Goal: Task Accomplishment & Management: Manage account settings

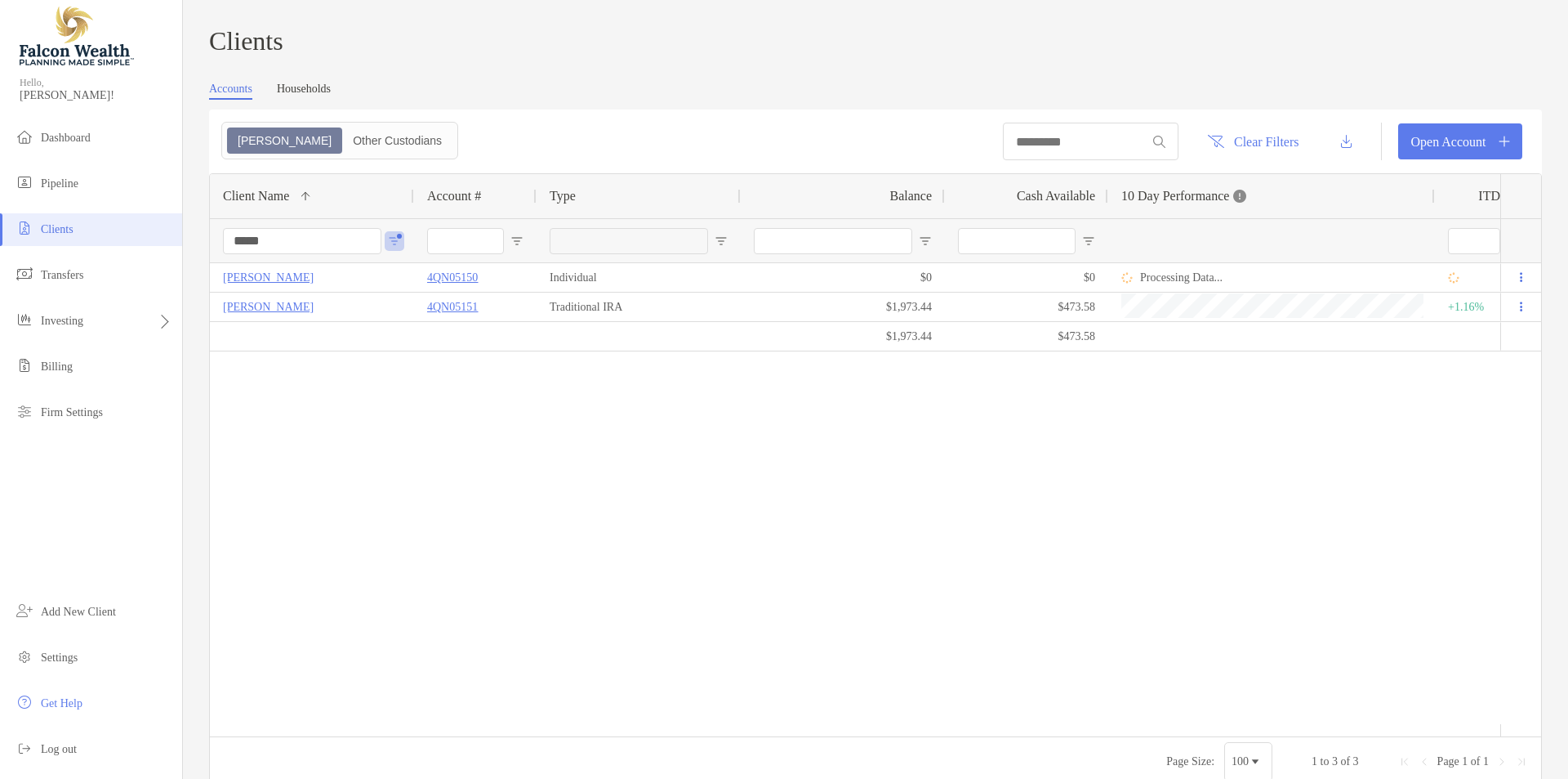
click at [317, 252] on input "*****" at bounding box center [302, 241] width 159 height 26
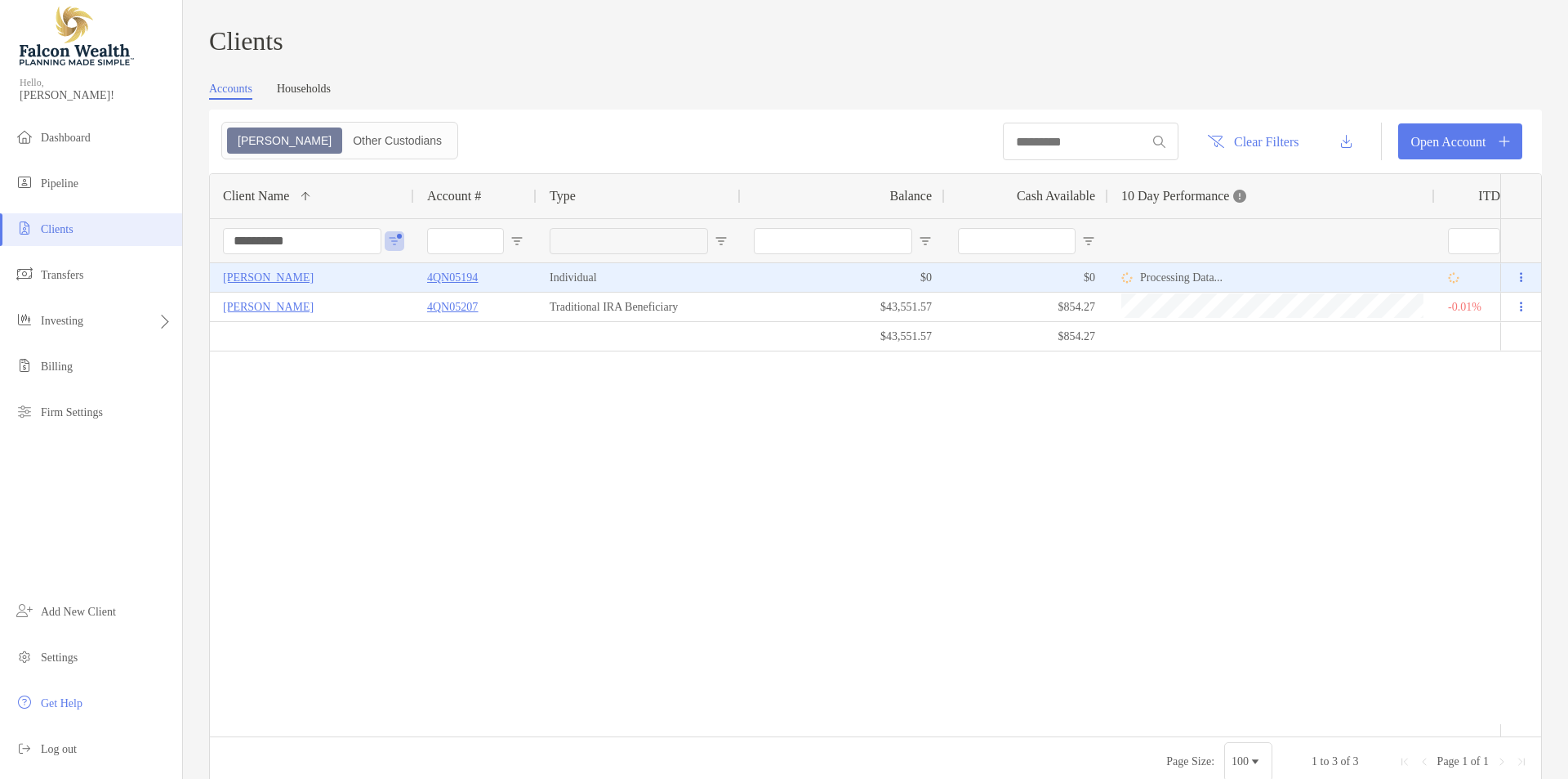
type input "**********"
click at [288, 286] on p "[PERSON_NAME]" at bounding box center [268, 277] width 90 height 21
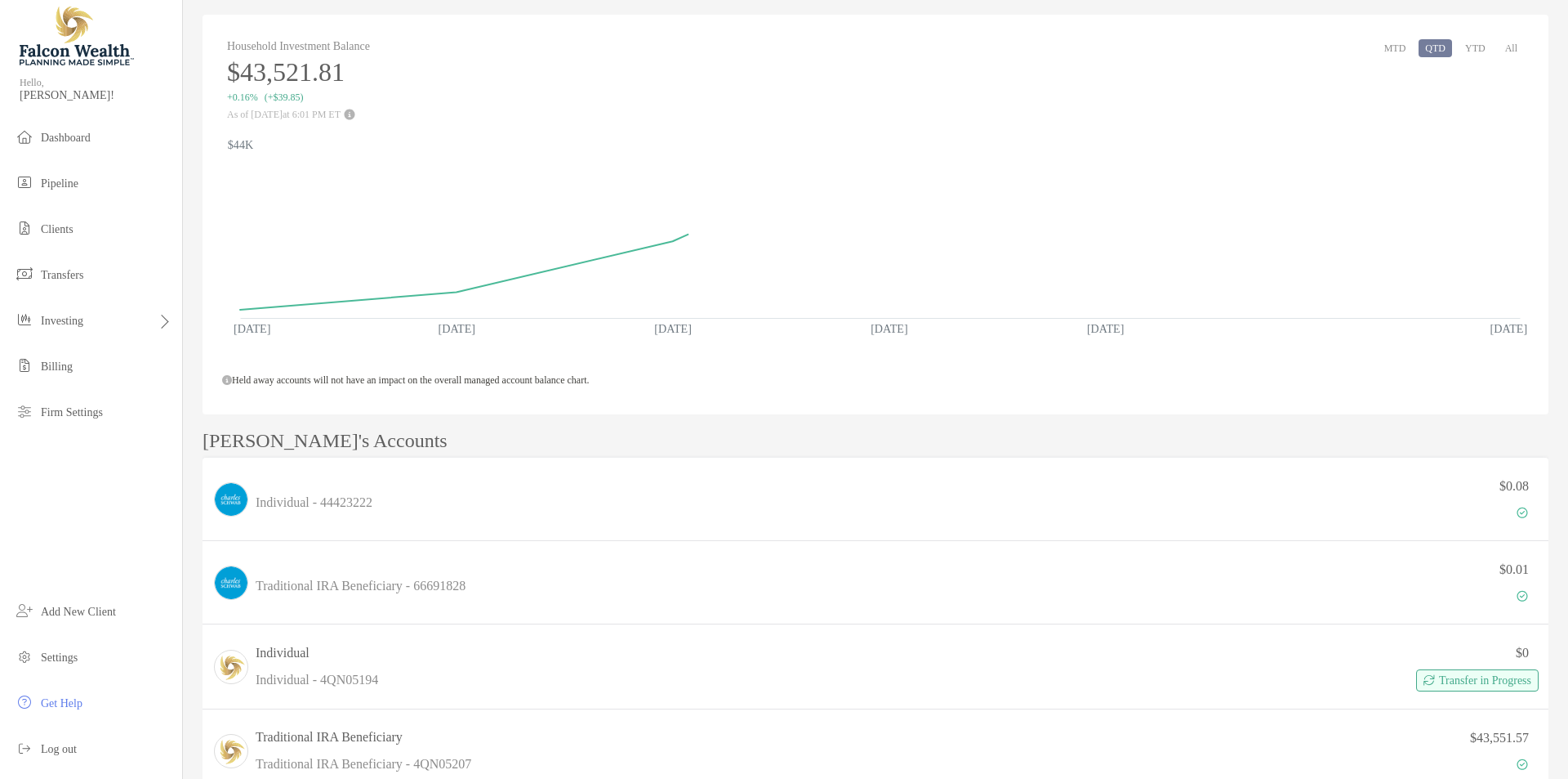
scroll to position [326, 0]
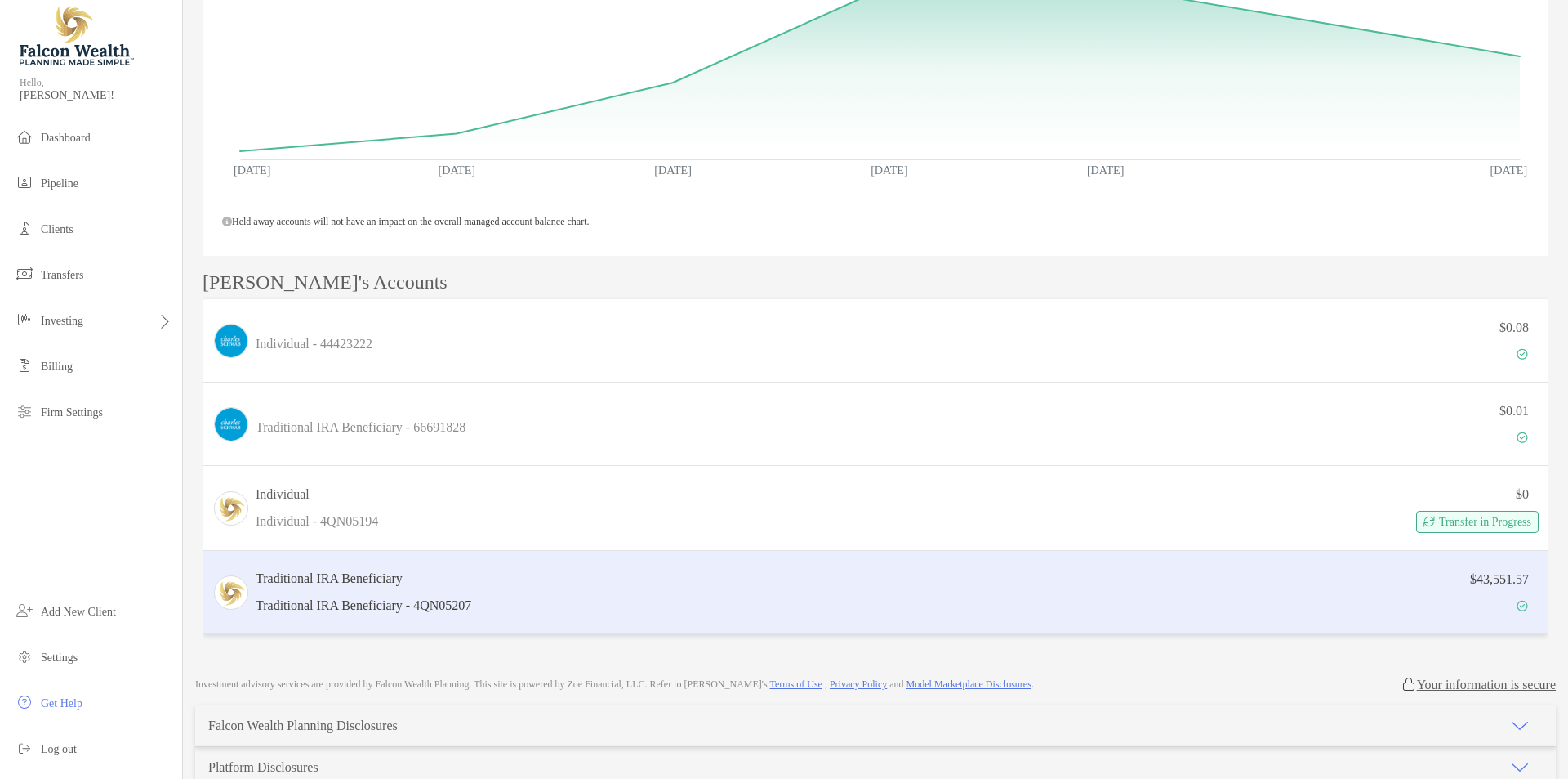
click at [677, 587] on div "$43,551.57" at bounding box center [1009, 592] width 1061 height 48
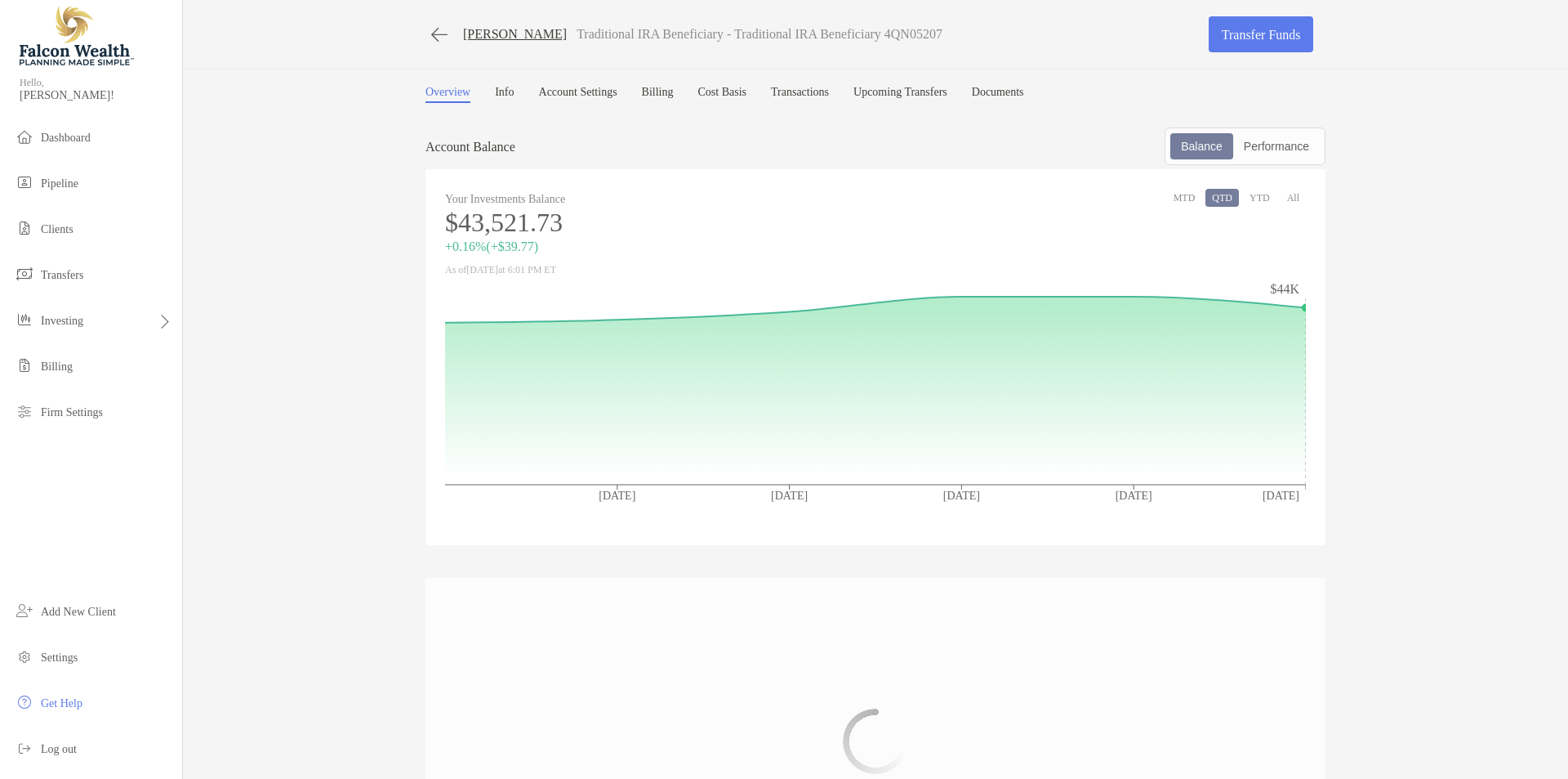
click at [495, 90] on link "Info" at bounding box center [504, 93] width 19 height 17
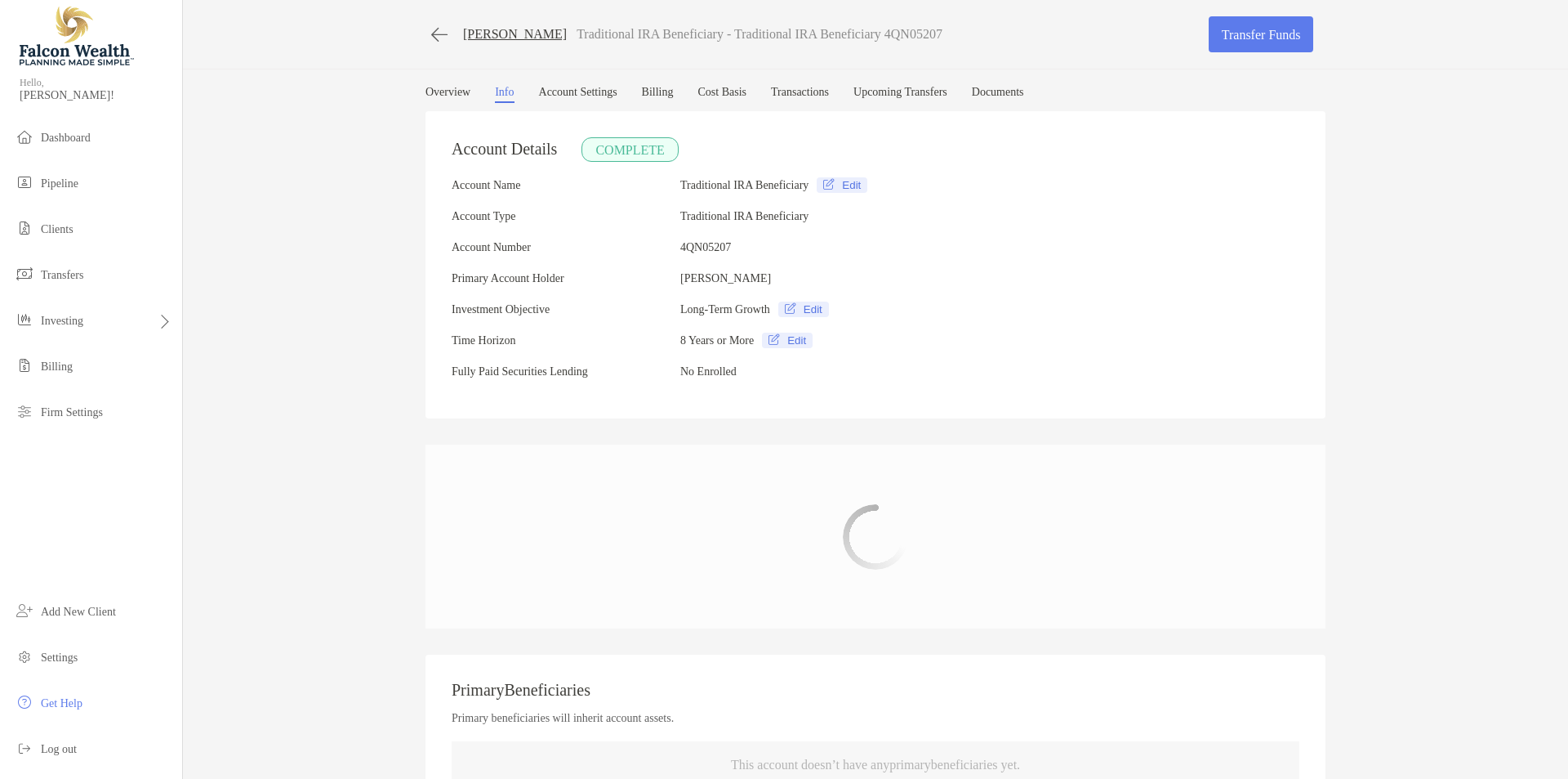
type input "**********"
drag, startPoint x: 346, startPoint y: 316, endPoint x: 535, endPoint y: 167, distance: 240.7
click at [947, 91] on link "Upcoming Transfers" at bounding box center [900, 93] width 94 height 17
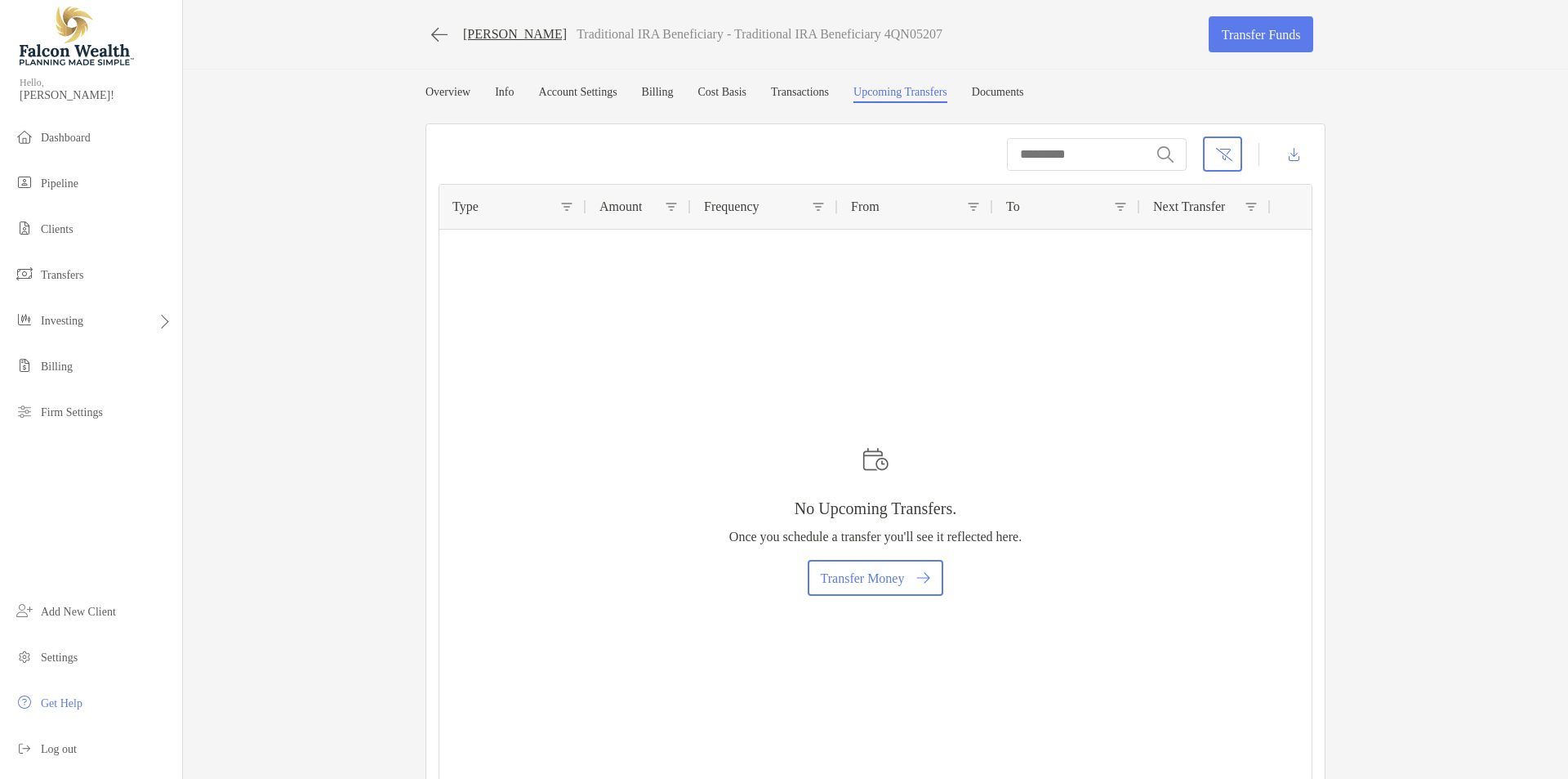
click at [1025, 99] on link "Documents" at bounding box center [998, 93] width 53 height 17
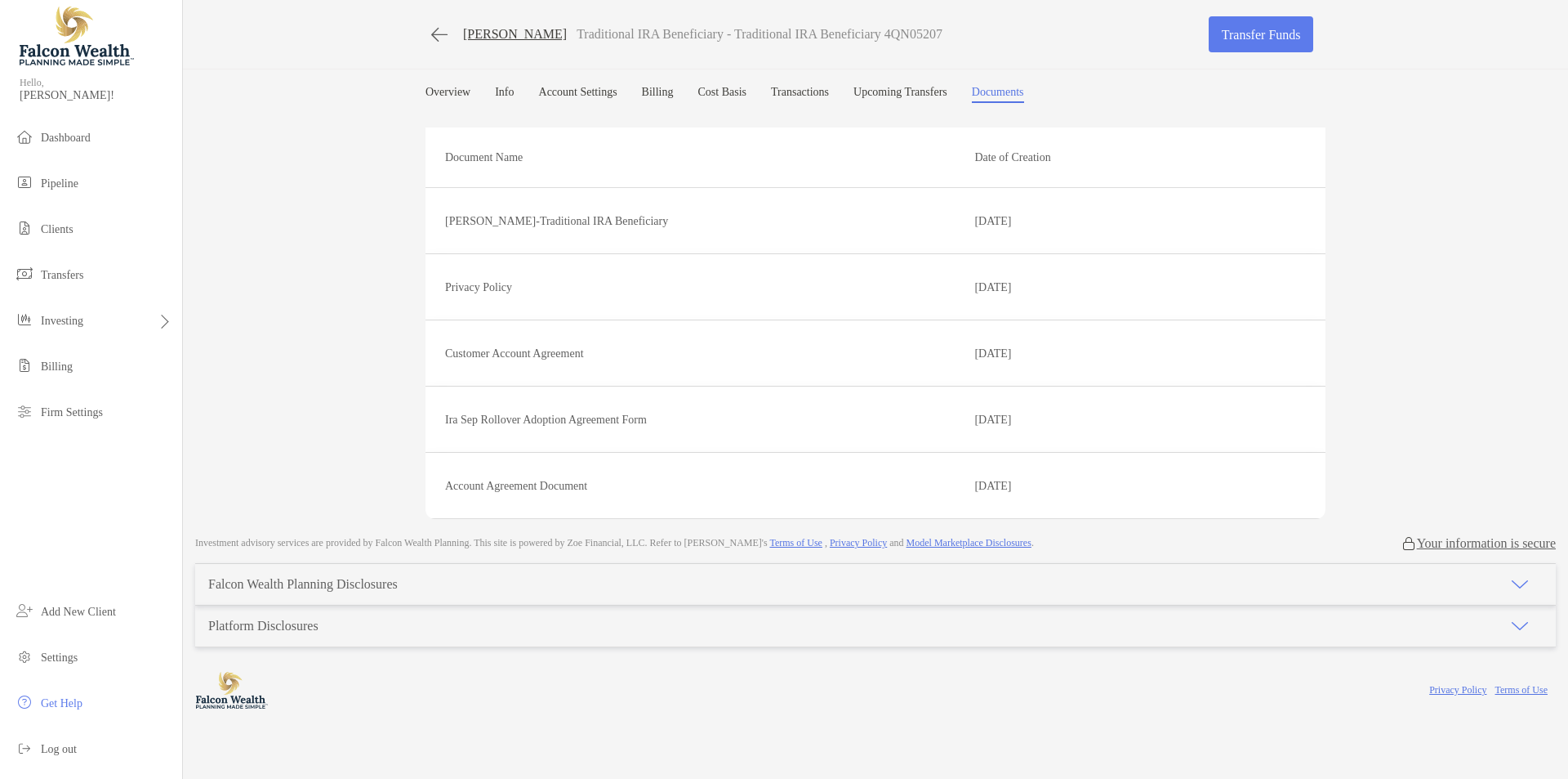
click at [811, 81] on div "ALESSANDRO BERNARDINI Traditional IRA Beneficiary - Traditional IRA Beneficiary…" at bounding box center [875, 259] width 1386 height 519
click at [816, 98] on link "Transactions" at bounding box center [799, 93] width 58 height 17
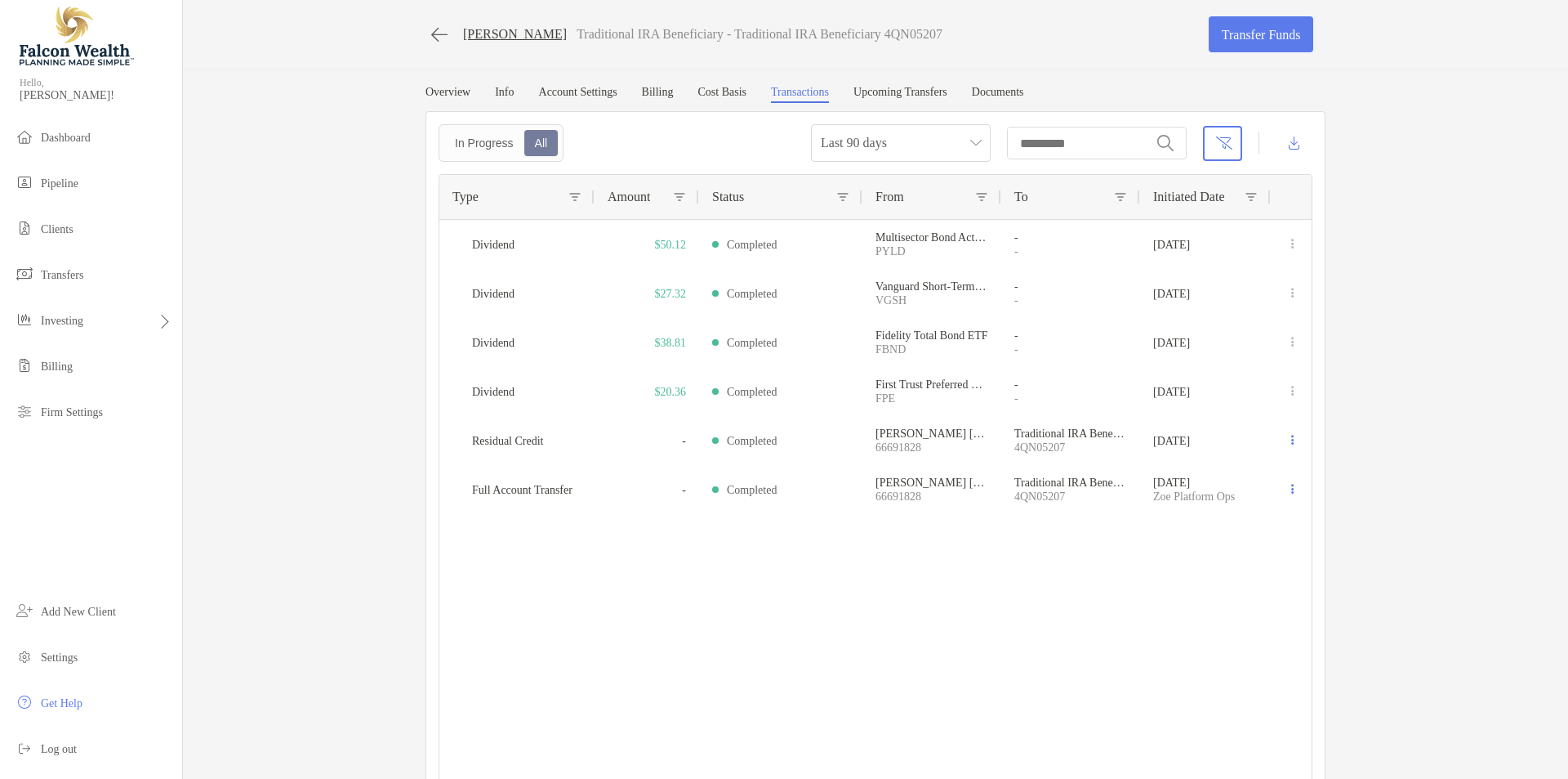
click at [297, 286] on div "ALESSANDRO BERNARDINI Traditional IRA Beneficiary - Traditional IRA Beneficiary…" at bounding box center [875, 401] width 1386 height 803
click at [770, 90] on div "Overview Info Account Settings Billing Cost Basis Transactions Upcoming Transfe…" at bounding box center [875, 93] width 900 height 17
click at [732, 92] on link "Cost Basis" at bounding box center [721, 93] width 49 height 17
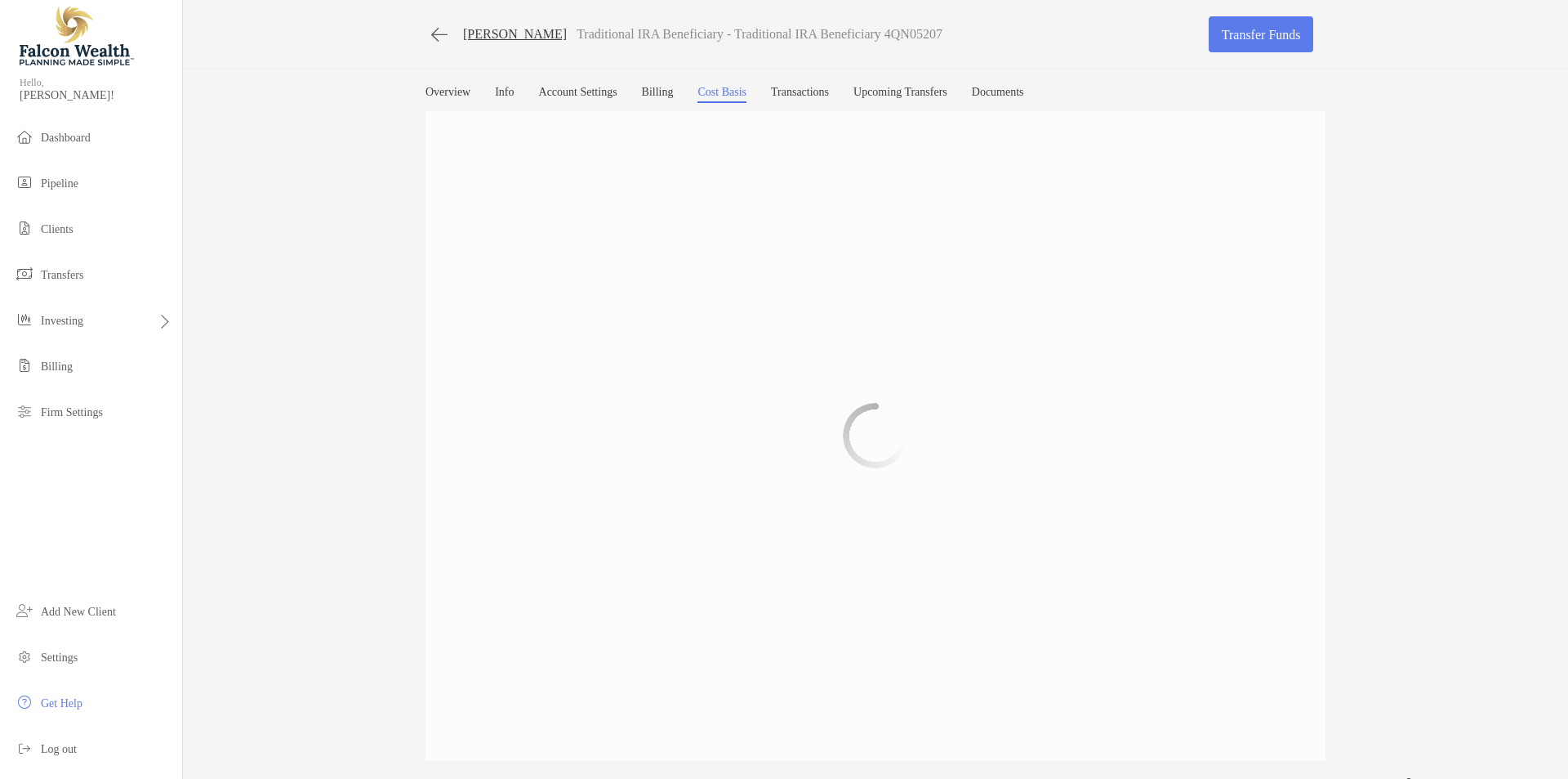
click at [596, 92] on link "Account Settings" at bounding box center [577, 93] width 78 height 17
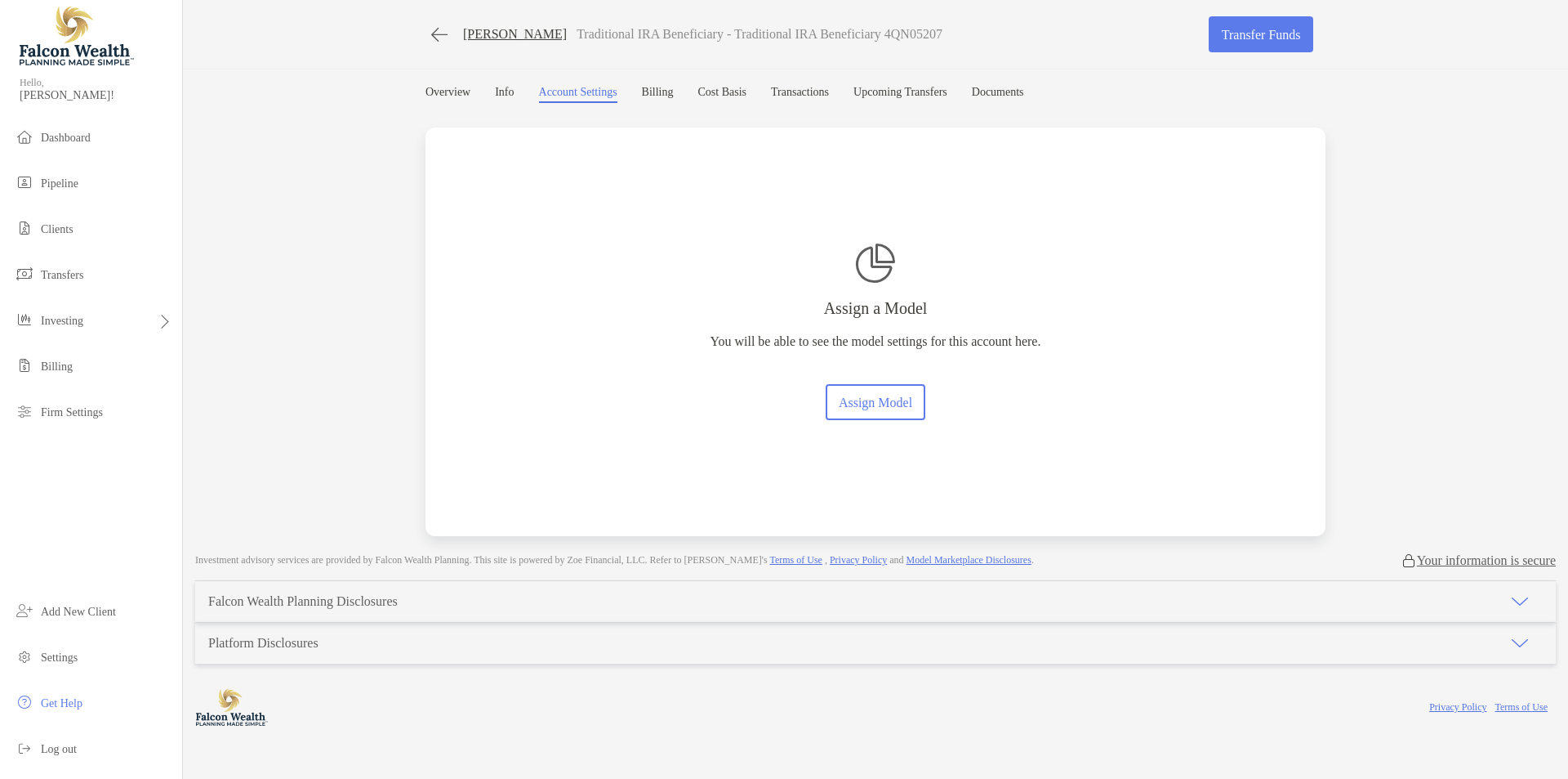
click at [829, 93] on link "Transactions" at bounding box center [799, 93] width 58 height 17
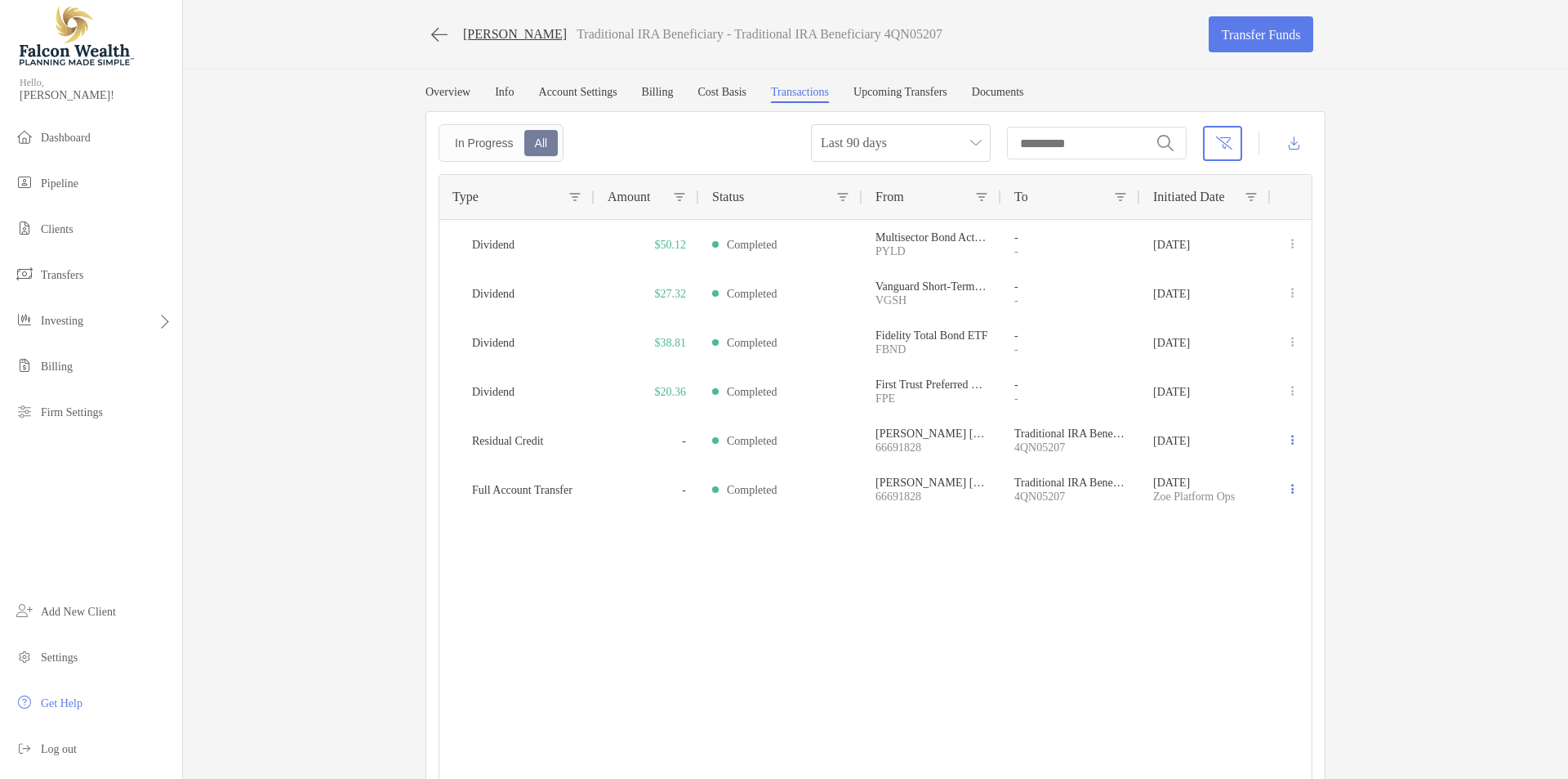
click at [742, 89] on link "Cost Basis" at bounding box center [721, 93] width 49 height 17
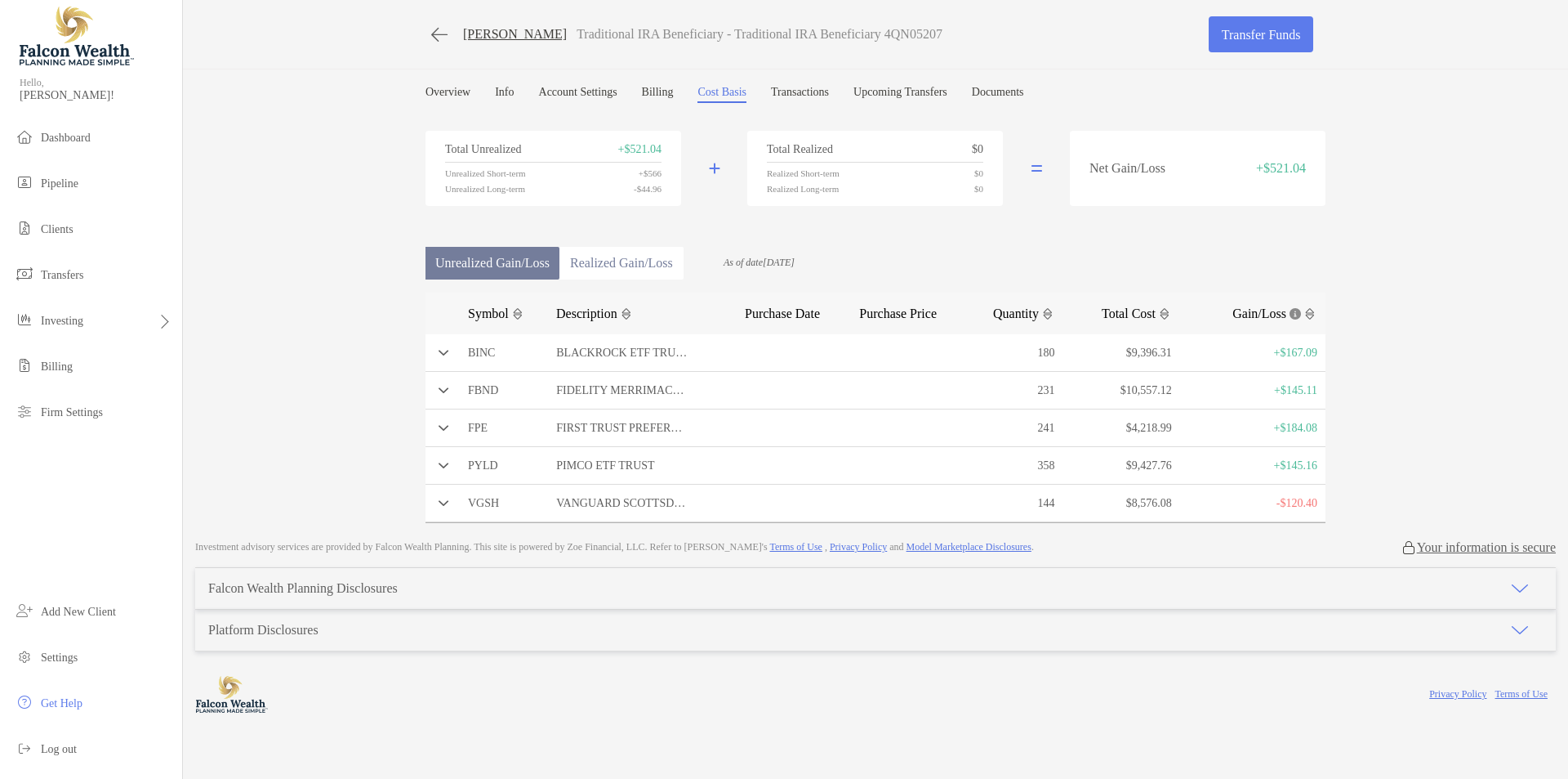
click at [667, 89] on link "Billing" at bounding box center [658, 93] width 32 height 17
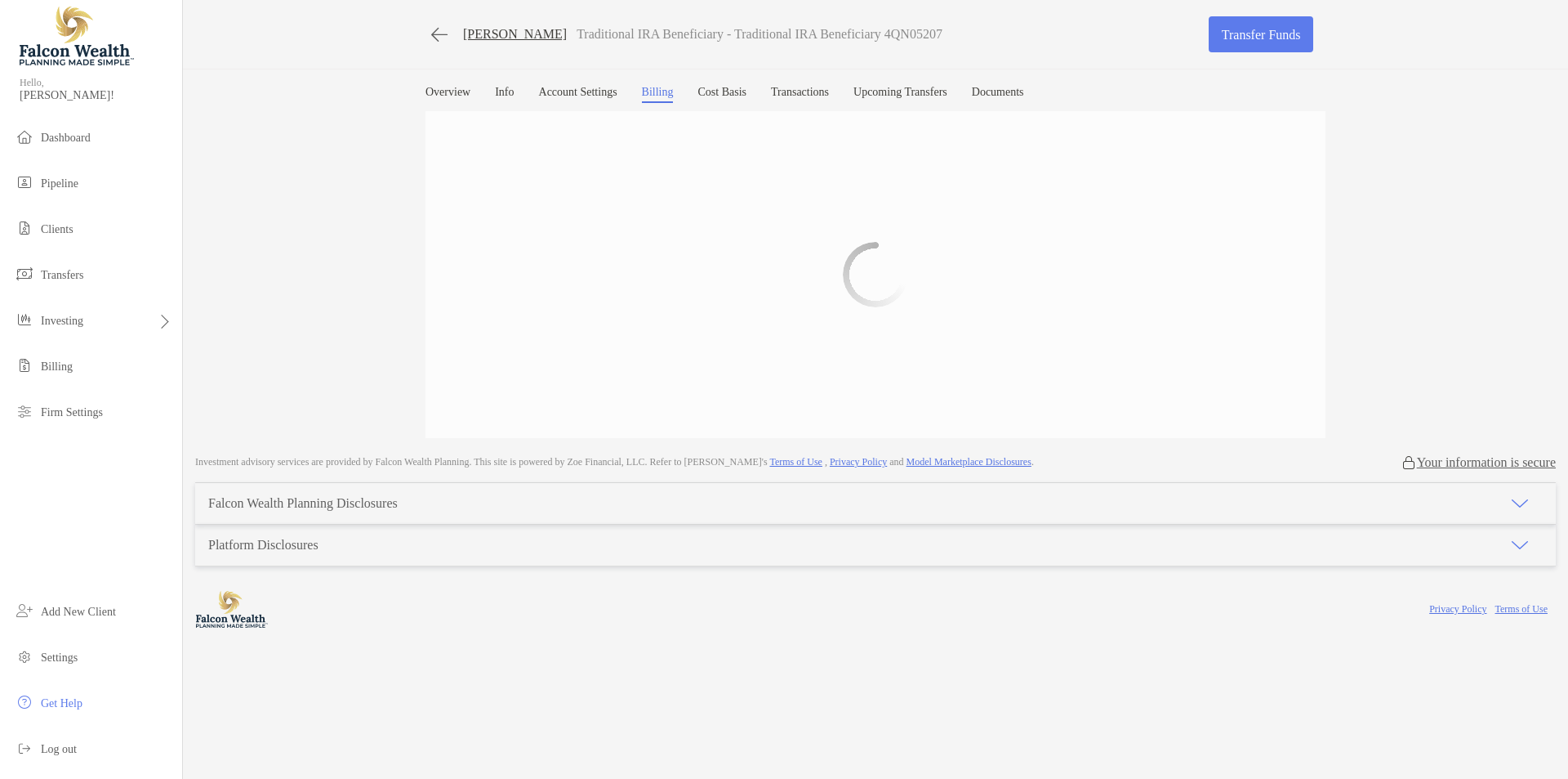
drag, startPoint x: 487, startPoint y: 80, endPoint x: 457, endPoint y: 84, distance: 30.3
click at [483, 80] on div "ALESSANDRO BERNARDINI Traditional IRA Beneficiary - Traditional IRA Beneficiary…" at bounding box center [875, 218] width 1386 height 438
click at [452, 85] on link "Overview" at bounding box center [447, 93] width 45 height 17
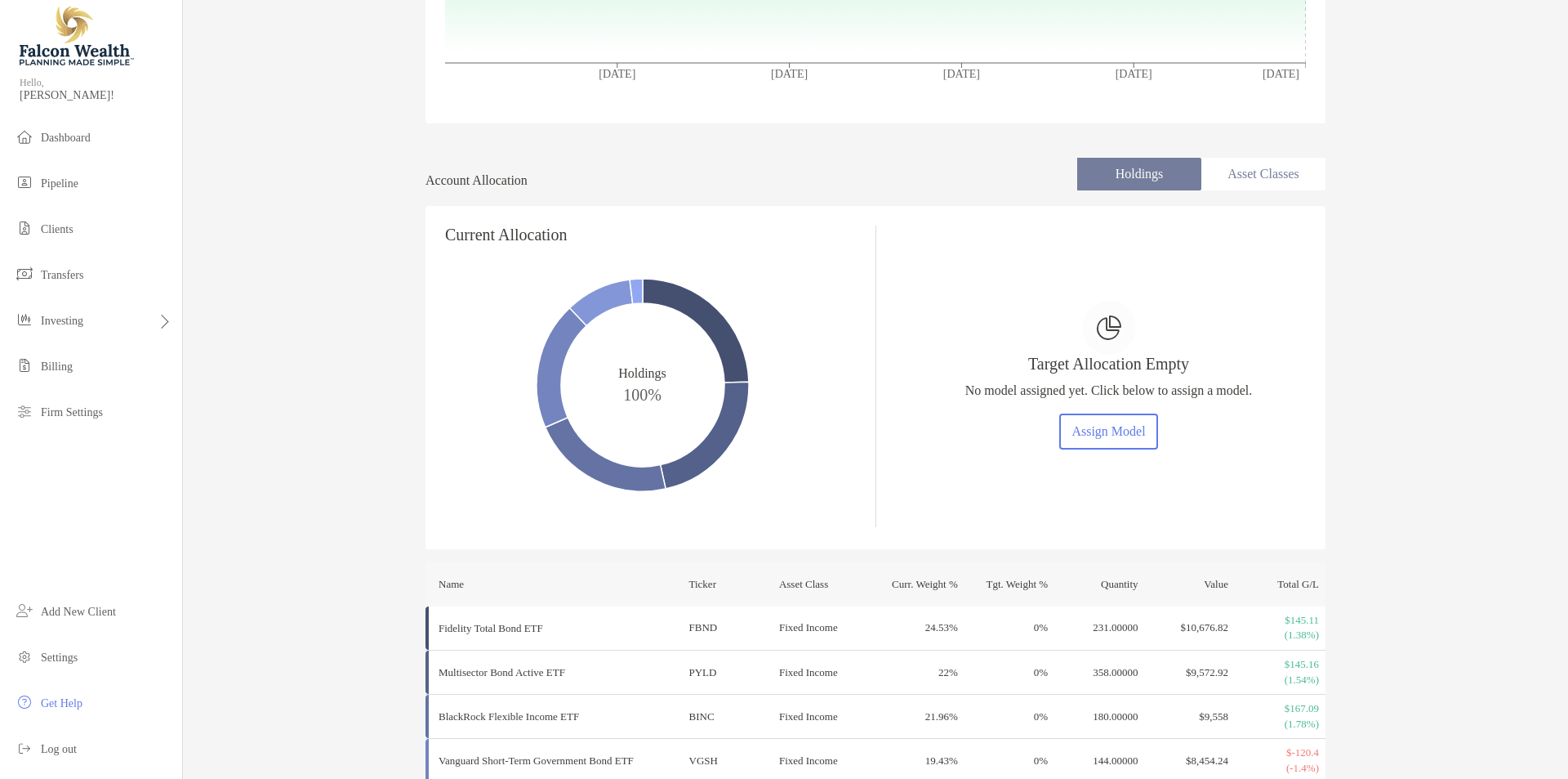
scroll to position [545, 0]
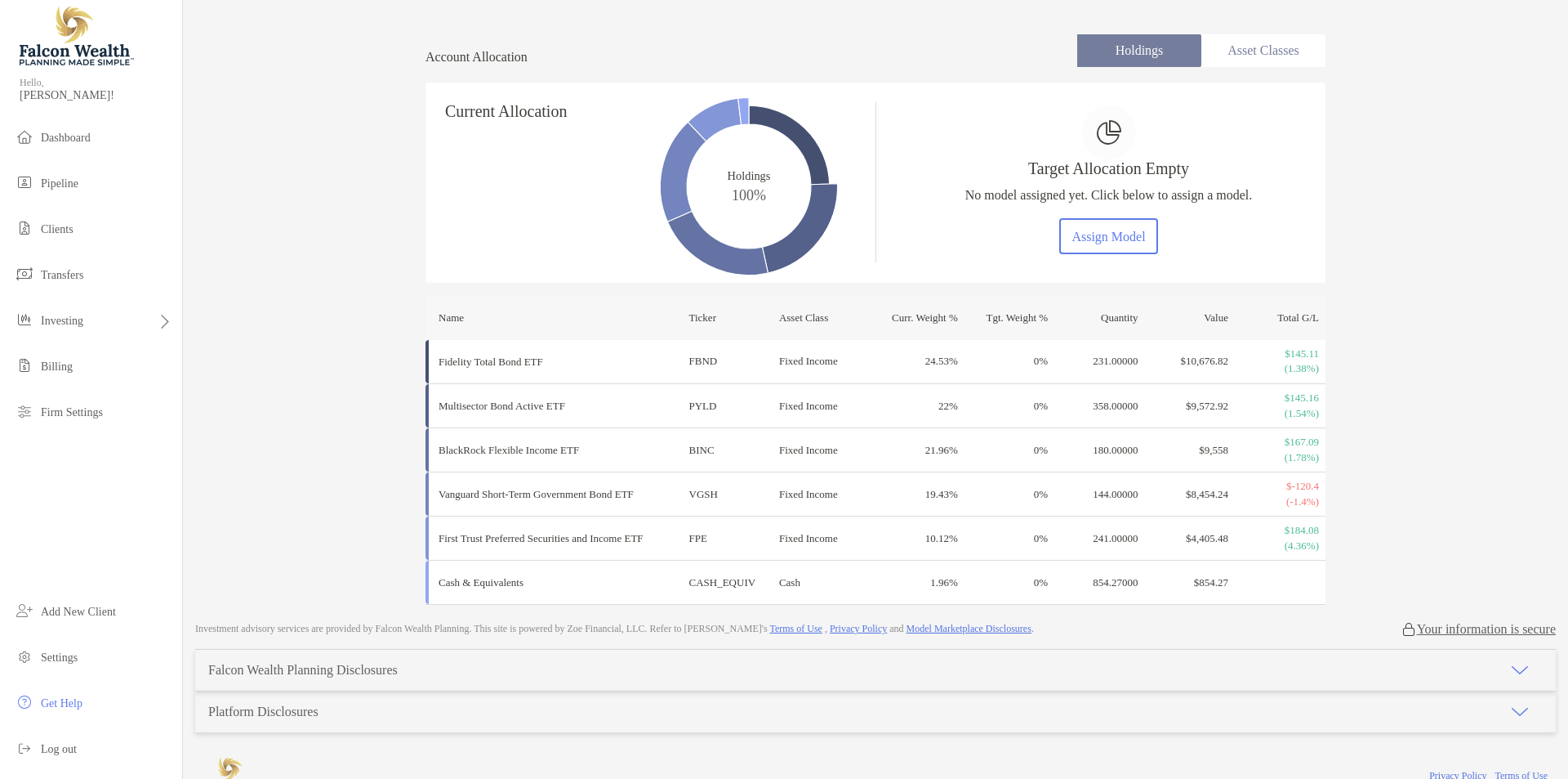
click at [322, 81] on div "ALESSANDRO BERNARDINI Traditional IRA Beneficiary - Traditional IRA Beneficiary…" at bounding box center [875, 30] width 1386 height 1150
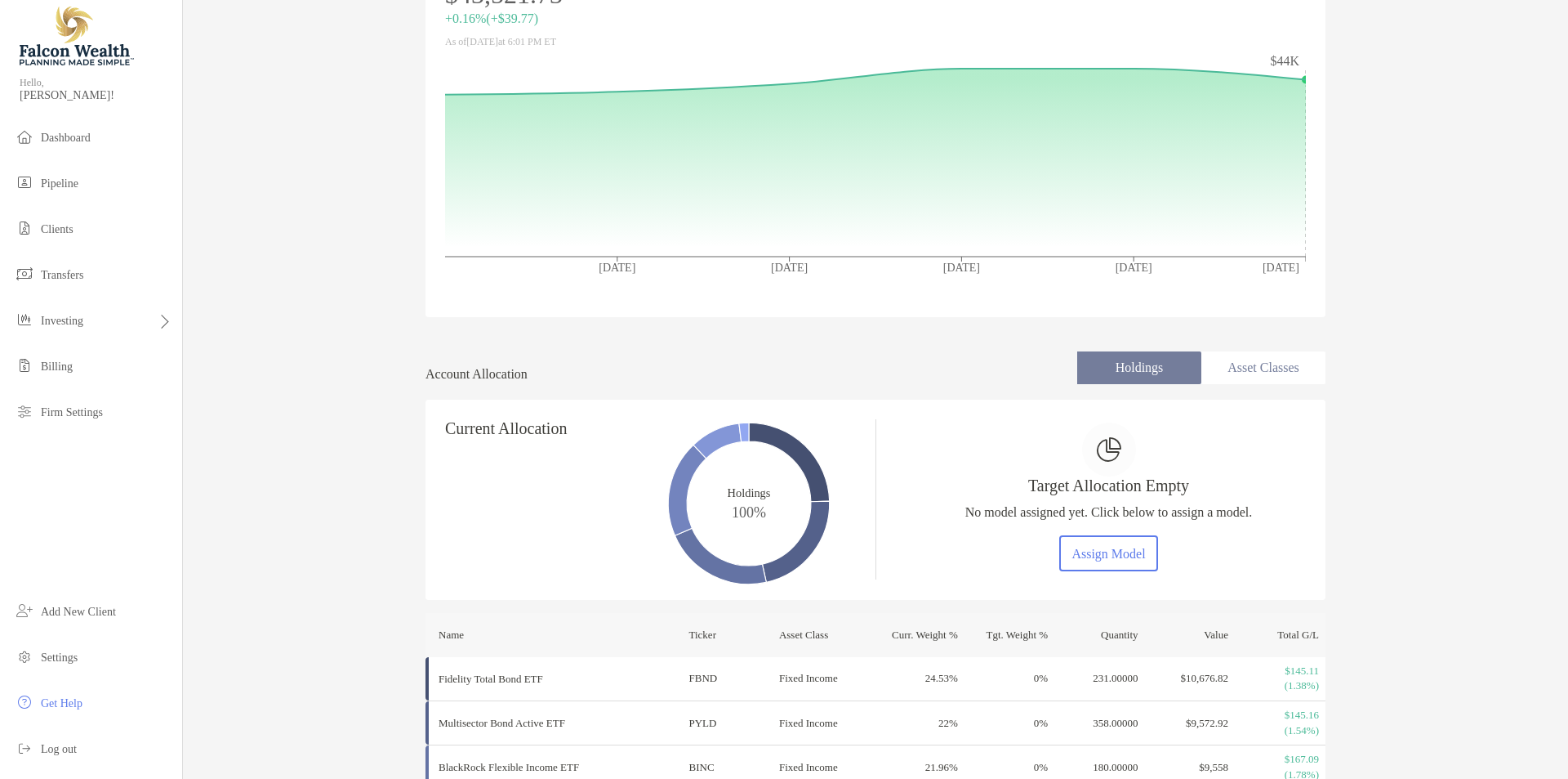
scroll to position [0, 0]
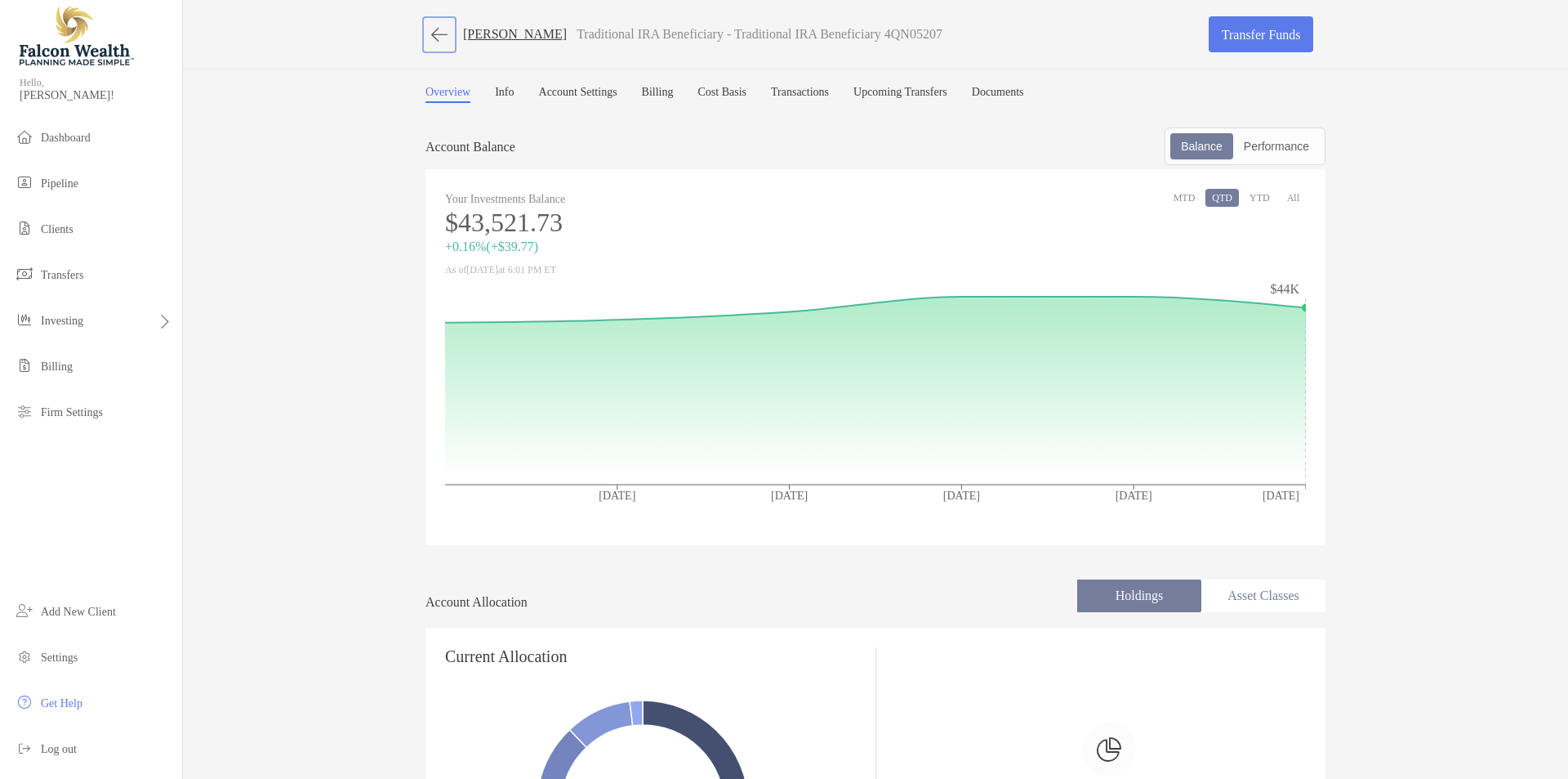
click at [441, 24] on button "button" at bounding box center [439, 35] width 28 height 30
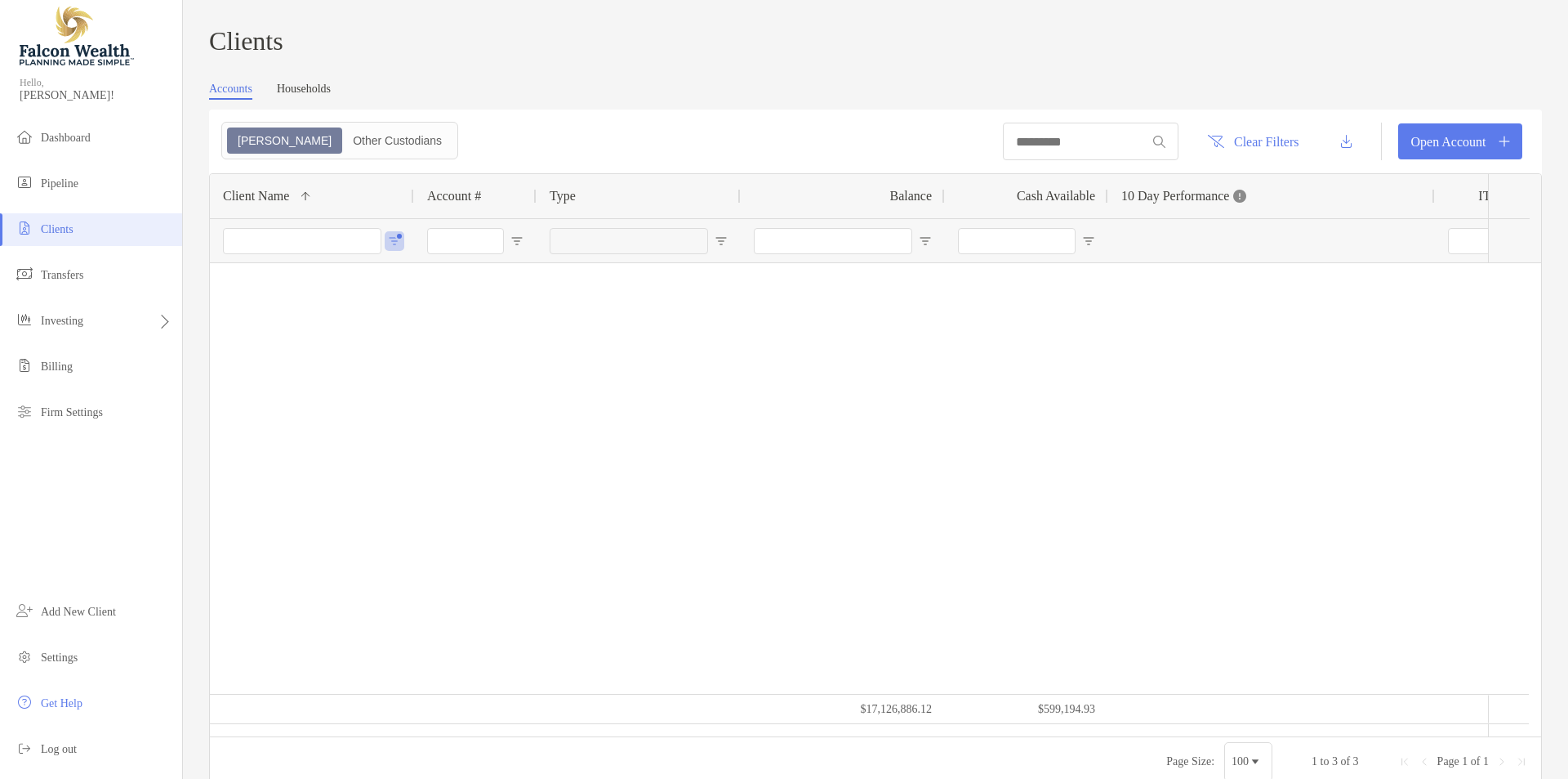
type input "**********"
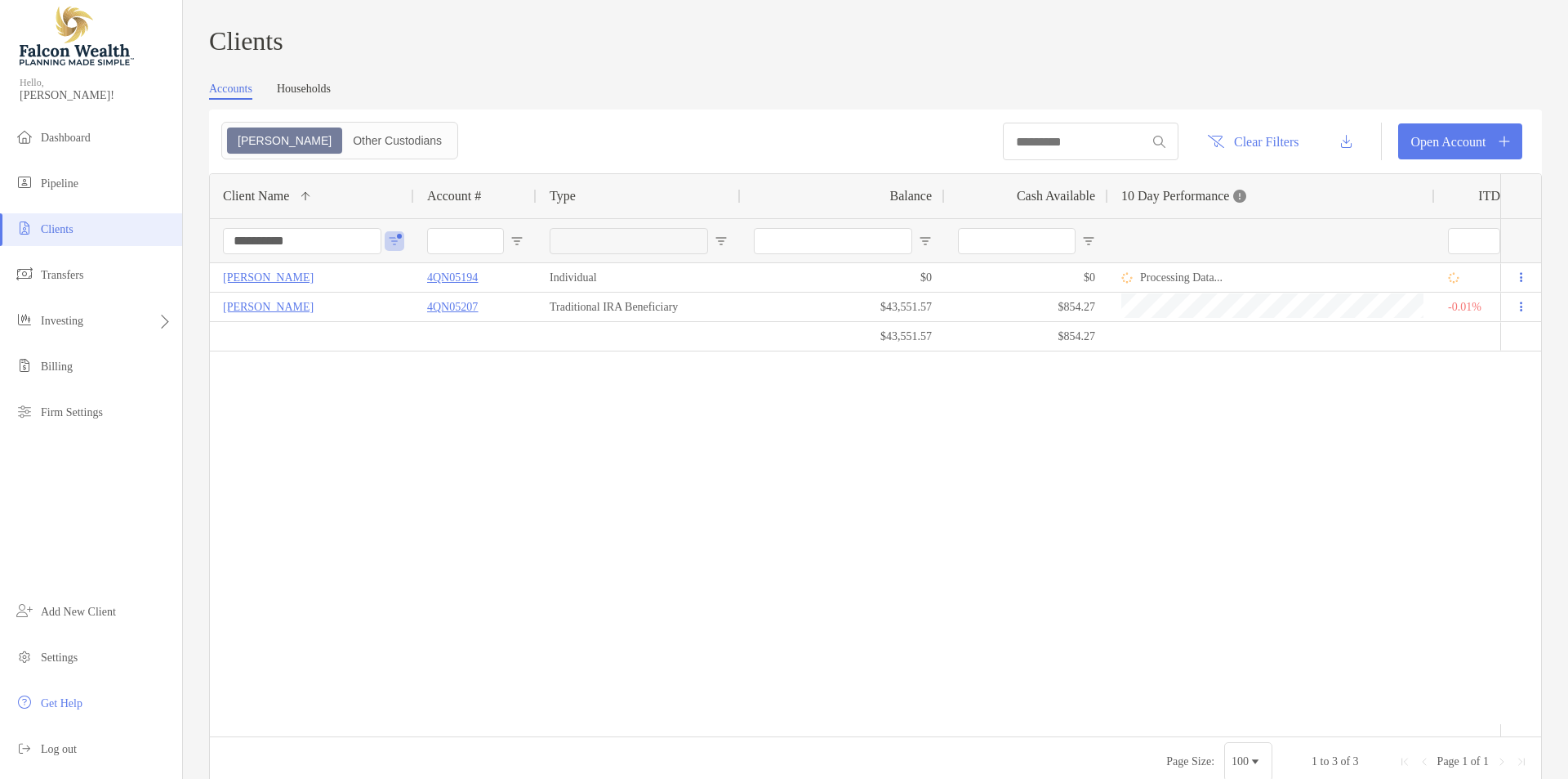
click at [351, 505] on div "ALESSANDRO BERNARDINI 4QN05194 Individual $0 $0 Processing Data... Completed Di…" at bounding box center [855, 493] width 1290 height 460
click at [341, 272] on div "[PERSON_NAME]" at bounding box center [312, 277] width 204 height 29
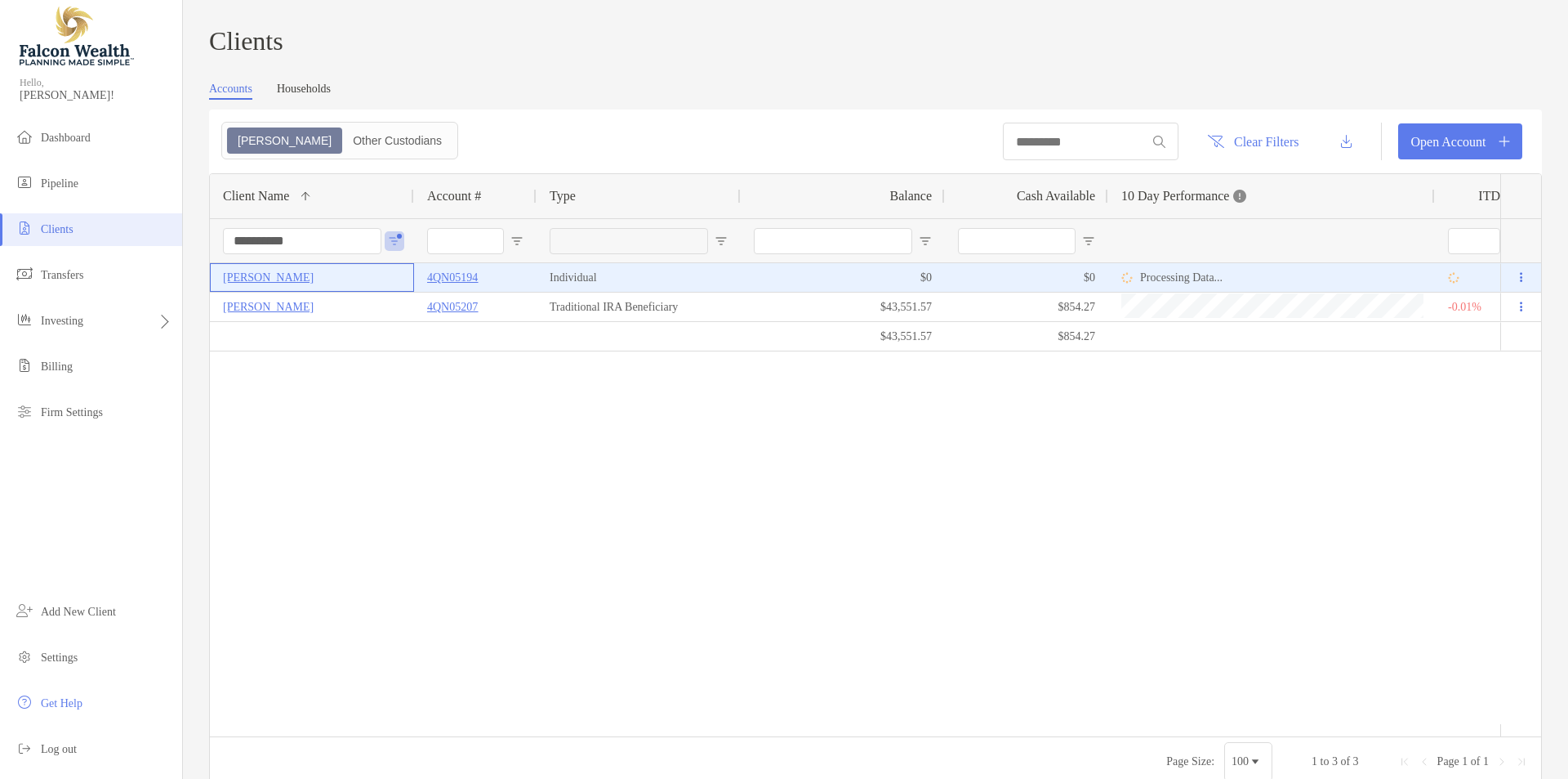
click at [313, 285] on p "[PERSON_NAME]" at bounding box center [268, 277] width 90 height 21
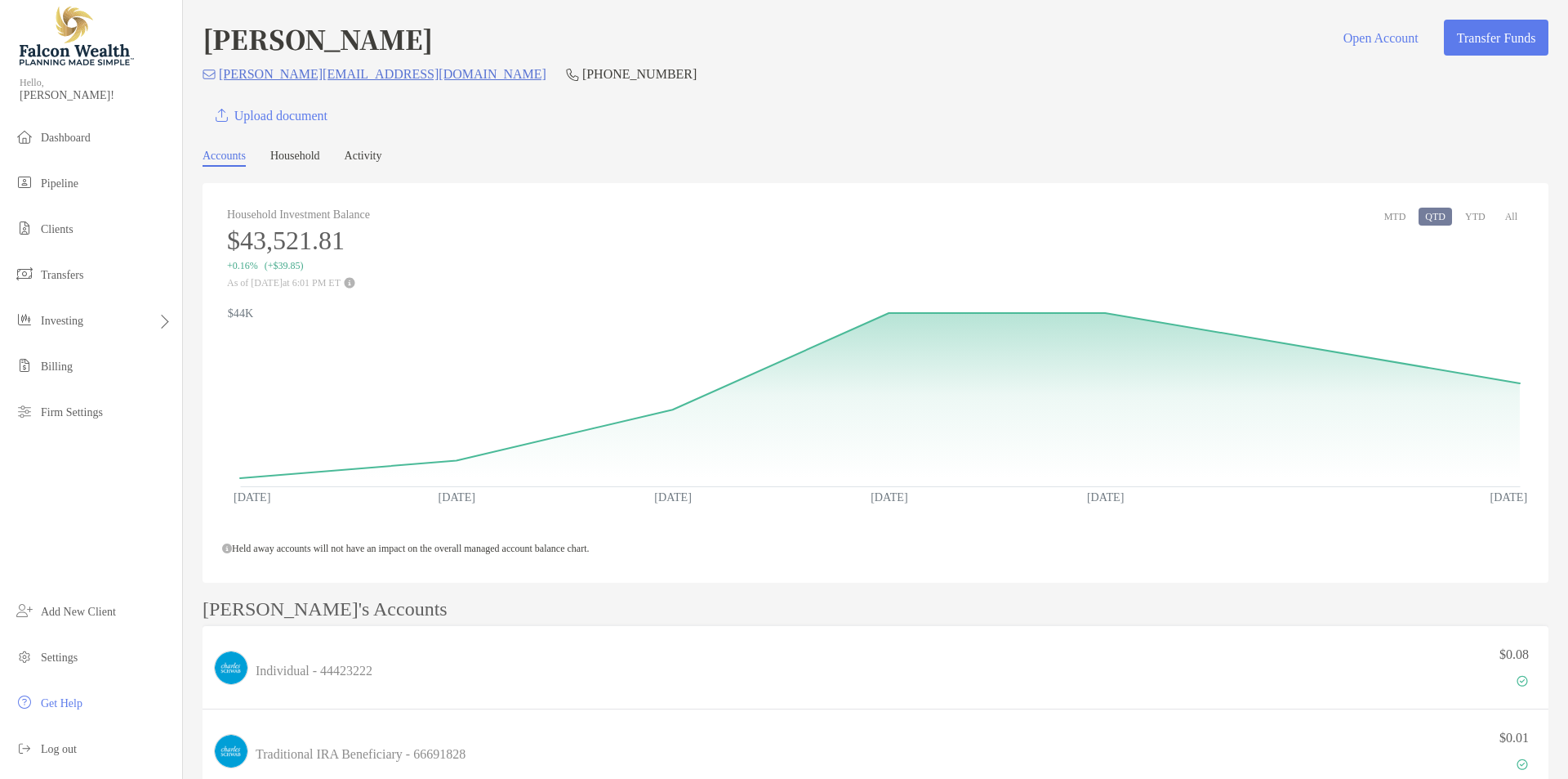
click at [774, 54] on div "Alessandro Bernardini Open Account Transfer Funds" at bounding box center [875, 39] width 1346 height 38
click at [747, 52] on div "Alessandro Bernardini Open Account Transfer Funds" at bounding box center [875, 39] width 1346 height 38
click at [899, 63] on div "Alessandro Bernardini Open Account Transfer Funds alex@pbuildersinc.com (909) 6…" at bounding box center [875, 76] width 1346 height 113
click at [692, 104] on div "Upload document" at bounding box center [875, 115] width 1346 height 36
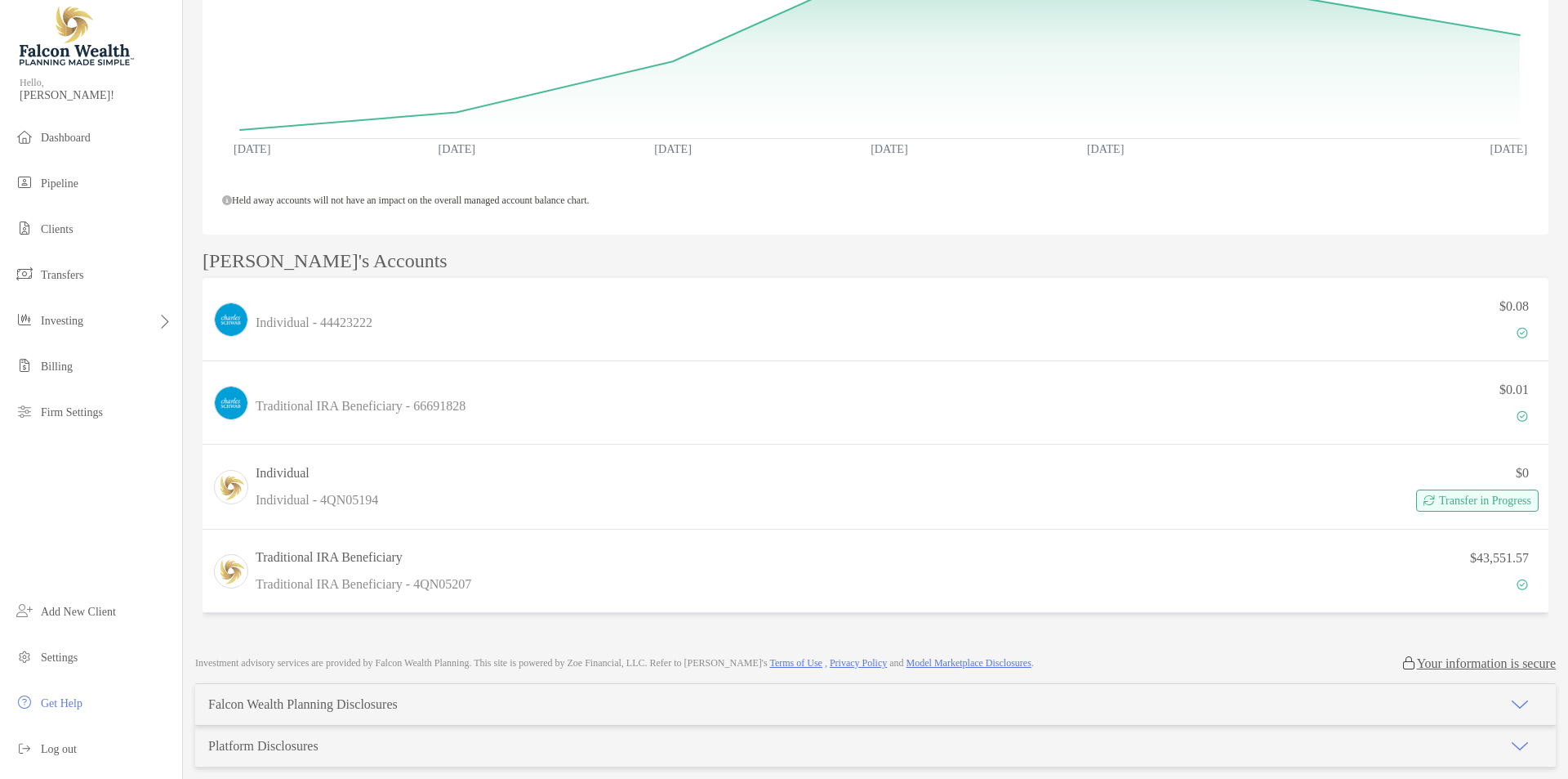
scroll to position [417, 0]
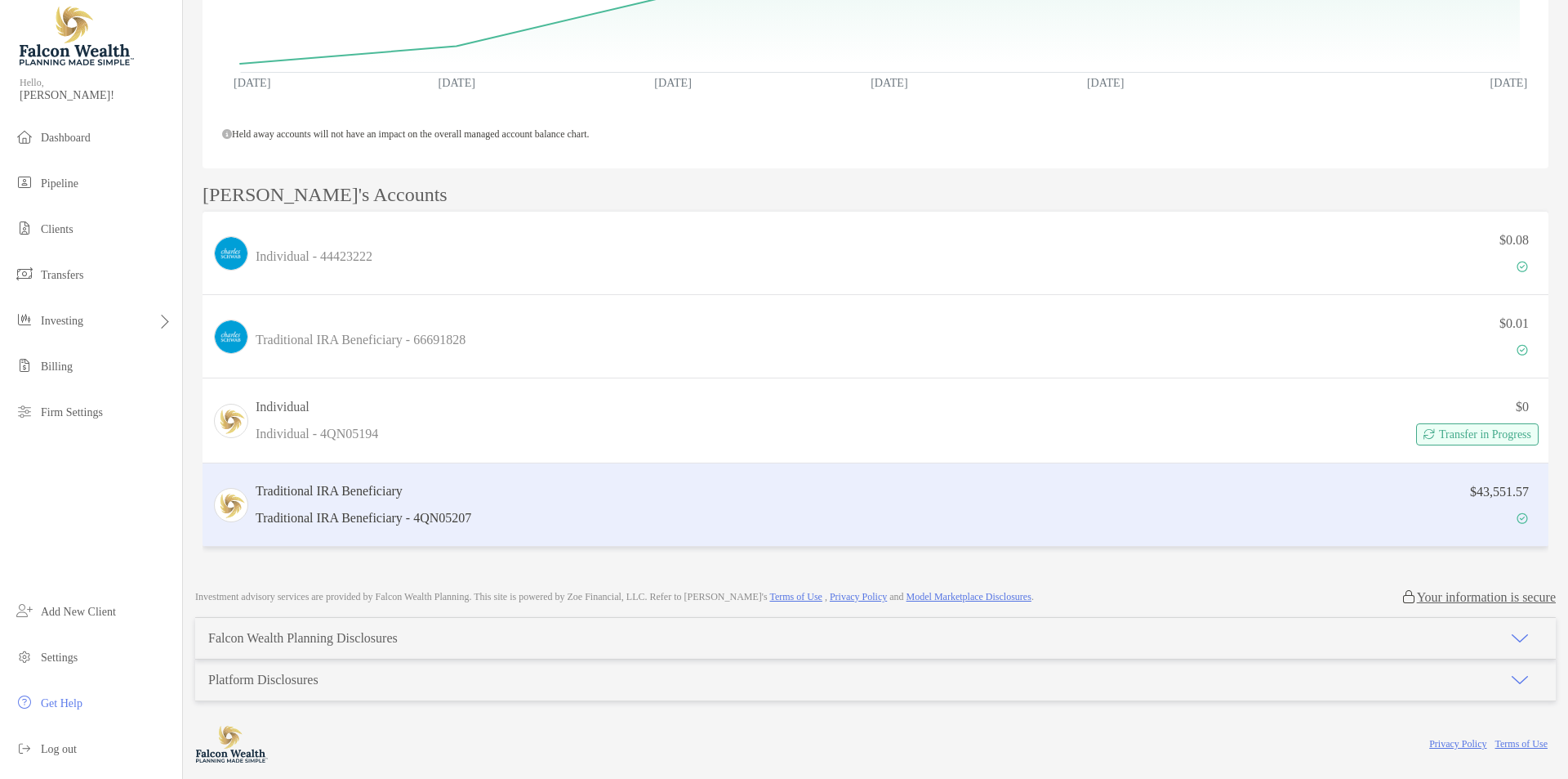
click at [517, 504] on div "$43,551.57" at bounding box center [1009, 505] width 1061 height 48
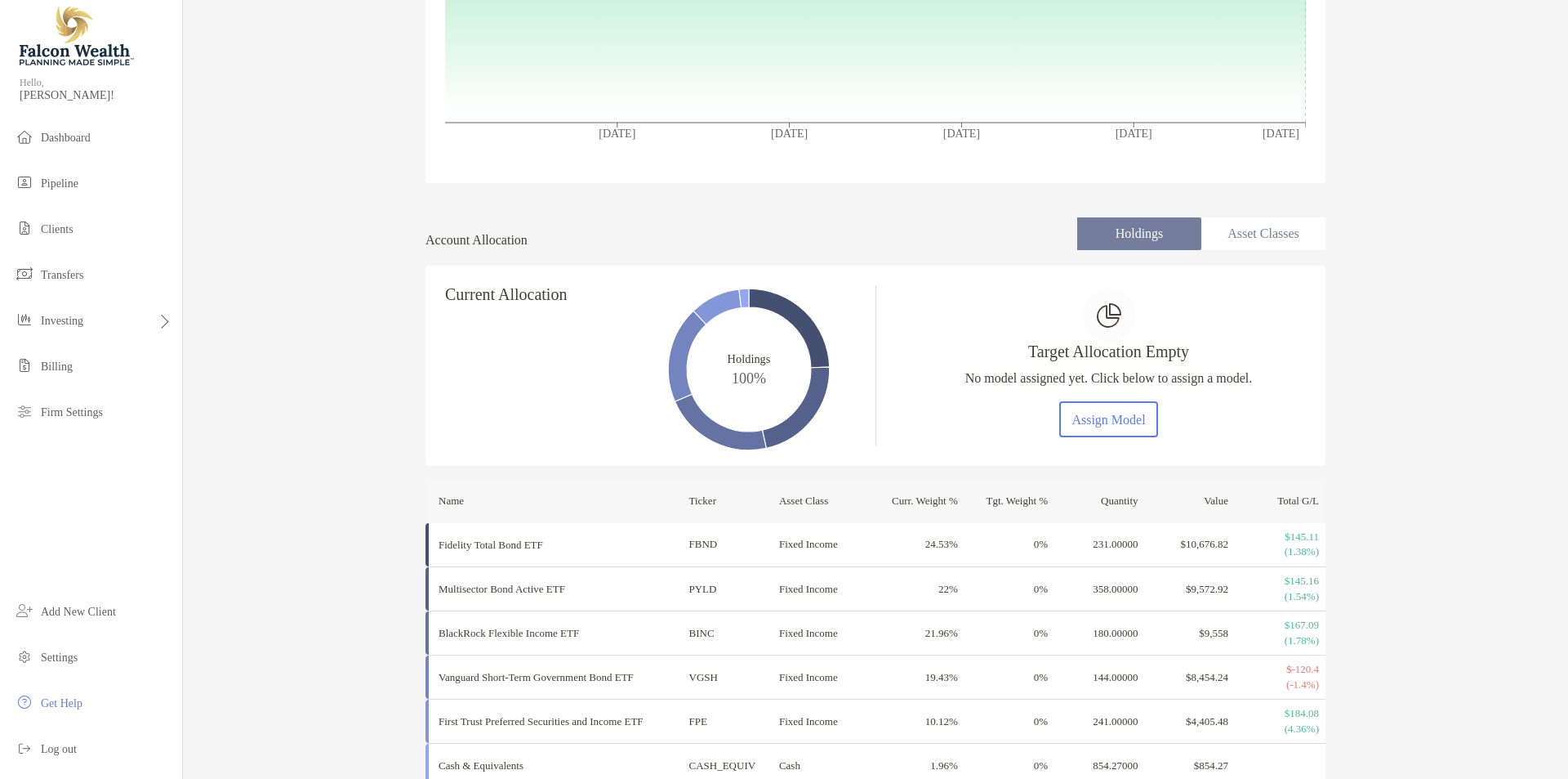
scroll to position [471, 0]
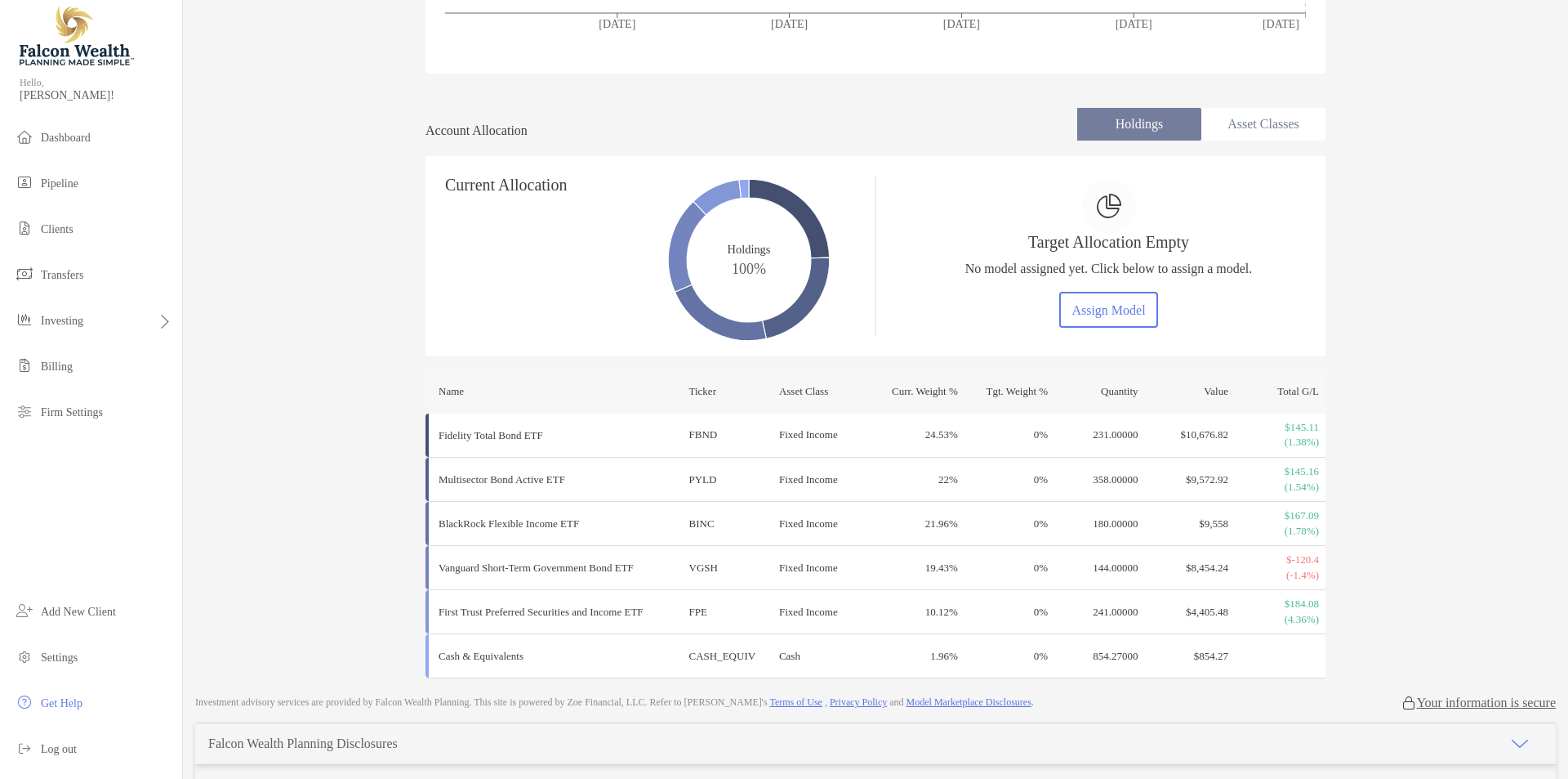
click at [322, 470] on div "ALESSANDRO BERNARDINI Traditional IRA Beneficiary - Traditional IRA Beneficiary…" at bounding box center [875, 103] width 1386 height 1150
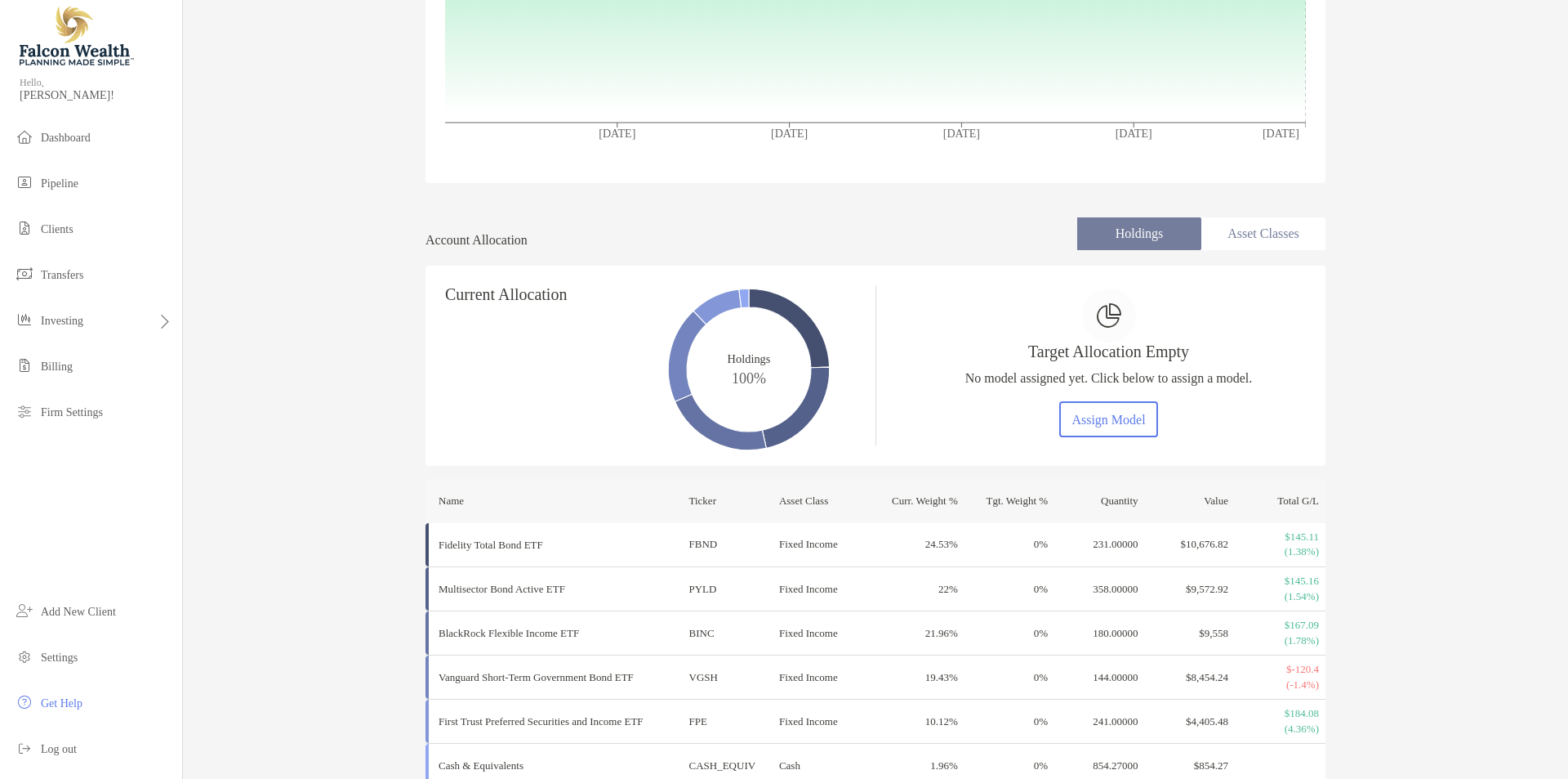
click at [1233, 218] on li "Asset Classes" at bounding box center [1263, 233] width 124 height 33
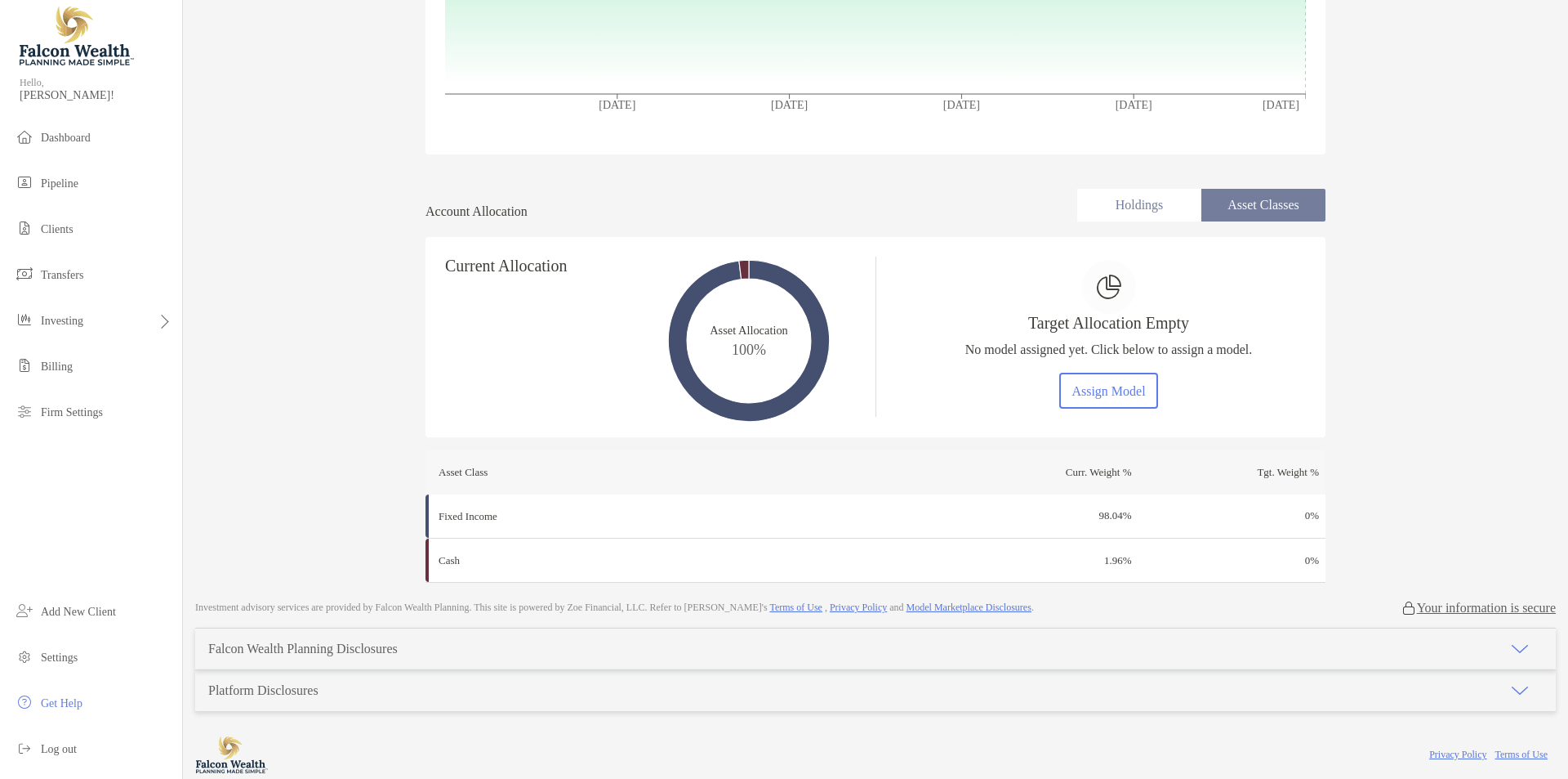
scroll to position [404, 0]
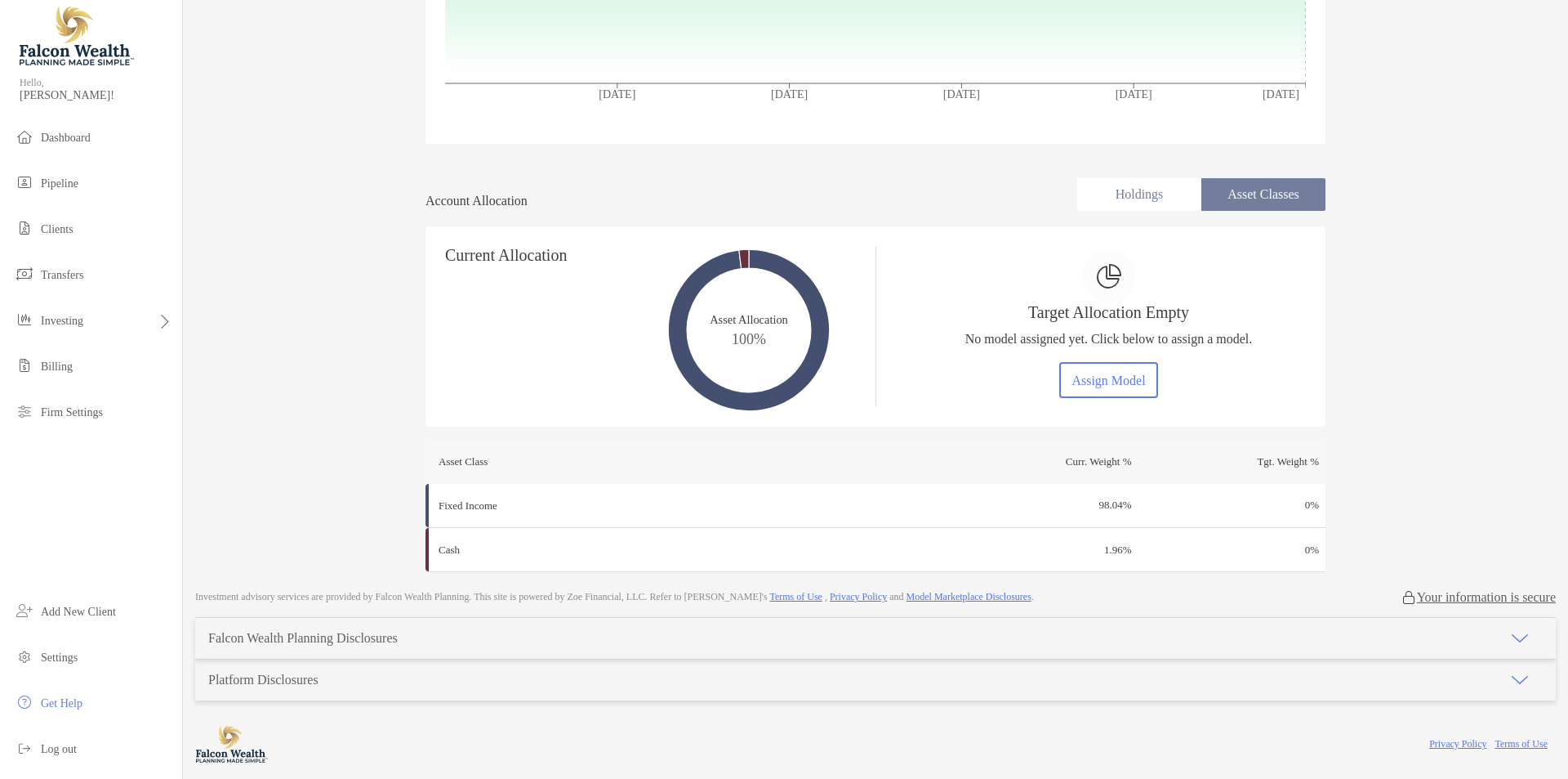
click at [1478, 438] on div "ALESSANDRO BERNARDINI Traditional IRA Beneficiary - Traditional IRA Beneficiary…" at bounding box center [875, 86] width 1386 height 974
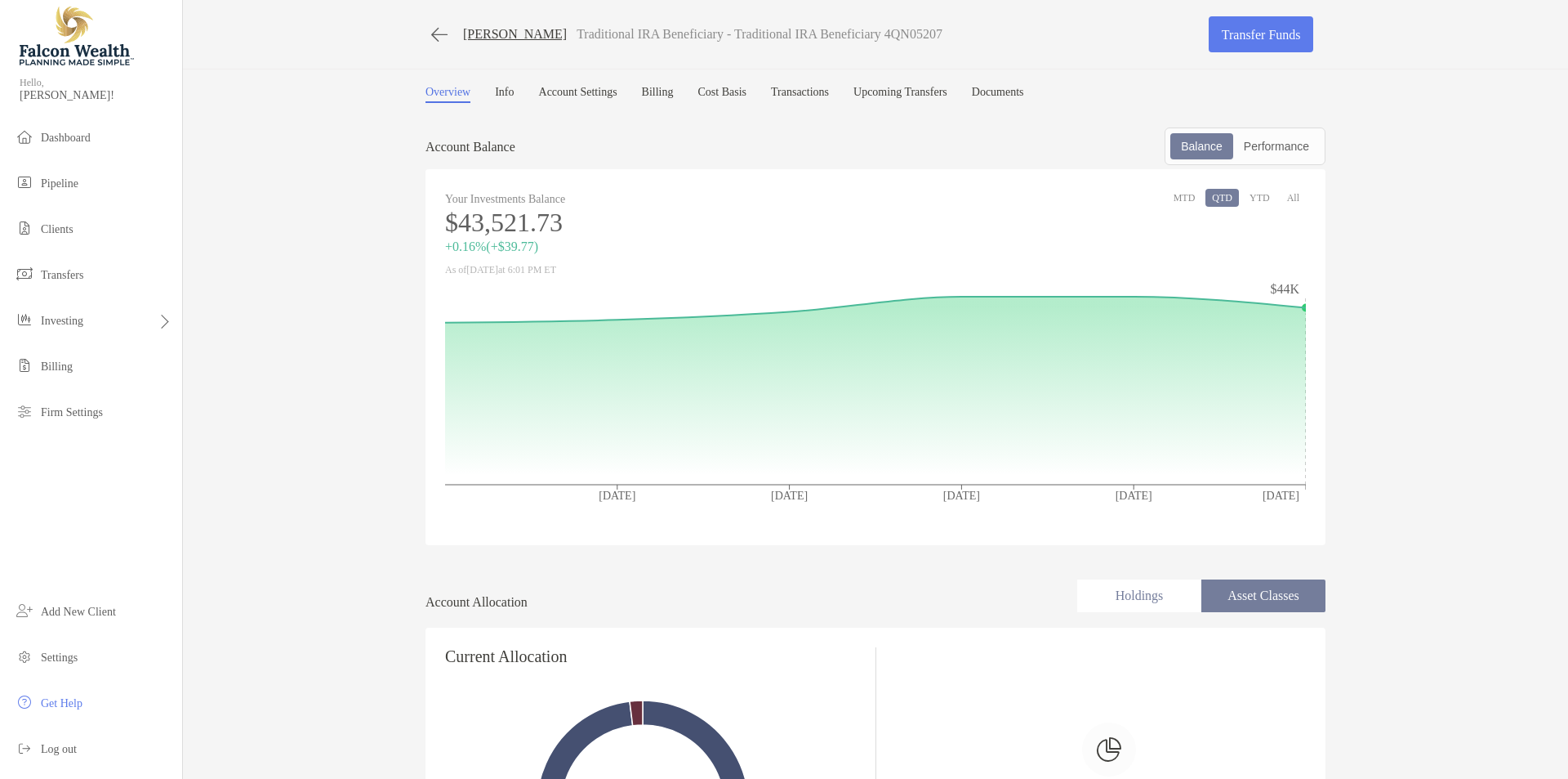
click at [467, 27] on link "ALESSANDRO BERNARDINI" at bounding box center [515, 34] width 104 height 15
click at [96, 222] on li "Clients" at bounding box center [91, 229] width 182 height 33
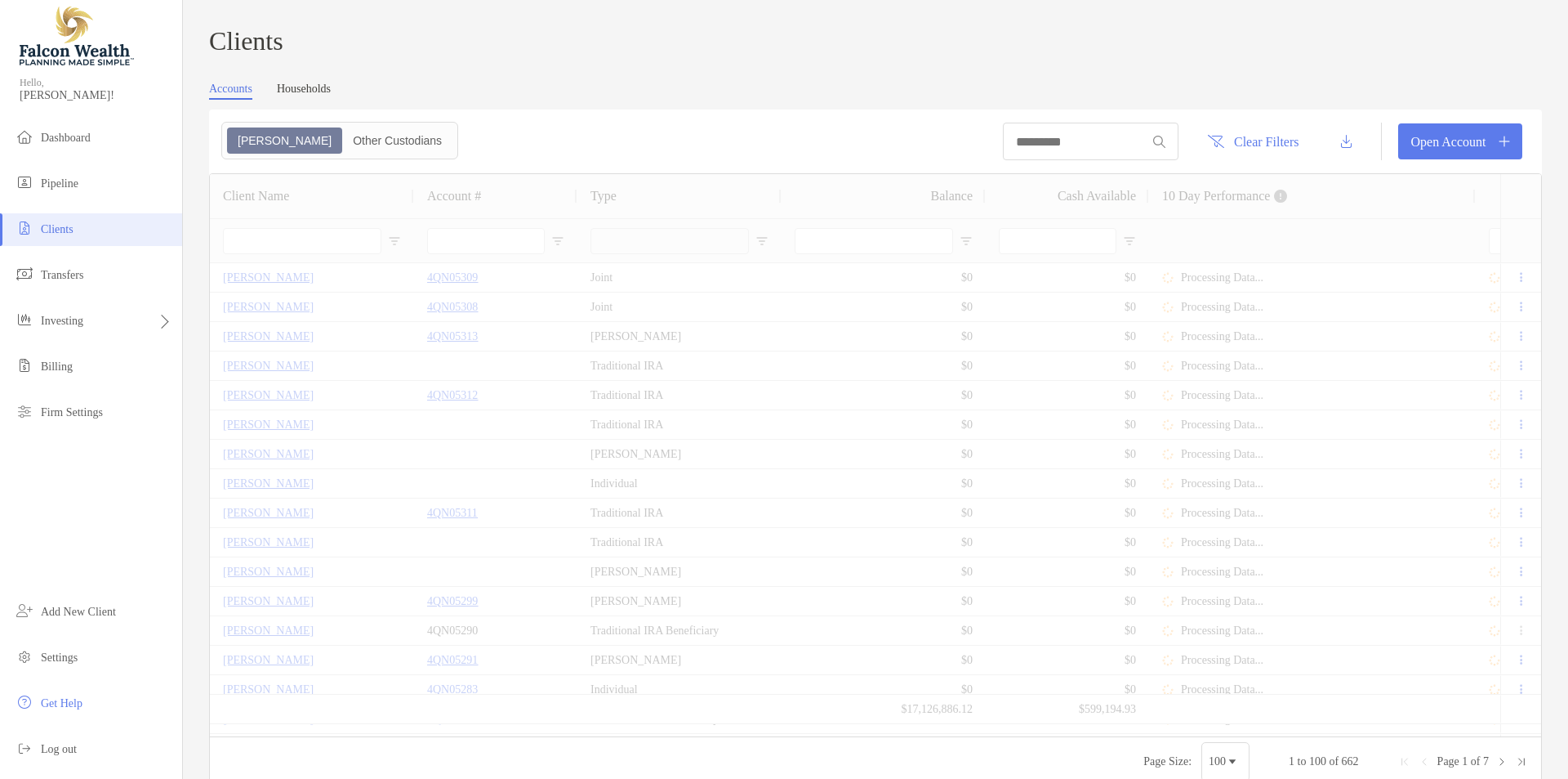
type input "******"
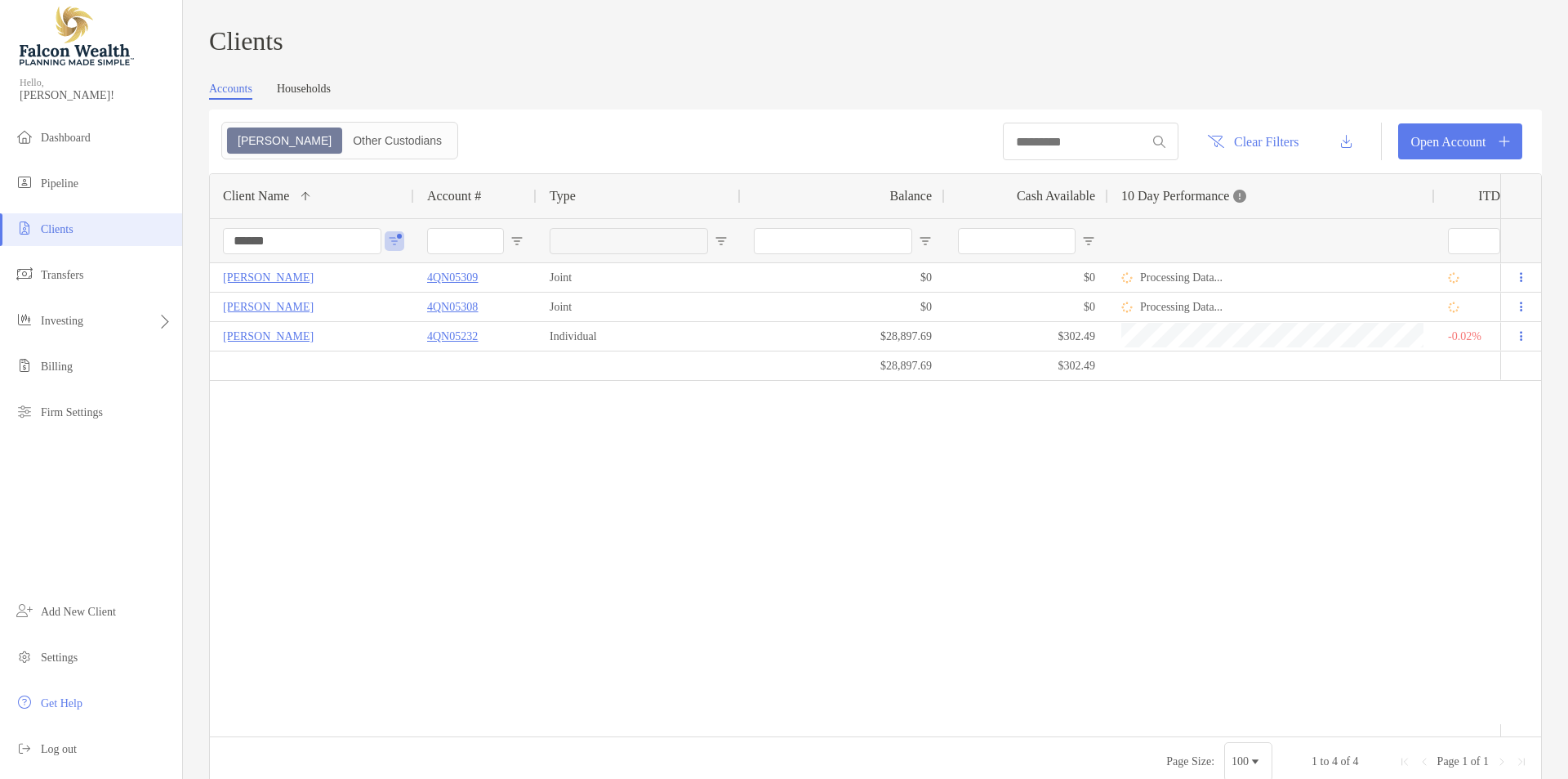
click at [262, 252] on input "******" at bounding box center [302, 241] width 159 height 26
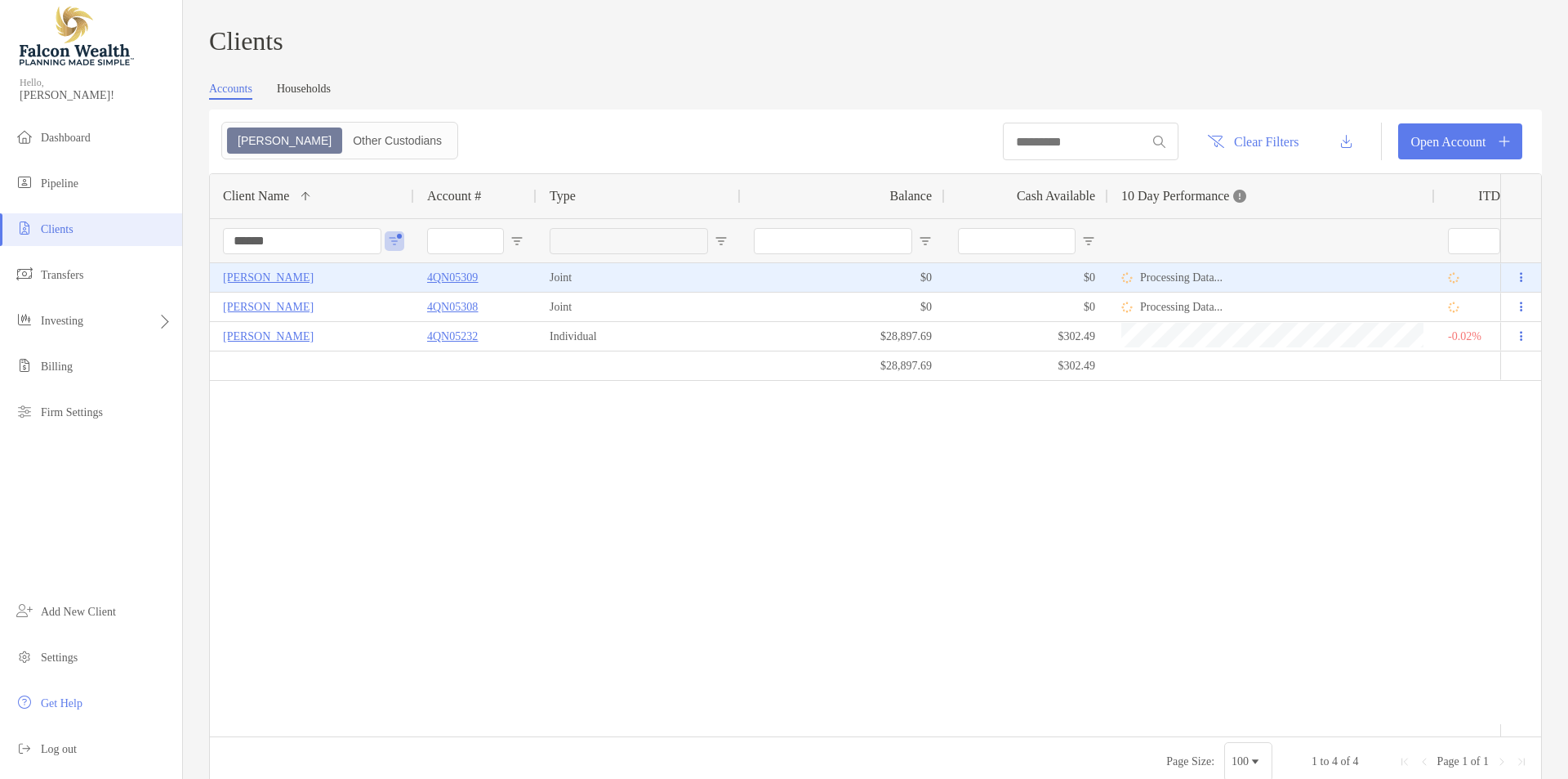
click at [279, 282] on p "[PERSON_NAME]" at bounding box center [268, 277] width 90 height 21
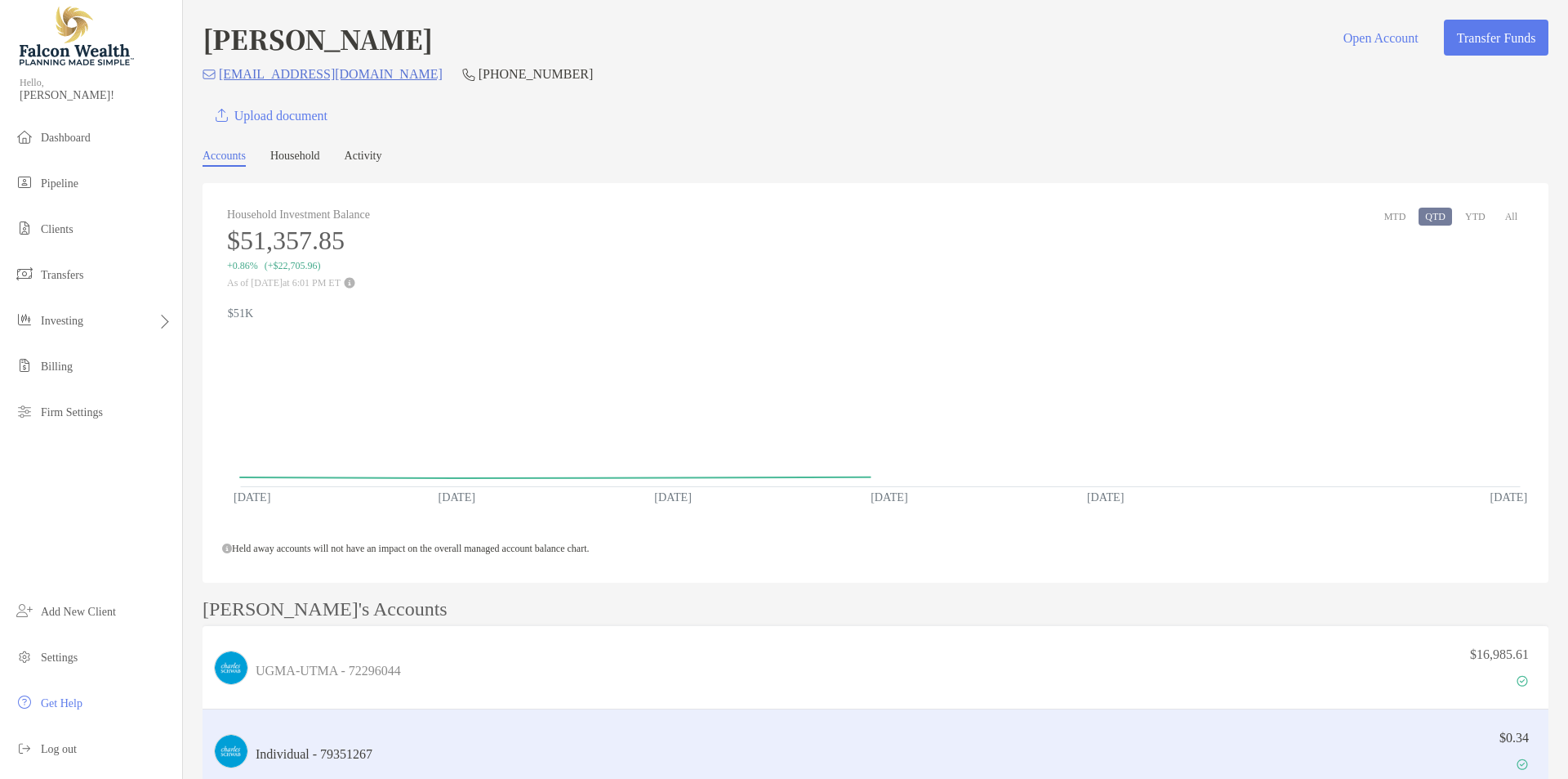
scroll to position [545, 0]
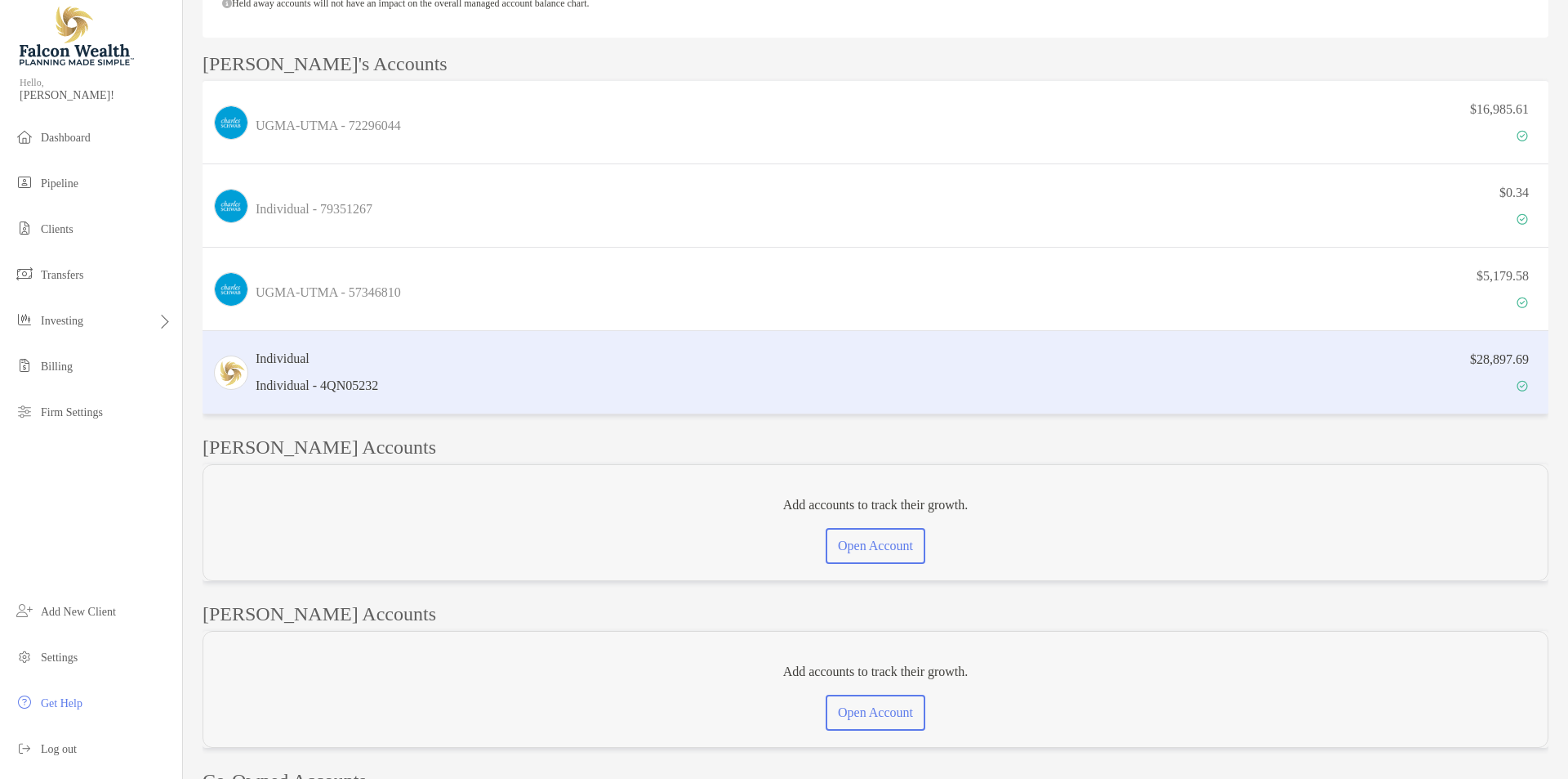
click at [613, 376] on div "$28,897.69" at bounding box center [961, 373] width 1153 height 48
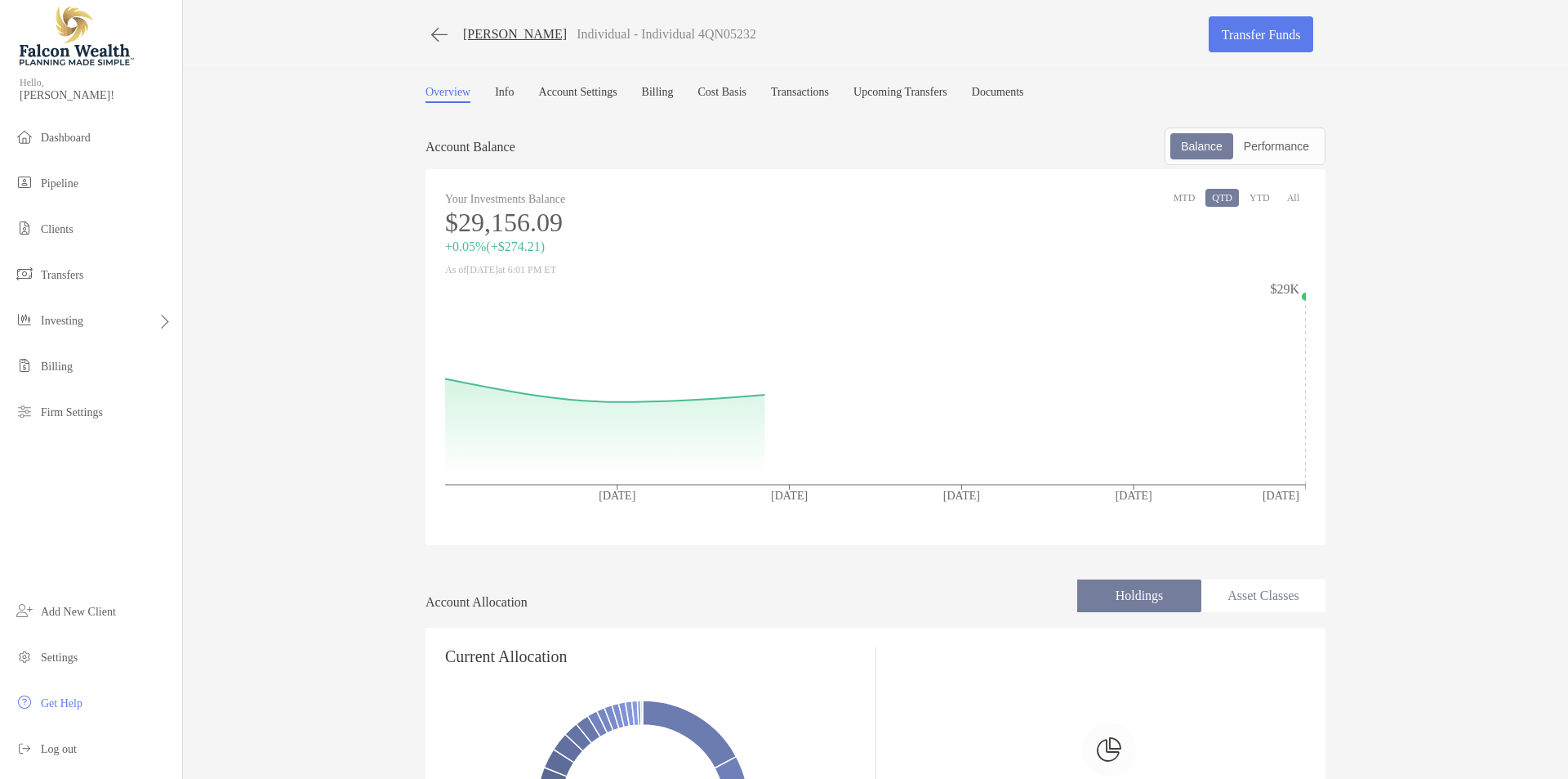
click at [802, 94] on link "Transactions" at bounding box center [799, 93] width 58 height 17
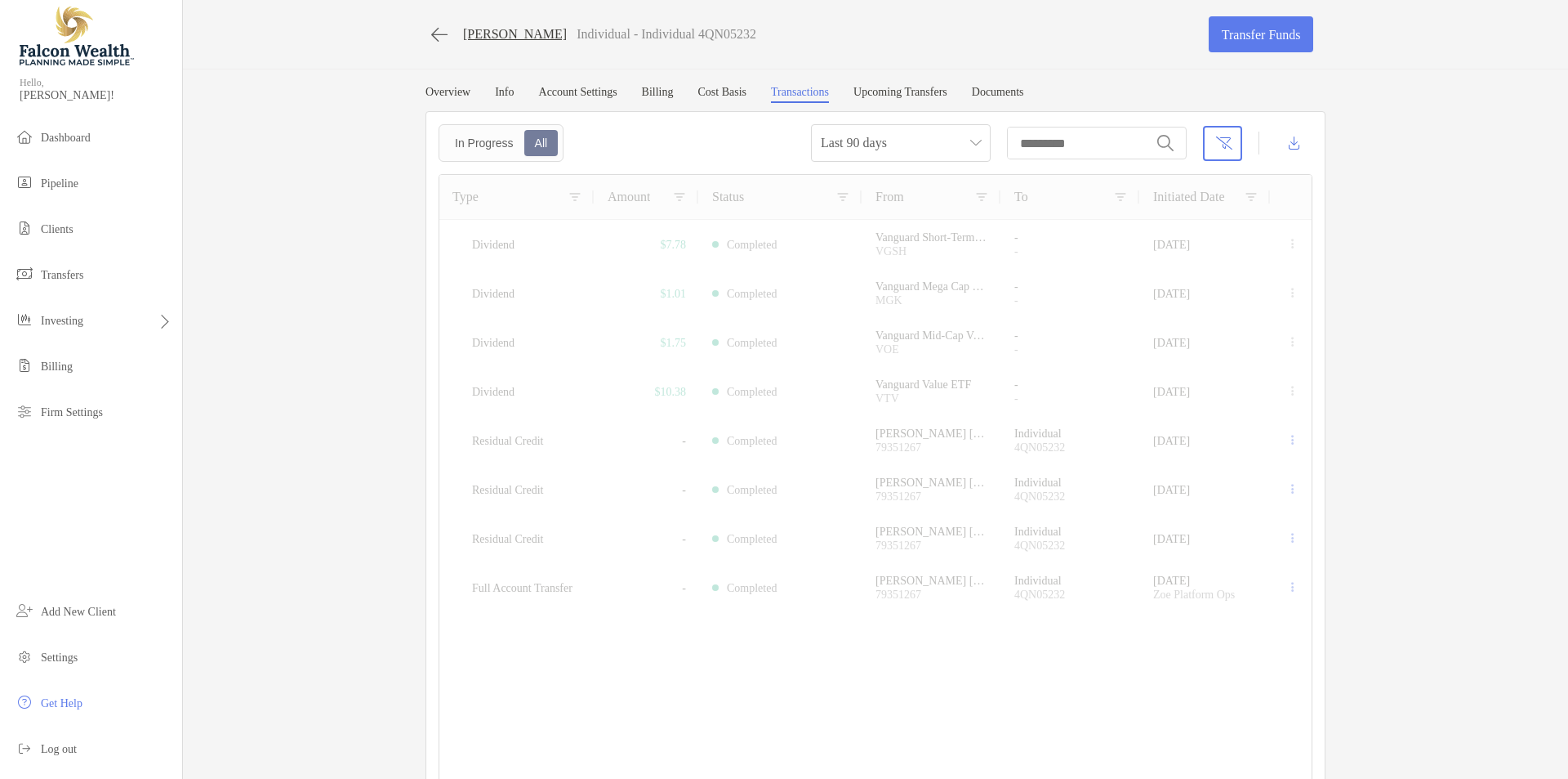
click at [670, 92] on link "Billing" at bounding box center [658, 93] width 32 height 17
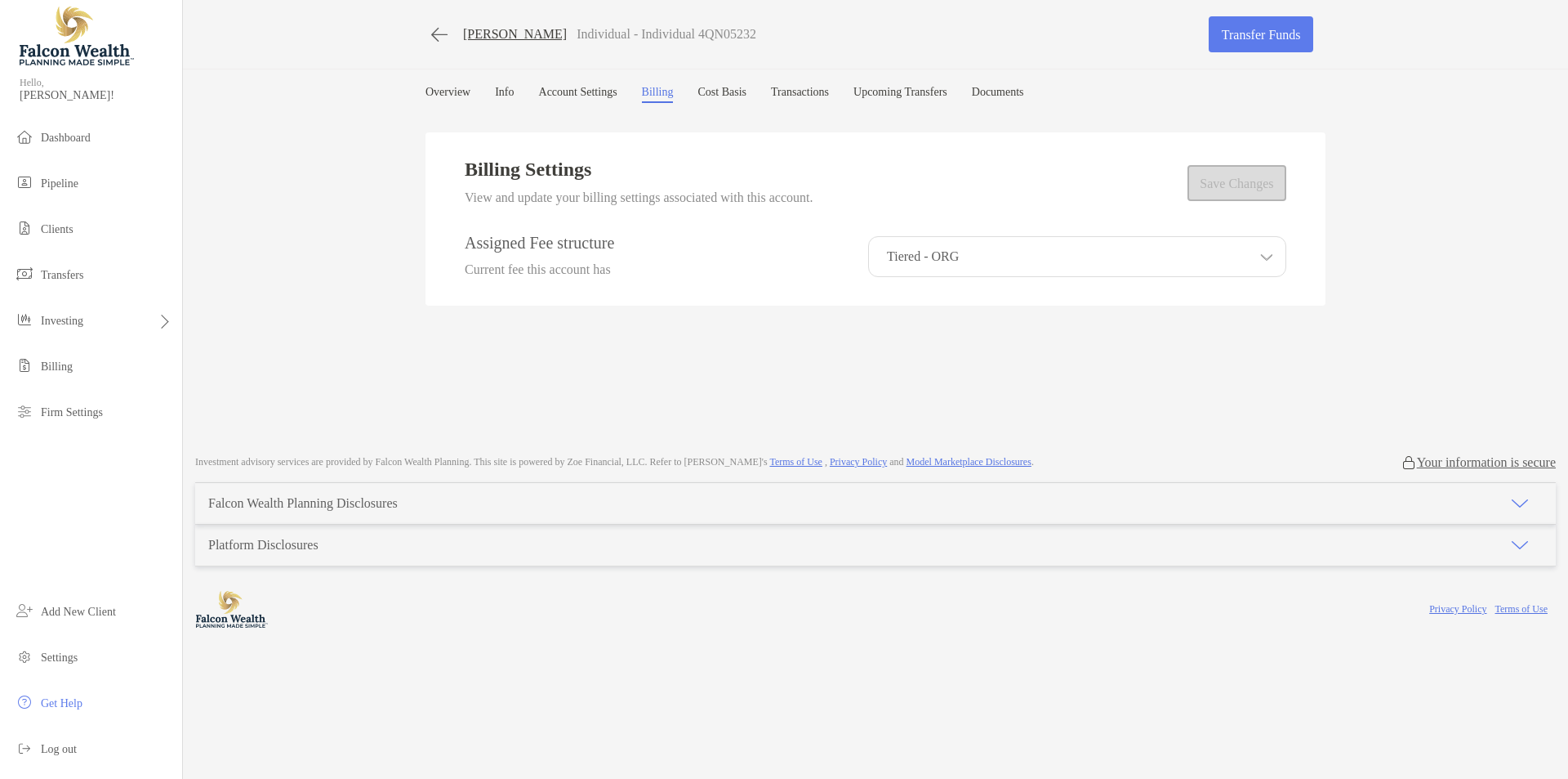
click at [344, 294] on div "Joanna Gallagher Individual - Individual 4QN05232 Transfer Funds Overview Info …" at bounding box center [875, 218] width 1386 height 438
click at [351, 300] on div "Joanna Gallagher Individual - Individual 4QN05232 Transfer Funds Overview Info …" at bounding box center [875, 218] width 1386 height 438
click at [81, 174] on li "Pipeline" at bounding box center [91, 184] width 182 height 33
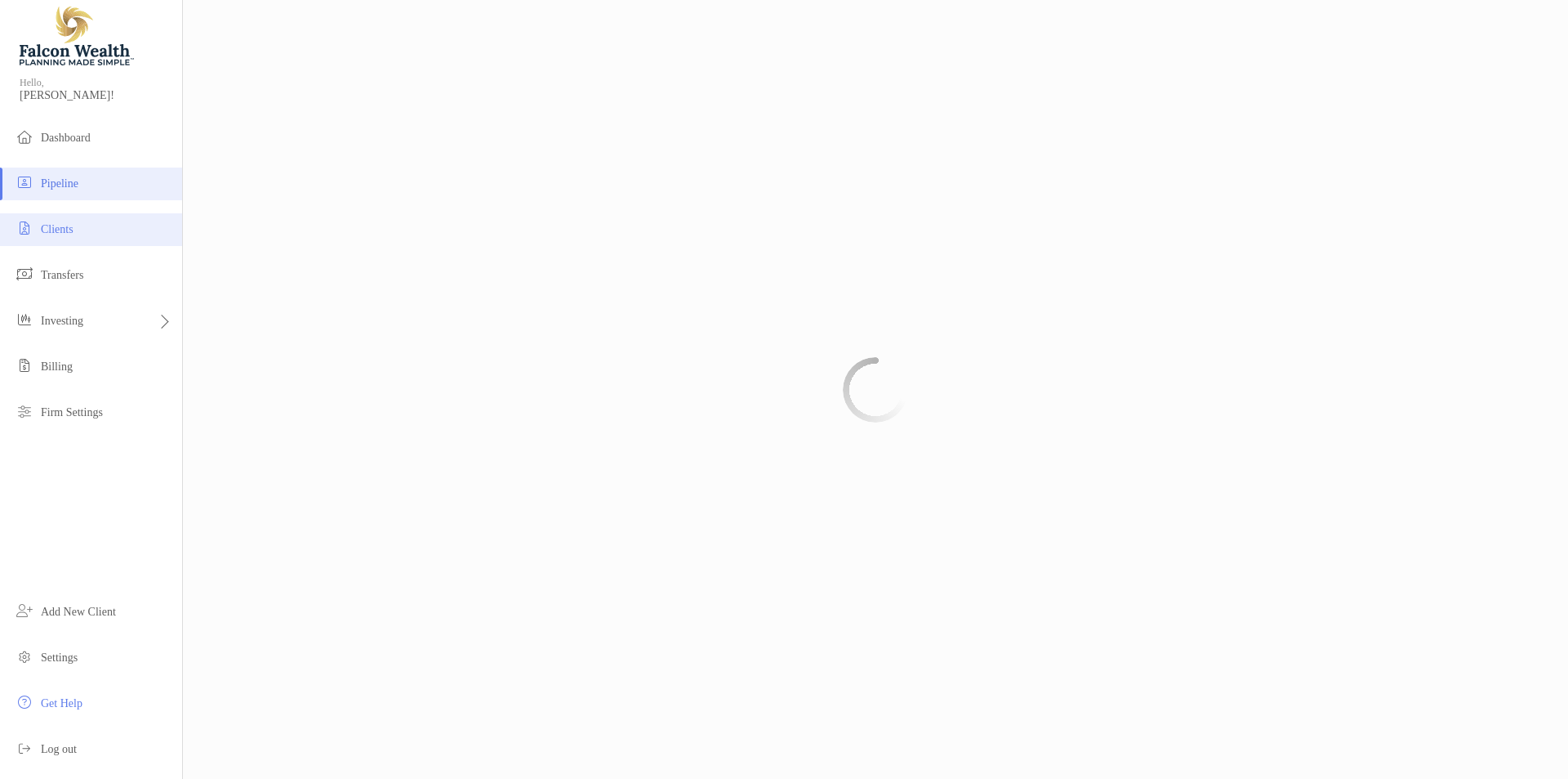
click at [61, 223] on span "Clients" at bounding box center [57, 229] width 33 height 12
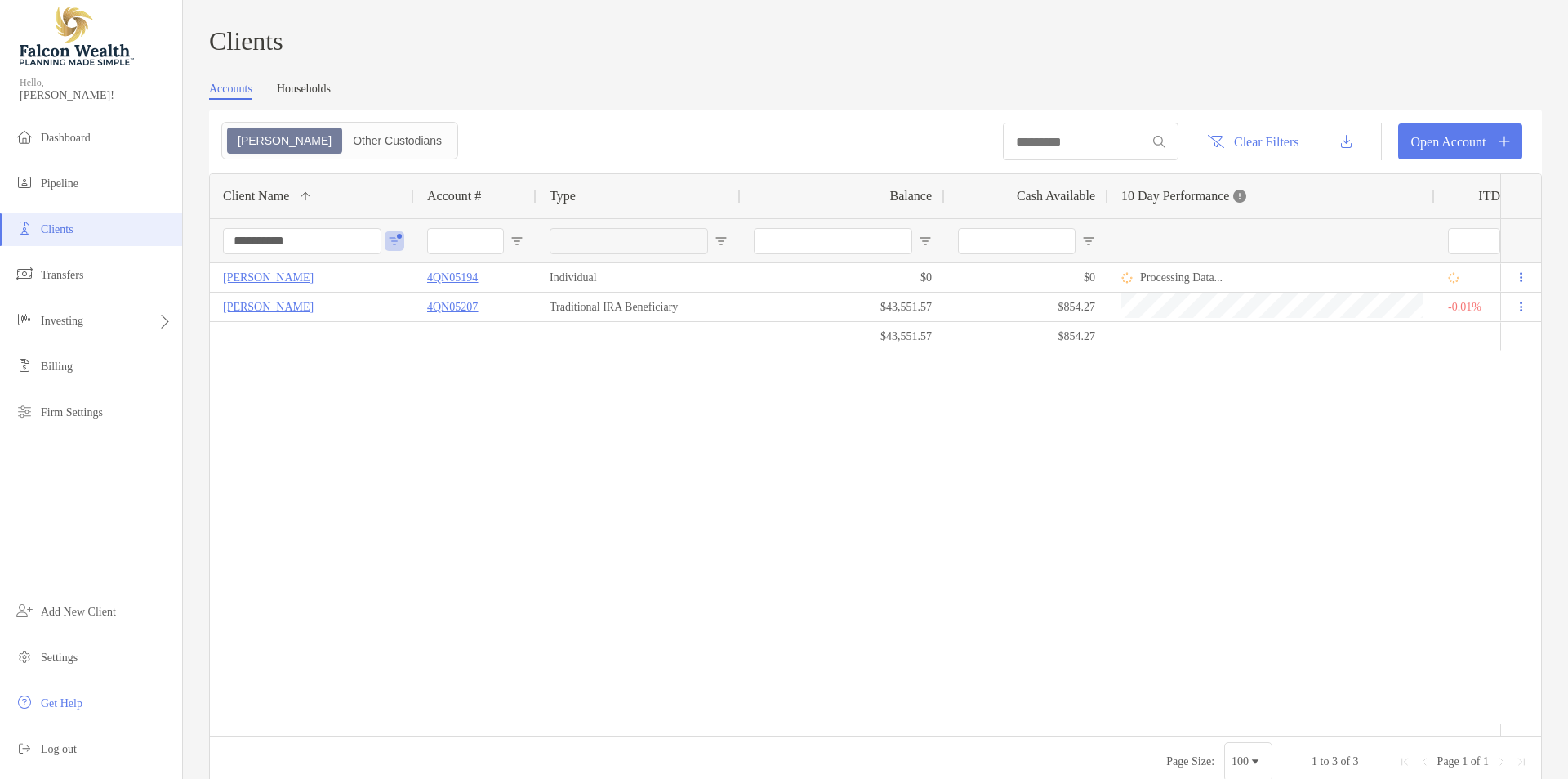
click at [320, 249] on input "**********" at bounding box center [302, 241] width 159 height 26
click at [264, 254] on input "**********" at bounding box center [302, 241] width 159 height 26
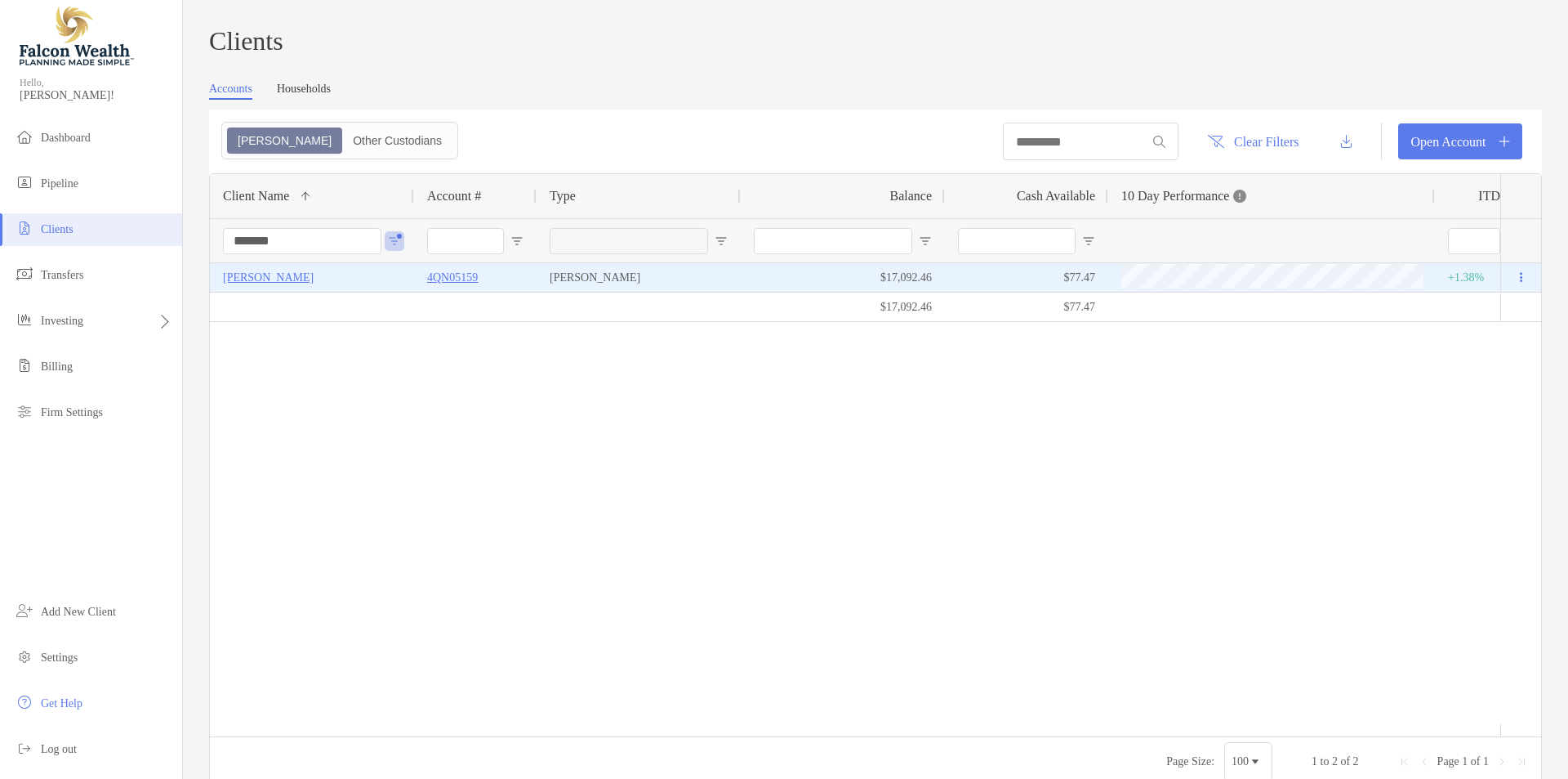
type input "*******"
click at [289, 286] on p "BRYAN RIDDELL" at bounding box center [268, 277] width 90 height 21
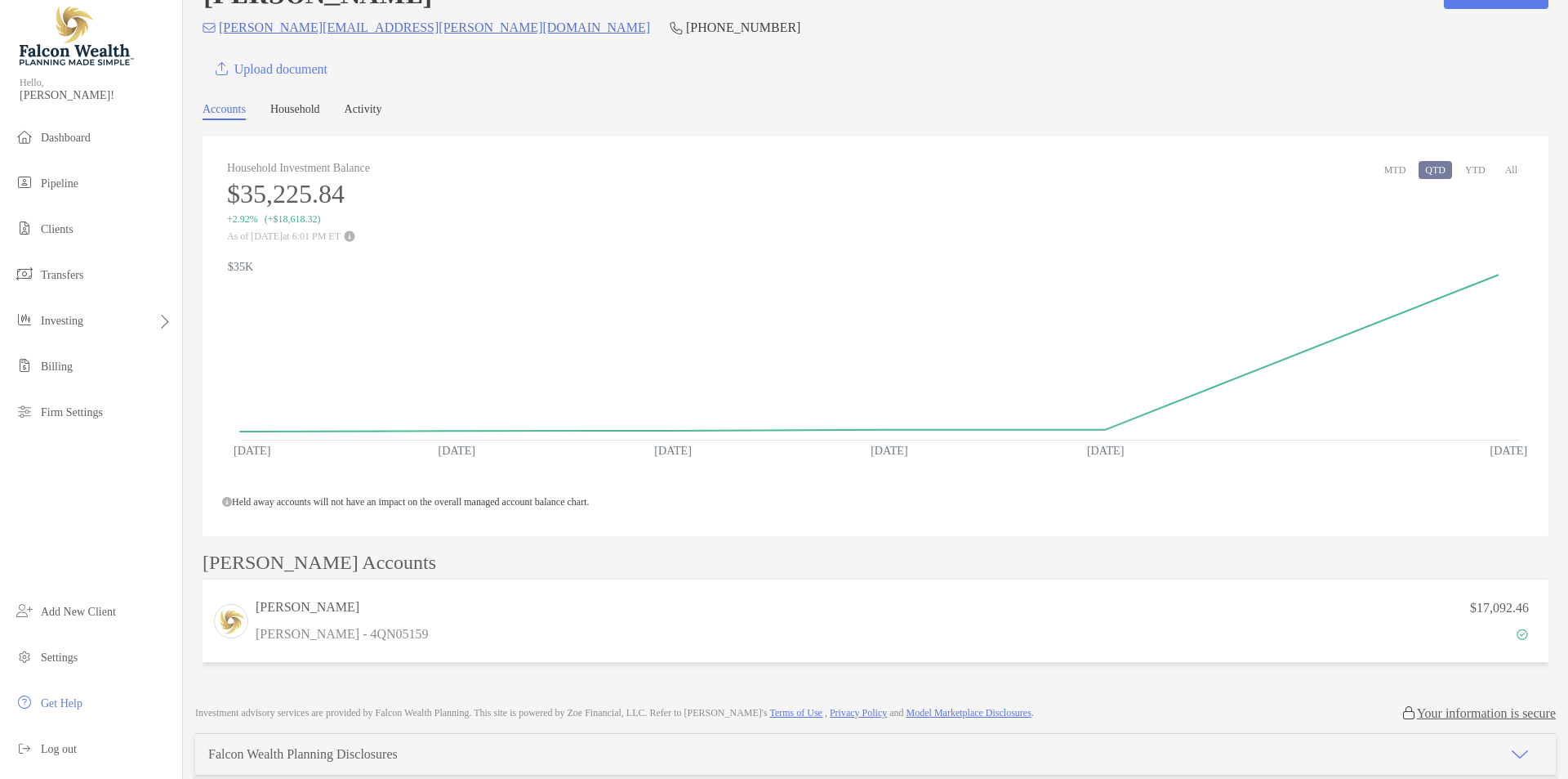
scroll to position [149, 0]
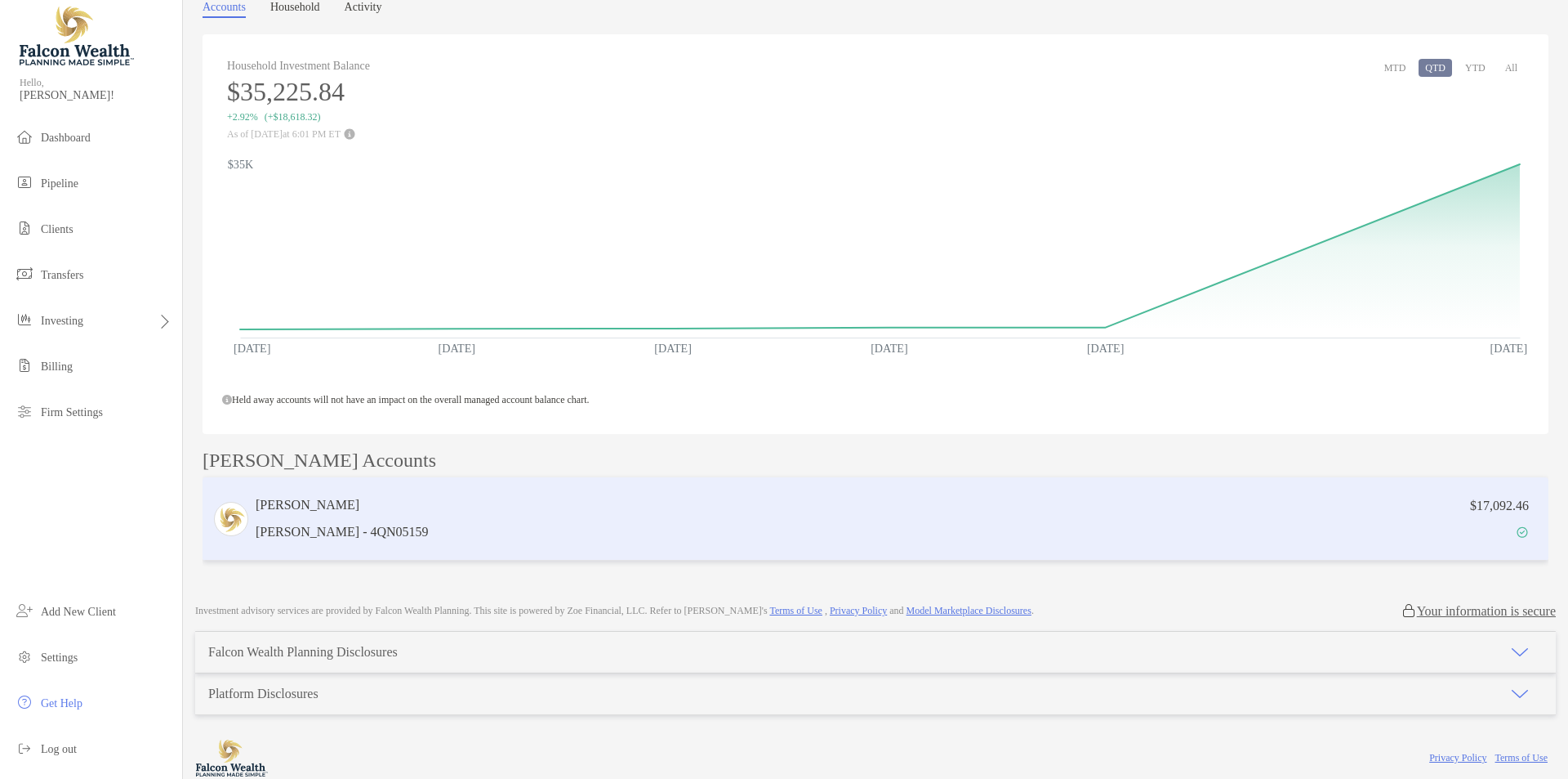
click at [962, 502] on div "$17,092.46" at bounding box center [987, 519] width 1103 height 48
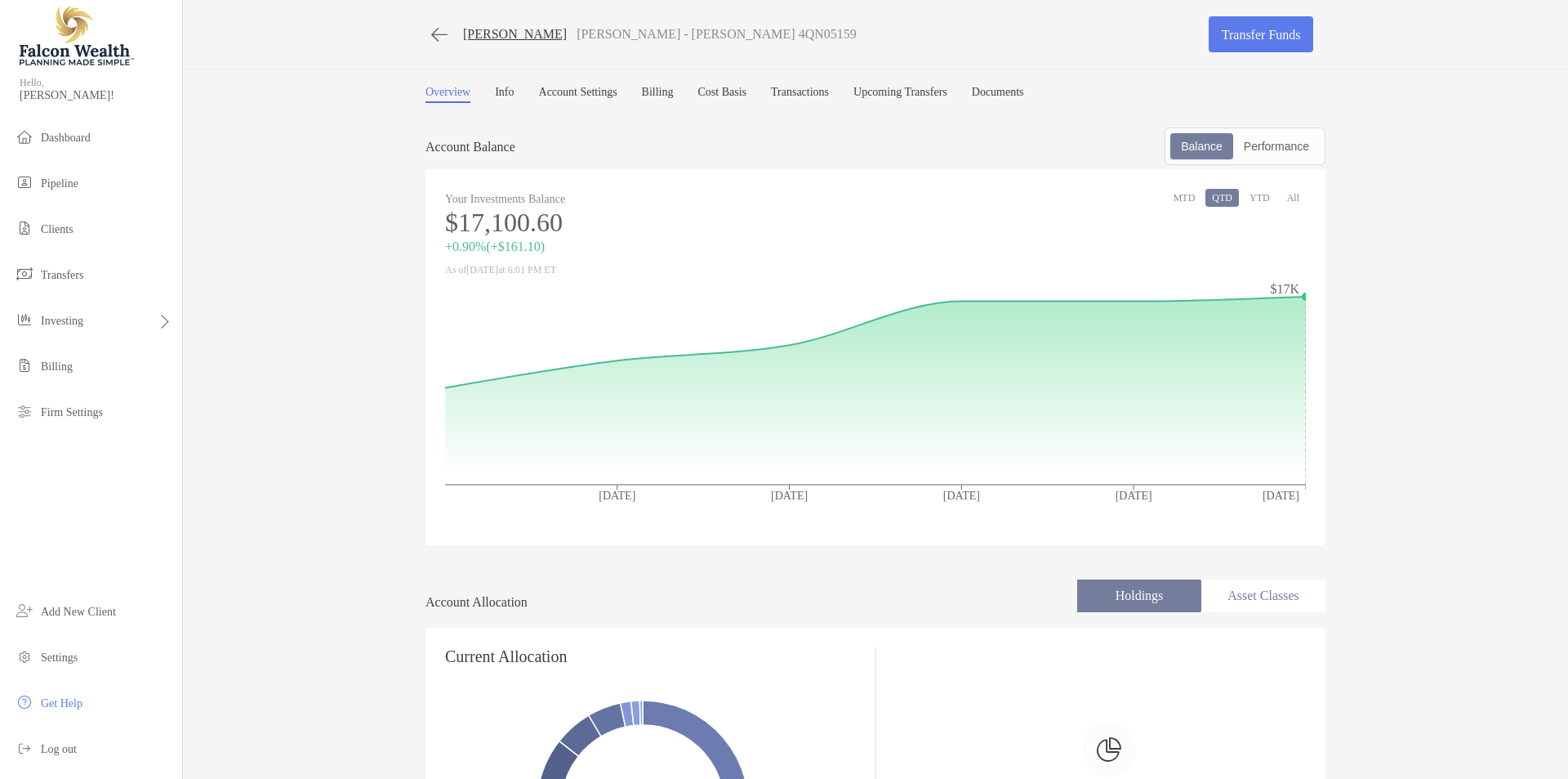
click at [673, 99] on link "Billing" at bounding box center [658, 93] width 32 height 17
click at [673, 95] on link "Billing" at bounding box center [658, 93] width 32 height 17
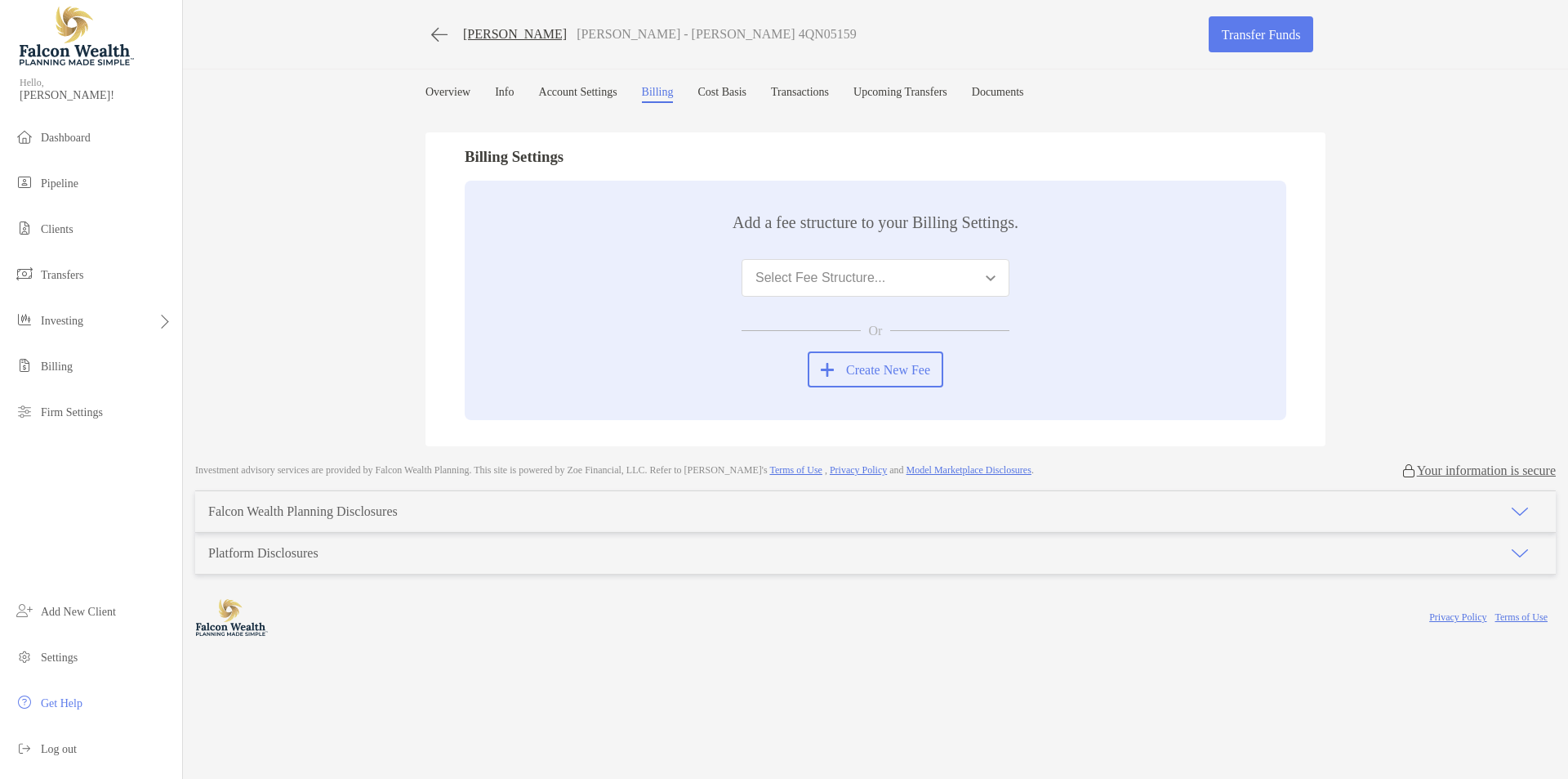
click at [838, 276] on div "Select Fee Structure..." at bounding box center [820, 278] width 130 height 15
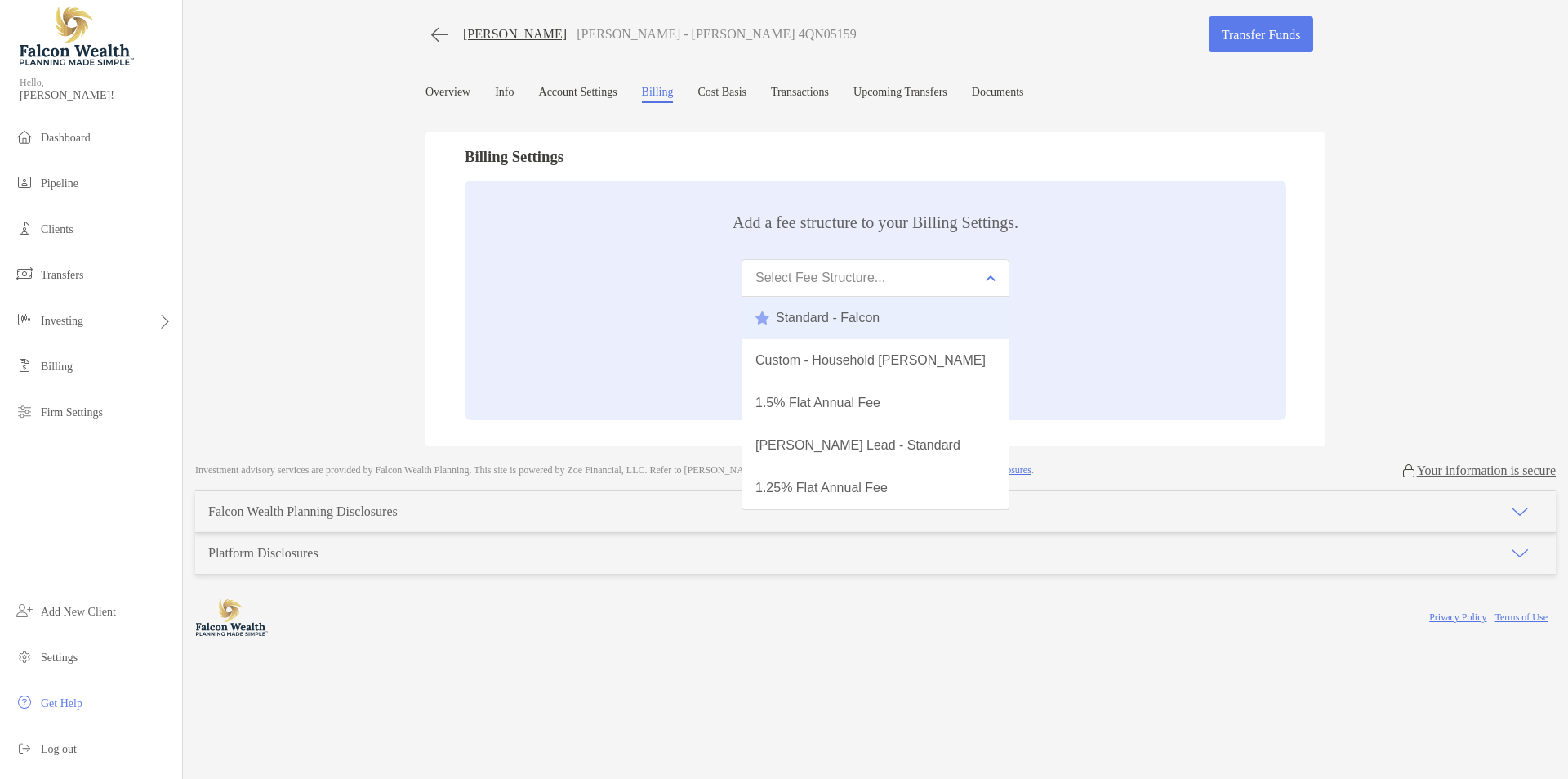
click at [836, 317] on div "Standard - Falcon" at bounding box center [817, 318] width 124 height 15
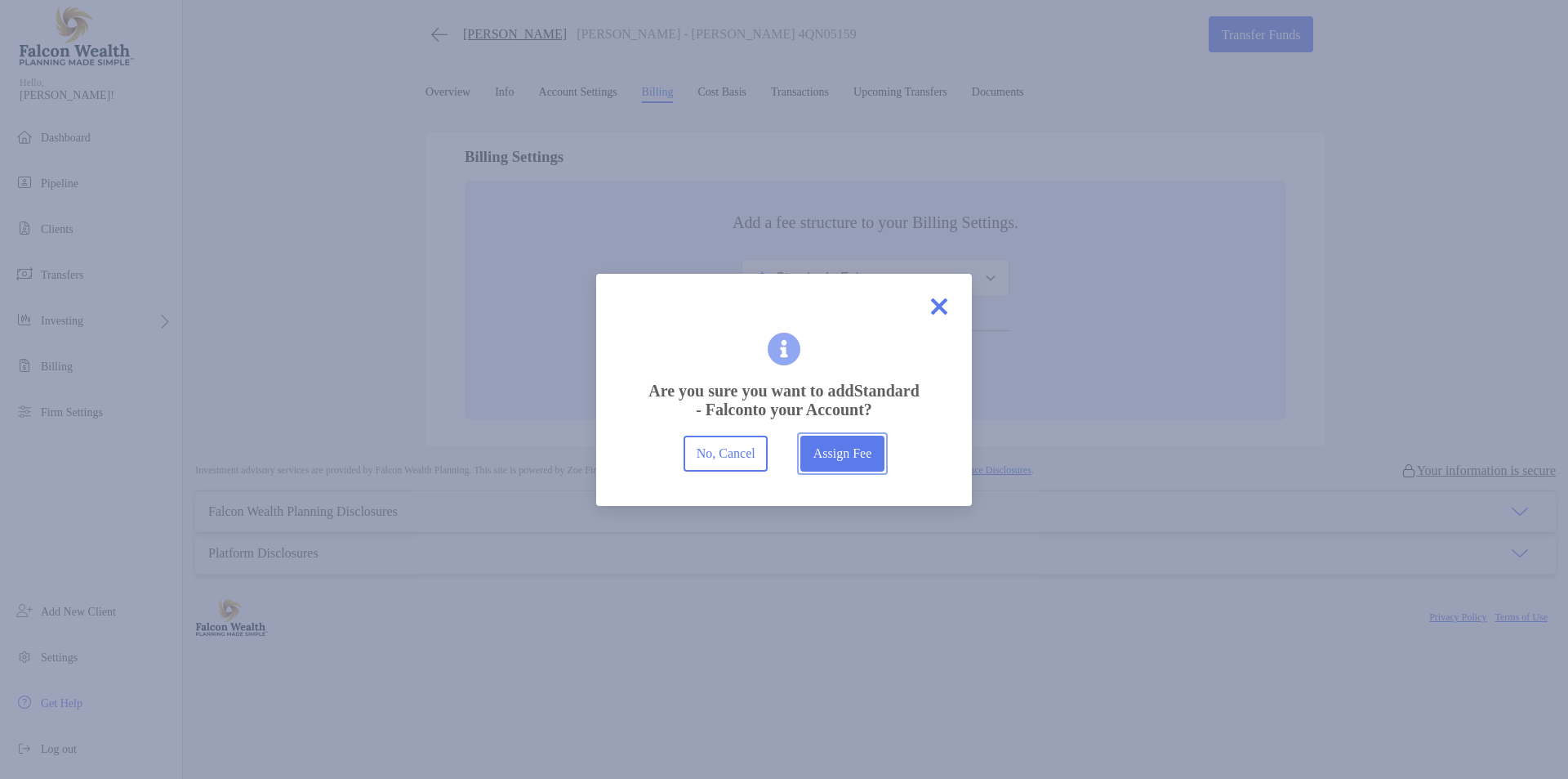
click at [858, 466] on button "Assign Fee" at bounding box center [842, 454] width 84 height 36
click at [833, 451] on button "Assign Fee" at bounding box center [842, 454] width 84 height 36
click at [829, 455] on button "Assign Fee" at bounding box center [842, 454] width 84 height 36
click at [822, 470] on button "Assign Fee" at bounding box center [842, 454] width 84 height 36
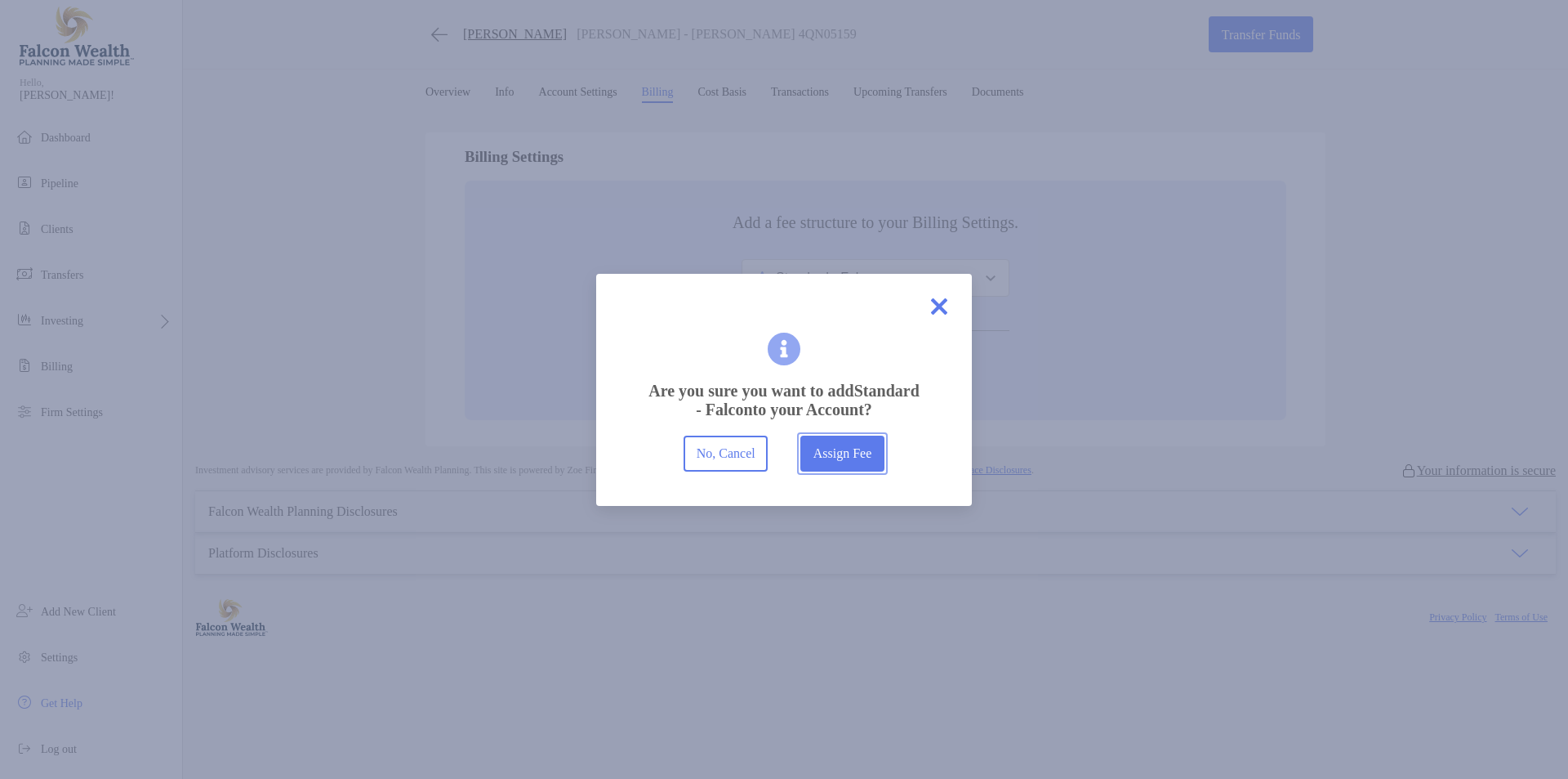
click at [822, 470] on button "Assign Fee" at bounding box center [842, 454] width 84 height 36
click at [816, 471] on button "Assign Fee" at bounding box center [842, 454] width 84 height 36
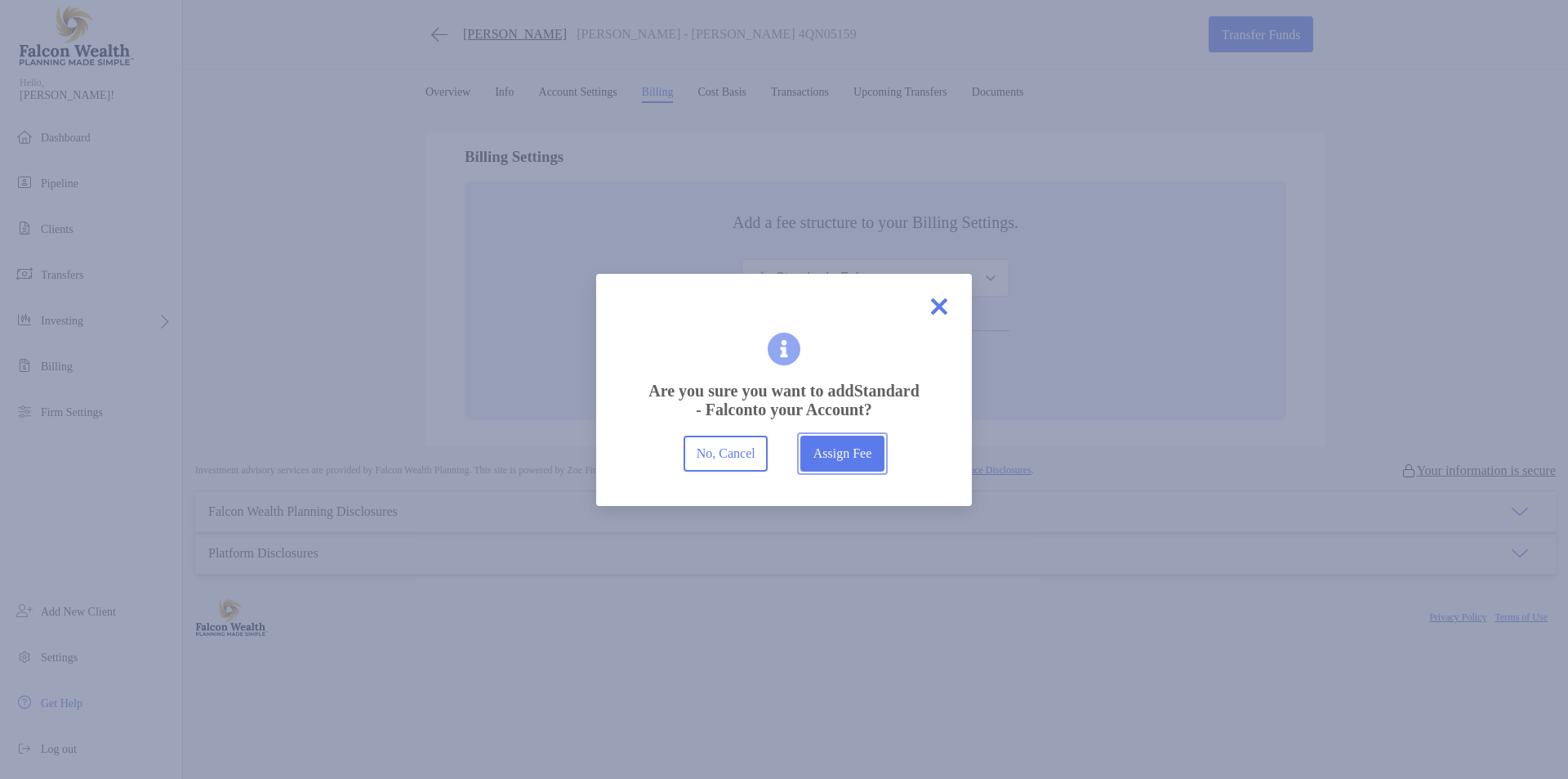
click at [816, 471] on button "Assign Fee" at bounding box center [842, 454] width 84 height 36
click at [933, 302] on img at bounding box center [938, 306] width 33 height 33
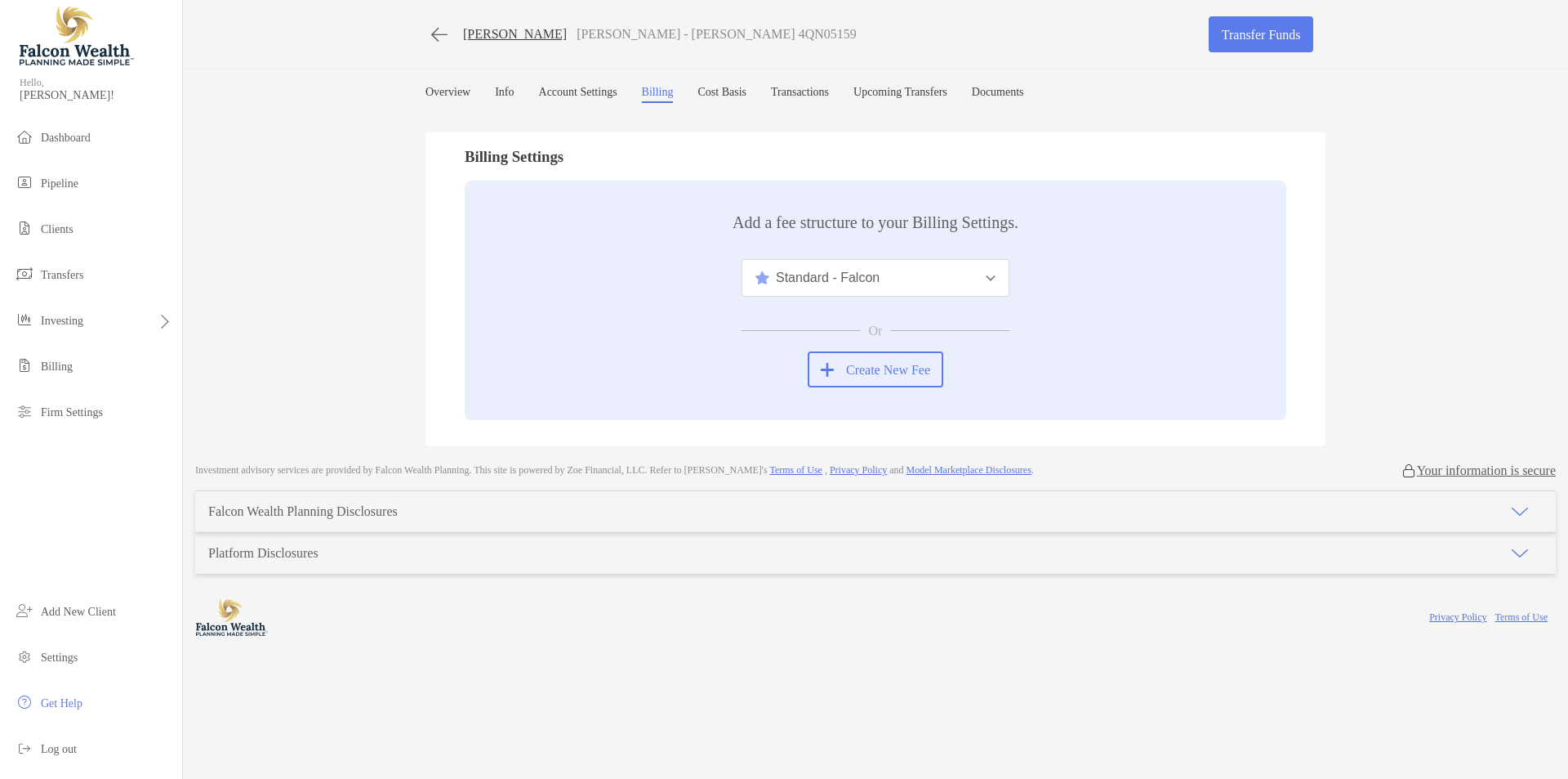
click at [906, 285] on button "Standard - Falcon" at bounding box center [876, 278] width 268 height 38
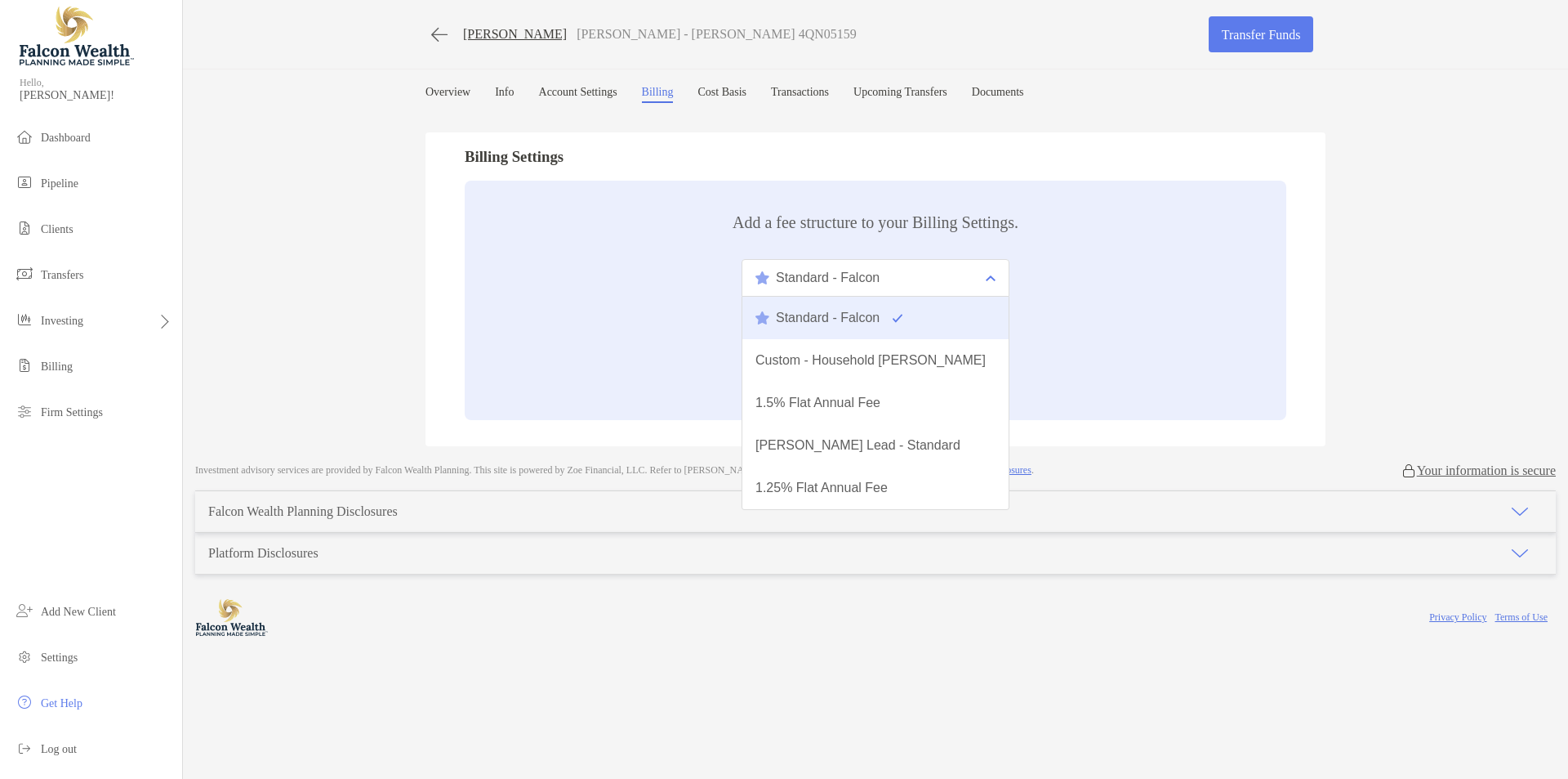
click at [814, 321] on div "Standard - Falcon" at bounding box center [817, 318] width 124 height 15
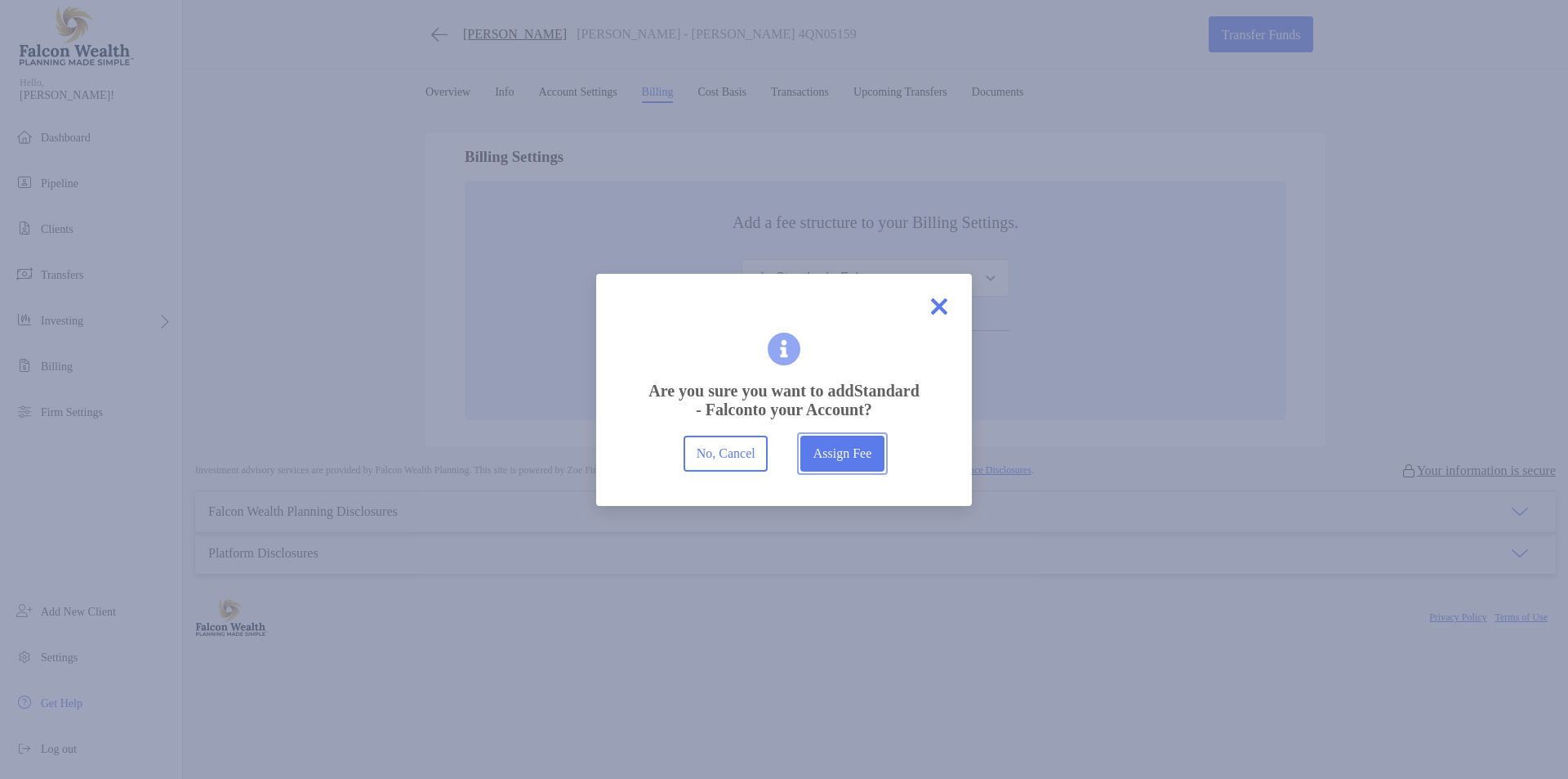
click at [827, 454] on button "Assign Fee" at bounding box center [842, 454] width 84 height 36
click at [827, 453] on button "Assign Fee" at bounding box center [842, 454] width 84 height 36
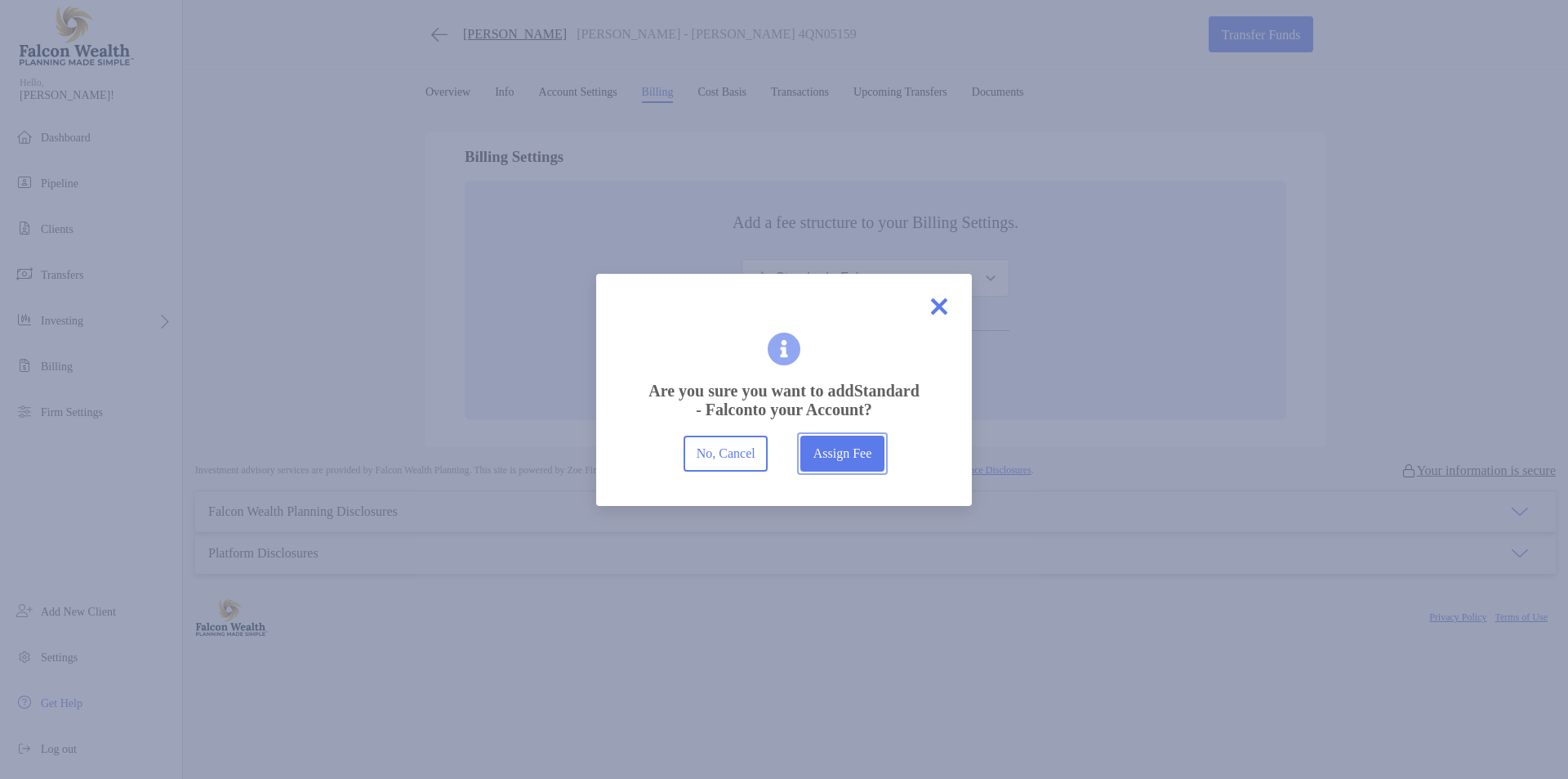
click at [827, 453] on button "Assign Fee" at bounding box center [842, 454] width 84 height 36
drag, startPoint x: 827, startPoint y: 453, endPoint x: 830, endPoint y: 443, distance: 10.4
click at [828, 448] on button "Assign Fee" at bounding box center [842, 454] width 84 height 36
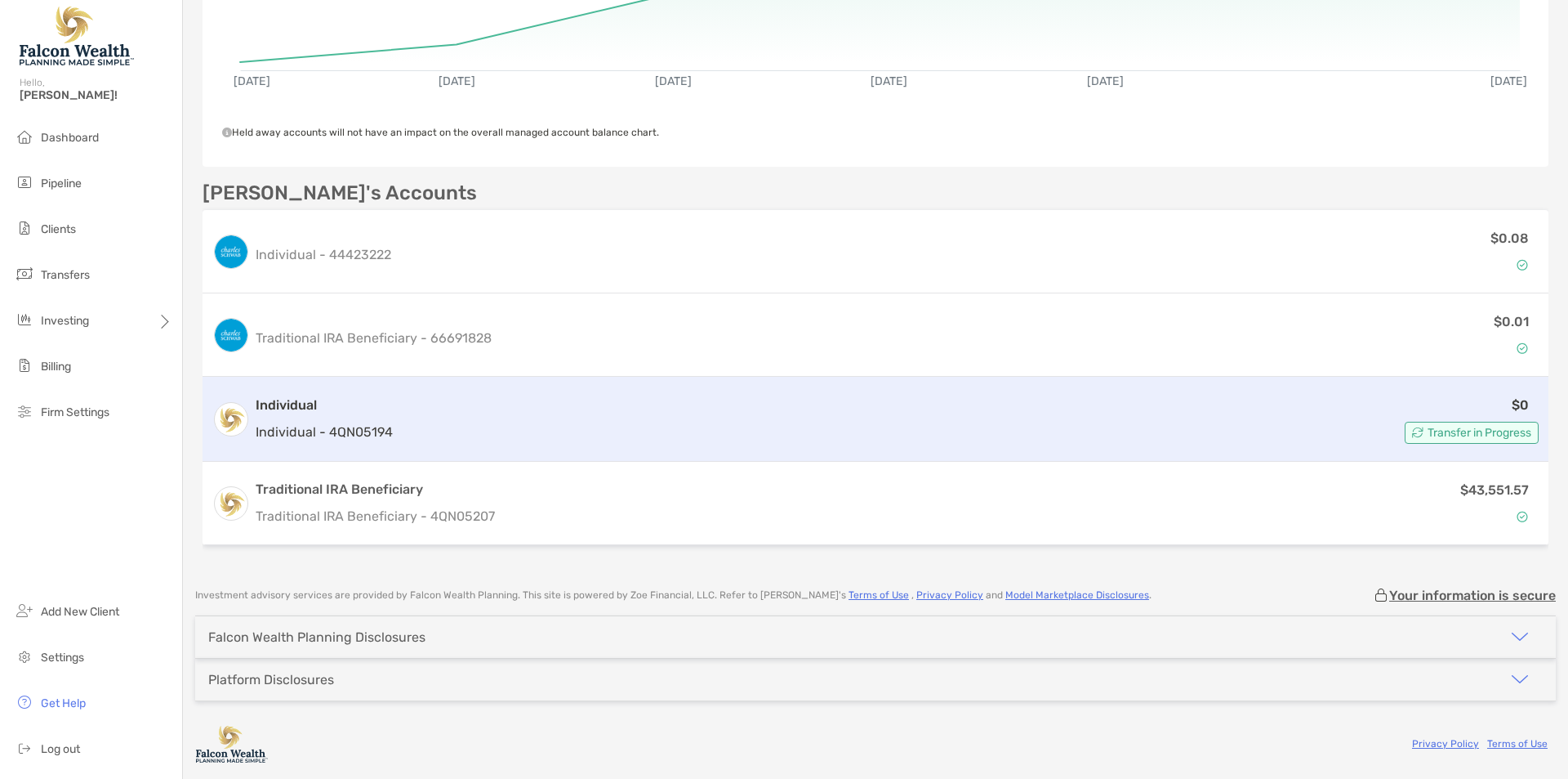
scroll to position [417, 0]
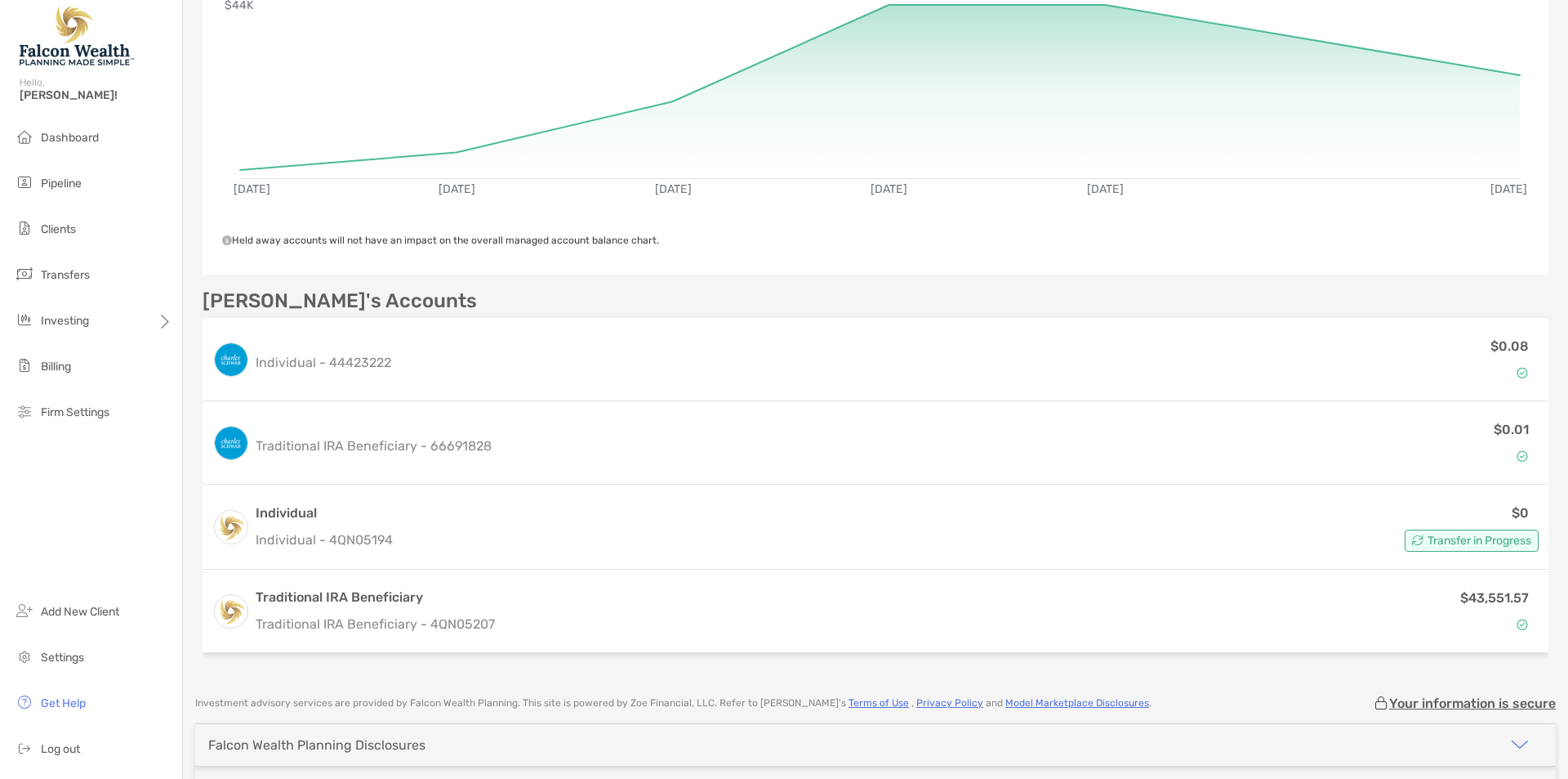
click at [187, 209] on div "[PERSON_NAME] Open Account Transfer Funds [EMAIL_ADDRESS][DOMAIN_NAME] [PHONE_N…" at bounding box center [875, 186] width 1386 height 987
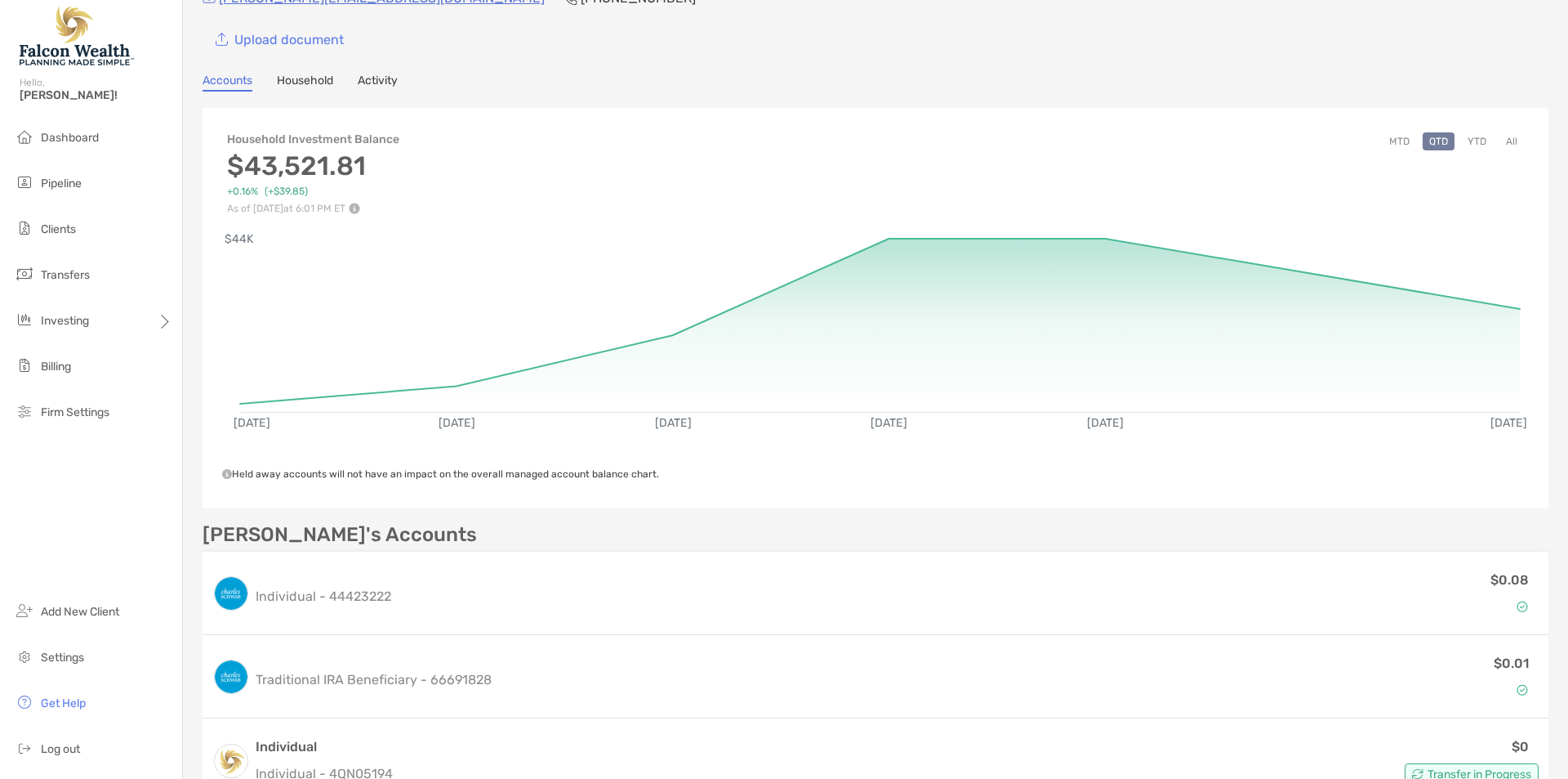
scroll to position [0, 0]
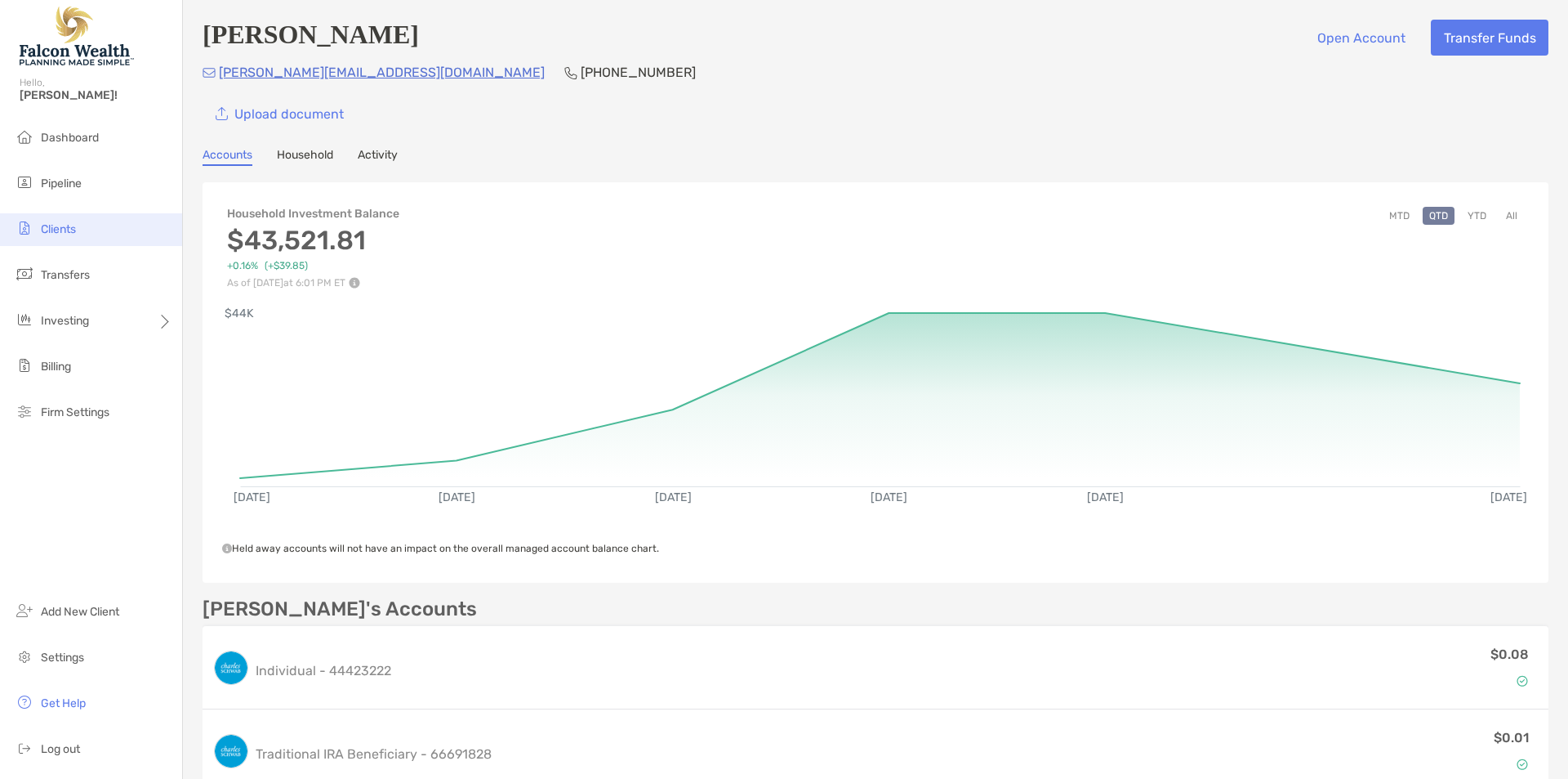
click at [58, 233] on span "Clients" at bounding box center [58, 229] width 35 height 14
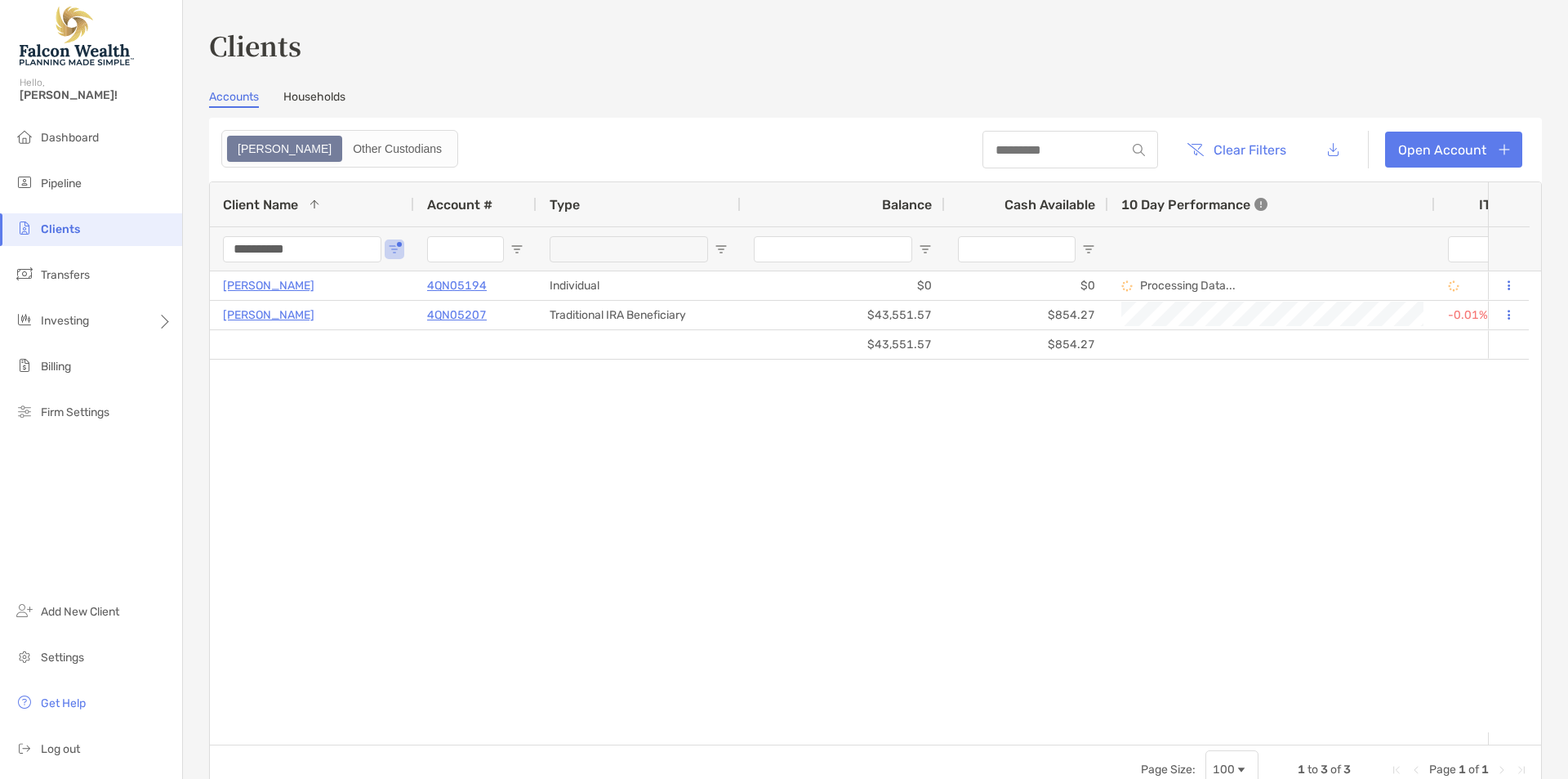
click at [276, 248] on input "**********" at bounding box center [302, 249] width 159 height 26
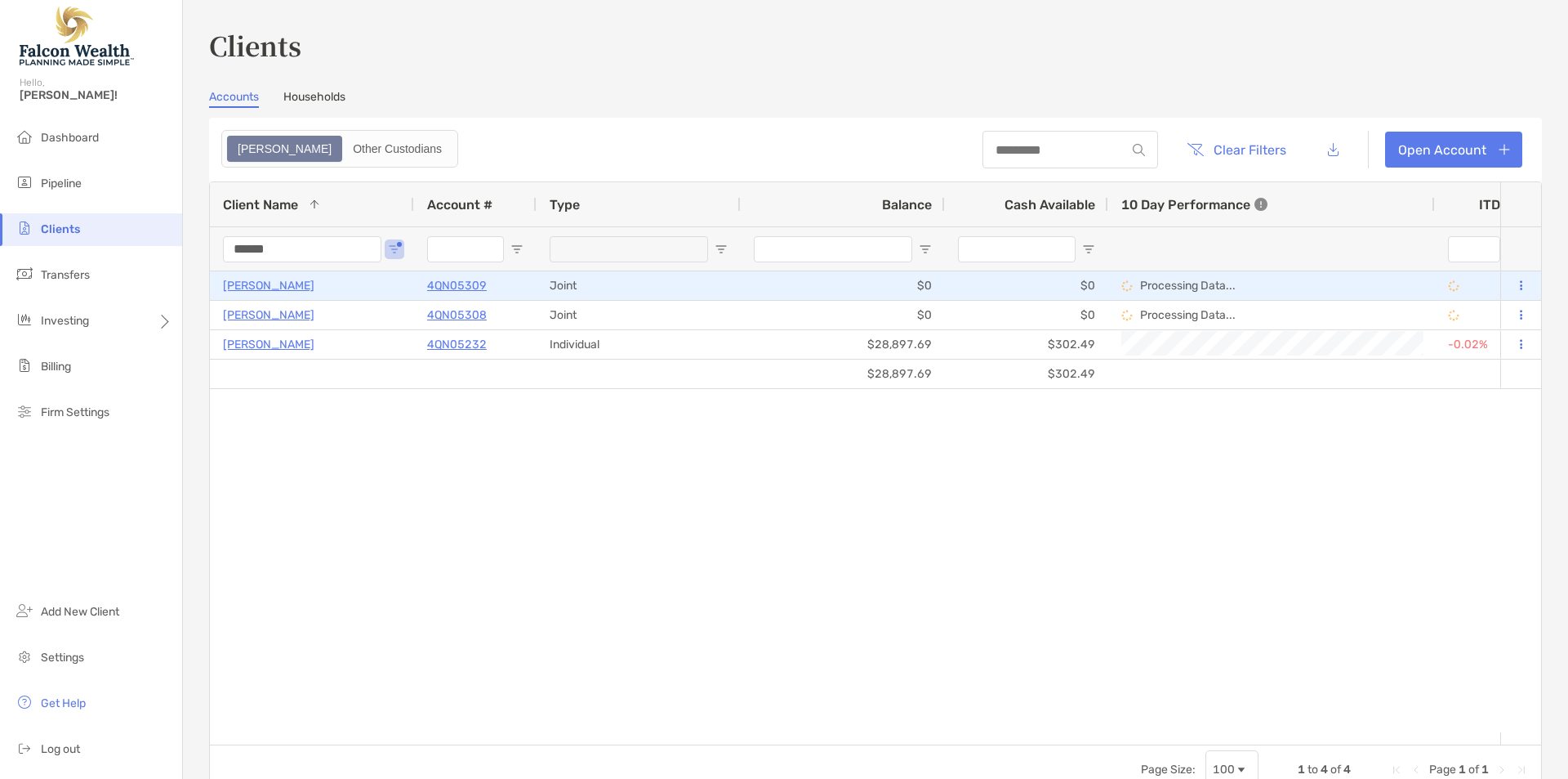
type input "******"
click at [266, 285] on p "[PERSON_NAME]" at bounding box center [269, 285] width 91 height 21
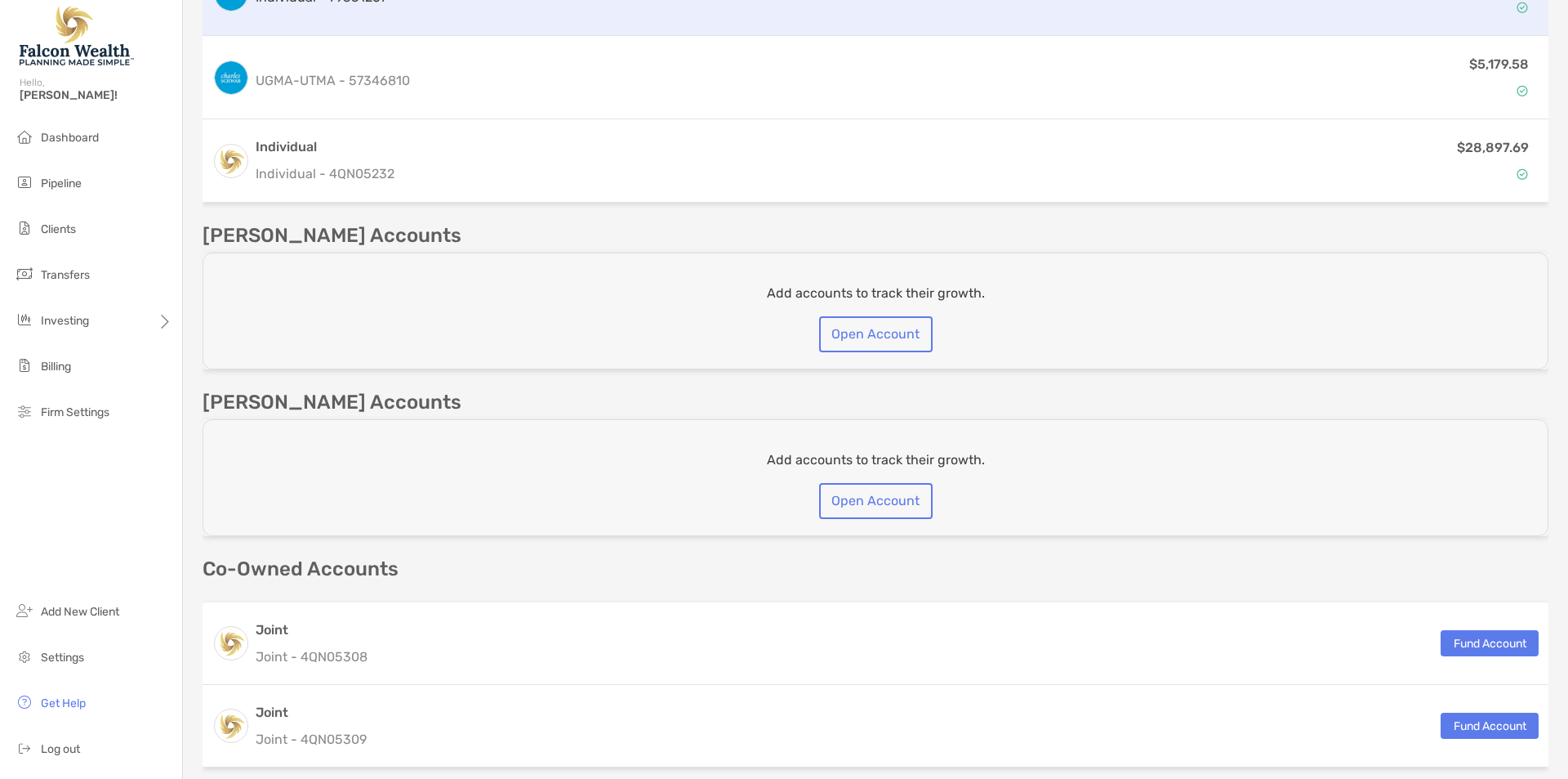
scroll to position [872, 0]
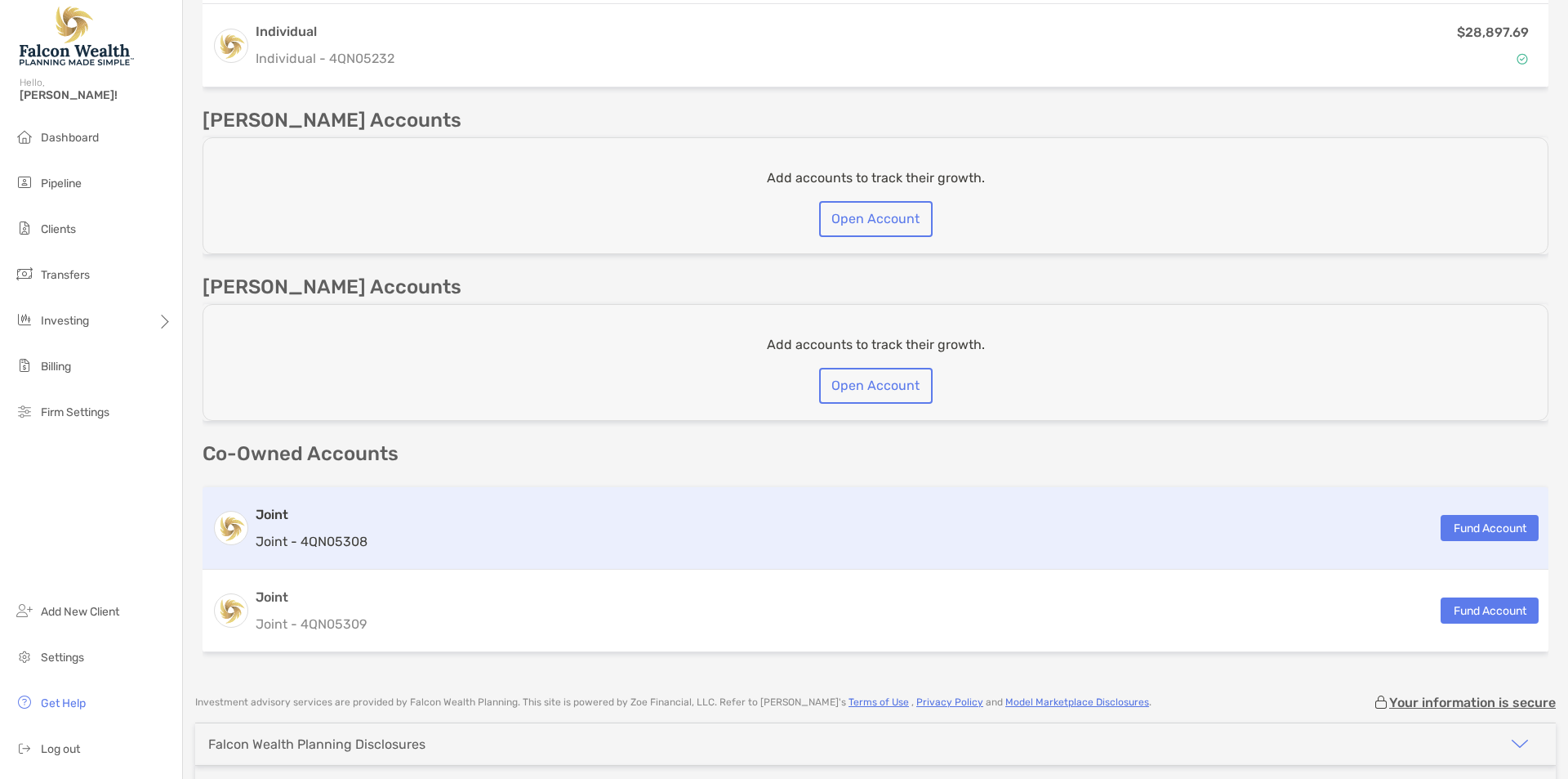
click at [478, 515] on div "Joint Joint - 4QN05308 Fund Account" at bounding box center [875, 528] width 1346 height 82
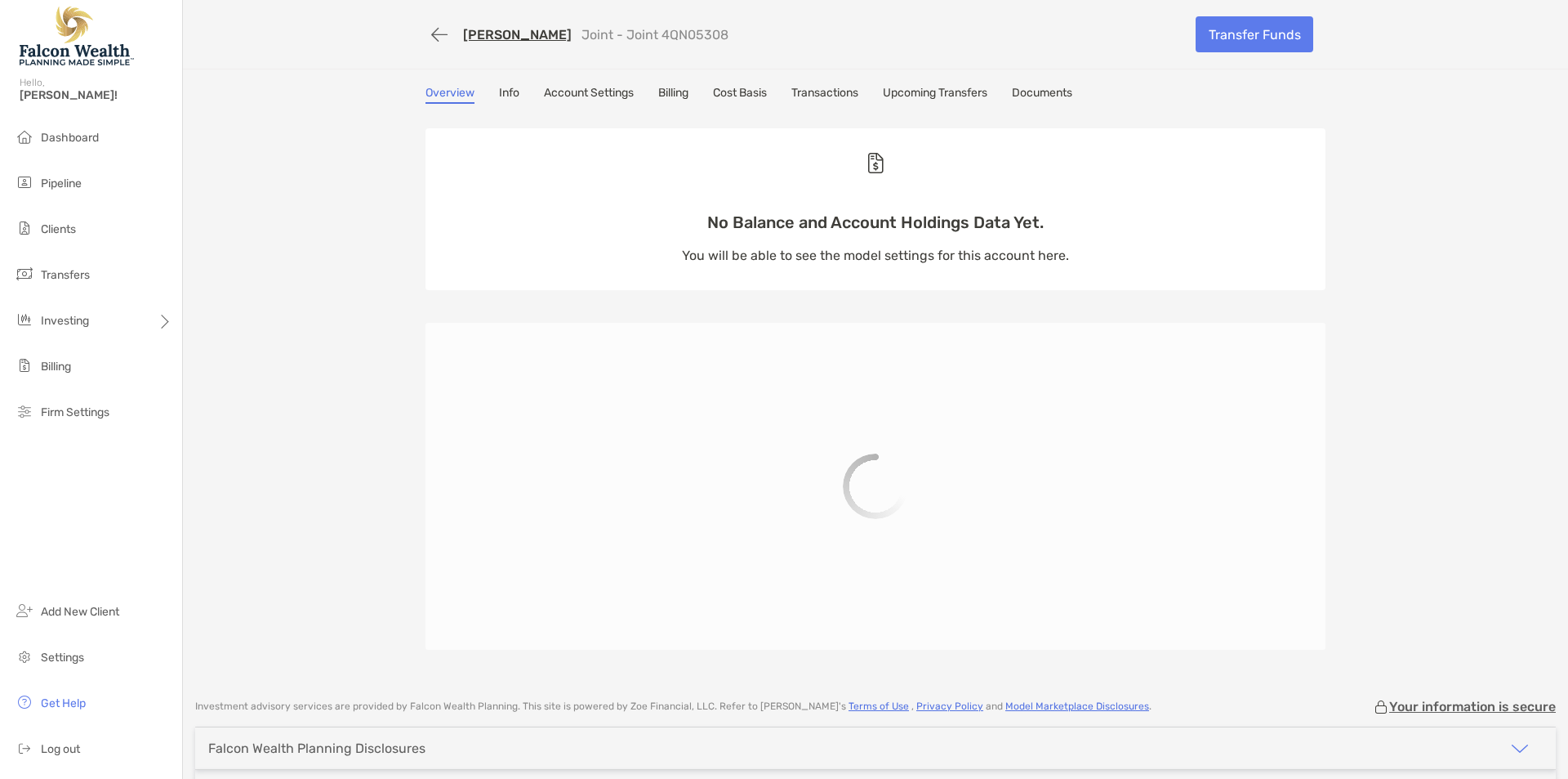
click at [511, 90] on link "Info" at bounding box center [509, 94] width 21 height 18
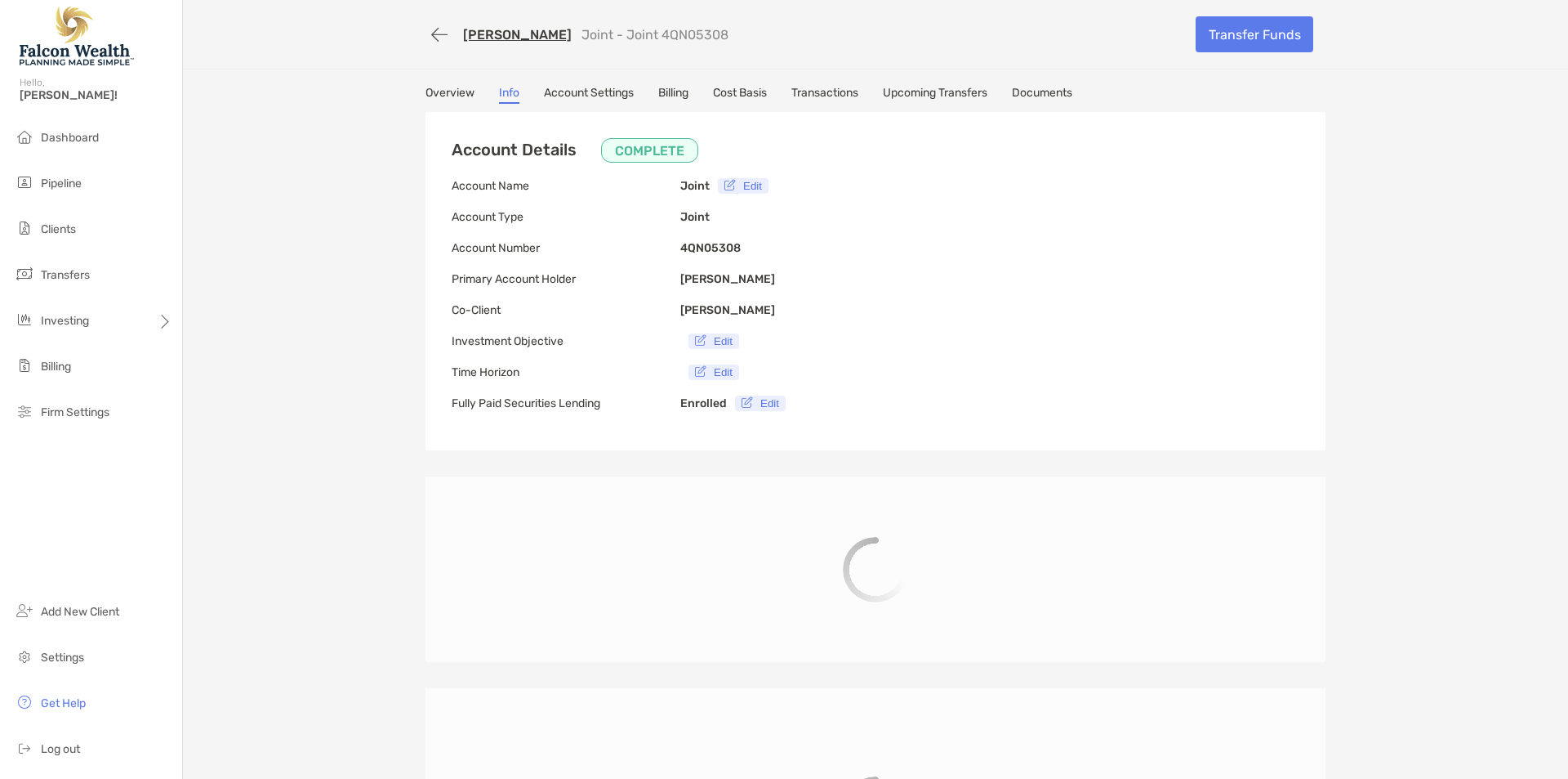
type input "**********"
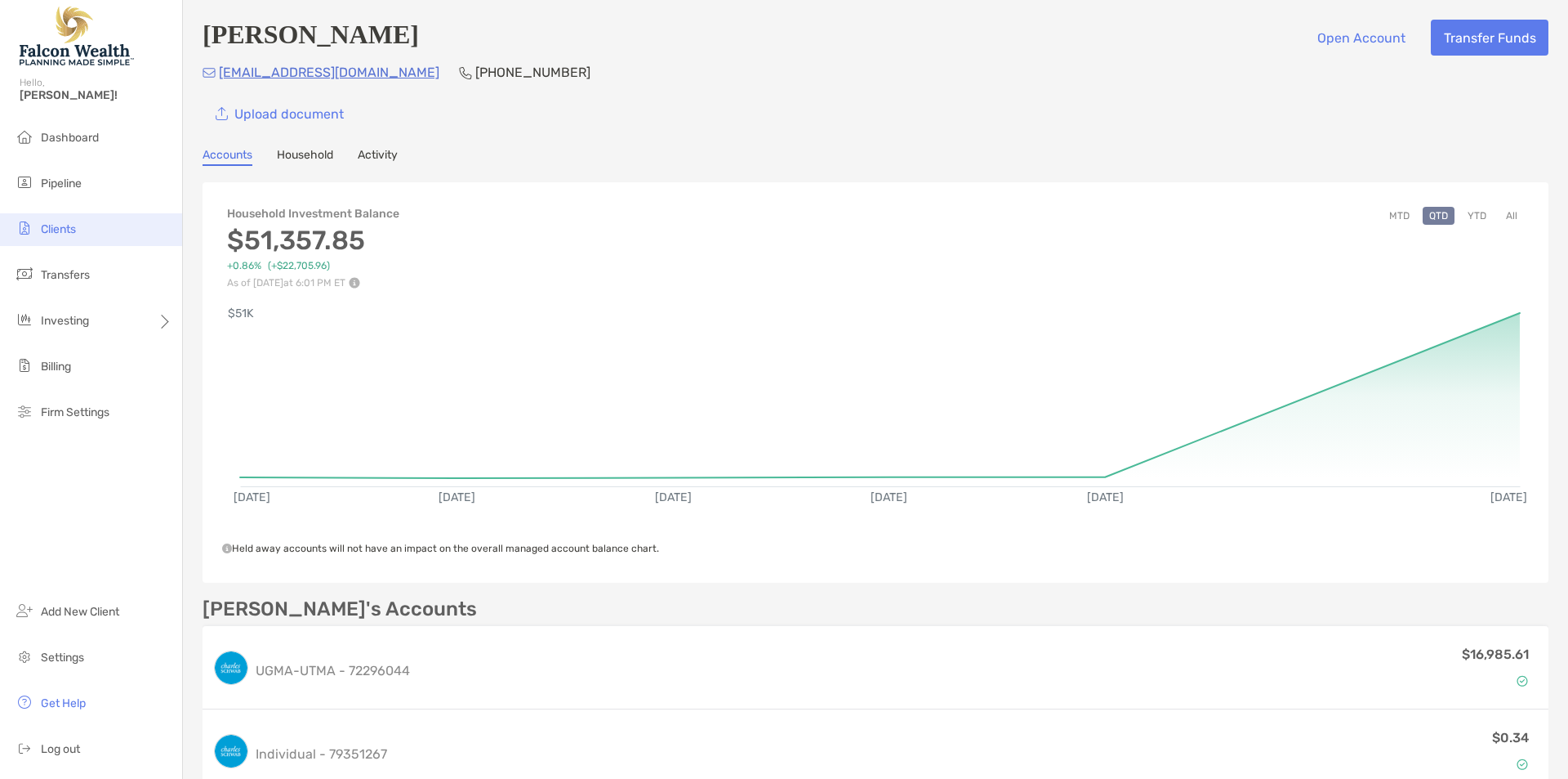
click at [58, 214] on li "Clients" at bounding box center [91, 229] width 182 height 33
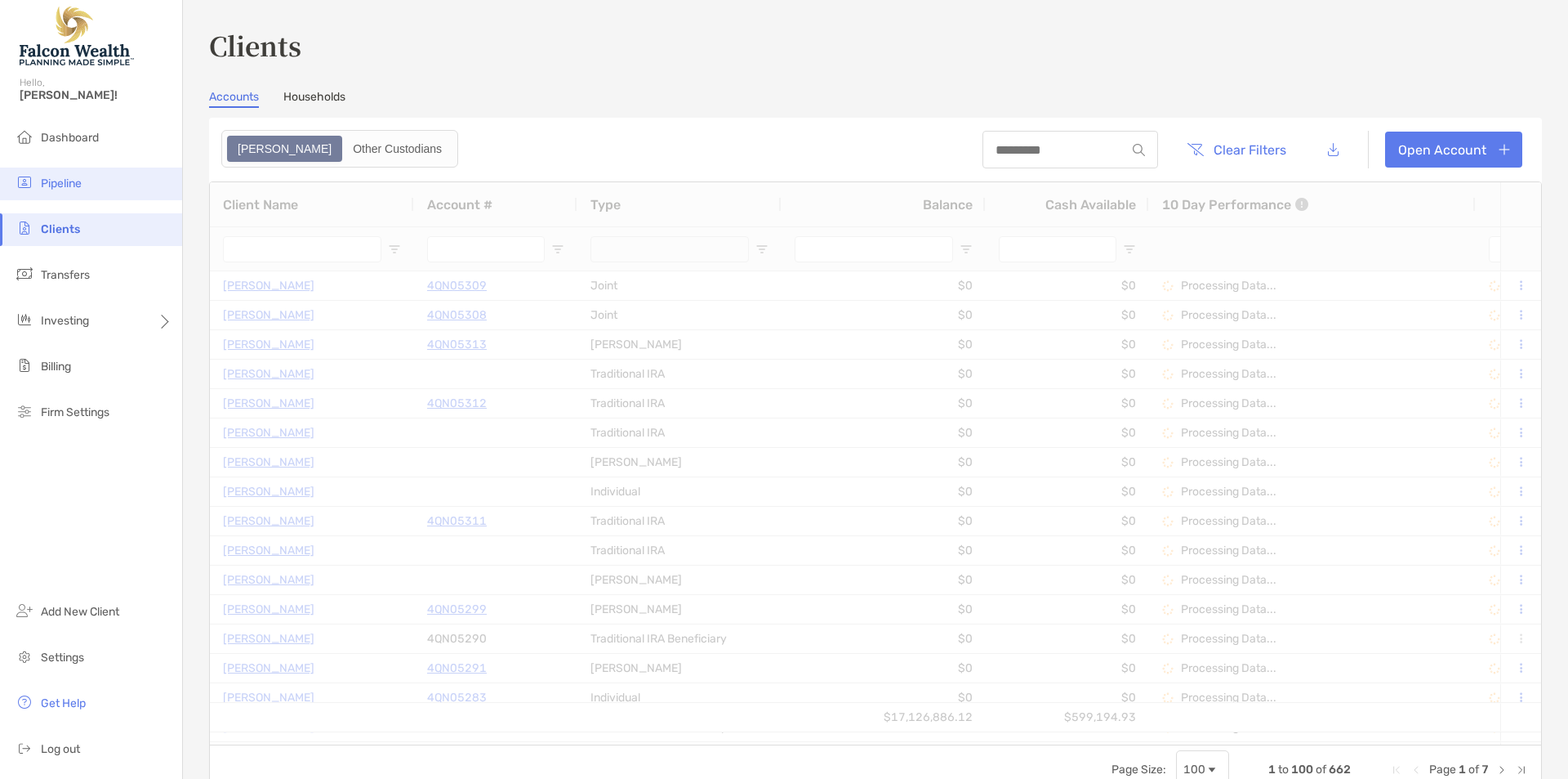
type input "******"
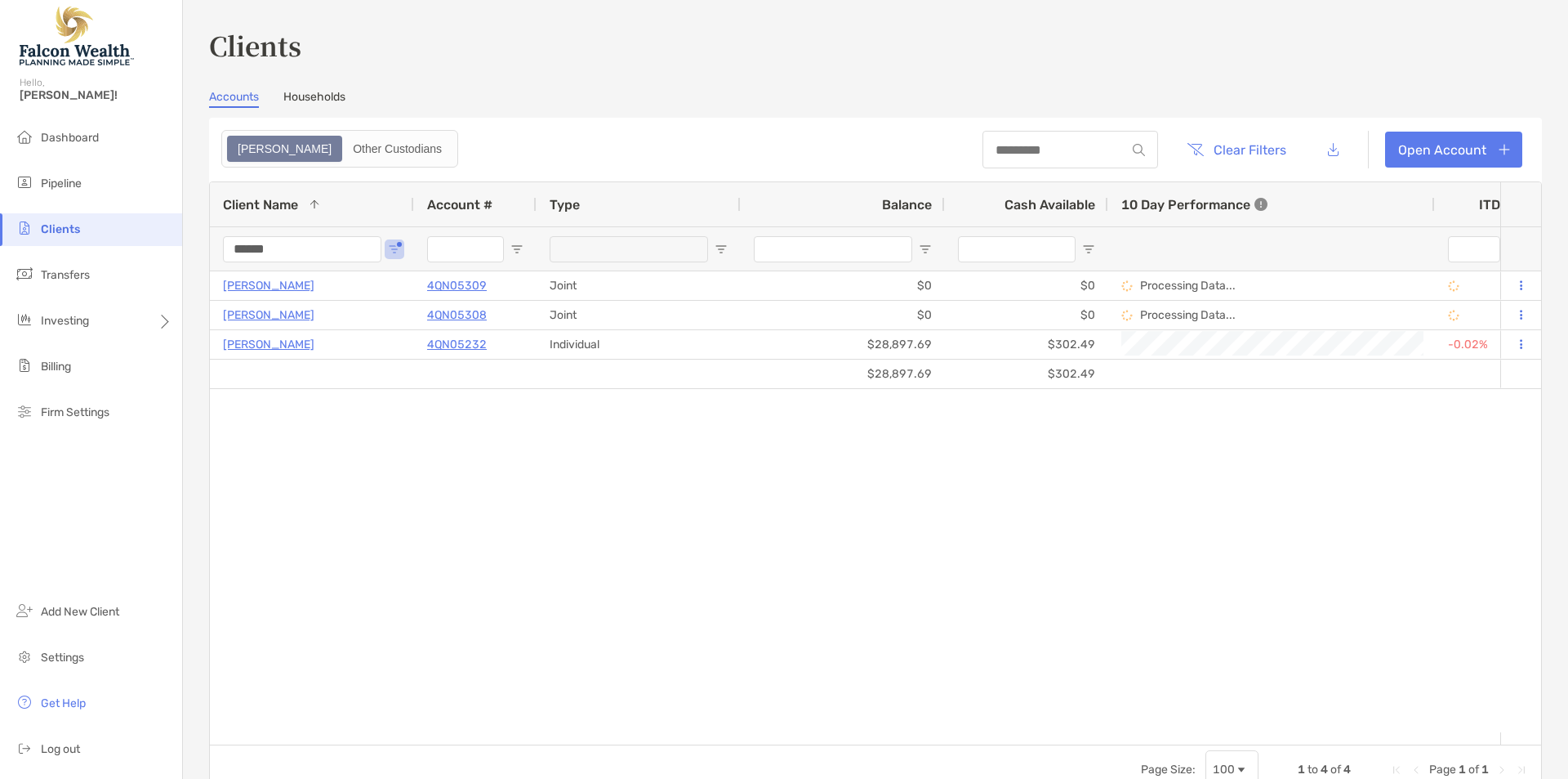
click at [275, 248] on input "******" at bounding box center [302, 249] width 159 height 26
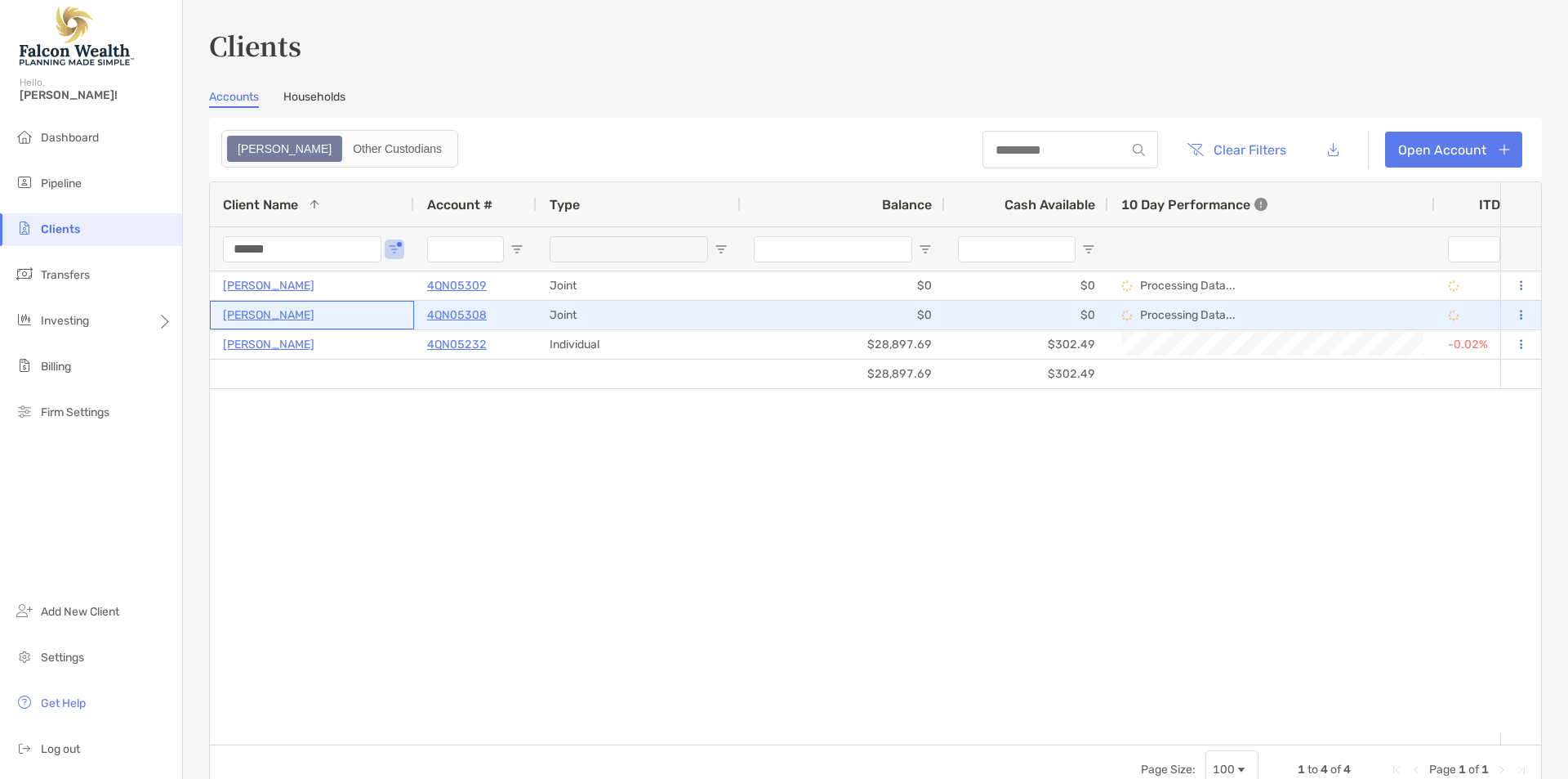
click at [306, 311] on p "[PERSON_NAME]" at bounding box center [269, 315] width 91 height 21
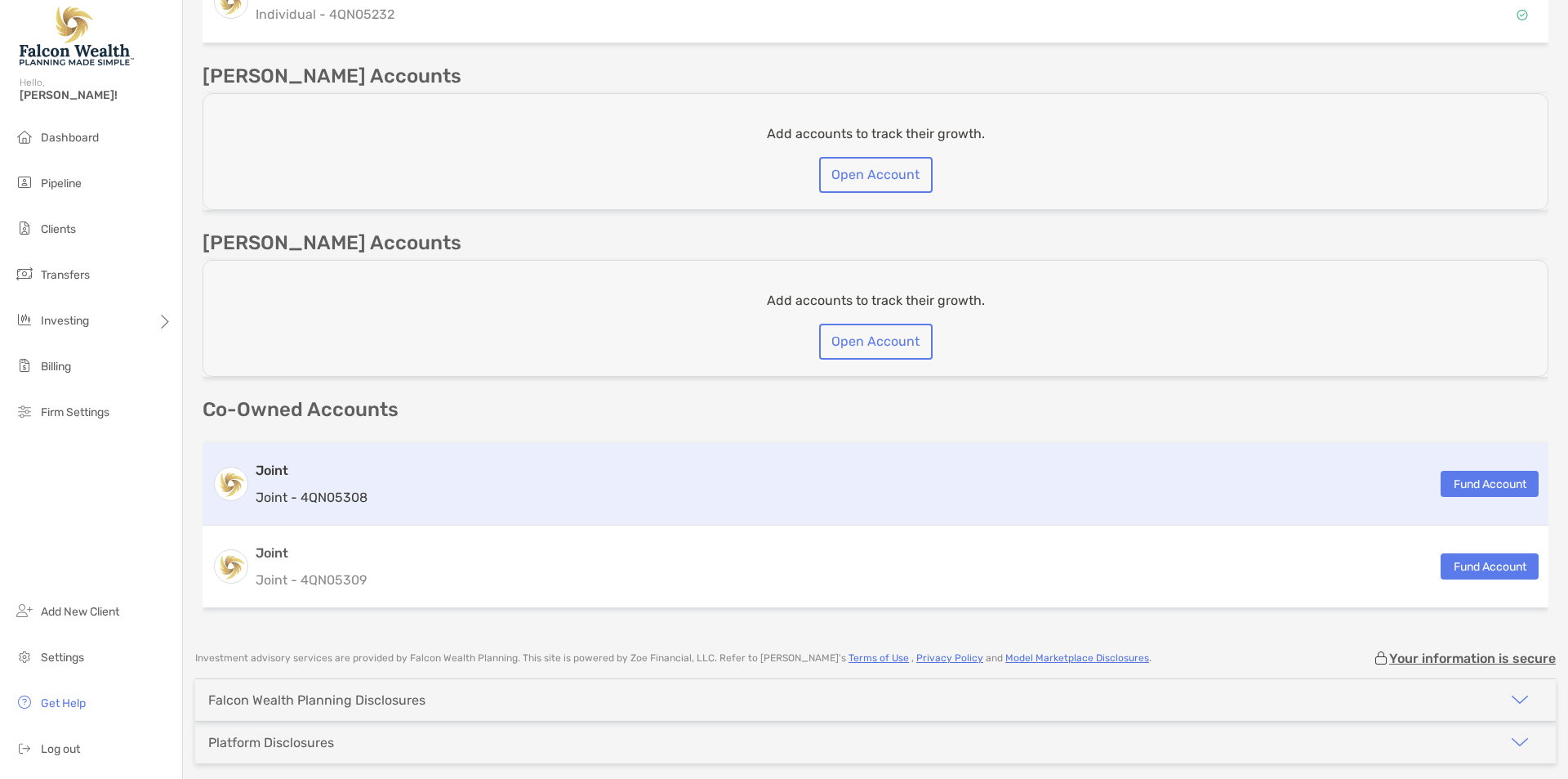
scroll to position [979, 0]
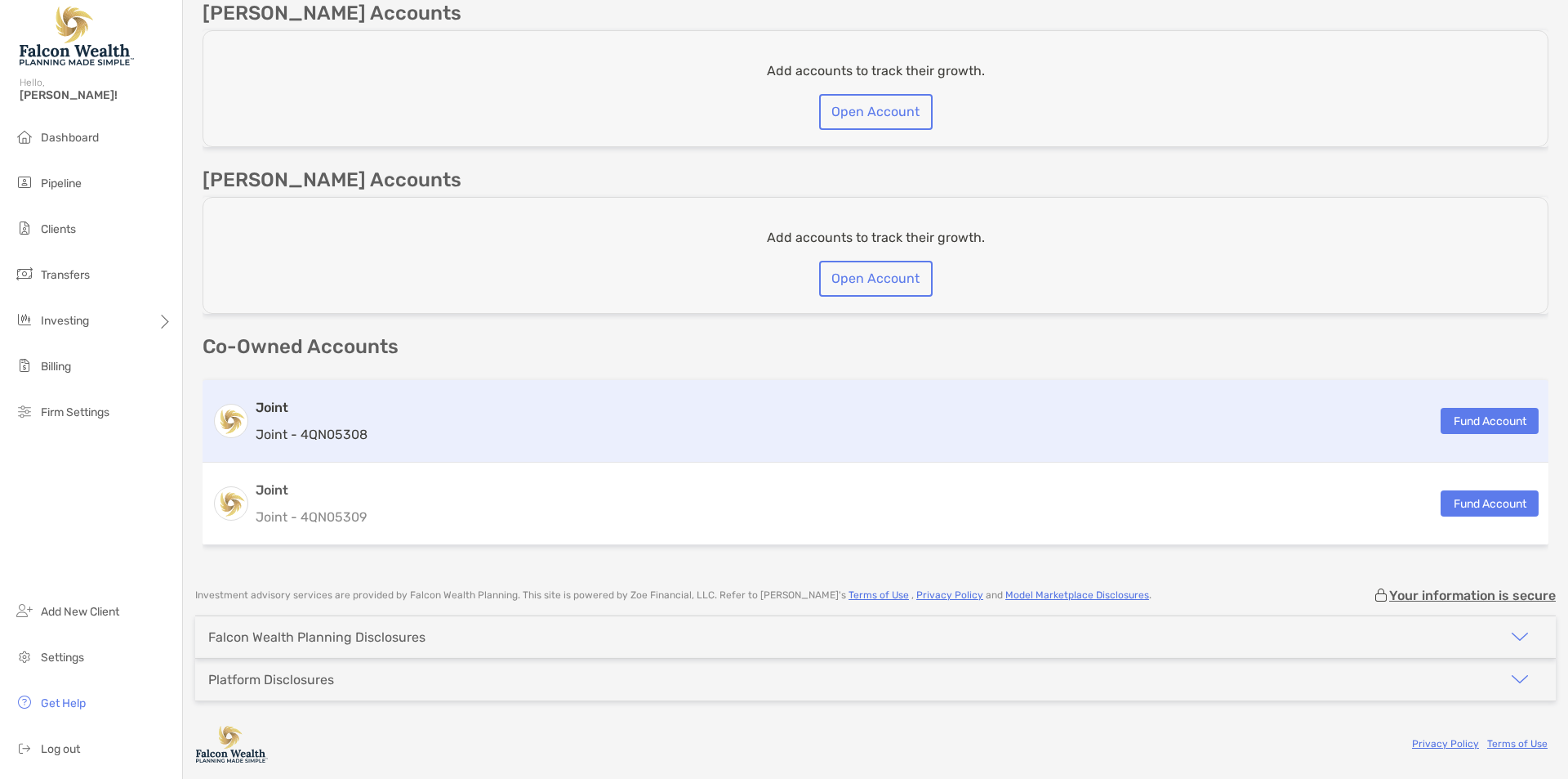
click at [668, 400] on div "Joint Joint - 4QN05308 Fund Account" at bounding box center [875, 421] width 1346 height 82
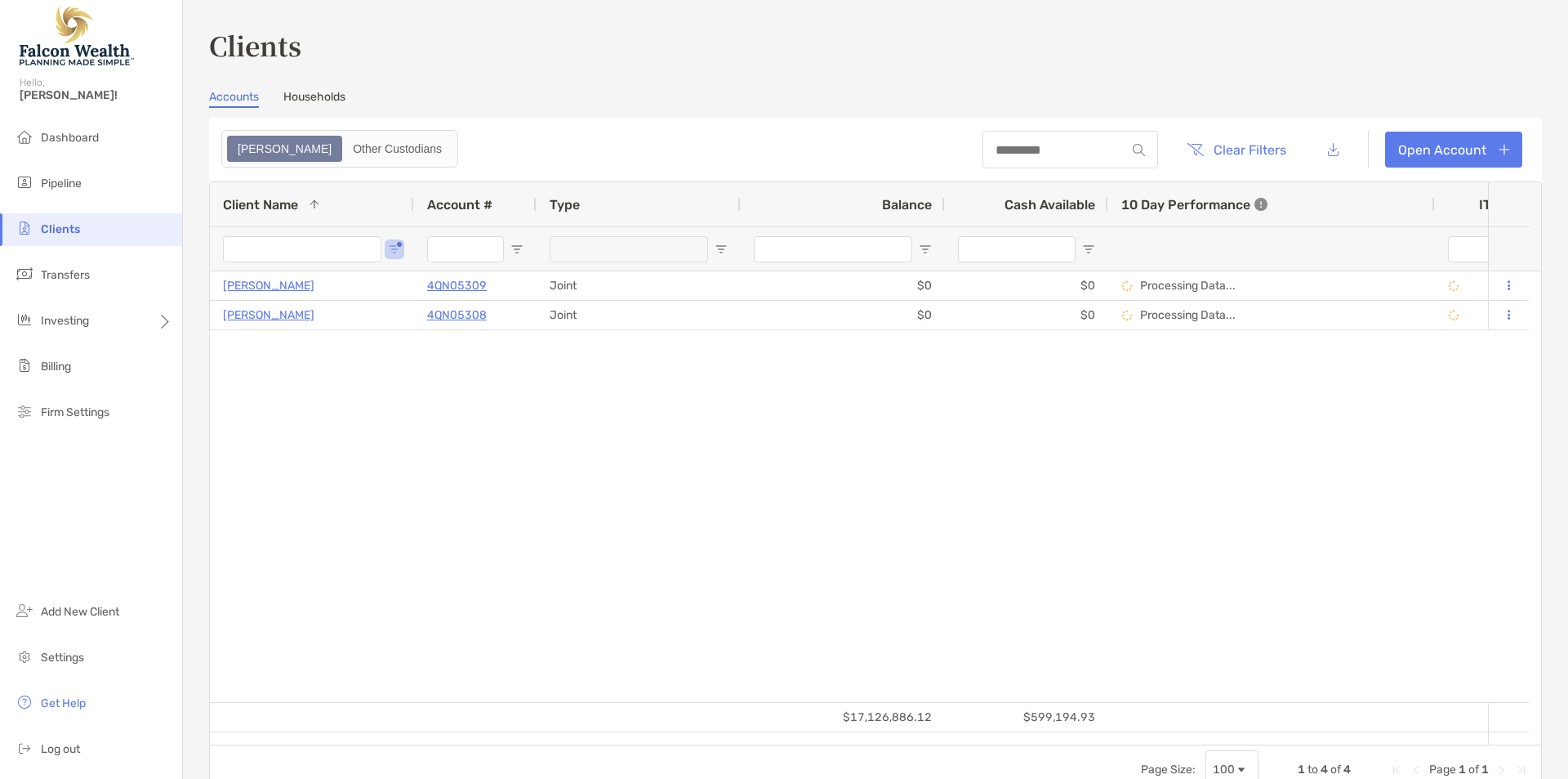
type input "******"
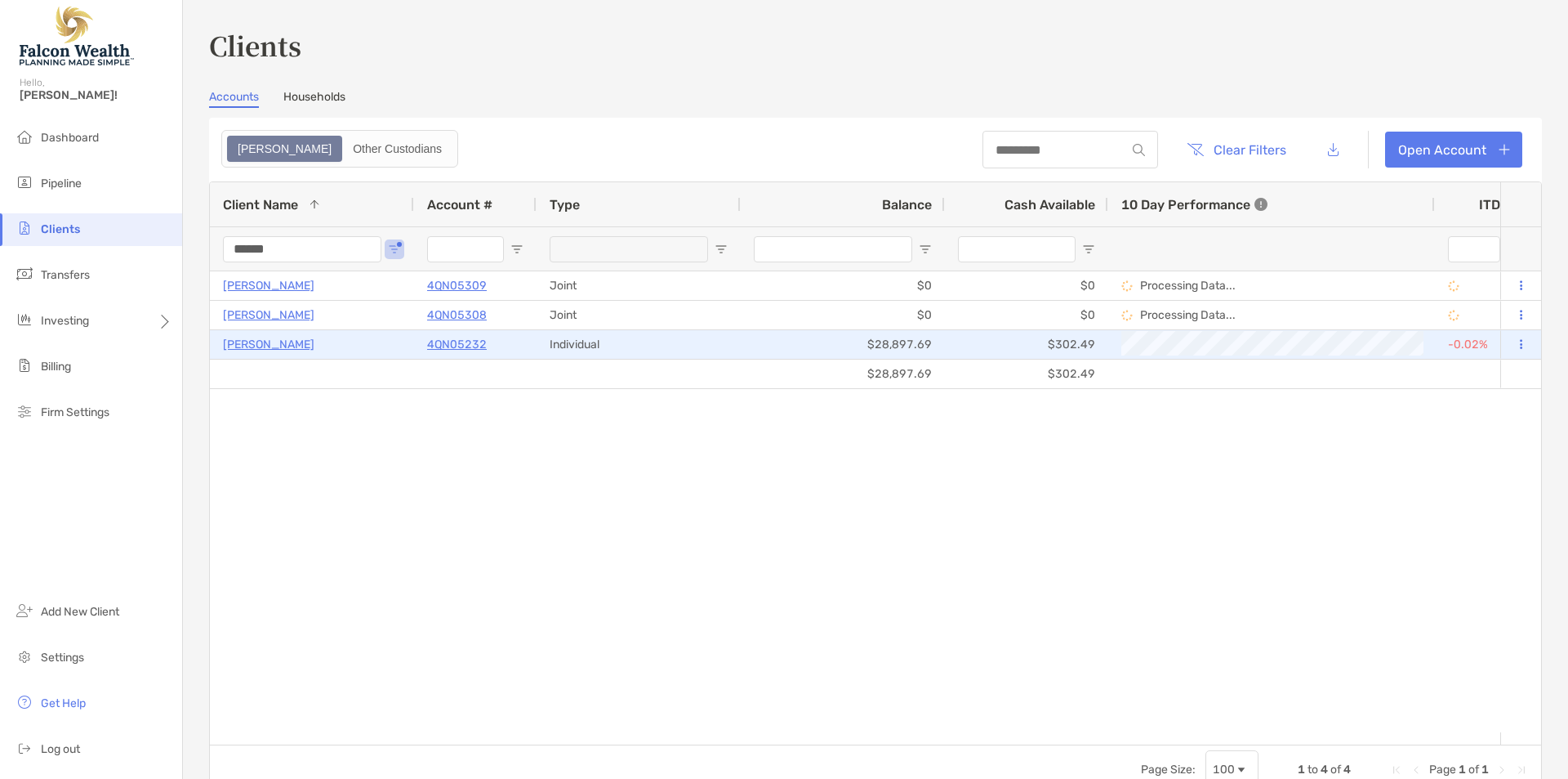
click at [266, 317] on p "[PERSON_NAME]" at bounding box center [269, 315] width 91 height 21
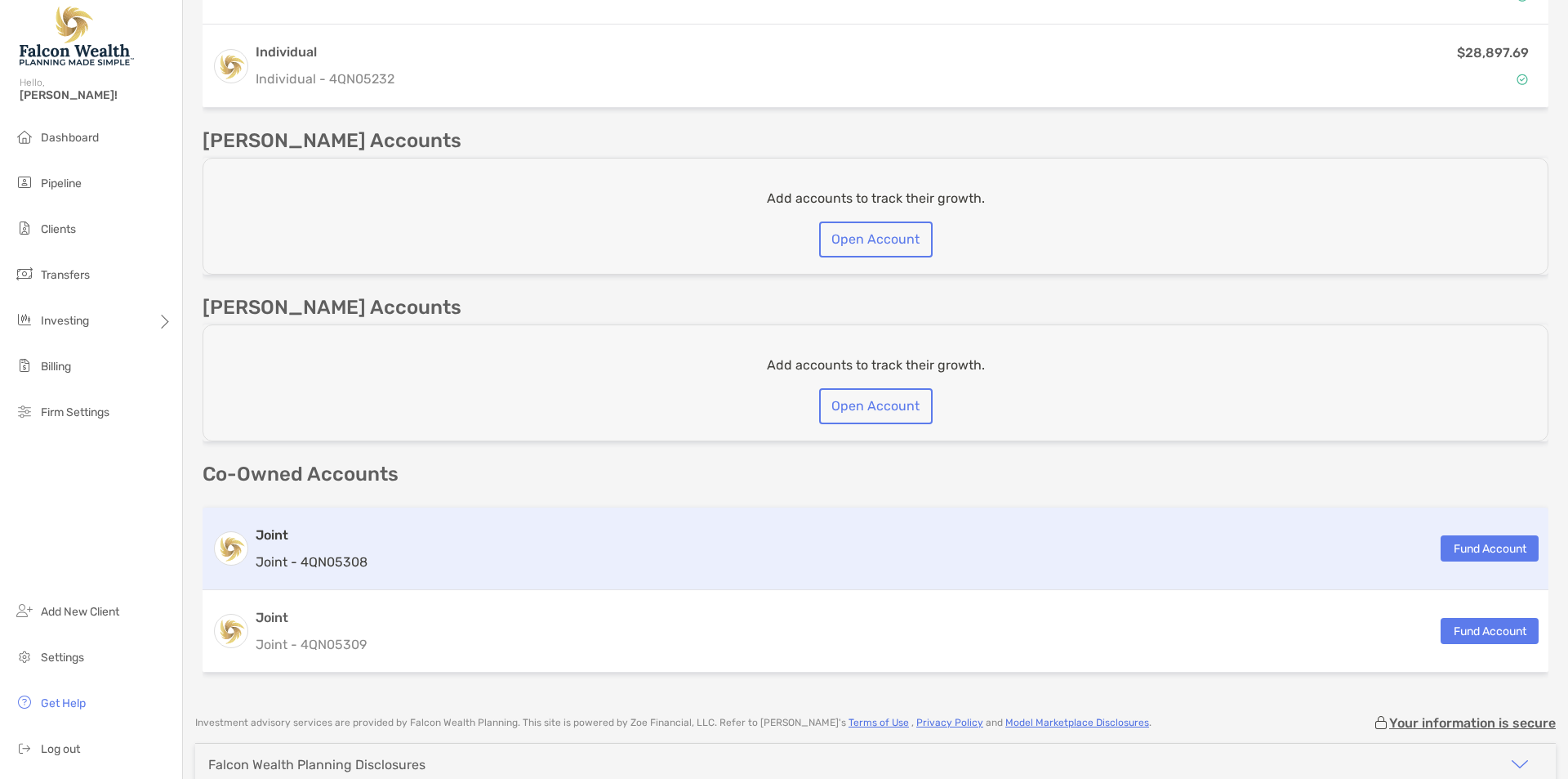
scroll to position [872, 0]
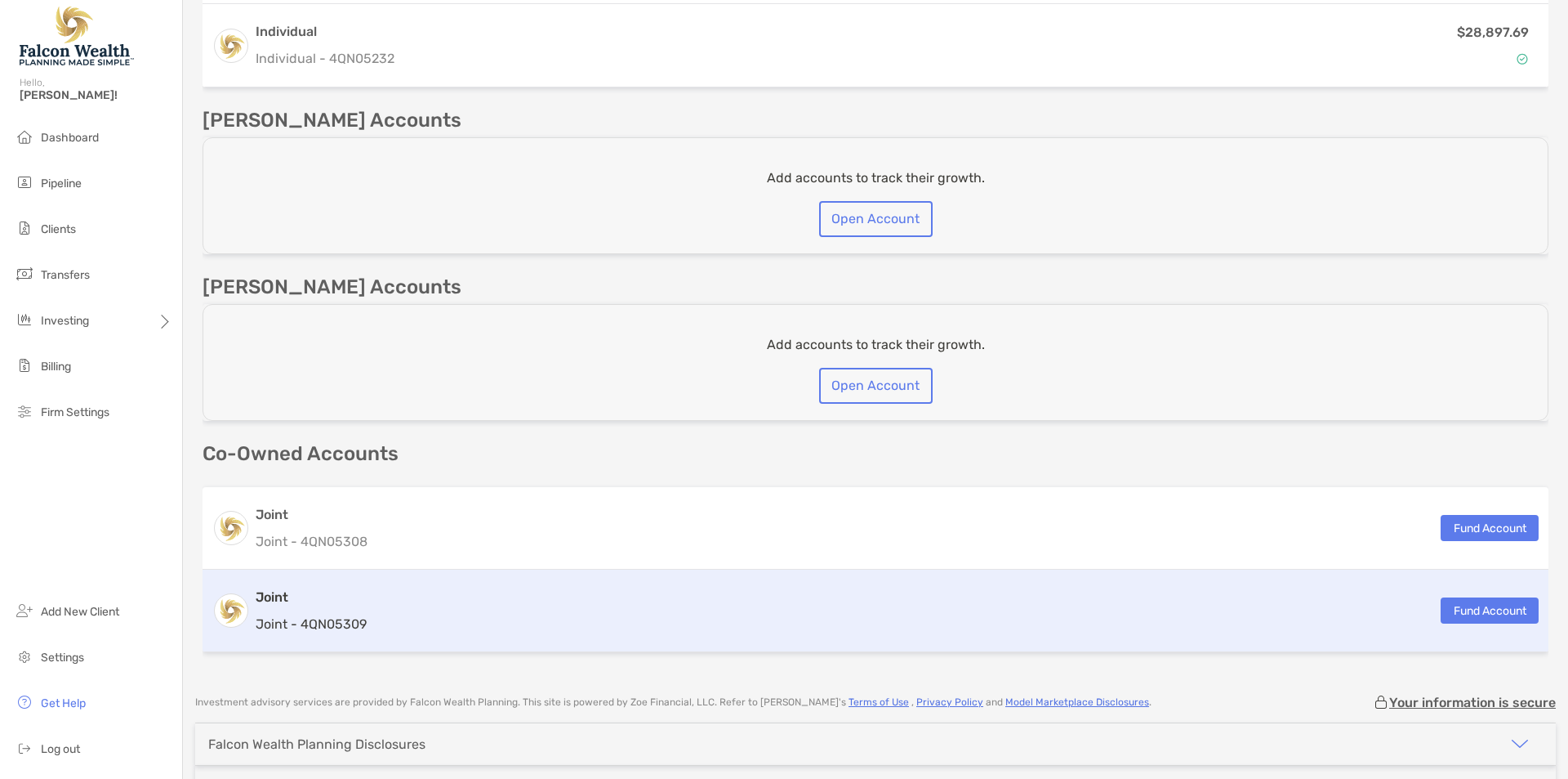
click at [495, 579] on div "Joint Joint - 4QN05309 Fund Account" at bounding box center [875, 610] width 1346 height 82
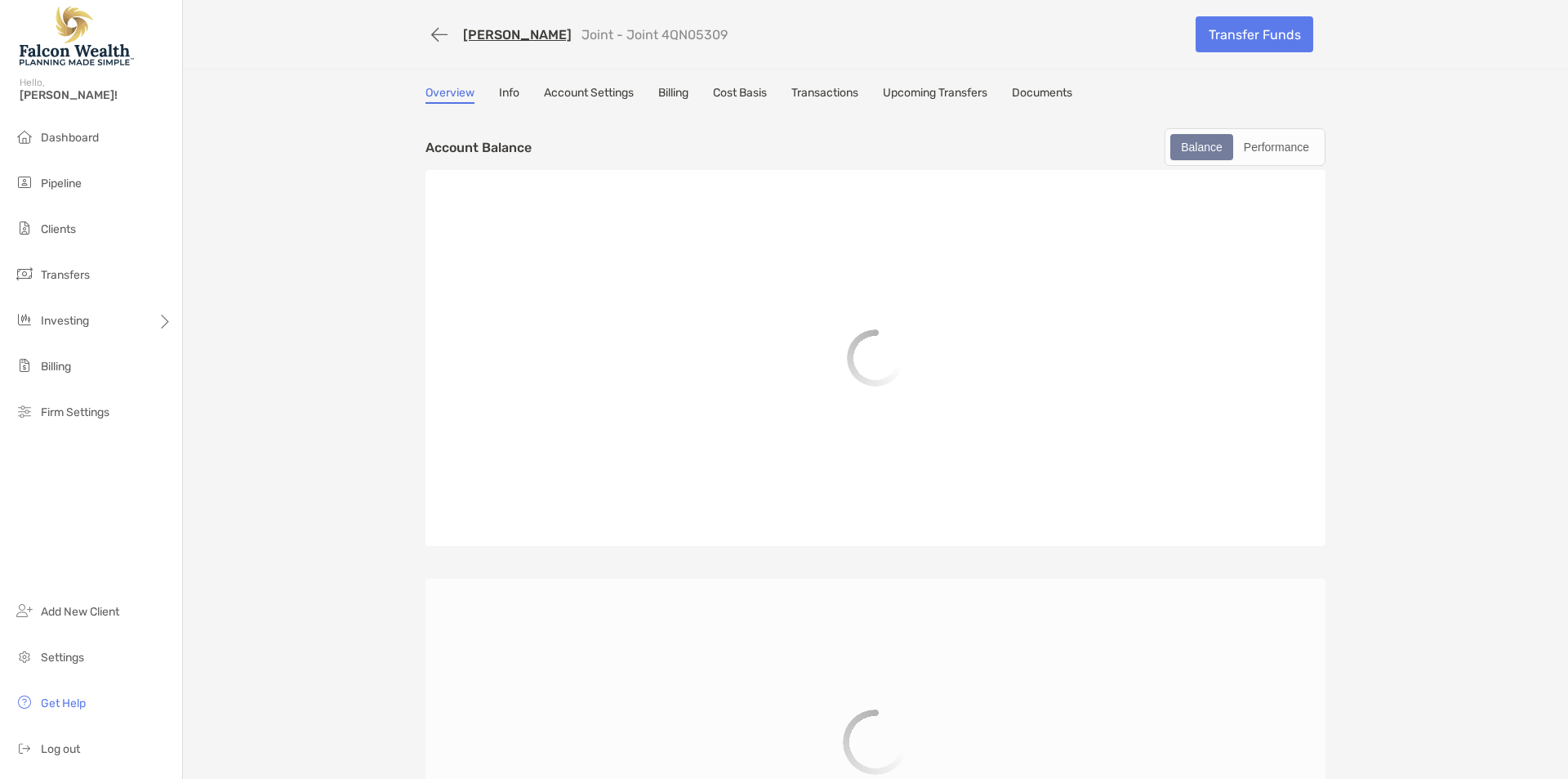
click at [510, 89] on link "Info" at bounding box center [509, 94] width 21 height 18
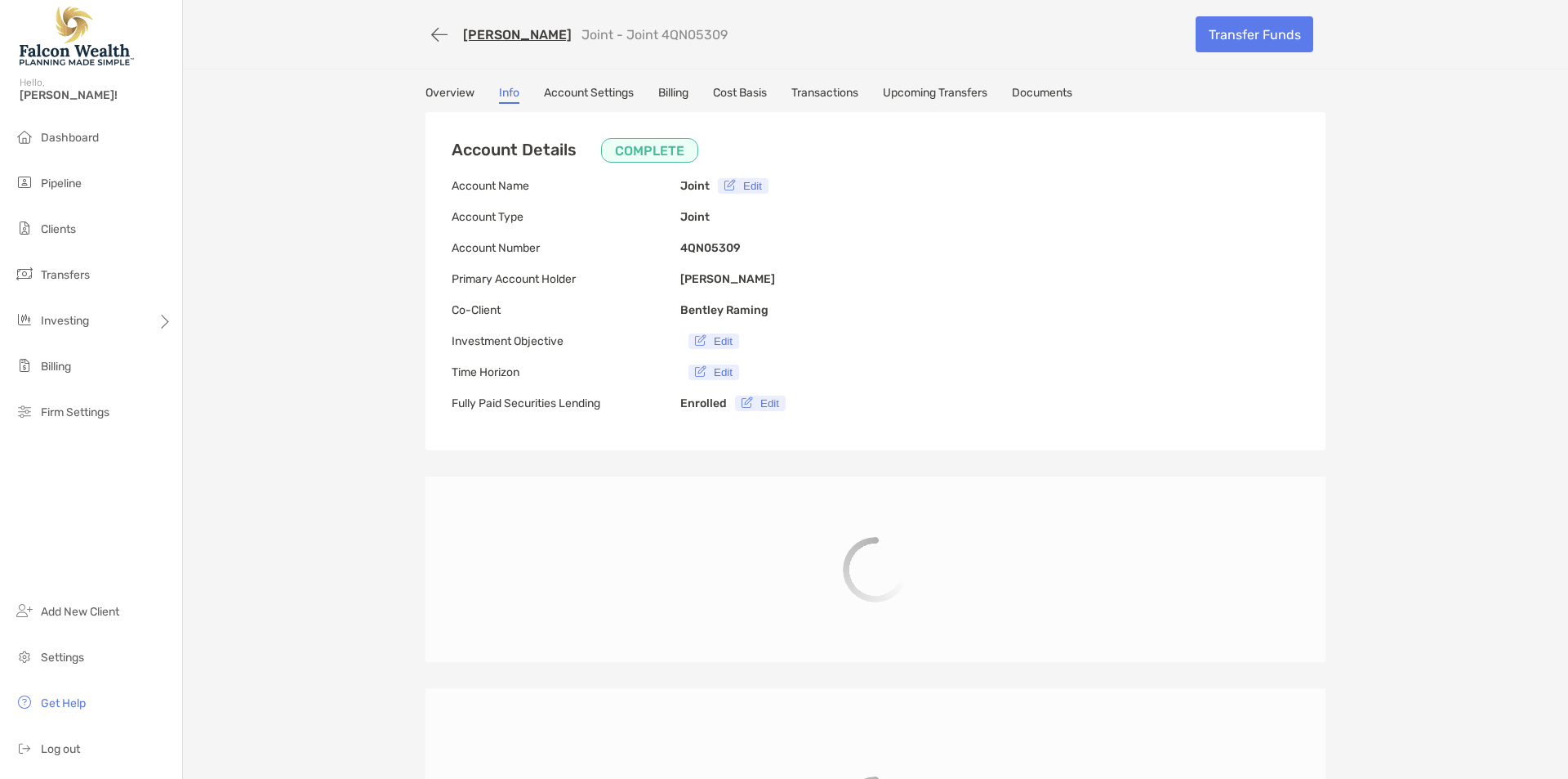
type input "**********"
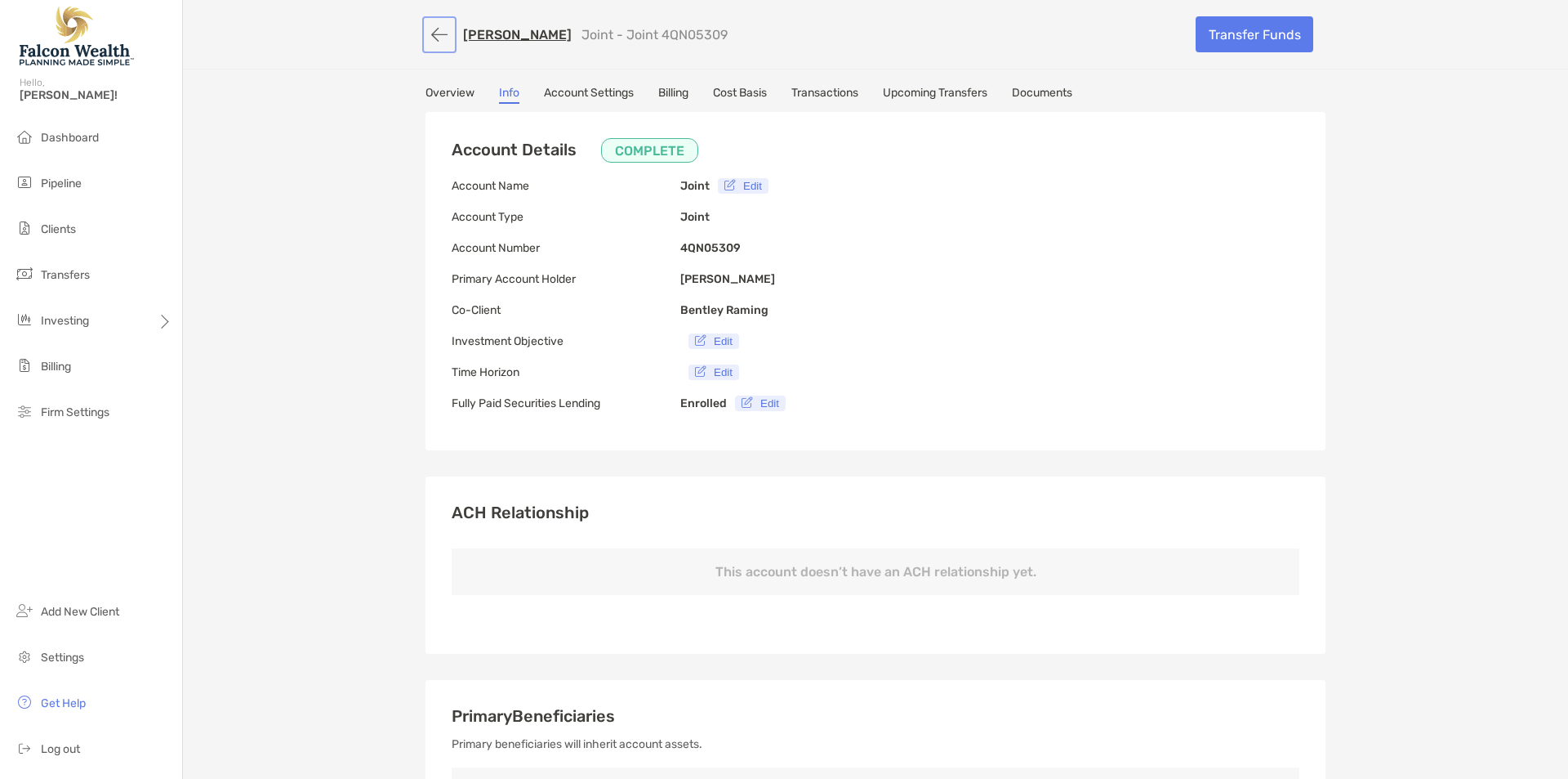
click at [431, 35] on button "button" at bounding box center [439, 35] width 28 height 30
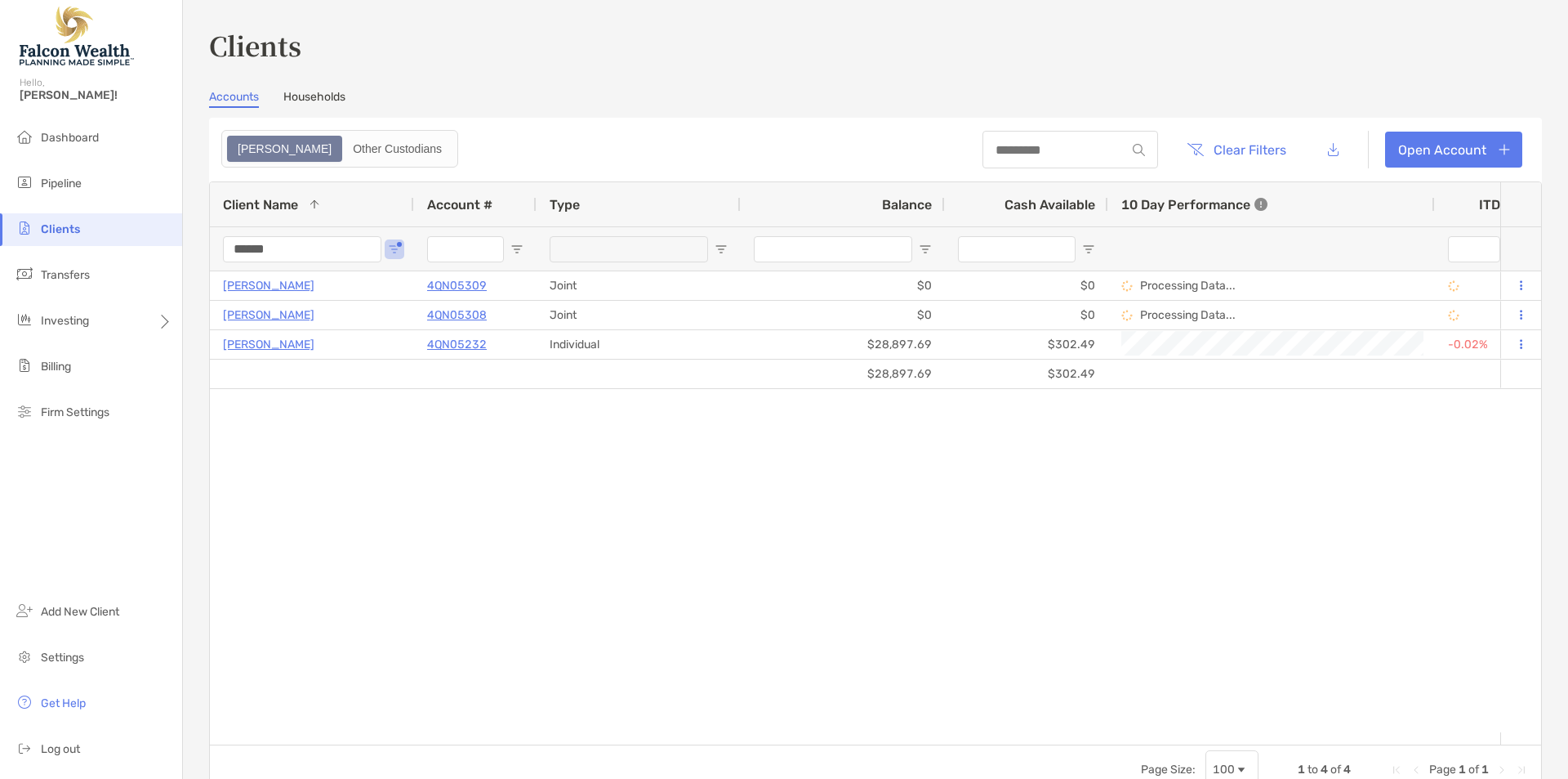
click at [259, 248] on input "******" at bounding box center [302, 249] width 159 height 26
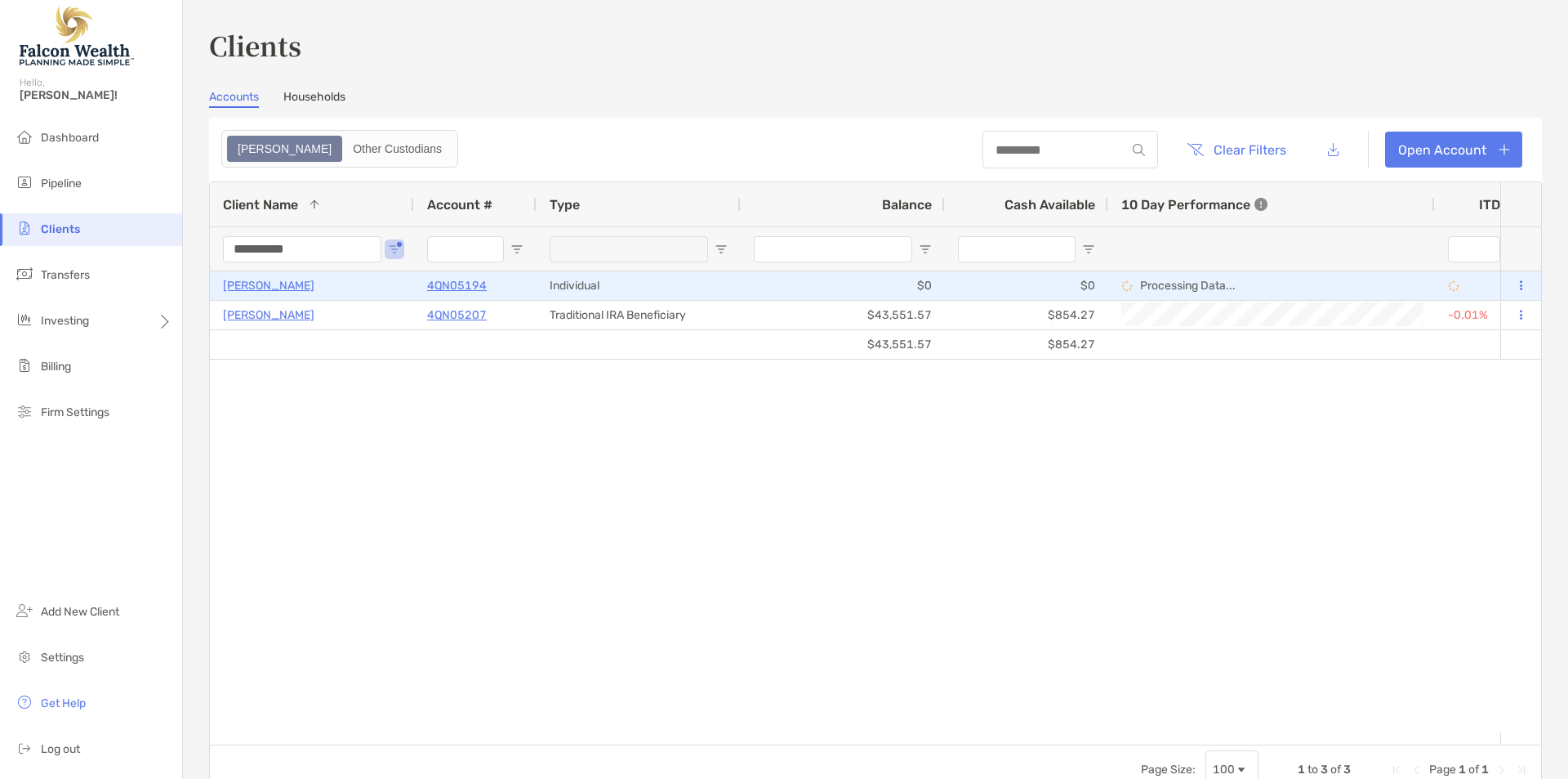
type input "**********"
click at [271, 288] on p "ALESSANDRO BERNARDINI" at bounding box center [269, 285] width 91 height 21
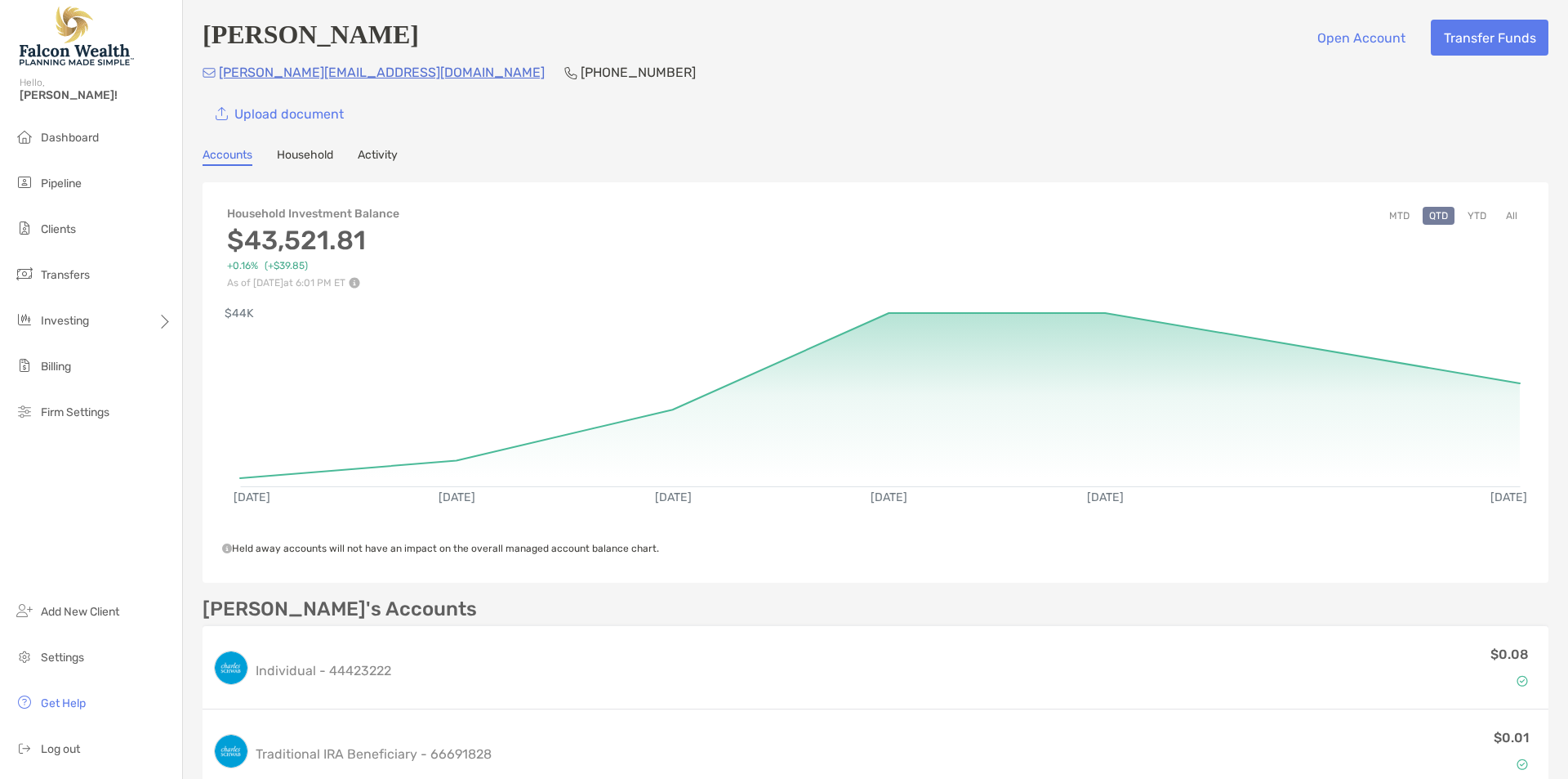
click at [592, 118] on div "Upload document" at bounding box center [875, 113] width 1346 height 36
click at [100, 141] on li "Dashboard" at bounding box center [91, 138] width 182 height 33
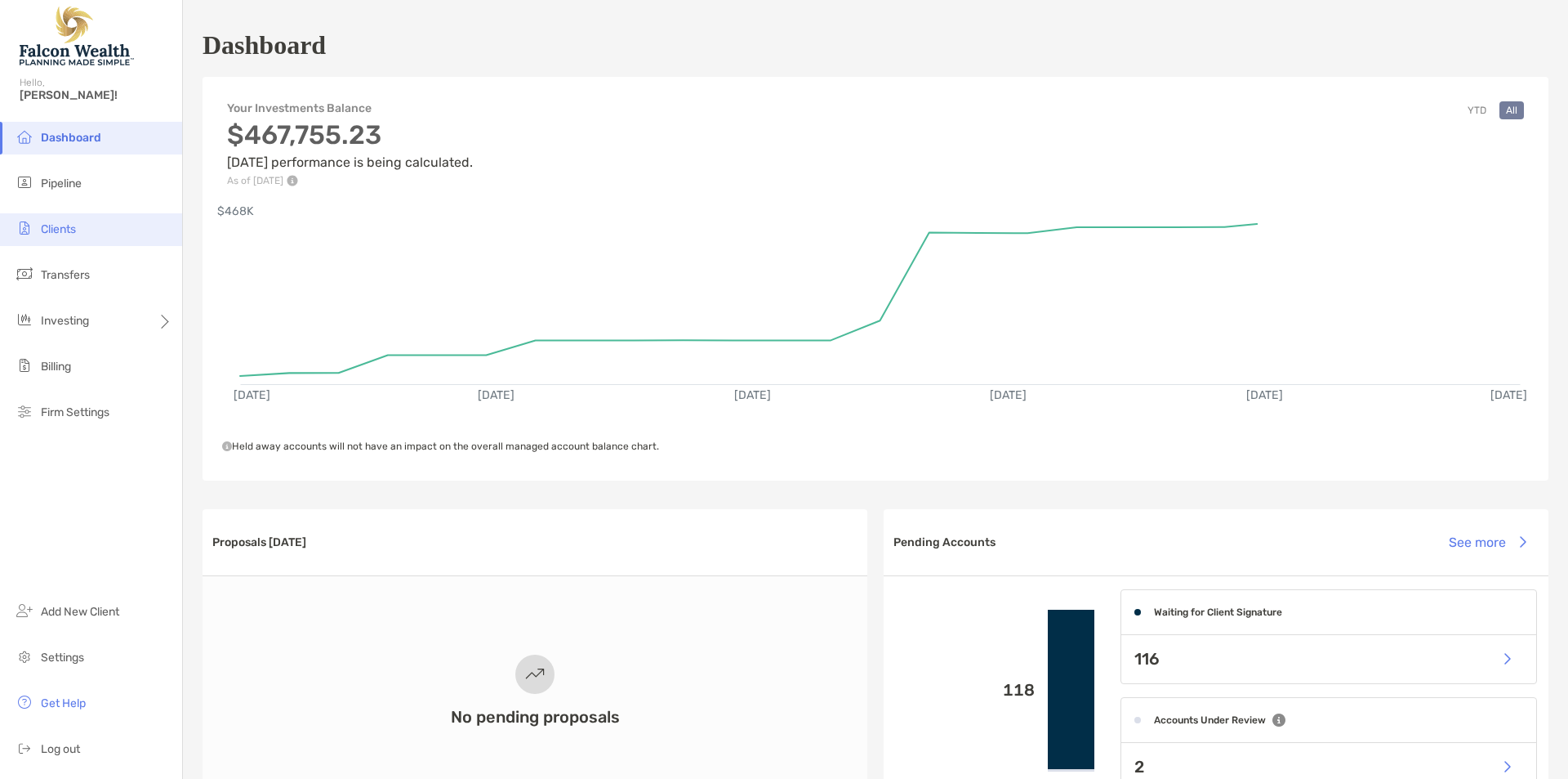
click at [49, 231] on span "Clients" at bounding box center [58, 229] width 35 height 14
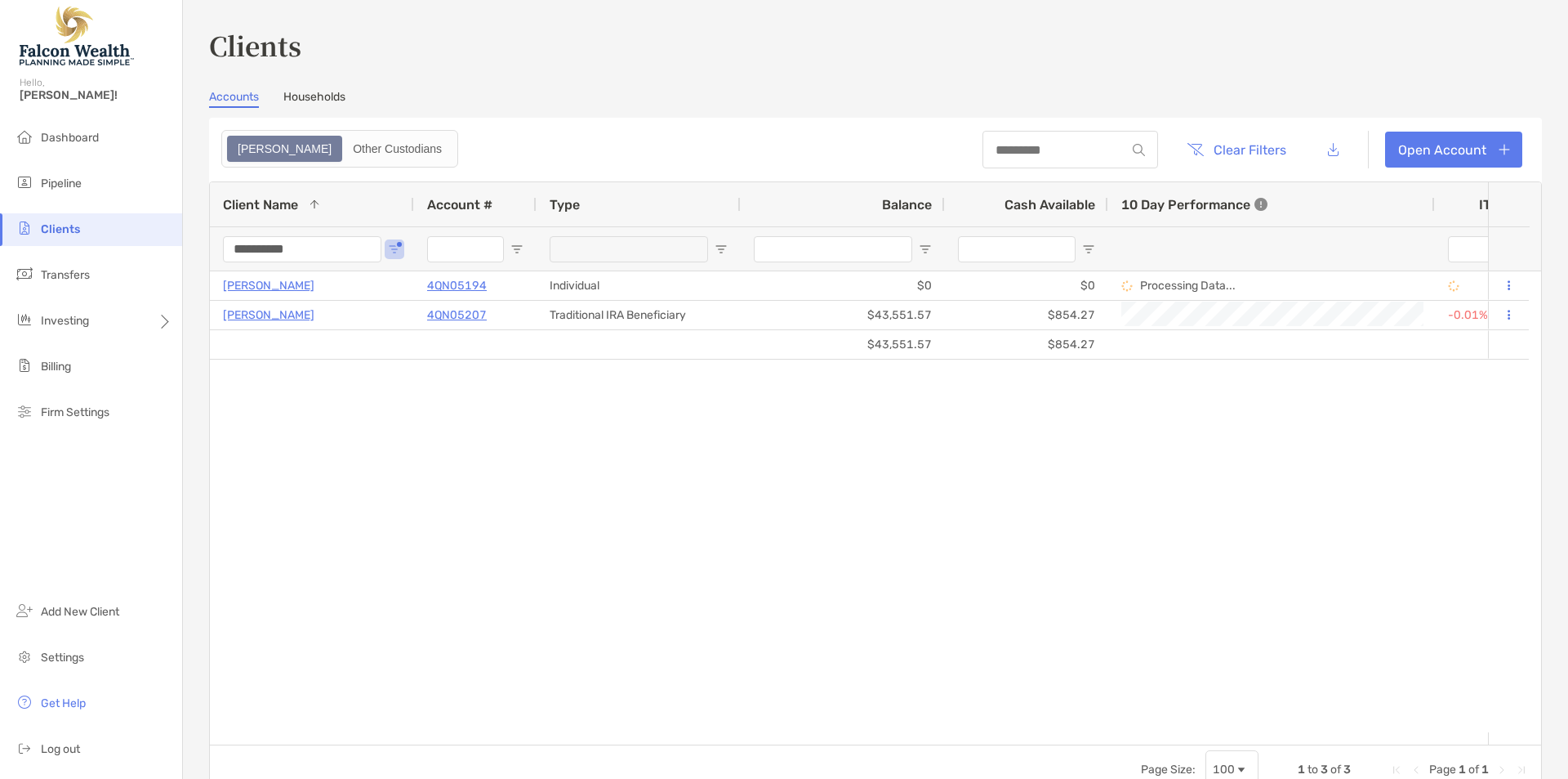
click at [307, 246] on input "**********" at bounding box center [302, 249] width 159 height 26
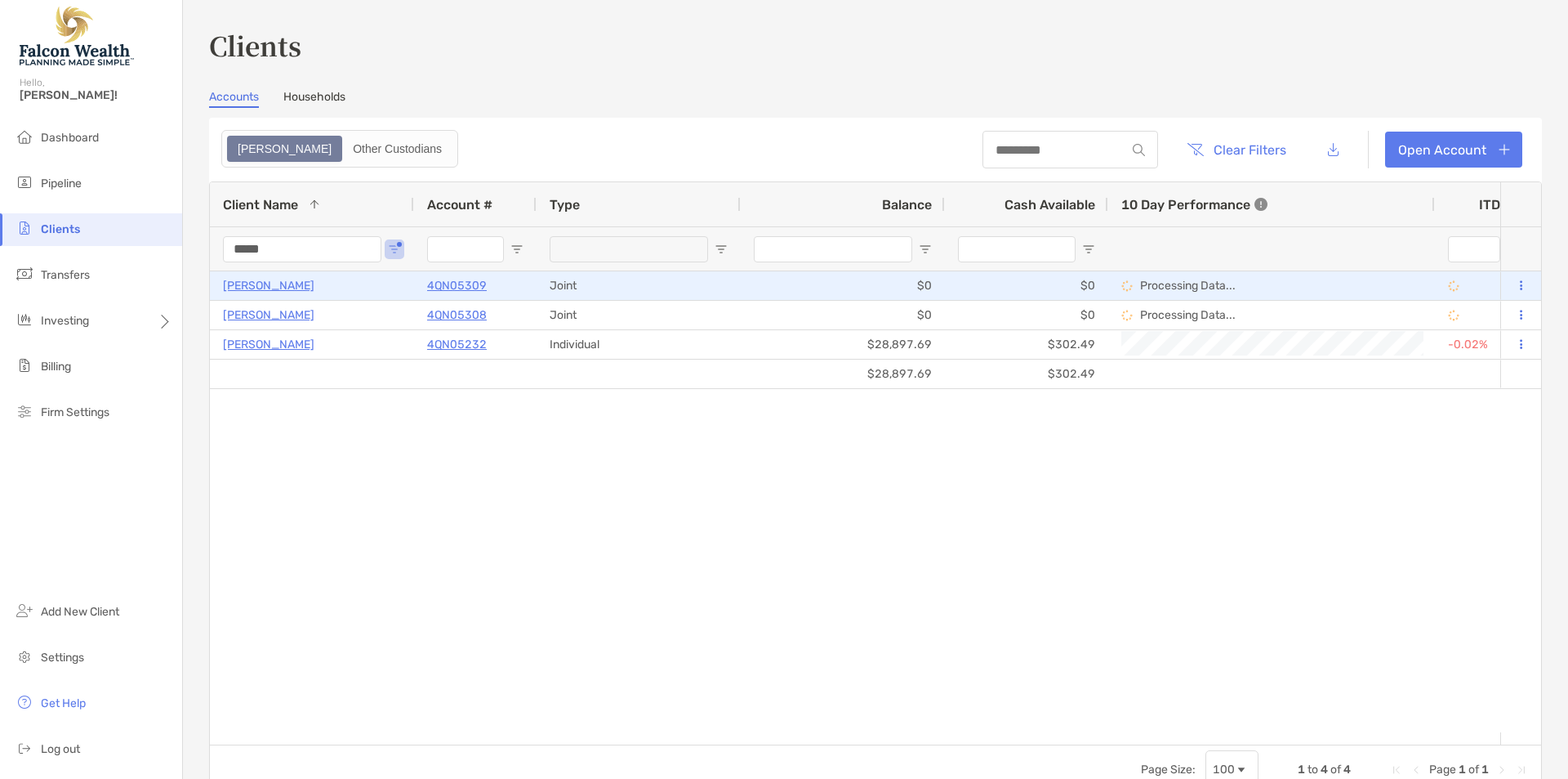
type input "*****"
click at [271, 289] on p "[PERSON_NAME]" at bounding box center [269, 285] width 91 height 21
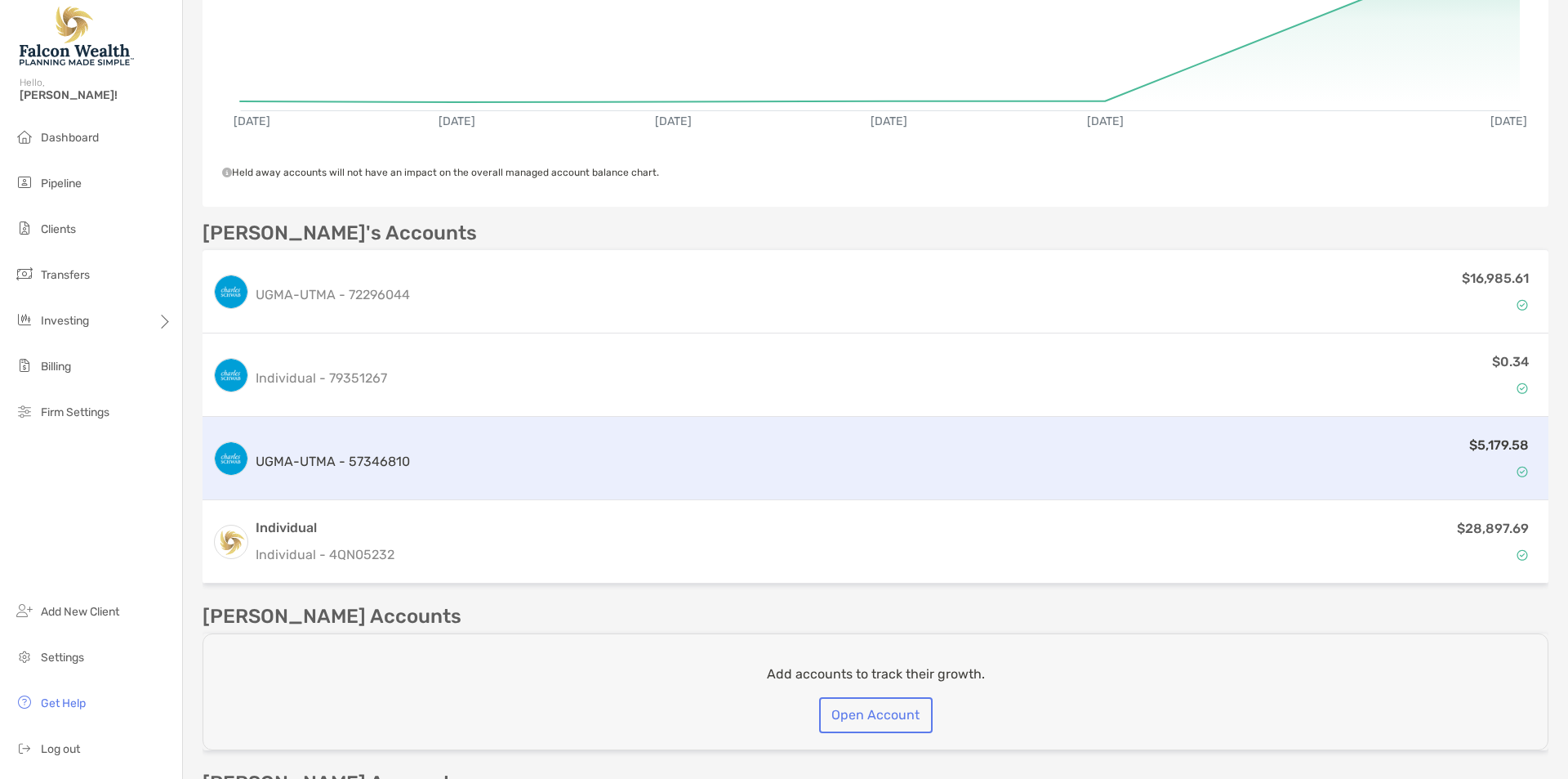
scroll to position [545, 0]
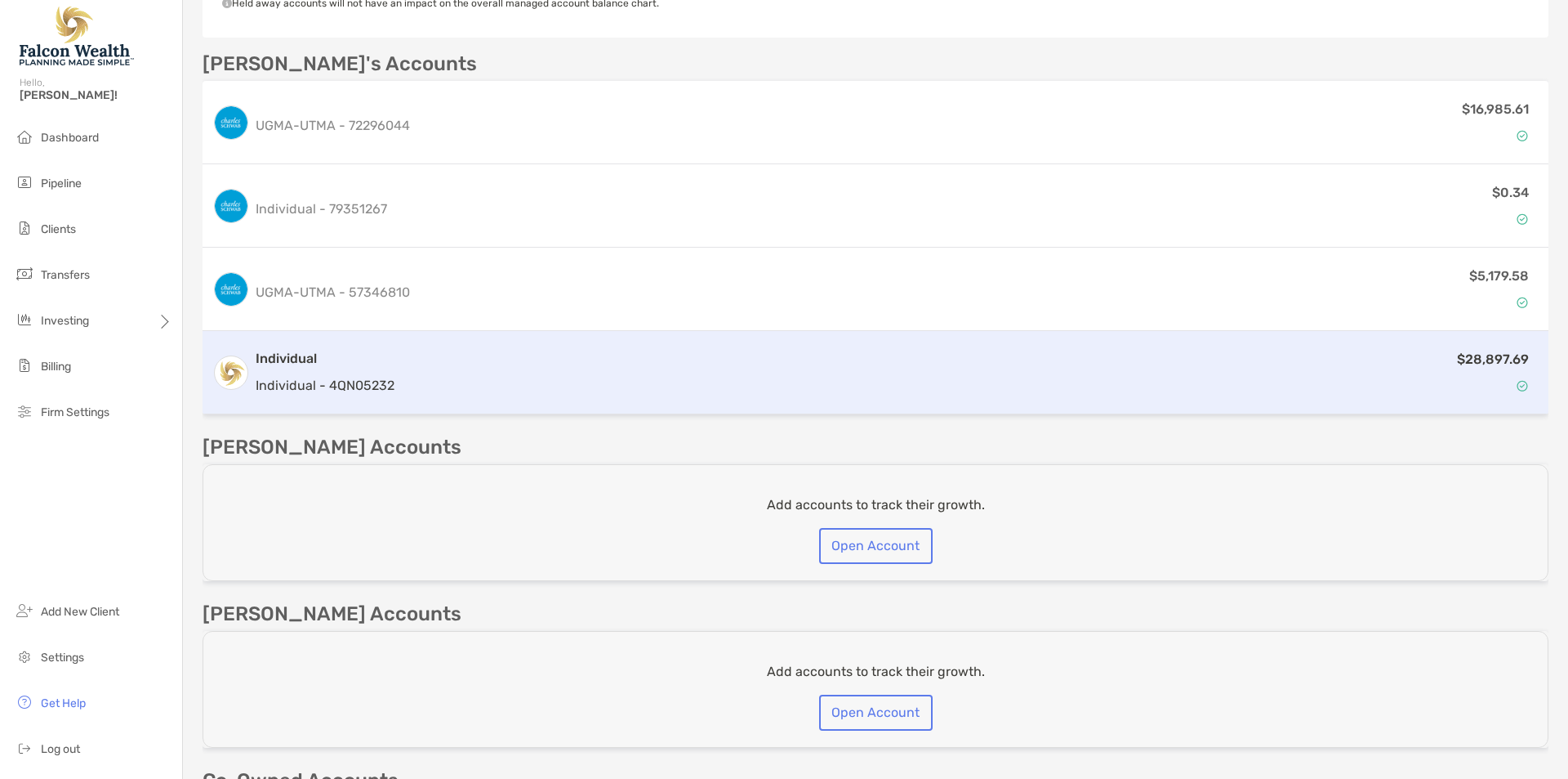
click at [412, 387] on div "$28,897.69" at bounding box center [969, 373] width 1138 height 48
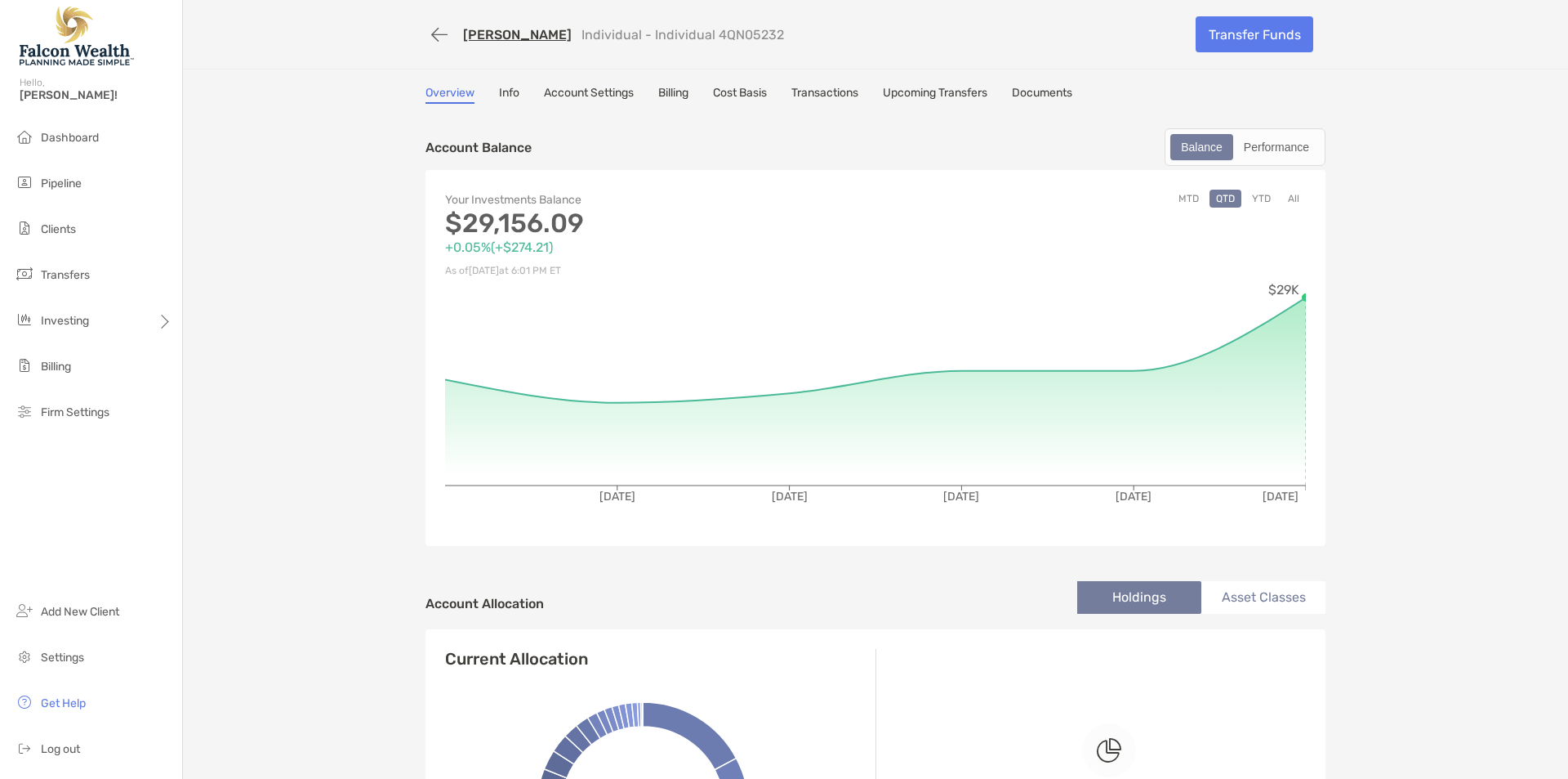
click at [682, 99] on link "Billing" at bounding box center [673, 94] width 30 height 18
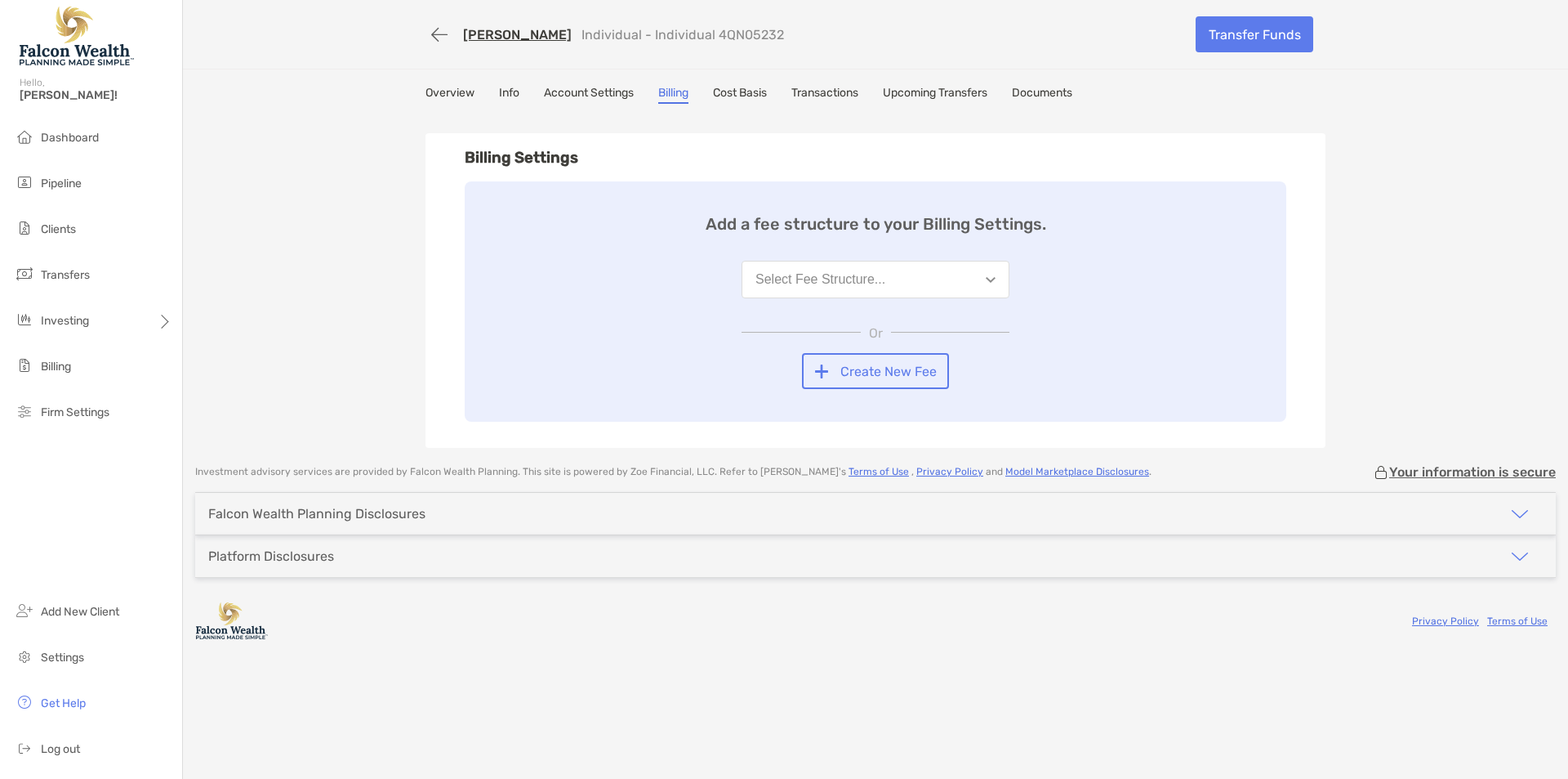
drag, startPoint x: 386, startPoint y: 317, endPoint x: 456, endPoint y: 309, distance: 70.5
click at [391, 315] on div "Joanna Gallagher Individual - Individual 4QN05232 Transfer Funds Overview Info …" at bounding box center [875, 223] width 1386 height 448
click at [785, 297] on button "Select Fee Structure..." at bounding box center [876, 280] width 268 height 38
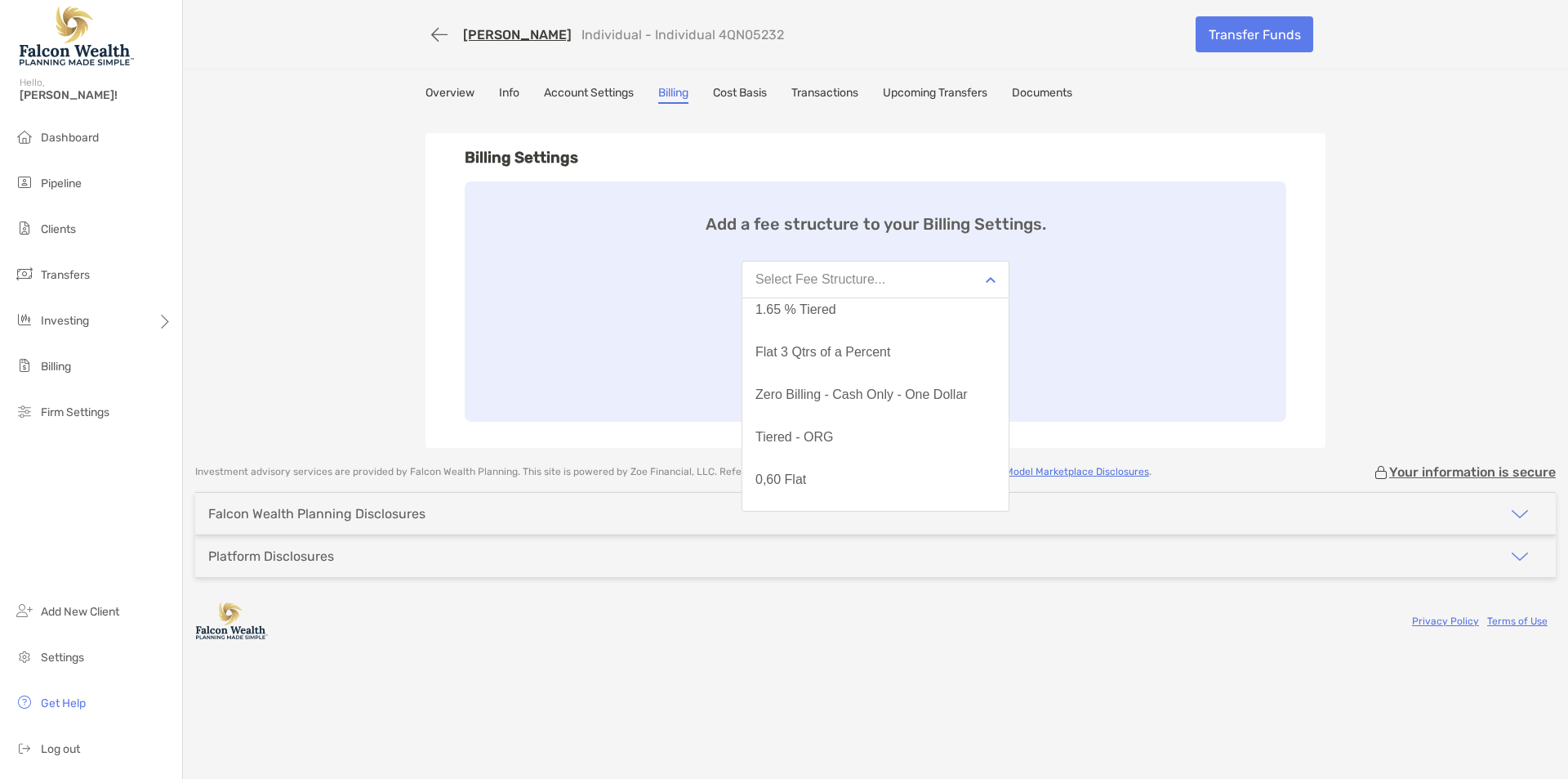
scroll to position [425, 0]
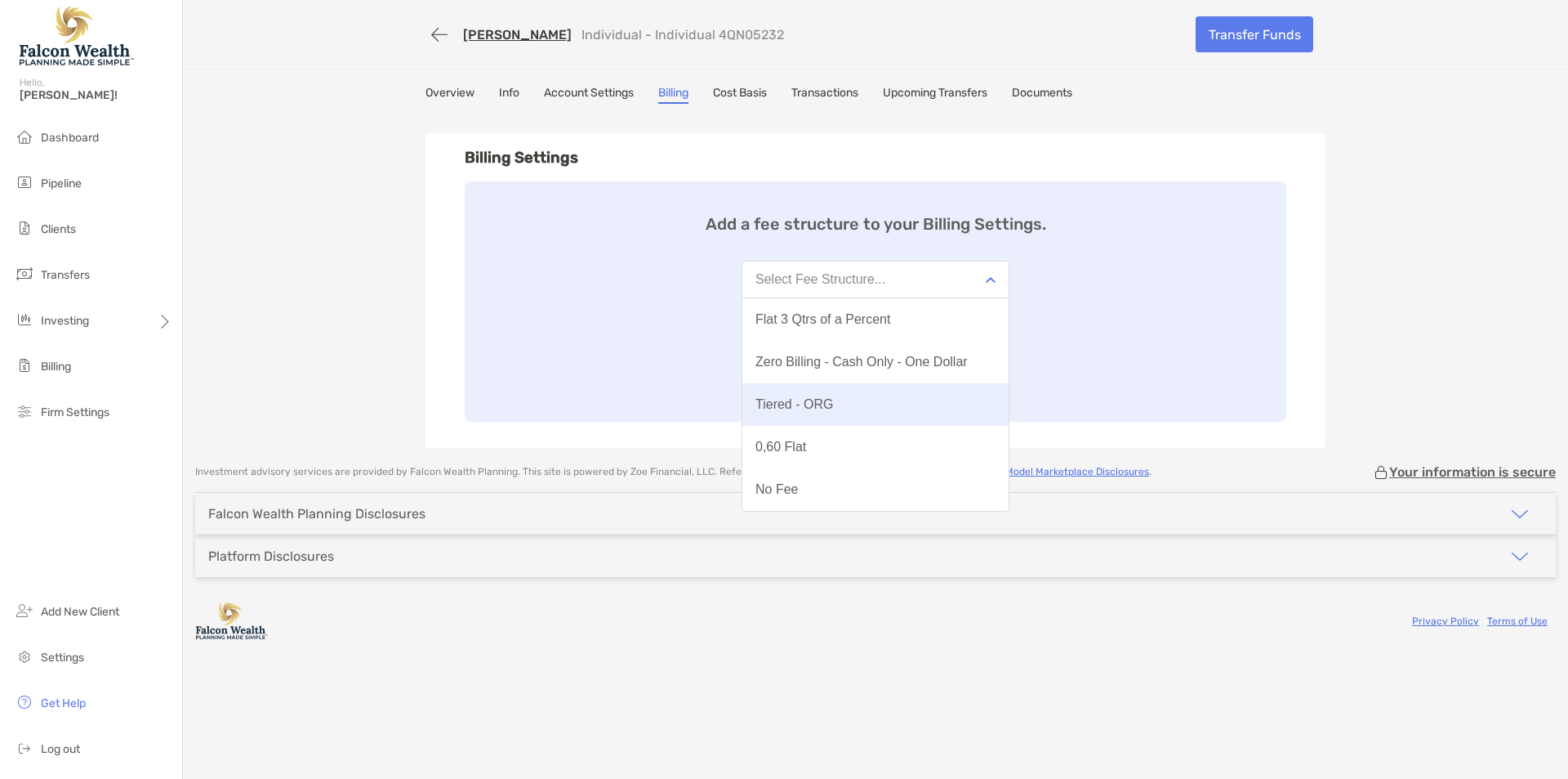
click at [816, 400] on div "Tiered - ORG" at bounding box center [794, 404] width 77 height 15
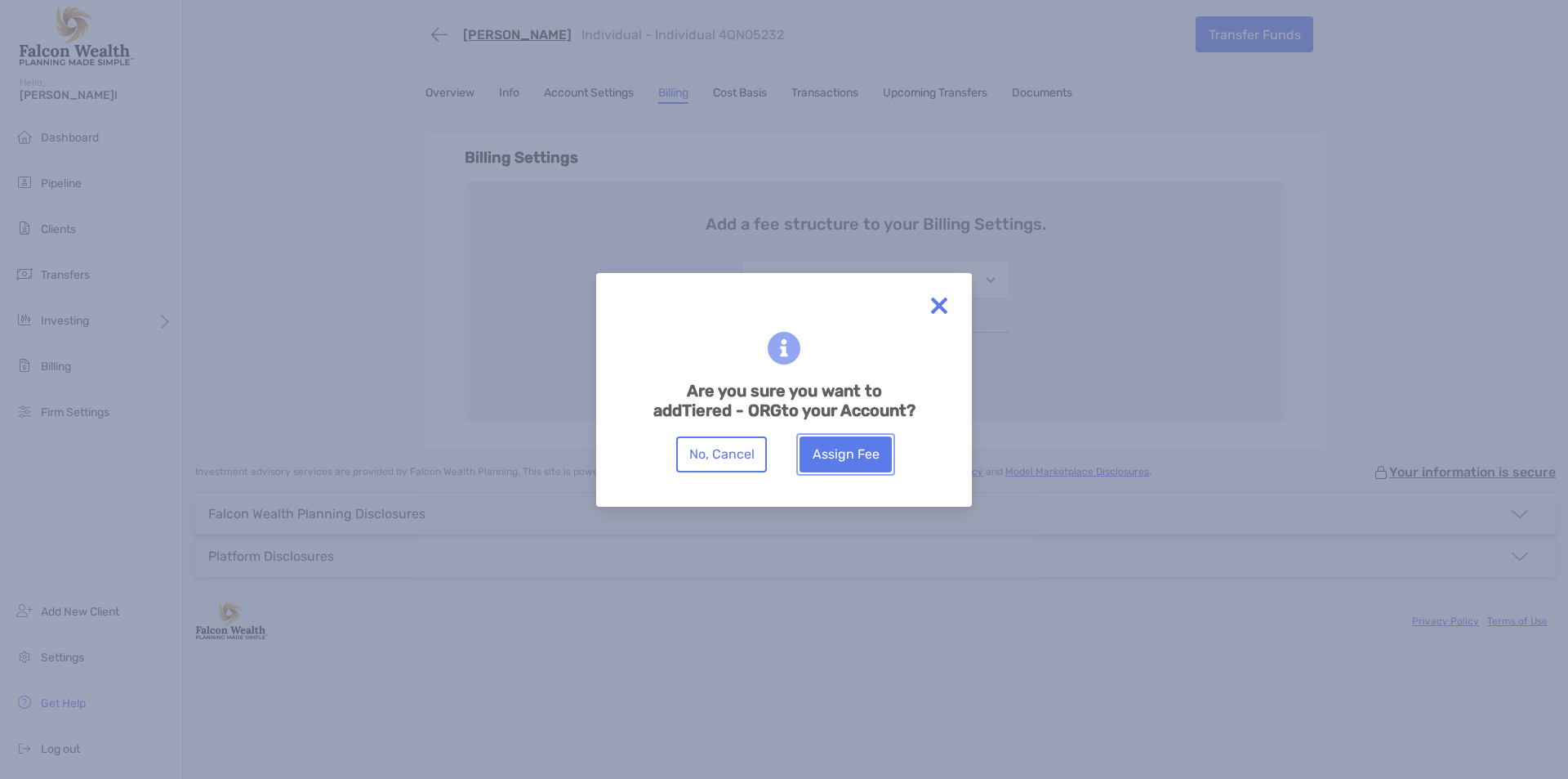
click at [853, 459] on button "Assign Fee" at bounding box center [845, 454] width 92 height 36
click at [834, 452] on button "Assign Fee" at bounding box center [845, 454] width 92 height 36
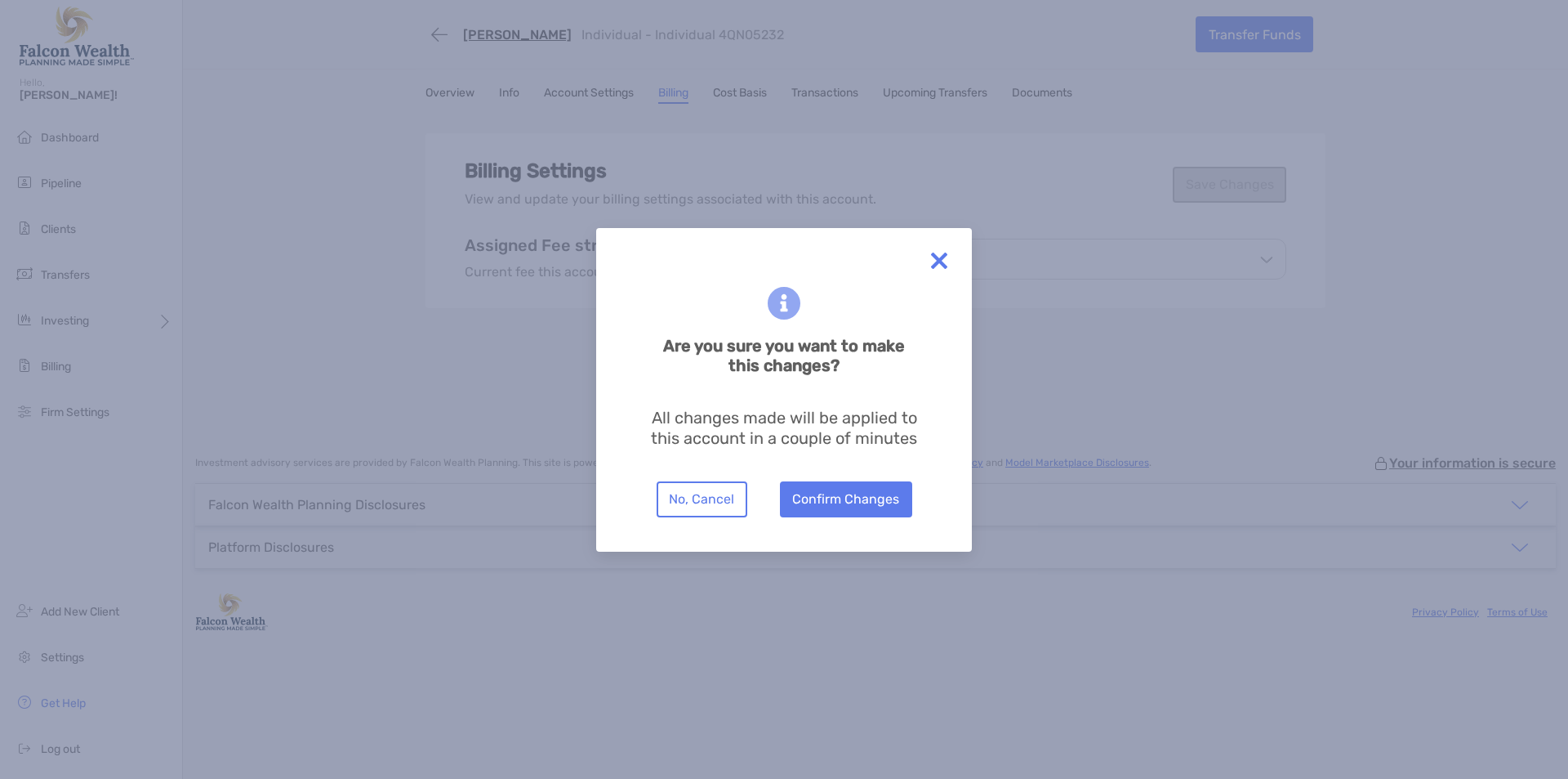
click at [749, 420] on p "All changes made will be applied to this account in a couple of minutes" at bounding box center [784, 428] width 275 height 41
click at [780, 363] on h6 "Are you sure you want to make this changes?" at bounding box center [784, 355] width 275 height 40
click at [811, 428] on p "All changes made will be applied to this account in a couple of minutes" at bounding box center [784, 428] width 275 height 41
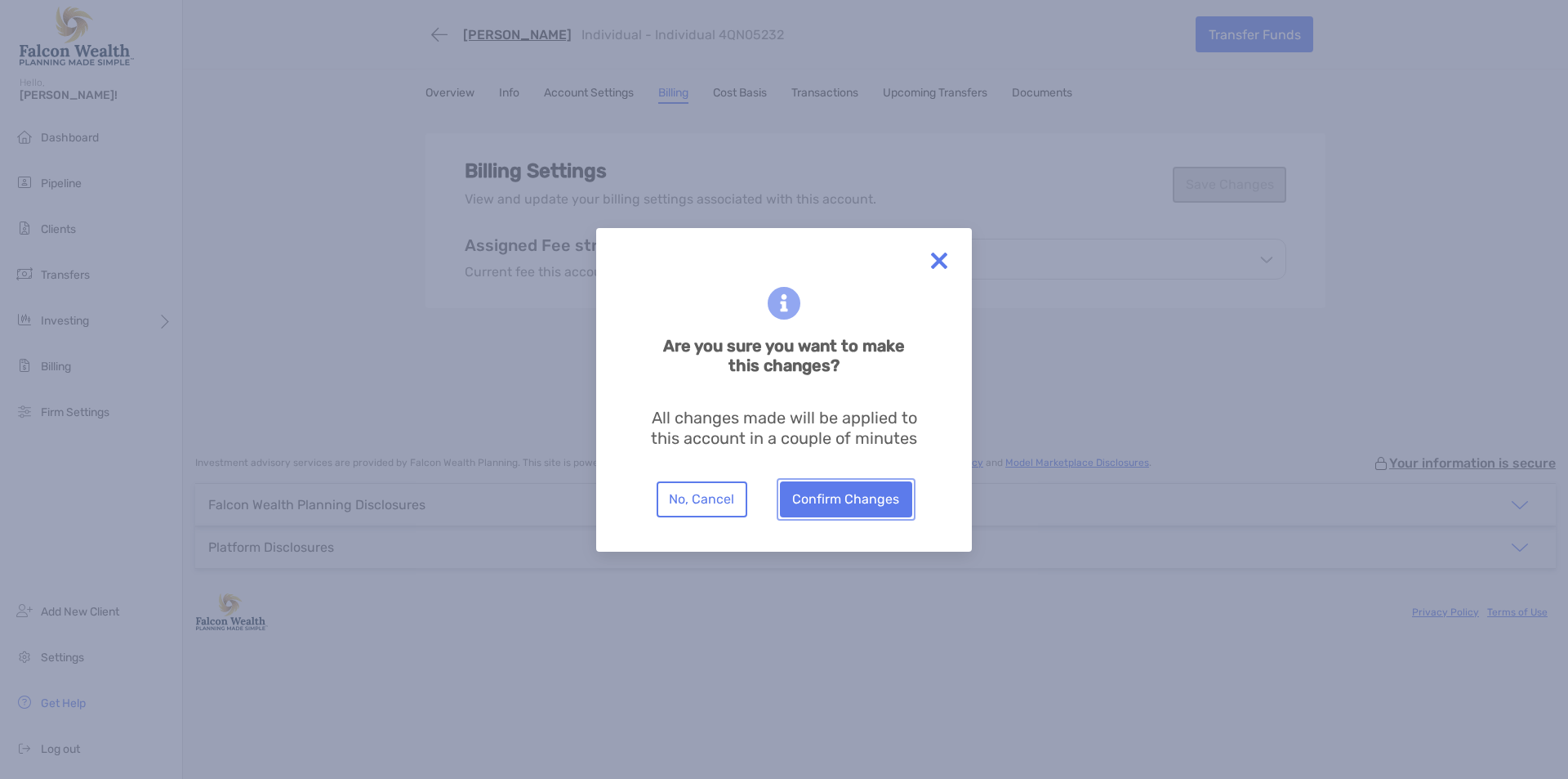
click at [841, 508] on button "Confirm Changes" at bounding box center [845, 499] width 132 height 36
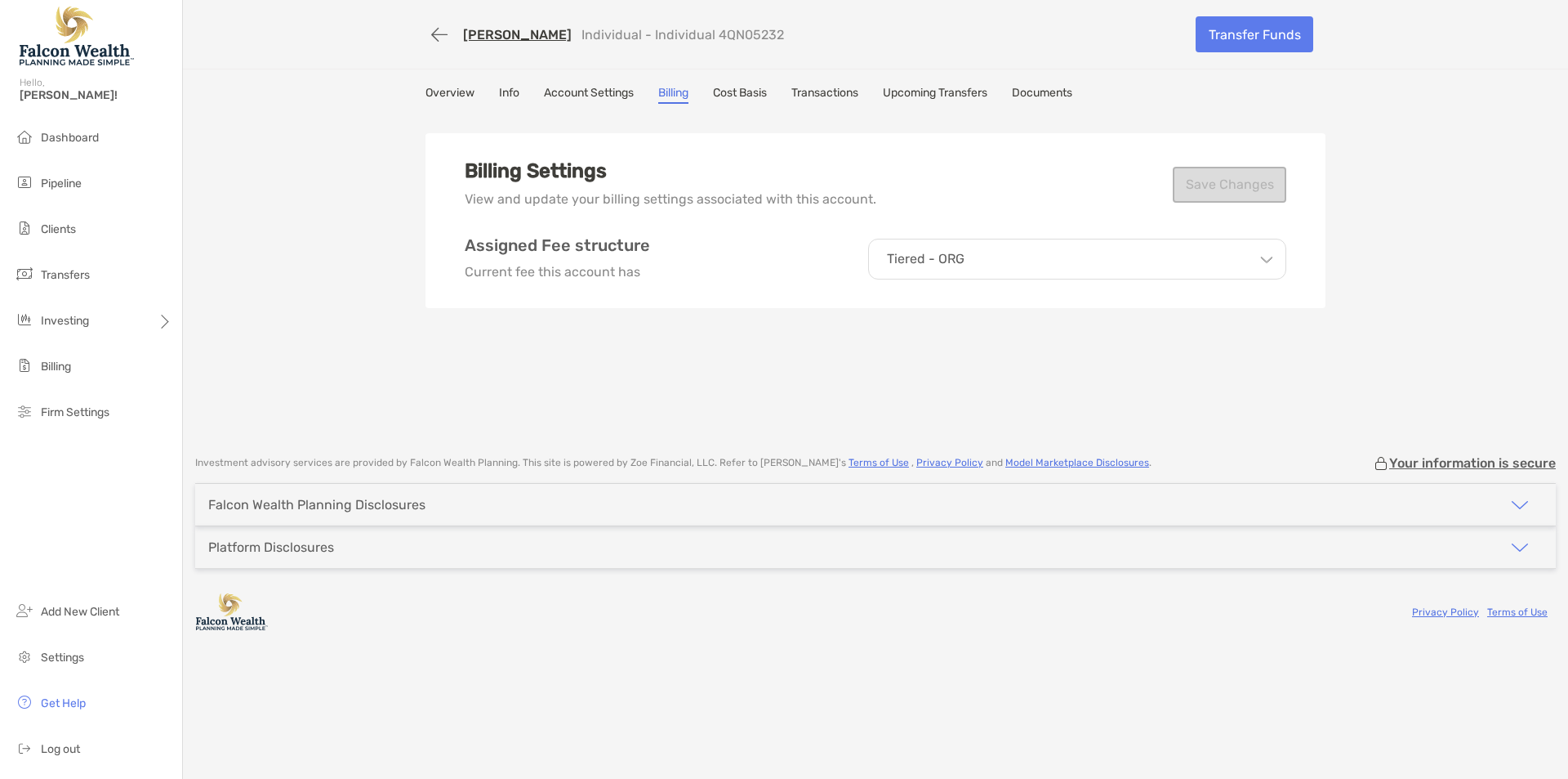
click at [332, 277] on div "Joanna Gallagher Individual - Individual 4QN05232 Transfer Funds Overview Info …" at bounding box center [875, 219] width 1386 height 439
click at [612, 283] on div "Billing Settings View and update your billing settings associated with this acc…" at bounding box center [875, 220] width 900 height 175
click at [1205, 187] on div "Billing Settings View and update your billing settings associated with this acc…" at bounding box center [876, 185] width 821 height 50
click at [78, 188] on span "Pipeline" at bounding box center [60, 184] width 41 height 14
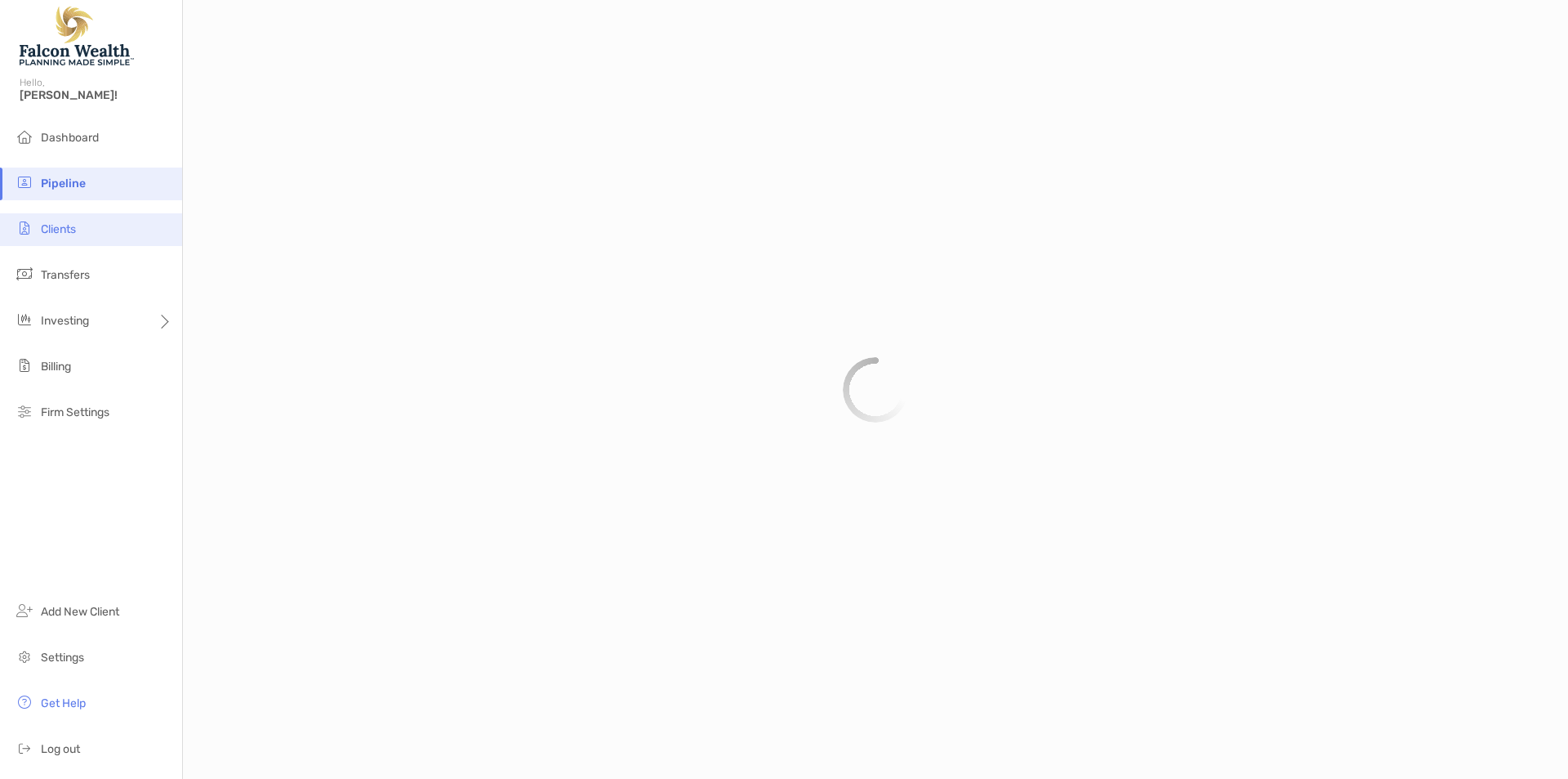
click at [68, 241] on li "Clients" at bounding box center [91, 229] width 182 height 33
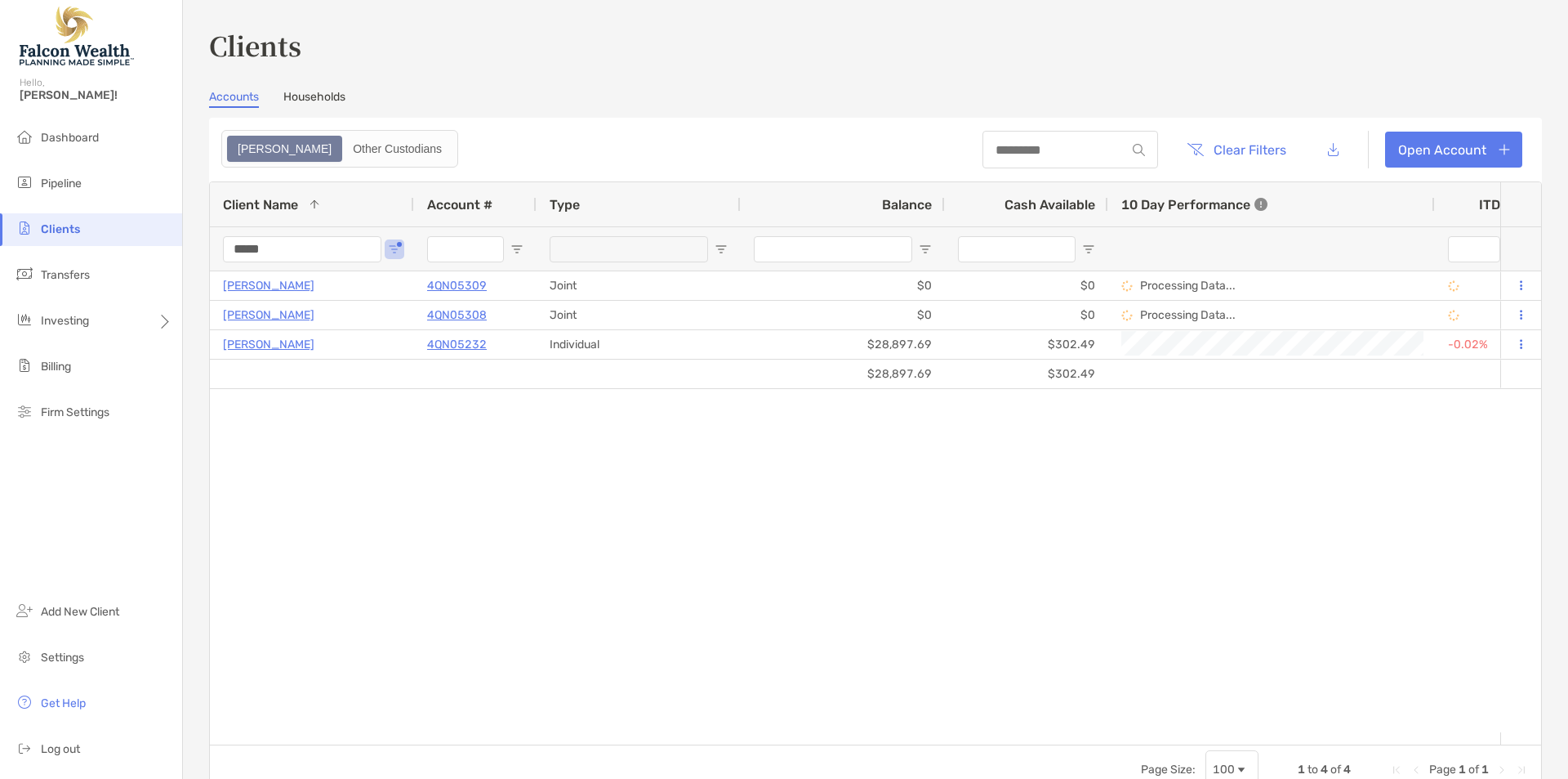
click at [285, 257] on input "*****" at bounding box center [302, 249] width 159 height 26
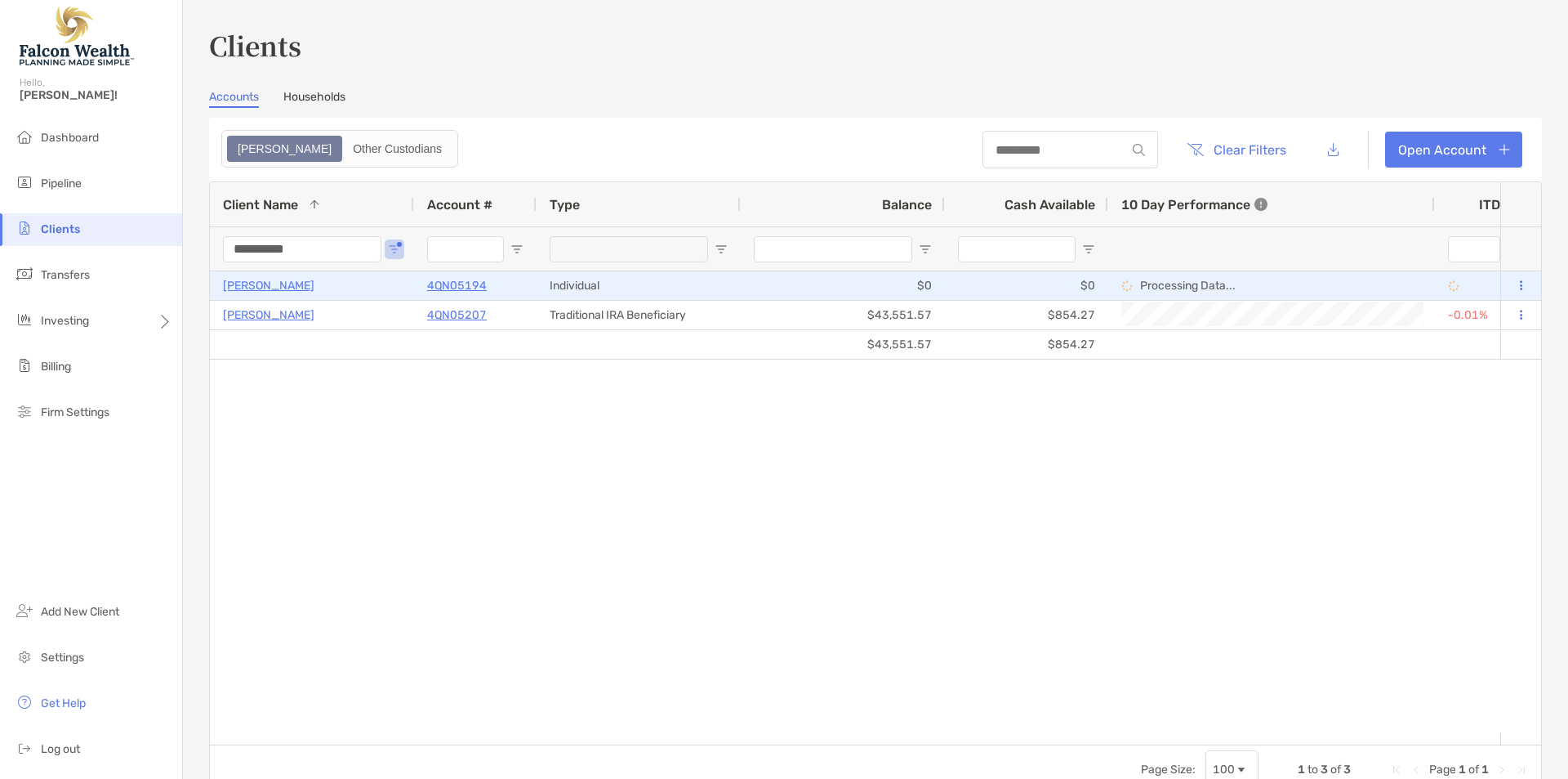
type input "**********"
click at [289, 281] on p "ALESSANDRO BERNARDINI" at bounding box center [269, 285] width 91 height 21
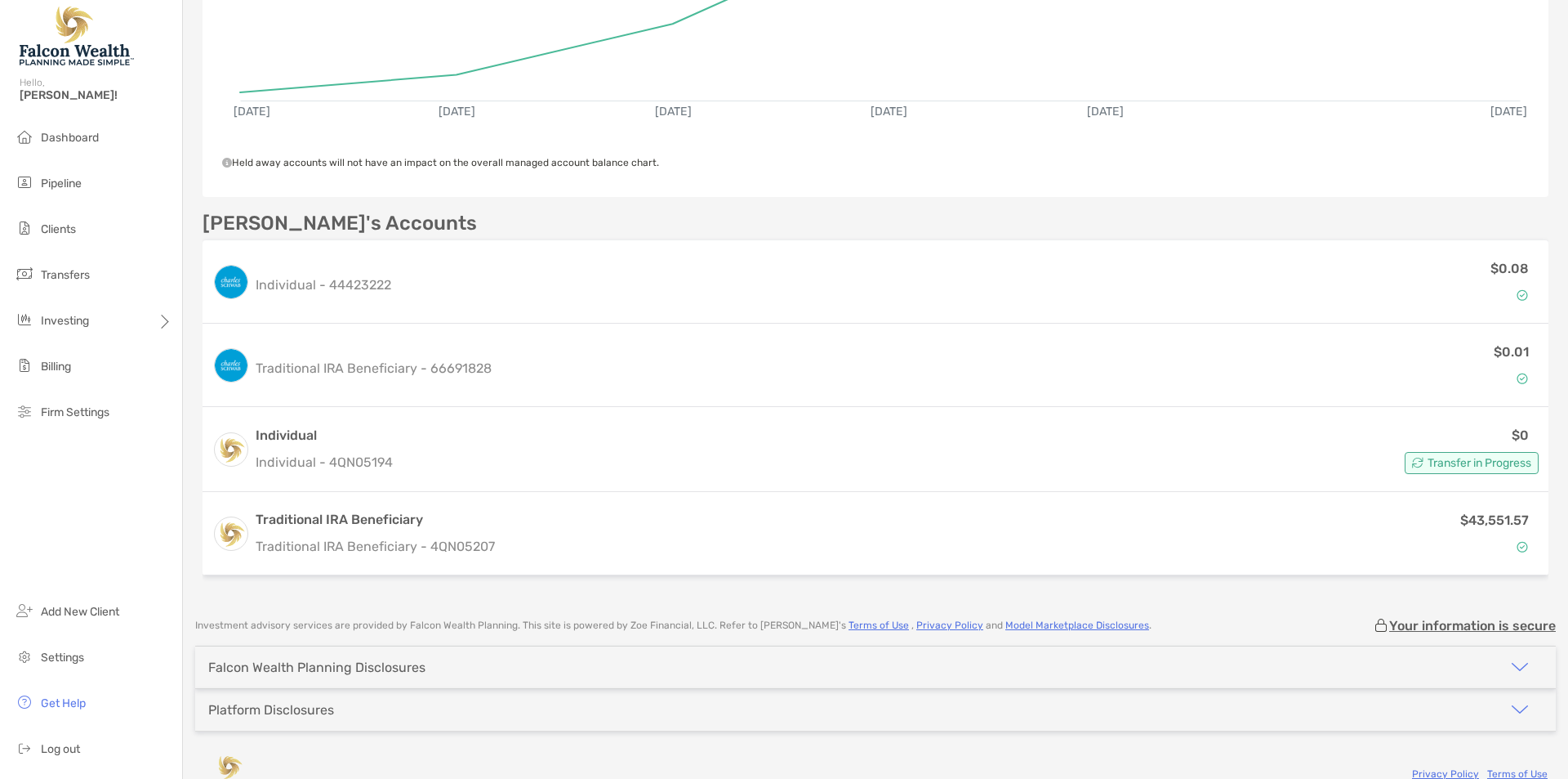
scroll to position [417, 0]
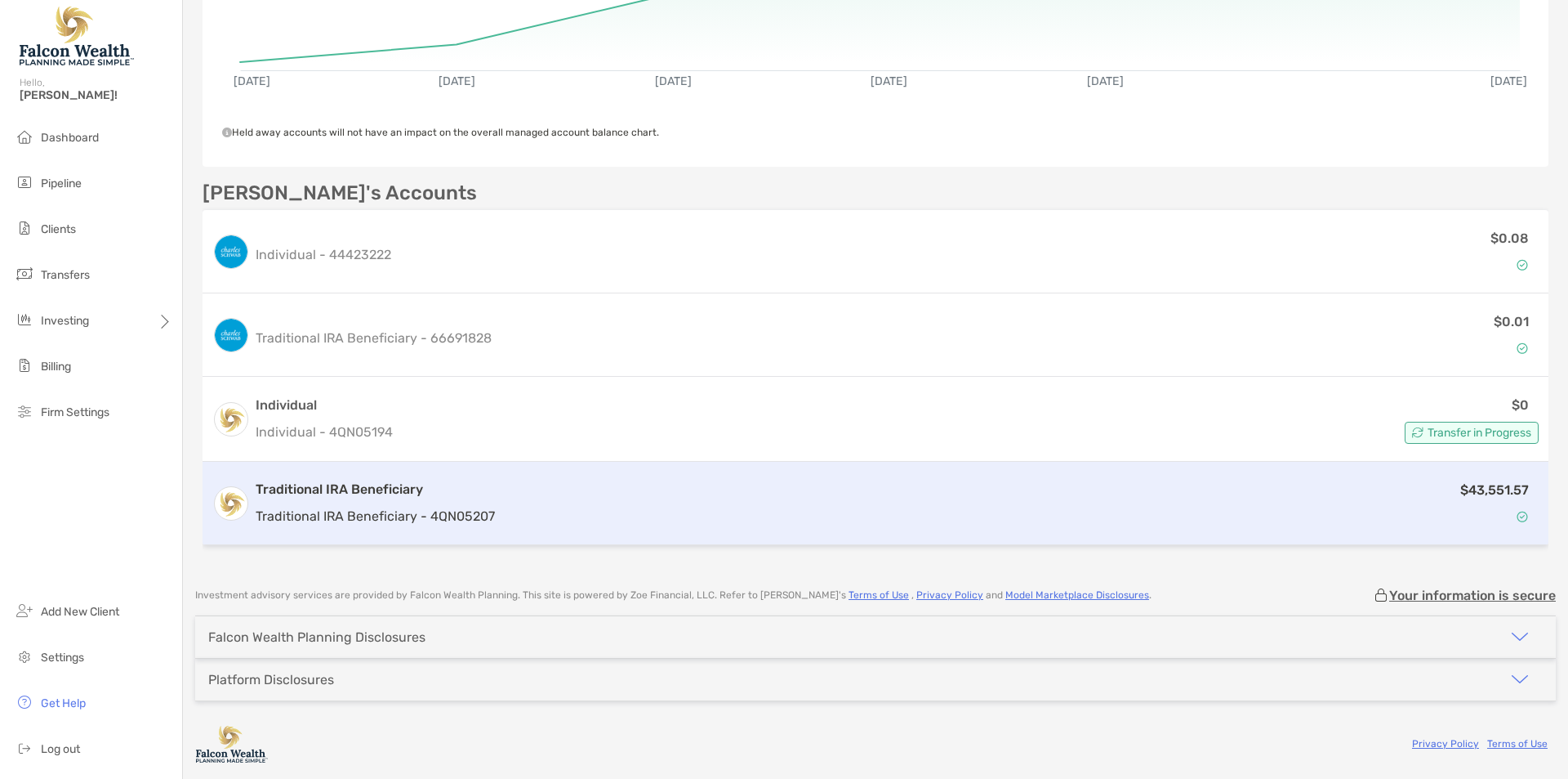
click at [475, 516] on p "Traditional IRA Beneficiary - 4QN05207" at bounding box center [375, 516] width 239 height 21
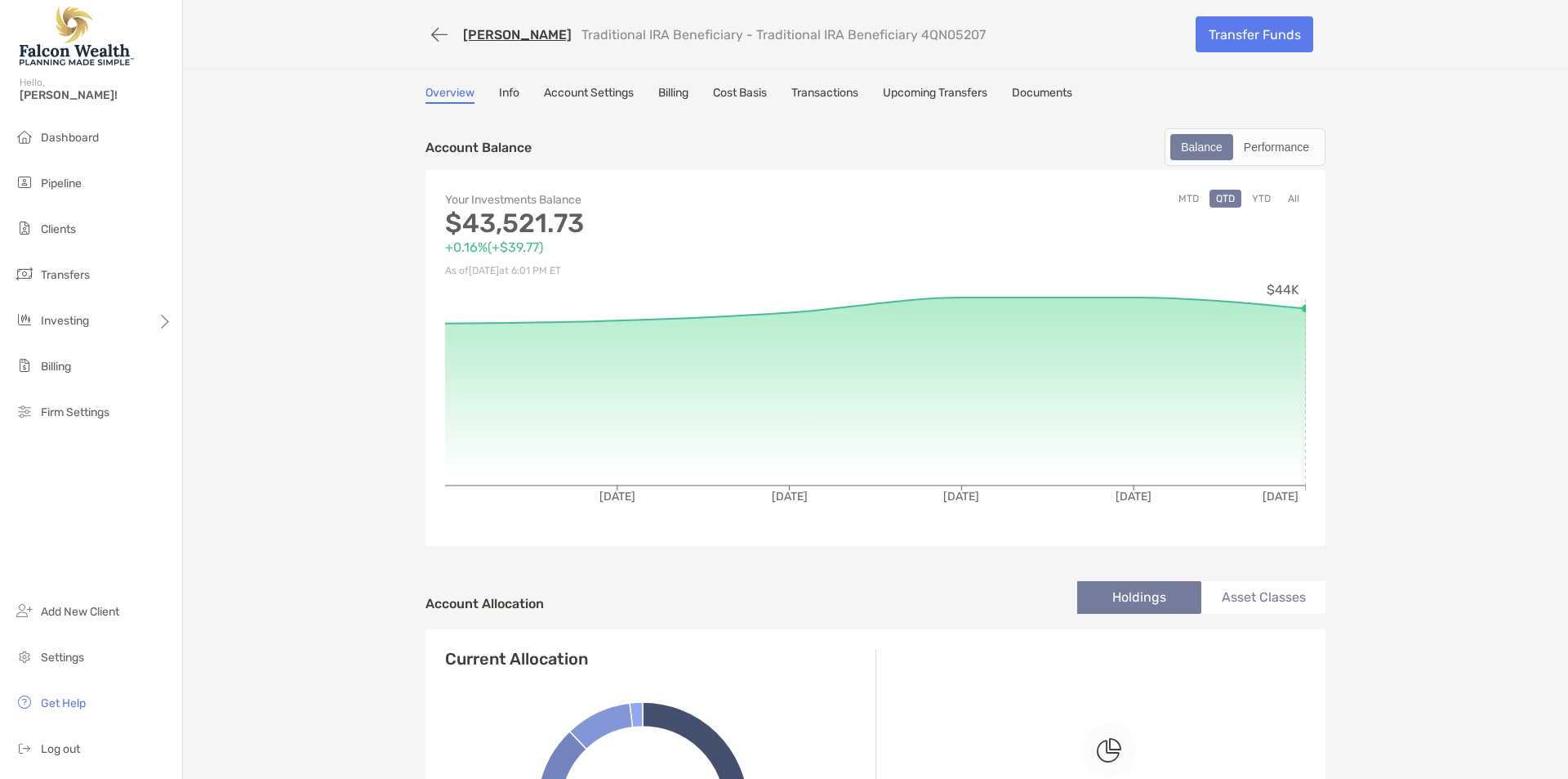
click at [294, 215] on div "ALESSANDRO BERNARDINI Traditional IRA Beneficiary - Traditional IRA Beneficiary…" at bounding box center [875, 647] width 1386 height 1294
click at [676, 92] on link "Billing" at bounding box center [673, 94] width 30 height 18
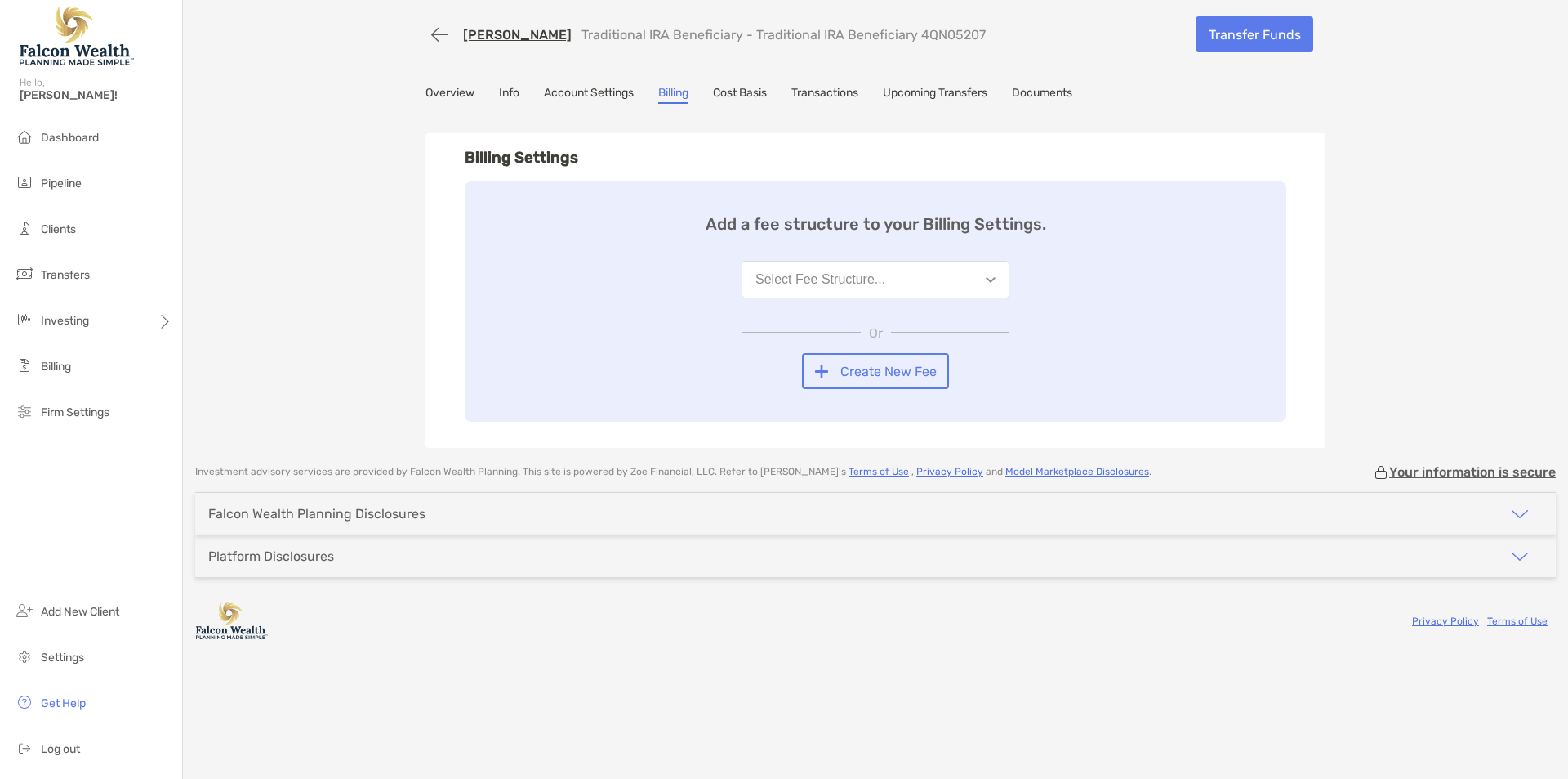
click at [261, 302] on div "ALESSANDRO BERNARDINI Traditional IRA Beneficiary - Traditional IRA Beneficiary…" at bounding box center [875, 223] width 1386 height 448
click at [805, 299] on button "Select Fee Structure..." at bounding box center [876, 280] width 268 height 38
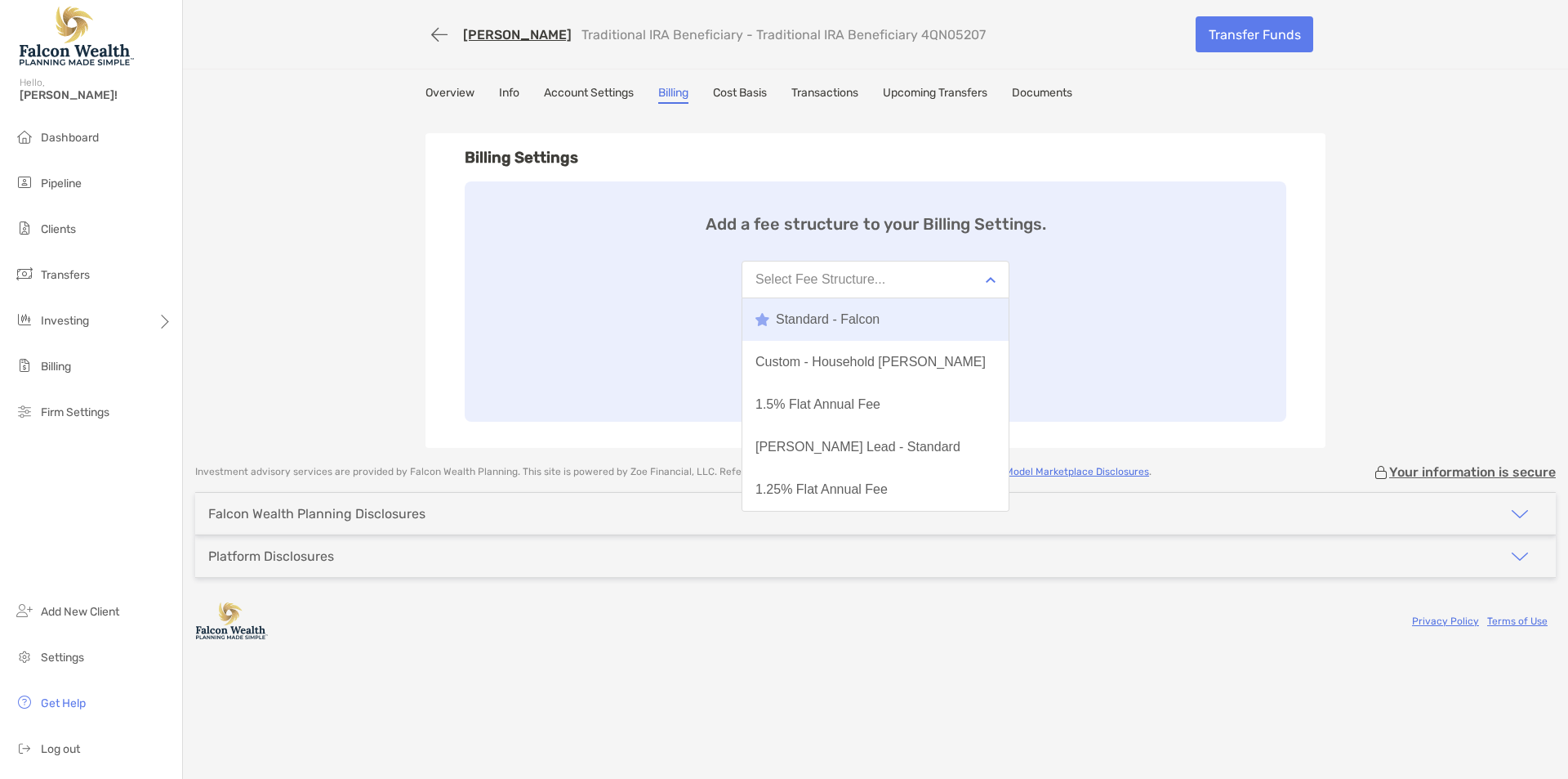
click at [786, 318] on div "Standard - Falcon" at bounding box center [817, 320] width 124 height 15
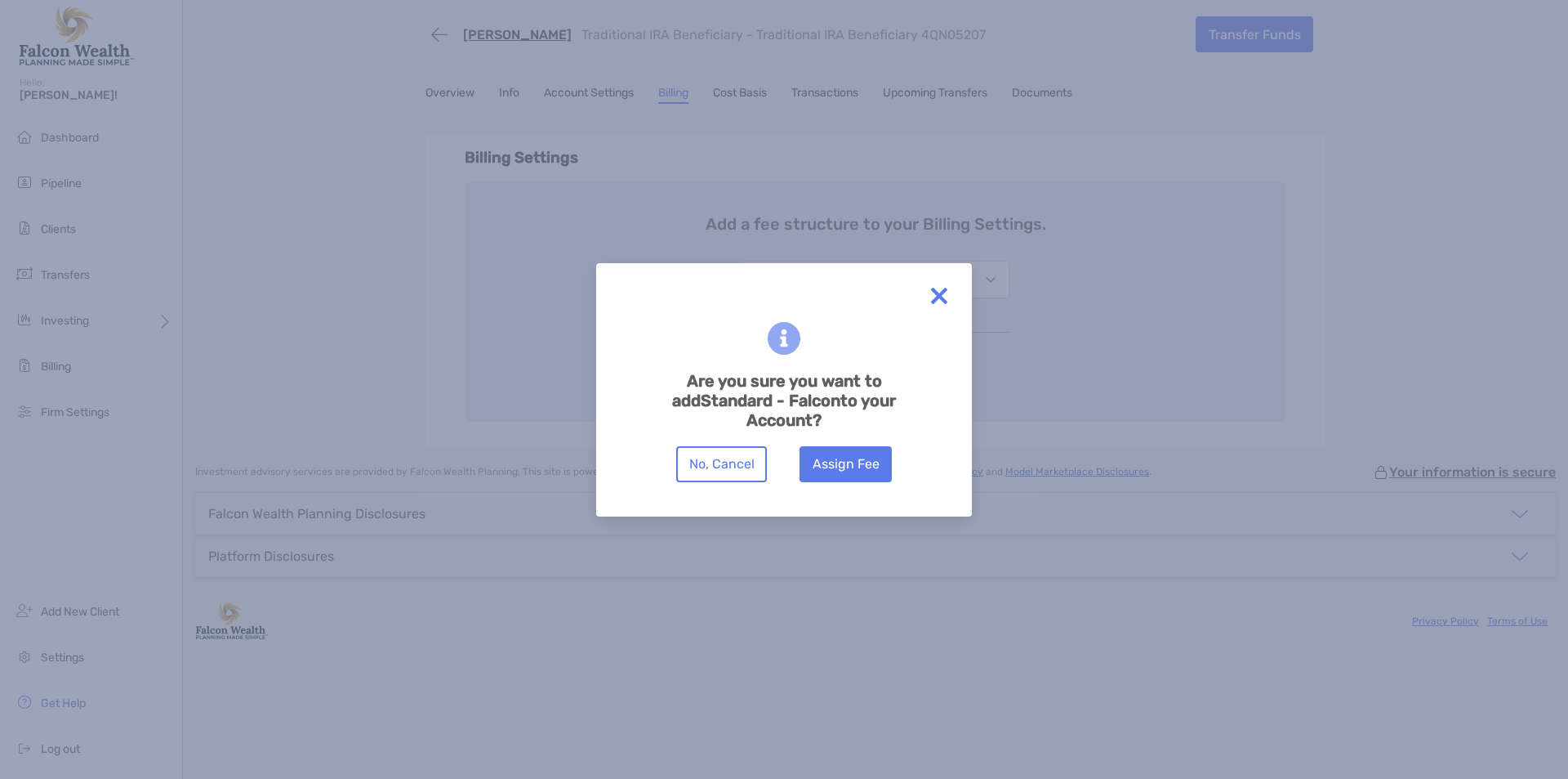
click at [941, 296] on img at bounding box center [938, 296] width 33 height 33
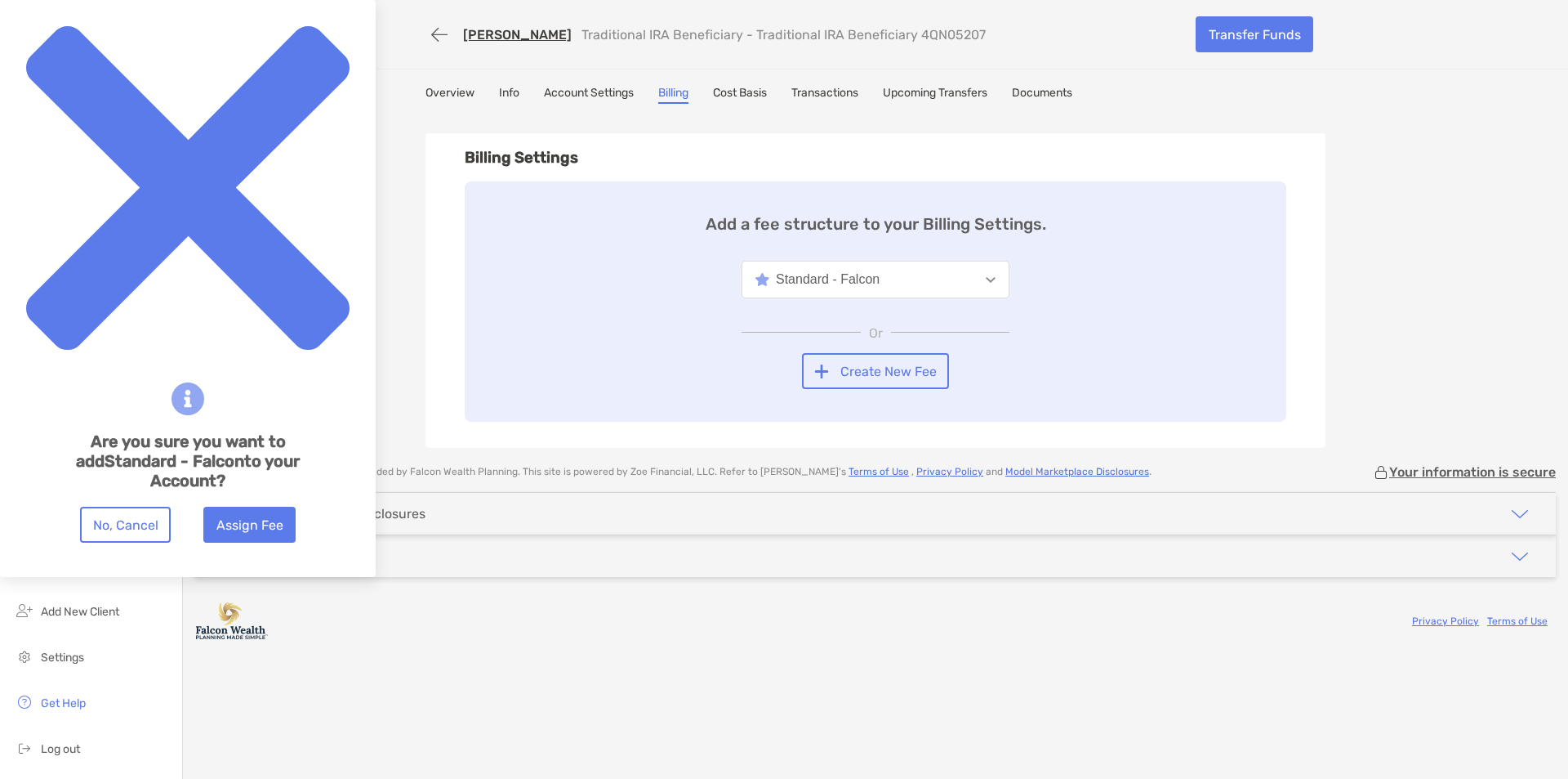
click at [549, 325] on div "Add a fee structure to your Billing Settings. Standard - Falcon Or Create New F…" at bounding box center [876, 302] width 821 height 240
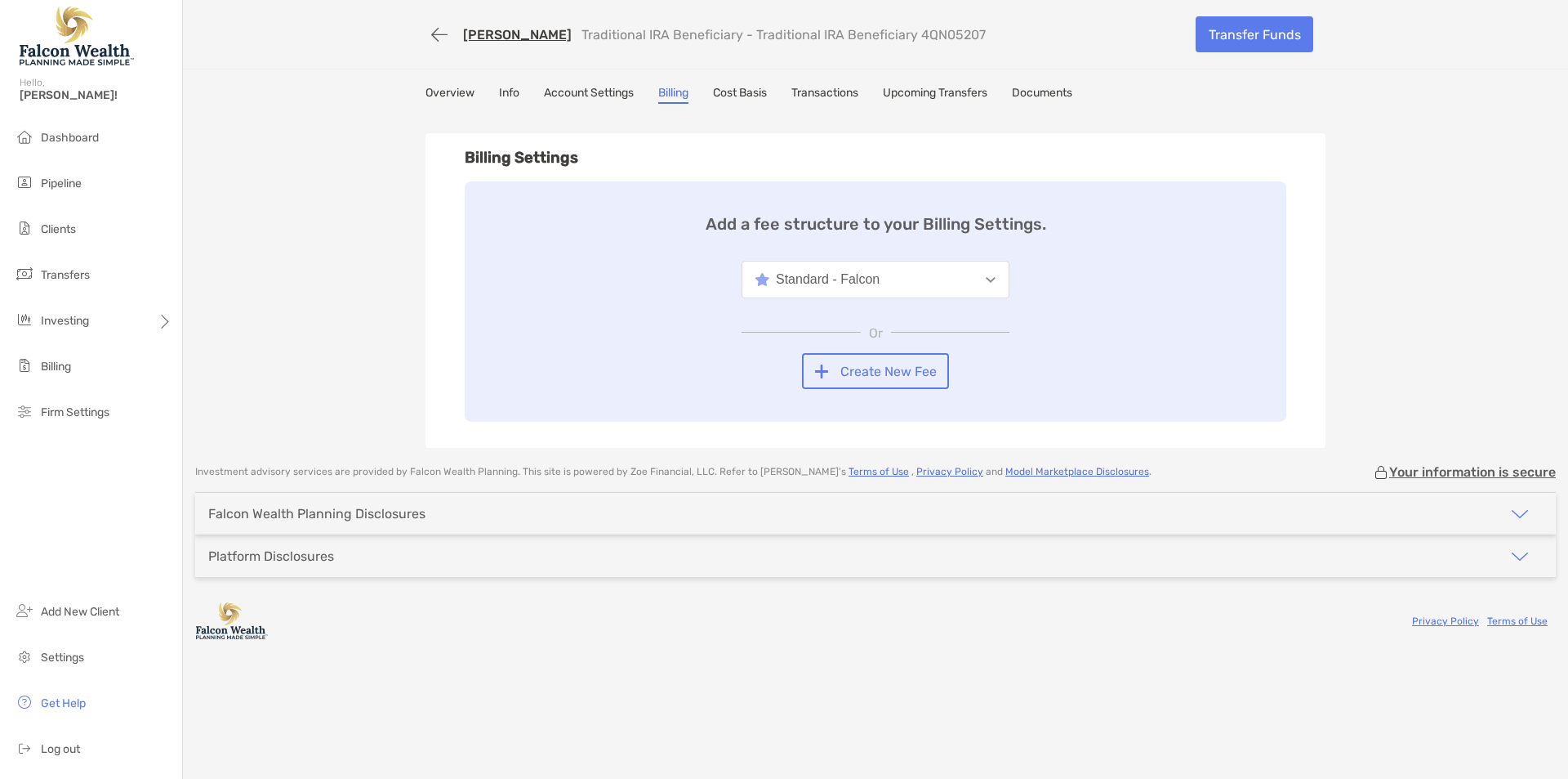
click at [522, 170] on div "Billing Settings Add a fee structure to your Billing Settings. Standard - Falco…" at bounding box center [875, 290] width 900 height 315
click at [530, 161] on h3 "Billing Settings" at bounding box center [876, 158] width 821 height 18
click at [451, 157] on div "Billing Settings Add a fee structure to your Billing Settings. Standard - Falco…" at bounding box center [875, 290] width 900 height 315
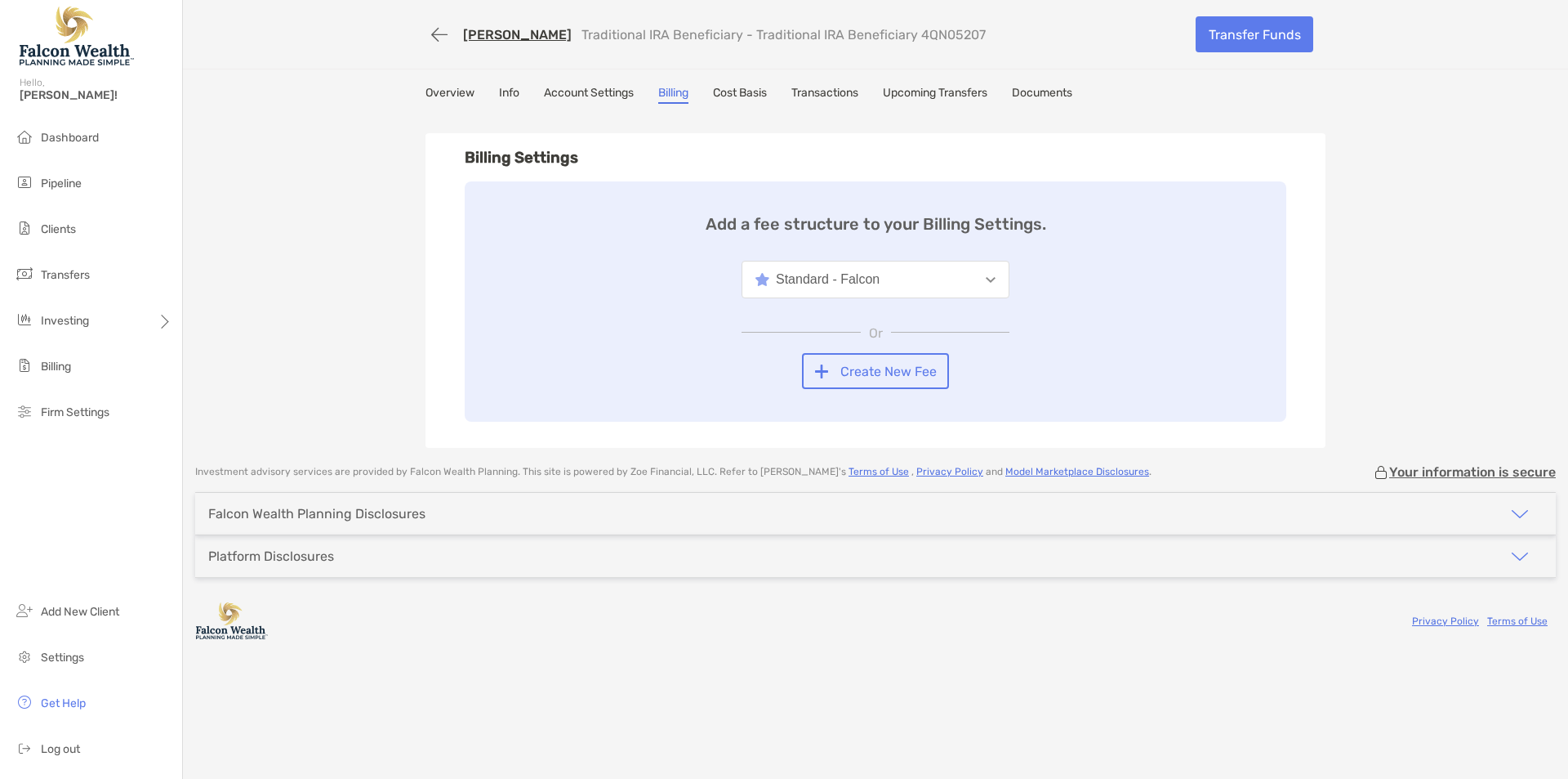
click at [481, 155] on h3 "Billing Settings" at bounding box center [876, 158] width 821 height 18
click at [357, 193] on div "ALESSANDRO BERNARDINI Traditional IRA Beneficiary - Traditional IRA Beneficiary…" at bounding box center [875, 223] width 1386 height 448
click at [446, 316] on div "Billing Settings Add a fee structure to your Billing Settings. Standard - Falco…" at bounding box center [875, 290] width 900 height 315
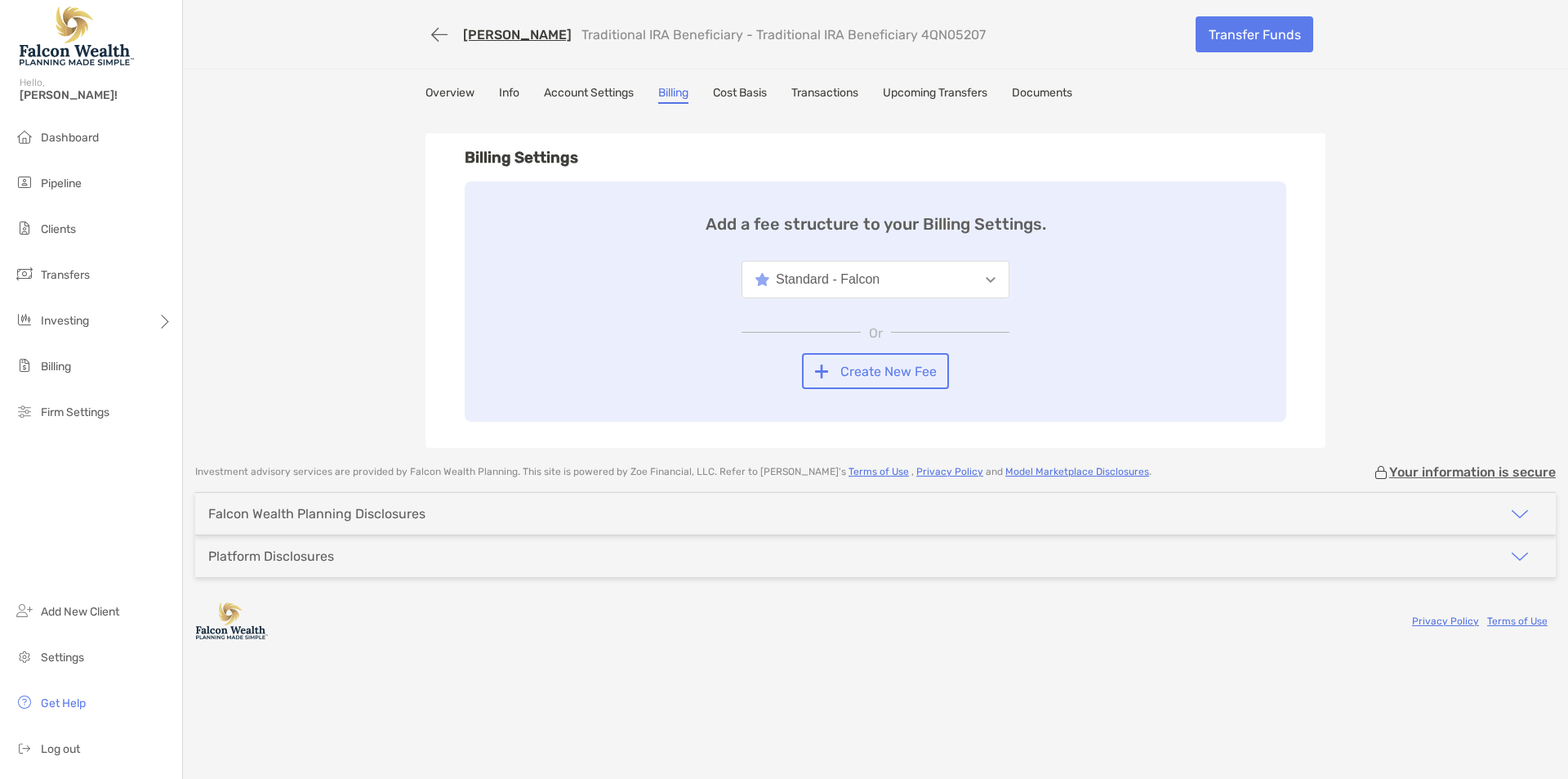
click at [844, 279] on div "Standard - Falcon" at bounding box center [817, 279] width 124 height 15
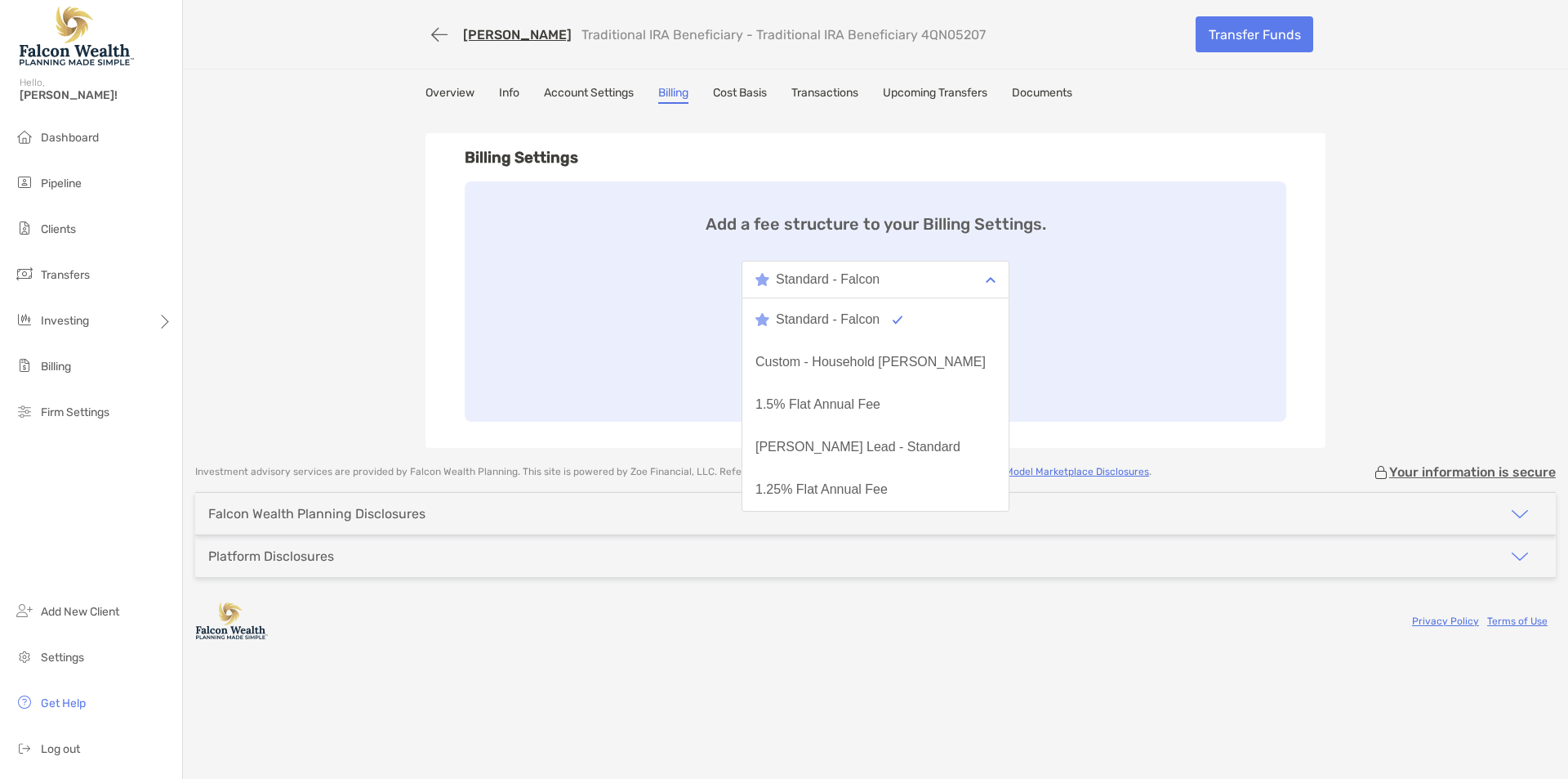
click at [507, 309] on div "Add a fee structure to your Billing Settings. Standard - Falcon Standard - Falc…" at bounding box center [876, 302] width 821 height 240
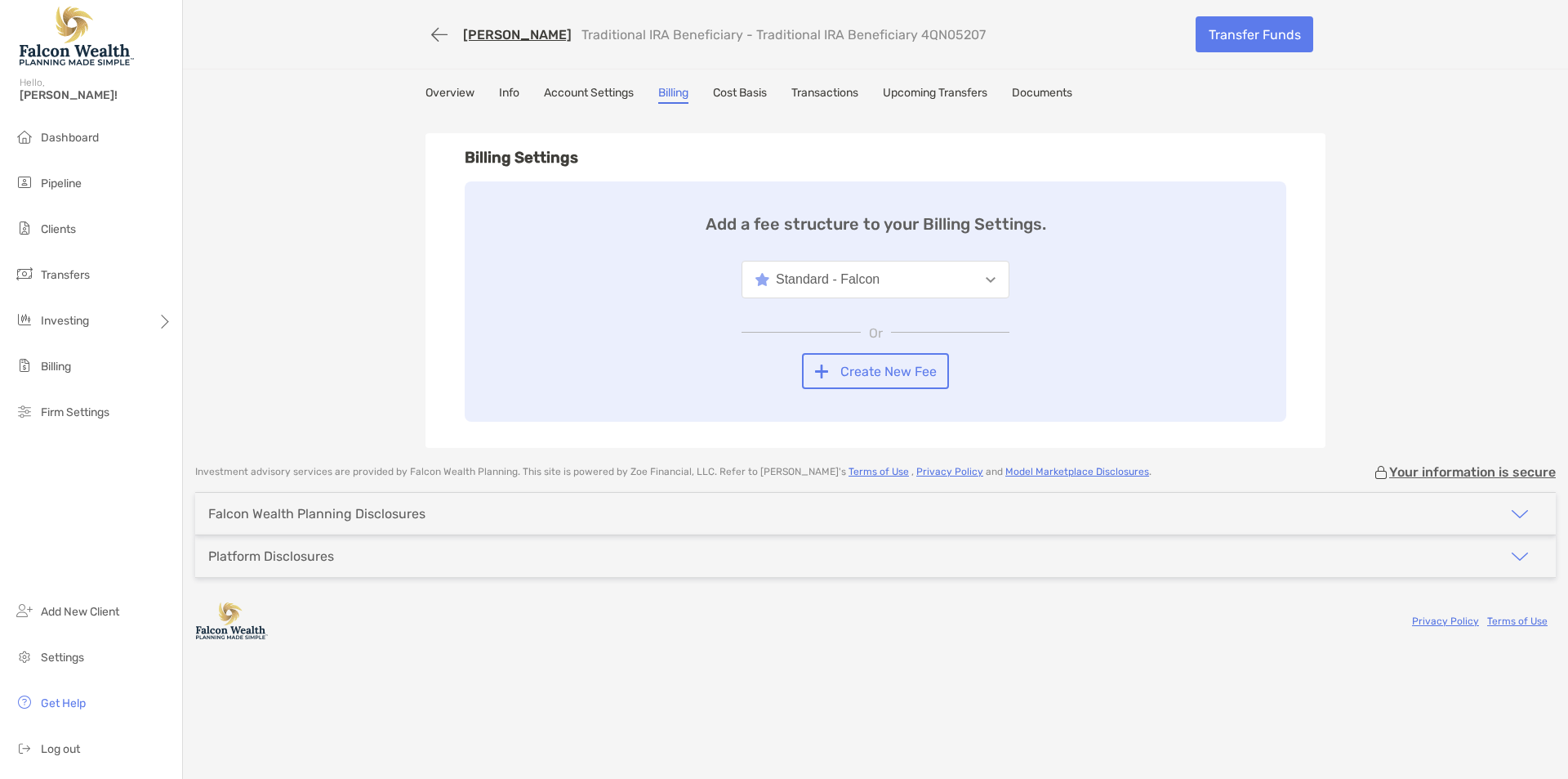
click at [594, 99] on link "Account Settings" at bounding box center [588, 94] width 90 height 18
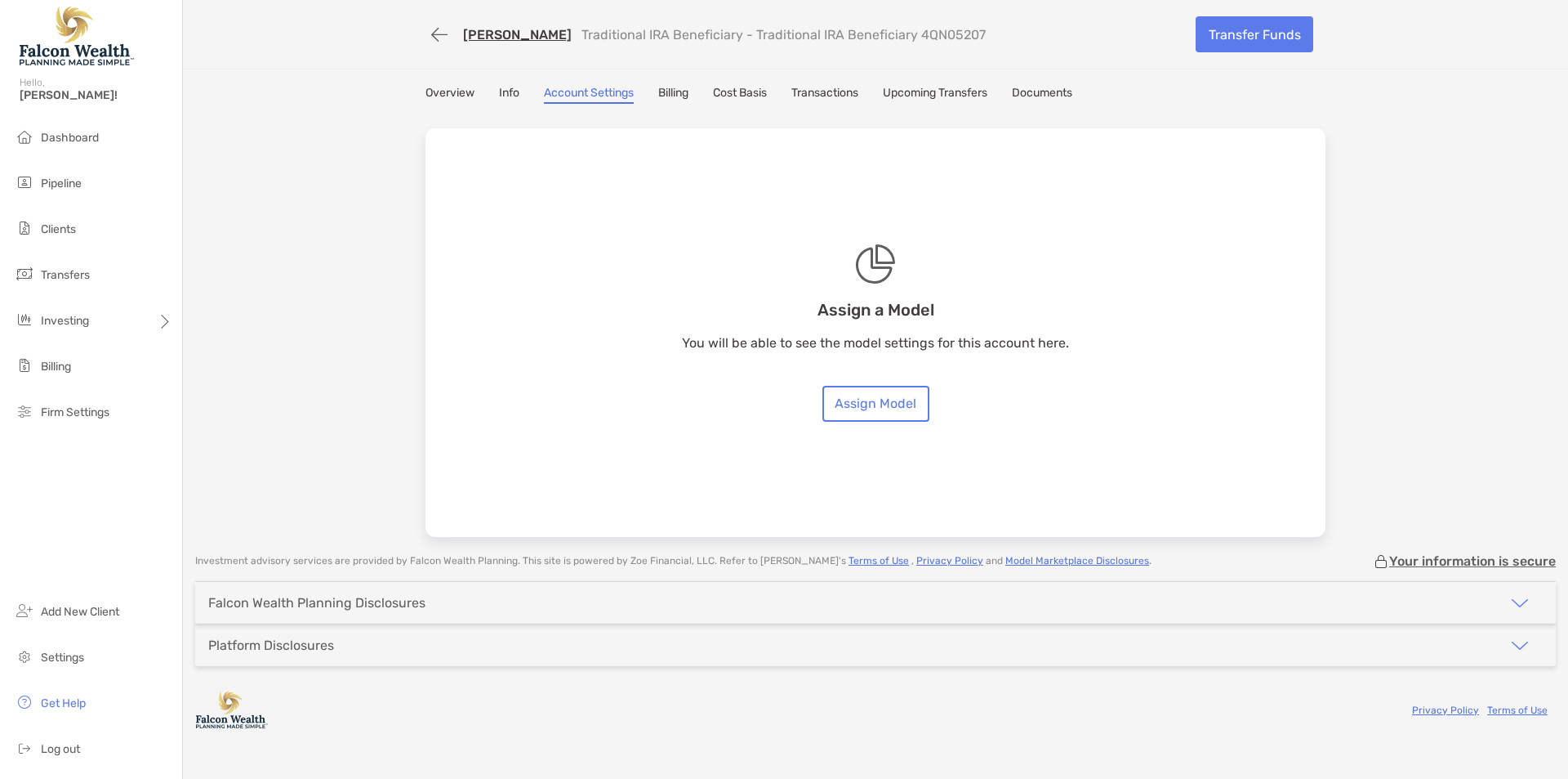
click at [673, 97] on link "Billing" at bounding box center [673, 94] width 30 height 18
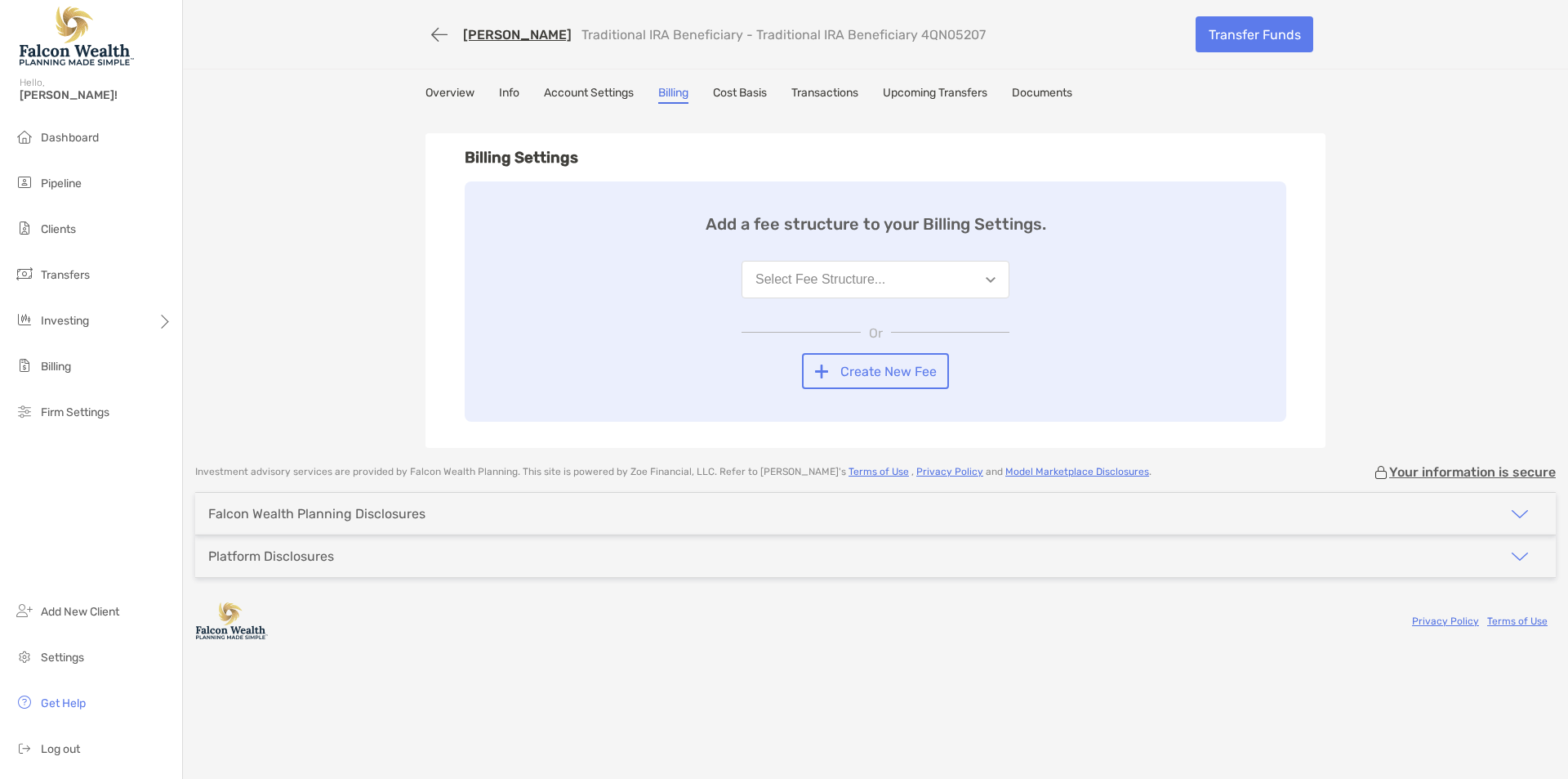
drag, startPoint x: 474, startPoint y: 357, endPoint x: 594, endPoint y: 292, distance: 136.5
click at [477, 355] on div "Add a fee structure to your Billing Settings. Select Fee Structure... Or Create…" at bounding box center [876, 302] width 821 height 240
click at [738, 260] on div "Add a fee structure to your Billing Settings. Select Fee Structure... Or Create…" at bounding box center [876, 302] width 821 height 240
click at [763, 275] on div "Select Fee Structure..." at bounding box center [820, 279] width 130 height 15
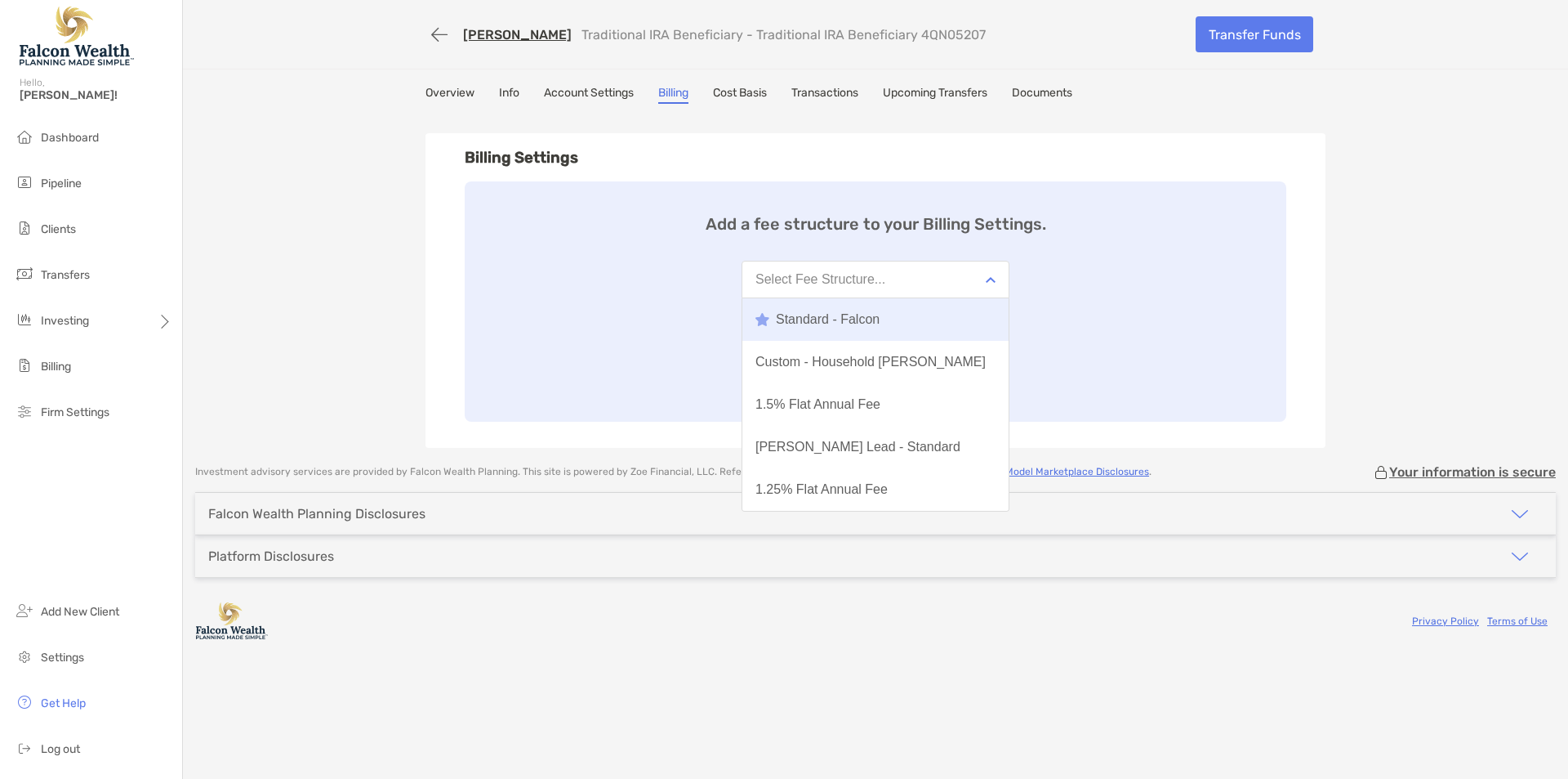
click at [816, 322] on div "Standard - Falcon" at bounding box center [817, 320] width 124 height 15
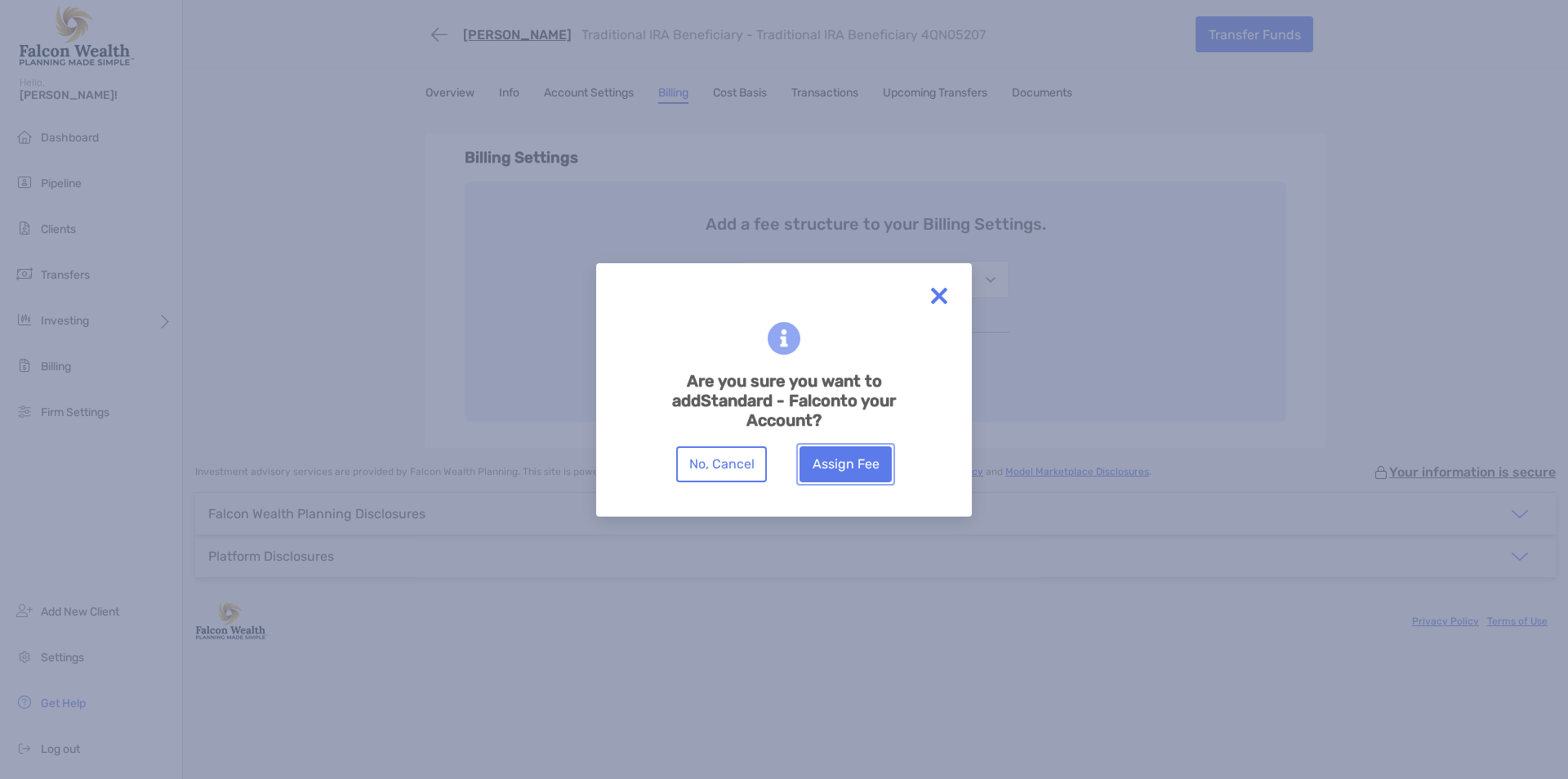
click at [839, 465] on button "Assign Fee" at bounding box center [845, 464] width 92 height 36
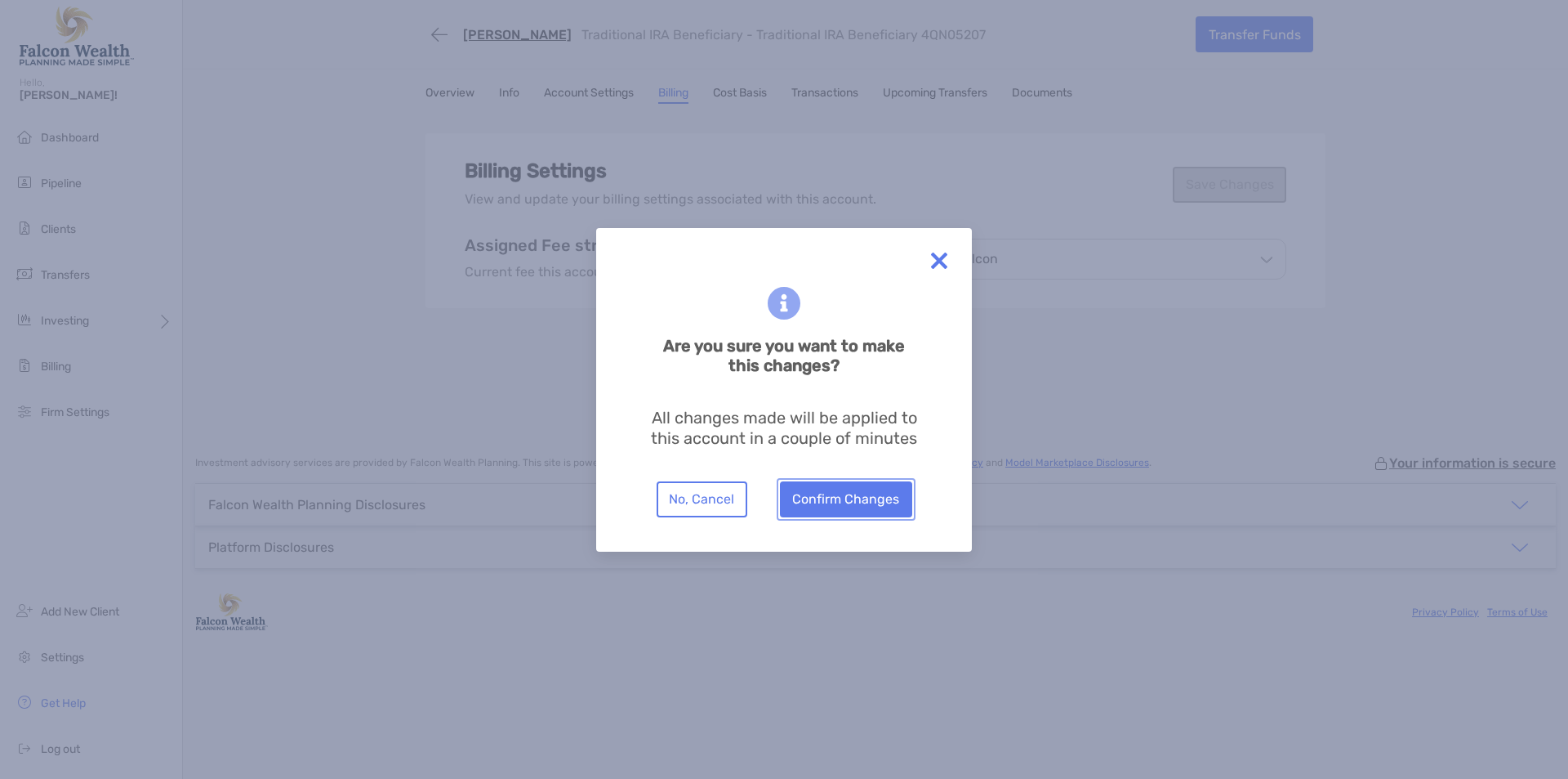
click at [819, 504] on button "Confirm Changes" at bounding box center [845, 499] width 132 height 36
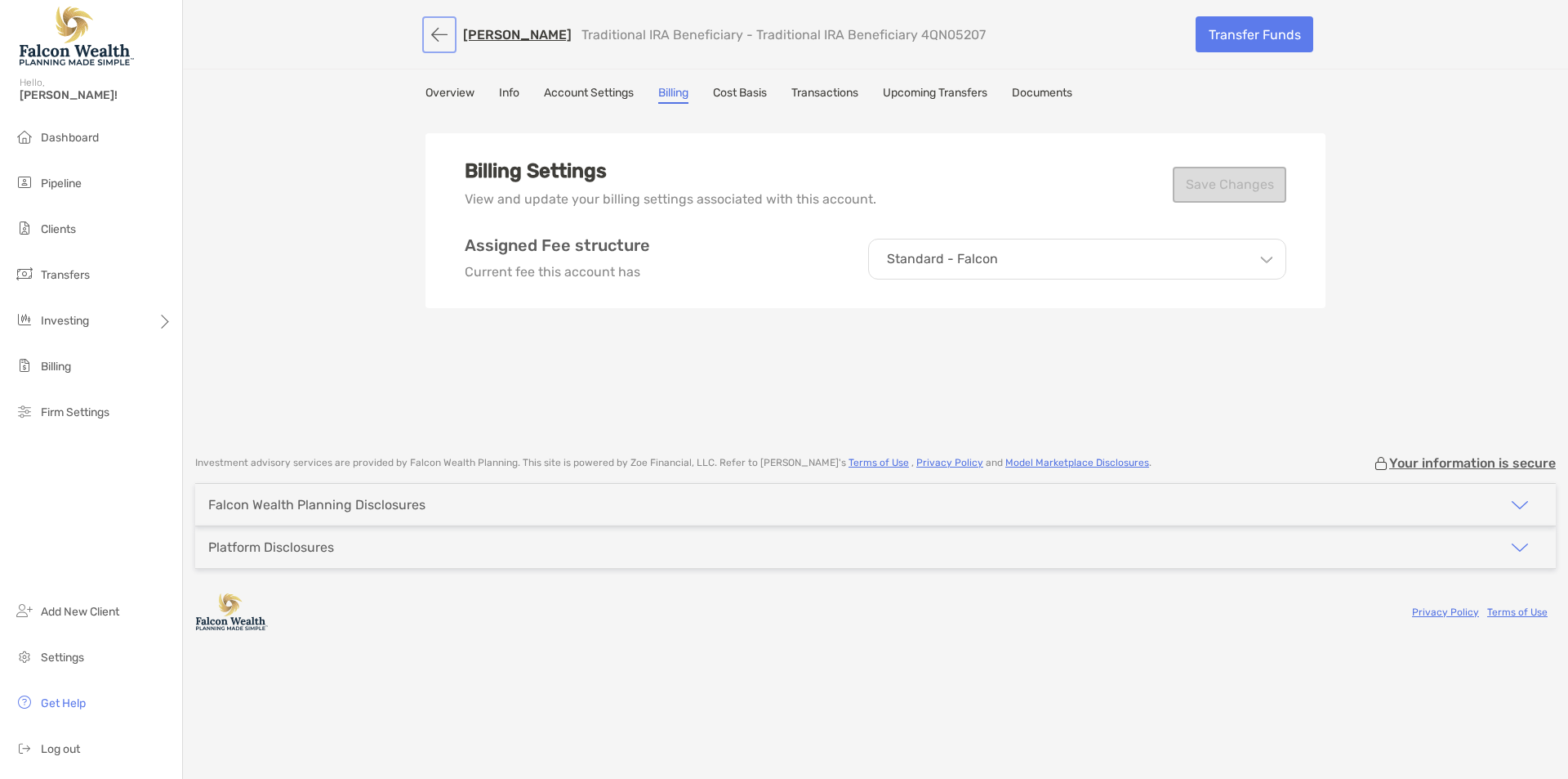
click at [437, 33] on button "button" at bounding box center [439, 35] width 28 height 30
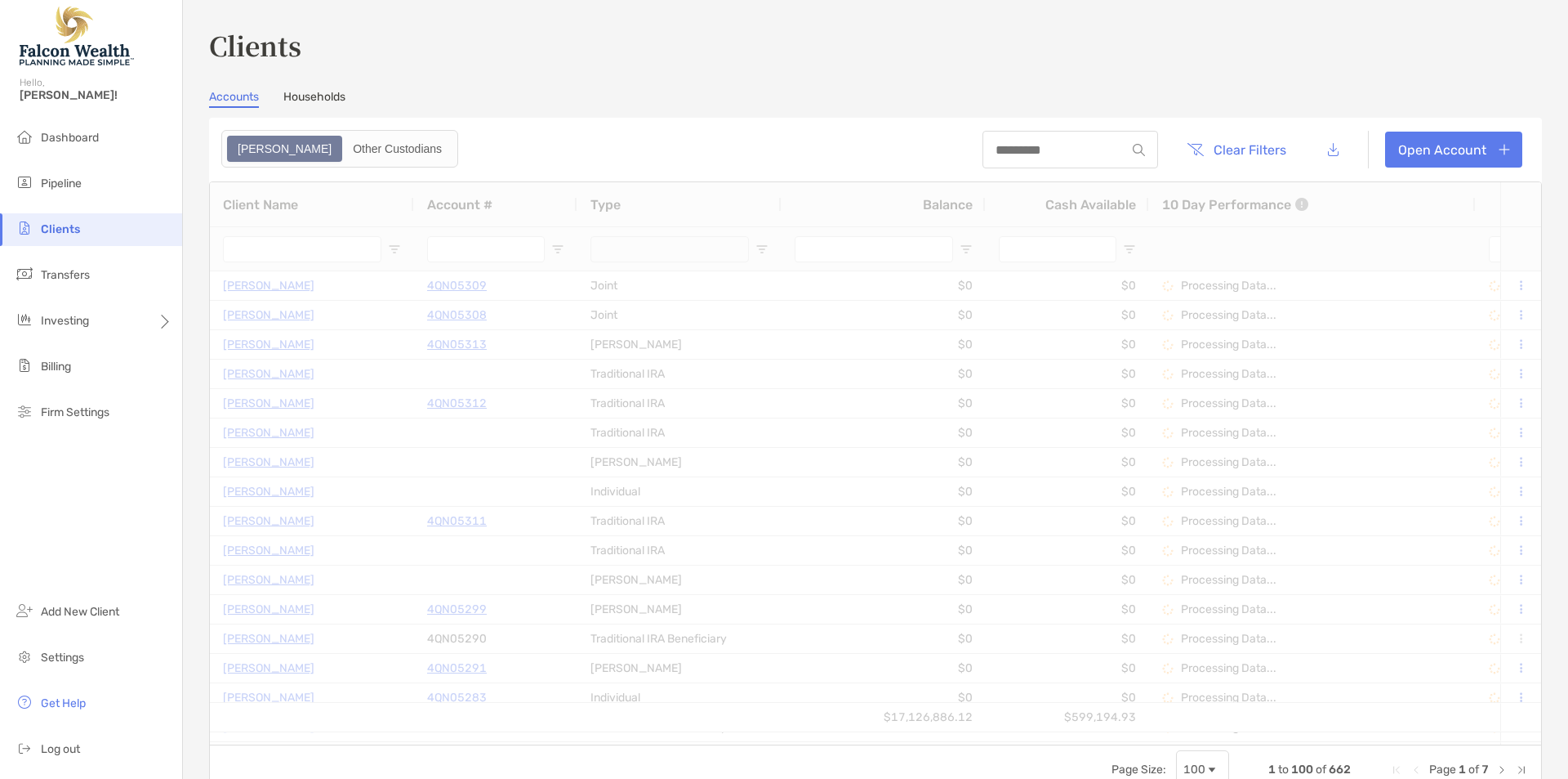
type input "**********"
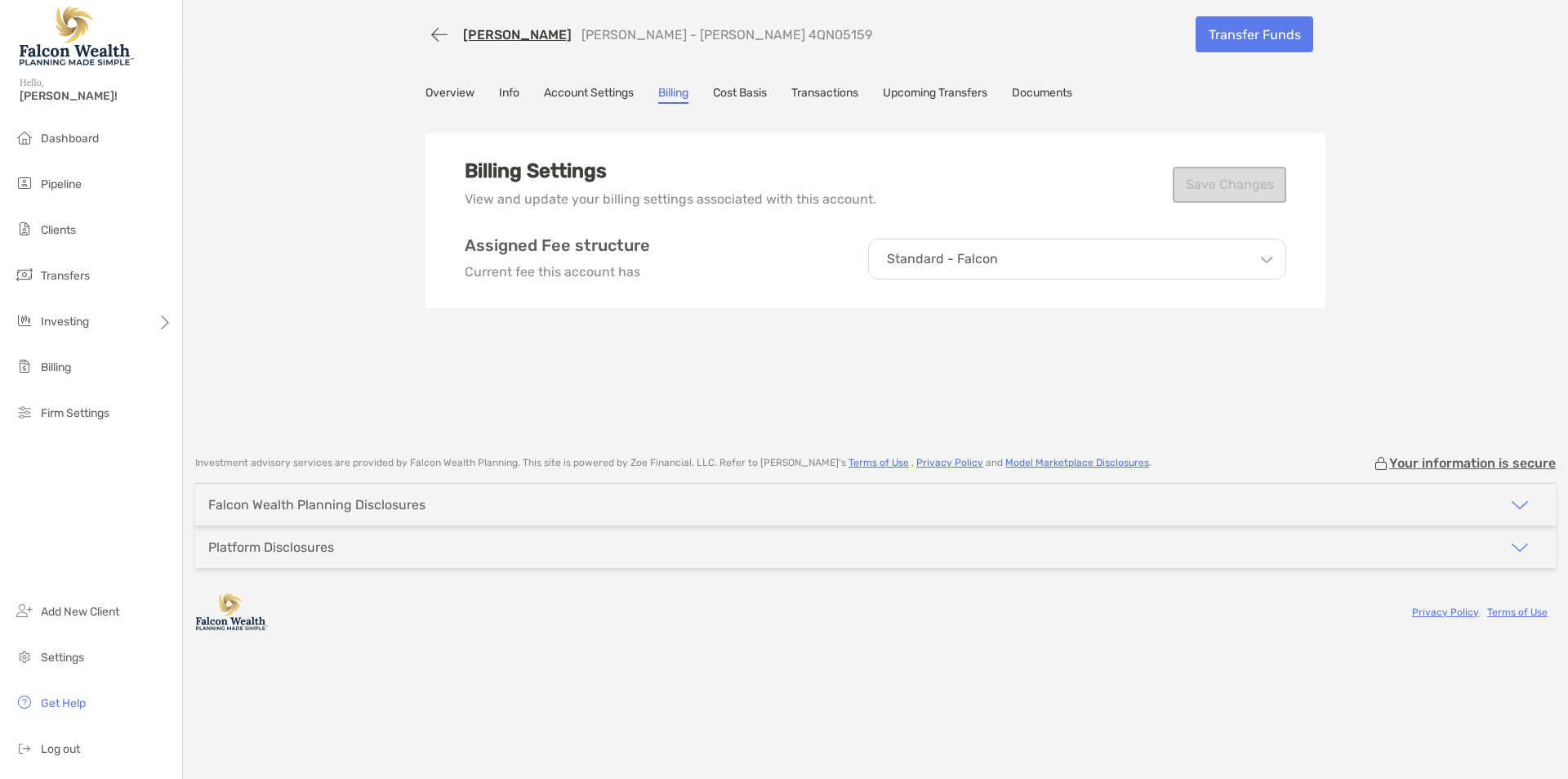
click at [284, 339] on div "[PERSON_NAME] [PERSON_NAME] - [PERSON_NAME] 4QN05159 Transfer Funds Overview In…" at bounding box center [875, 219] width 1386 height 439
click at [632, 100] on link "Account Settings" at bounding box center [588, 94] width 90 height 18
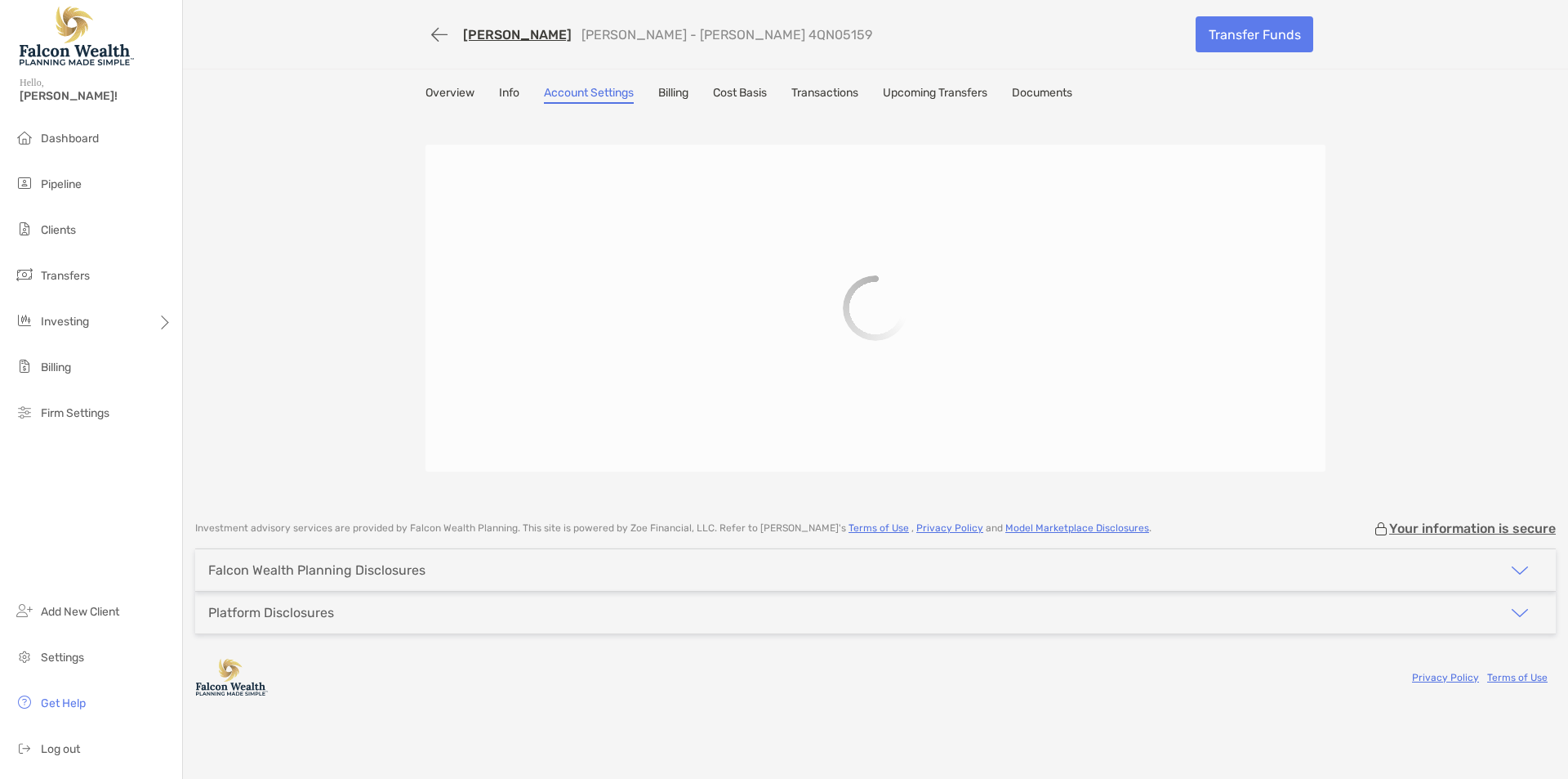
click at [671, 95] on link "Billing" at bounding box center [673, 94] width 30 height 18
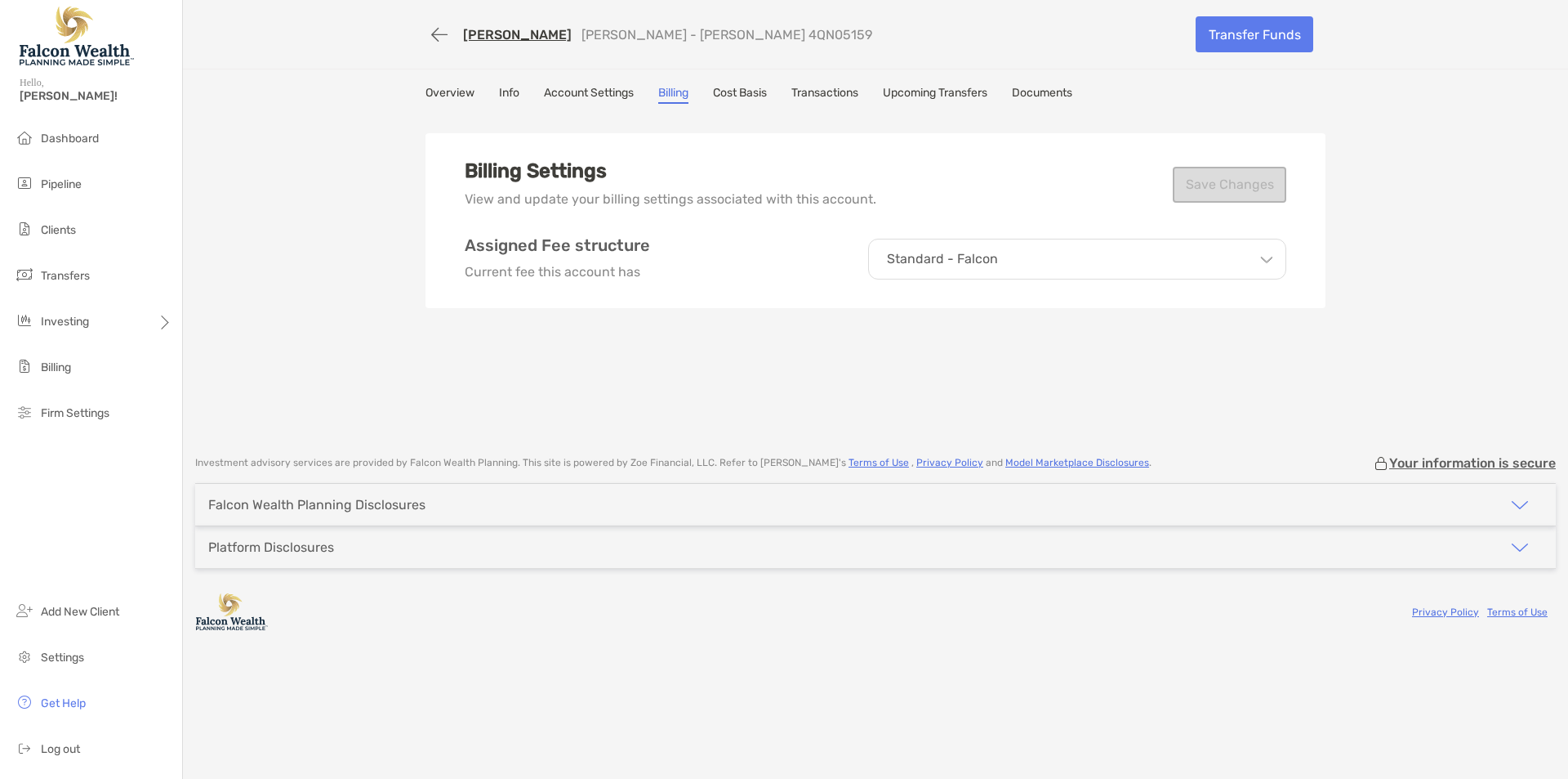
click at [385, 246] on div "BRYAN RIDDELL Roth IRA - Roth IRA 4QN05159 Transfer Funds Overview Info Account…" at bounding box center [875, 219] width 1386 height 439
click at [65, 144] on span "Dashboard" at bounding box center [69, 139] width 58 height 14
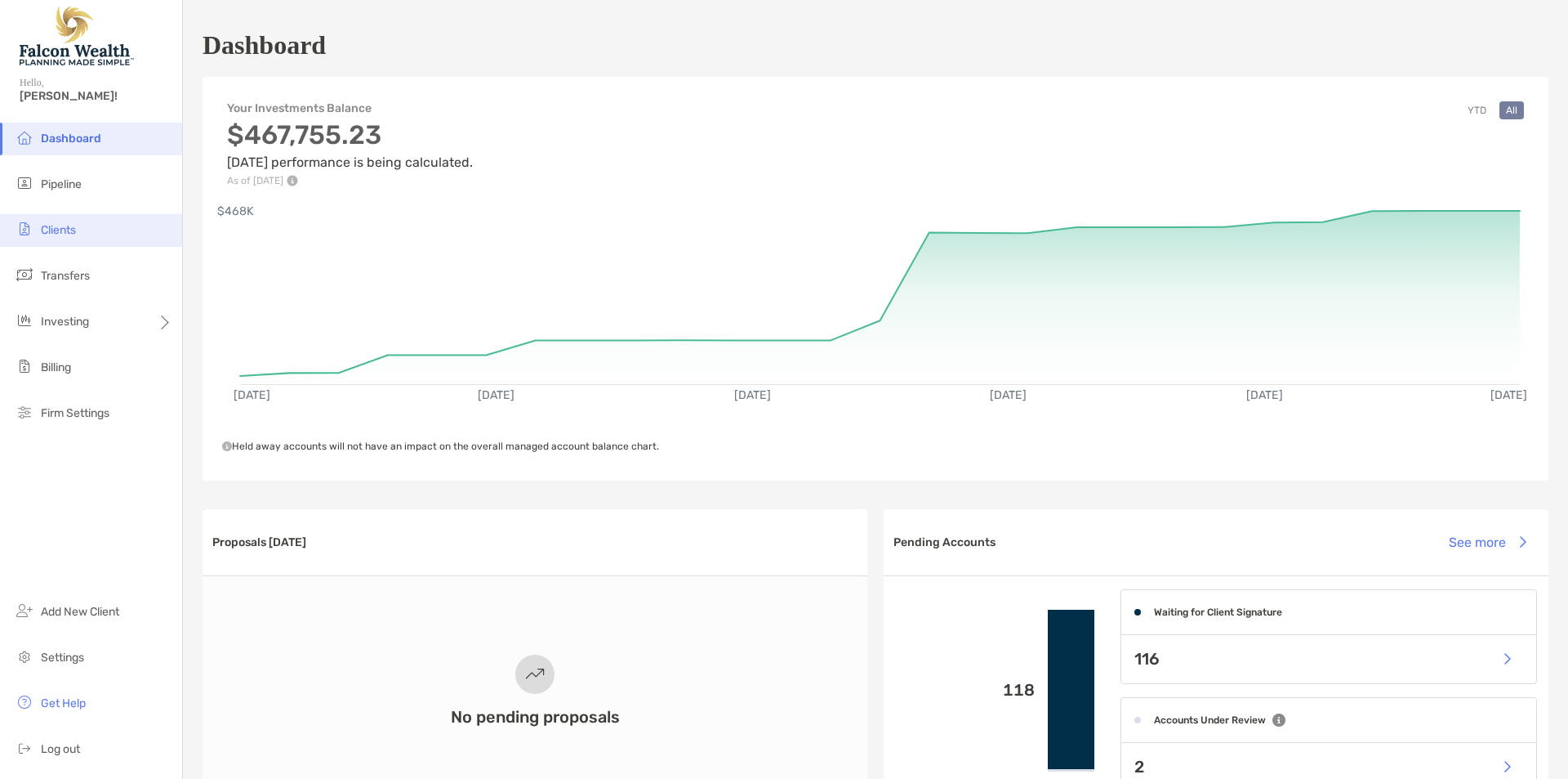
click at [110, 215] on li "Clients" at bounding box center [91, 230] width 182 height 33
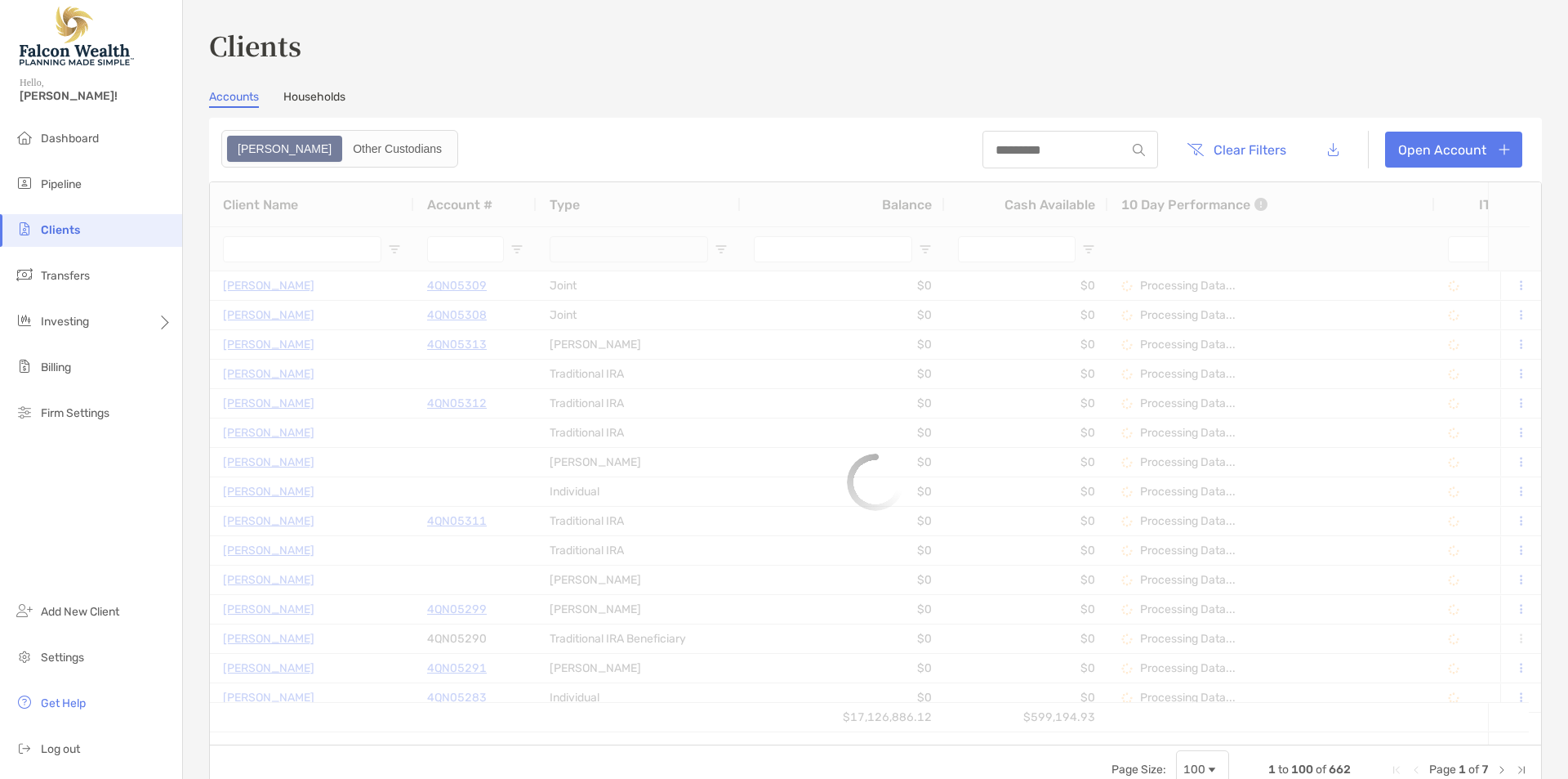
type input "*******"
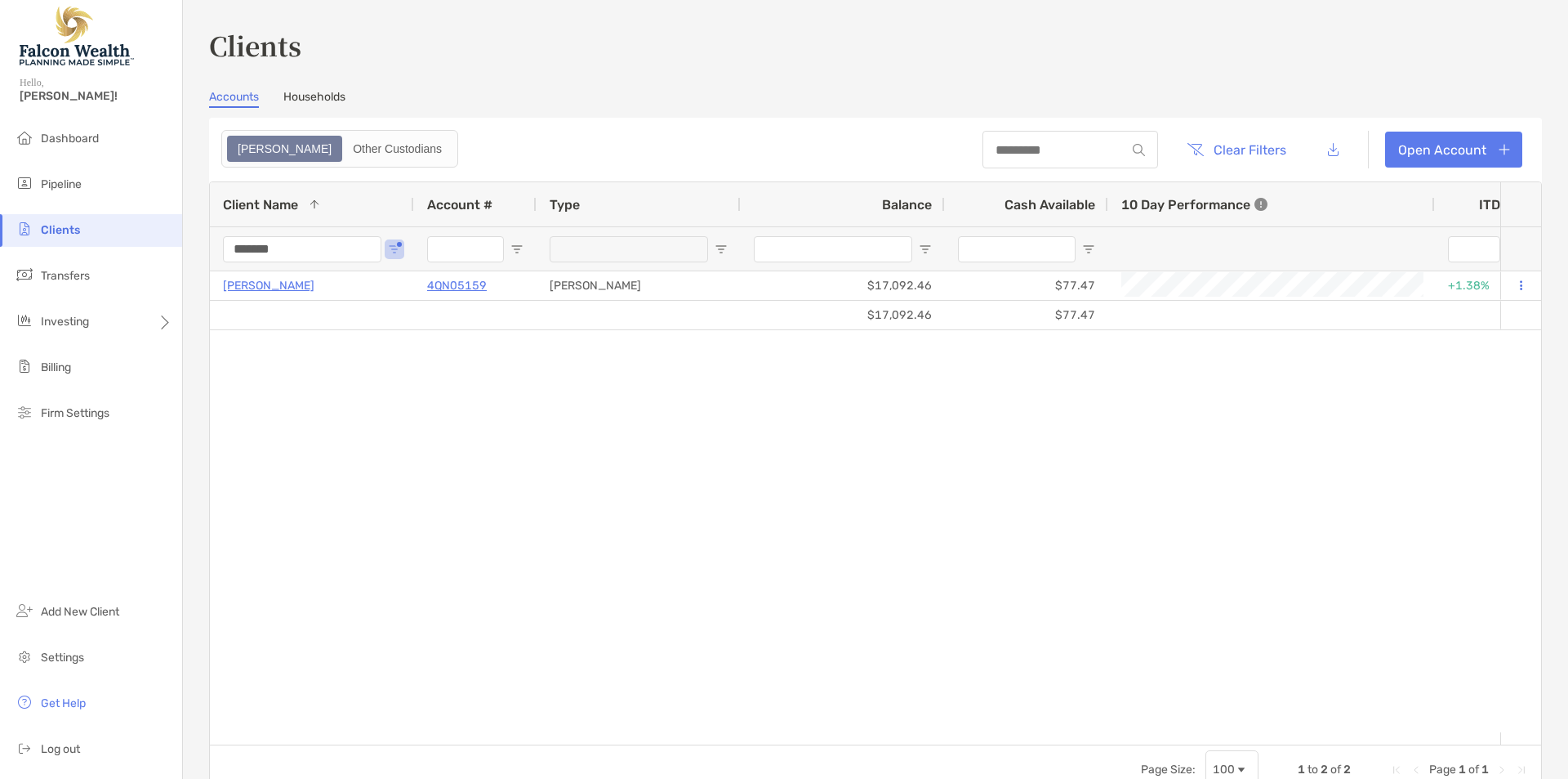
click at [528, 485] on div "BRYAN RIDDELL 4QN05159 Roth IRA $17,092.46 $77.47 +1.38% +1.38% Completed Disab…" at bounding box center [855, 501] width 1290 height 460
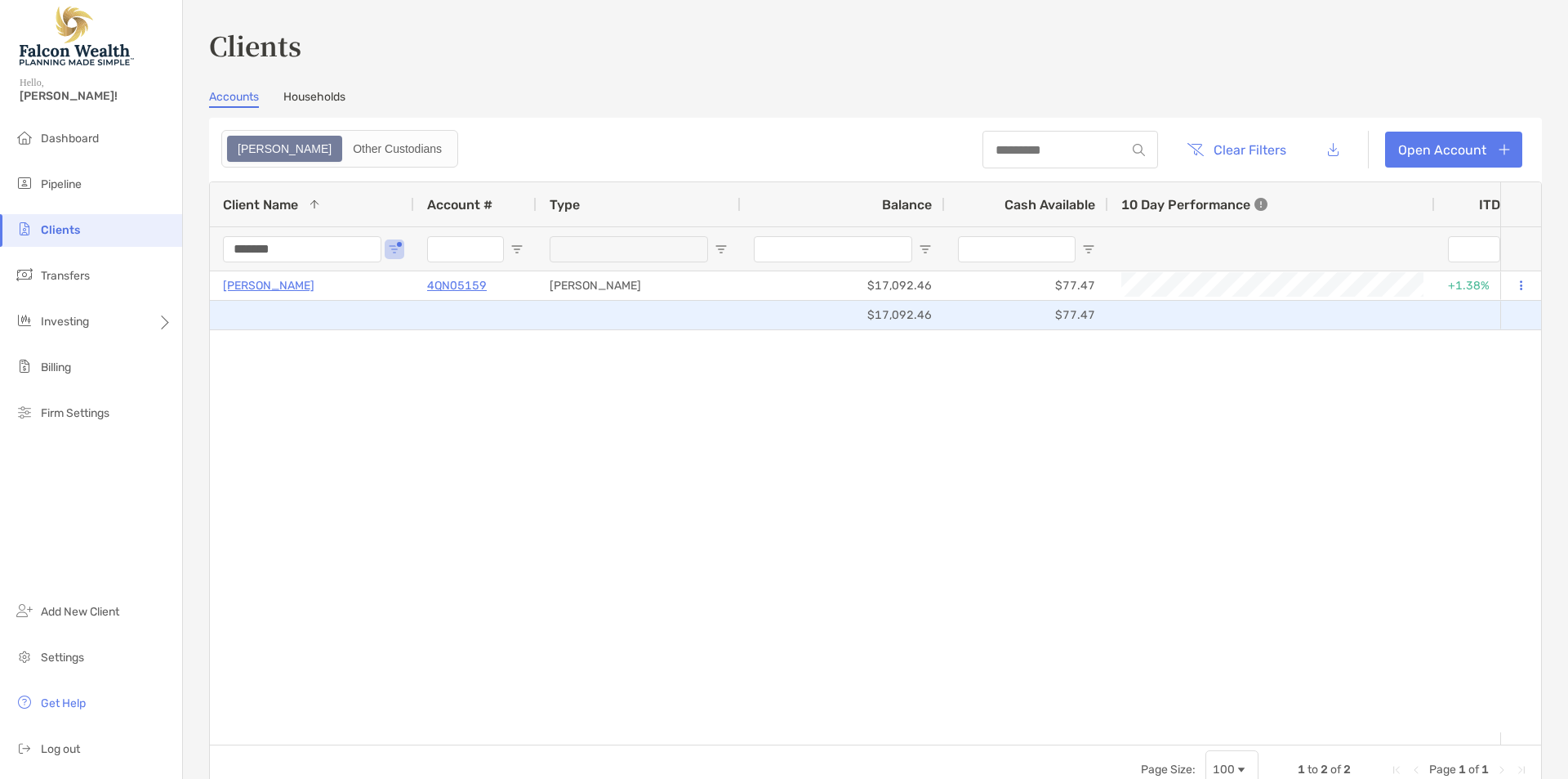
click at [286, 295] on div "BRYAN RIDDELL" at bounding box center [312, 285] width 179 height 27
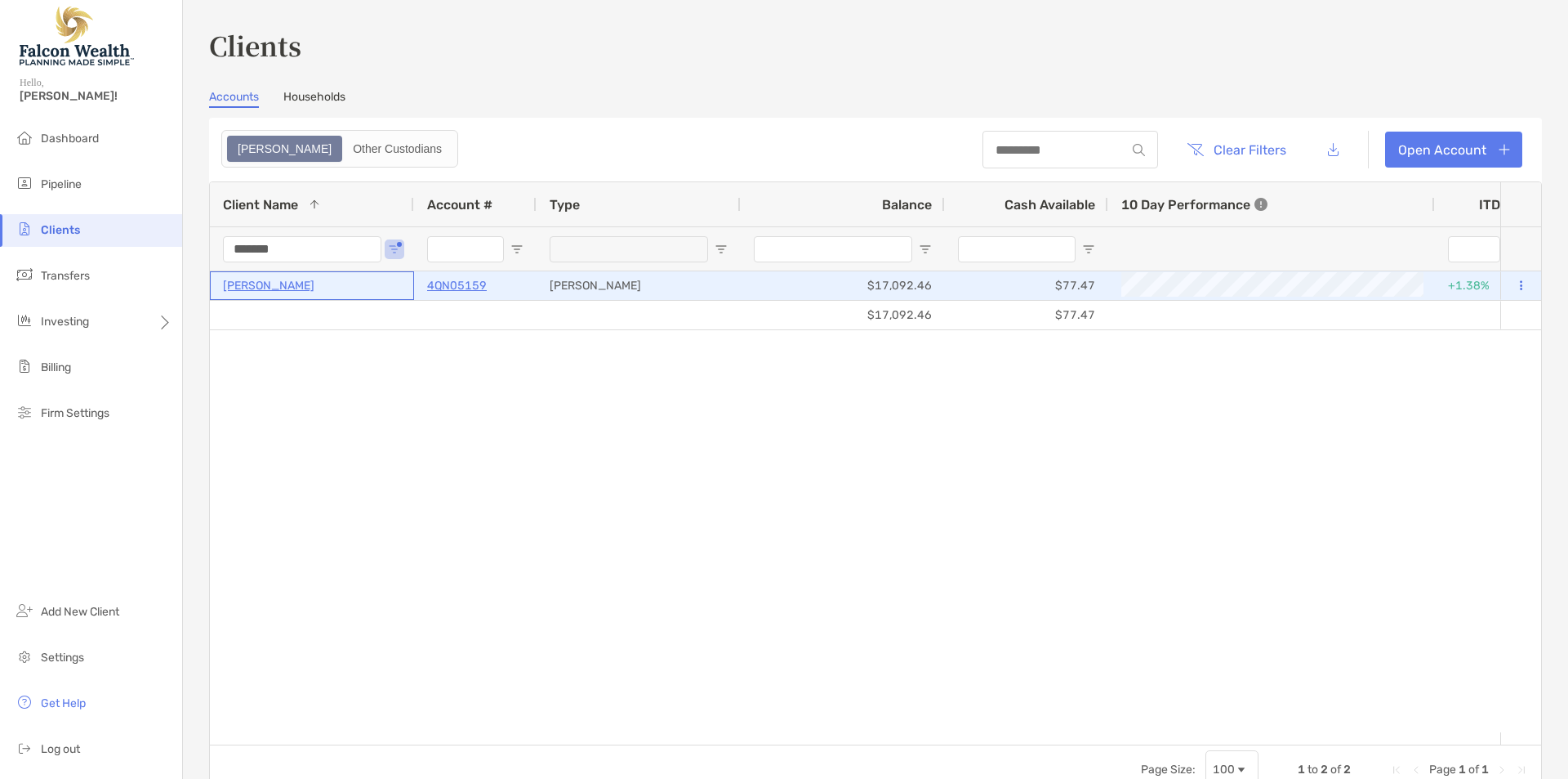
click at [285, 289] on p "BRYAN RIDDELL" at bounding box center [269, 285] width 91 height 21
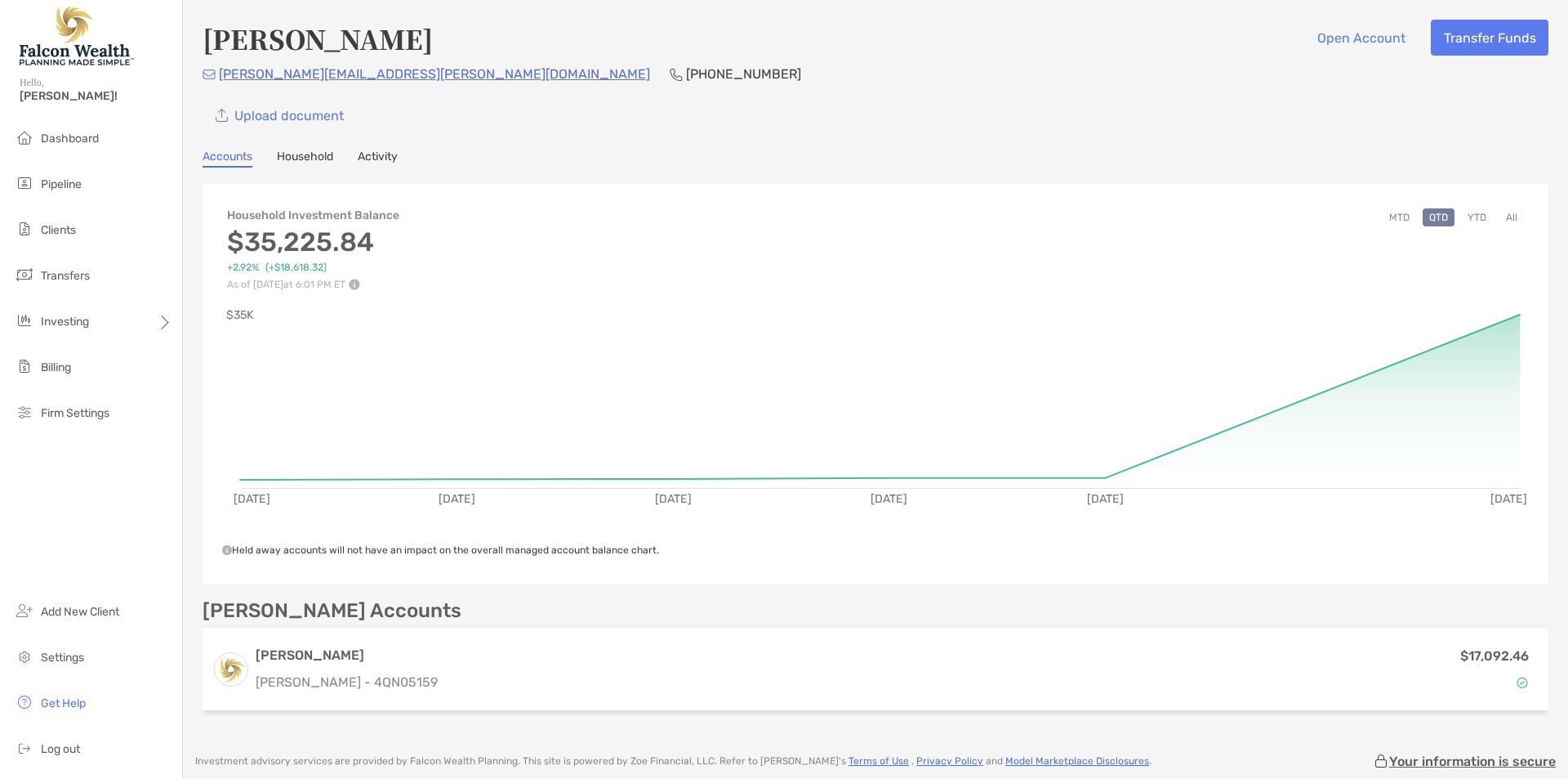
click at [323, 164] on link "Household" at bounding box center [304, 159] width 57 height 18
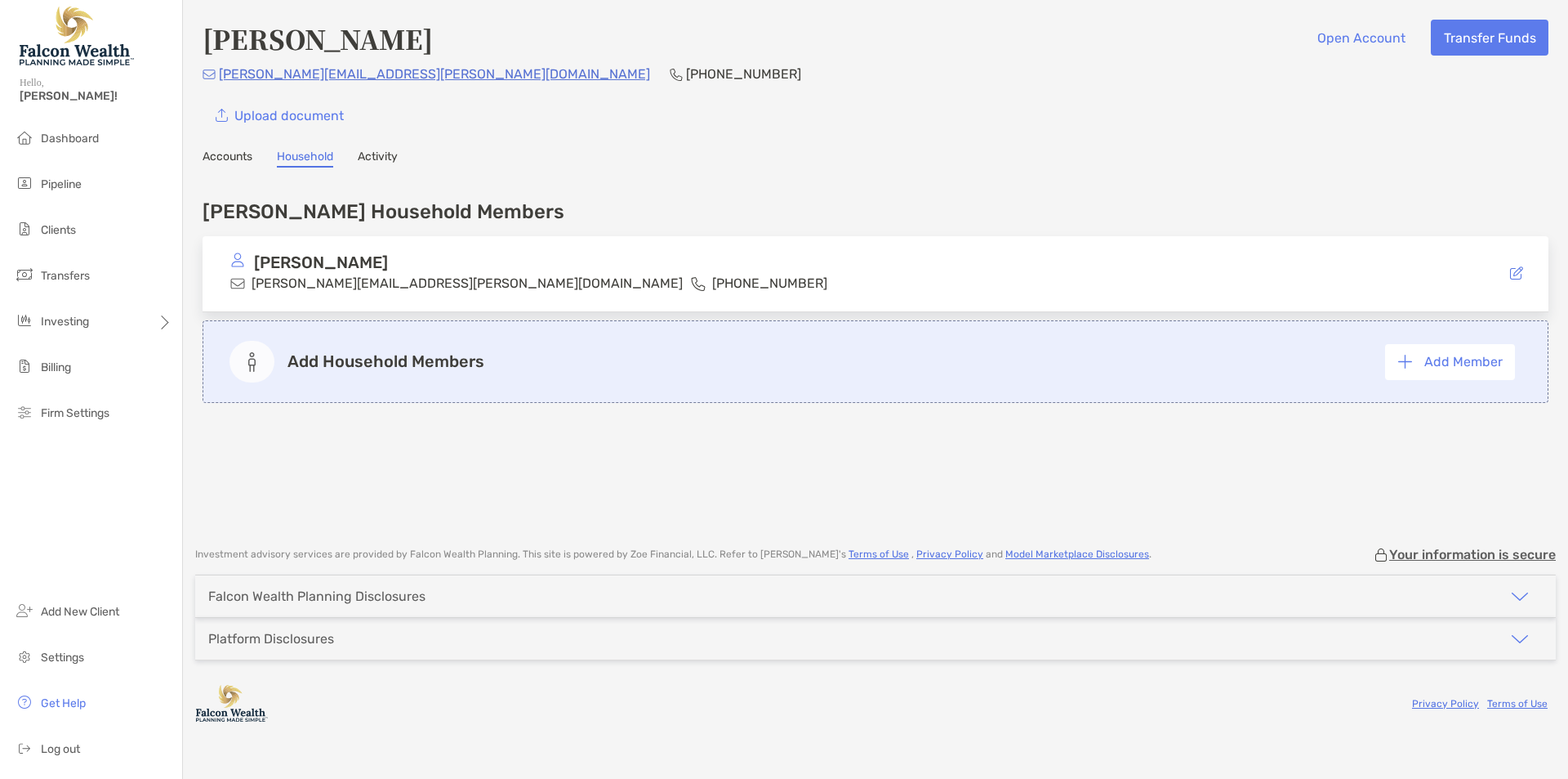
click at [247, 161] on link "Accounts" at bounding box center [227, 159] width 50 height 18
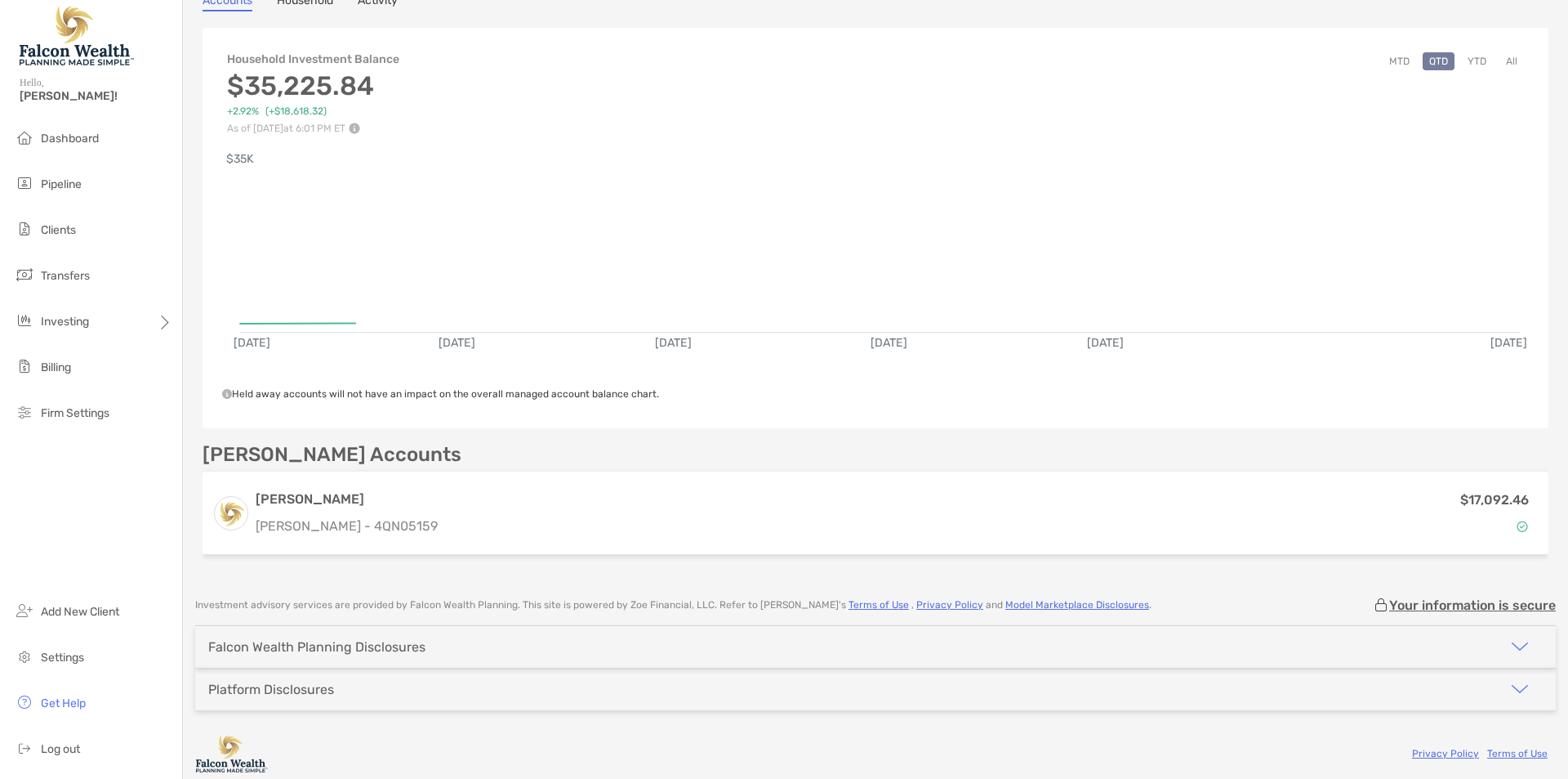
scroll to position [165, 0]
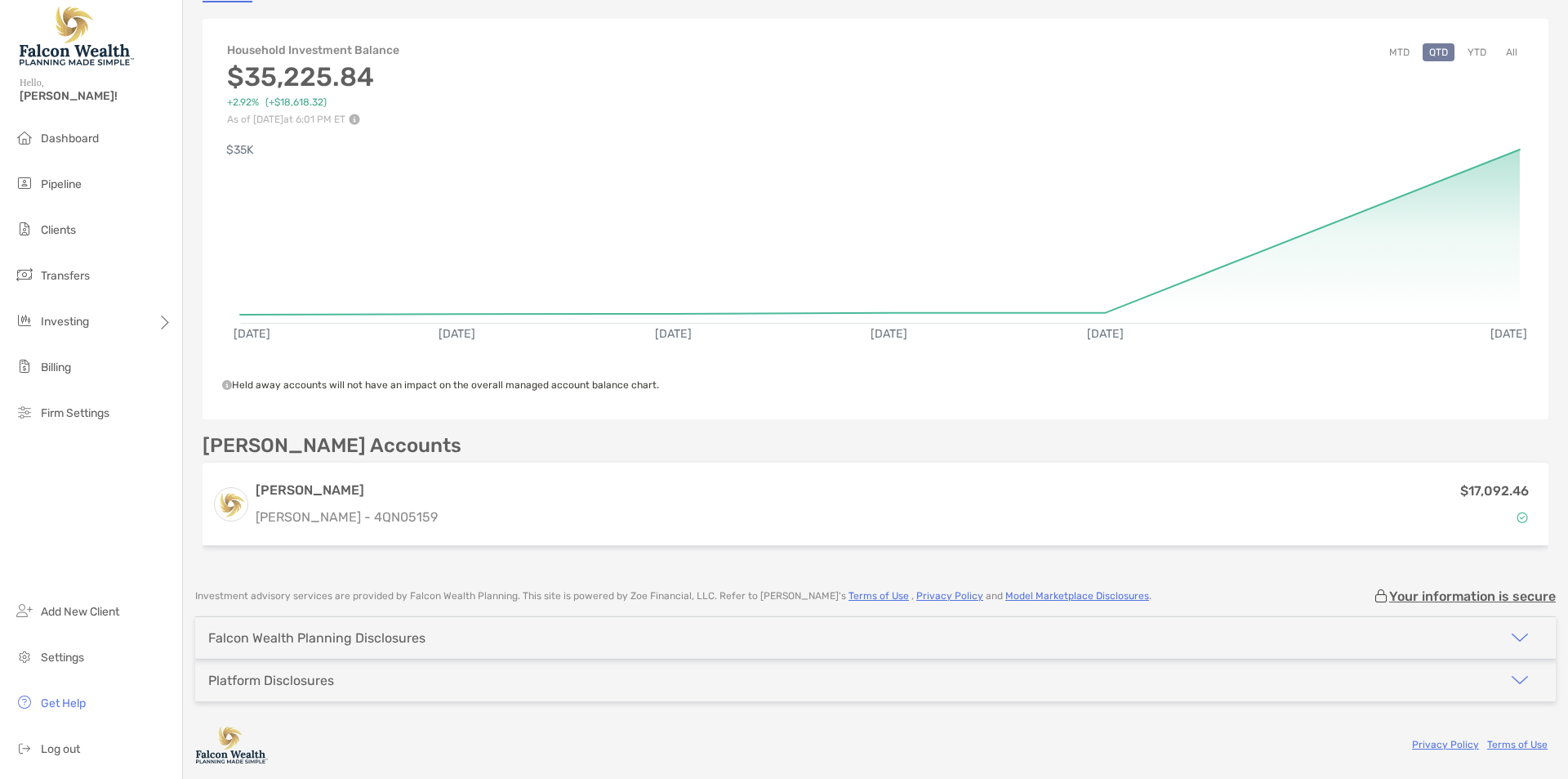
click at [522, 642] on div "Falcon Wealth Planning Disclosures" at bounding box center [876, 638] width 1361 height 42
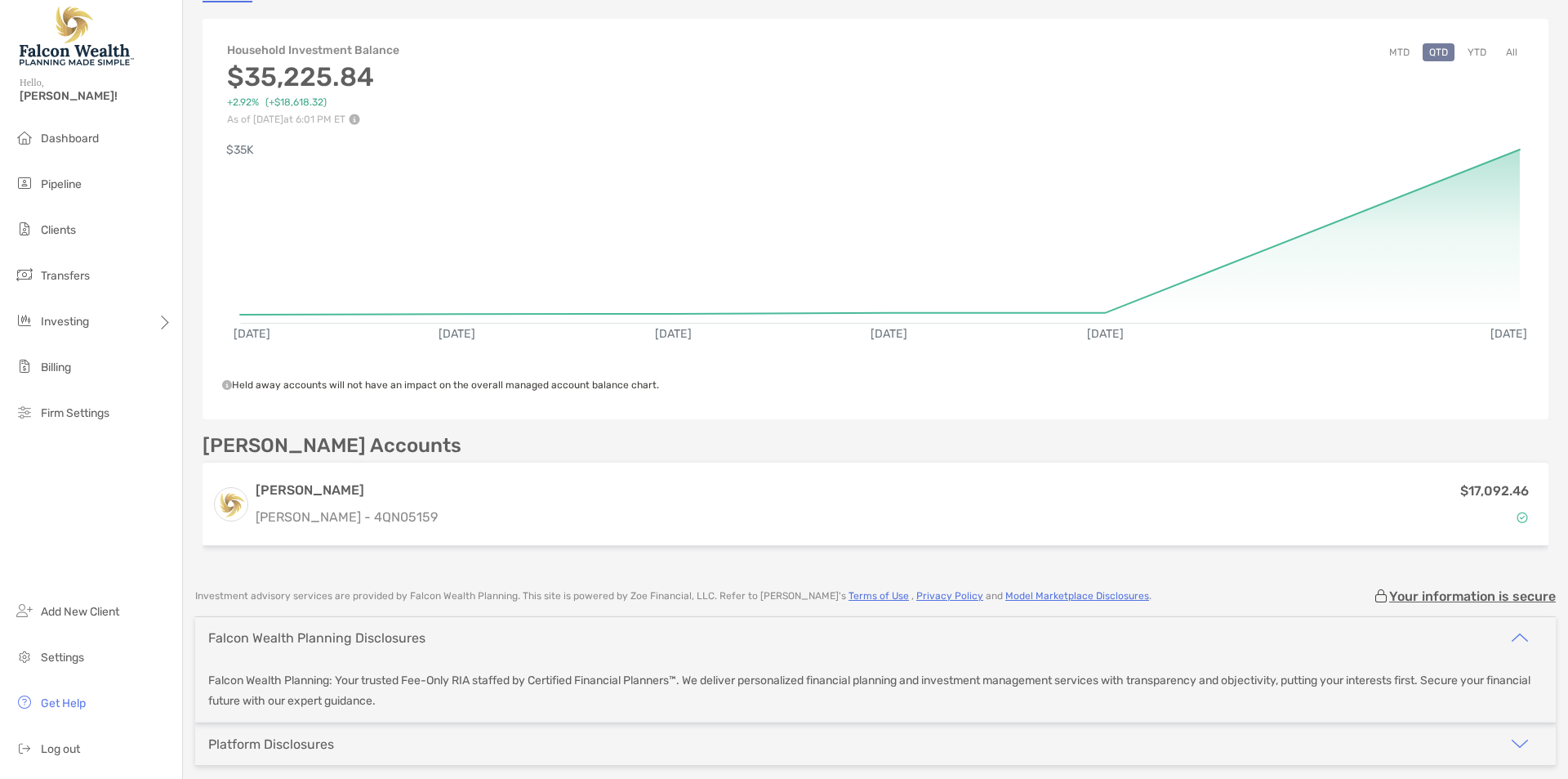
click at [522, 642] on div "Falcon Wealth Planning Disclosures" at bounding box center [876, 638] width 1361 height 42
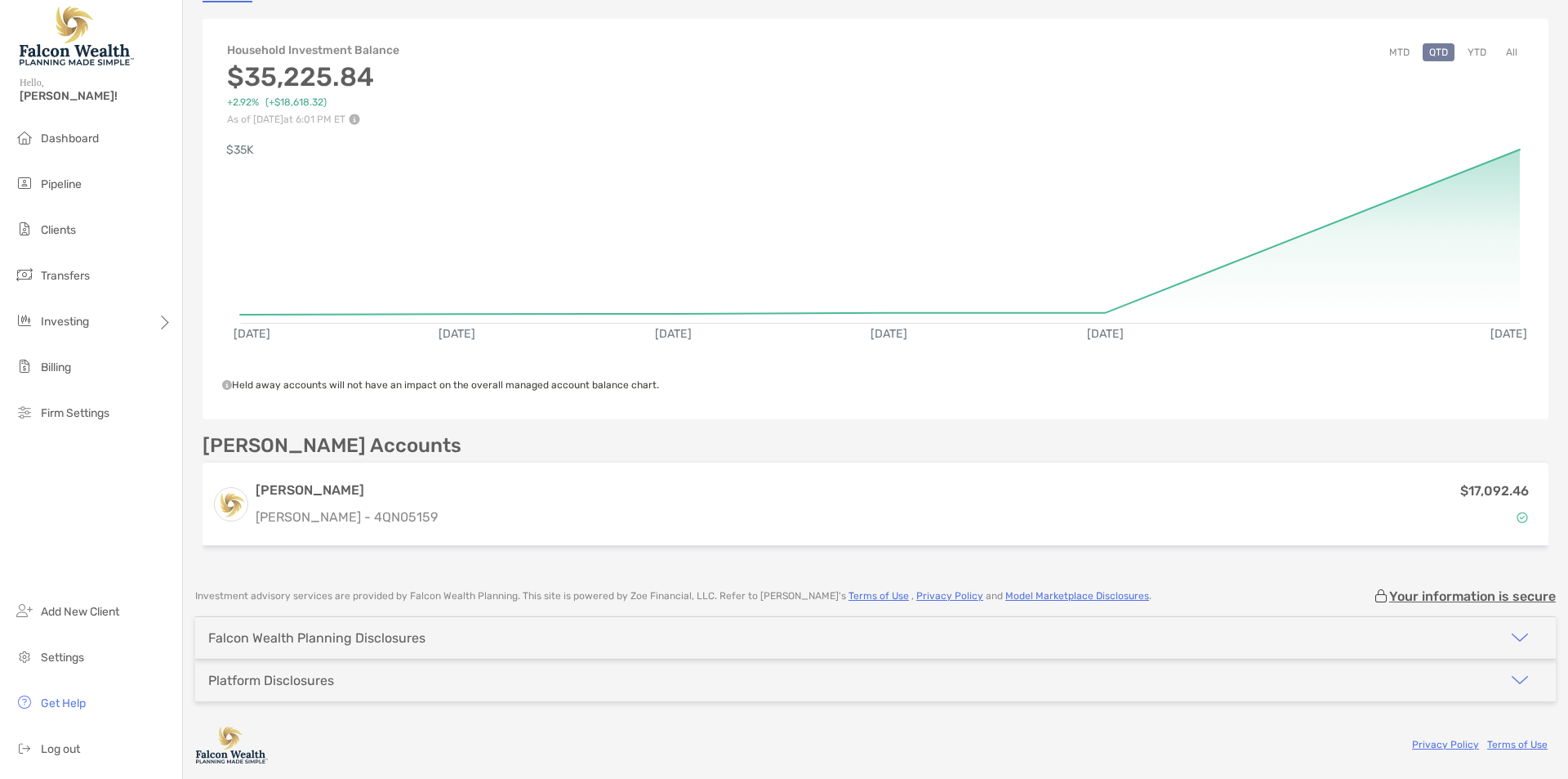
click at [468, 678] on div "Platform Disclosures" at bounding box center [876, 681] width 1361 height 42
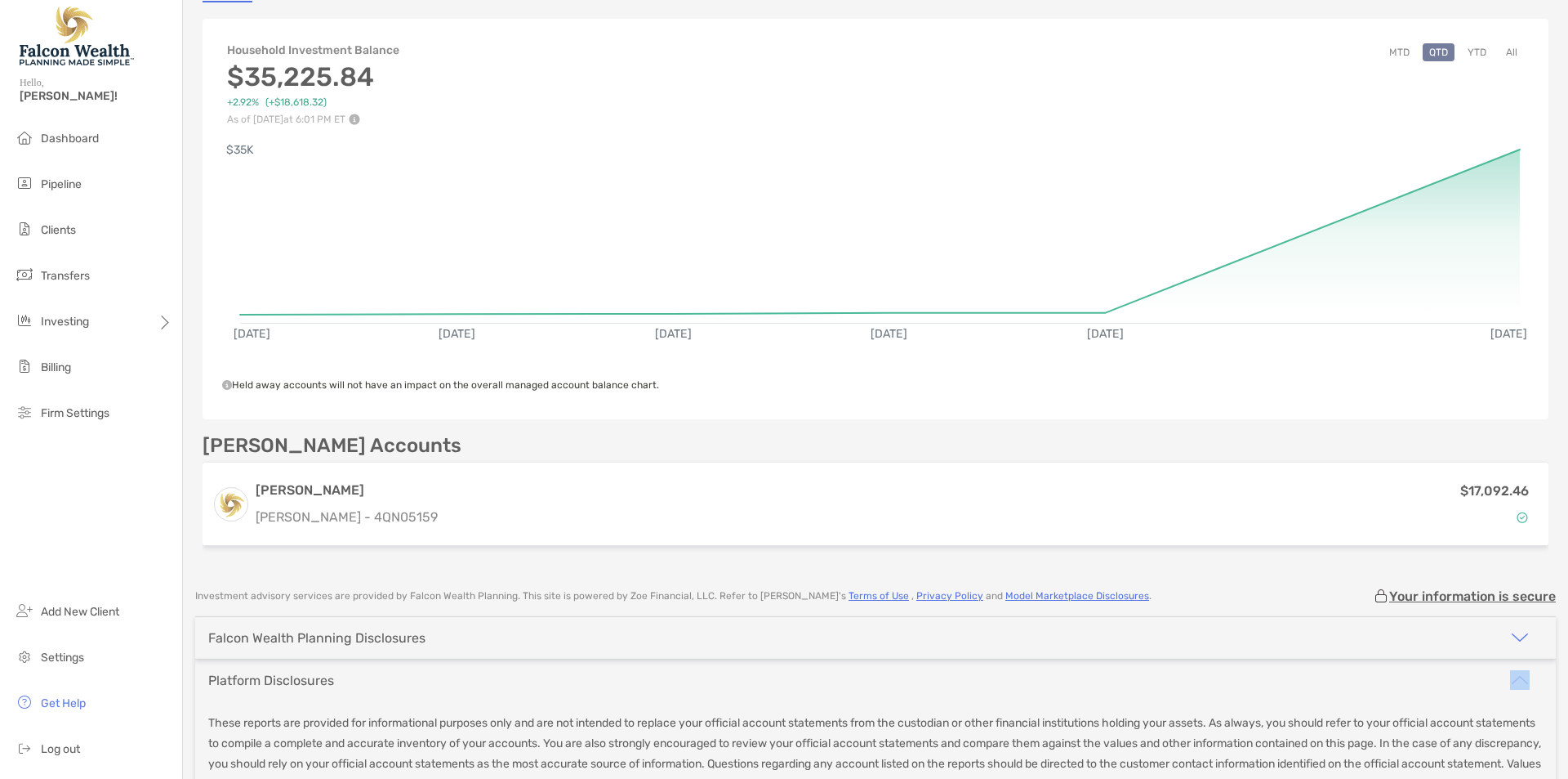
click at [468, 678] on div "Platform Disclosures" at bounding box center [876, 681] width 1361 height 42
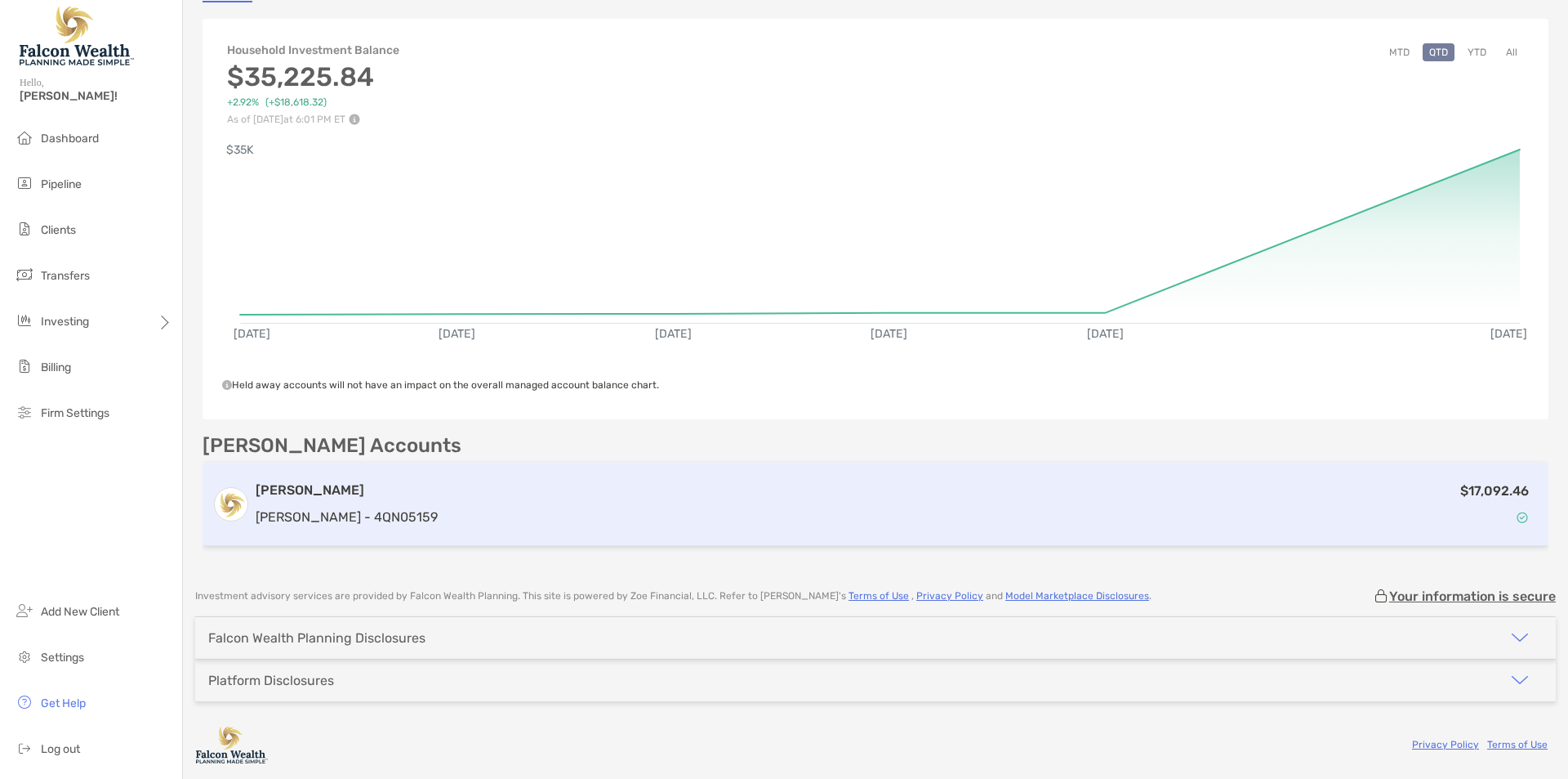
click at [532, 502] on div "$17,092.46" at bounding box center [991, 504] width 1094 height 48
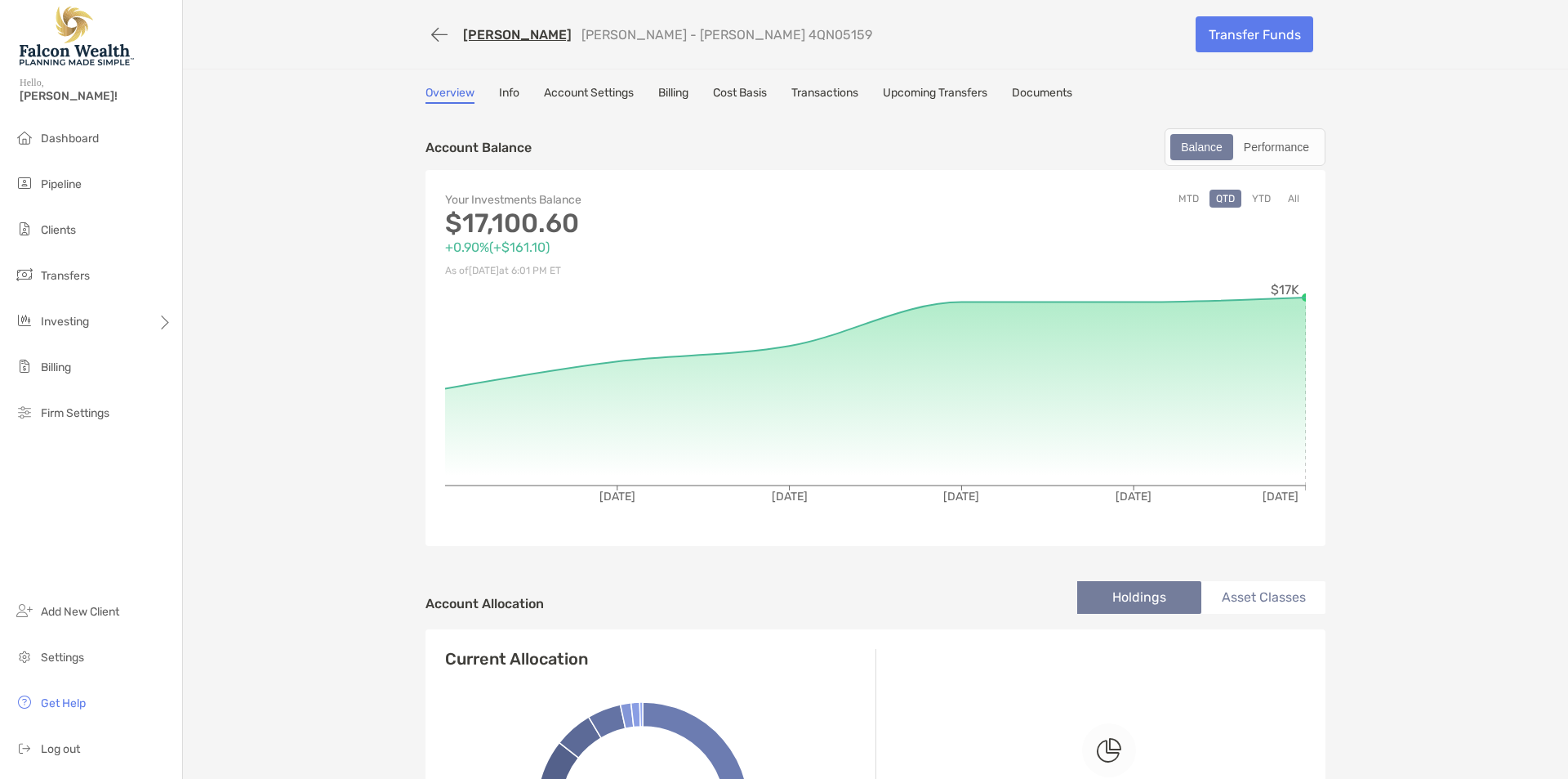
click at [674, 99] on link "Billing" at bounding box center [673, 94] width 30 height 18
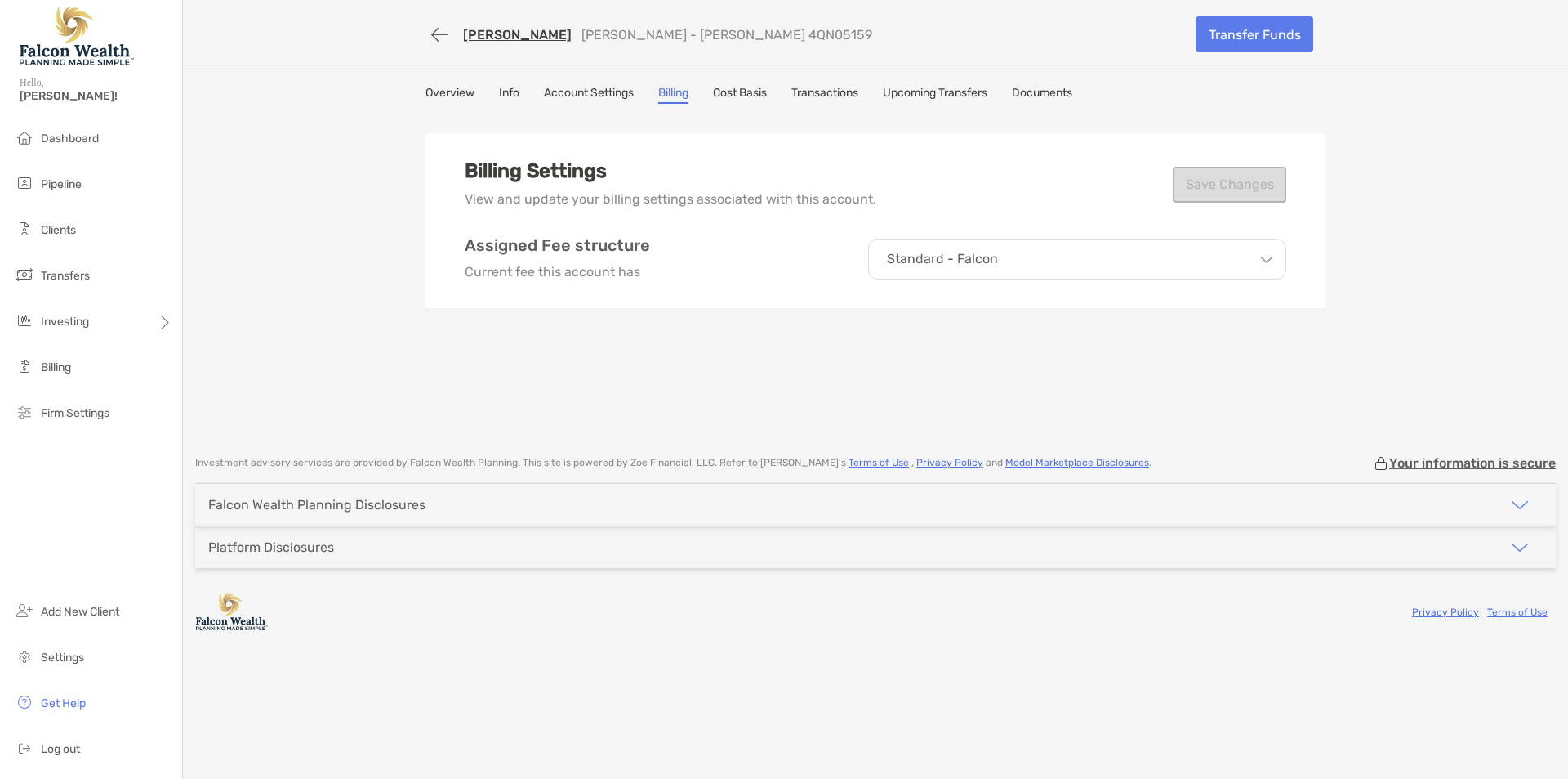
drag, startPoint x: 373, startPoint y: 251, endPoint x: 361, endPoint y: 214, distance: 38.9
click at [372, 255] on div "BRYAN RIDDELL Roth IRA - Roth IRA 4QN05159 Transfer Funds Overview Info Account…" at bounding box center [875, 219] width 1386 height 439
click at [416, 30] on div "BRYAN RIDDELL Roth IRA - Roth IRA 4QN05159 Transfer Funds" at bounding box center [876, 34] width 932 height 68
click at [435, 35] on button "button" at bounding box center [439, 35] width 28 height 30
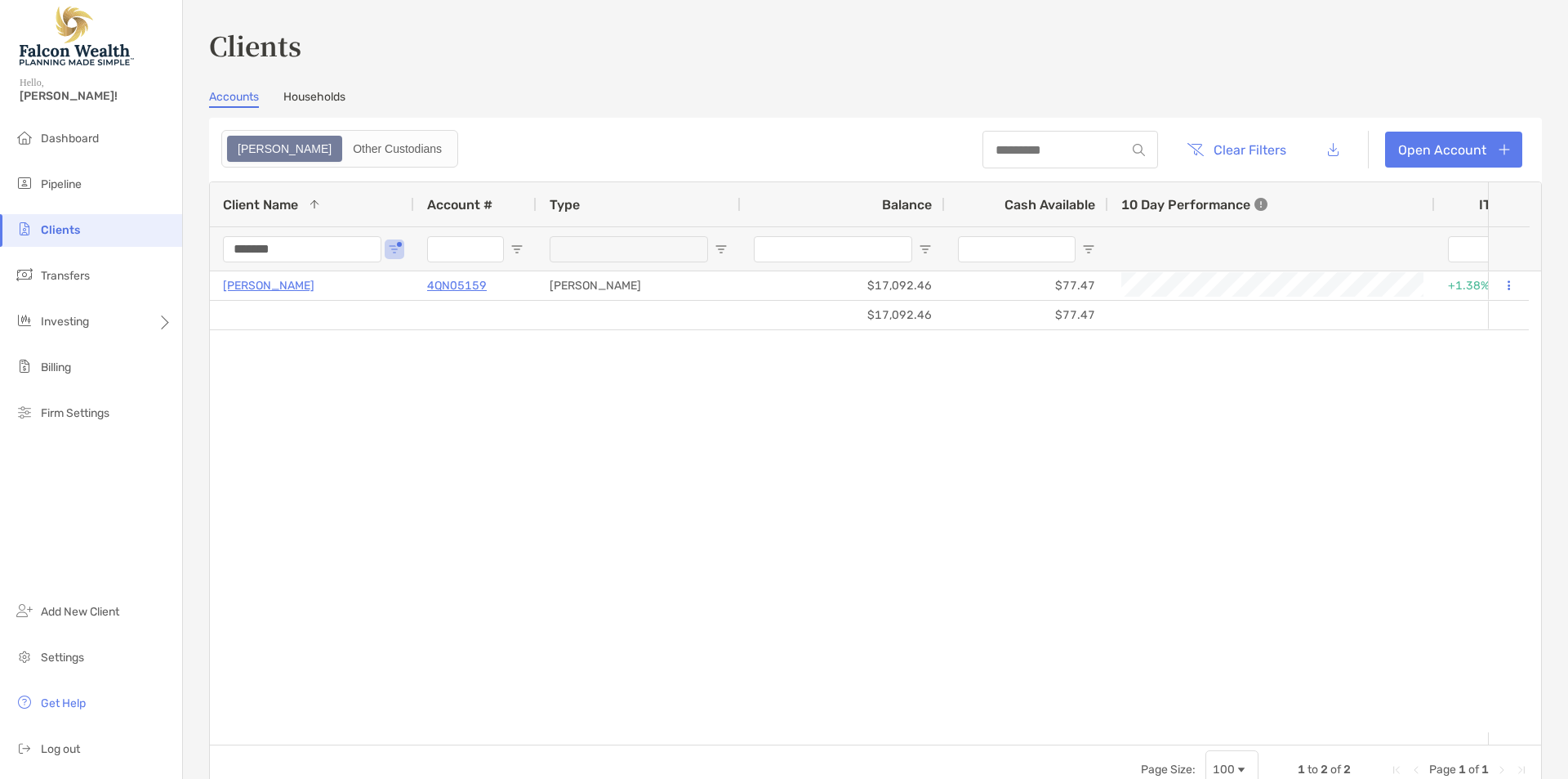
click at [295, 244] on input "*******" at bounding box center [302, 249] width 159 height 26
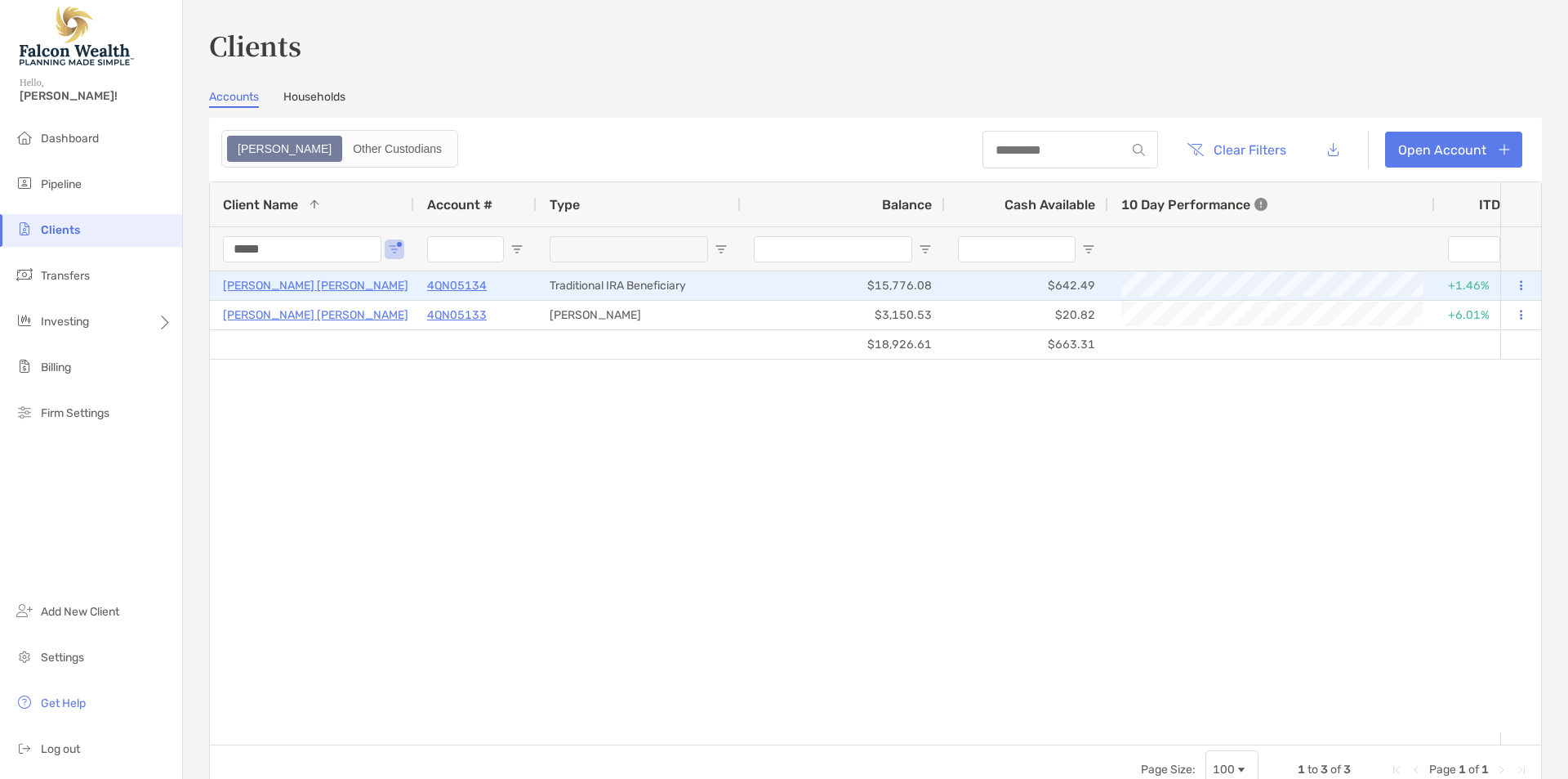
type input "*****"
click at [292, 291] on p "RHONDA GREGORY BRENT" at bounding box center [315, 285] width 185 height 21
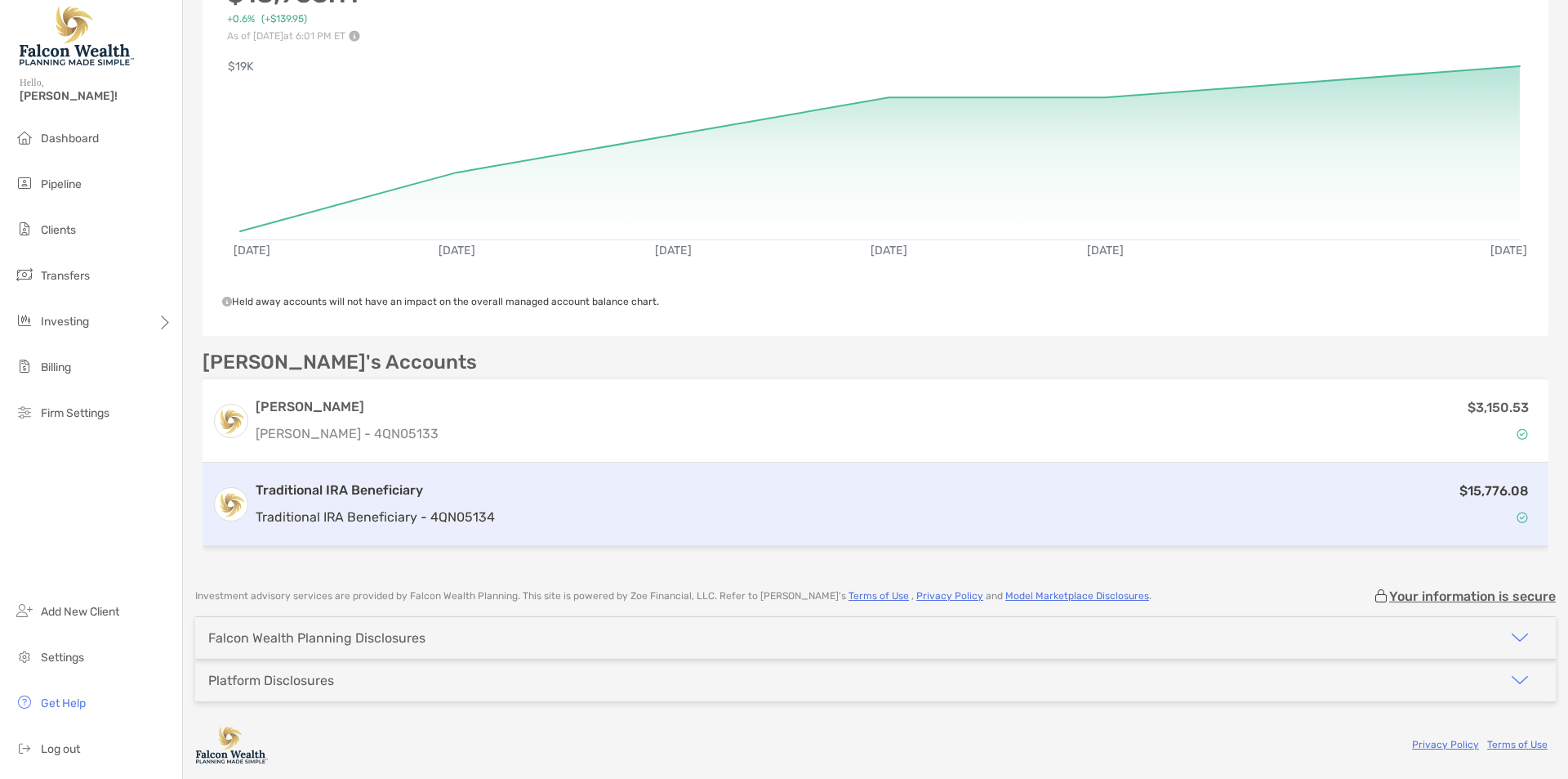
scroll to position [248, 0]
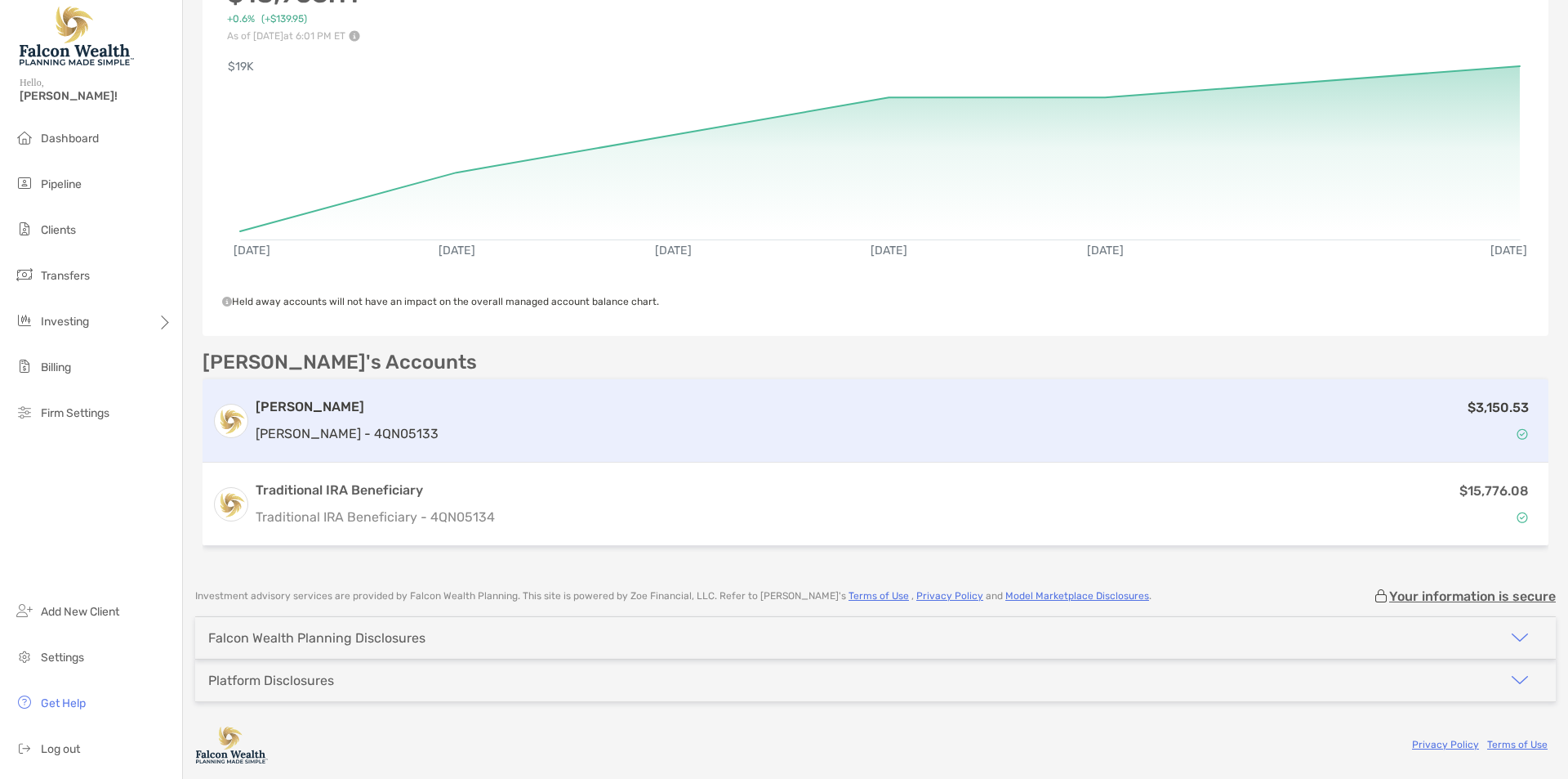
click at [445, 414] on div "$3,150.53" at bounding box center [992, 421] width 1094 height 48
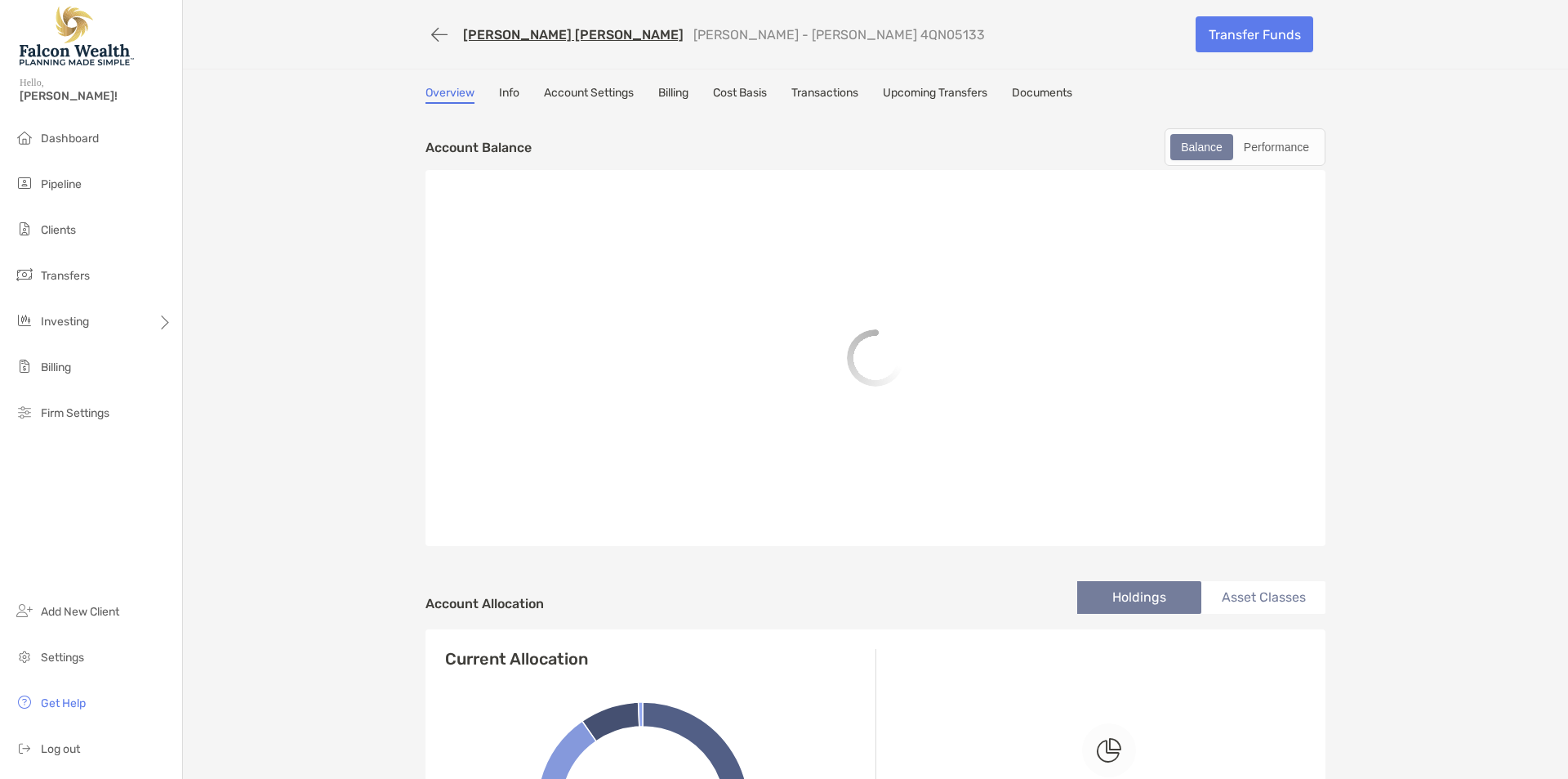
click at [670, 95] on link "Billing" at bounding box center [673, 94] width 30 height 18
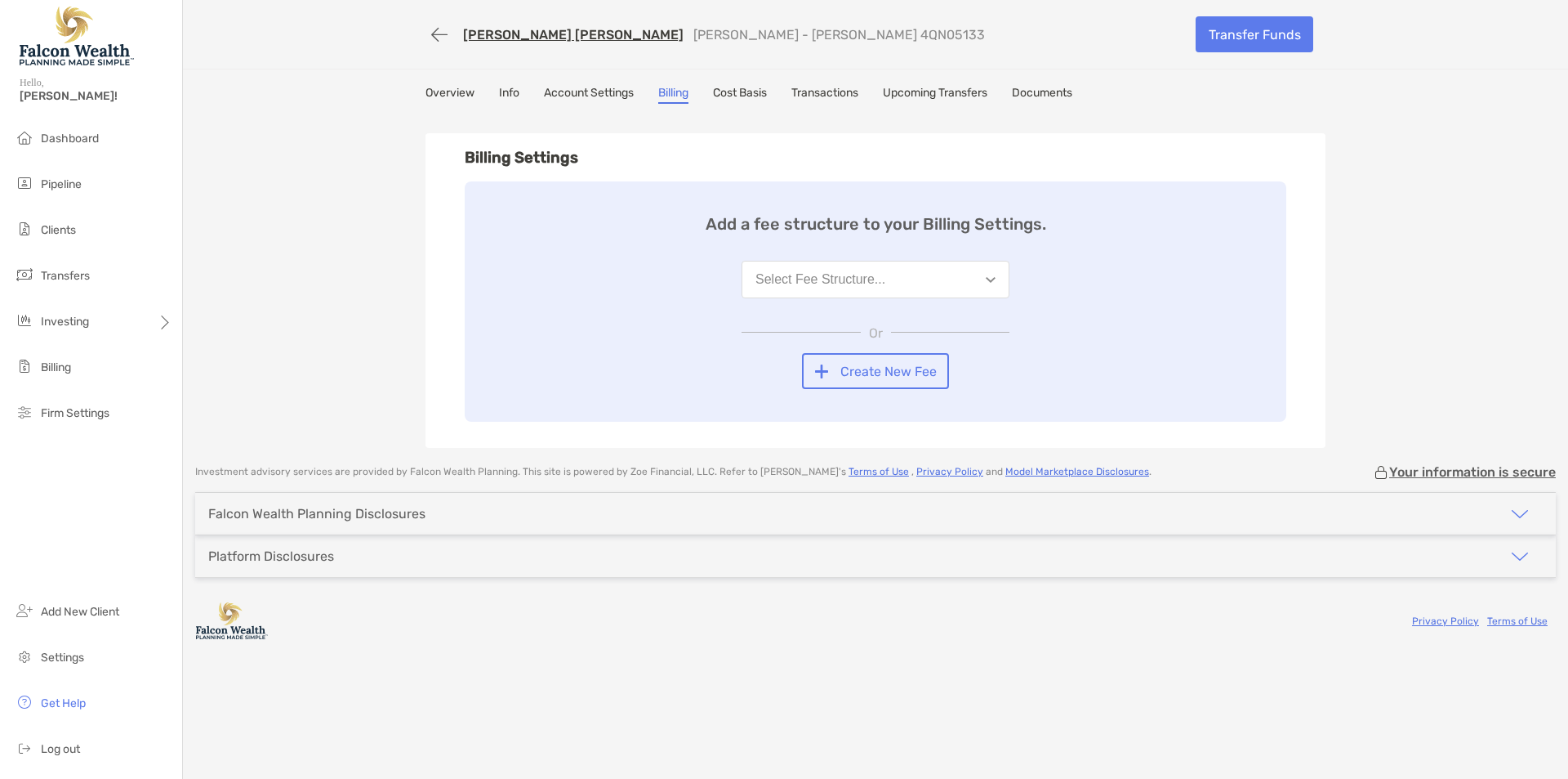
click at [406, 283] on div "RHONDA GREGORY BRENT Roth IRA - Roth IRA 4QN05133 Transfer Funds Overview Info …" at bounding box center [875, 223] width 1386 height 448
drag, startPoint x: 880, startPoint y: 308, endPoint x: 886, endPoint y: 281, distance: 27.7
click at [881, 304] on div "Add a fee structure to your Billing Settings. Select Fee Structure... Or Create…" at bounding box center [876, 302] width 821 height 240
click at [886, 280] on button "Select Fee Structure..." at bounding box center [876, 280] width 268 height 38
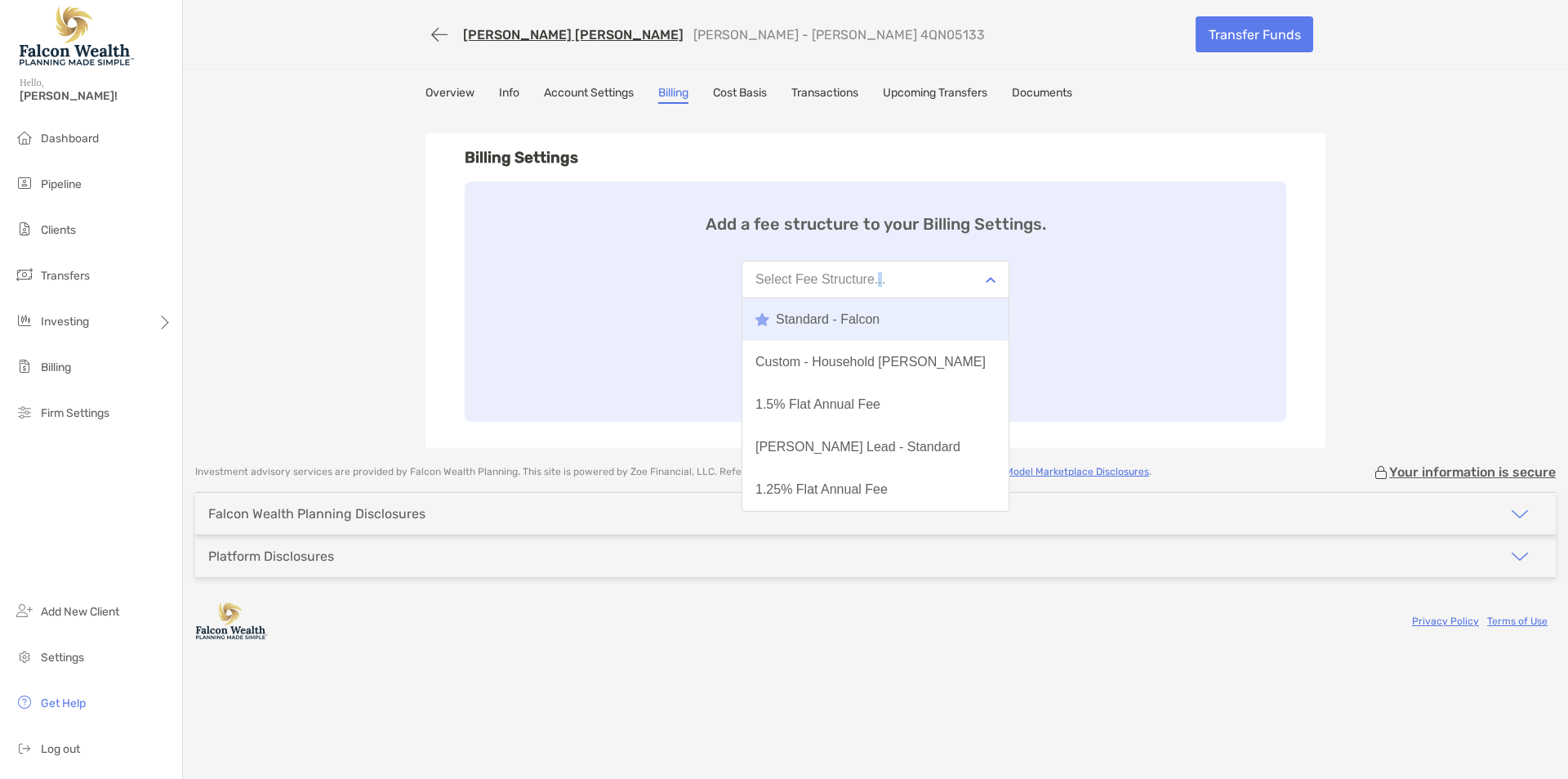
click at [855, 318] on div "Standard - Falcon" at bounding box center [817, 320] width 124 height 15
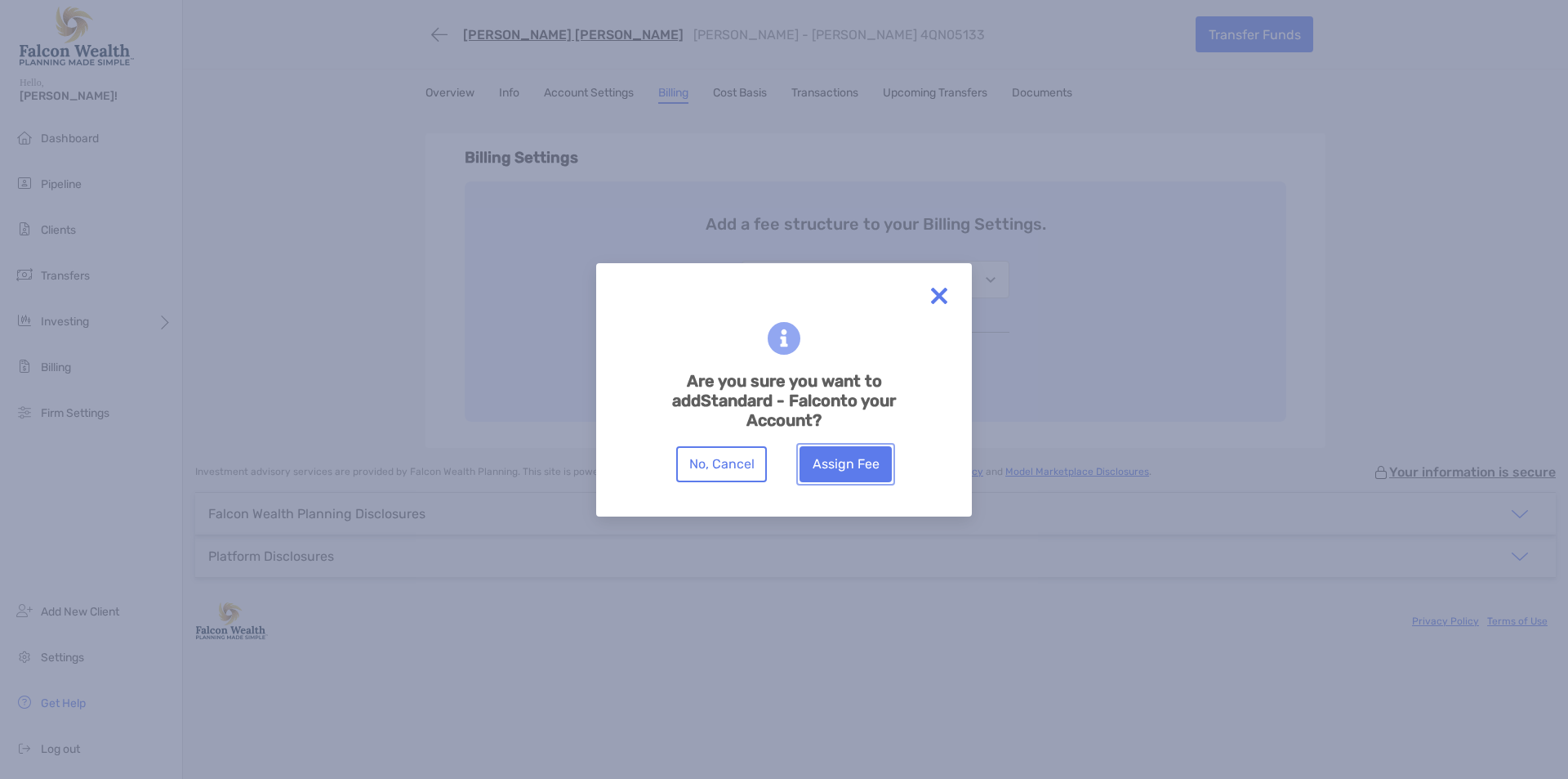
click at [869, 474] on button "Assign Fee" at bounding box center [845, 464] width 92 height 36
click at [832, 466] on button "Assign Fee" at bounding box center [845, 464] width 92 height 36
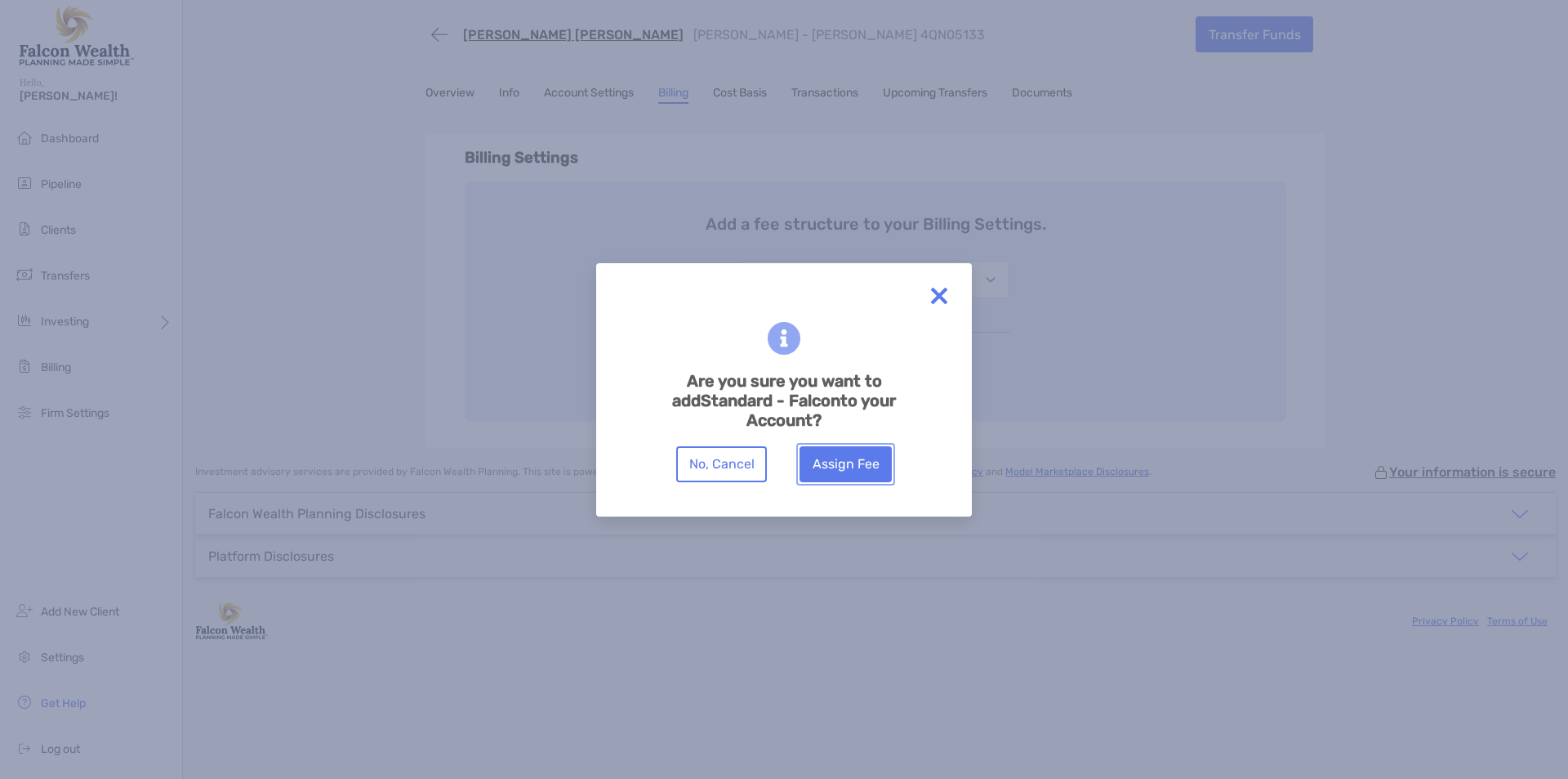
click at [832, 466] on button "Assign Fee" at bounding box center [845, 464] width 92 height 36
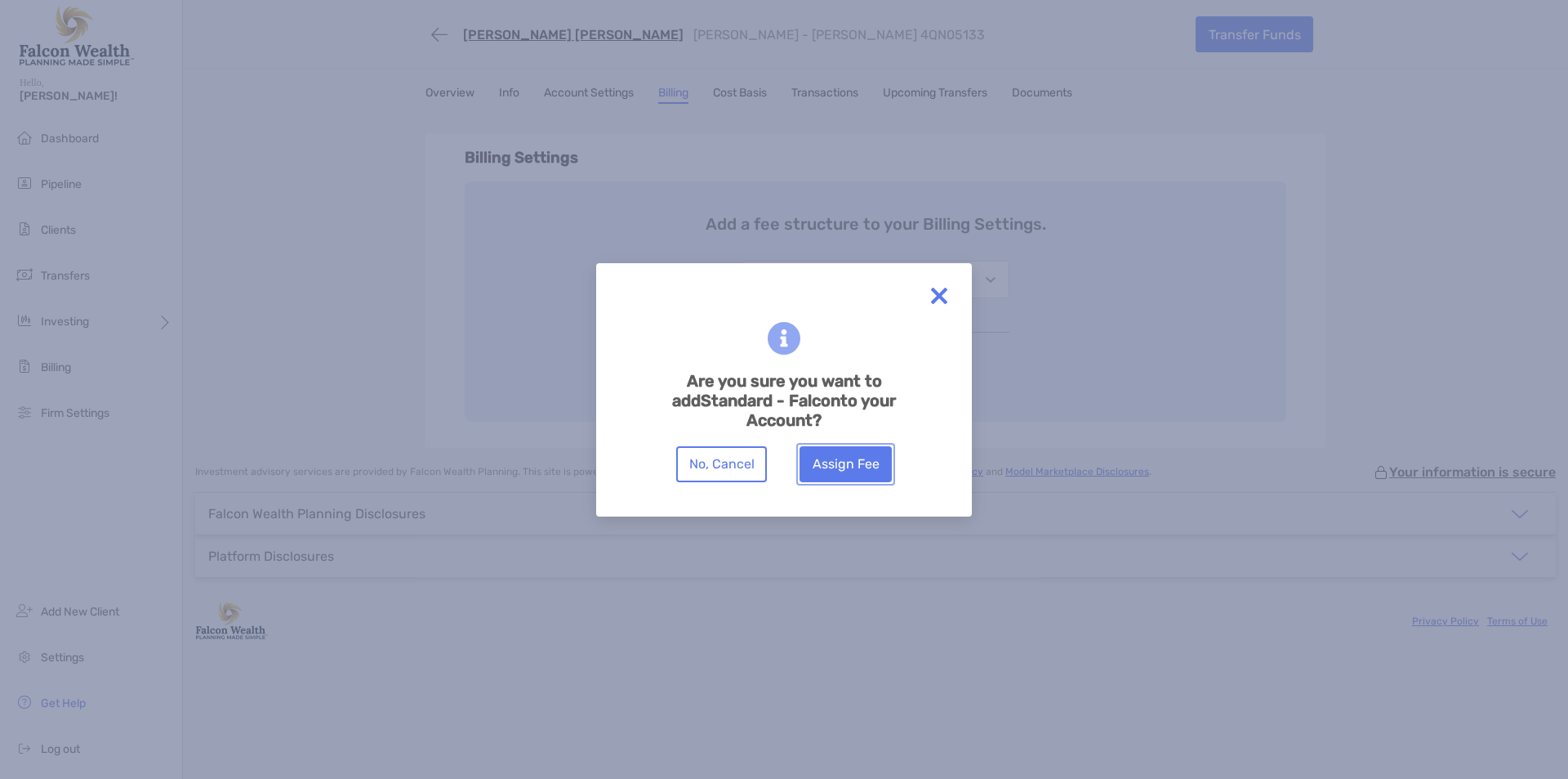
click at [831, 471] on button "Assign Fee" at bounding box center [845, 464] width 92 height 36
click at [938, 297] on img at bounding box center [938, 296] width 33 height 33
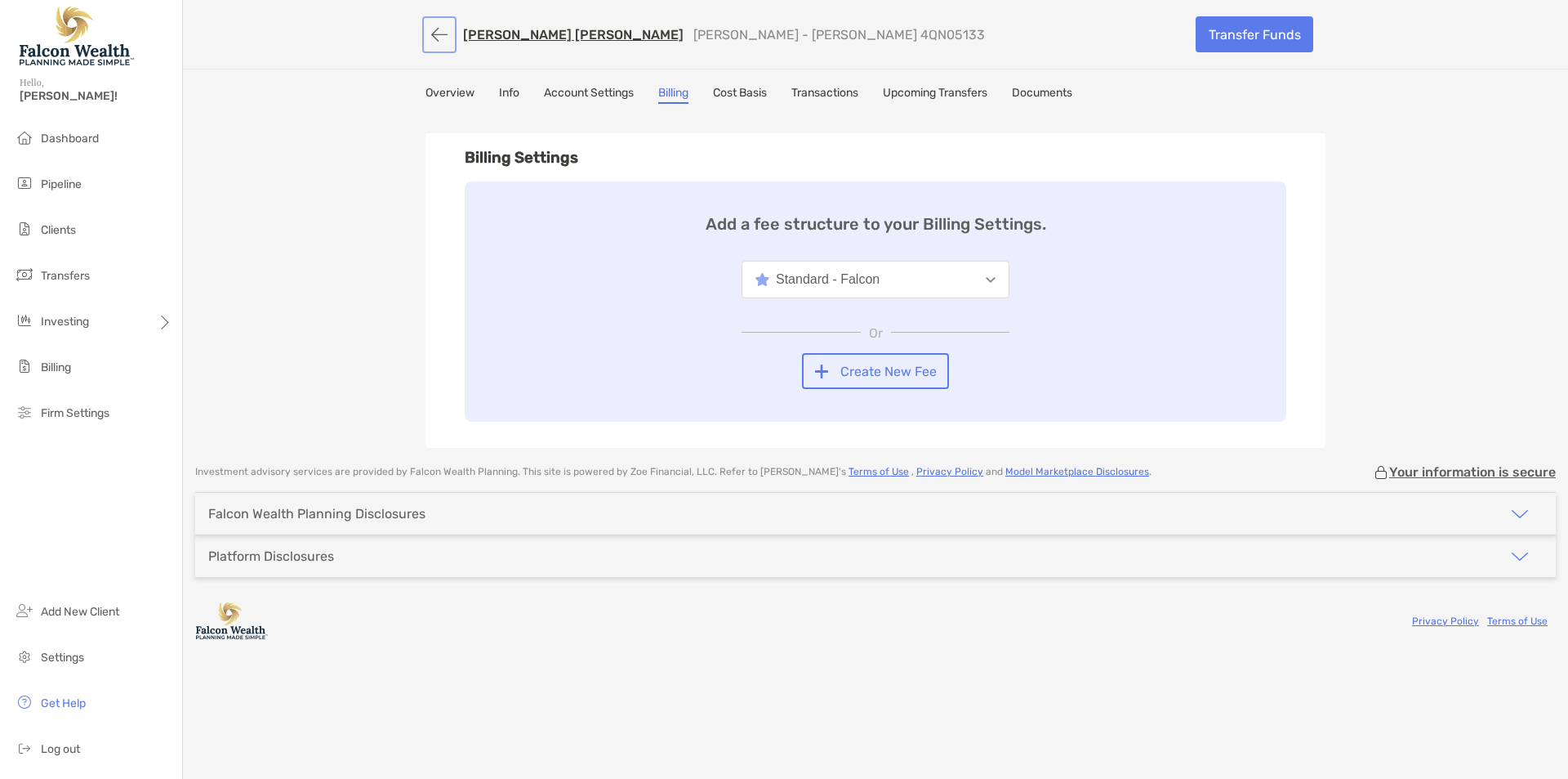
drag, startPoint x: 439, startPoint y: 37, endPoint x: 431, endPoint y: 40, distance: 8.5
click at [439, 37] on button "button" at bounding box center [439, 35] width 28 height 30
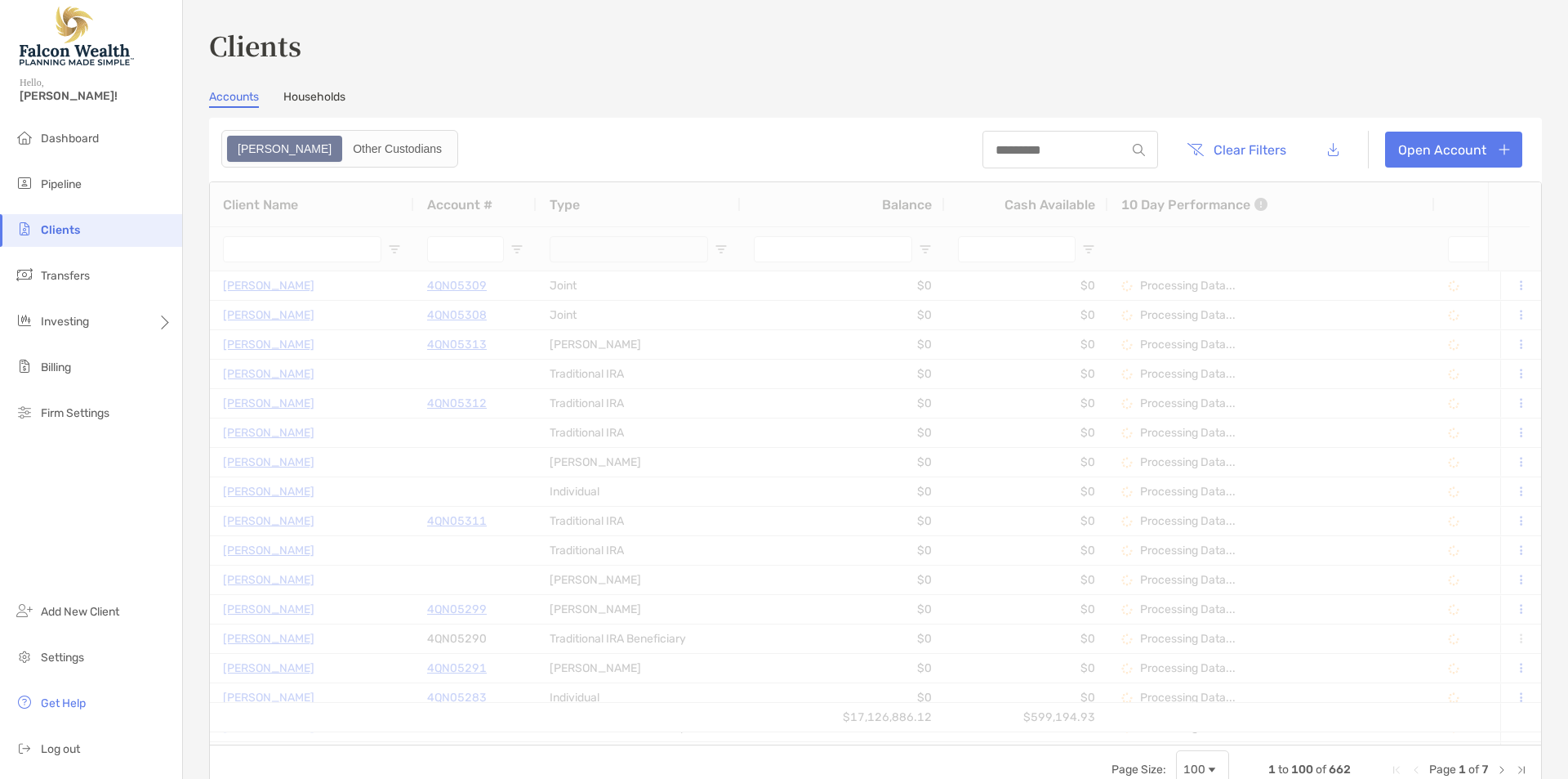
type input "*****"
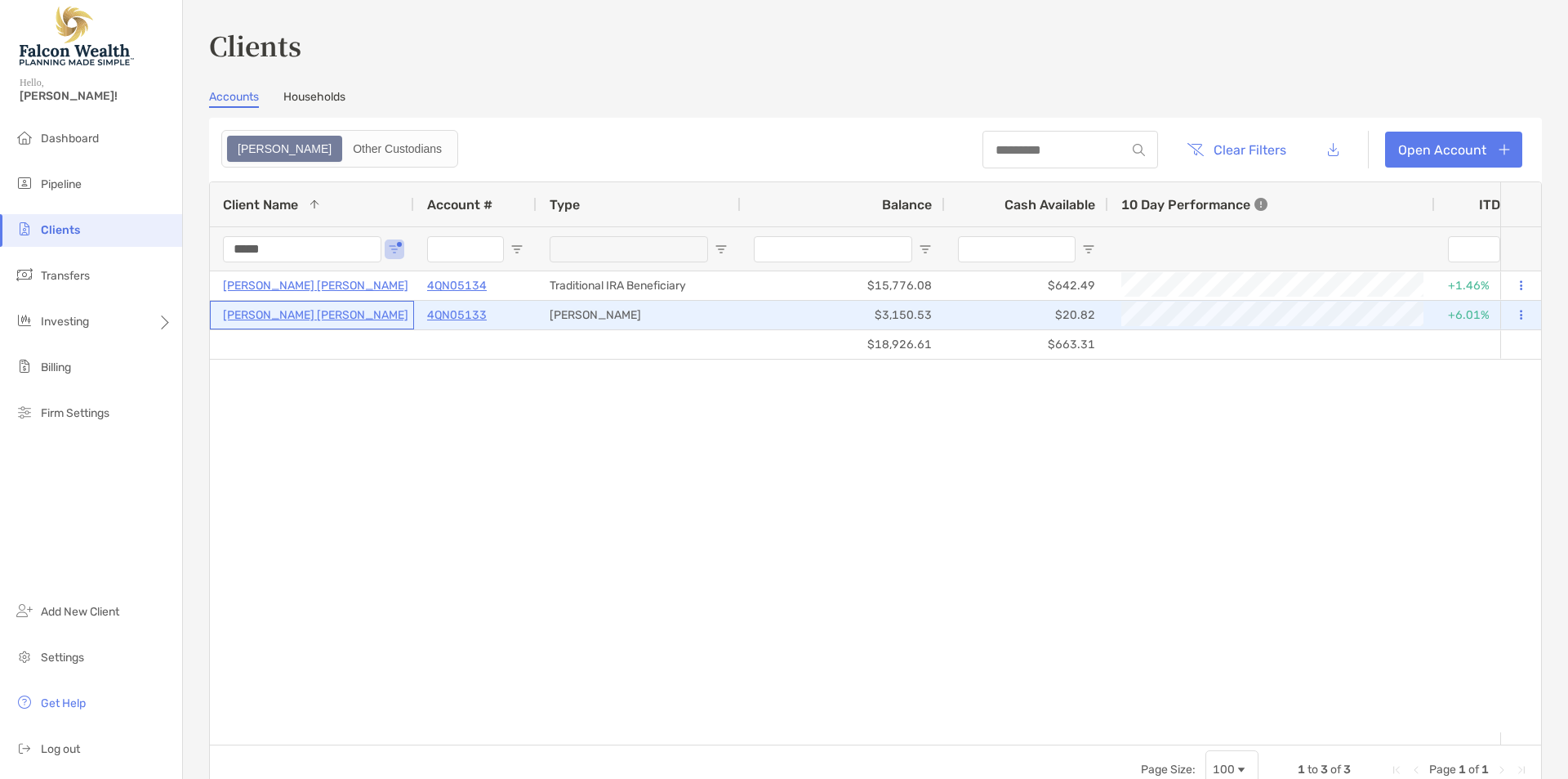
click at [335, 315] on p "RHONDA GREGORY BRENT" at bounding box center [315, 315] width 185 height 21
click at [456, 306] on p "4QN05133" at bounding box center [457, 315] width 60 height 21
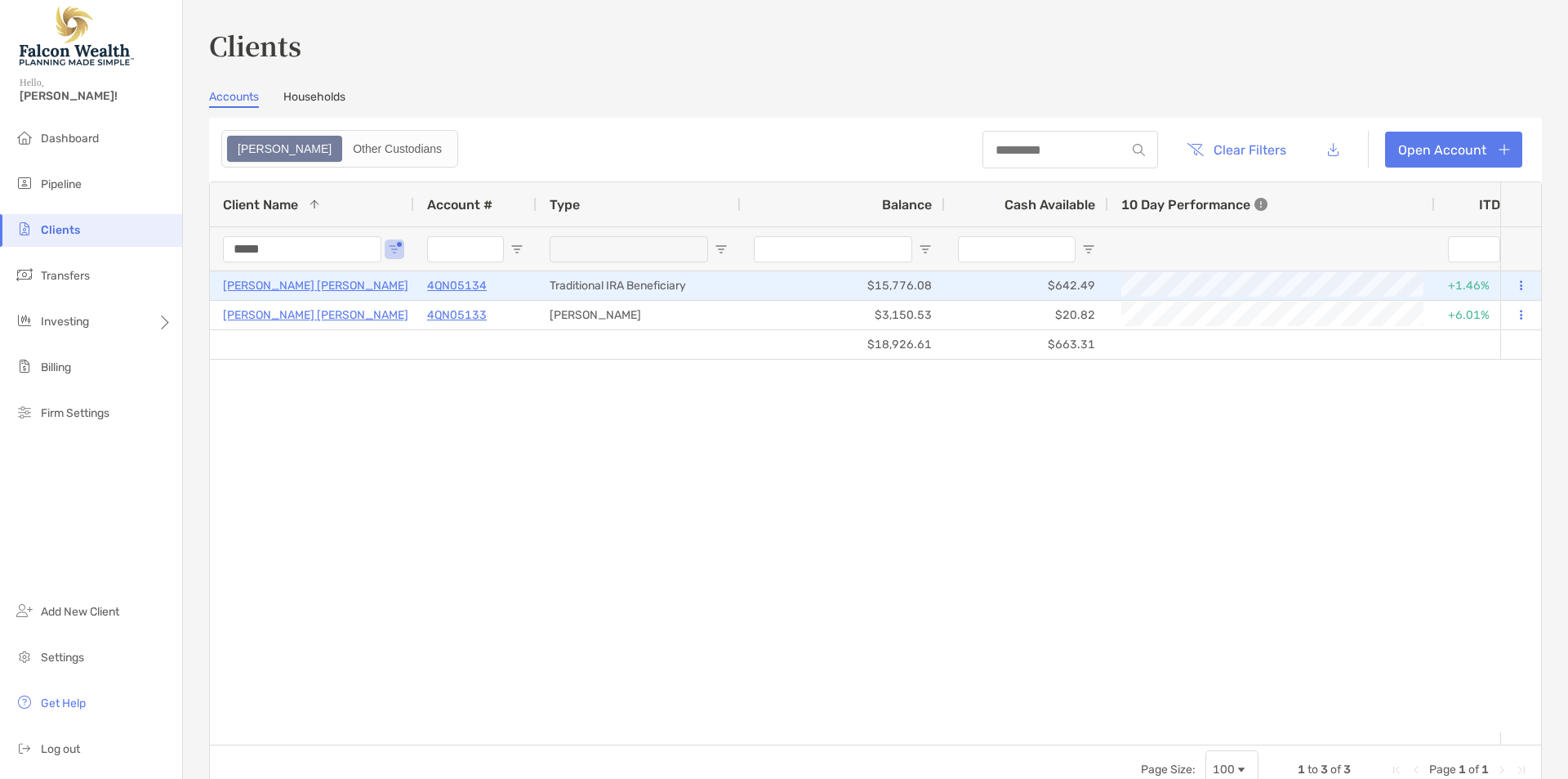
click at [458, 291] on p "4QN05134" at bounding box center [457, 285] width 60 height 21
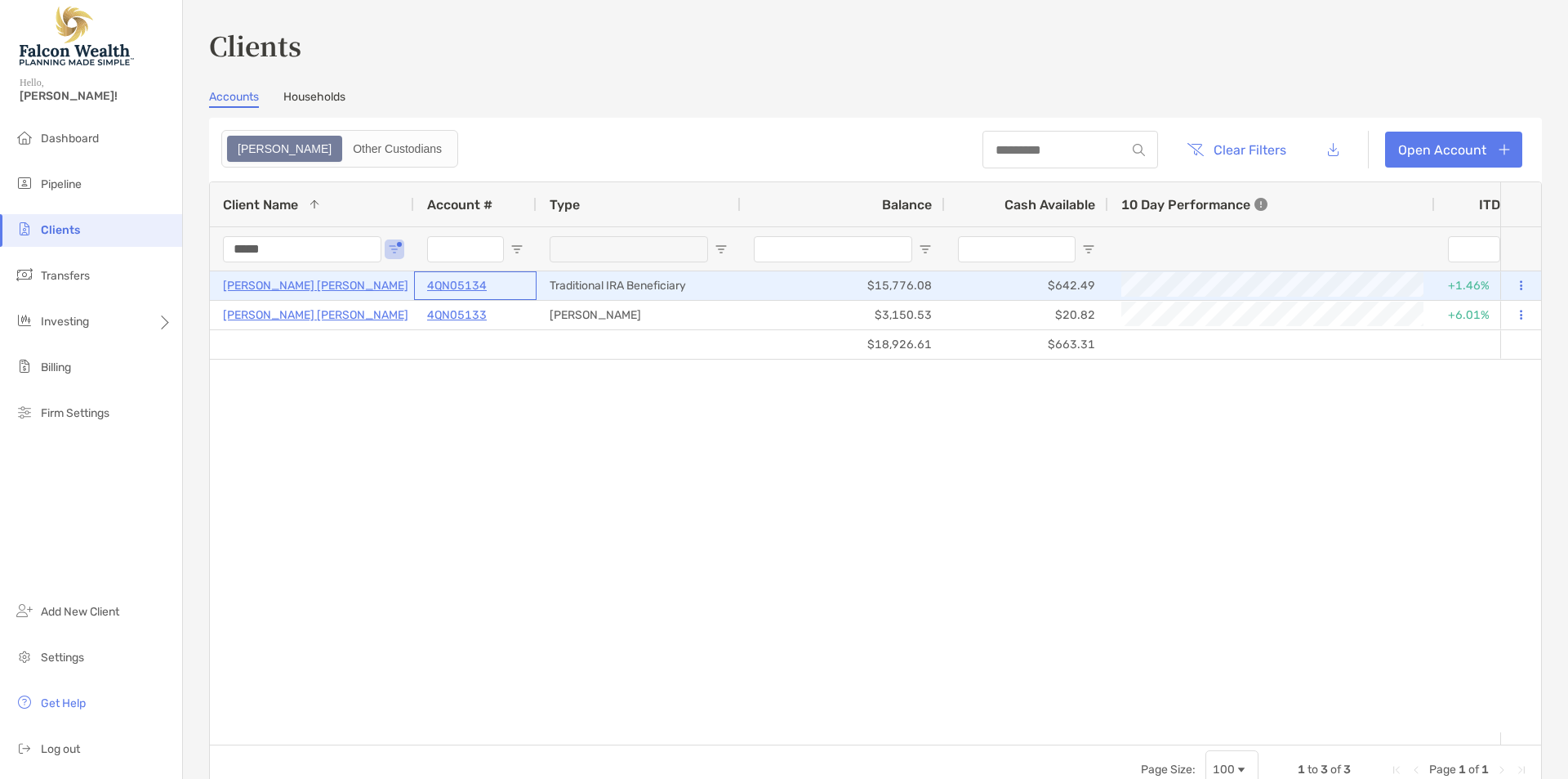
click at [458, 291] on p "4QN05134" at bounding box center [457, 285] width 60 height 21
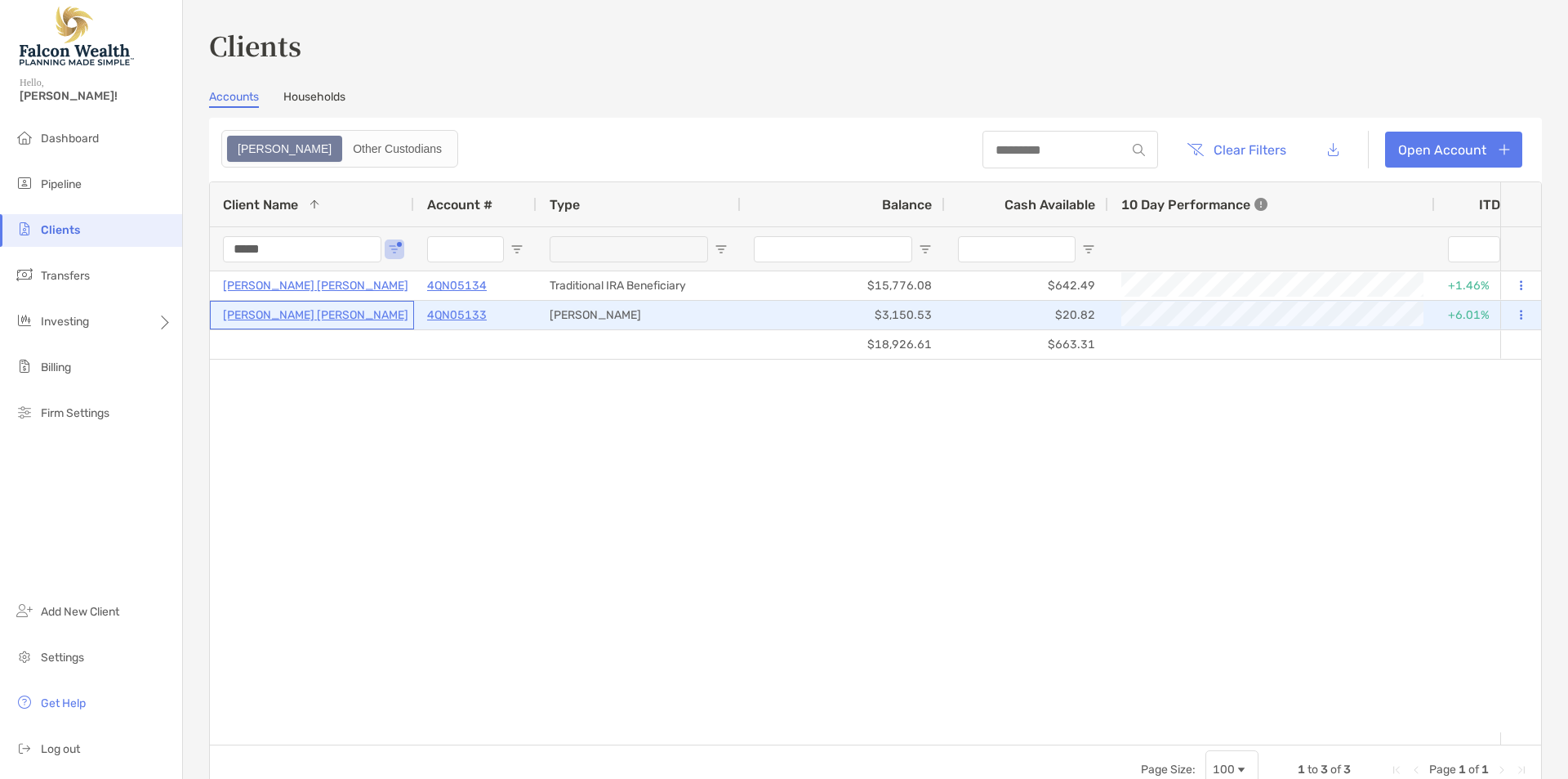
click at [330, 315] on p "RHONDA GREGORY BRENT" at bounding box center [315, 315] width 185 height 21
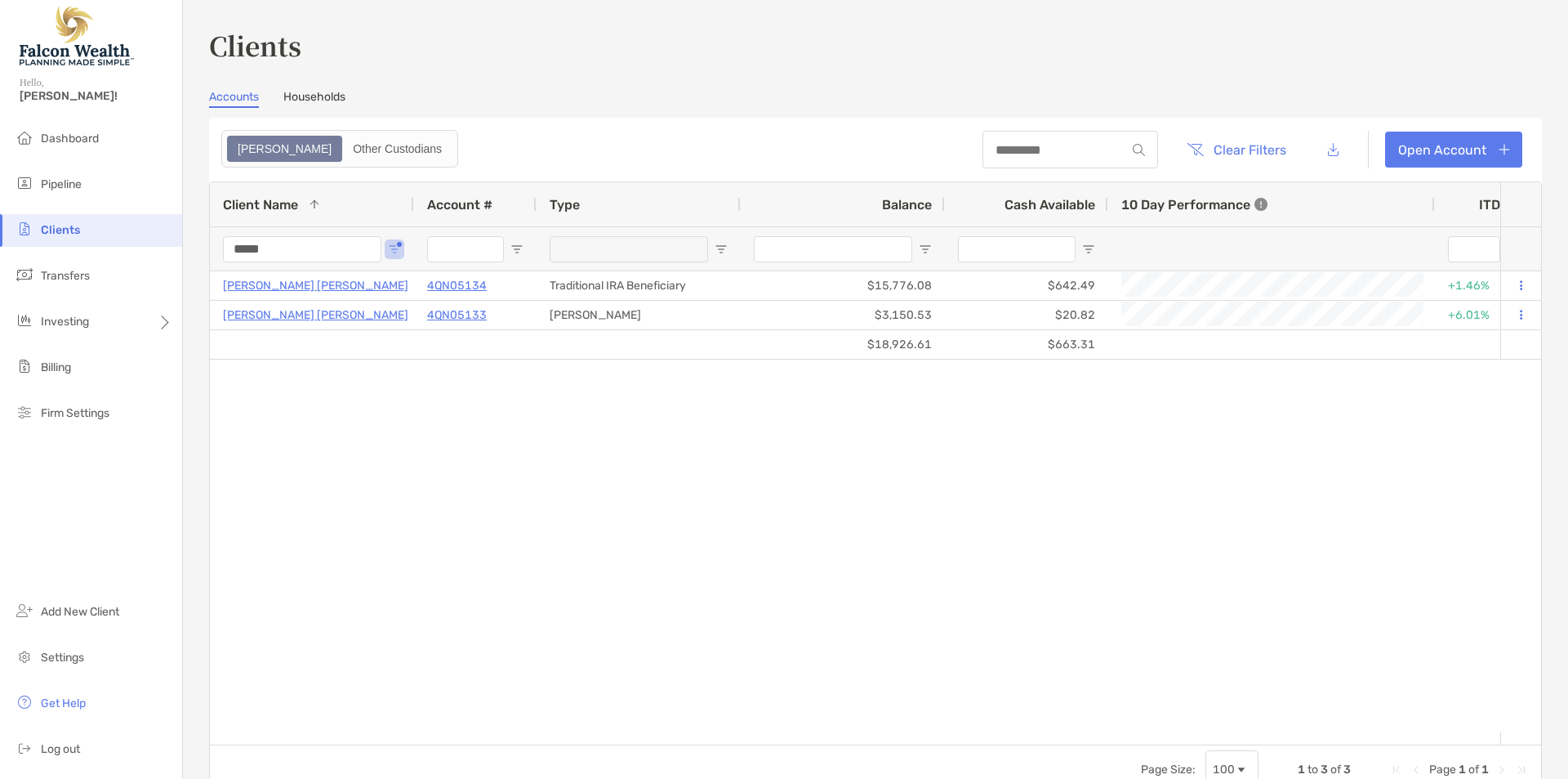
click at [119, 238] on li "Clients" at bounding box center [91, 230] width 182 height 33
click at [71, 219] on li "Clients" at bounding box center [91, 230] width 182 height 33
click at [62, 230] on span "Clients" at bounding box center [60, 230] width 40 height 14
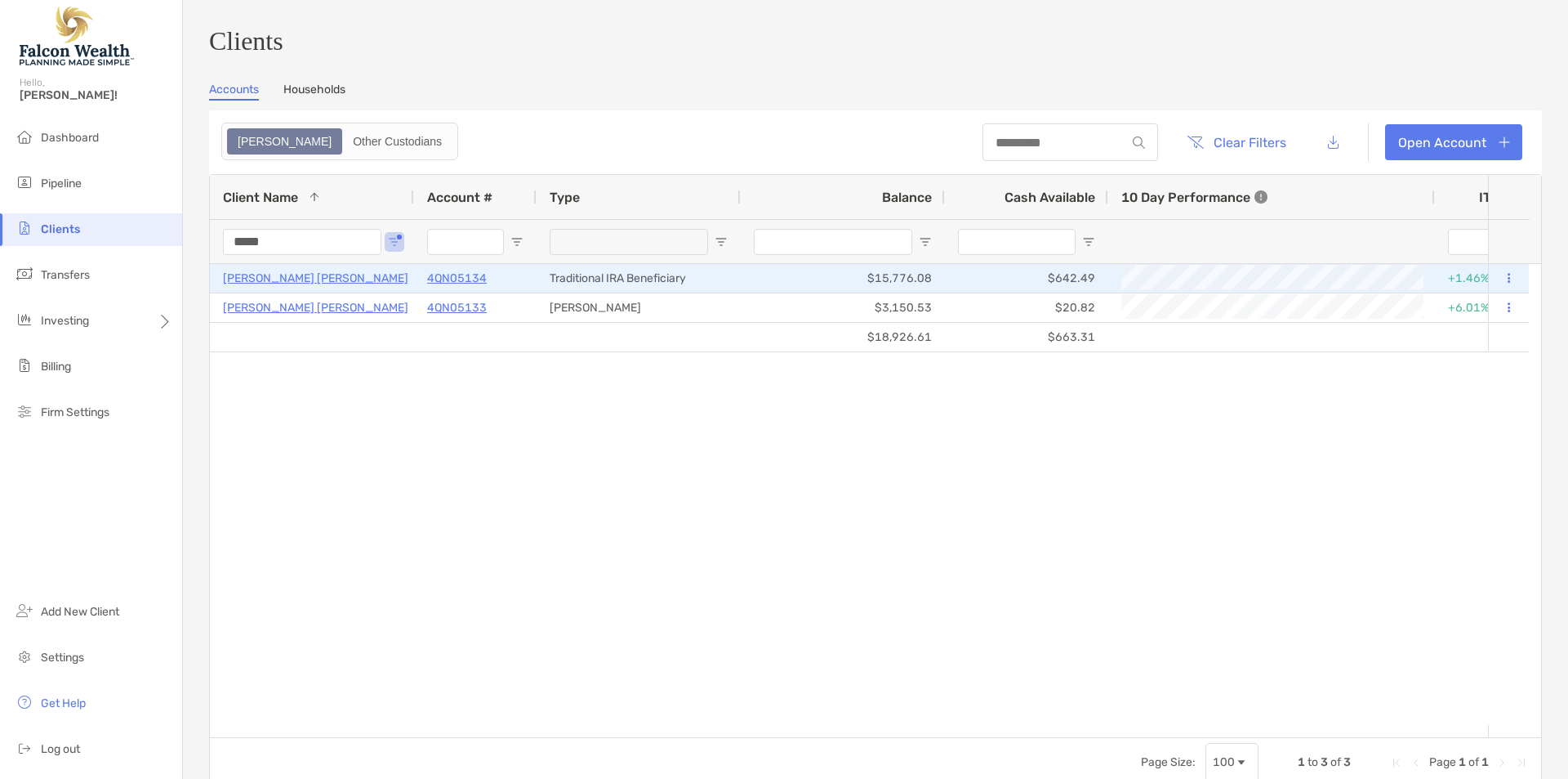
click at [264, 289] on p "RHONDA GREGORY BRENT" at bounding box center [315, 278] width 185 height 21
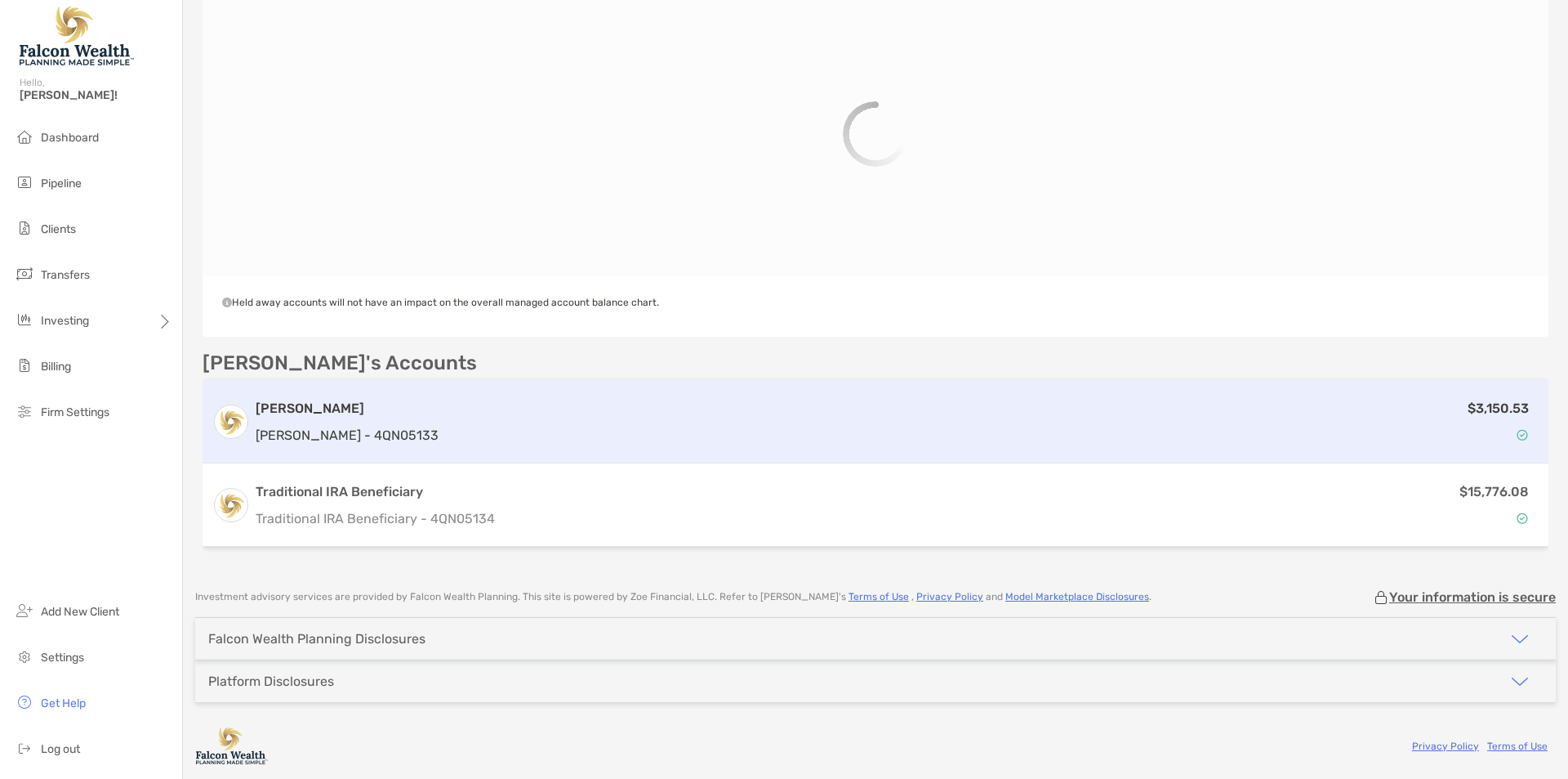
scroll to position [232, 0]
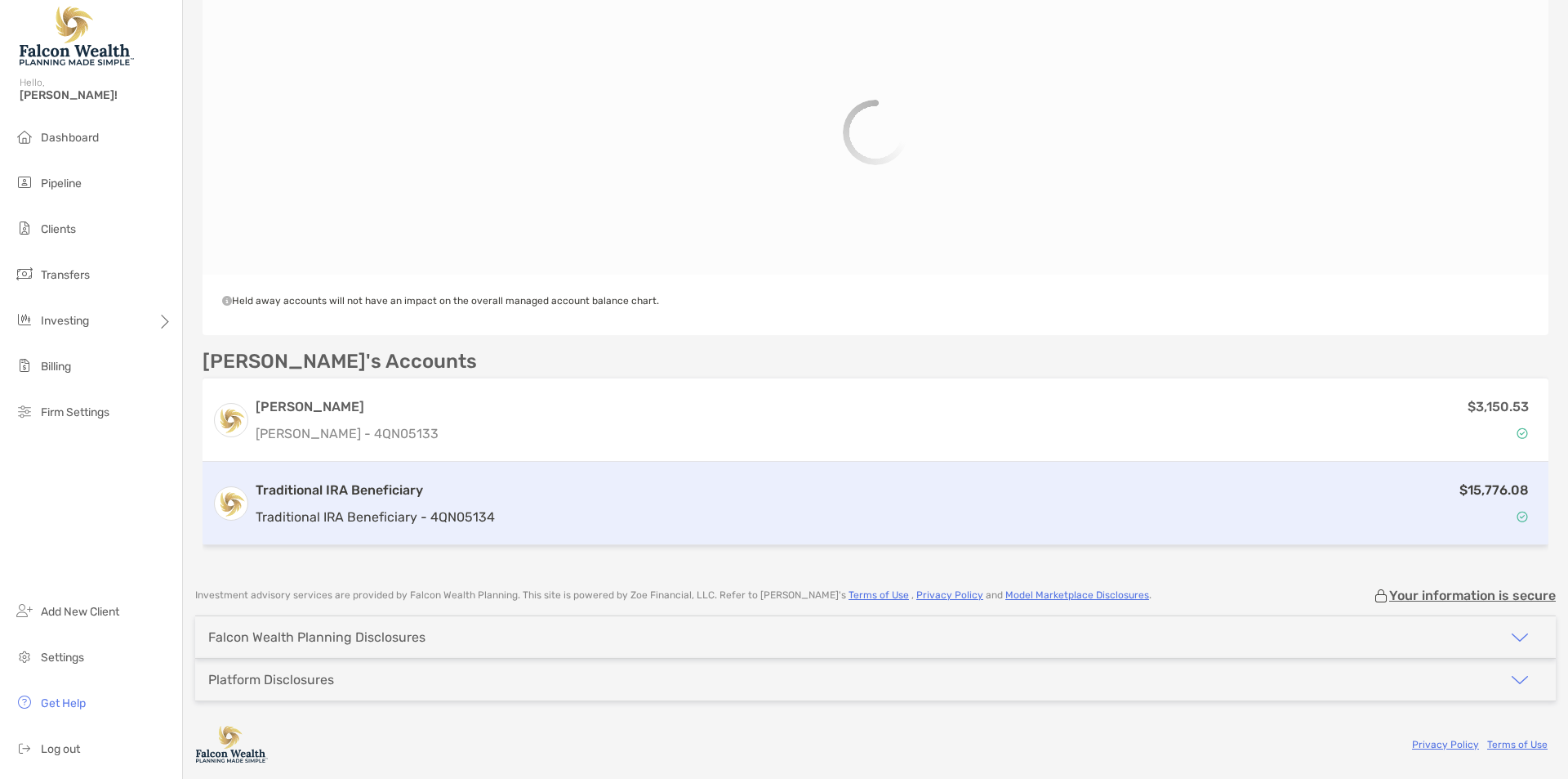
click at [610, 492] on div "$15,776.08" at bounding box center [1021, 503] width 1037 height 48
click at [548, 502] on div "$15,776.08" at bounding box center [1021, 504] width 1037 height 48
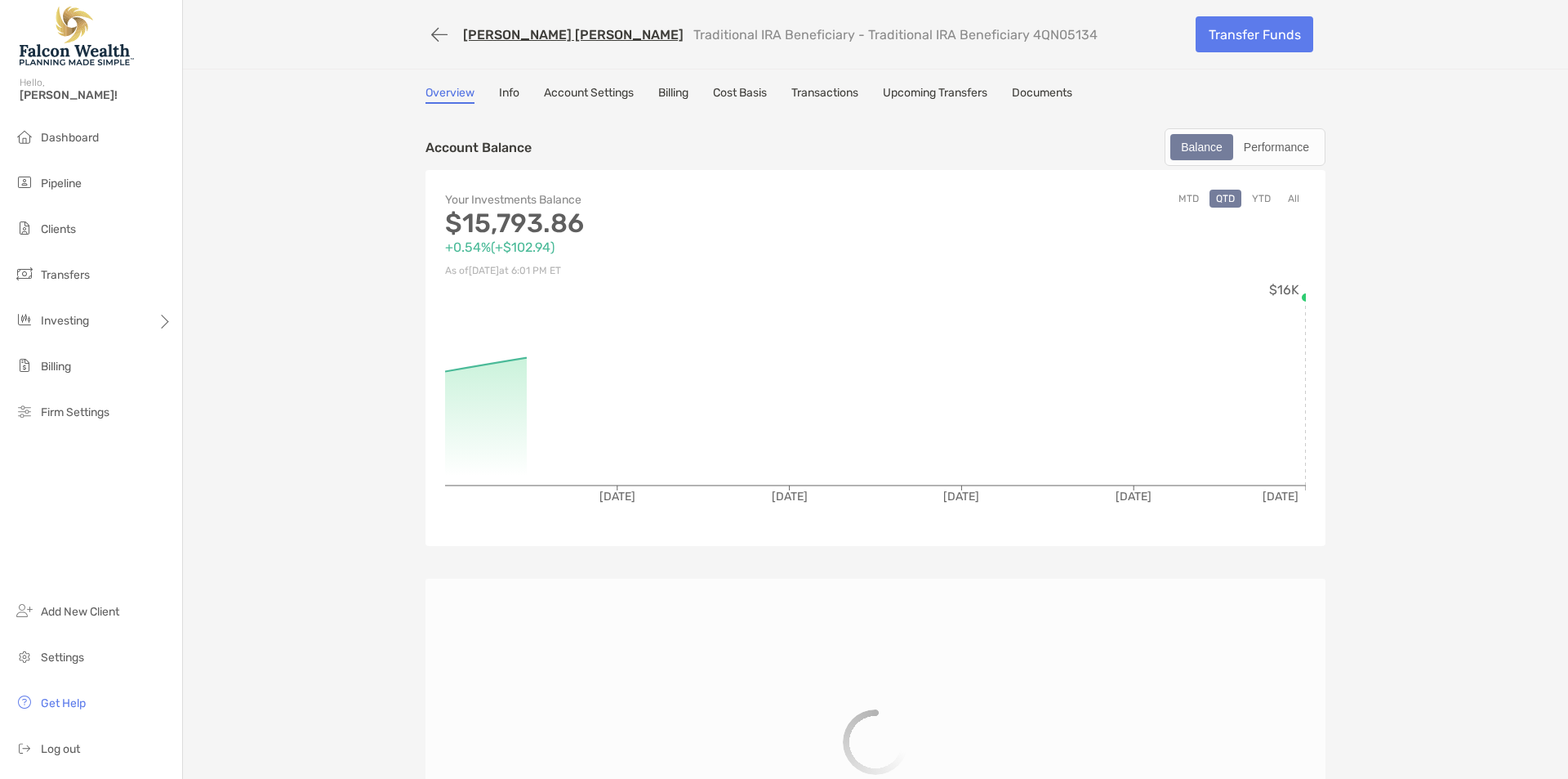
click at [681, 95] on link "Billing" at bounding box center [673, 94] width 30 height 18
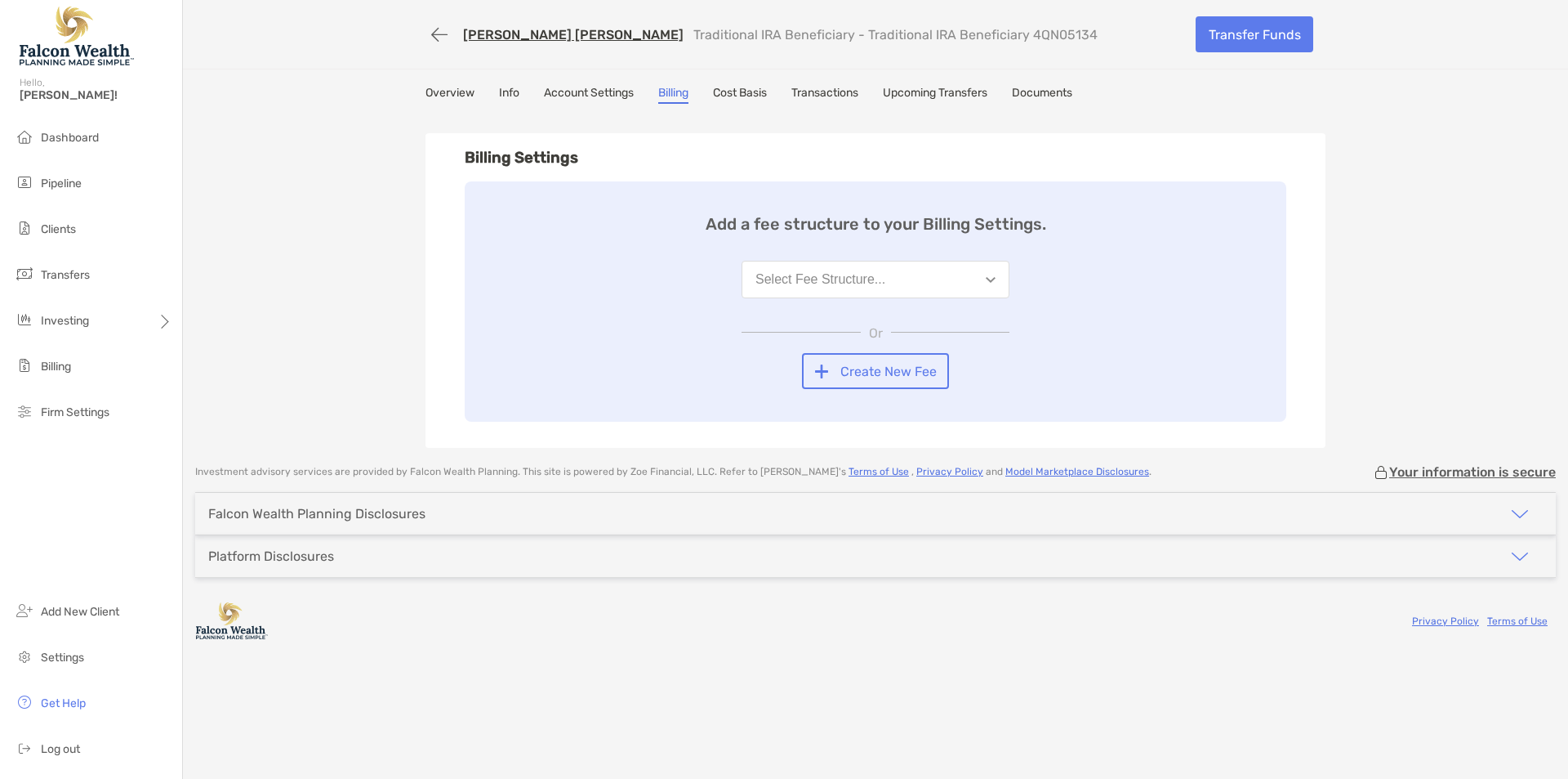
click at [368, 291] on div "RHONDA GREGORY BRENT Traditional IRA Beneficiary - Traditional IRA Beneficiary …" at bounding box center [875, 223] width 1386 height 448
click at [824, 274] on div "Select Fee Structure..." at bounding box center [820, 279] width 130 height 15
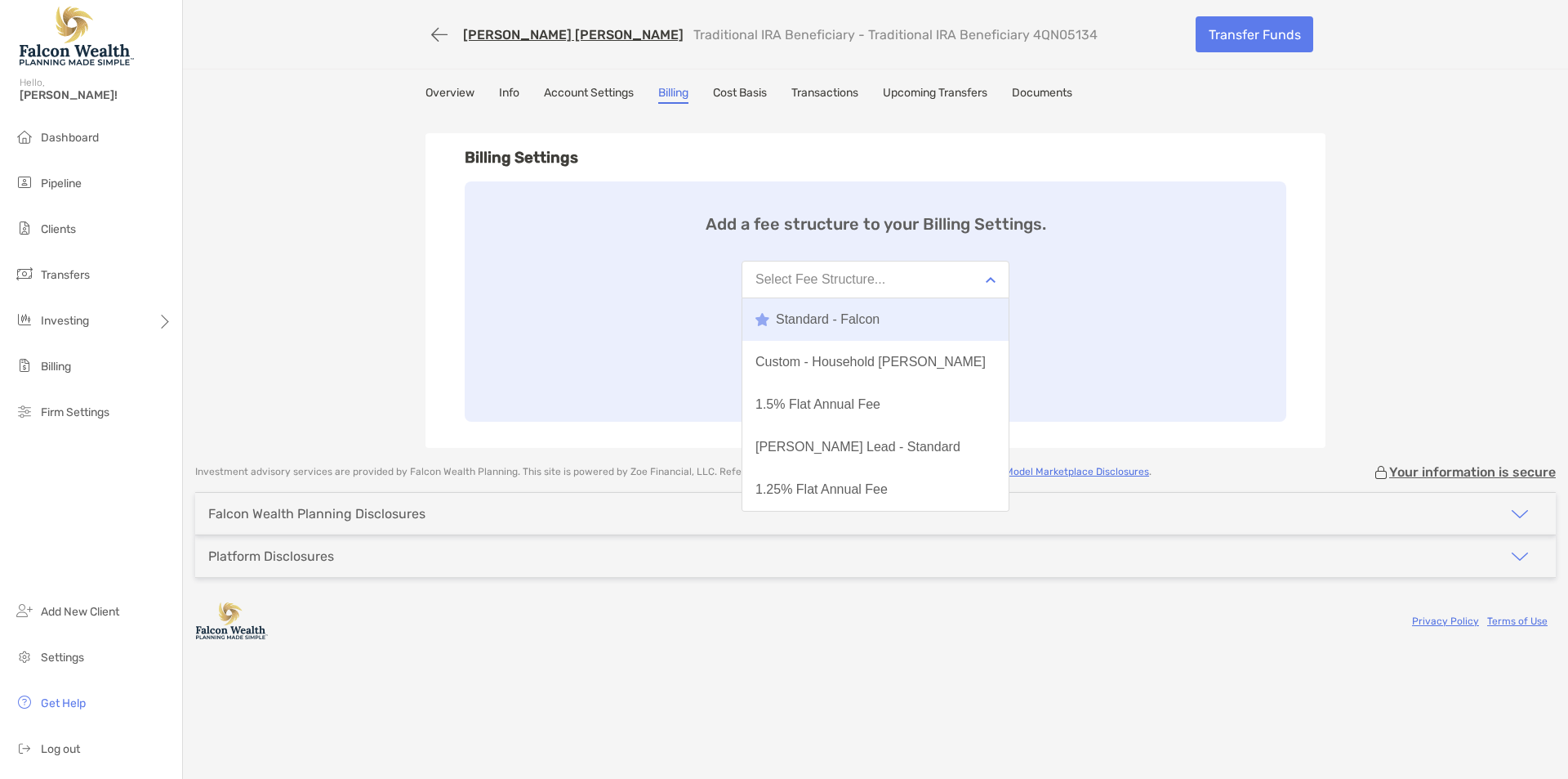
click at [830, 315] on div "Standard - Falcon" at bounding box center [817, 320] width 124 height 15
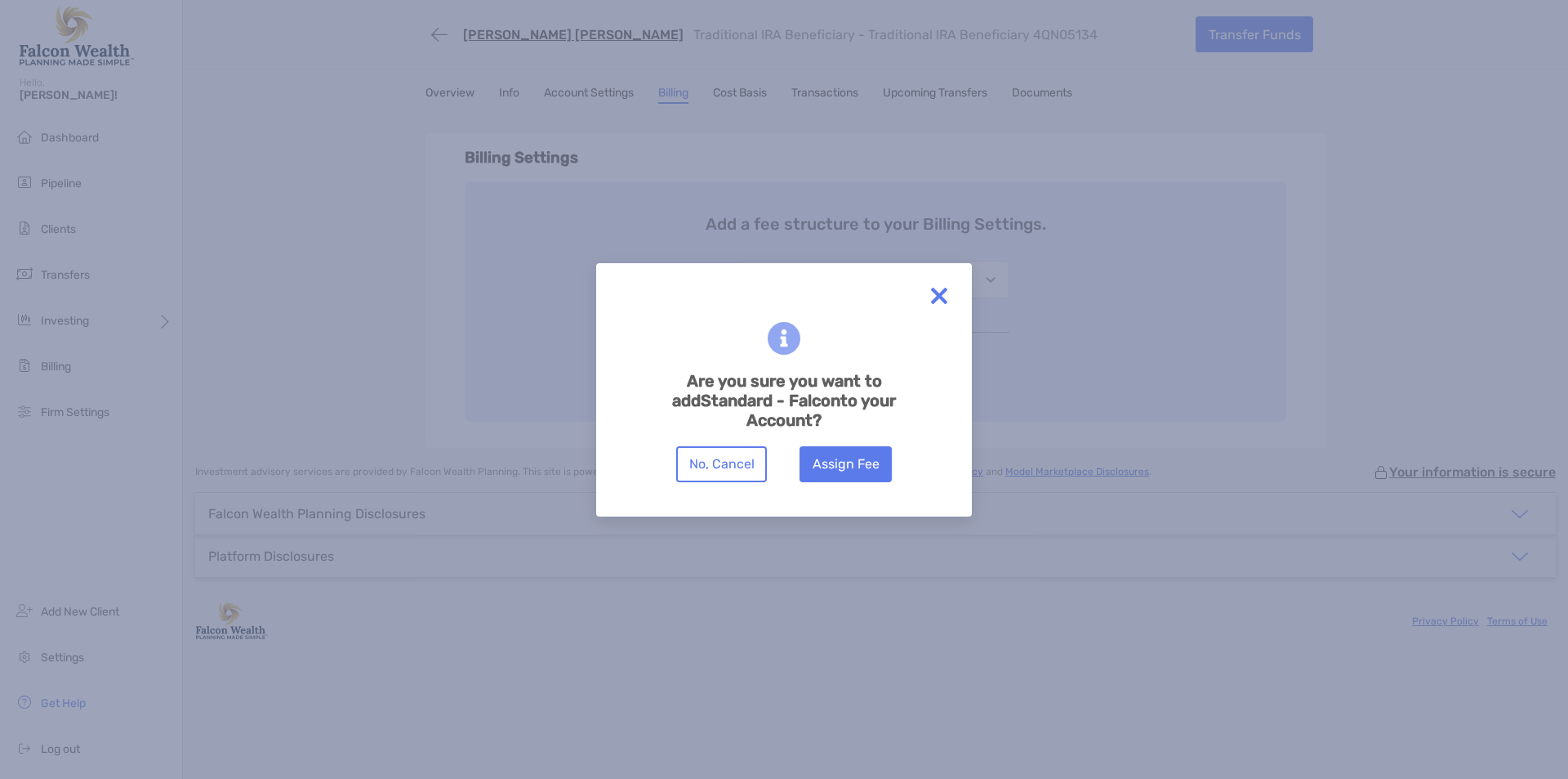
drag, startPoint x: 856, startPoint y: 434, endPoint x: 853, endPoint y: 456, distance: 22.2
click at [856, 435] on div "Are you sure you want to add Standard - Falcon to your Account? No, Cancel Assi…" at bounding box center [784, 389] width 323 height 201
click at [851, 462] on button "Assign Fee" at bounding box center [845, 464] width 92 height 36
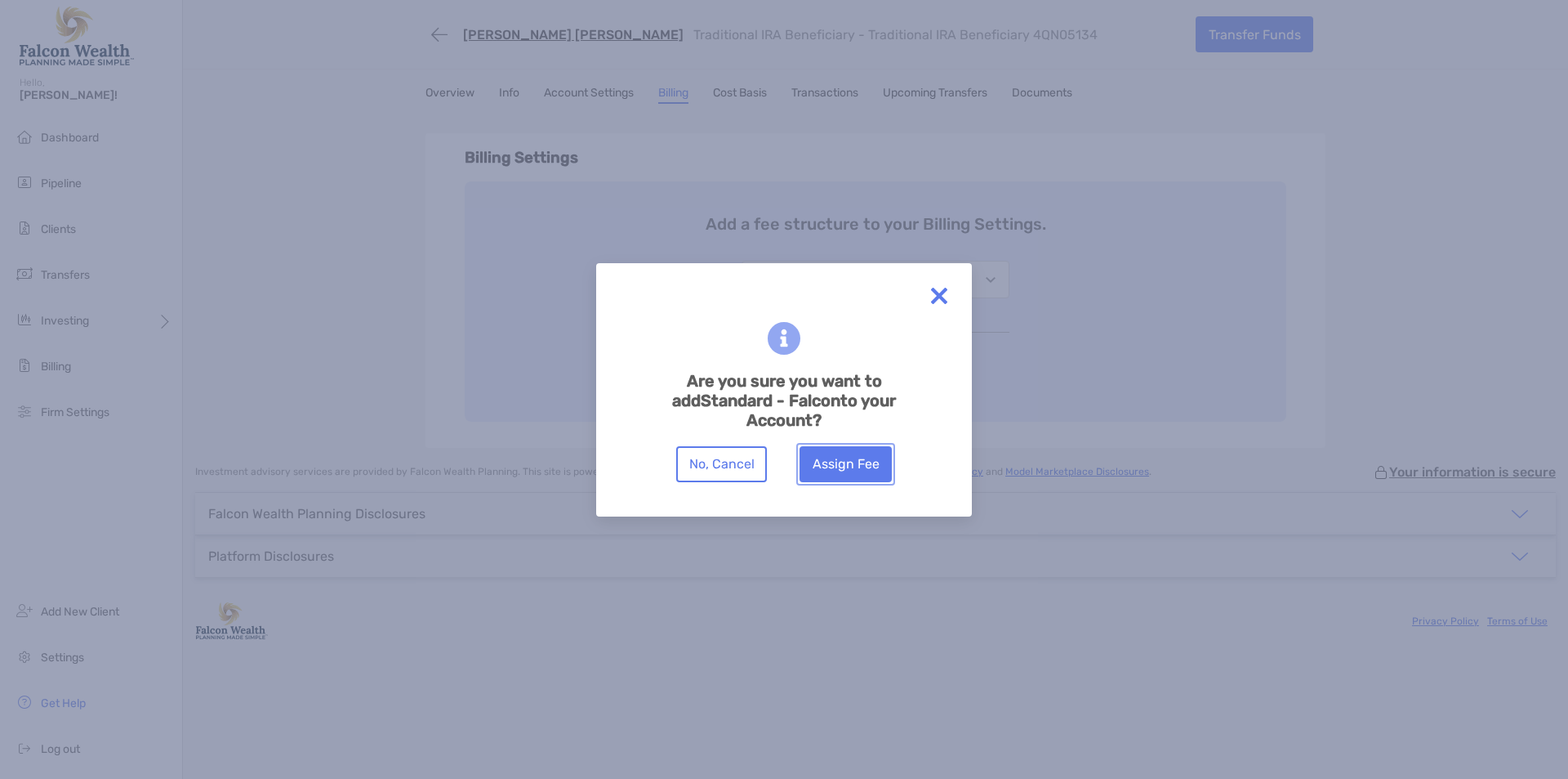
click at [851, 462] on button "Assign Fee" at bounding box center [845, 464] width 92 height 36
click at [850, 462] on button "Assign Fee" at bounding box center [845, 464] width 92 height 36
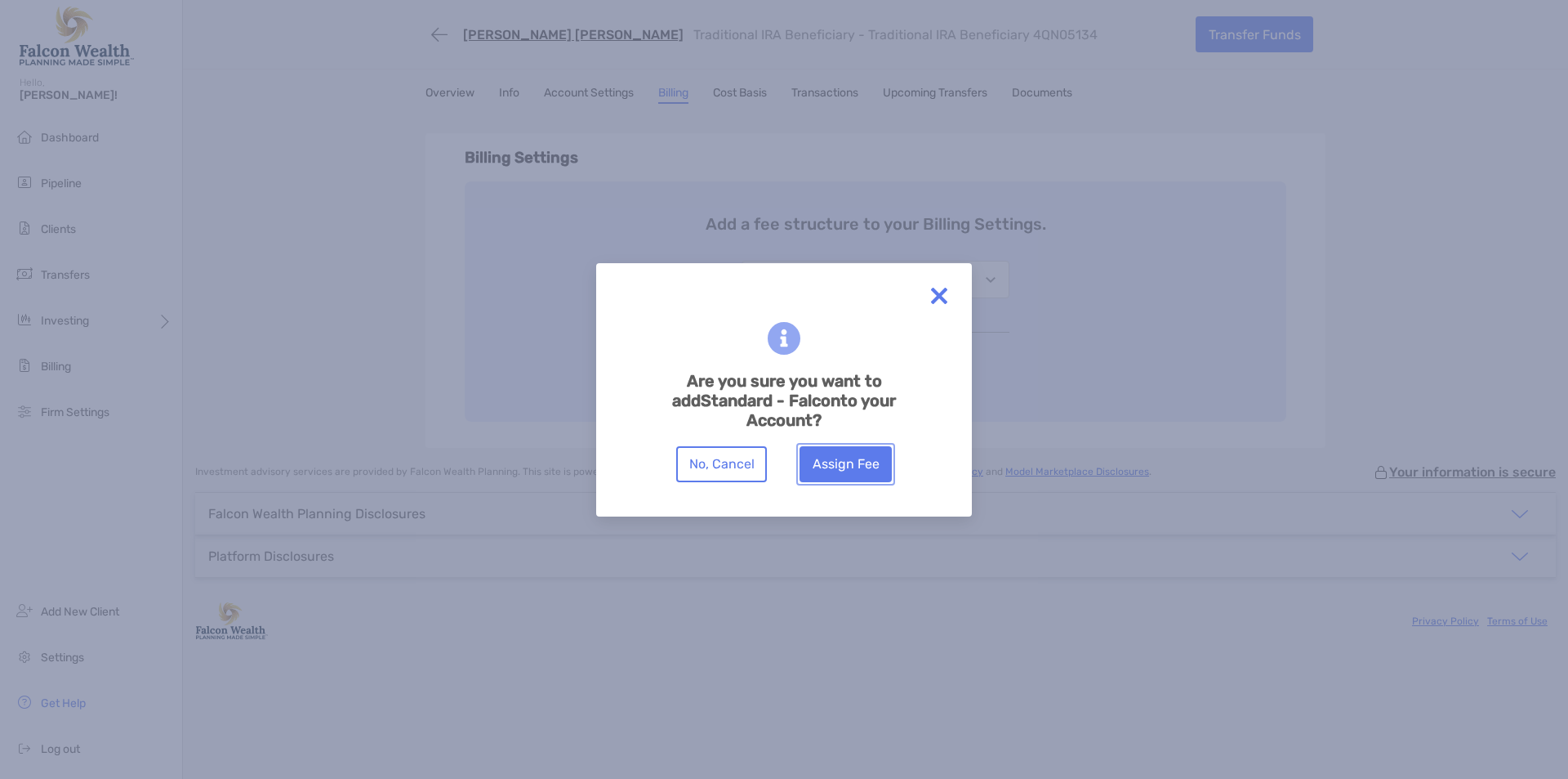
click at [850, 462] on button "Assign Fee" at bounding box center [845, 464] width 92 height 36
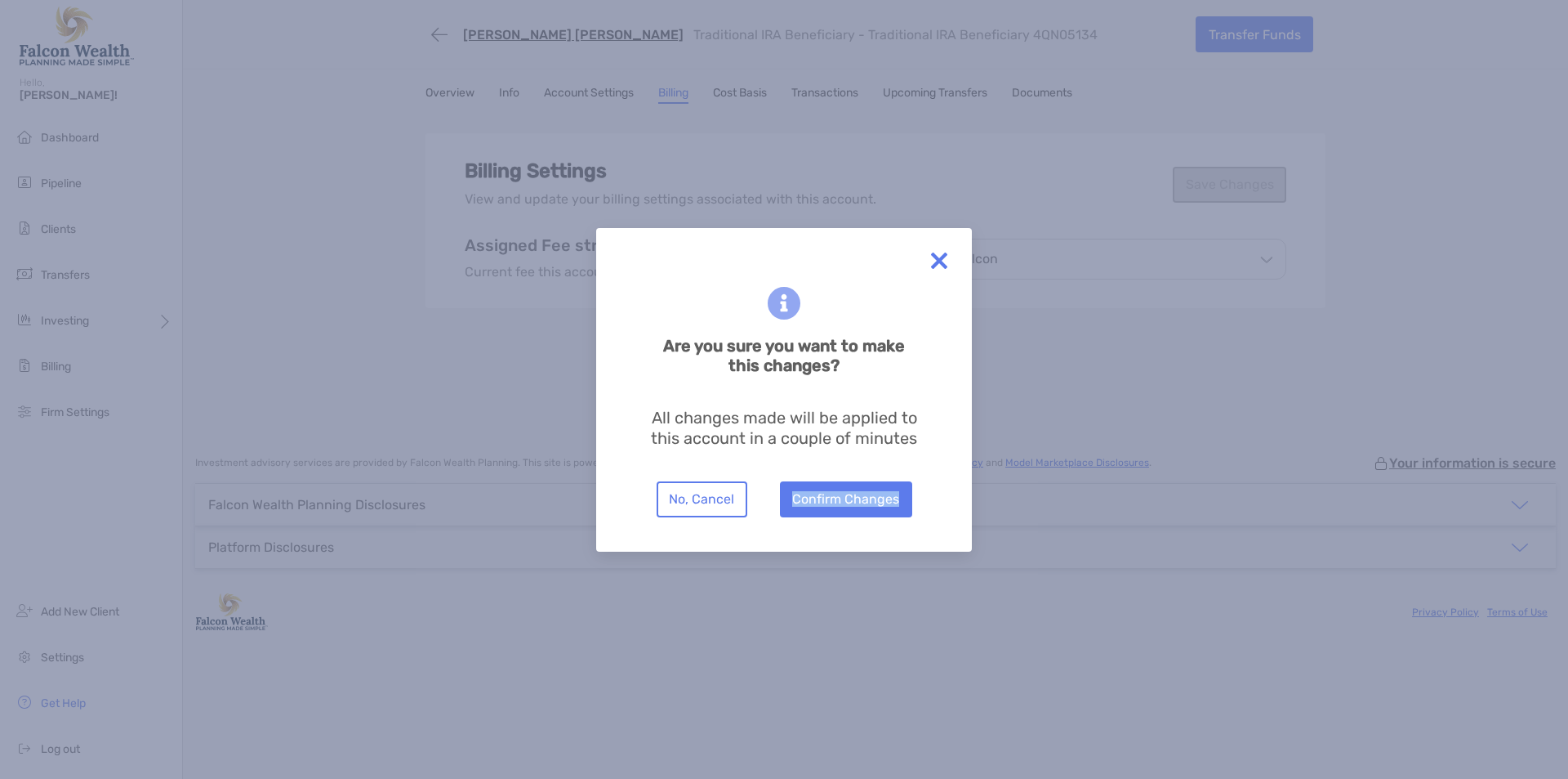
click at [850, 461] on div "Are you sure you want to make this changes? All changes made will be applied to…" at bounding box center [784, 389] width 323 height 271
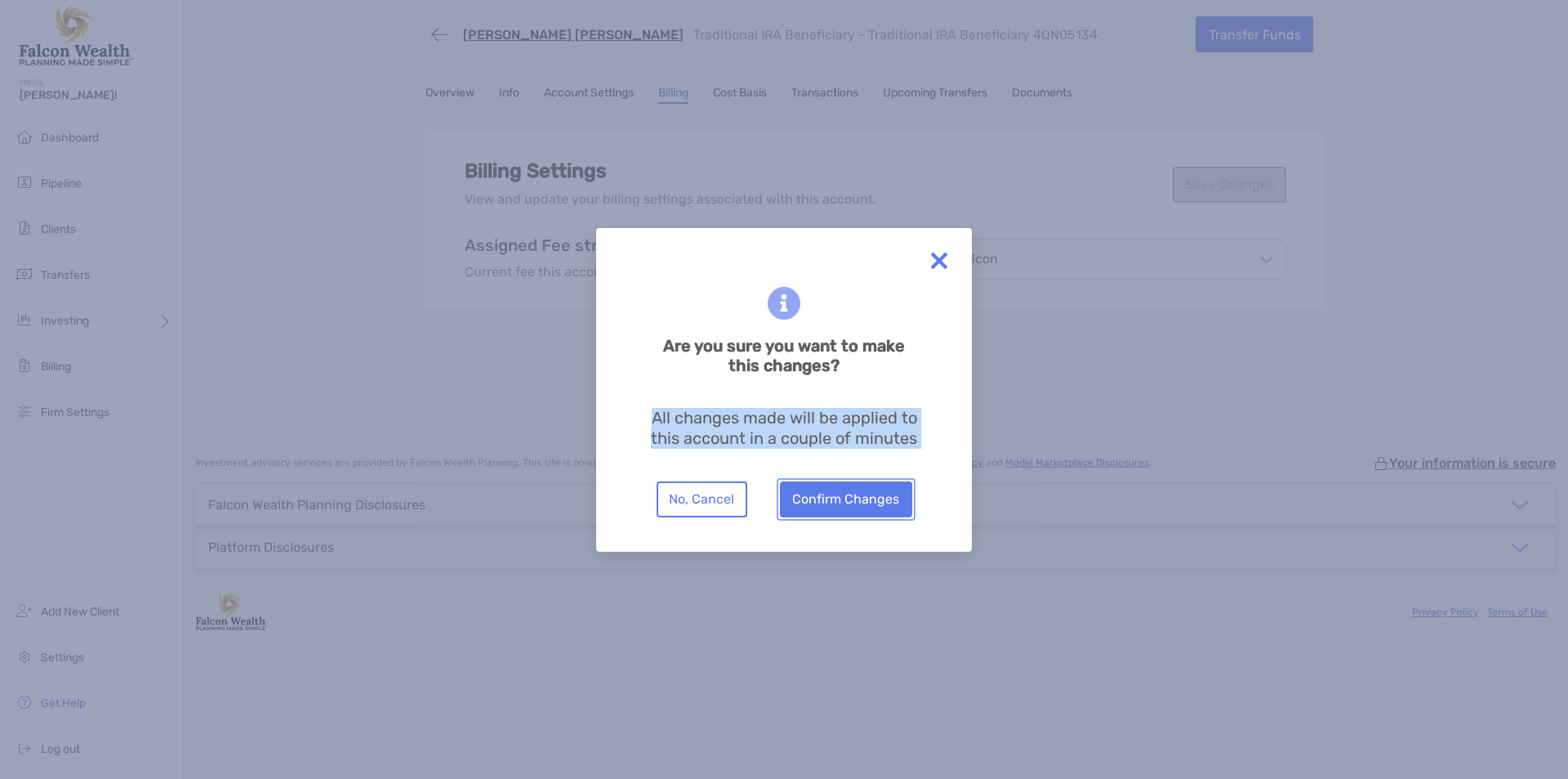
click at [819, 492] on button "Confirm Changes" at bounding box center [845, 499] width 132 height 36
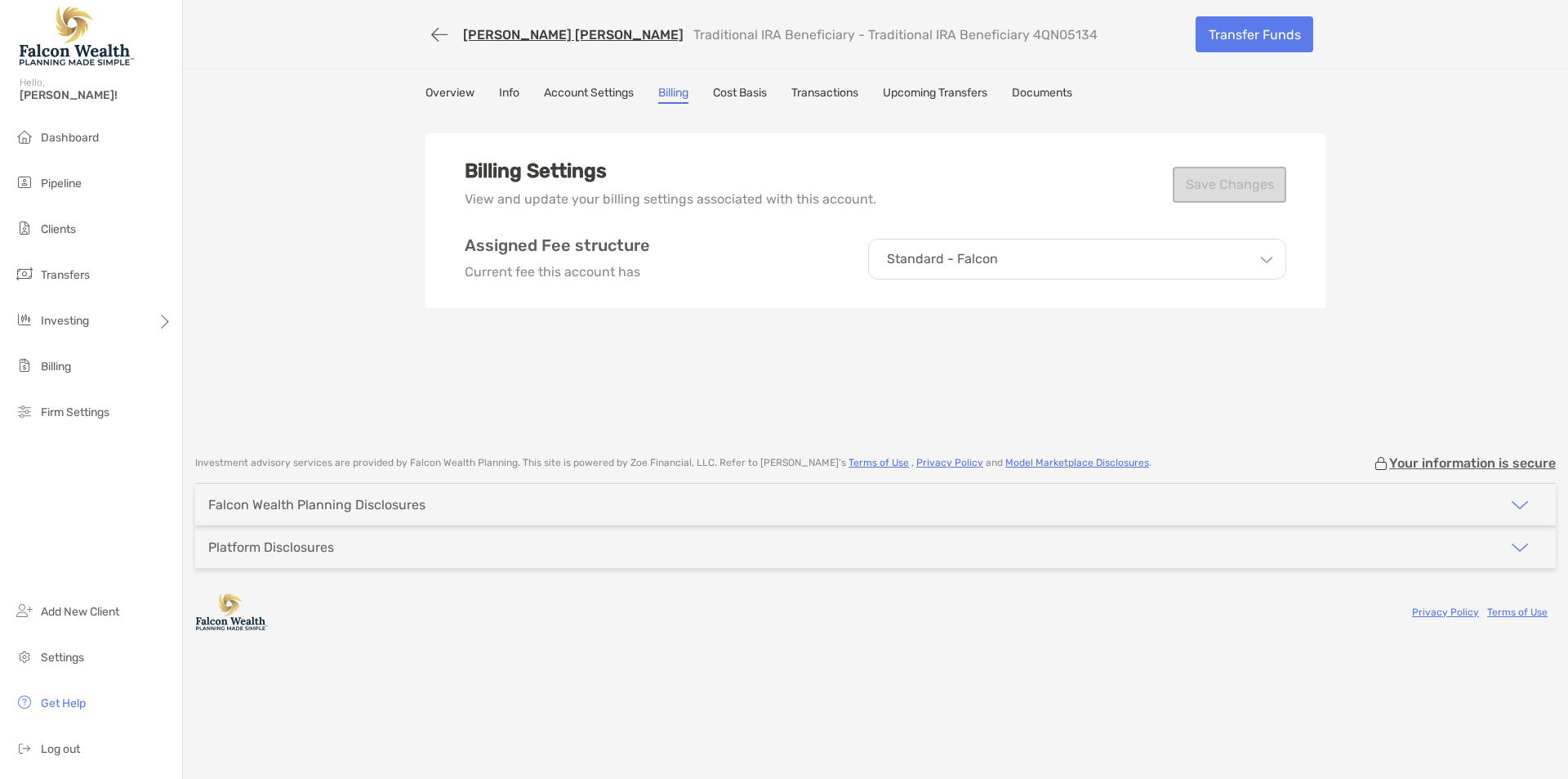
click at [641, 372] on div "Billing Settings View and update your billing settings associated with this acc…" at bounding box center [875, 275] width 900 height 326
drag, startPoint x: 328, startPoint y: 252, endPoint x: 376, endPoint y: 112, distance: 148.0
click at [328, 248] on div "RHONDA GREGORY BRENT Traditional IRA Beneficiary - Traditional IRA Beneficiary …" at bounding box center [875, 219] width 1386 height 439
click at [430, 25] on button "button" at bounding box center [439, 35] width 28 height 30
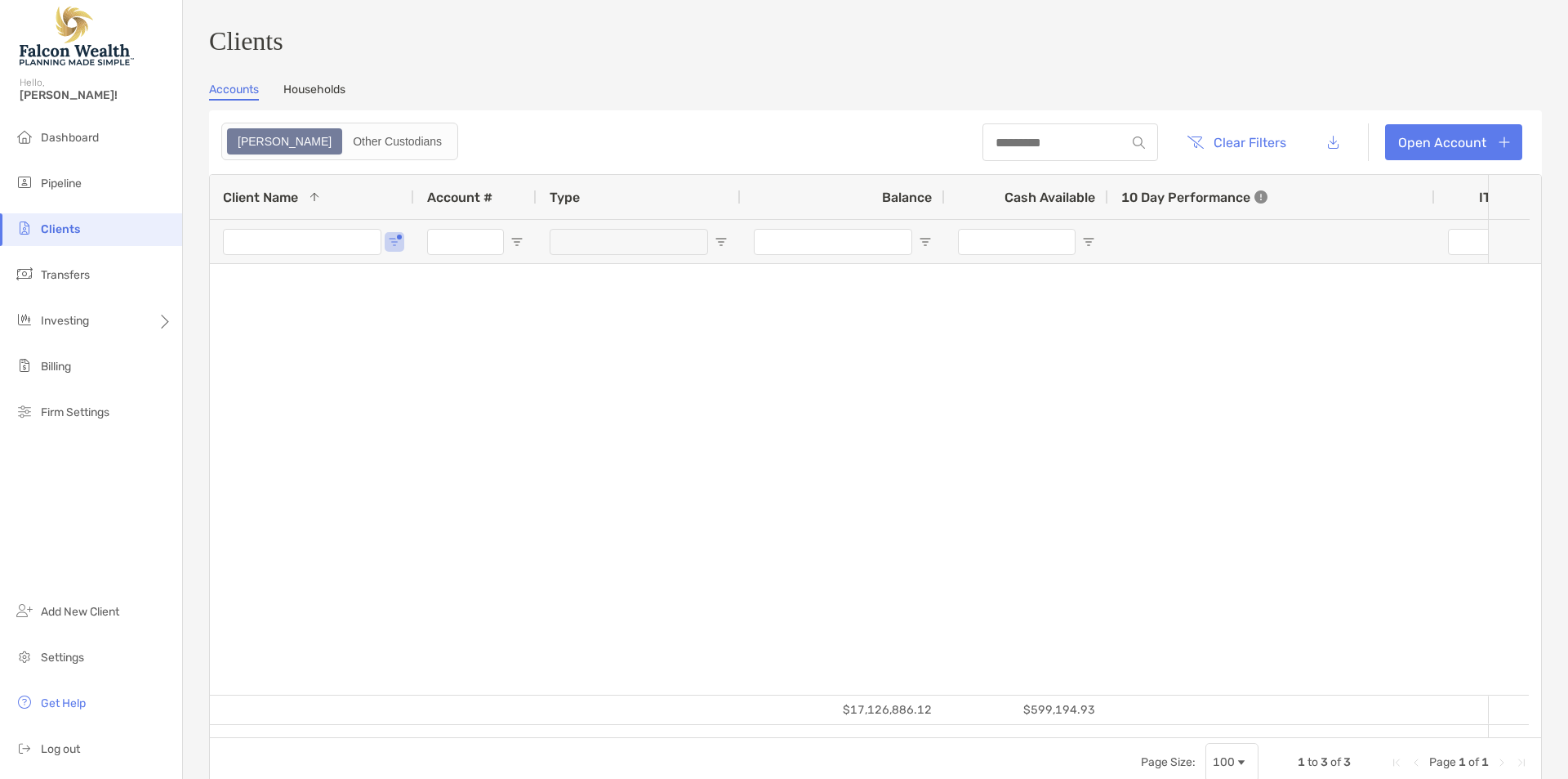
type input "*****"
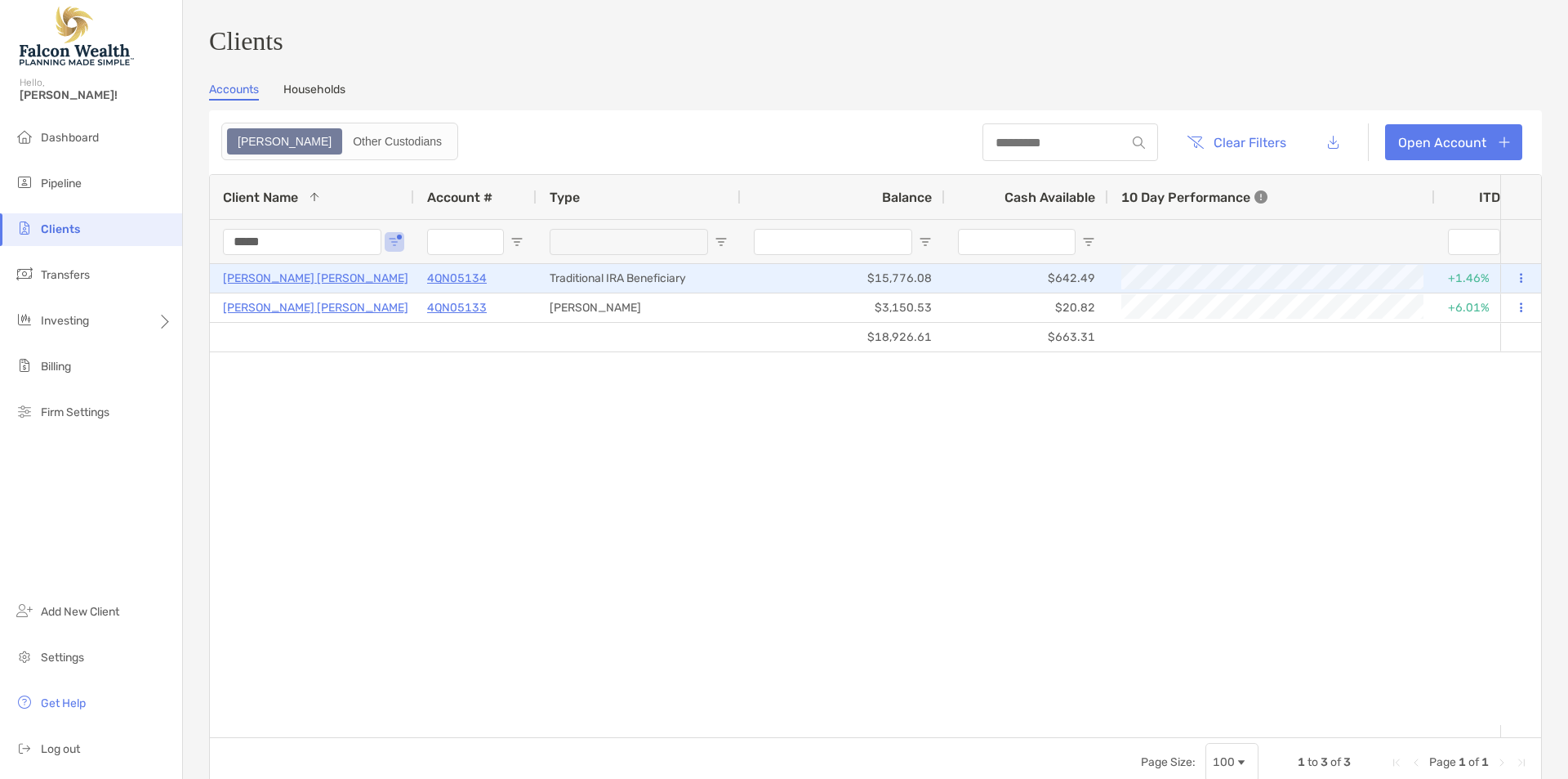
click at [318, 272] on div "RHONDA GREGORY BRENT" at bounding box center [312, 278] width 179 height 27
click at [314, 275] on div "RHONDA GREGORY BRENT" at bounding box center [312, 278] width 179 height 27
click at [314, 281] on p "RHONDA GREGORY BRENT" at bounding box center [315, 278] width 185 height 21
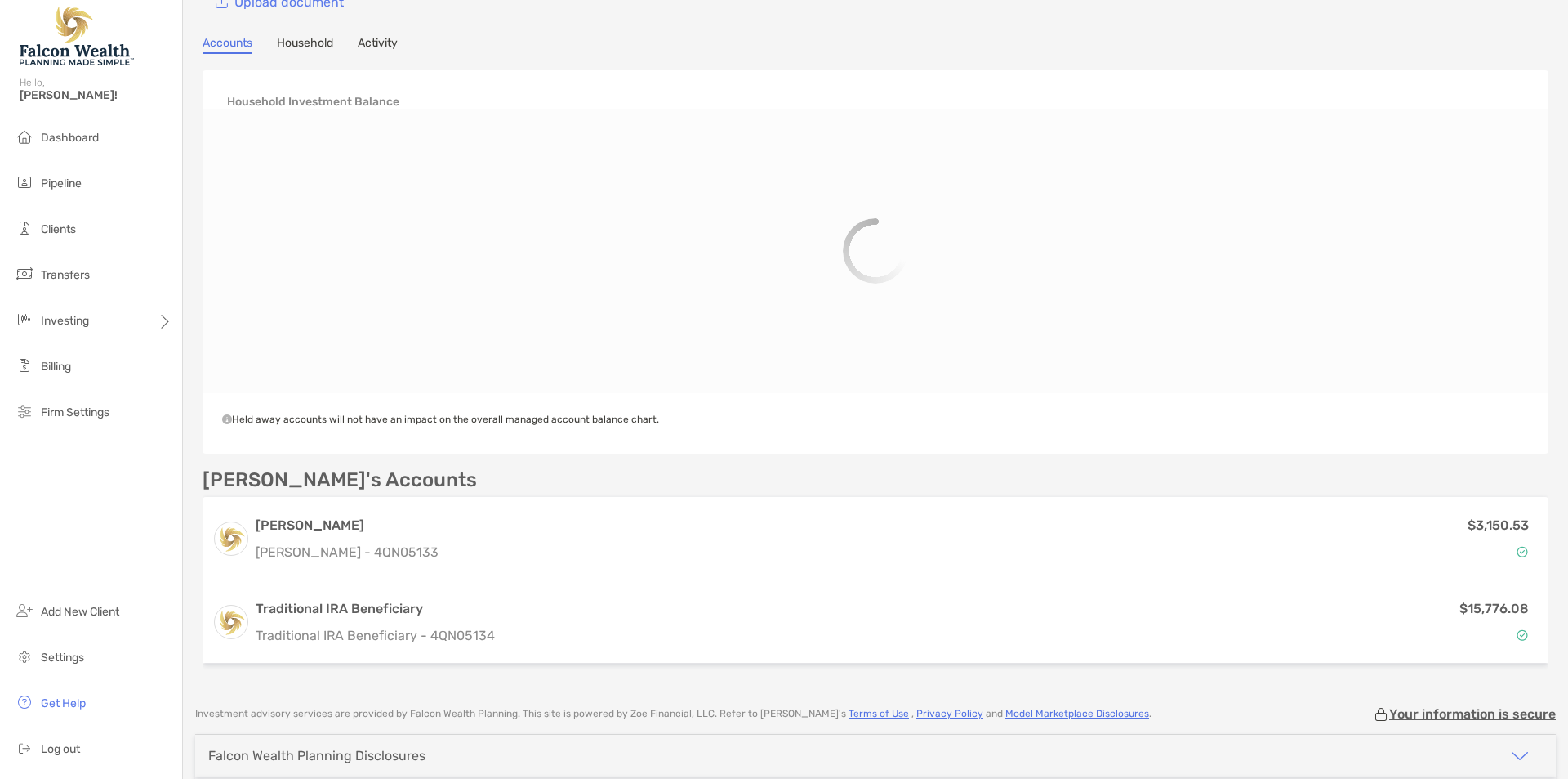
scroll to position [232, 0]
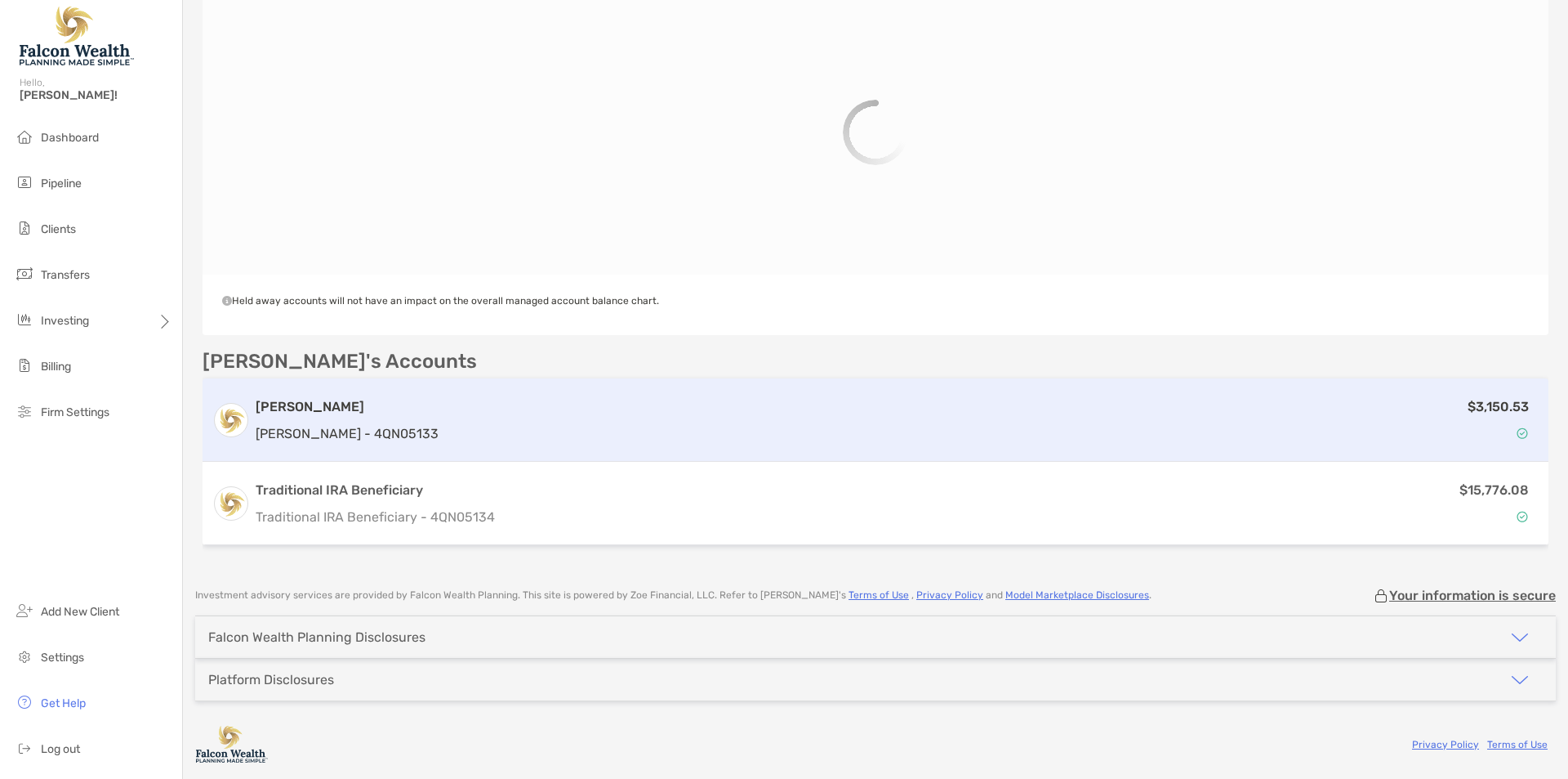
click at [316, 410] on h3 "[PERSON_NAME]" at bounding box center [347, 407] width 182 height 20
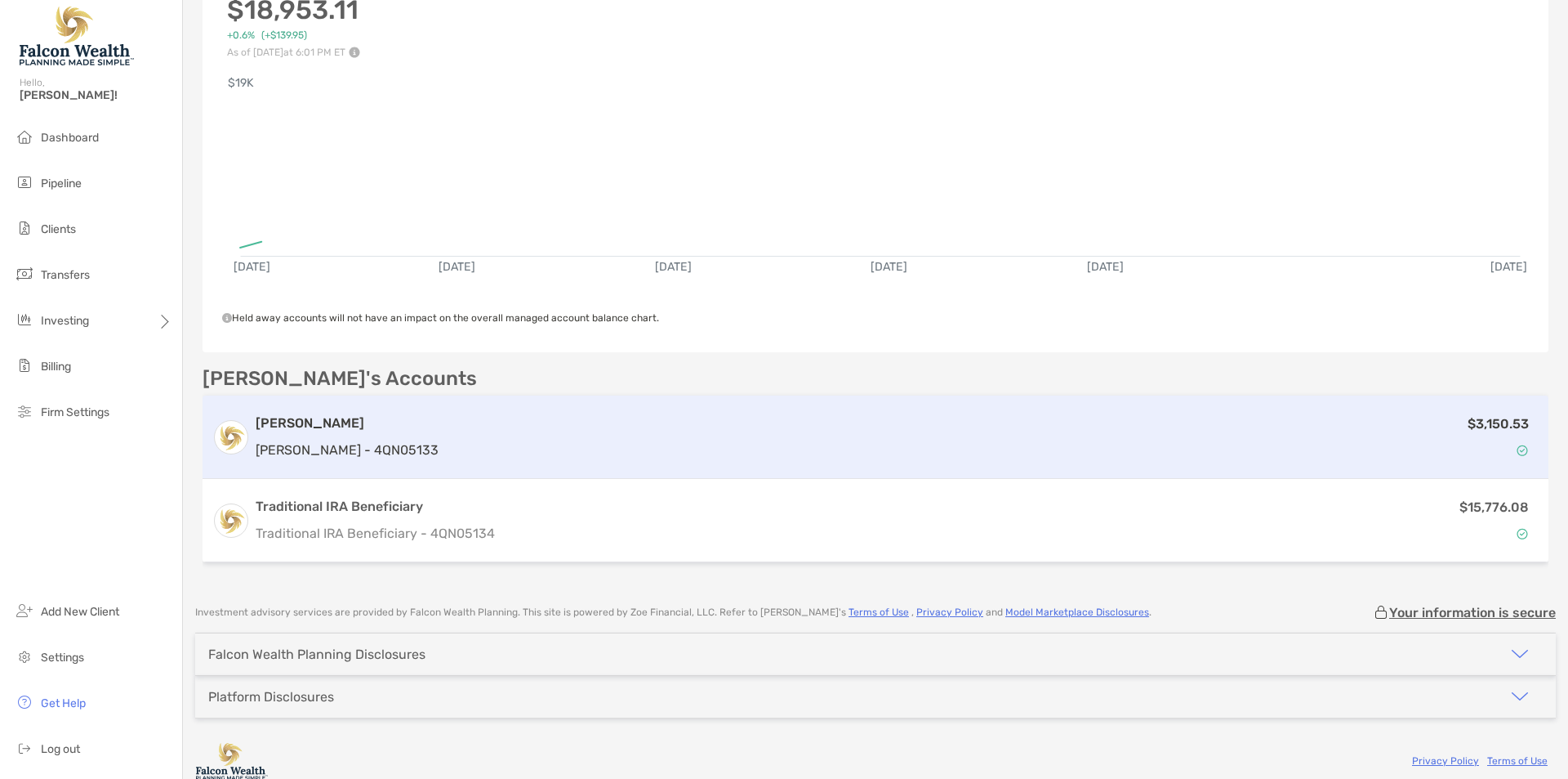
scroll to position [248, 0]
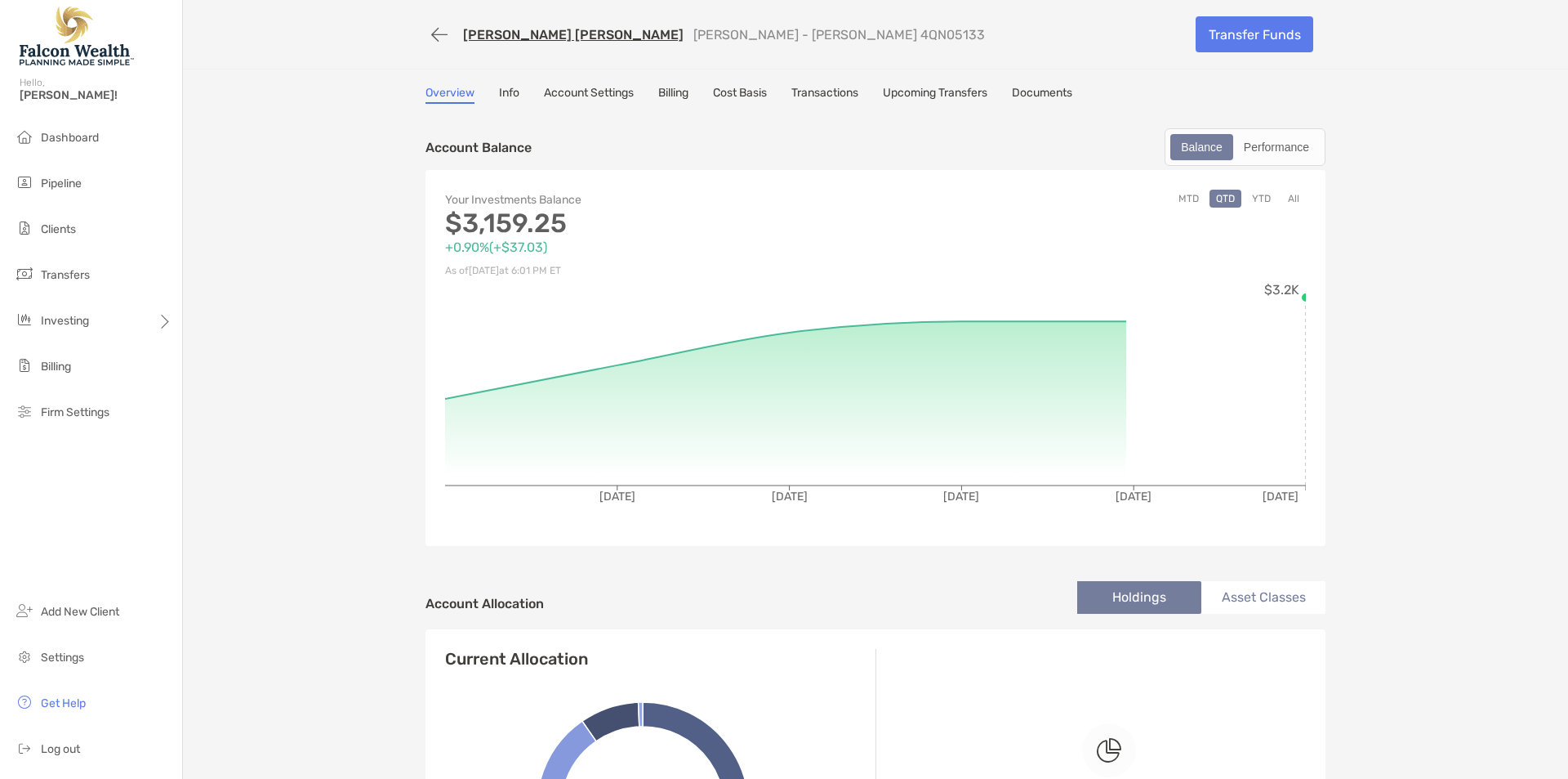
click at [664, 90] on link "Billing" at bounding box center [673, 94] width 30 height 18
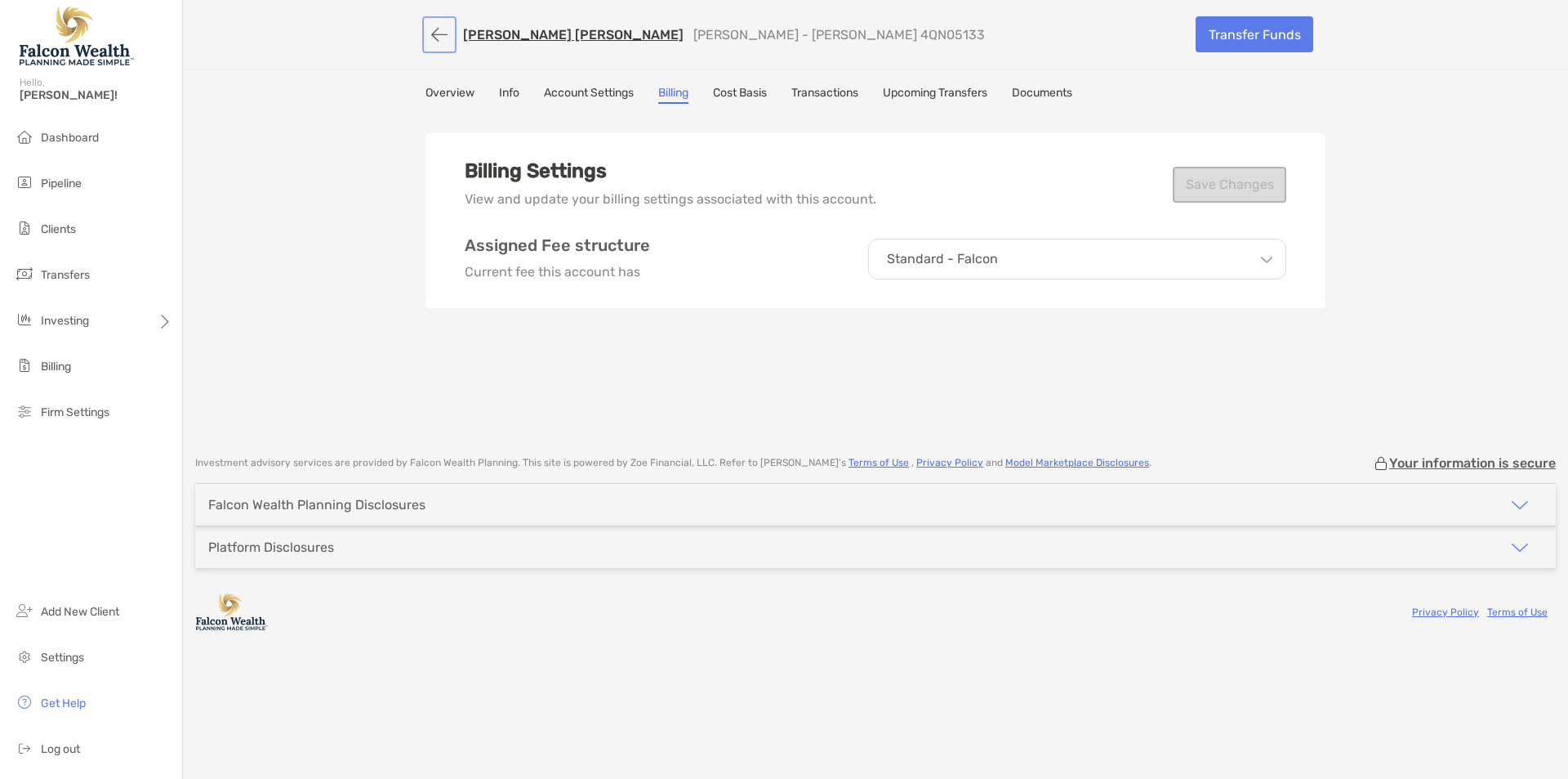
click at [443, 31] on button "button" at bounding box center [439, 35] width 28 height 30
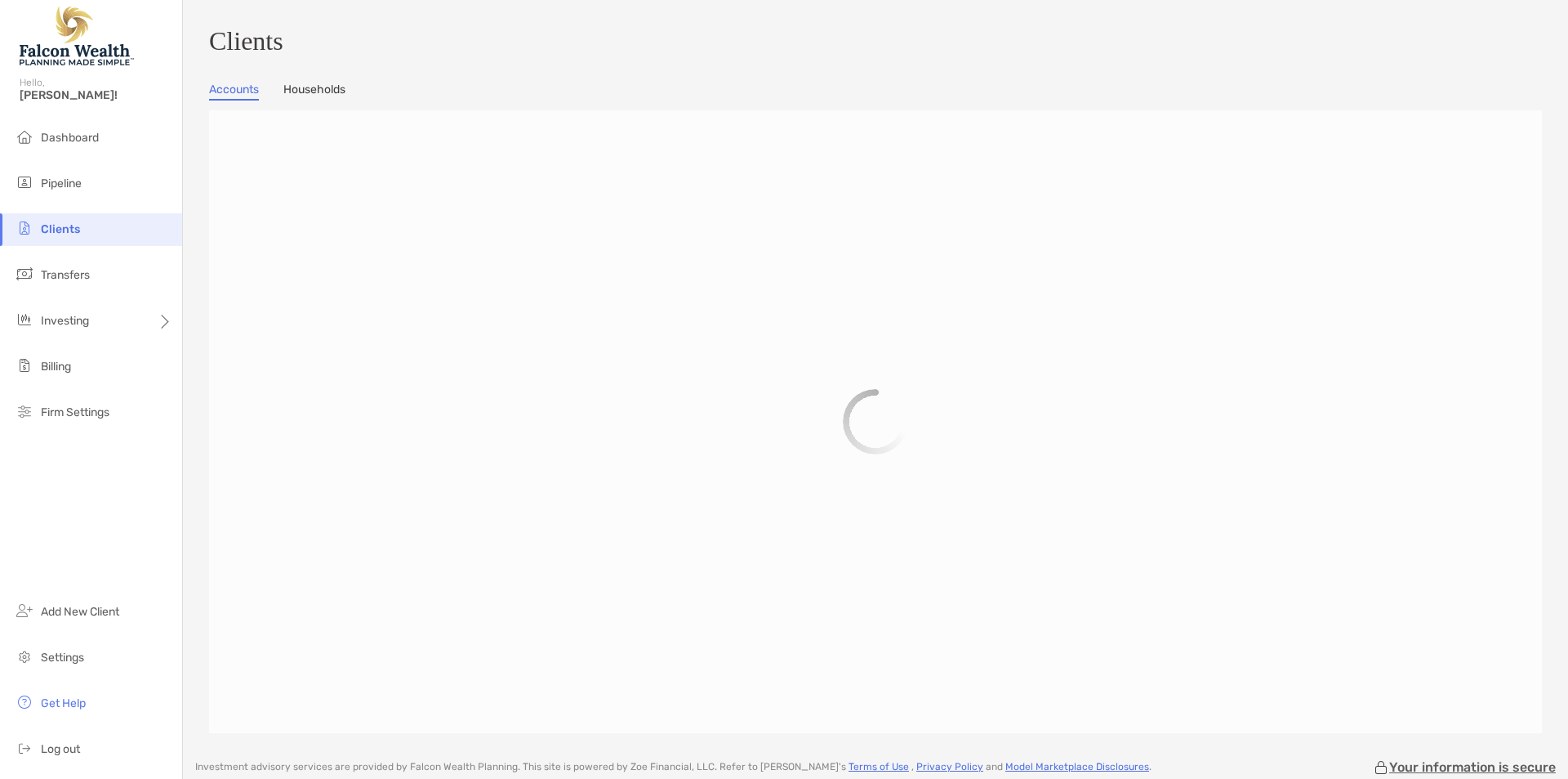
click at [123, 229] on li "Clients" at bounding box center [91, 229] width 182 height 33
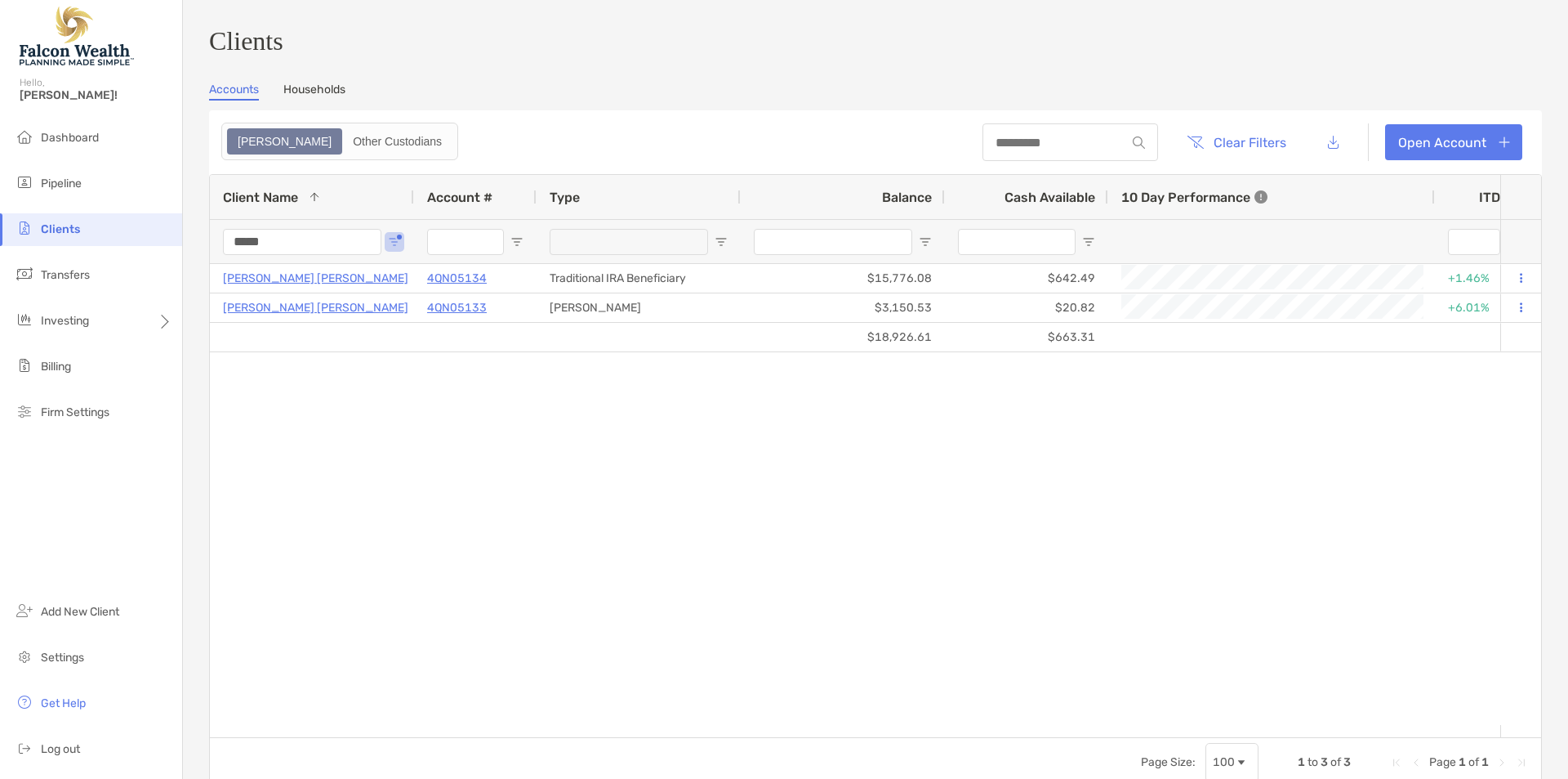
click at [299, 229] on div "*****" at bounding box center [302, 242] width 159 height 44
click at [281, 243] on input "*****" at bounding box center [302, 242] width 159 height 26
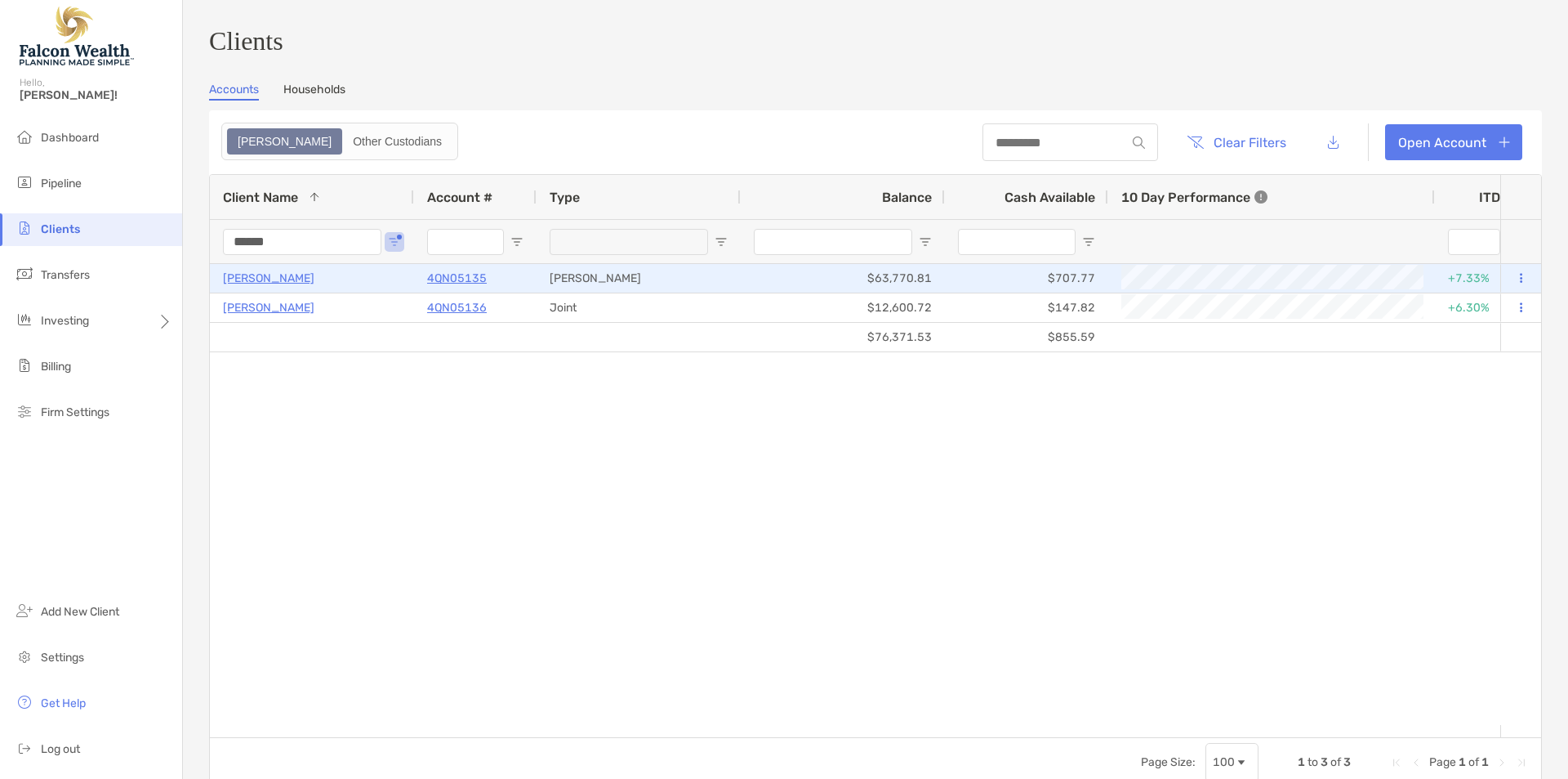
type input "******"
click at [280, 289] on p "William Joiner" at bounding box center [269, 278] width 91 height 21
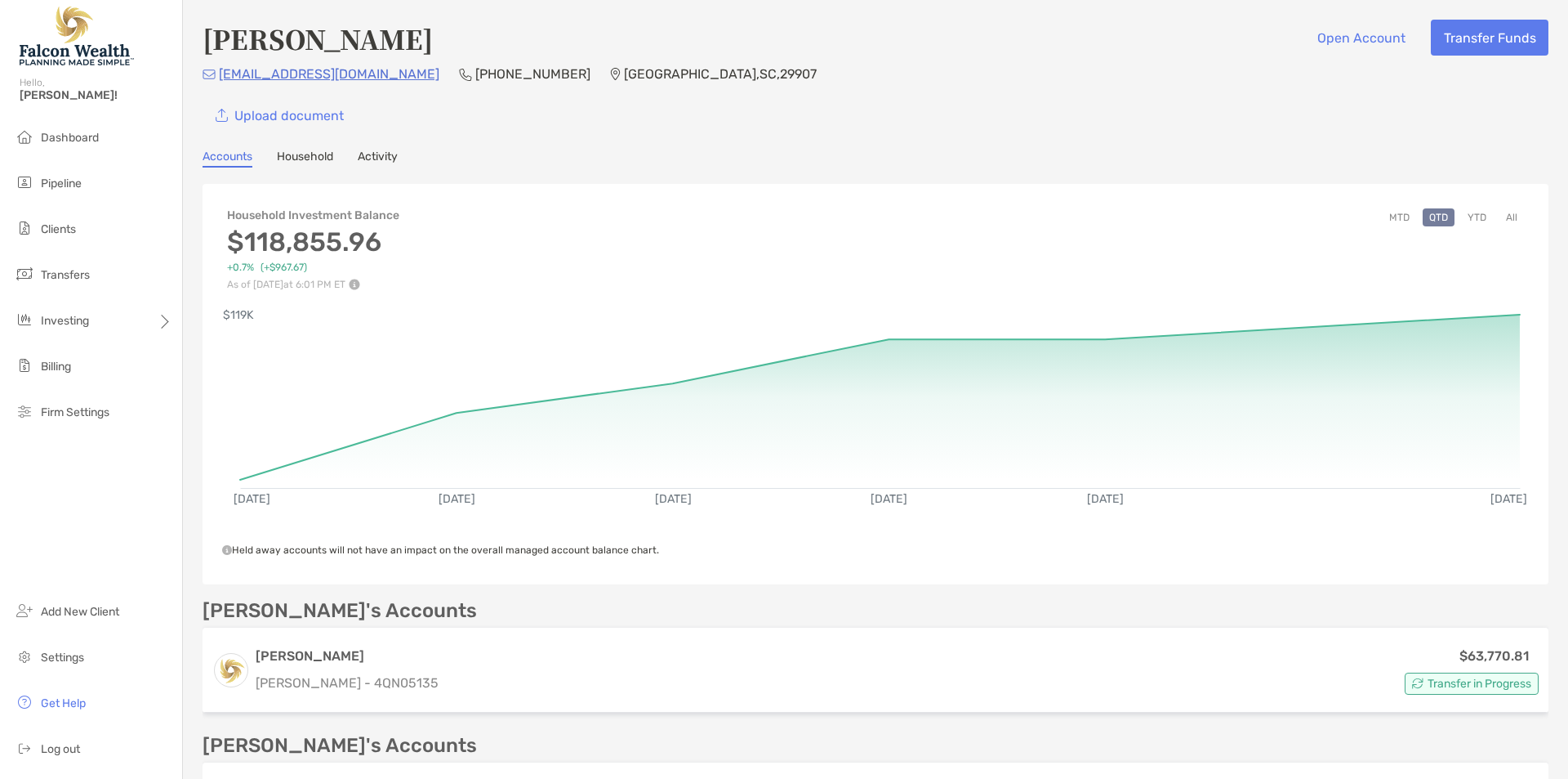
scroll to position [436, 0]
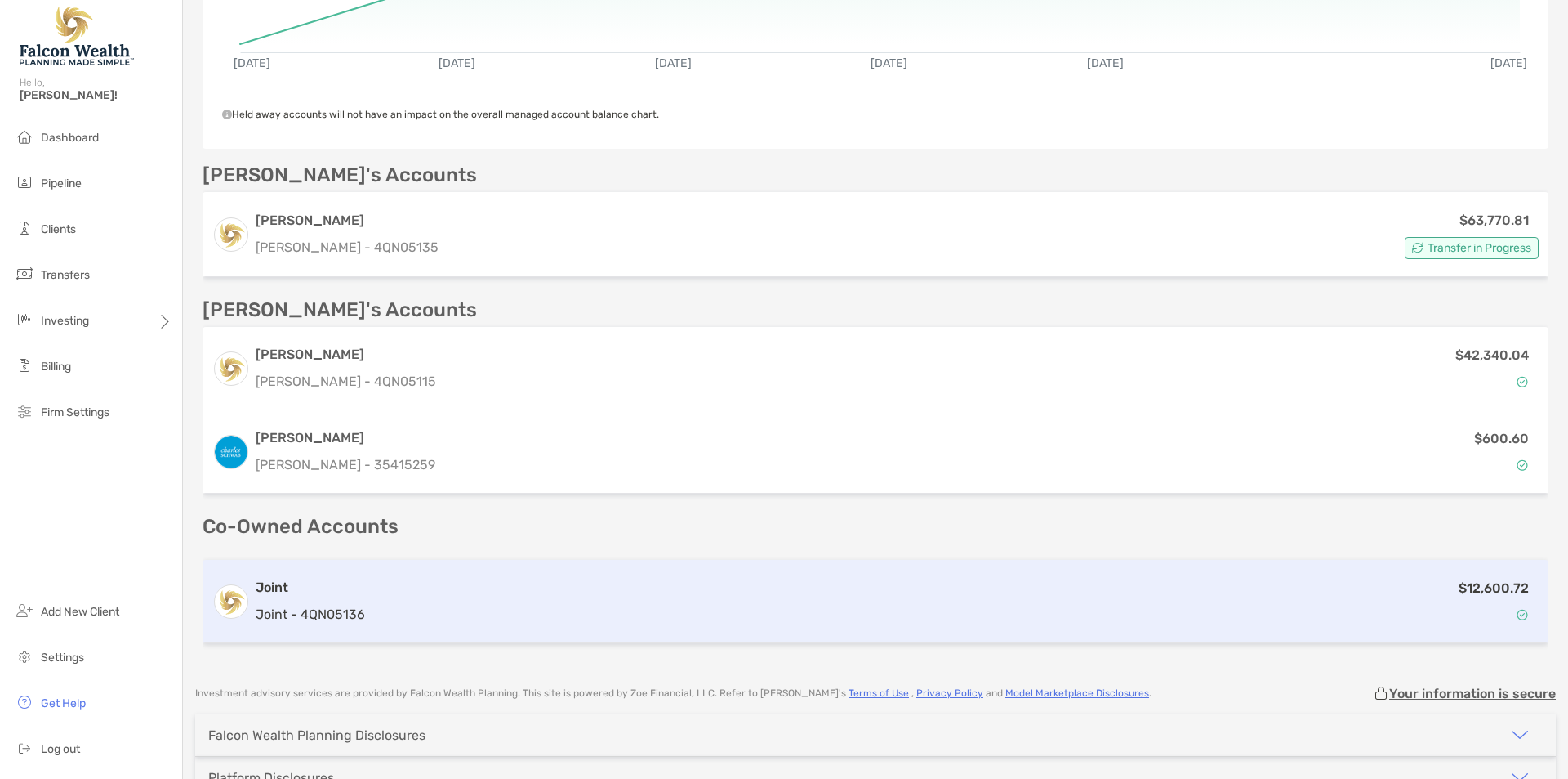
click at [802, 605] on div "$12,600.72" at bounding box center [955, 601] width 1167 height 48
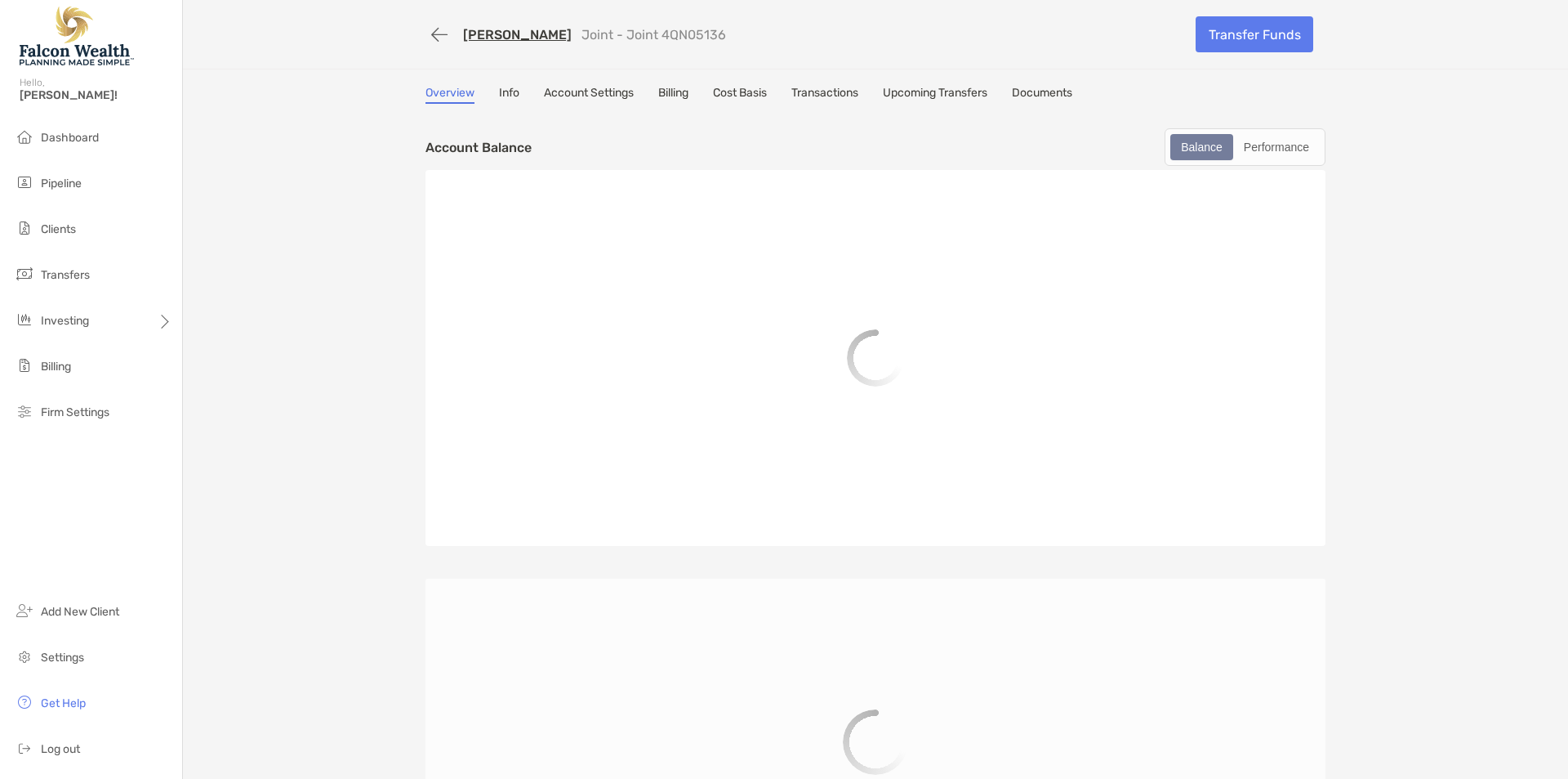
click at [676, 95] on link "Billing" at bounding box center [673, 94] width 30 height 18
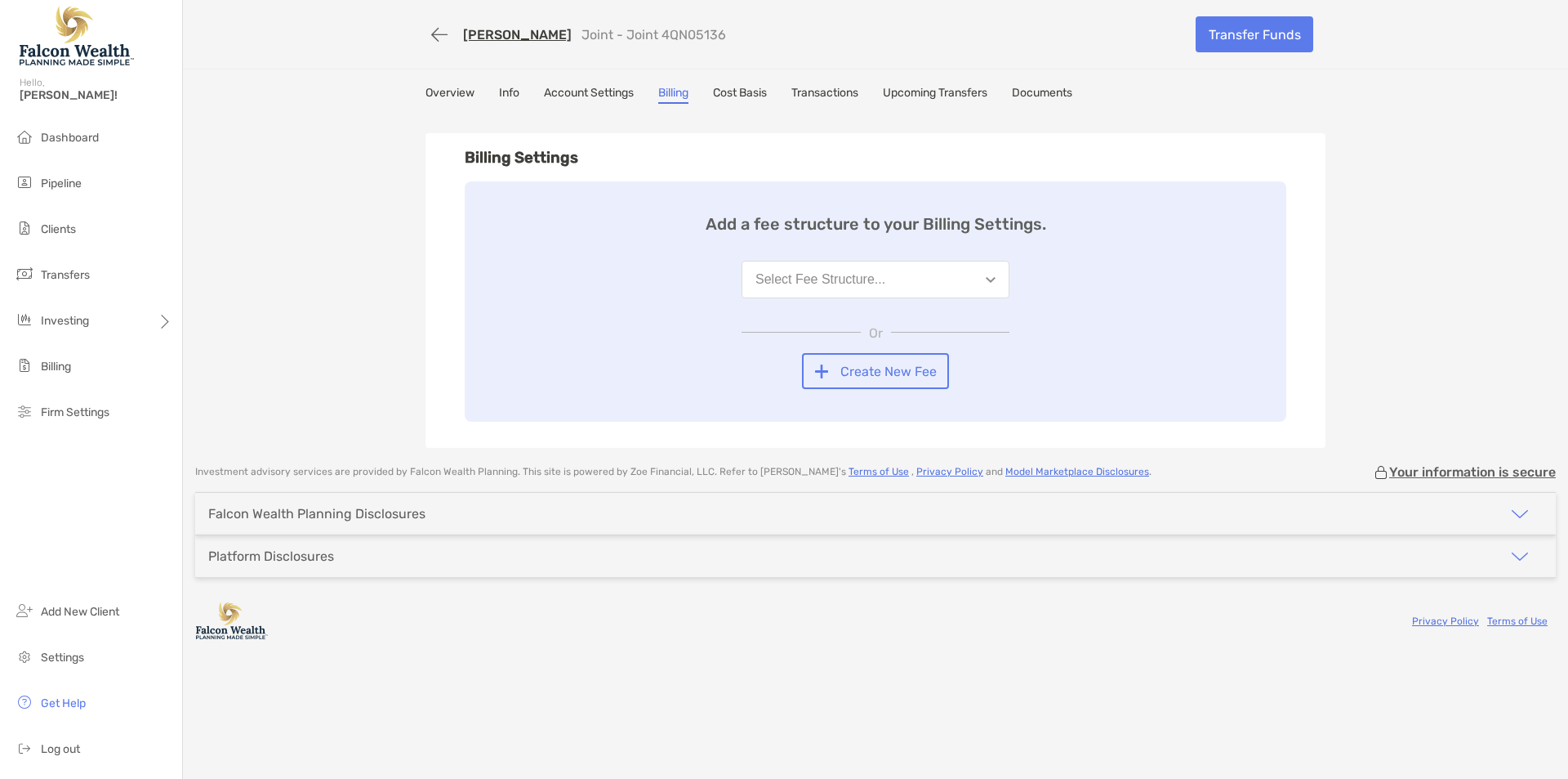
click at [842, 274] on div "Select Fee Structure..." at bounding box center [820, 279] width 130 height 15
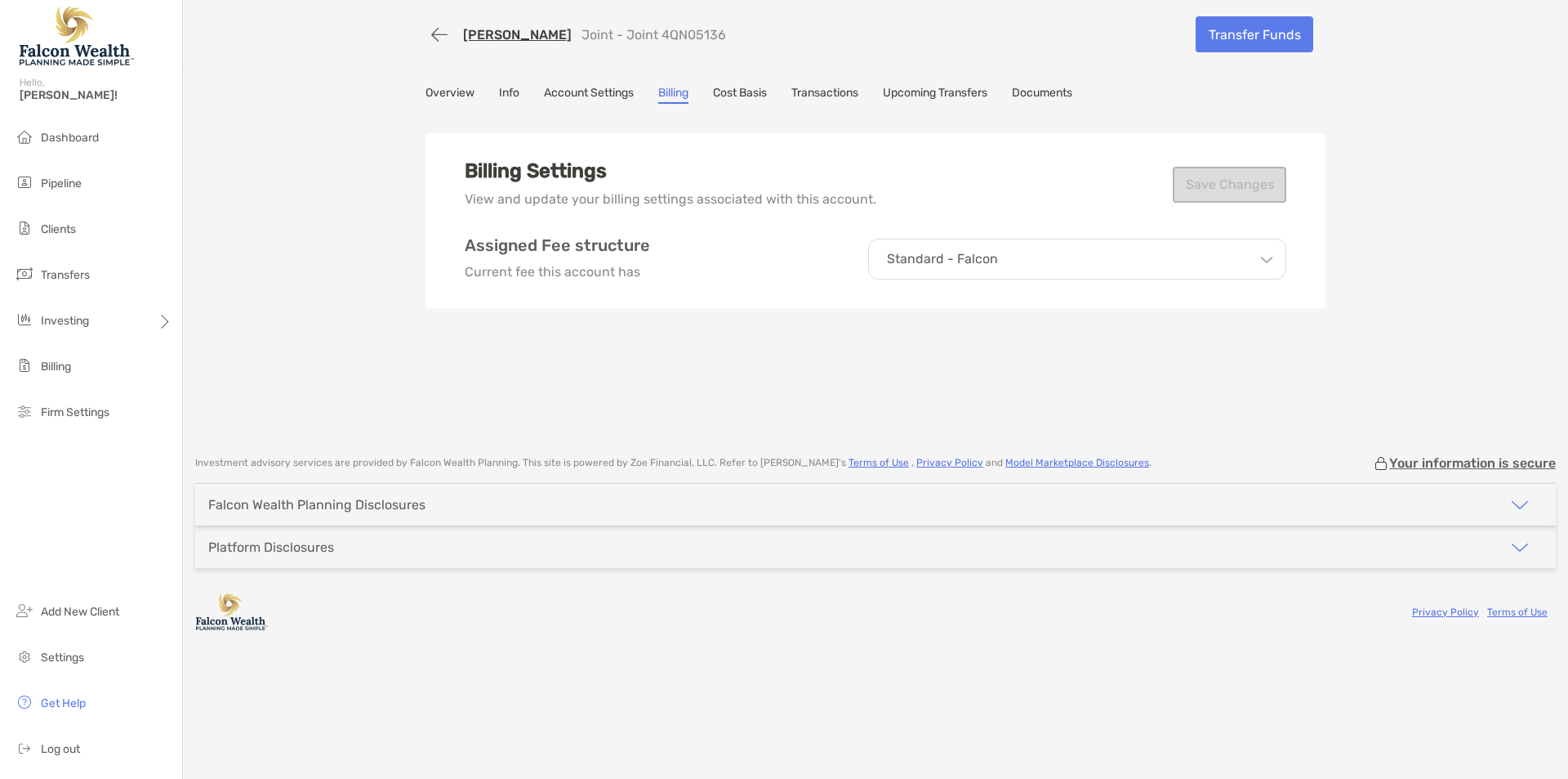
click at [904, 256] on p "Standard - Falcon" at bounding box center [942, 259] width 111 height 15
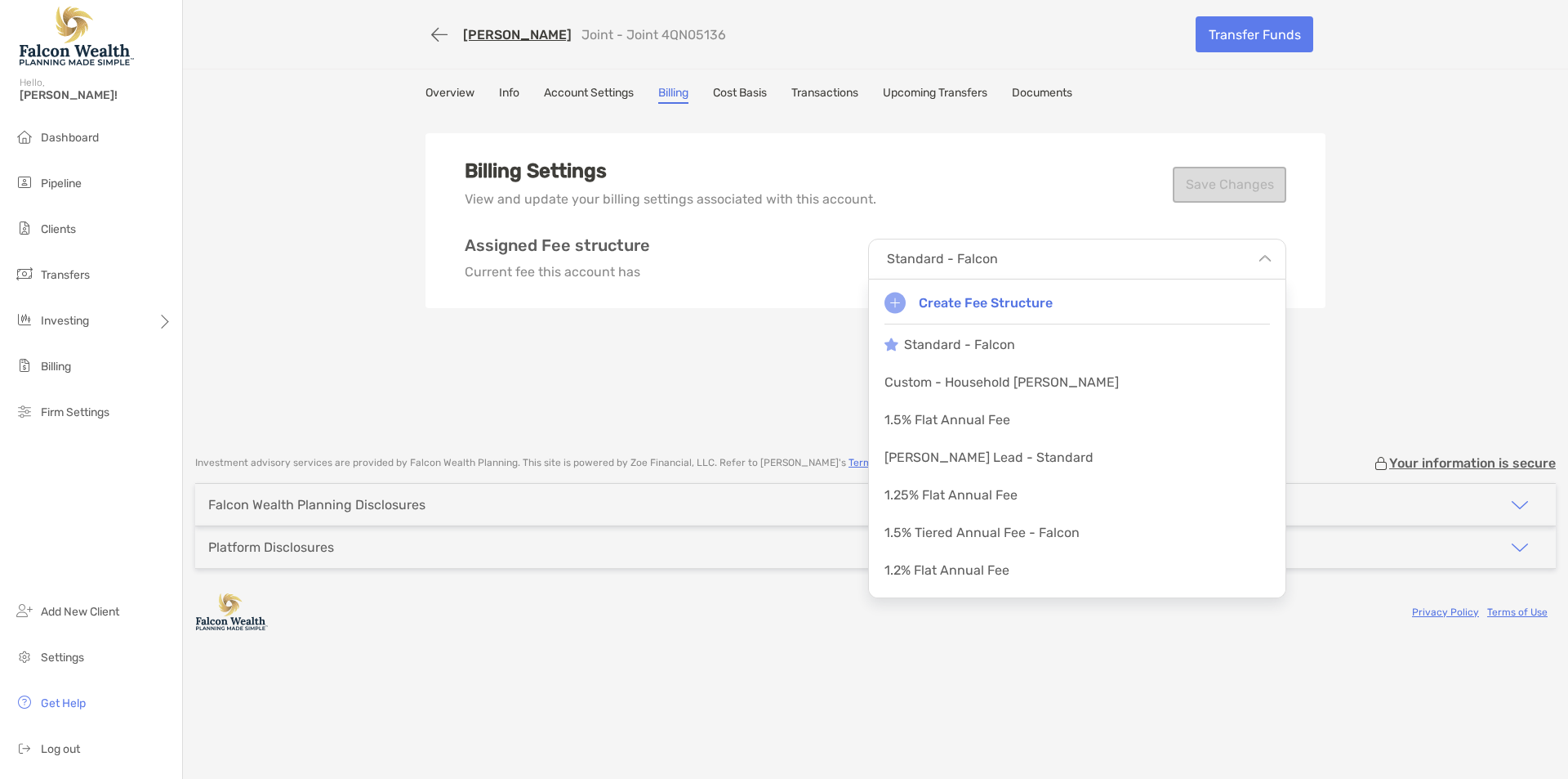
click at [762, 372] on div "Billing Settings View and update your billing settings associated with this acc…" at bounding box center [875, 275] width 900 height 326
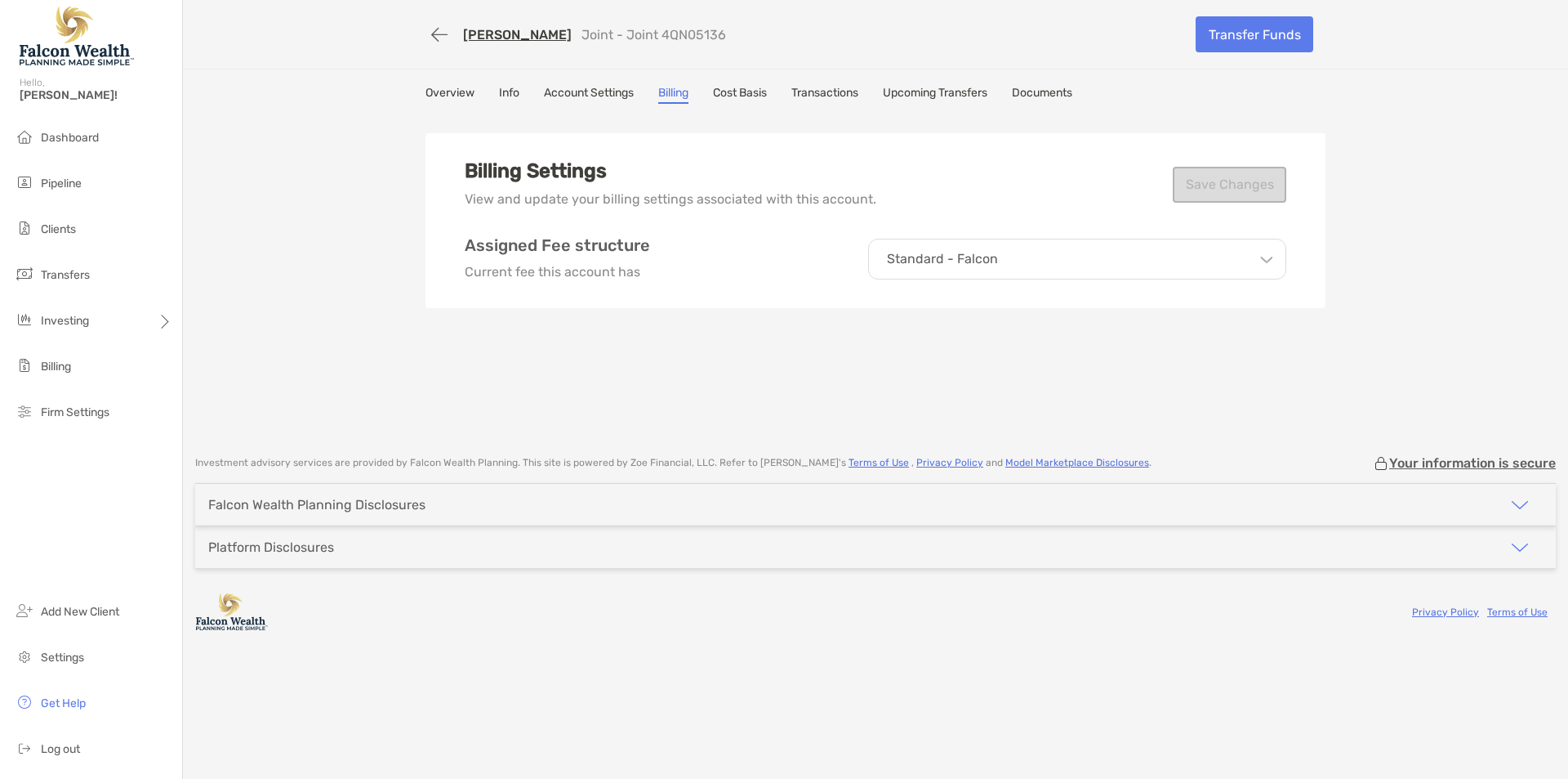
click at [991, 268] on div "Standard - Falcon" at bounding box center [1077, 258] width 419 height 41
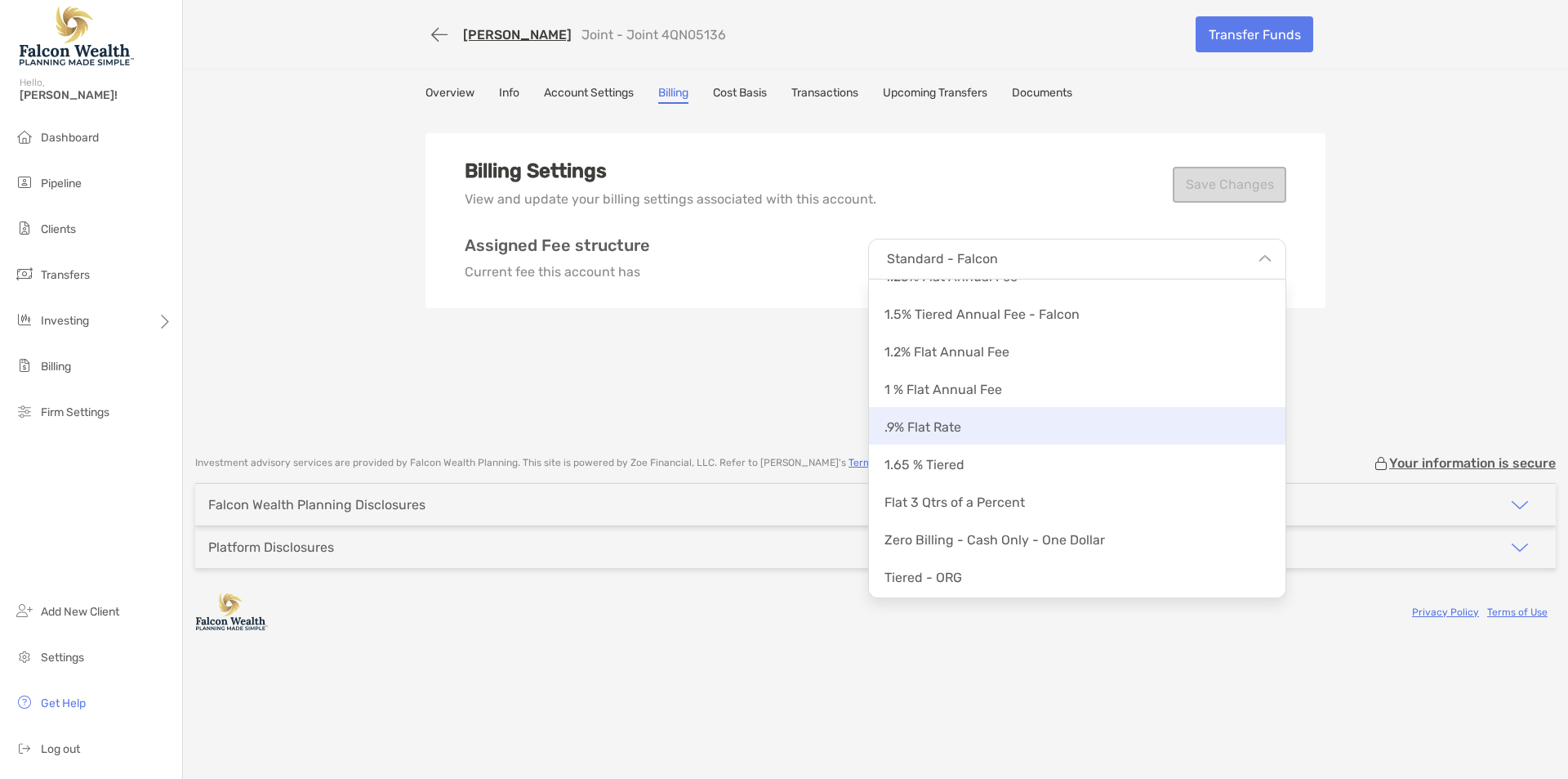
scroll to position [291, 0]
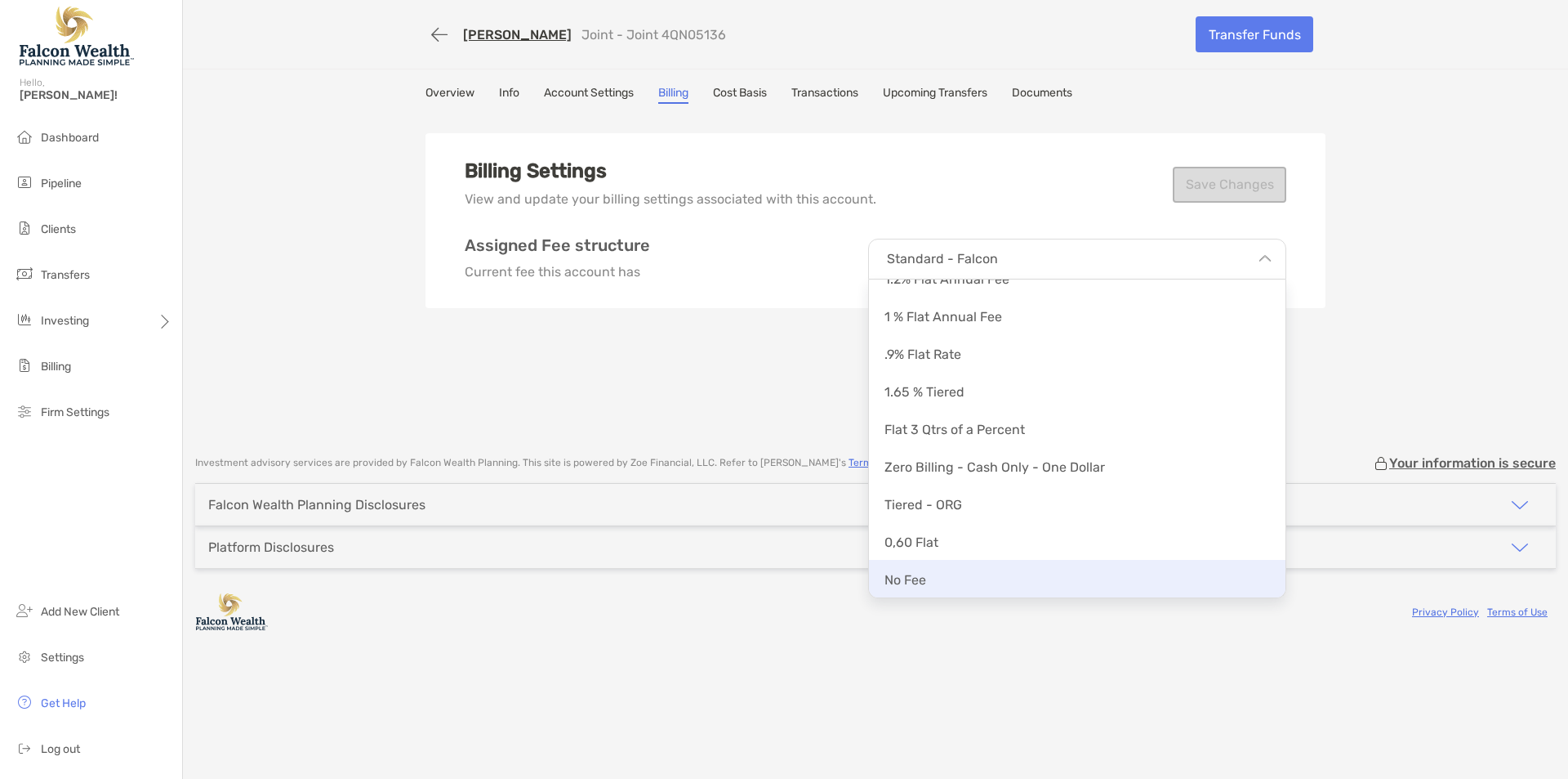
click at [919, 577] on p "No Fee" at bounding box center [905, 580] width 42 height 16
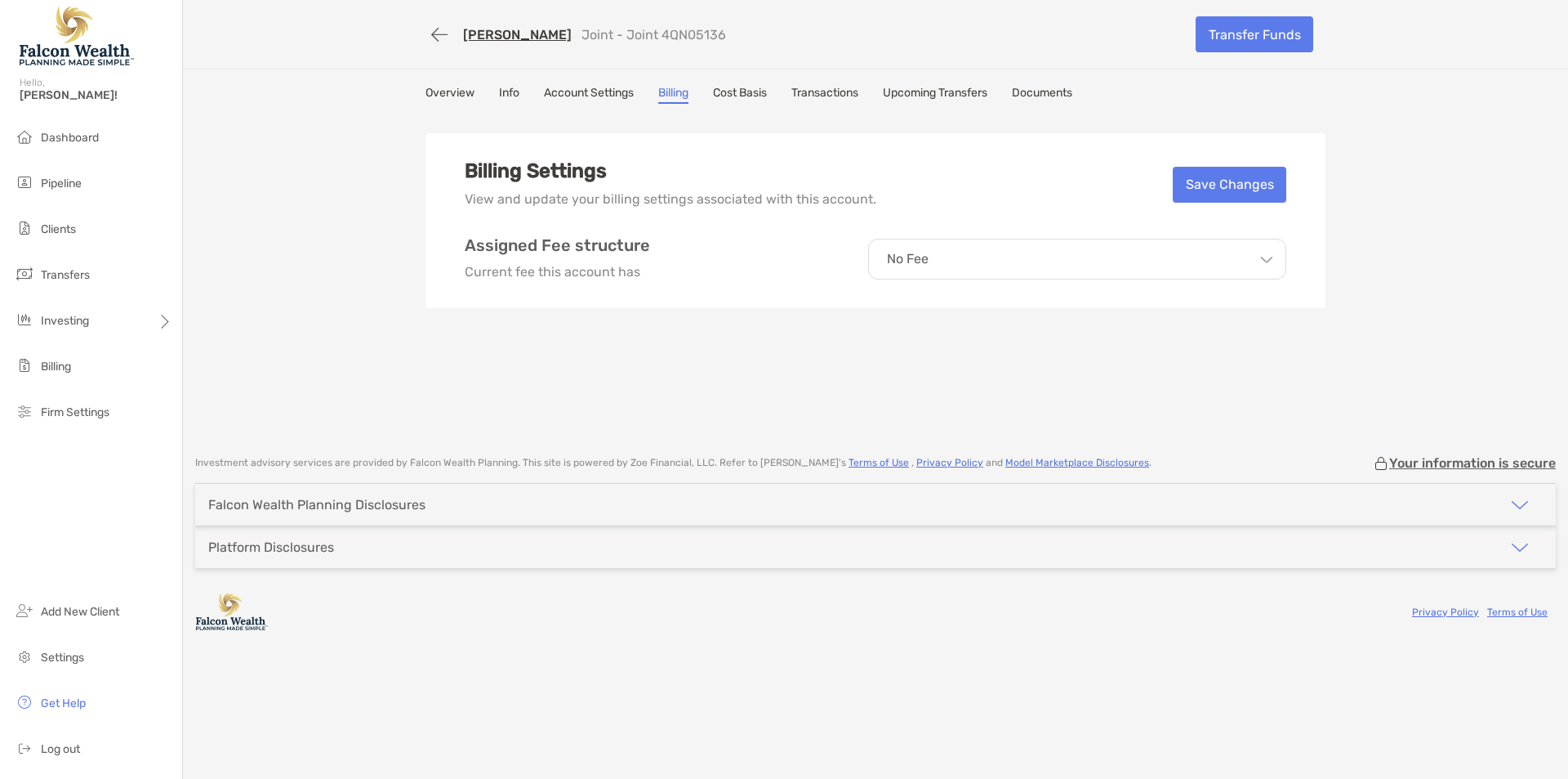
click at [802, 391] on div "Billing Settings View and update your billing settings associated with this acc…" at bounding box center [875, 275] width 900 height 326
click at [1198, 184] on button "Save Changes" at bounding box center [1229, 185] width 113 height 36
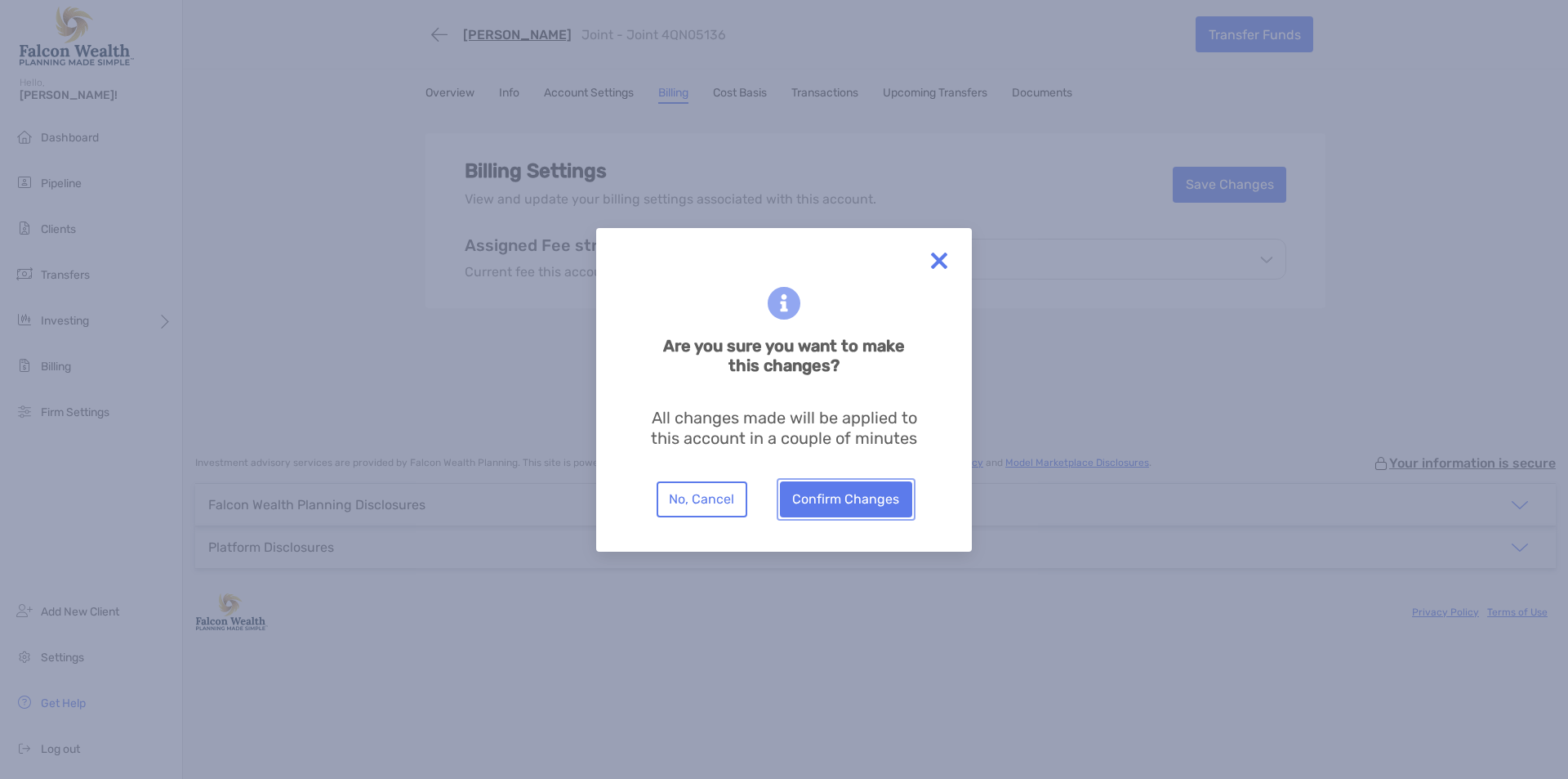
click at [860, 502] on button "Confirm Changes" at bounding box center [845, 499] width 132 height 36
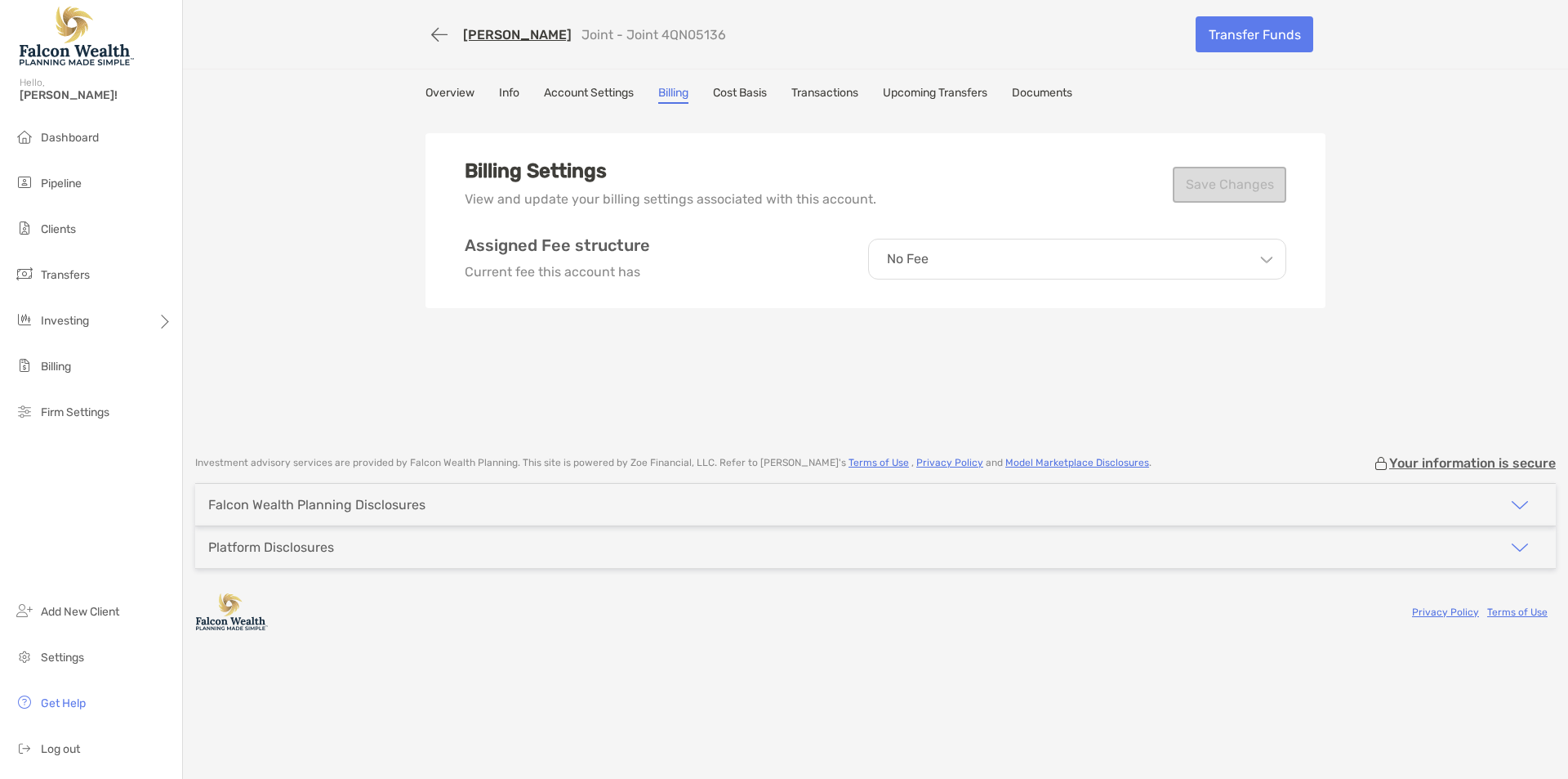
click at [384, 335] on div "William Joiner Joint - Joint 4QN05136 Transfer Funds Overview Info Account Sett…" at bounding box center [875, 219] width 1386 height 439
click at [432, 35] on button "button" at bounding box center [439, 35] width 28 height 30
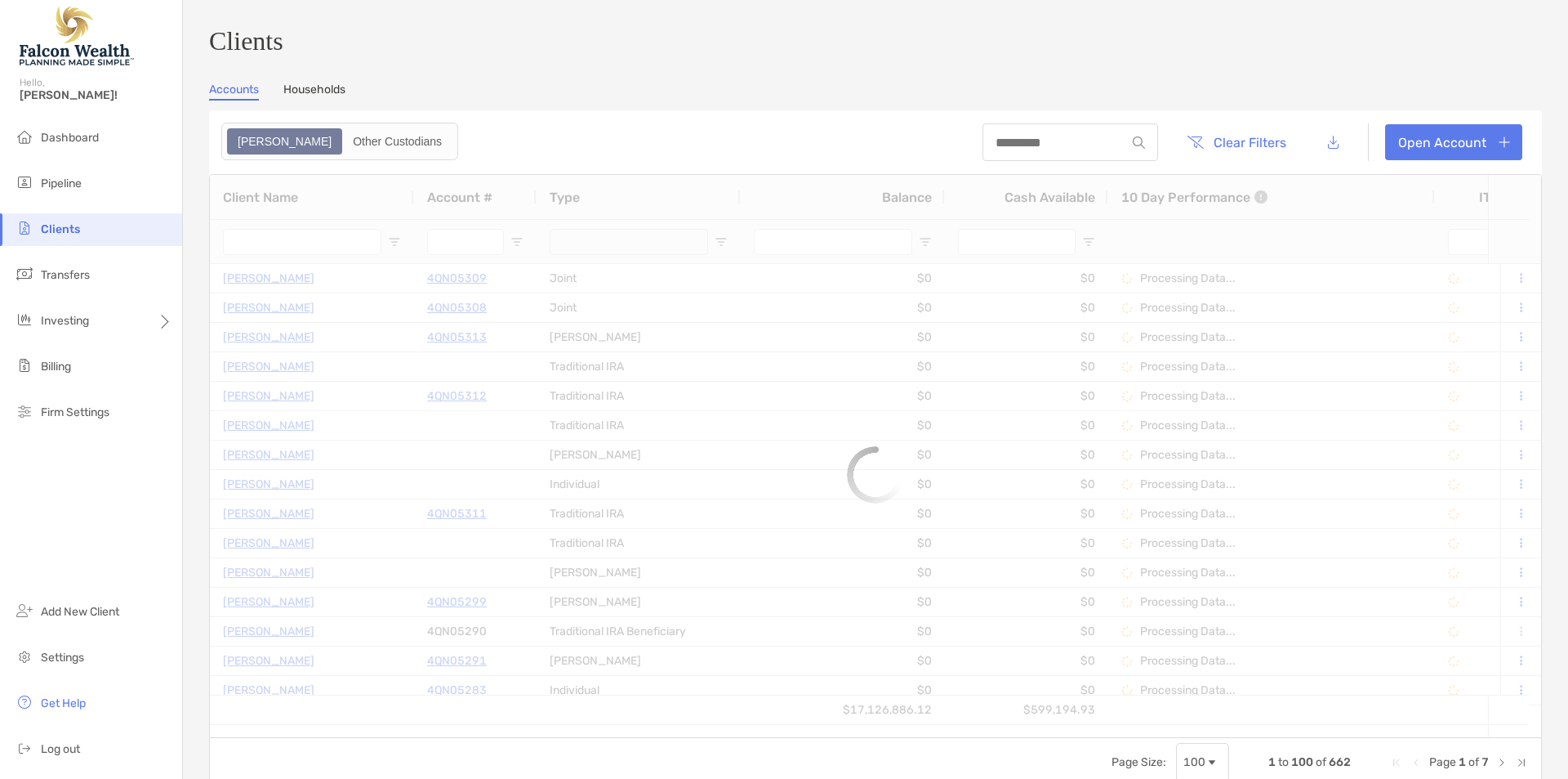
type input "******"
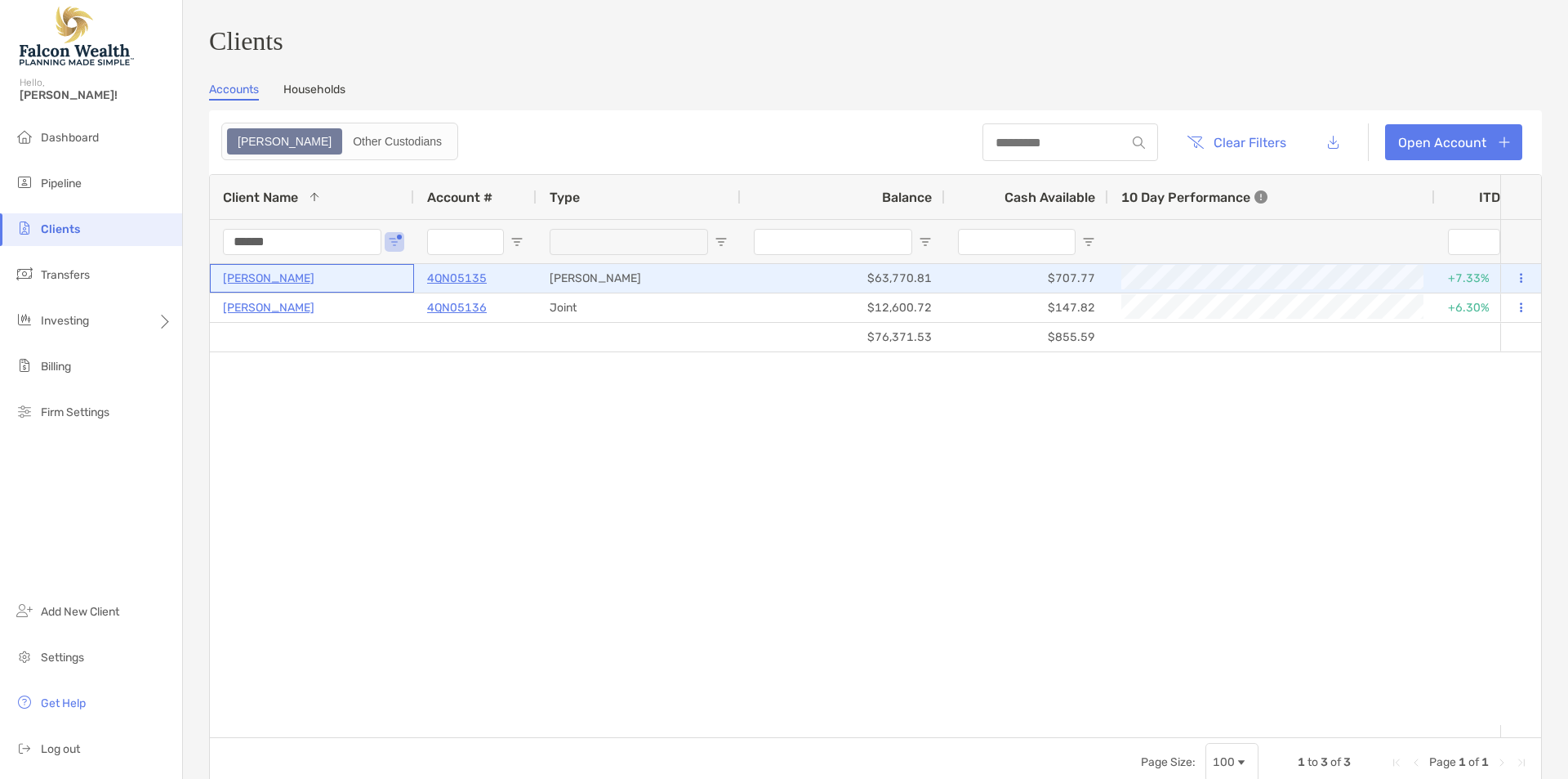
click at [288, 289] on p "William Joiner" at bounding box center [269, 278] width 91 height 21
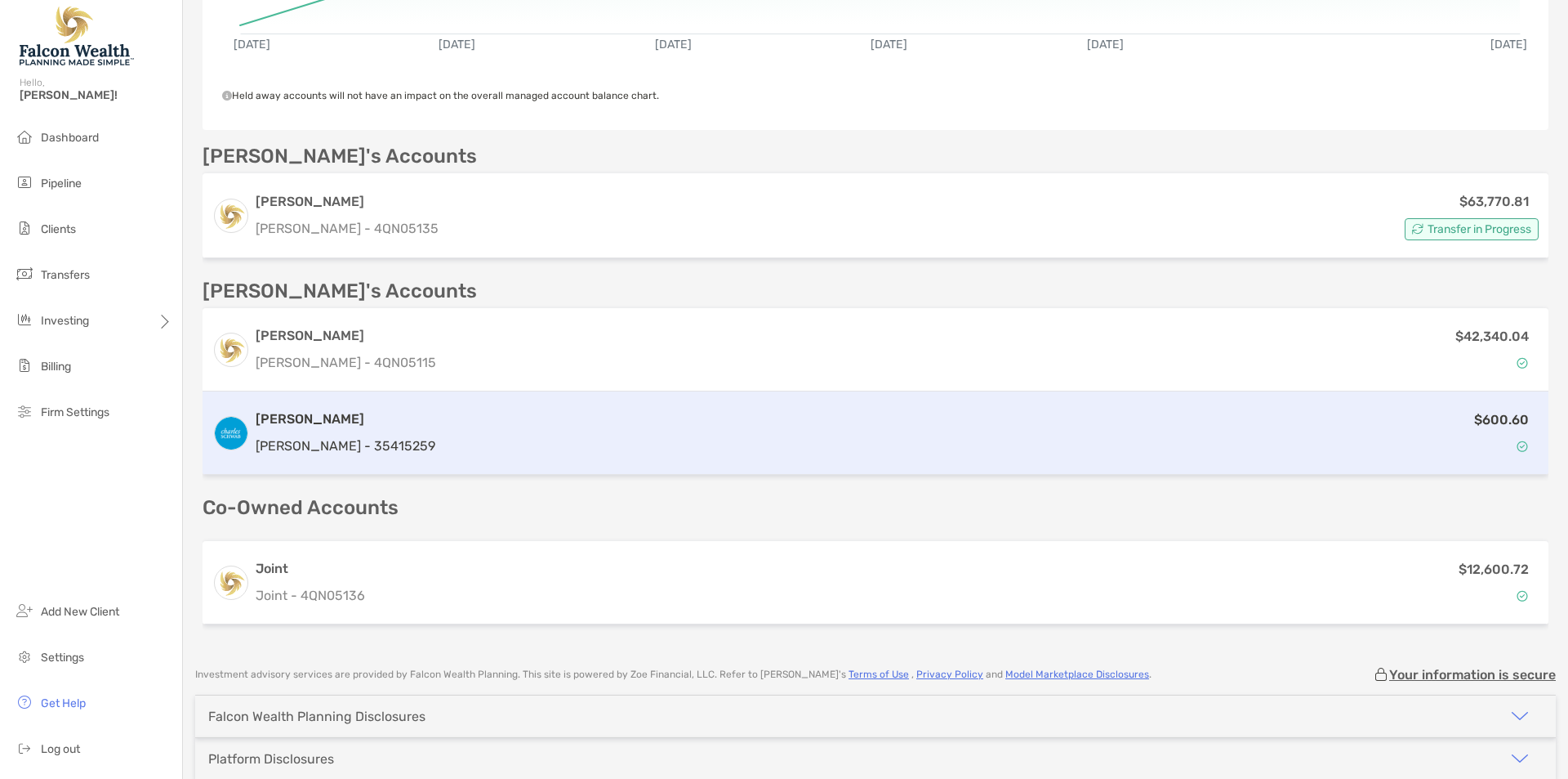
scroll to position [424, 0]
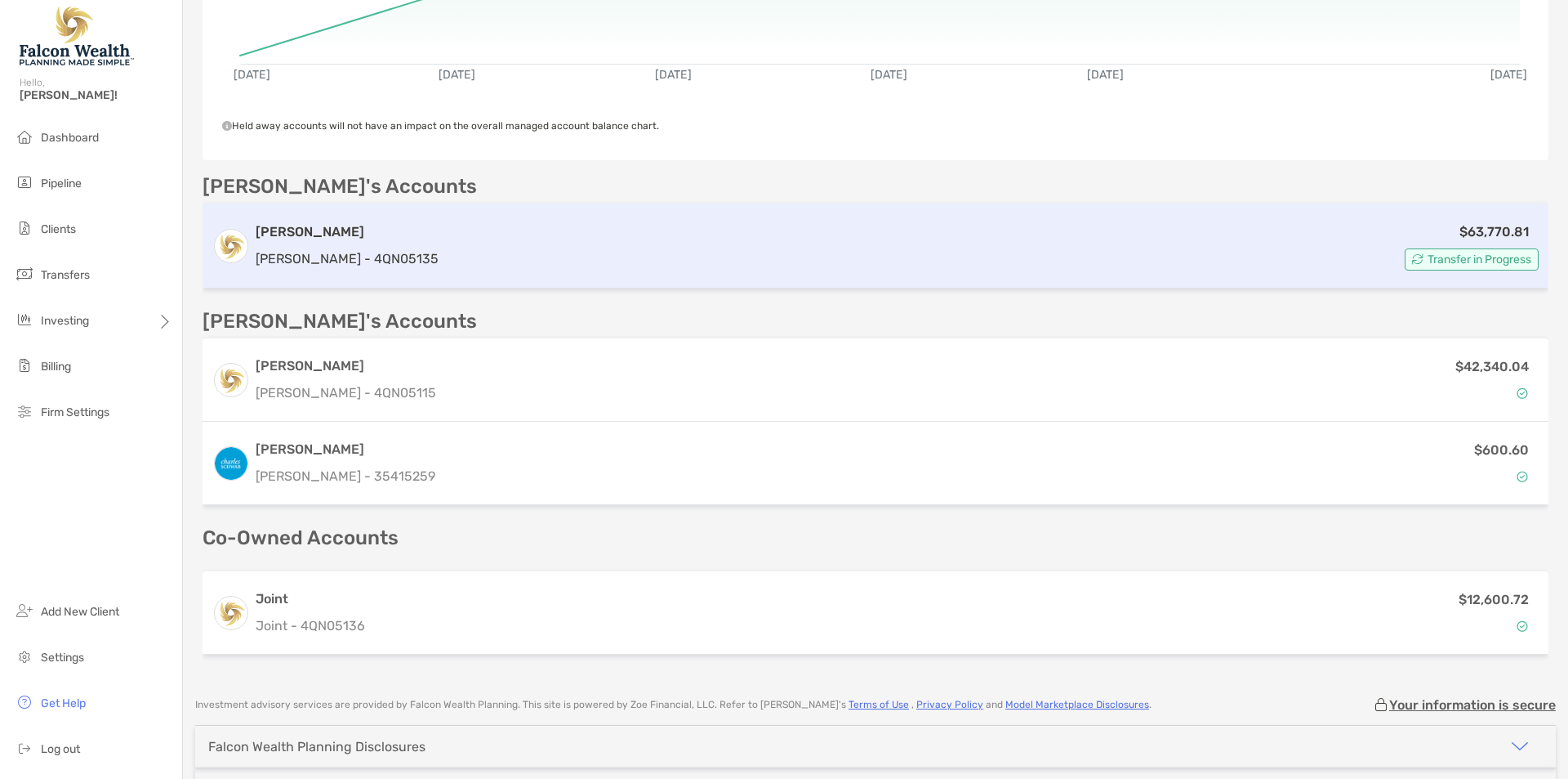
click at [498, 238] on div "$63,770.81 Transfer in Progress" at bounding box center [992, 245] width 1094 height 49
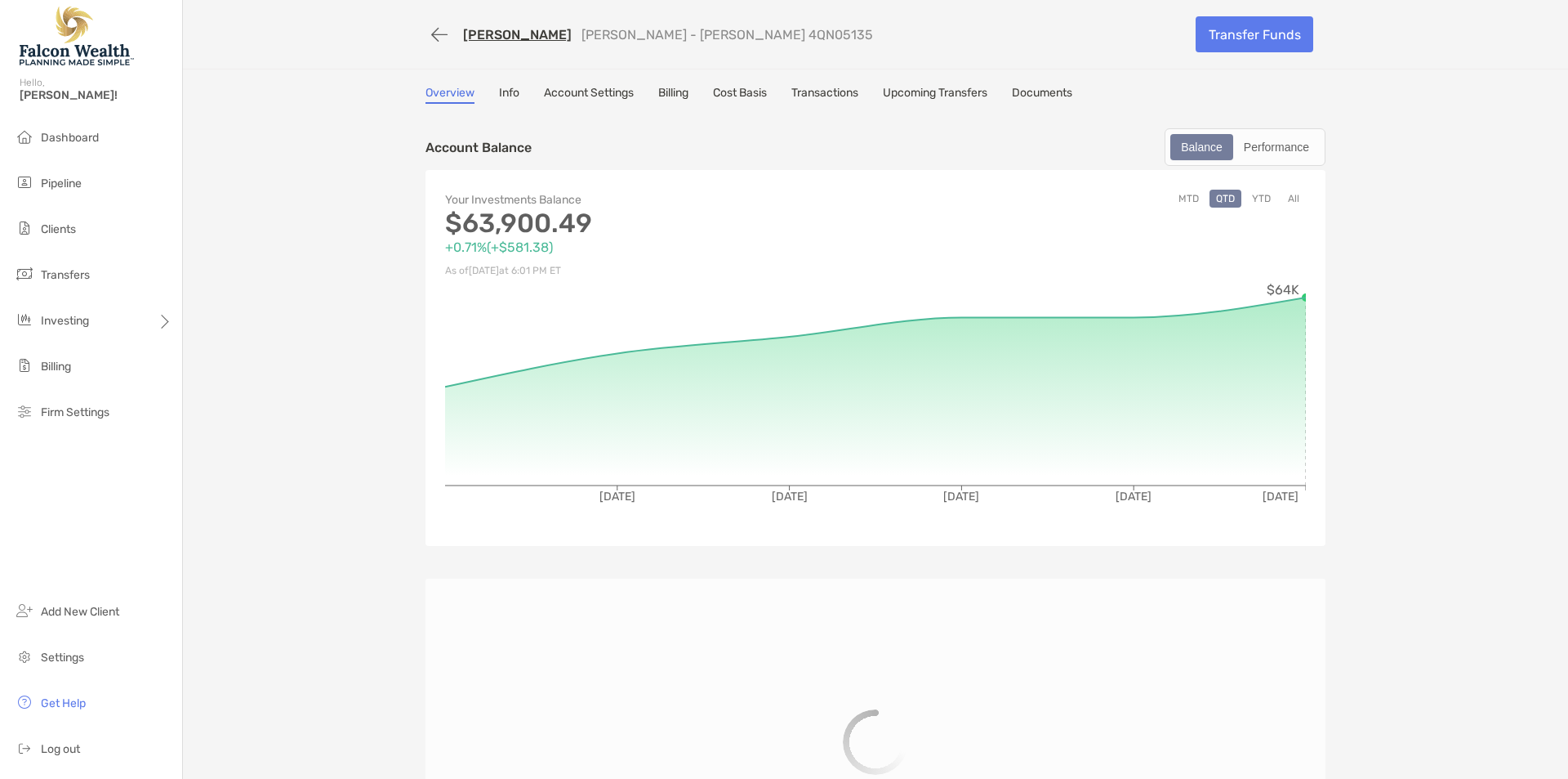
click at [687, 96] on link "Billing" at bounding box center [673, 94] width 30 height 18
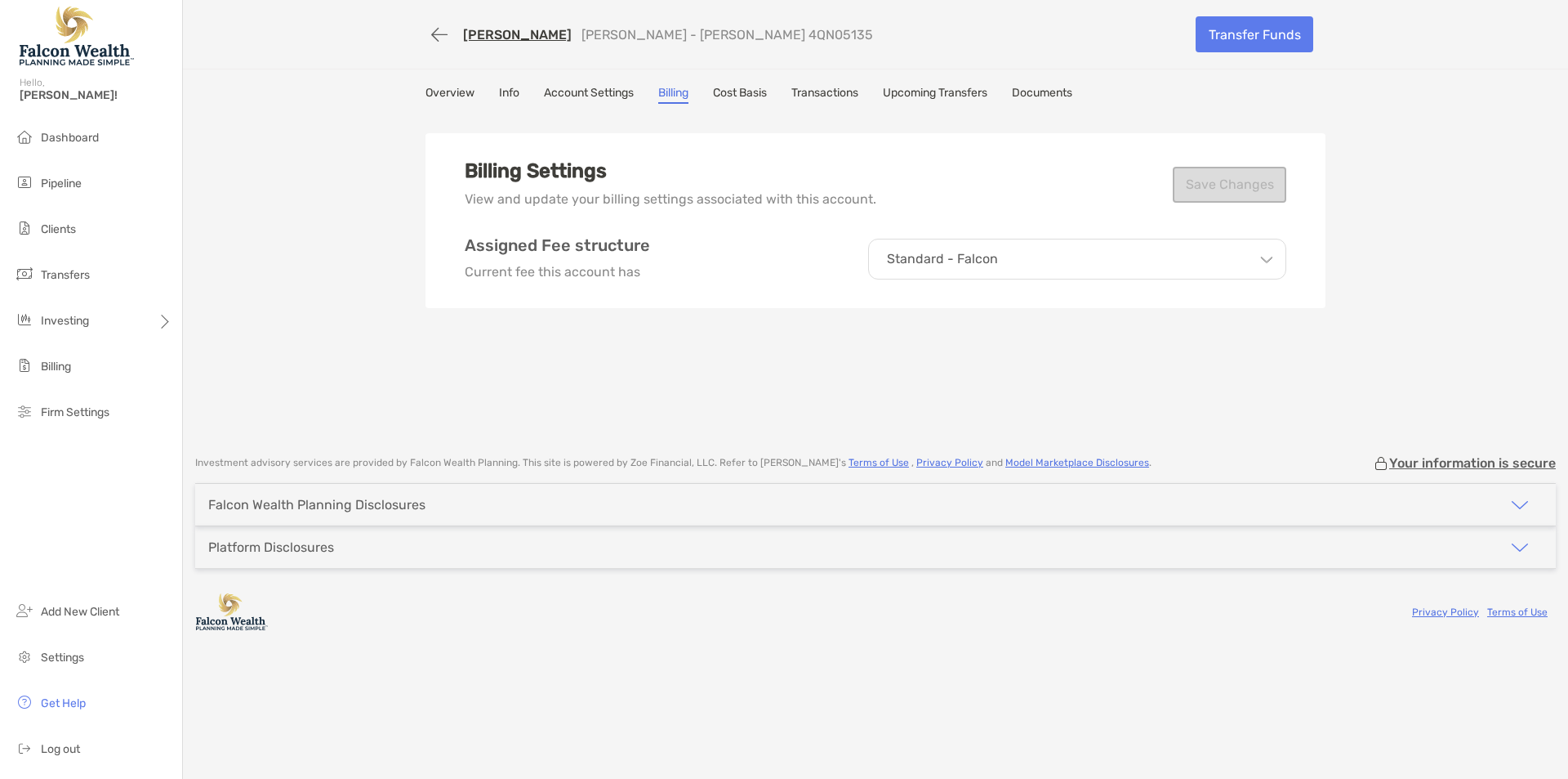
click at [814, 280] on div "Assigned Fee structure Current fee this account has Standard - Falcon Create Fe…" at bounding box center [876, 258] width 821 height 47
click at [944, 234] on div "Billing Settings View and update your billing settings associated with this acc…" at bounding box center [875, 220] width 900 height 175
click at [952, 252] on p "Standard - Falcon" at bounding box center [942, 259] width 111 height 15
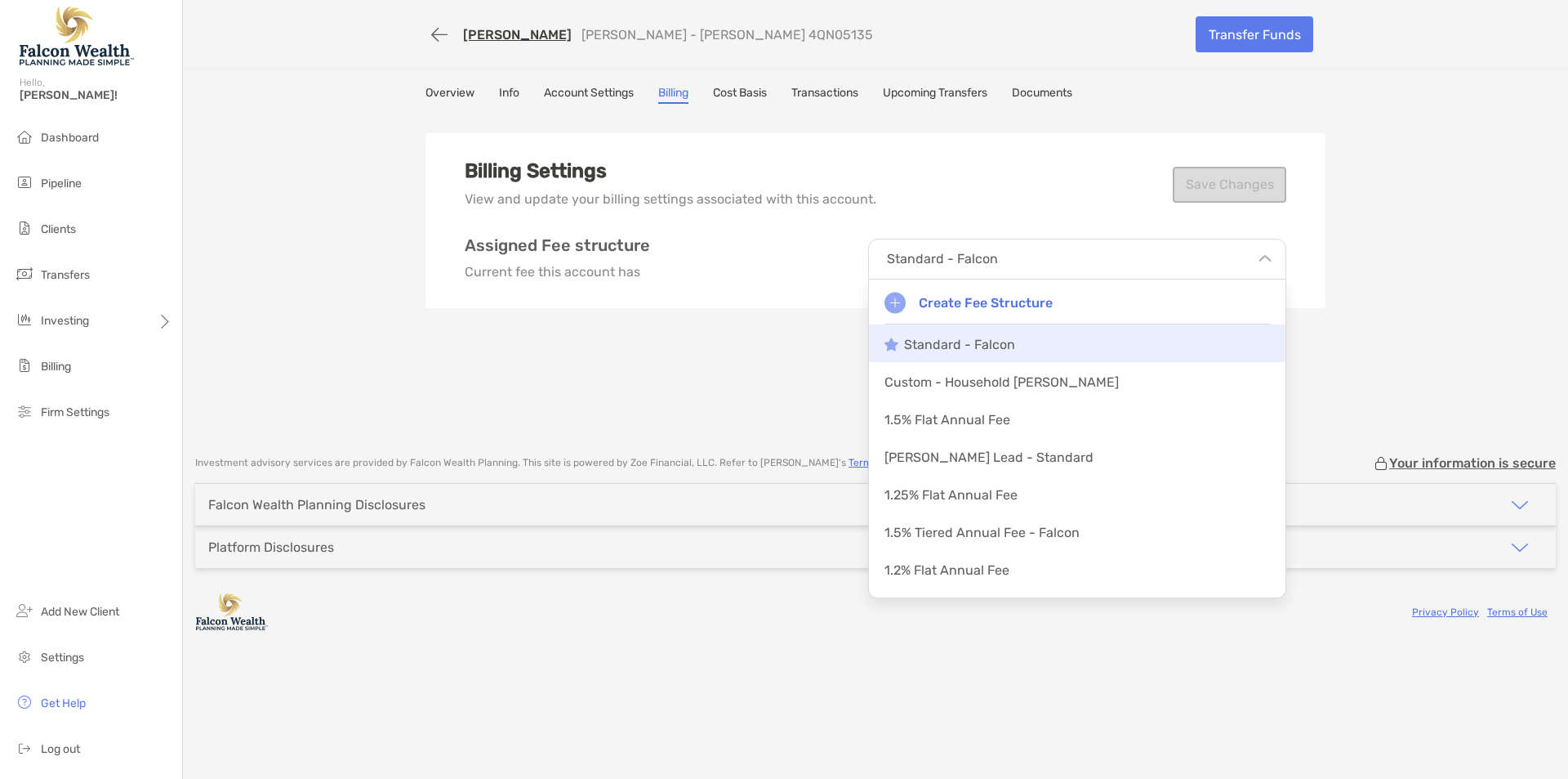
click at [933, 342] on p "Standard - Falcon" at bounding box center [960, 344] width 111 height 16
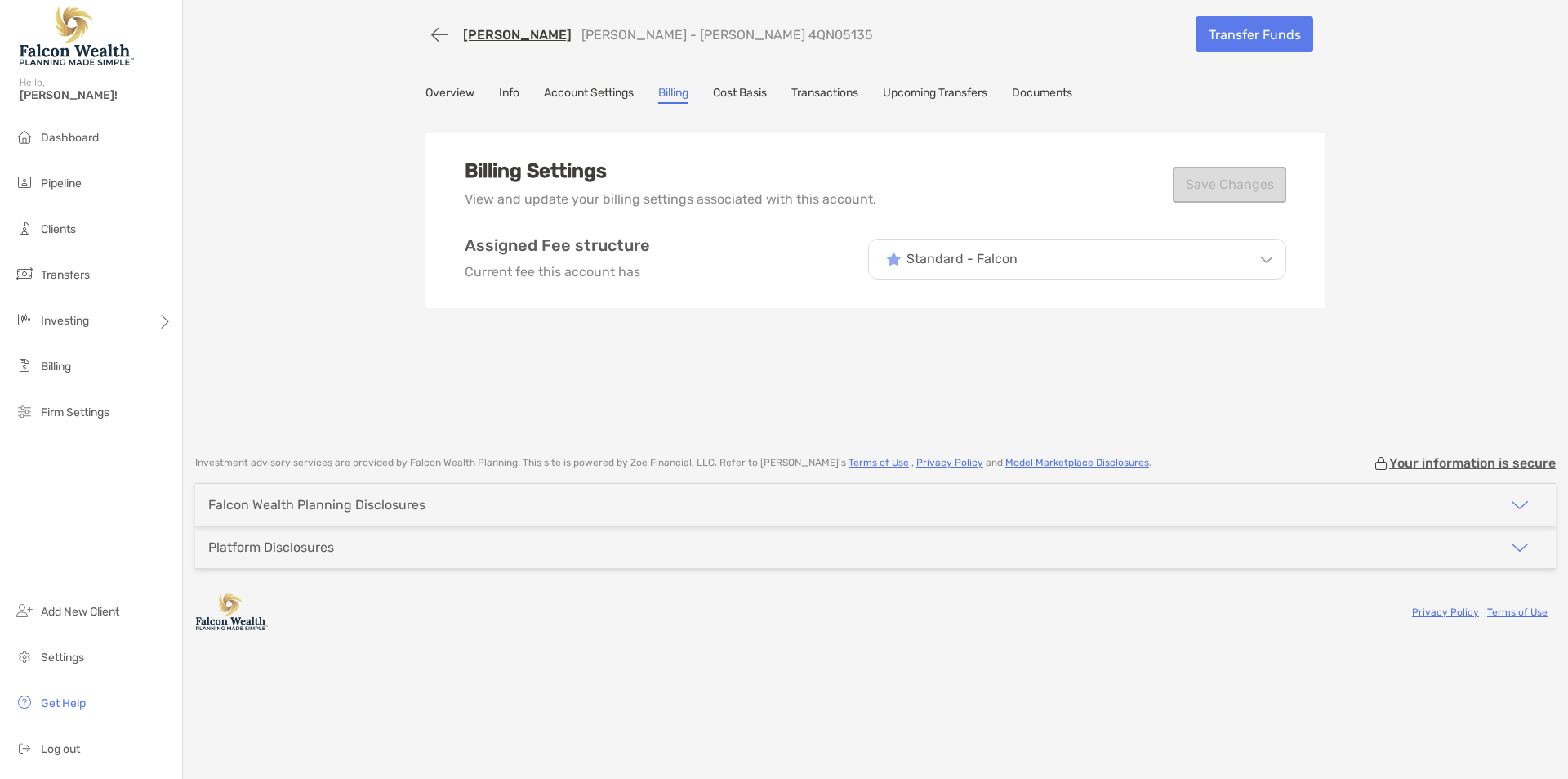
click at [788, 368] on div "Billing Settings View and update your billing settings associated with this acc…" at bounding box center [875, 275] width 900 height 326
click at [534, 342] on div "Billing Settings View and update your billing settings associated with this acc…" at bounding box center [875, 275] width 900 height 326
click at [439, 35] on button "button" at bounding box center [439, 35] width 28 height 30
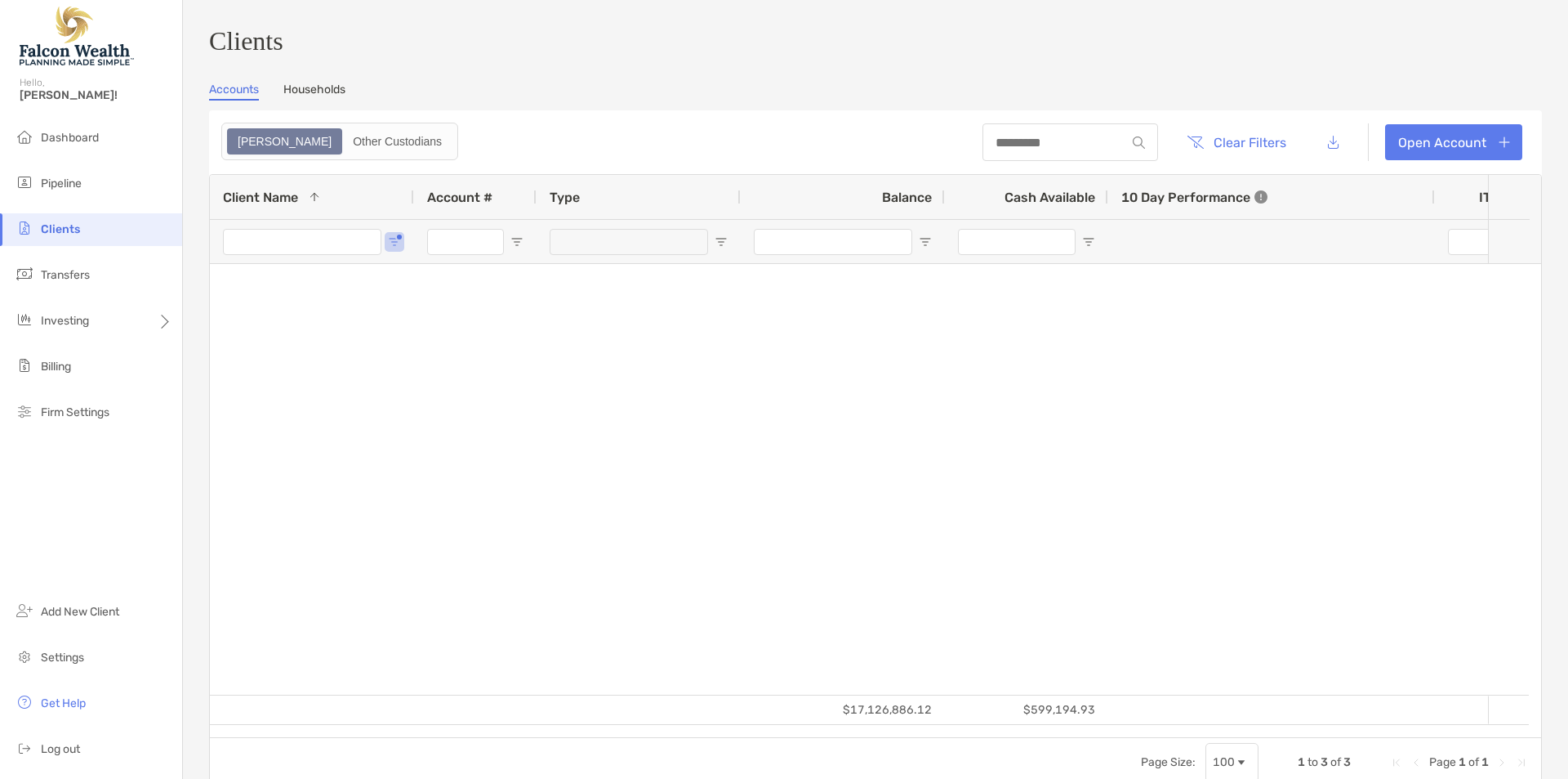
type input "******"
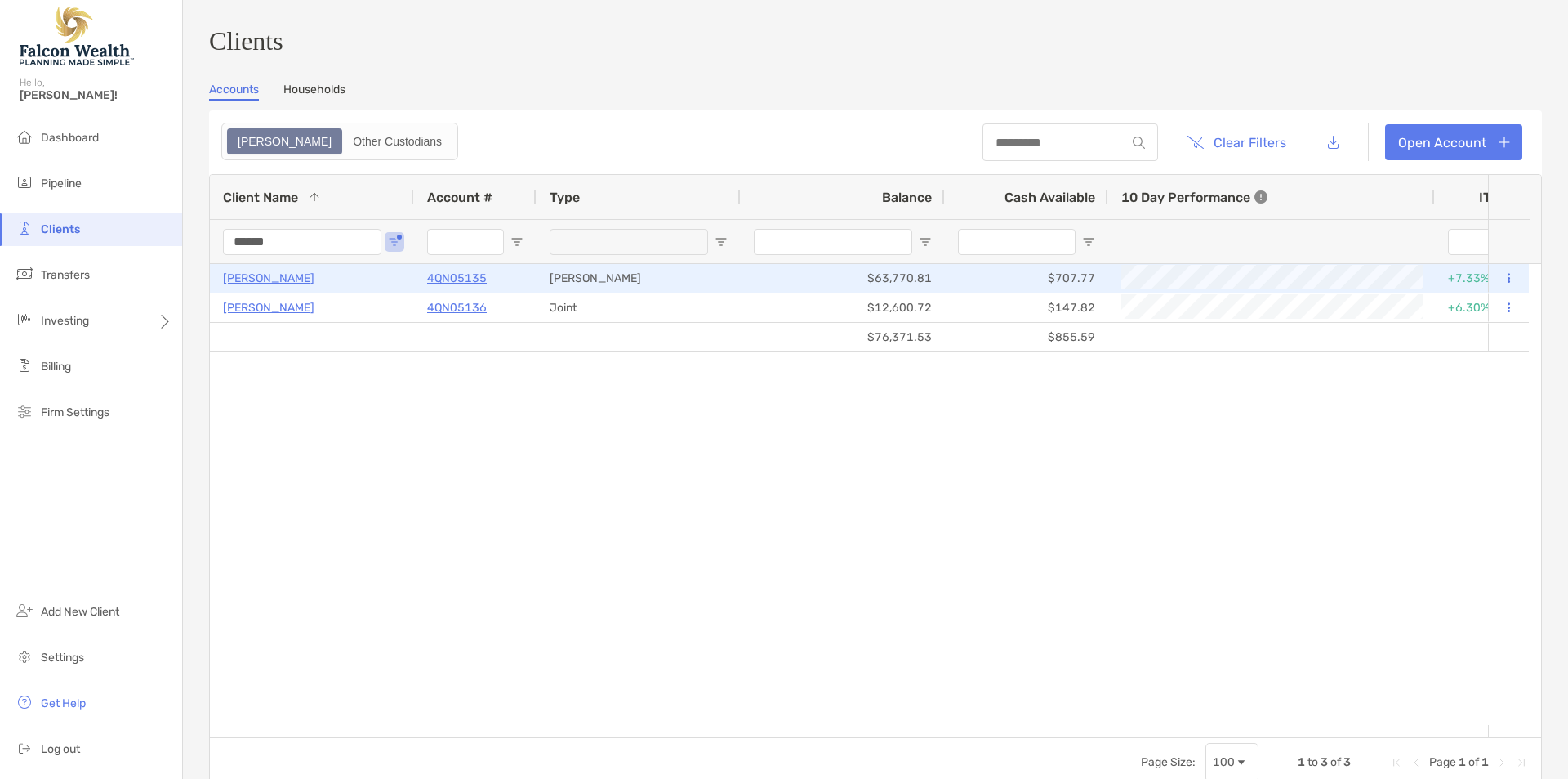
click at [279, 289] on p "William Joiner" at bounding box center [269, 278] width 91 height 21
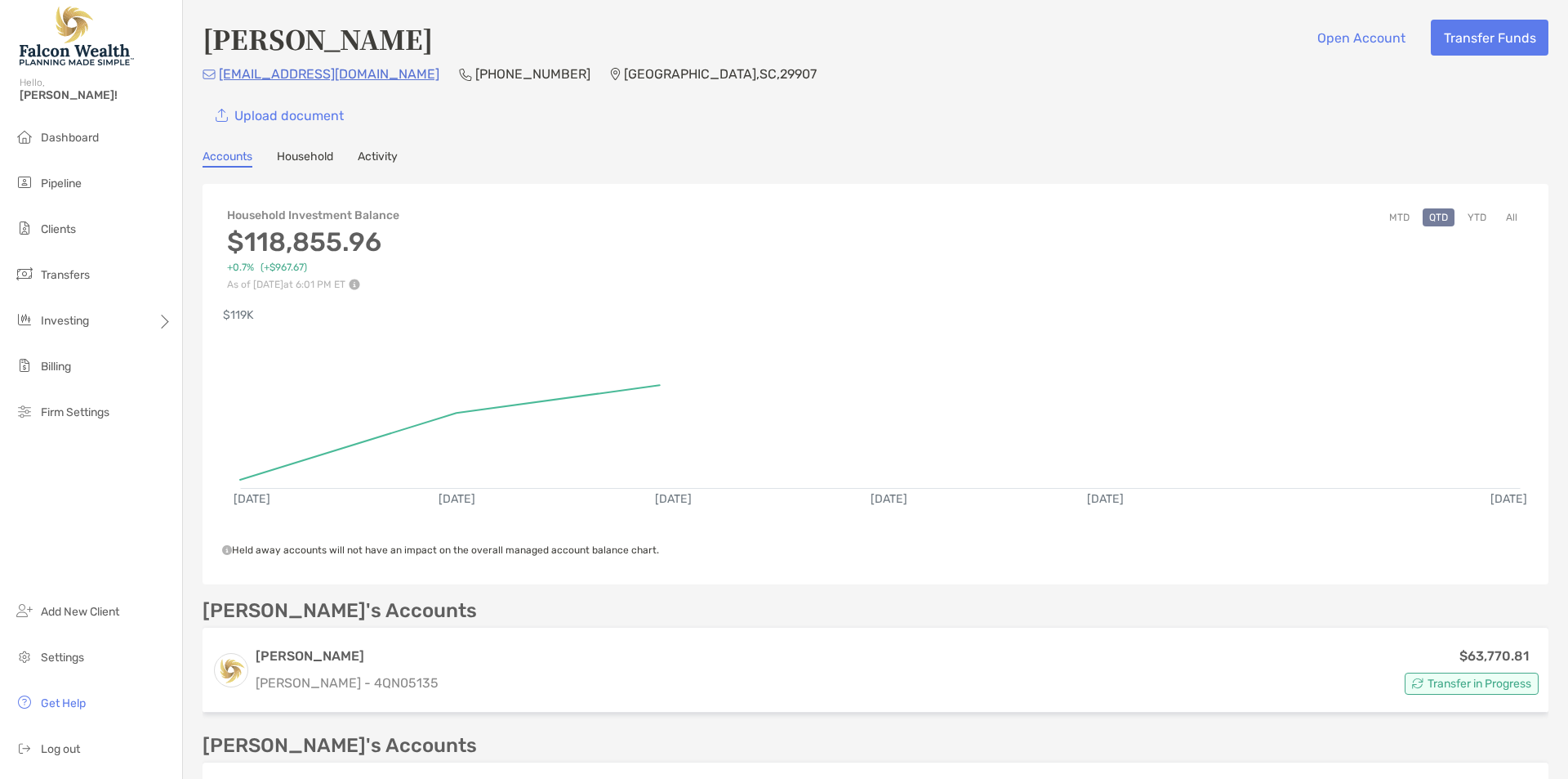
scroll to position [436, 0]
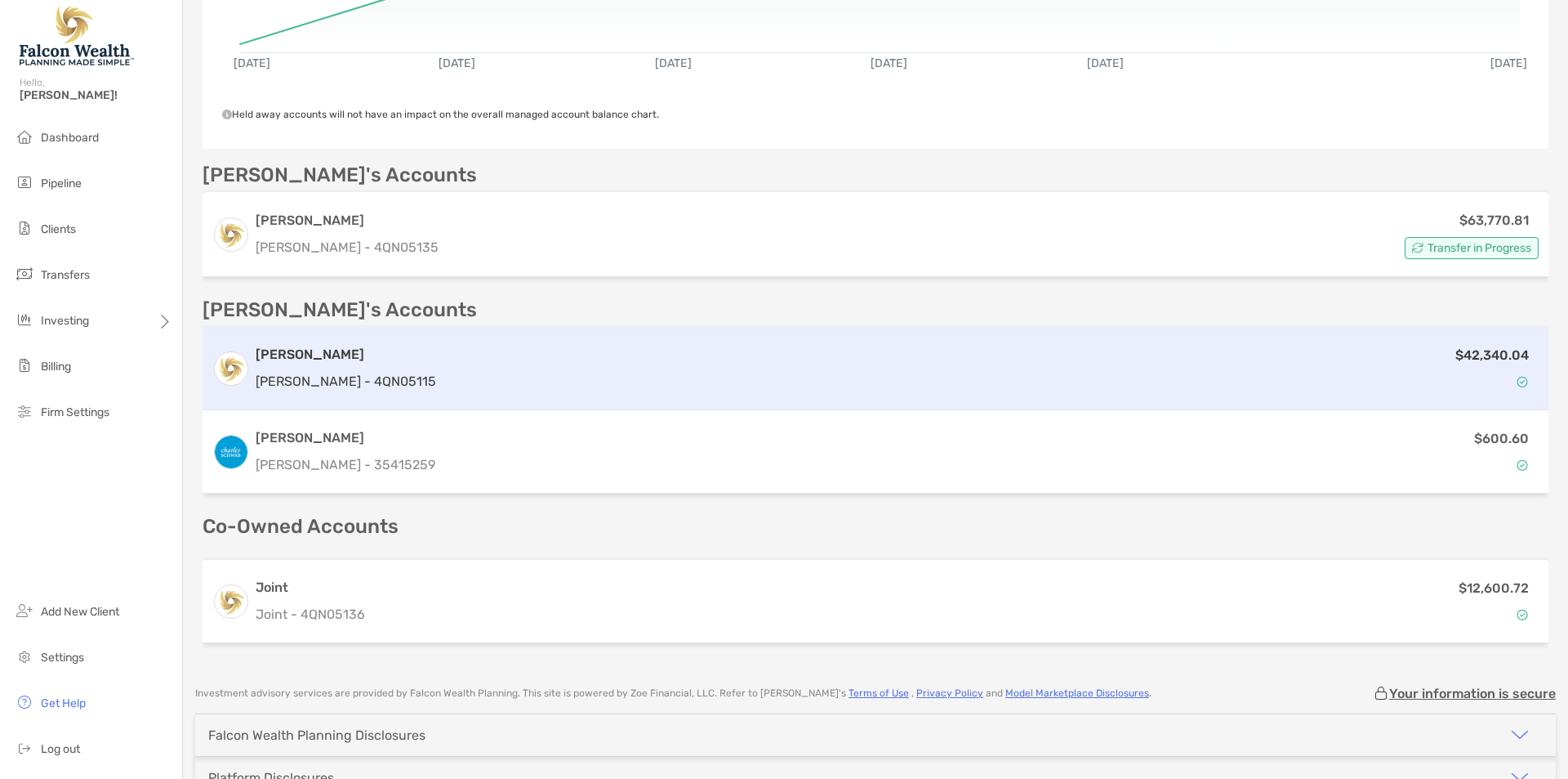
click at [442, 360] on div "$42,340.04" at bounding box center [990, 368] width 1096 height 48
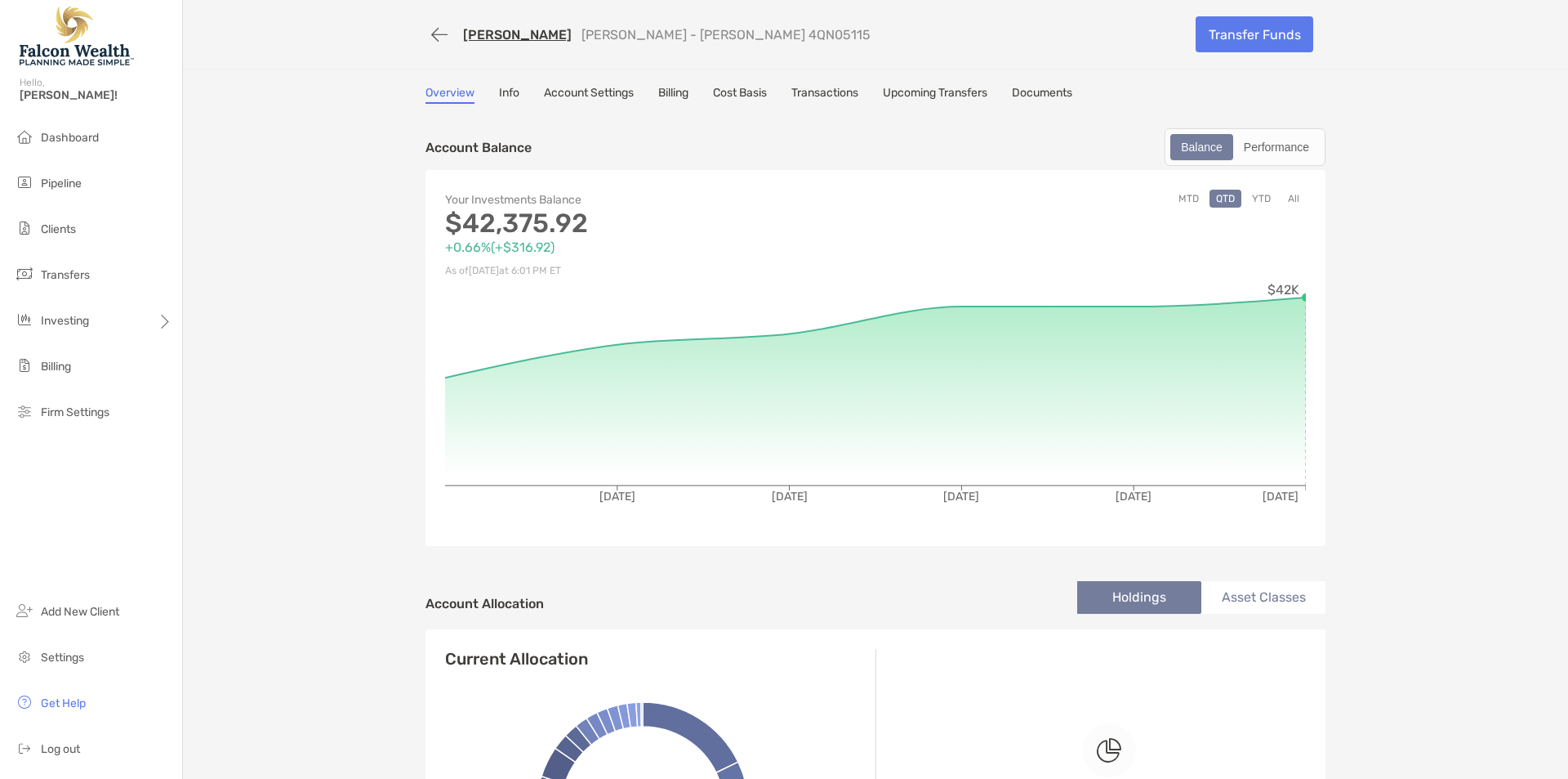
click at [675, 93] on link "Billing" at bounding box center [673, 94] width 30 height 18
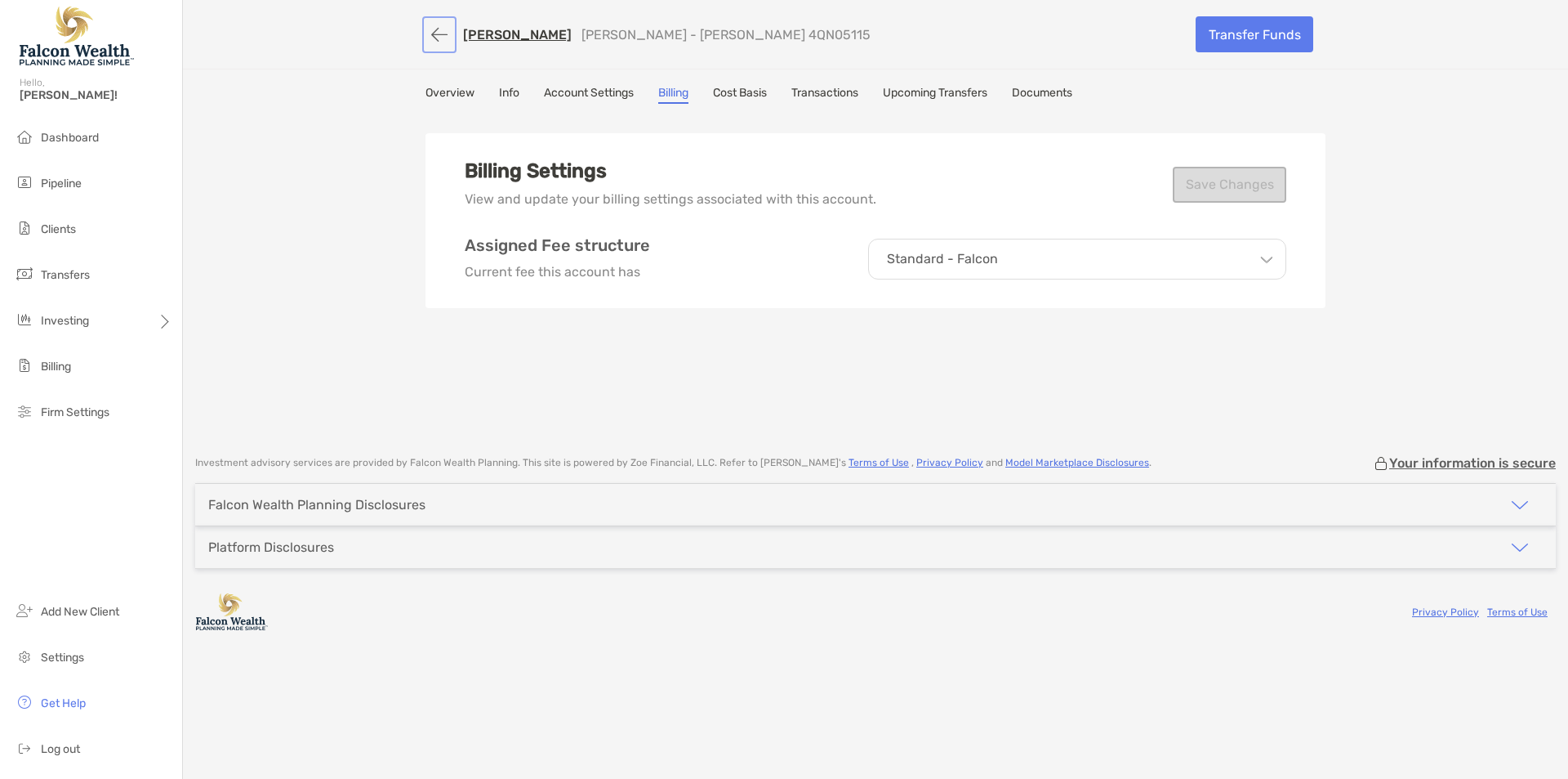
click at [438, 43] on button "button" at bounding box center [439, 35] width 28 height 30
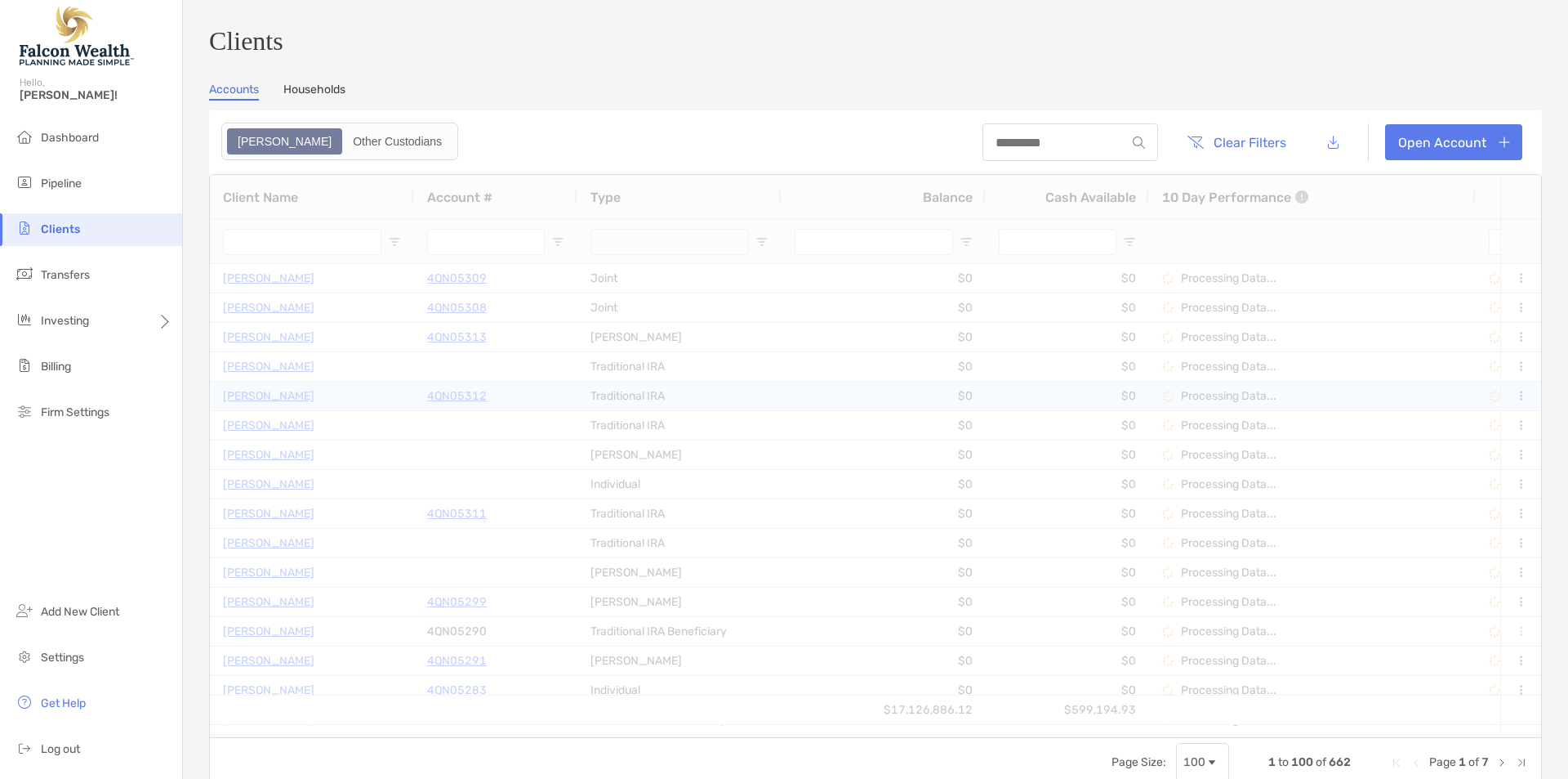
type input "******"
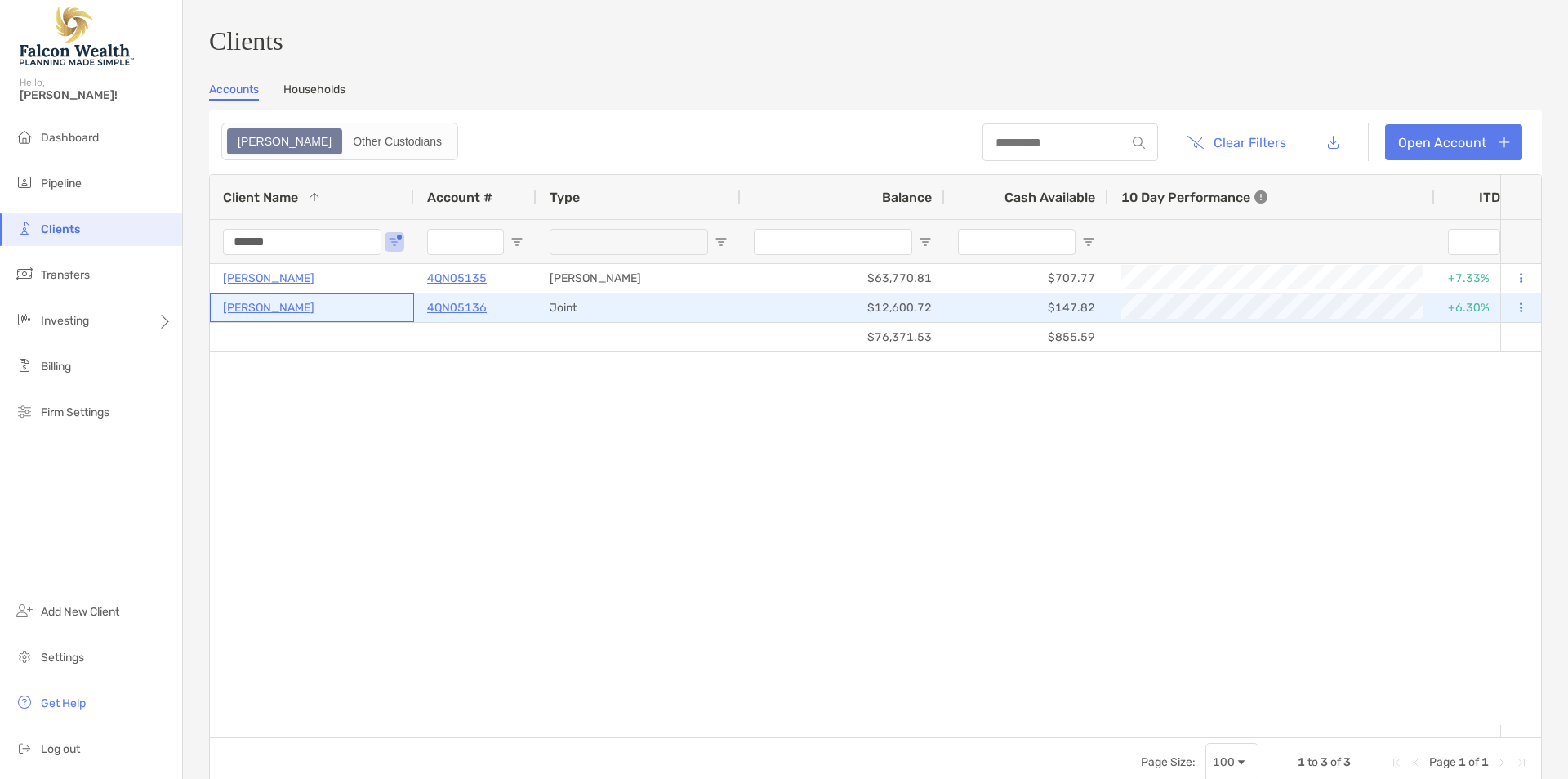
click at [285, 318] on p "William Joiner" at bounding box center [269, 308] width 91 height 21
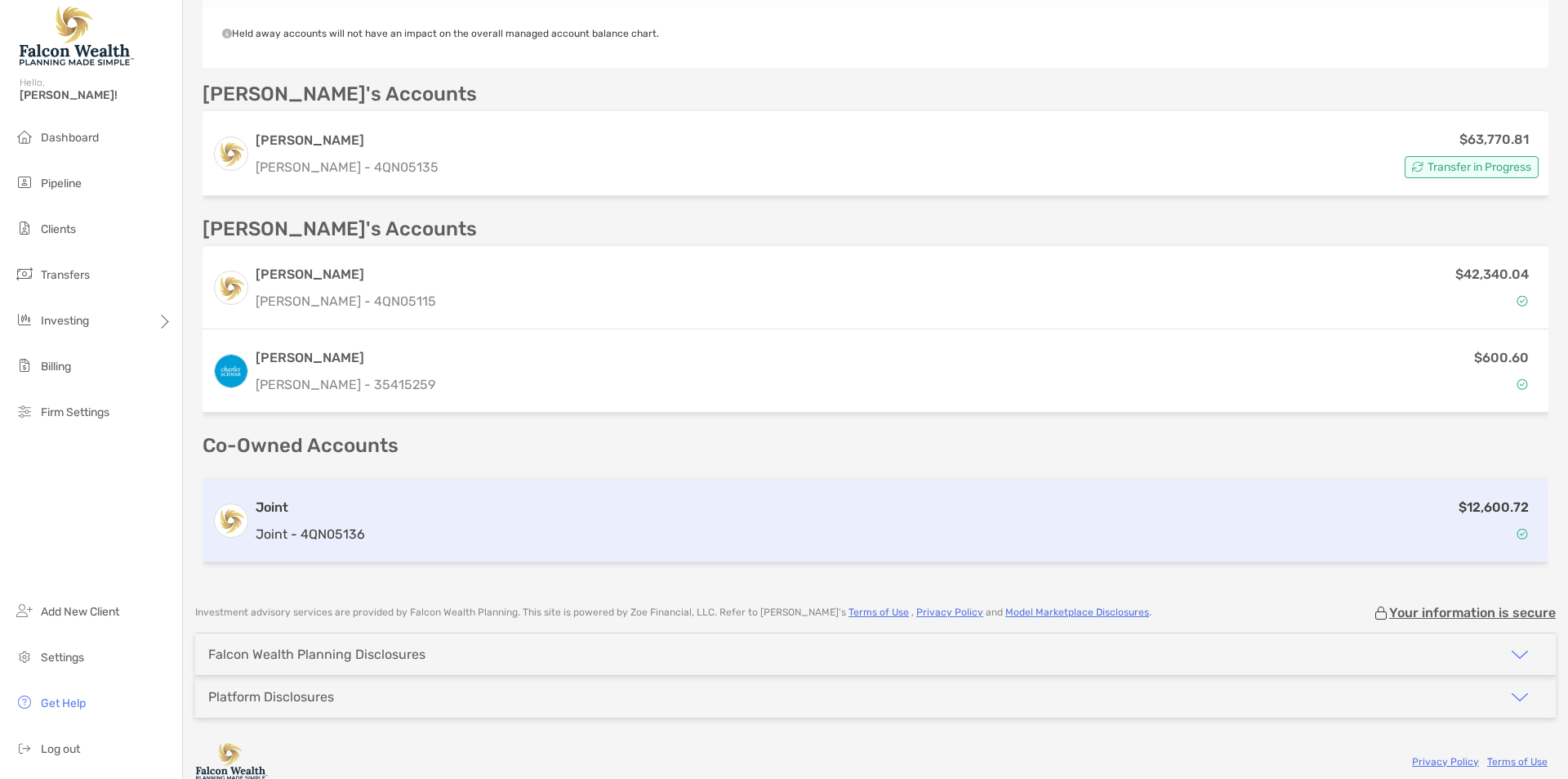
scroll to position [516, 0]
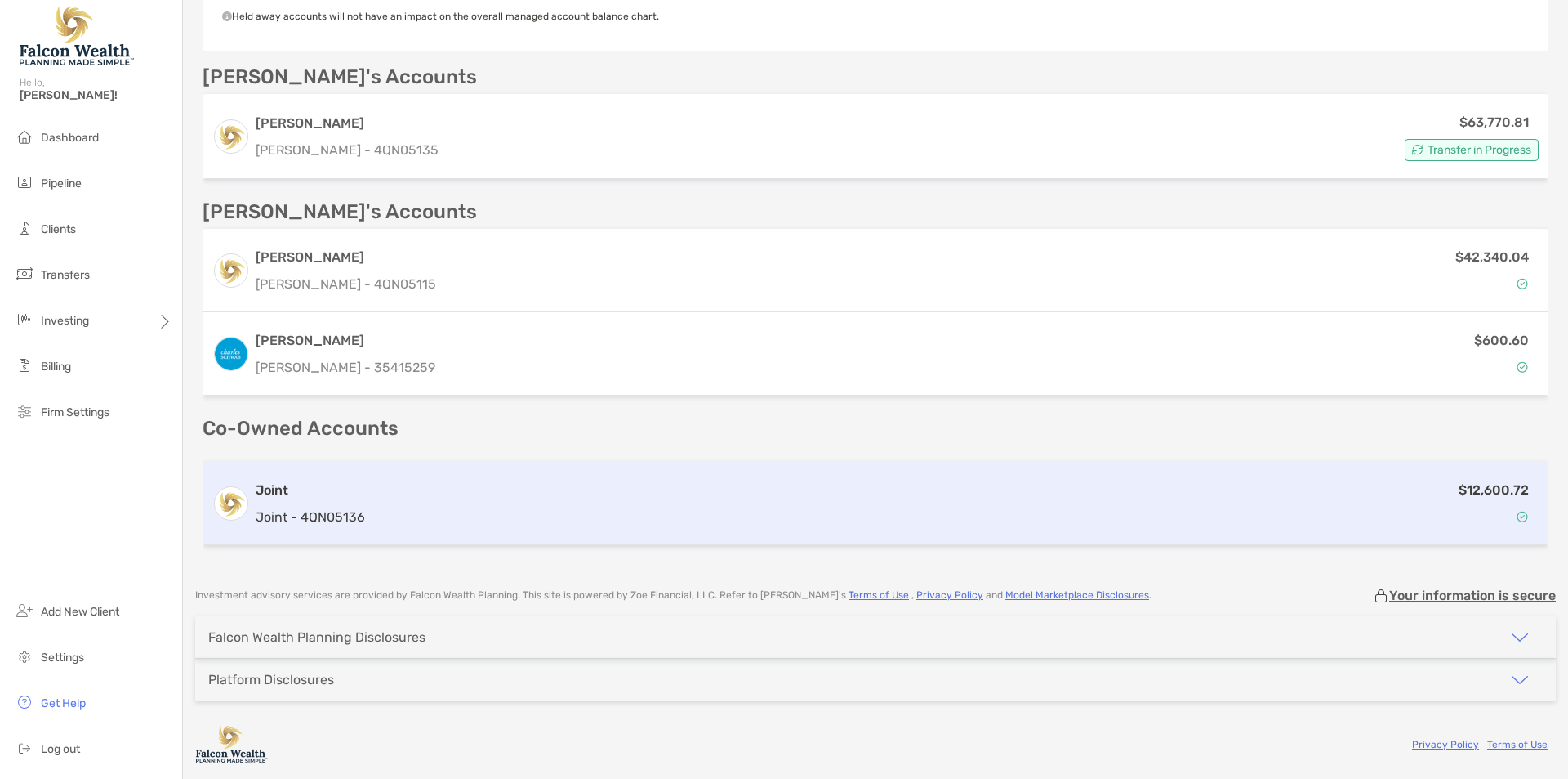
click at [338, 513] on p "Joint - 4QN05136" at bounding box center [310, 517] width 109 height 21
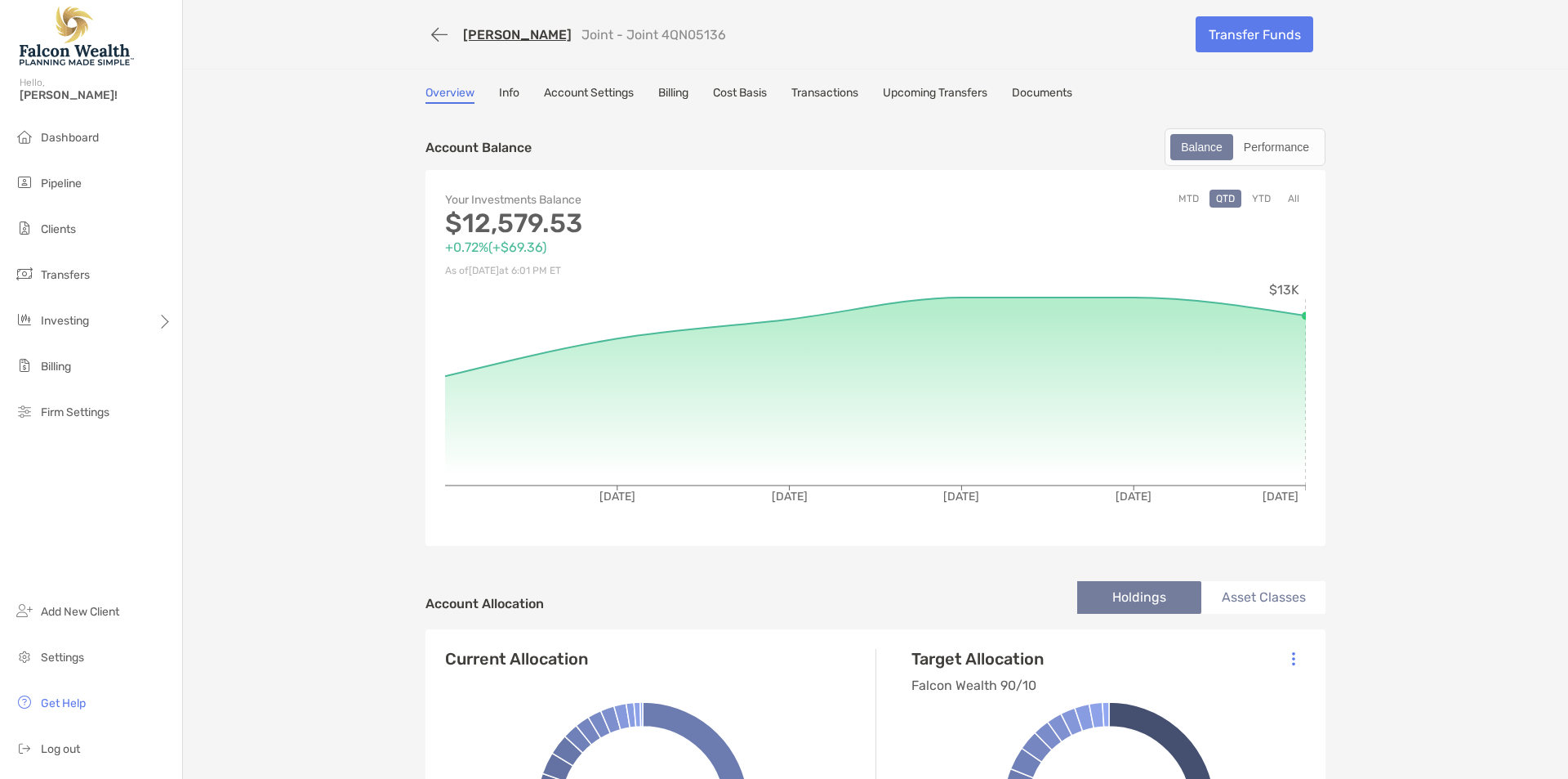
click at [650, 90] on div "Overview Info Account Settings Billing Cost Basis Transactions Upcoming Transfe…" at bounding box center [875, 94] width 900 height 18
click at [663, 85] on link "Billing" at bounding box center [673, 94] width 30 height 18
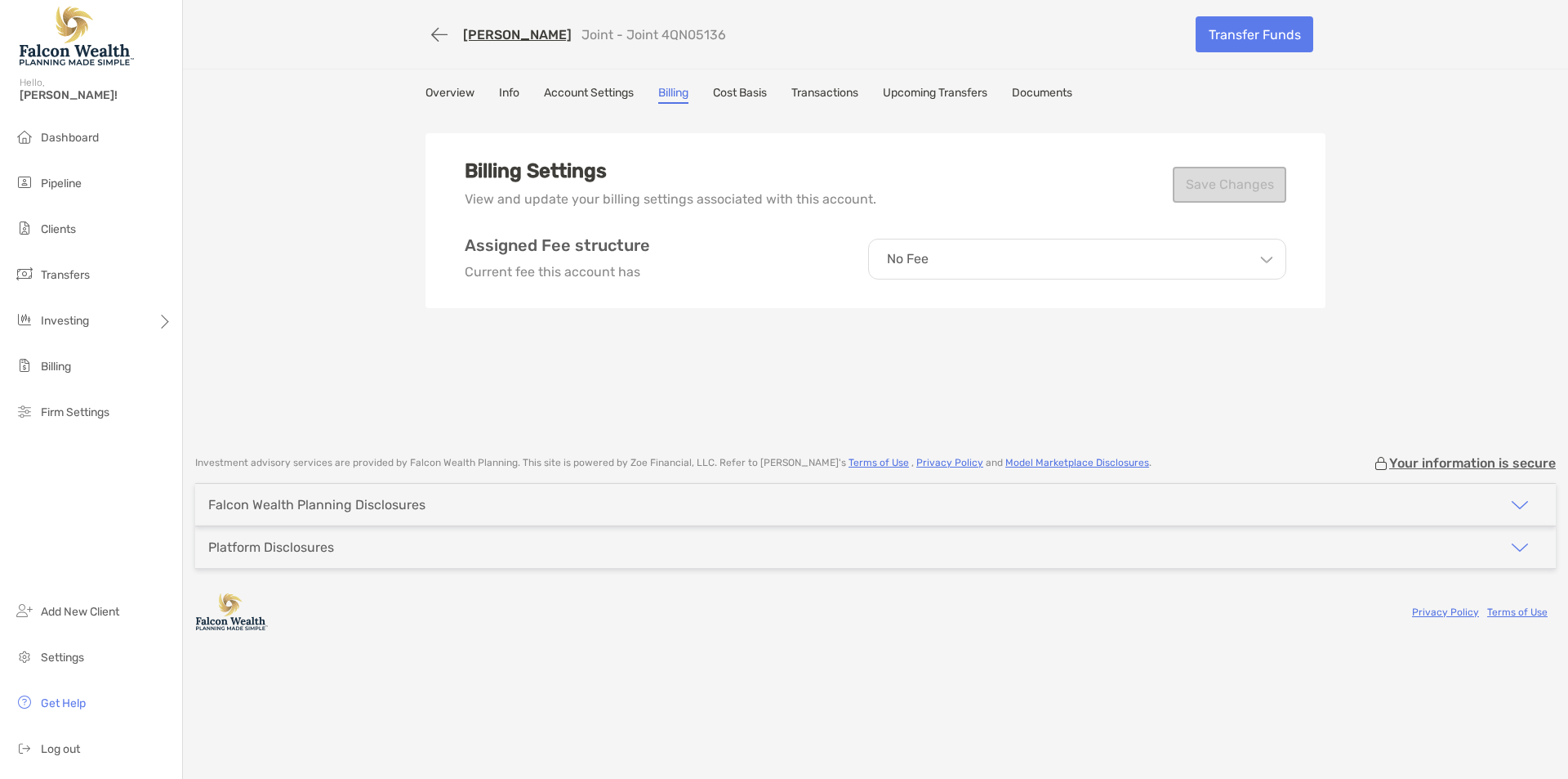
click at [335, 320] on div "William Joiner Joint - Joint 4QN05136 Transfer Funds Overview Info Account Sett…" at bounding box center [875, 219] width 1386 height 439
click at [67, 223] on span "Clients" at bounding box center [58, 229] width 35 height 14
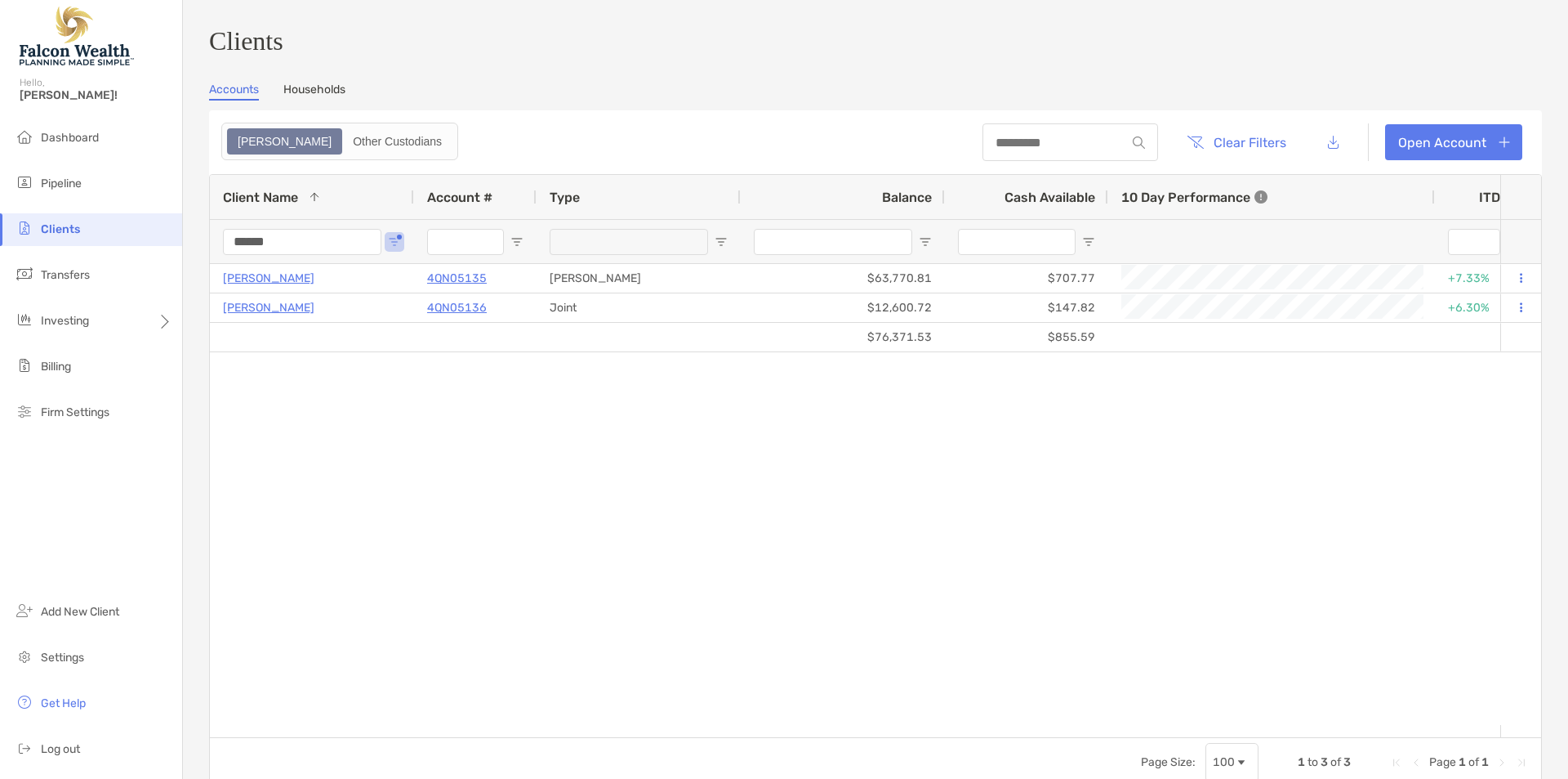
click at [268, 244] on input "******" at bounding box center [302, 242] width 159 height 26
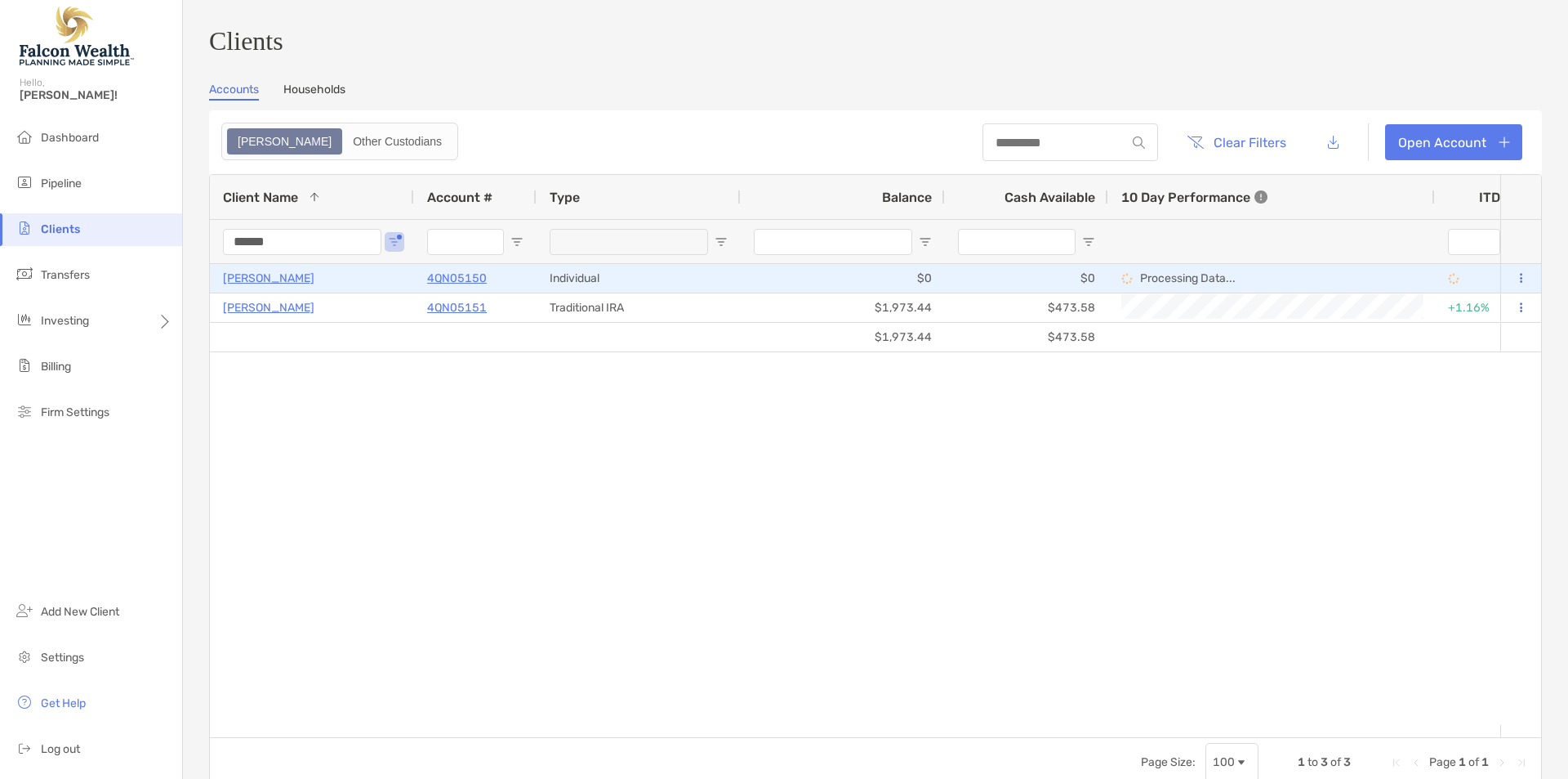
type input "******"
click at [258, 282] on p "[PERSON_NAME]" at bounding box center [269, 278] width 91 height 21
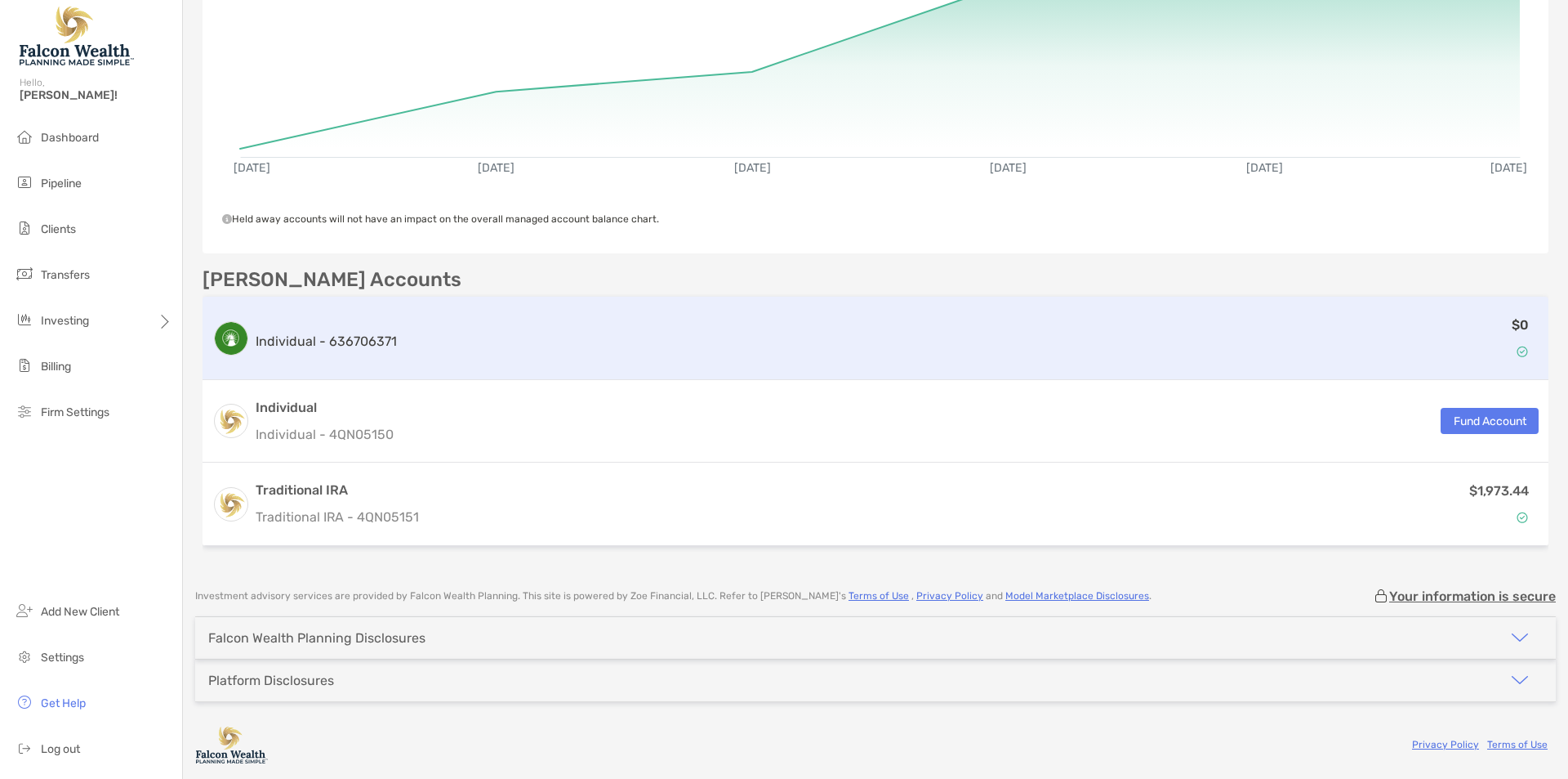
scroll to position [334, 0]
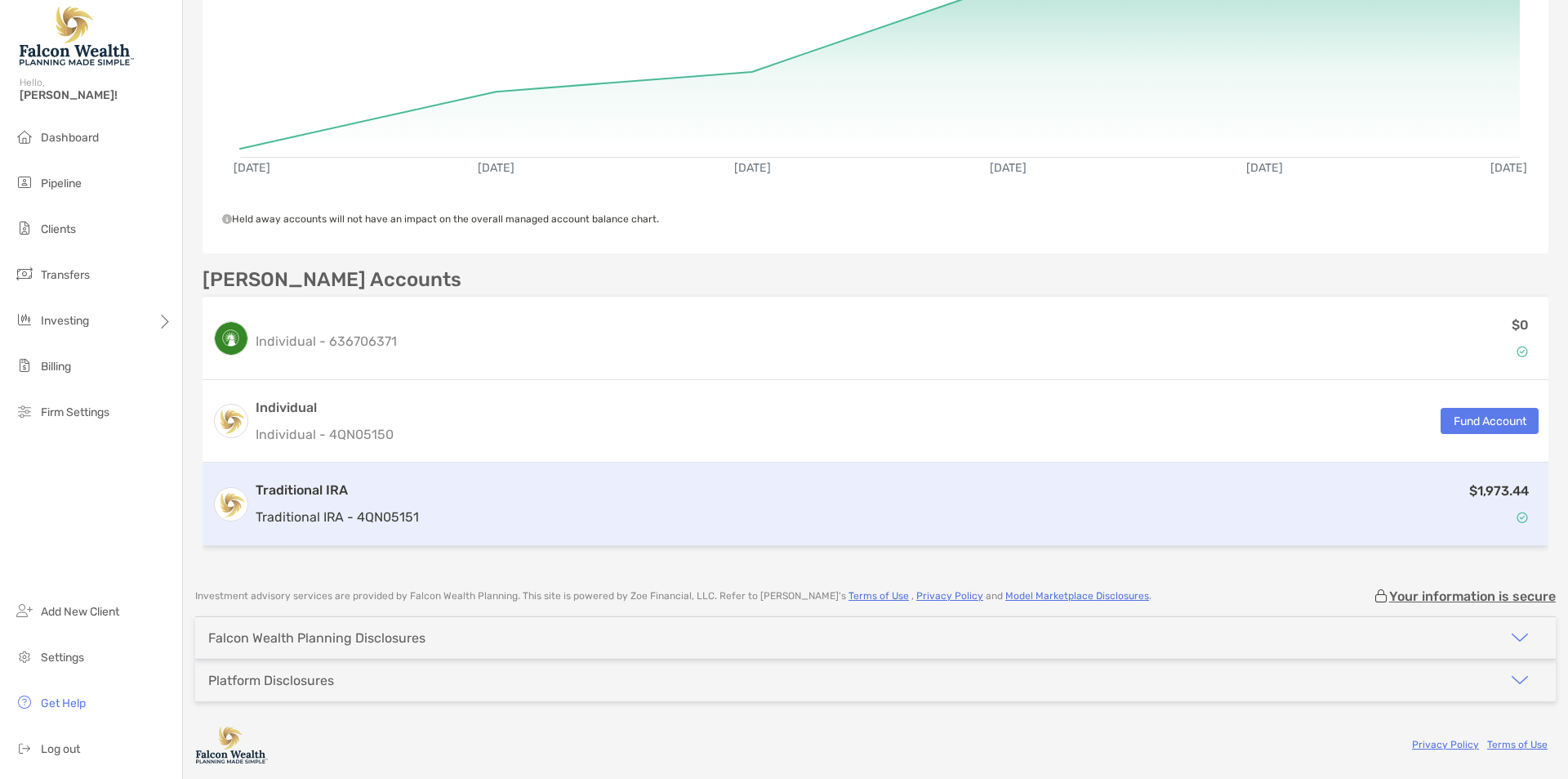
click at [426, 493] on div "$1,973.44" at bounding box center [982, 504] width 1113 height 48
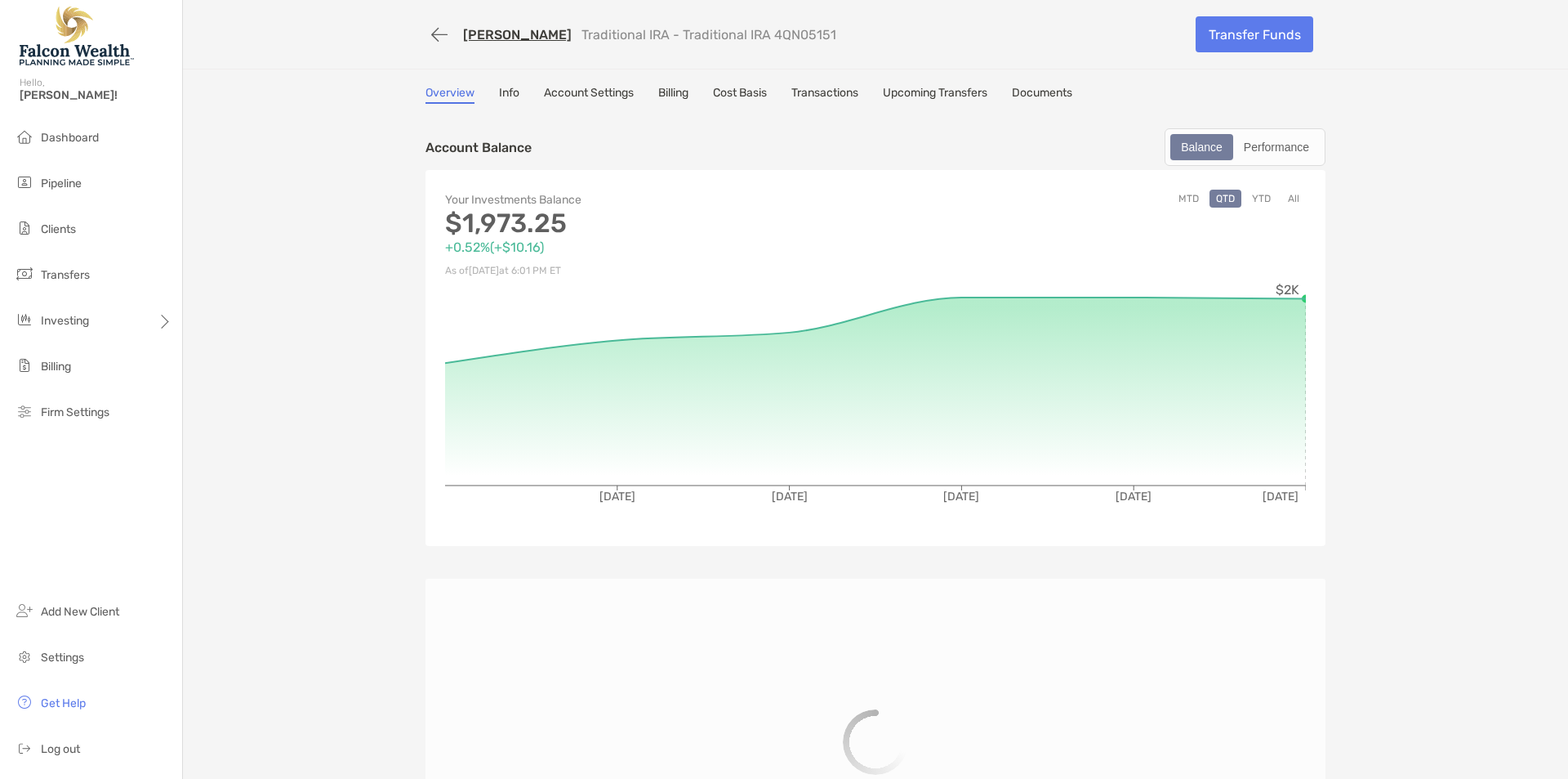
click at [692, 95] on div "Overview Info Account Settings Billing Cost Basis Transactions Upcoming Transfe…" at bounding box center [875, 94] width 900 height 18
click at [684, 97] on link "Billing" at bounding box center [673, 94] width 30 height 18
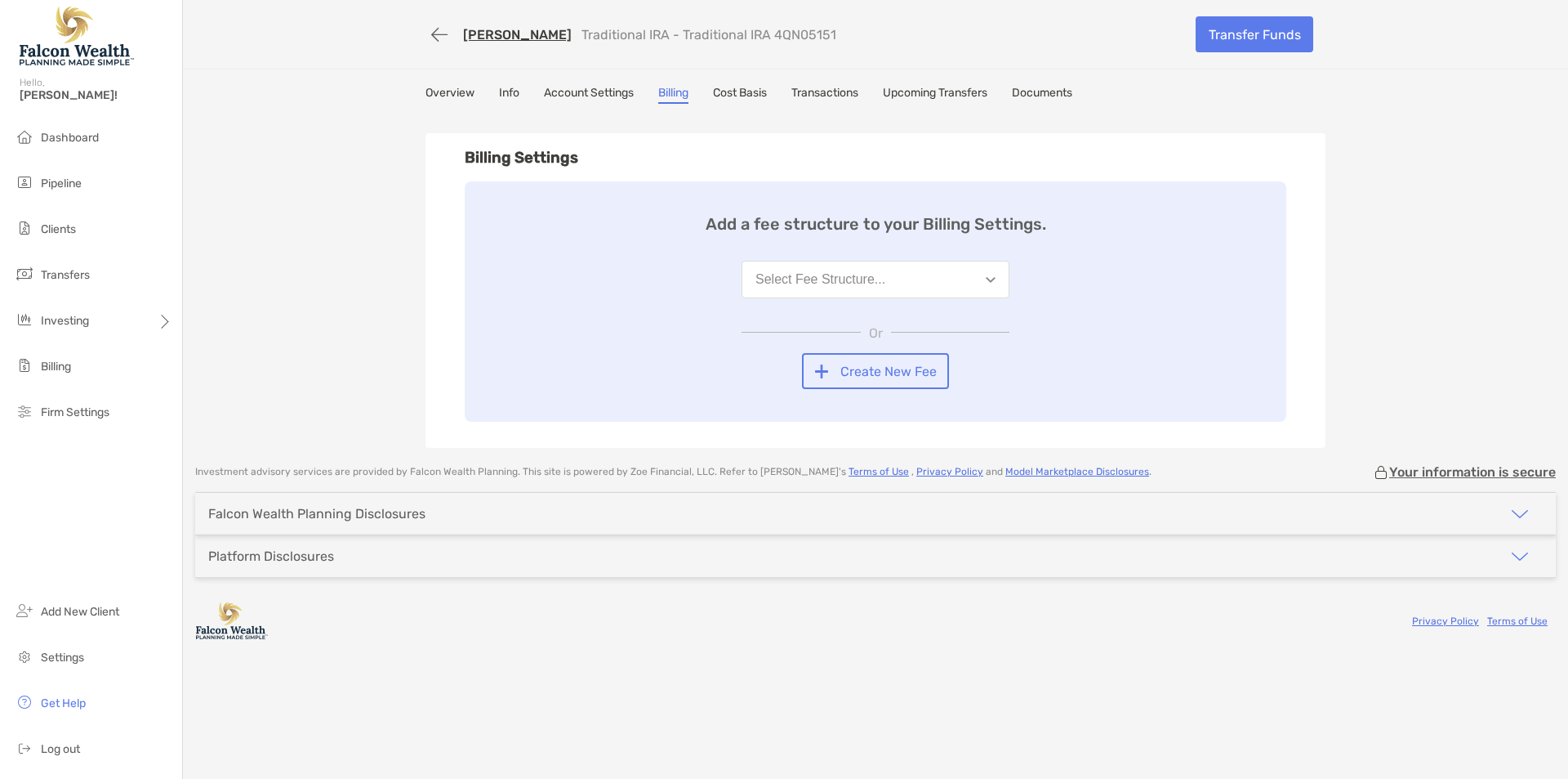
click at [830, 280] on div "Select Fee Structure..." at bounding box center [820, 279] width 130 height 15
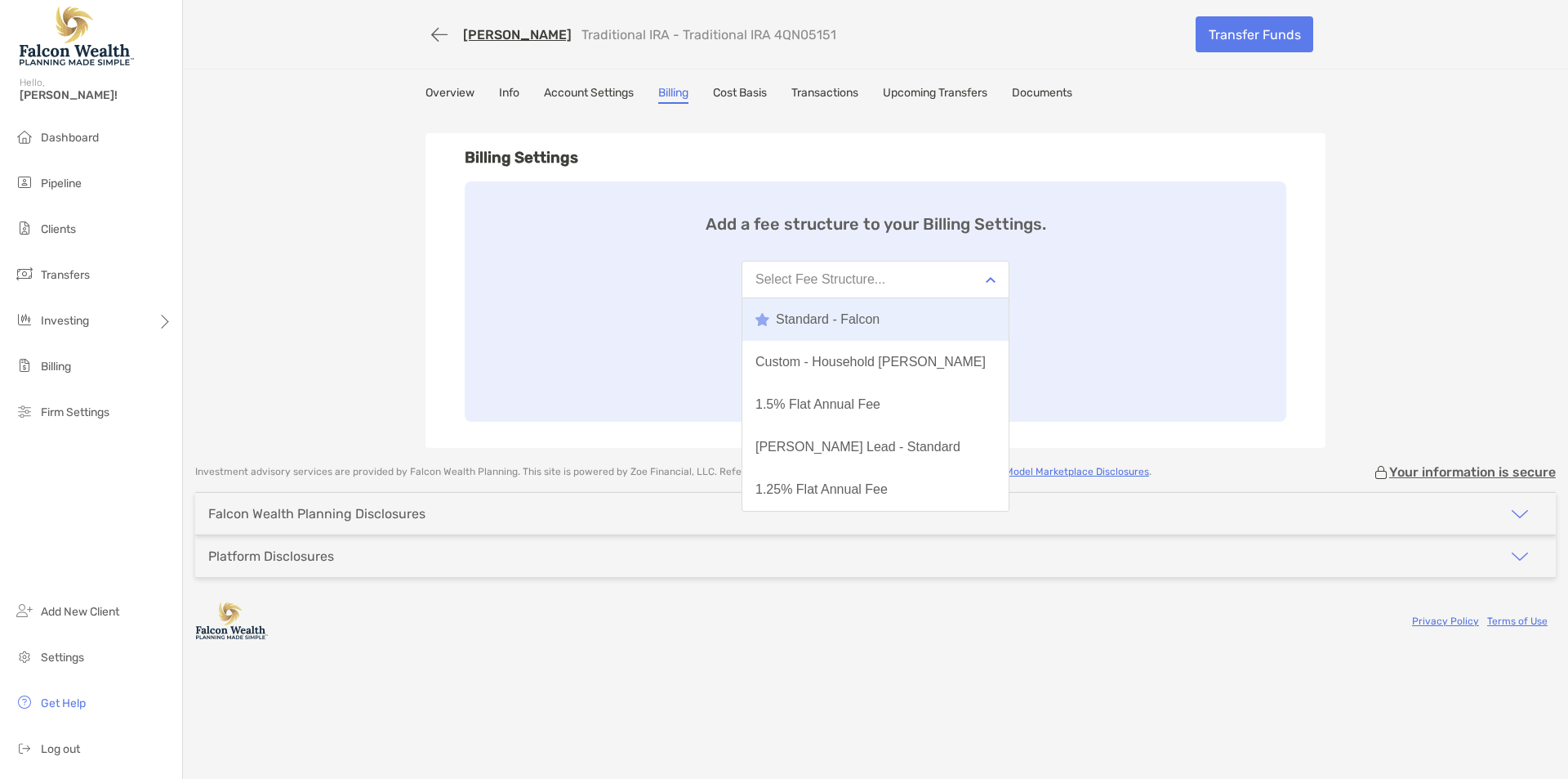
click at [830, 314] on div "Standard - Falcon" at bounding box center [817, 320] width 124 height 15
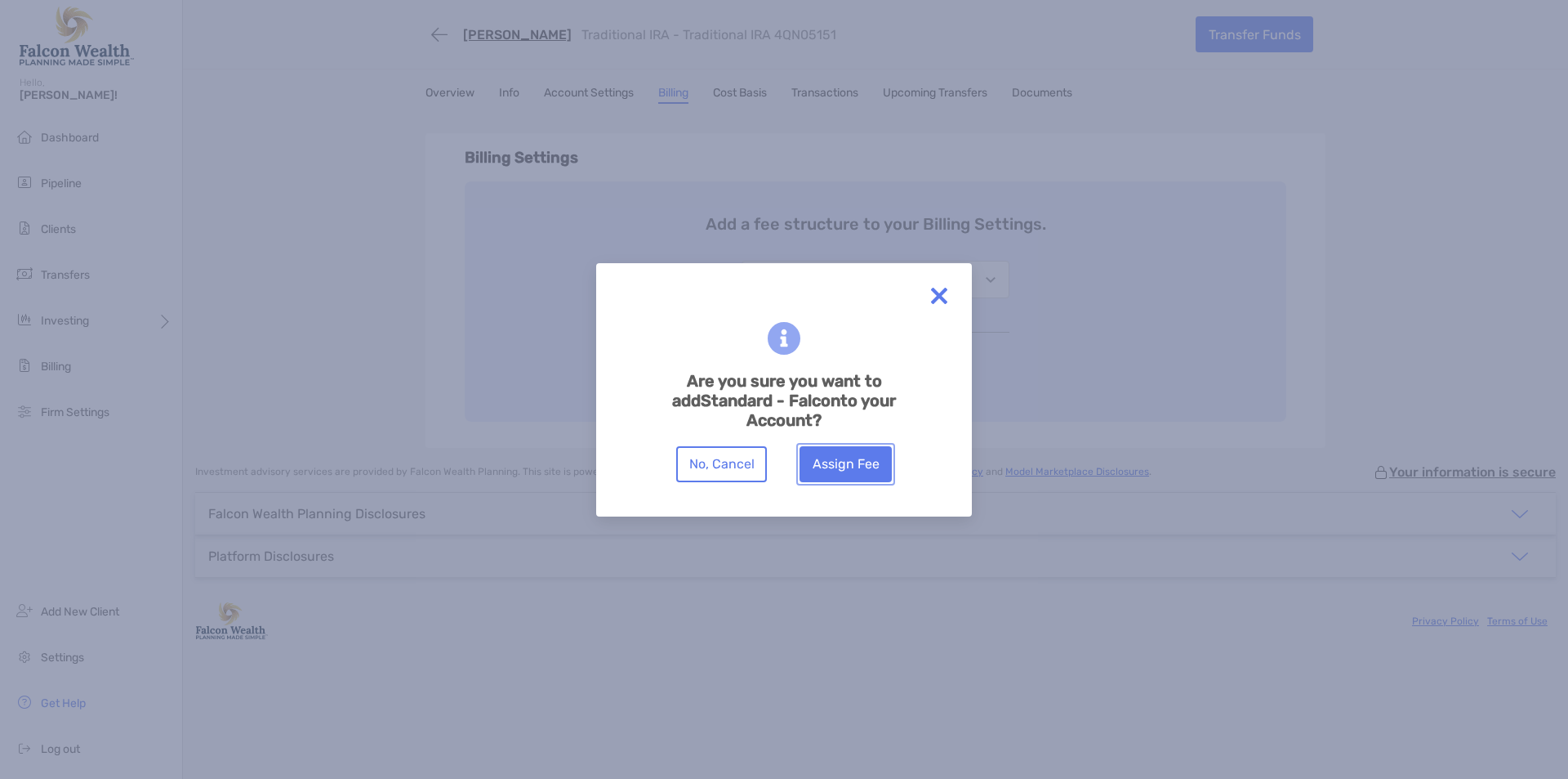
click at [846, 472] on button "Assign Fee" at bounding box center [845, 464] width 92 height 36
click at [846, 470] on button "Assign Fee" at bounding box center [845, 464] width 92 height 36
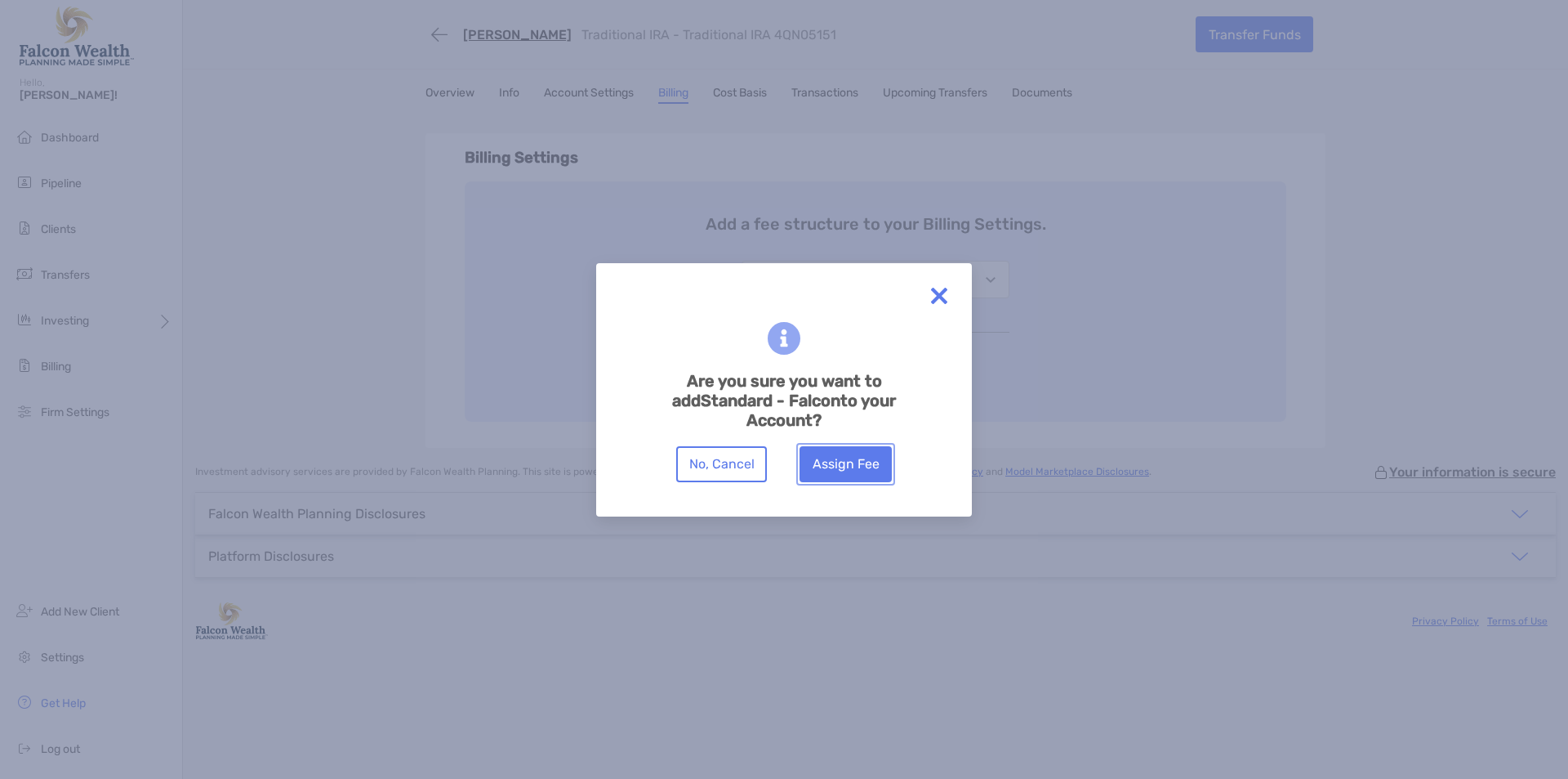
click at [846, 470] on button "Assign Fee" at bounding box center [845, 464] width 92 height 36
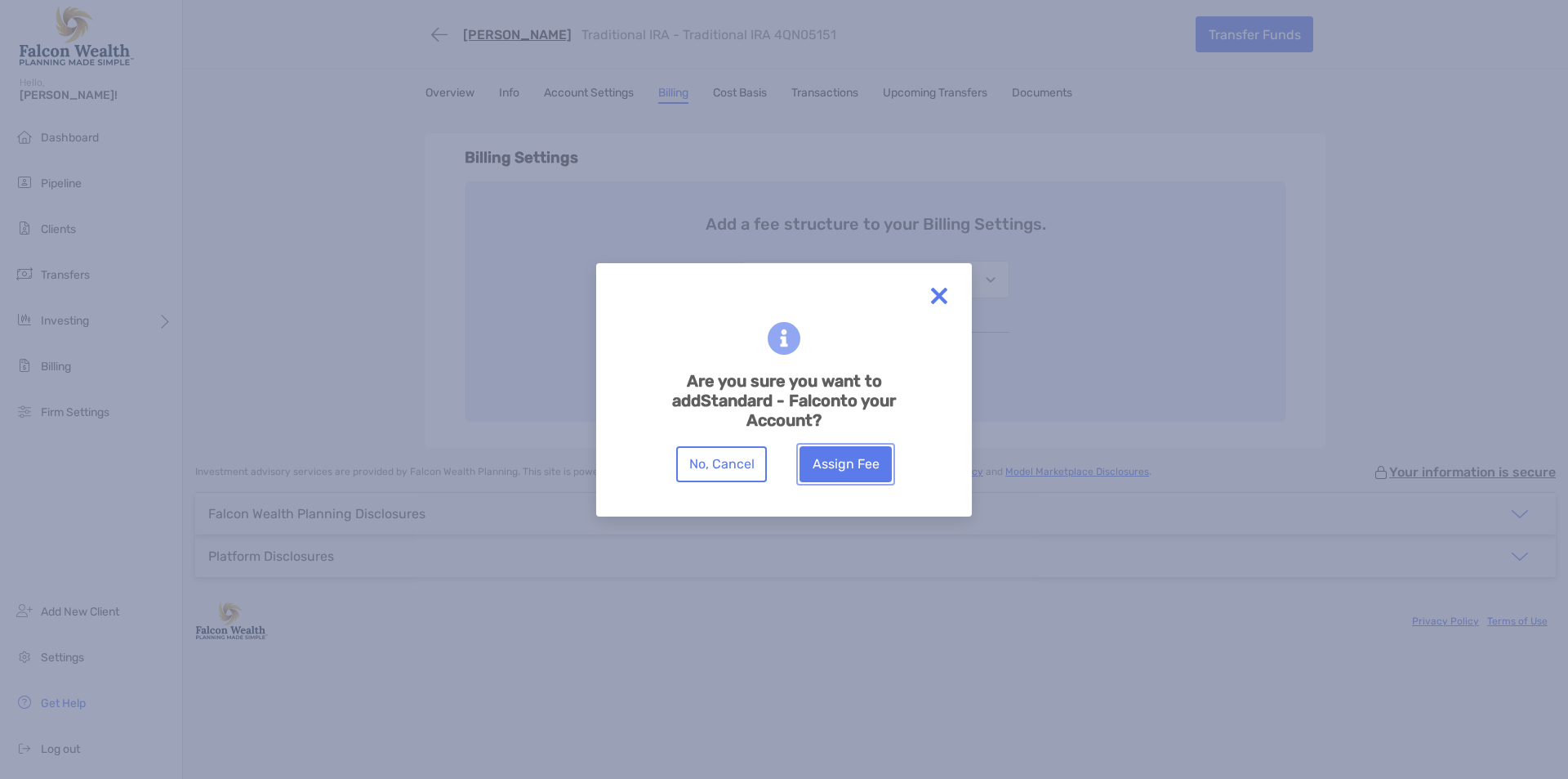
click at [846, 470] on button "Assign Fee" at bounding box center [845, 464] width 92 height 36
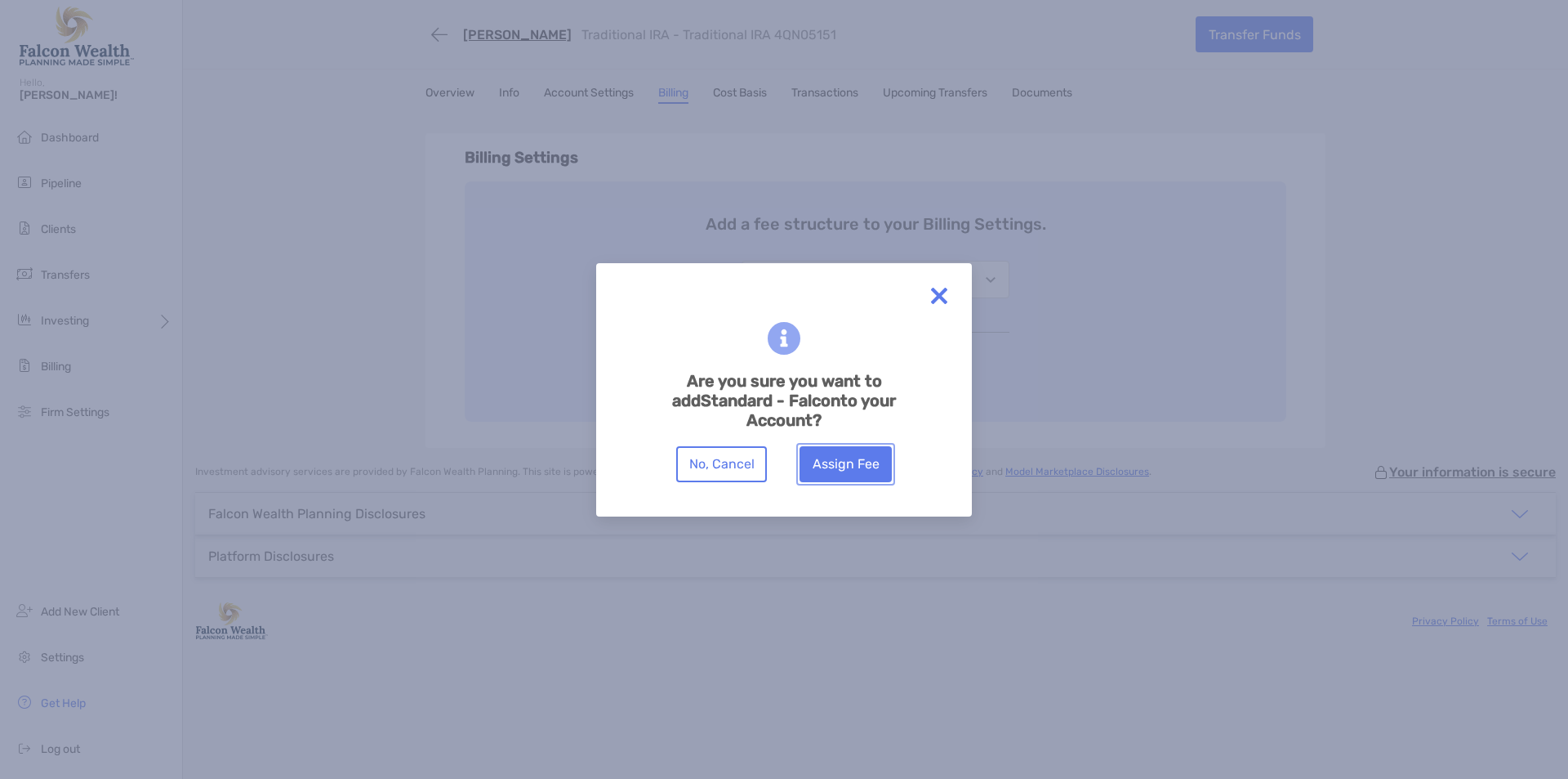
click at [846, 470] on button "Assign Fee" at bounding box center [845, 464] width 92 height 36
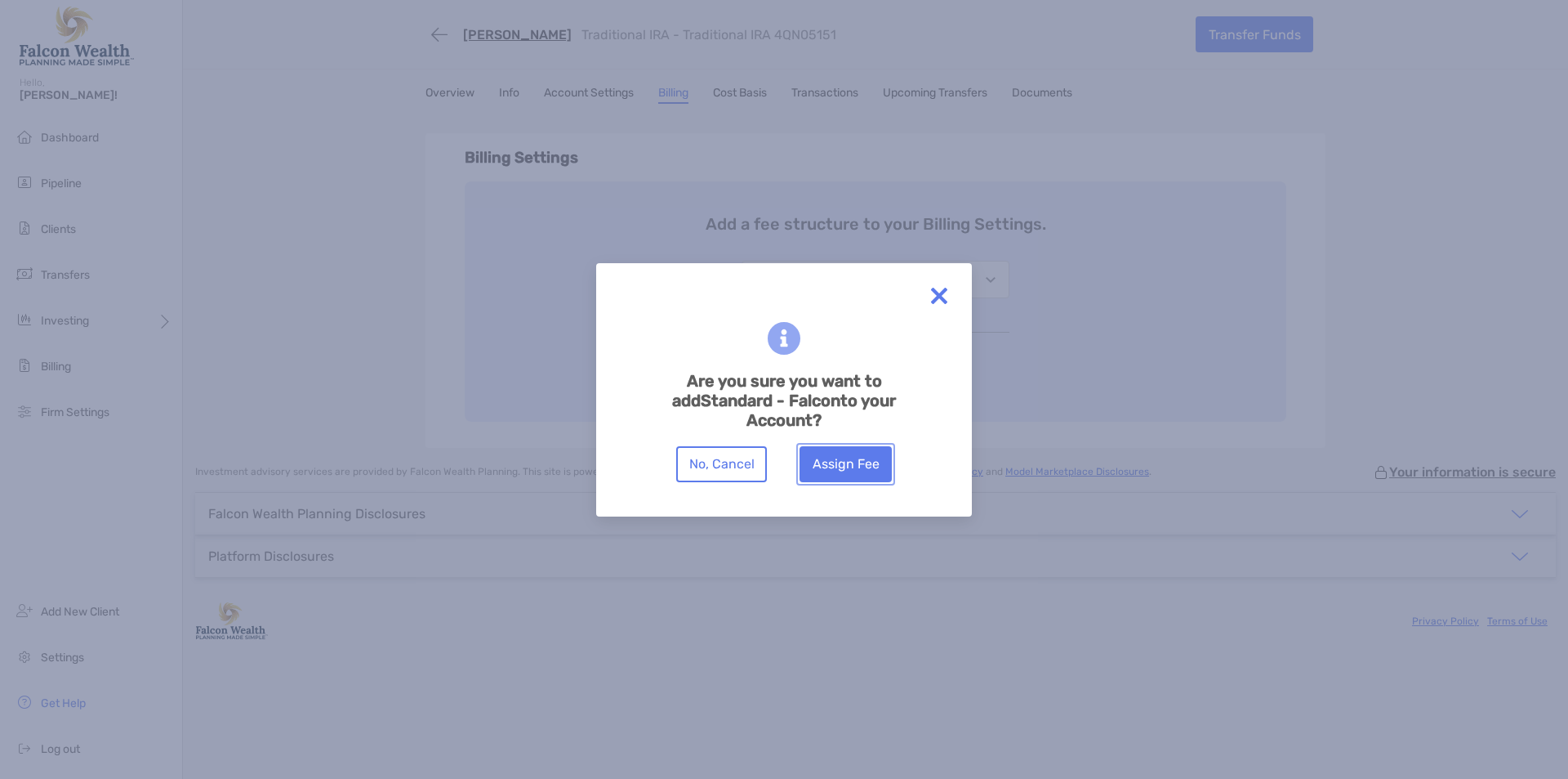
click at [846, 470] on button "Assign Fee" at bounding box center [845, 464] width 92 height 36
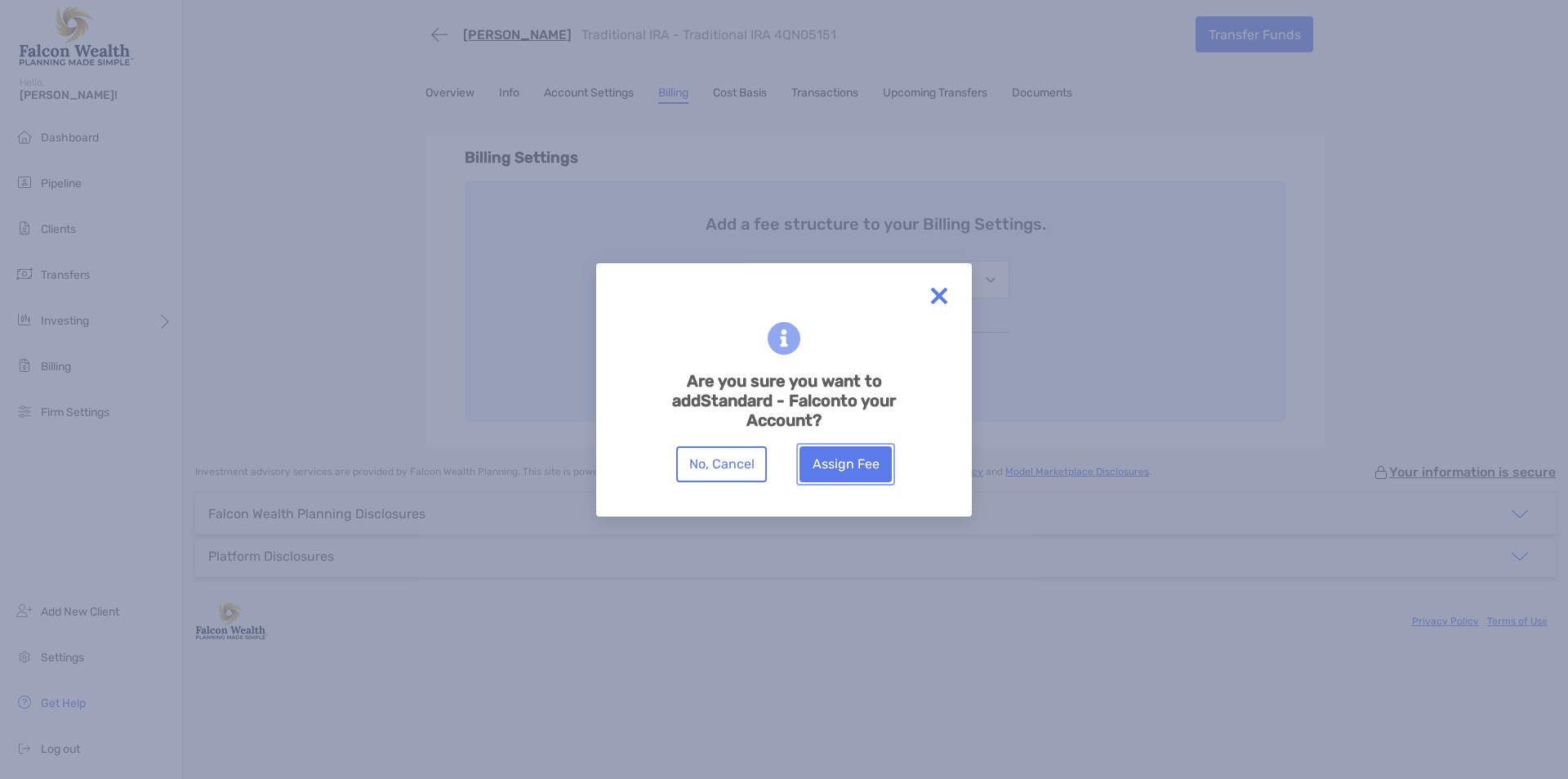
click at [846, 470] on button "Assign Fee" at bounding box center [845, 464] width 92 height 36
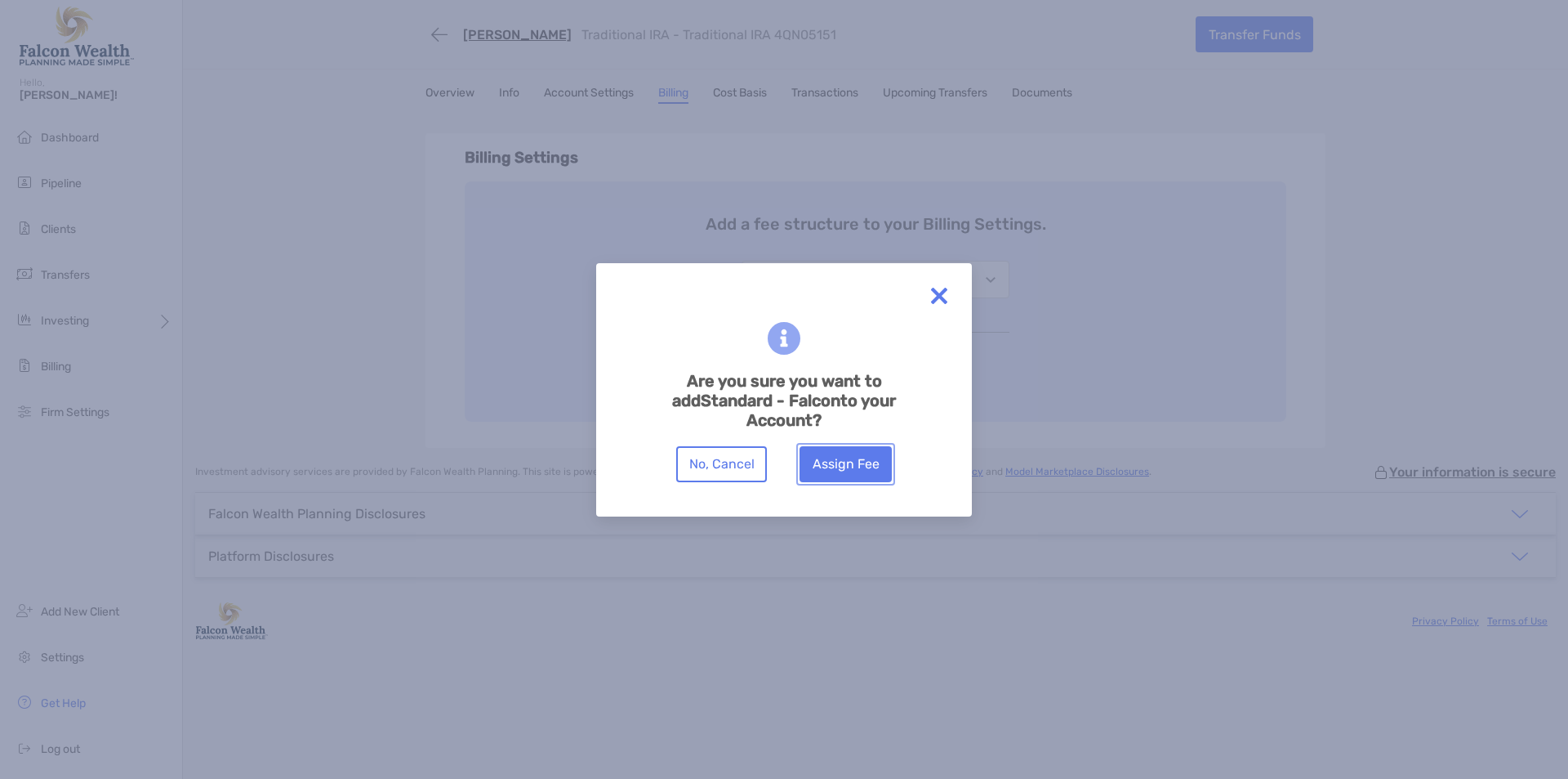
click at [846, 470] on button "Assign Fee" at bounding box center [845, 464] width 92 height 36
click at [840, 466] on button "Assign Fee" at bounding box center [845, 464] width 92 height 36
click at [840, 465] on button "Assign Fee" at bounding box center [845, 464] width 92 height 36
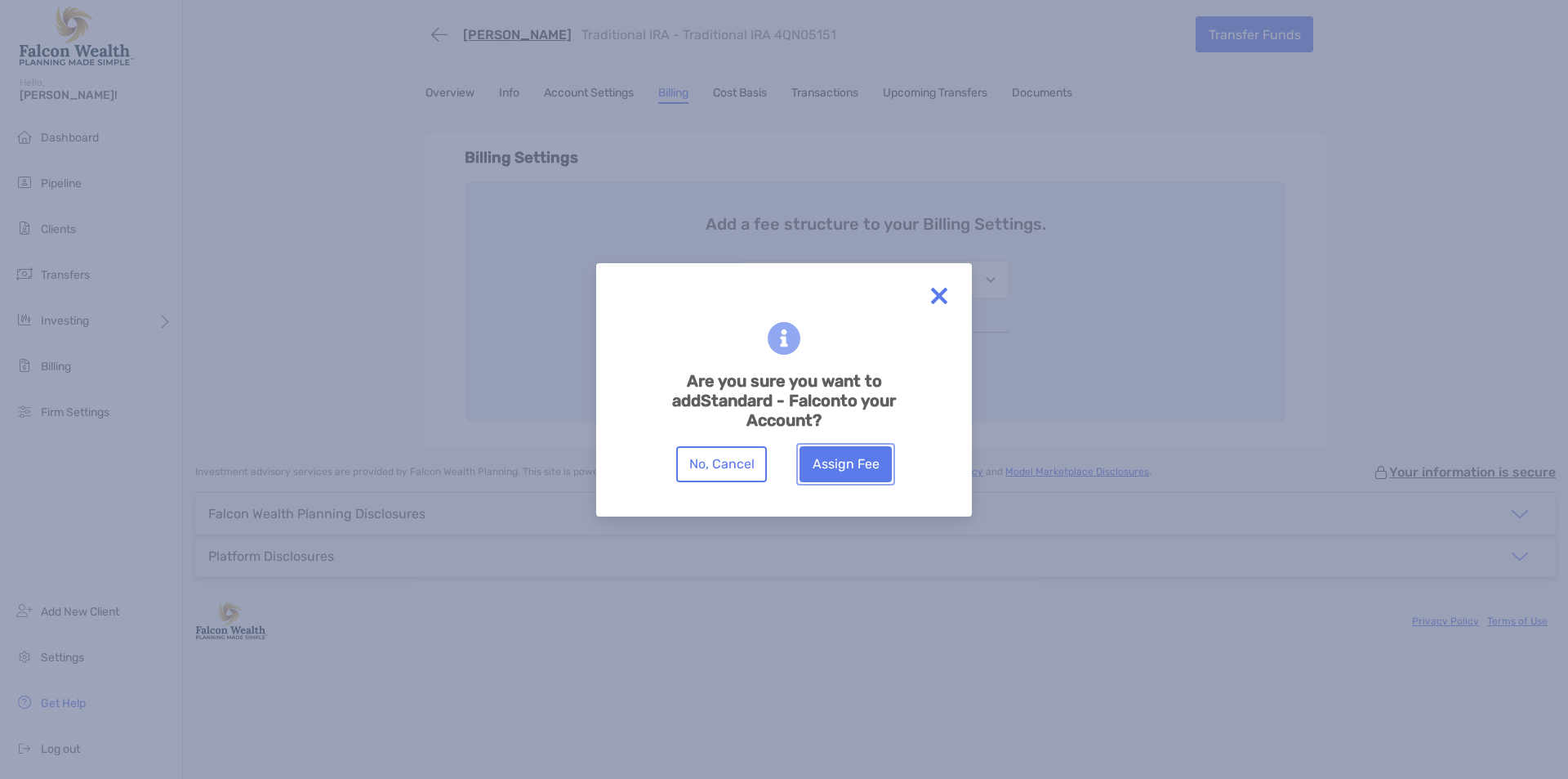
click at [840, 465] on button "Assign Fee" at bounding box center [845, 464] width 92 height 36
click at [840, 466] on button "Assign Fee" at bounding box center [845, 464] width 92 height 36
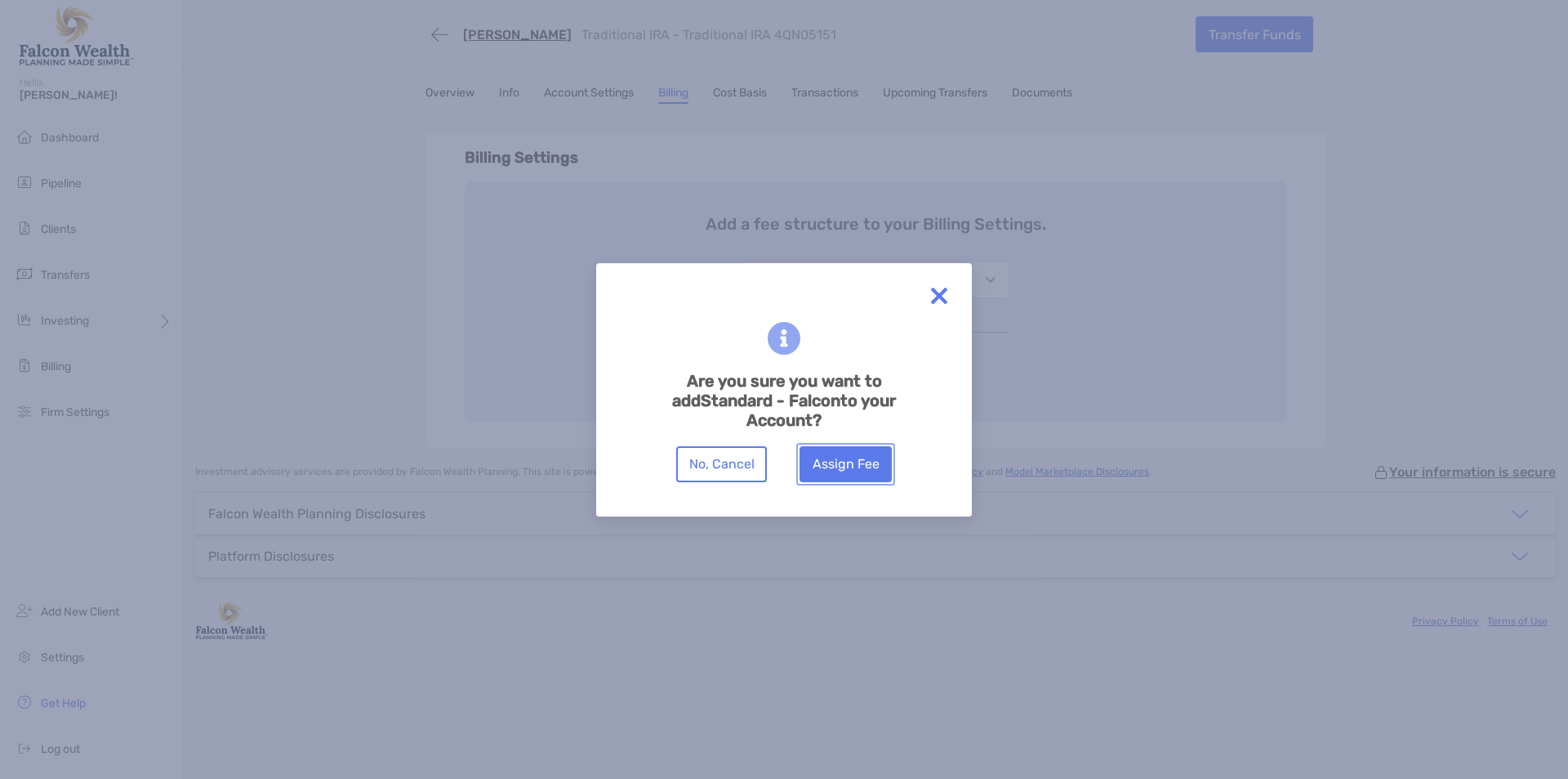
click at [840, 466] on button "Assign Fee" at bounding box center [845, 464] width 92 height 36
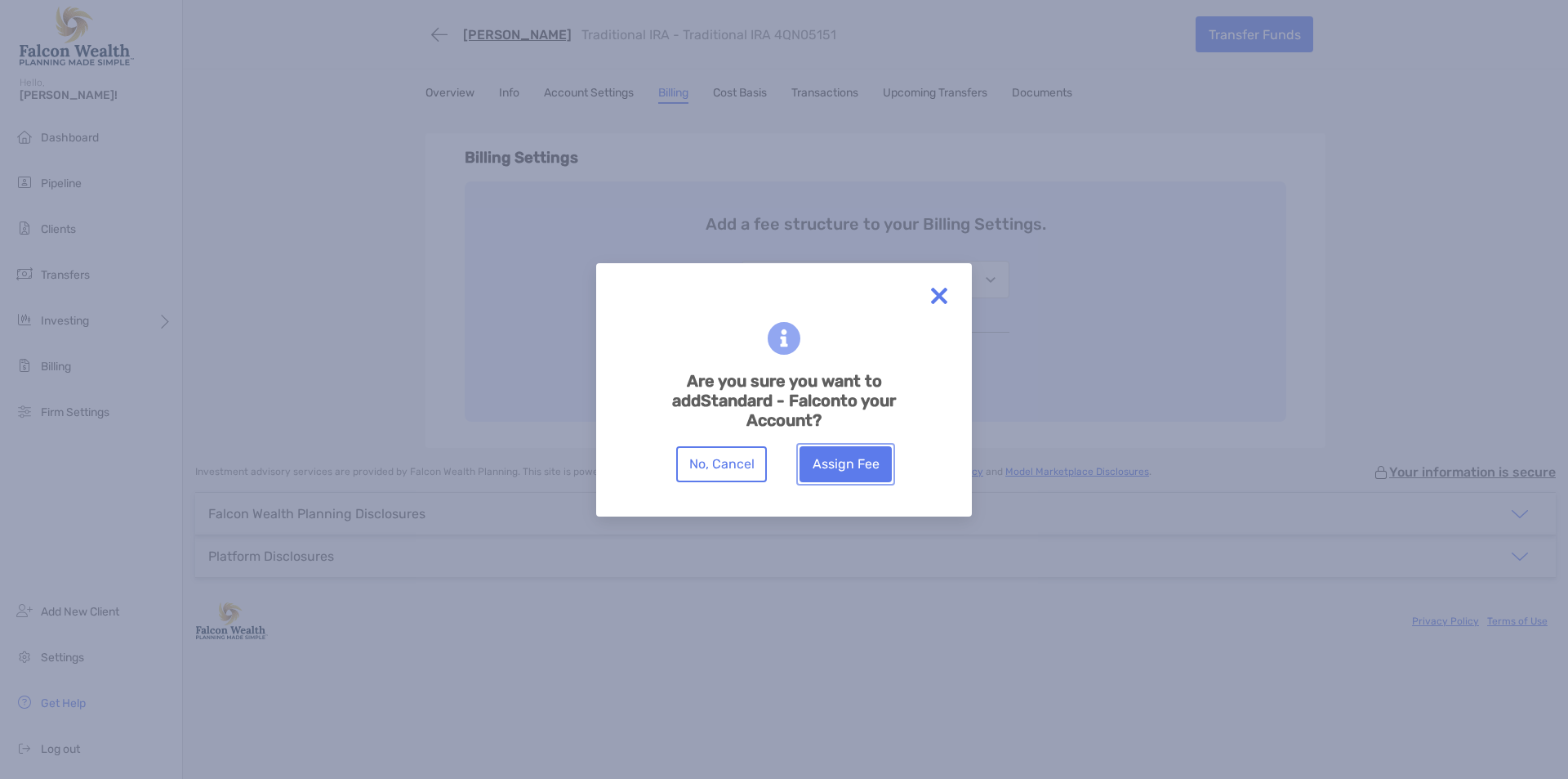
click at [840, 466] on button "Assign Fee" at bounding box center [845, 464] width 92 height 36
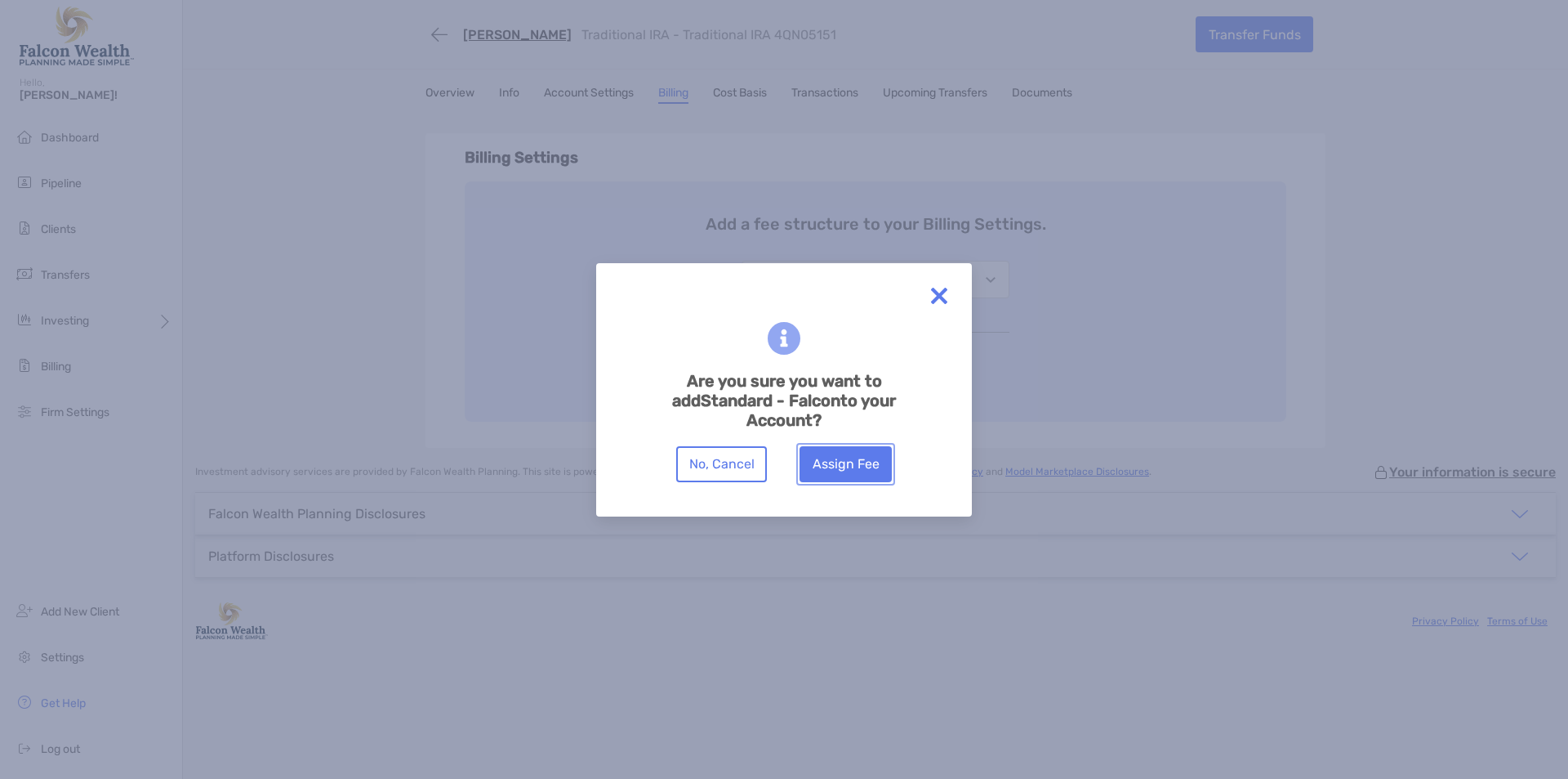
click at [840, 466] on button "Assign Fee" at bounding box center [845, 464] width 92 height 36
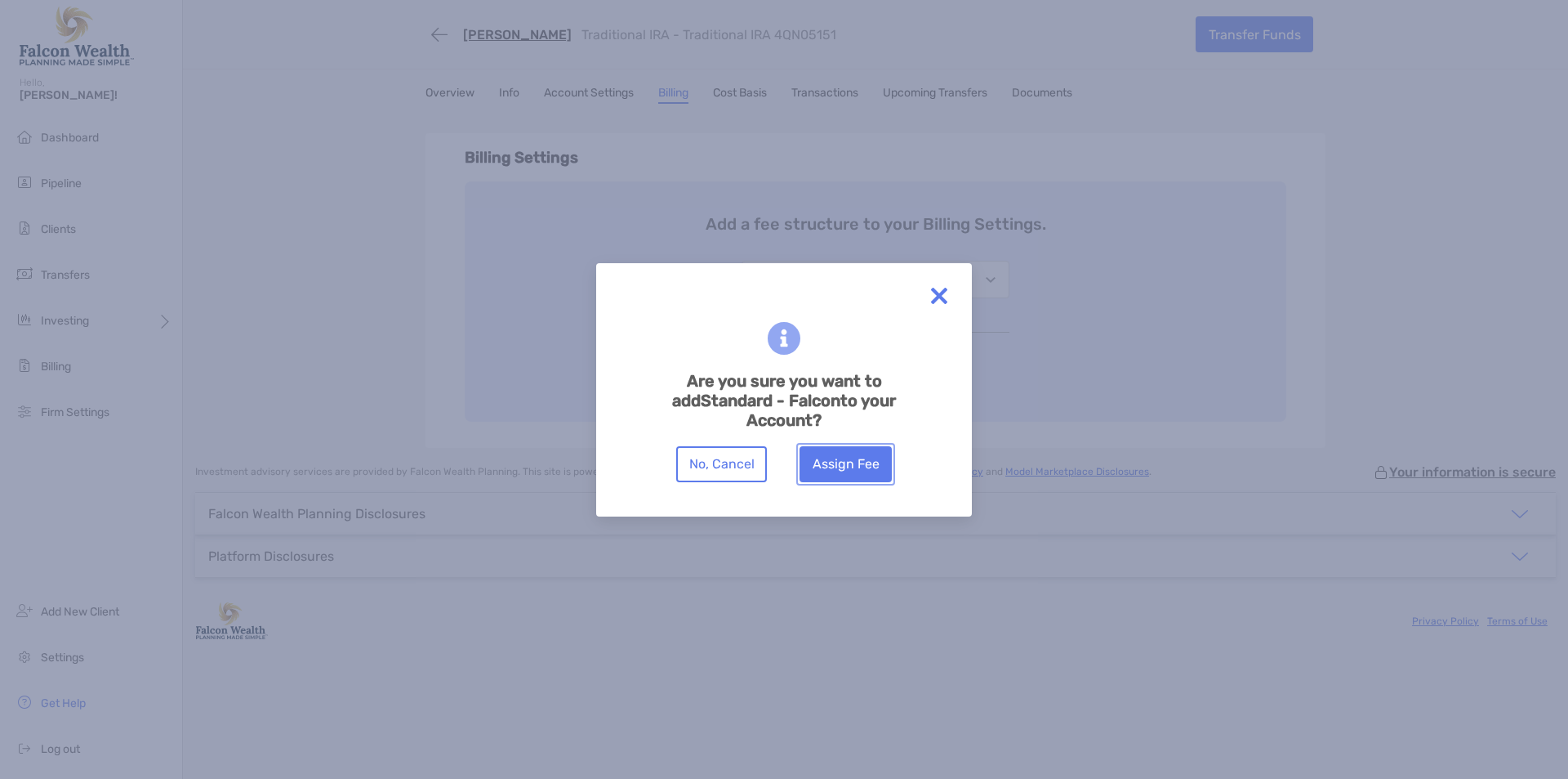
click at [840, 466] on button "Assign Fee" at bounding box center [845, 464] width 92 height 36
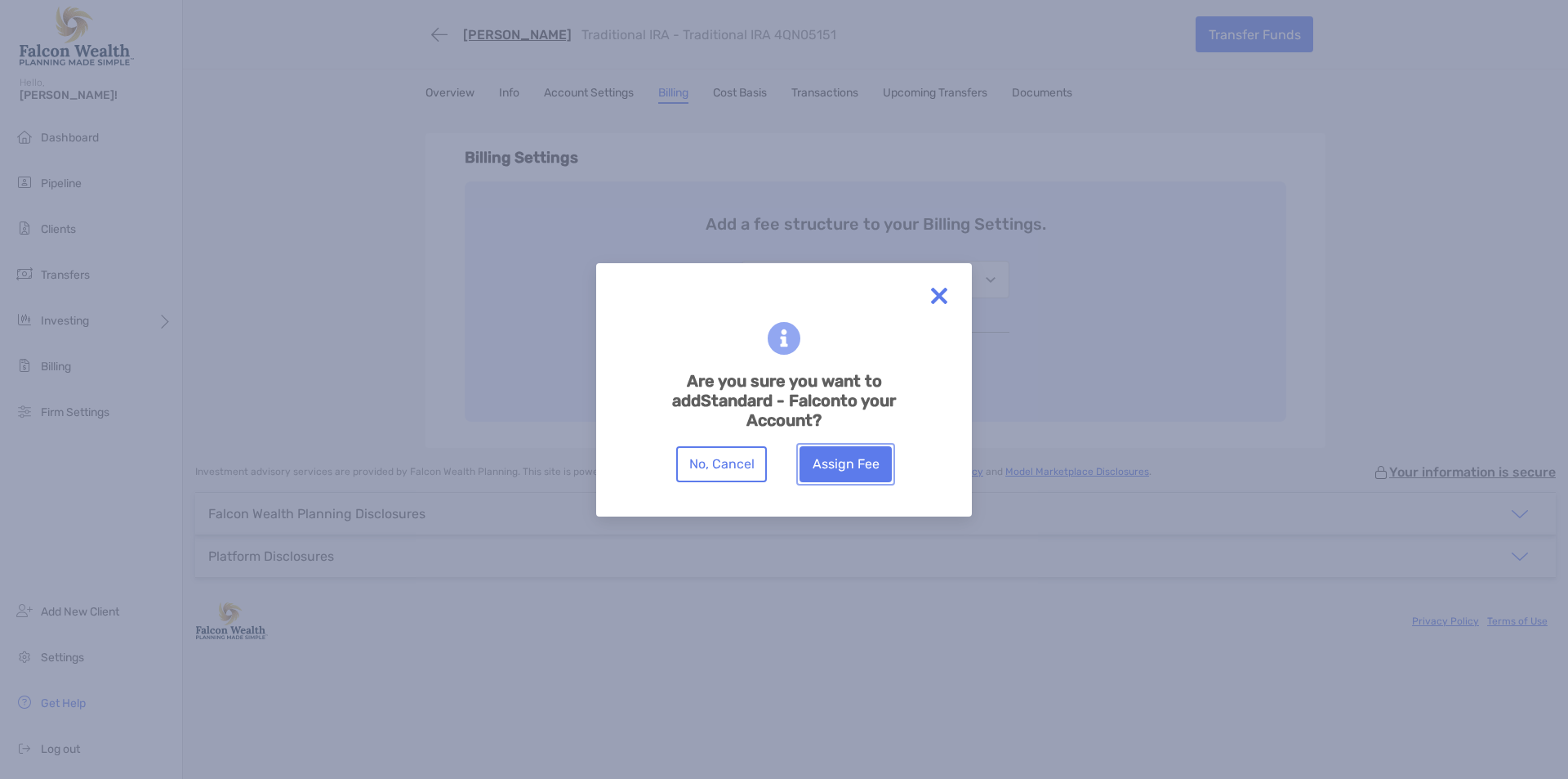
click at [840, 466] on button "Assign Fee" at bounding box center [845, 464] width 92 height 36
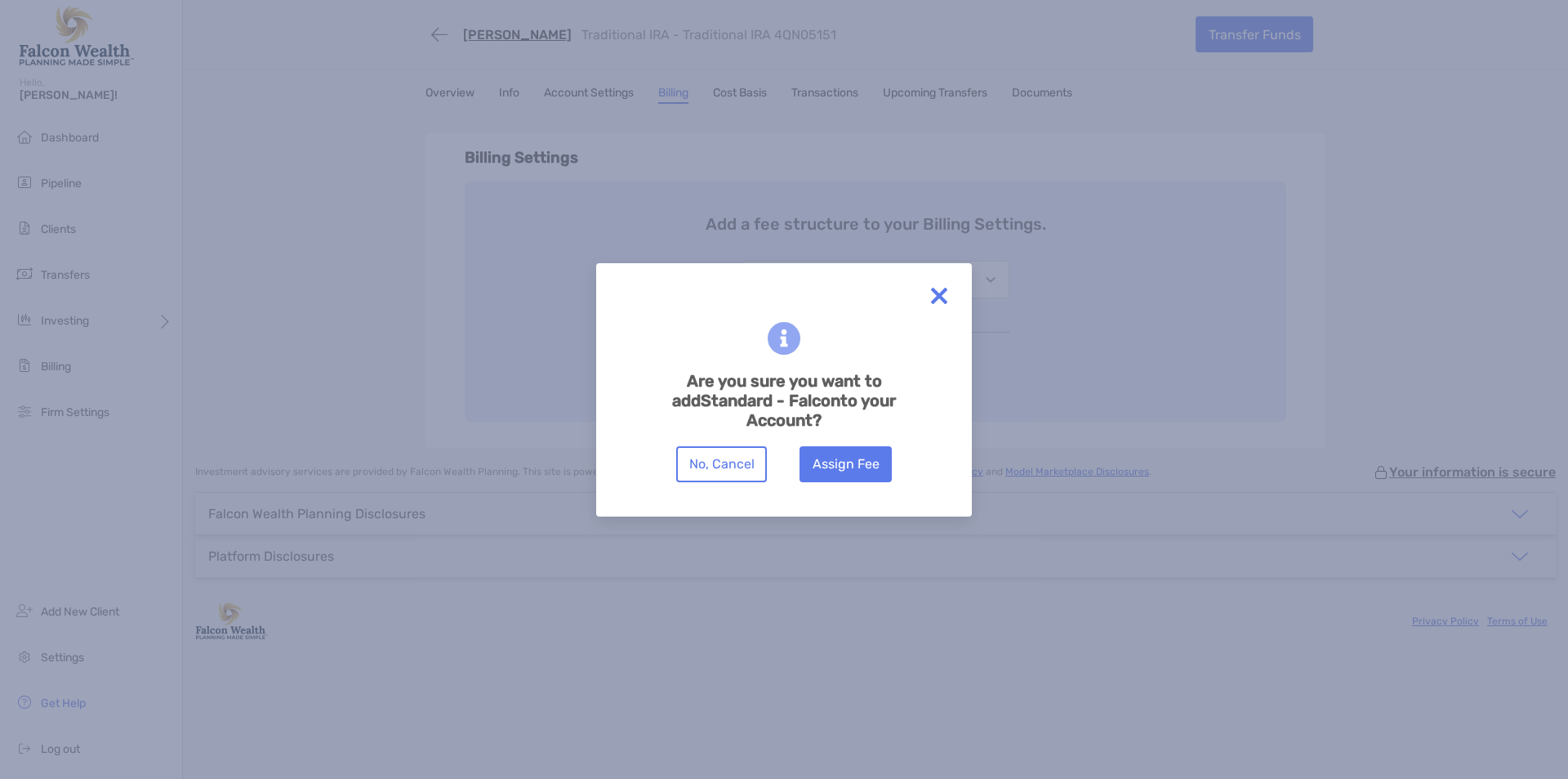
click at [942, 293] on img at bounding box center [938, 296] width 33 height 33
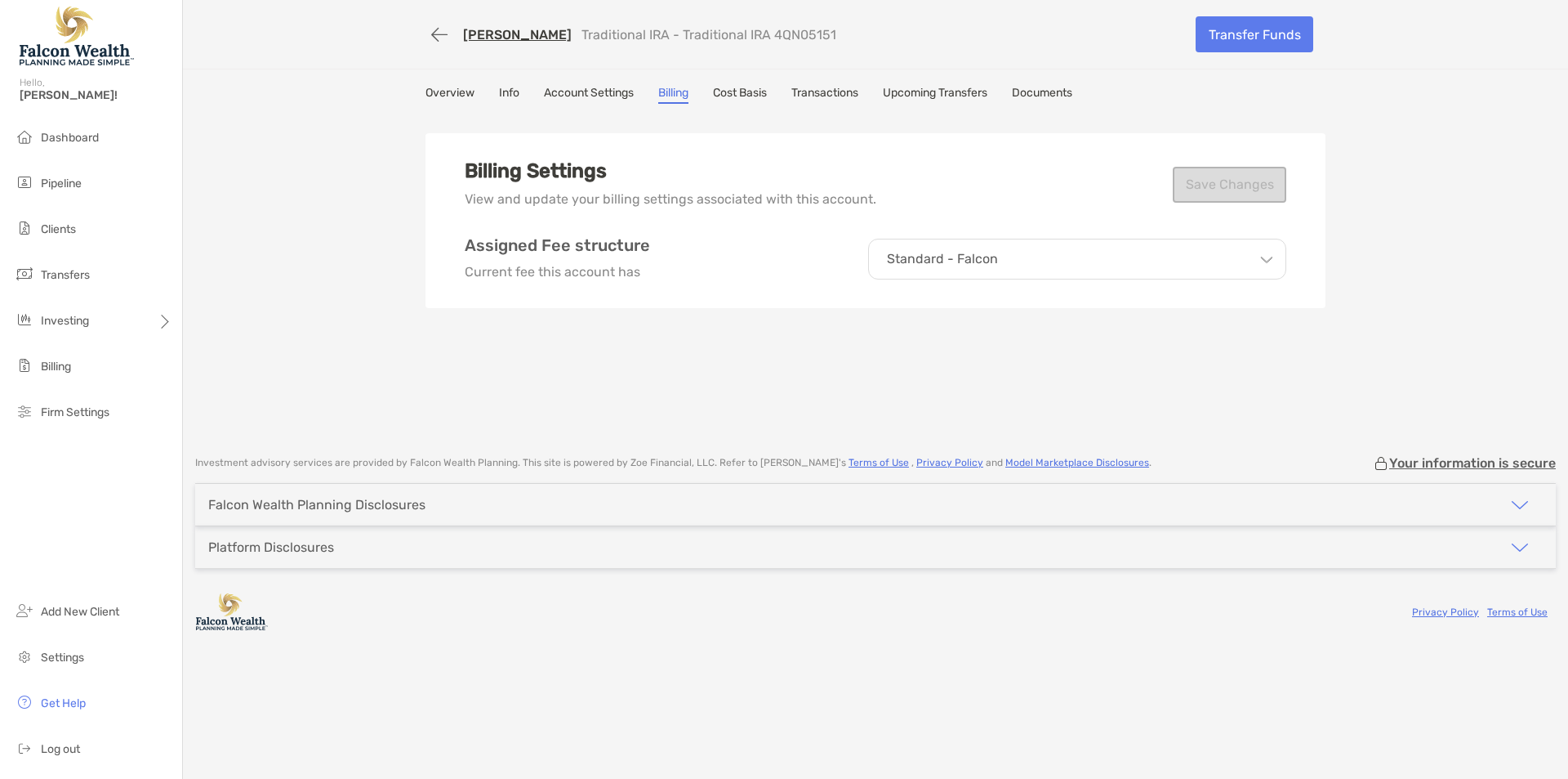
click at [376, 256] on div "[PERSON_NAME] Traditional IRA - Traditional IRA 4QN05151 Transfer Funds Overvie…" at bounding box center [875, 219] width 1386 height 439
click at [294, 236] on div "[PERSON_NAME] Traditional IRA - Traditional IRA 4QN05151 Transfer Funds Overvie…" at bounding box center [875, 219] width 1386 height 439
click at [441, 30] on button "button" at bounding box center [439, 35] width 28 height 30
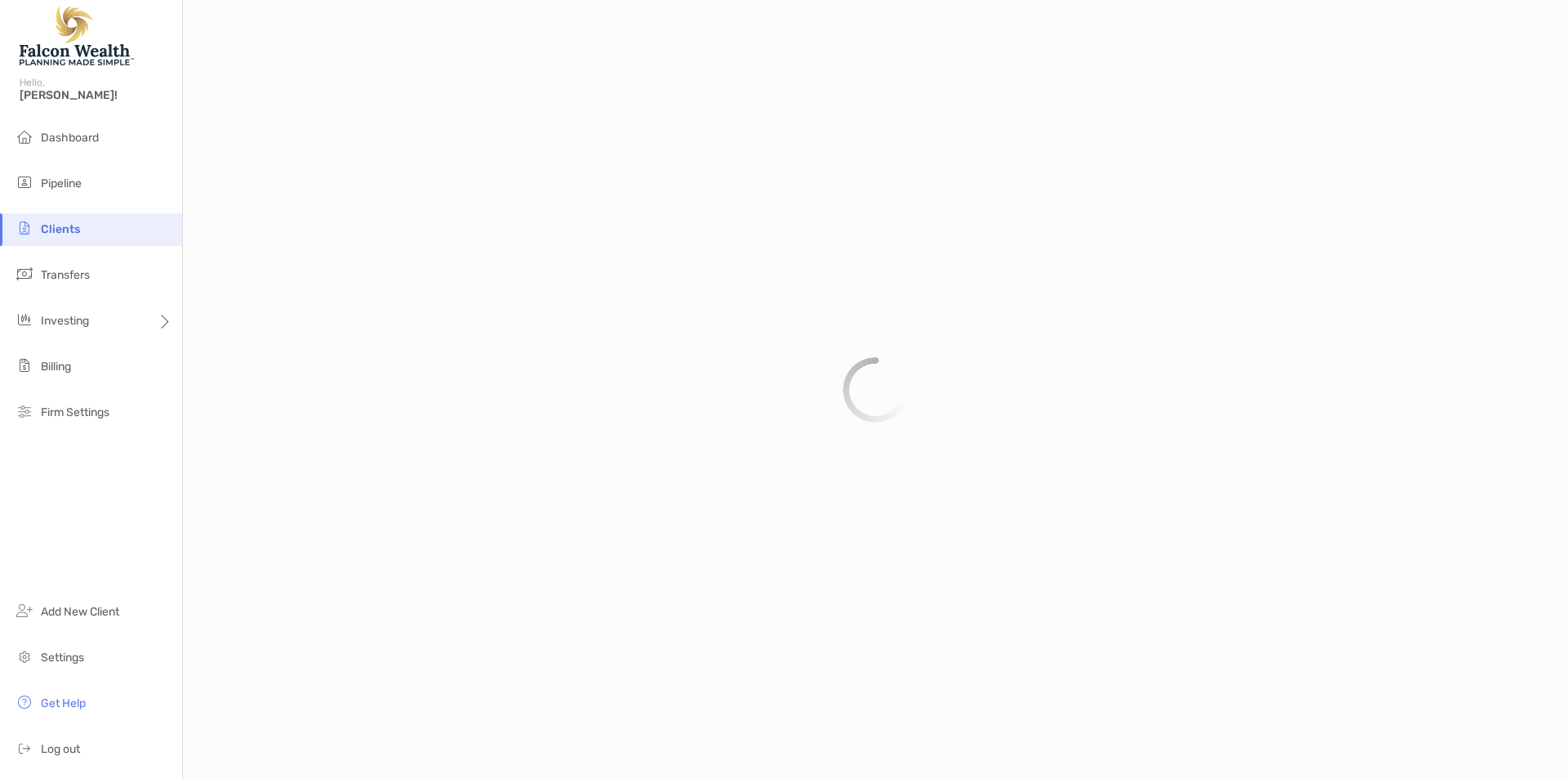
click at [263, 214] on div at bounding box center [875, 389] width 1386 height 779
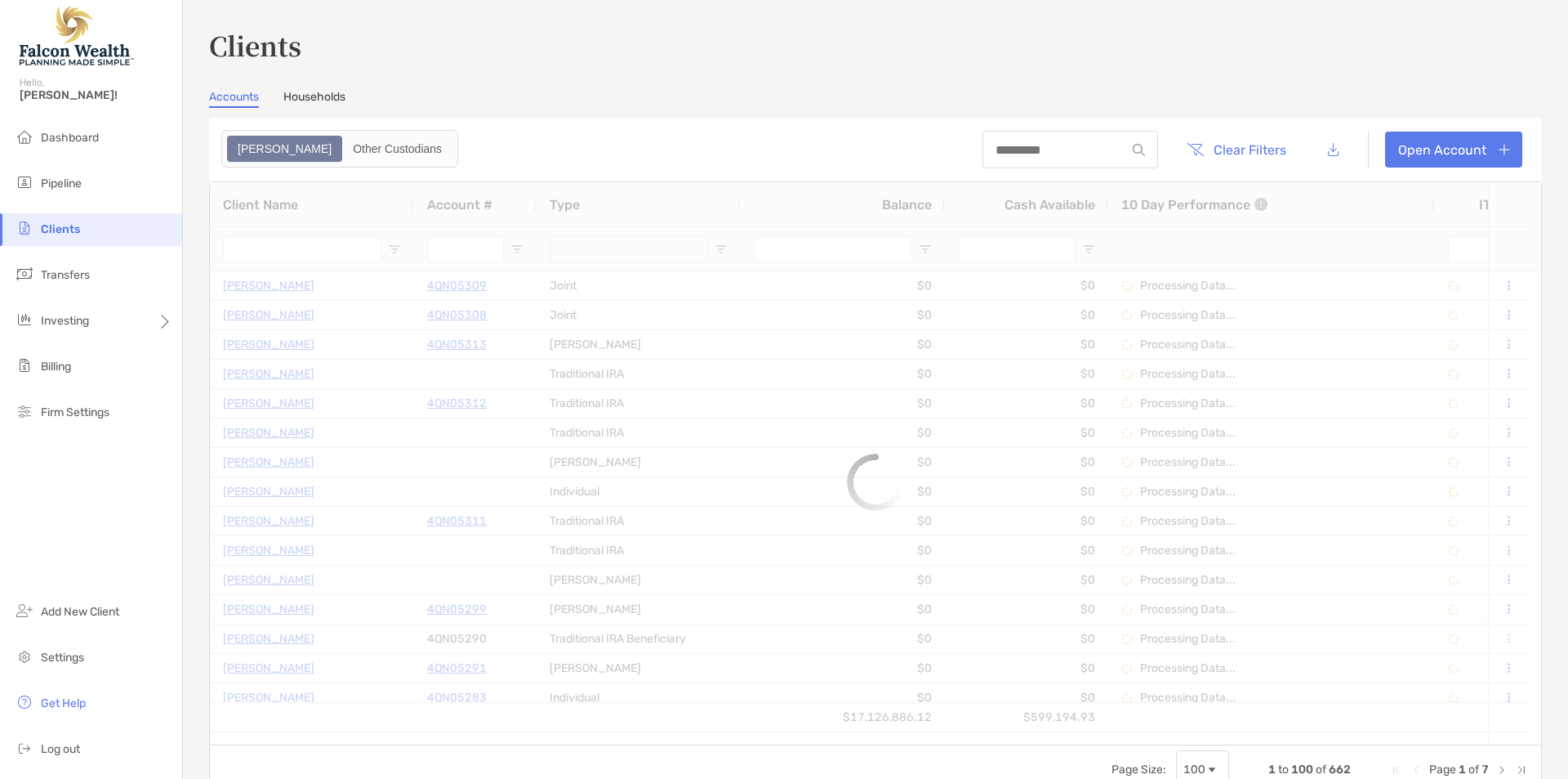
type input "******"
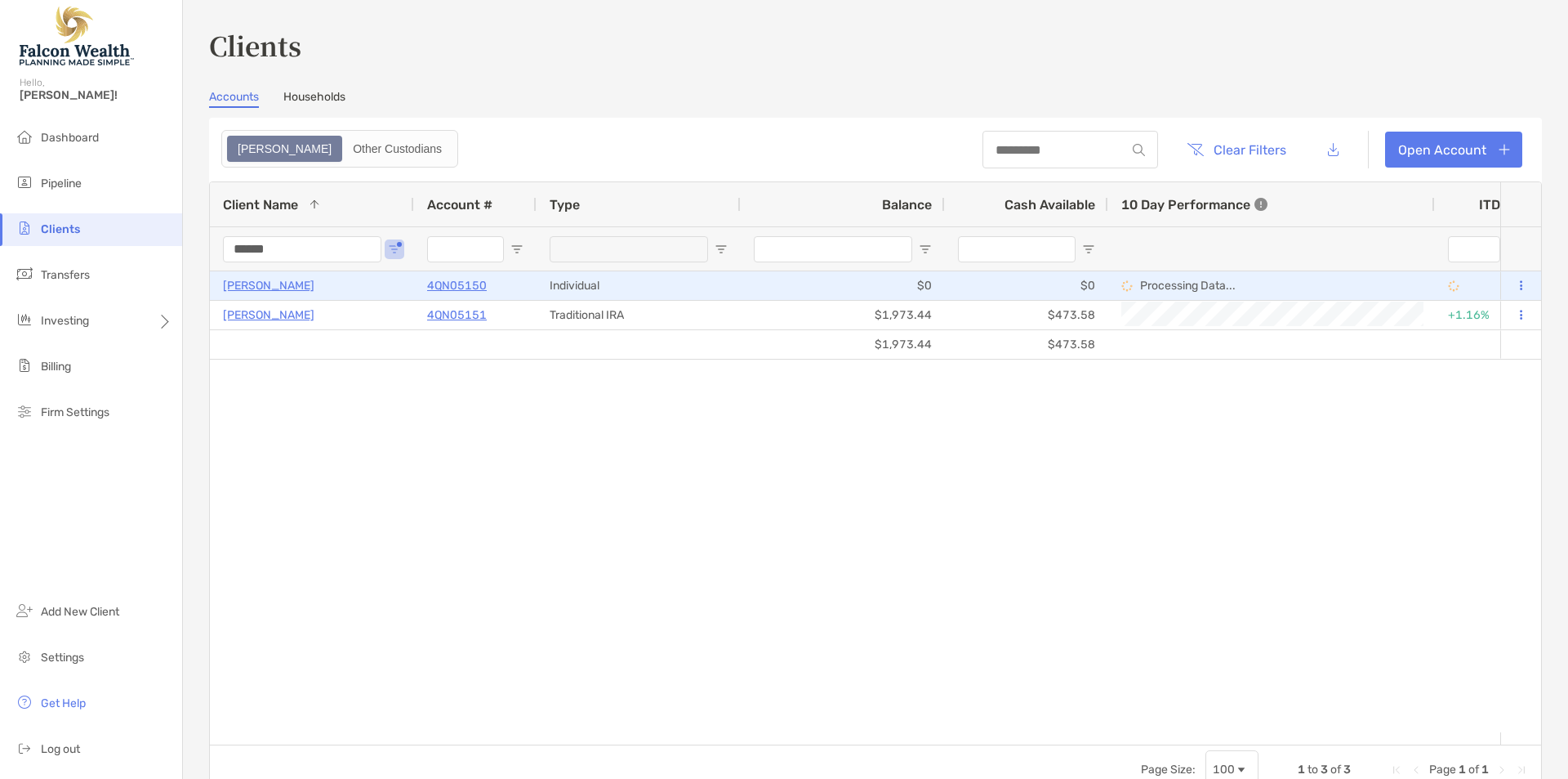
click at [250, 278] on p "[PERSON_NAME]" at bounding box center [269, 285] width 91 height 21
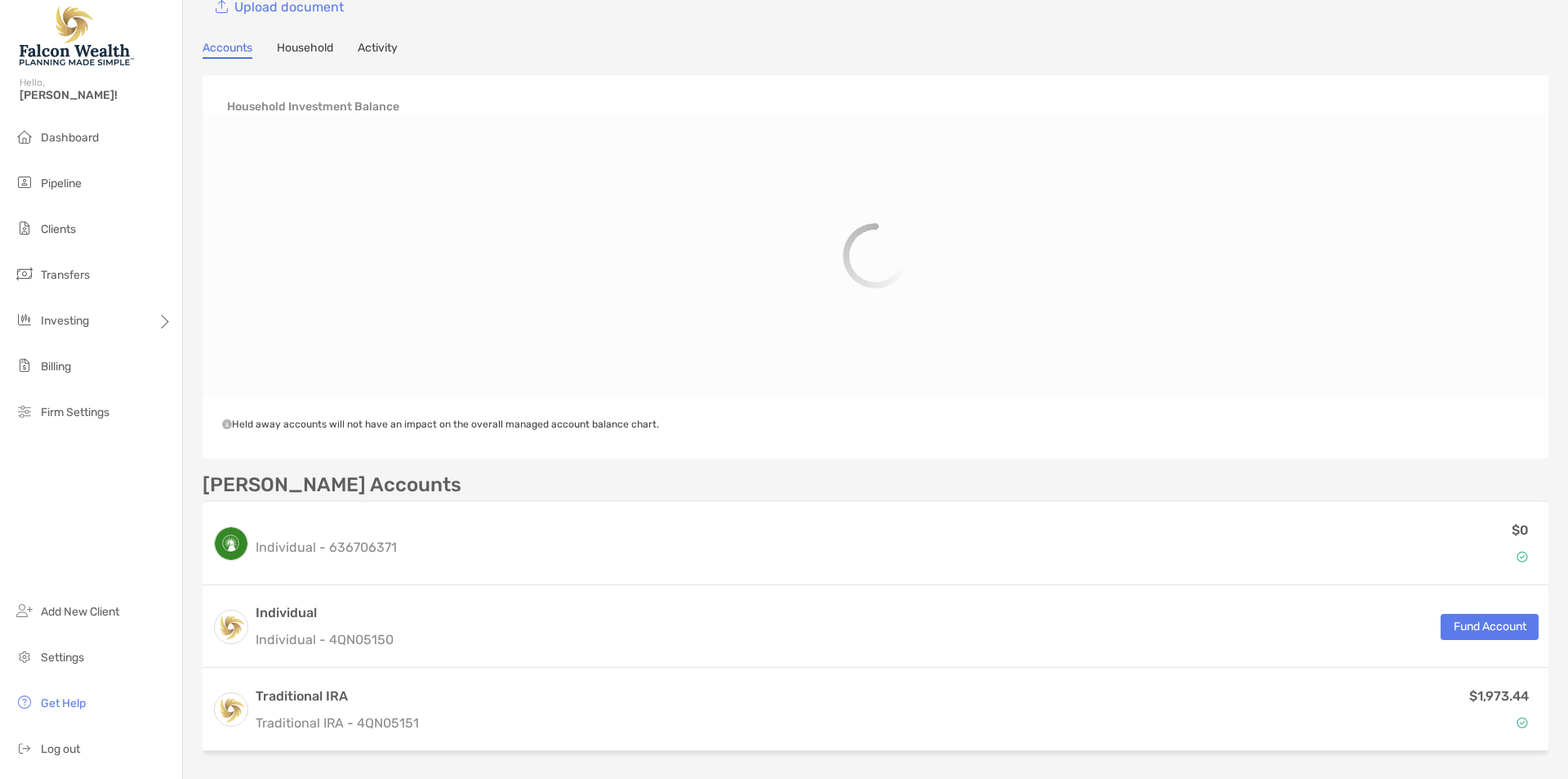
scroll to position [218, 0]
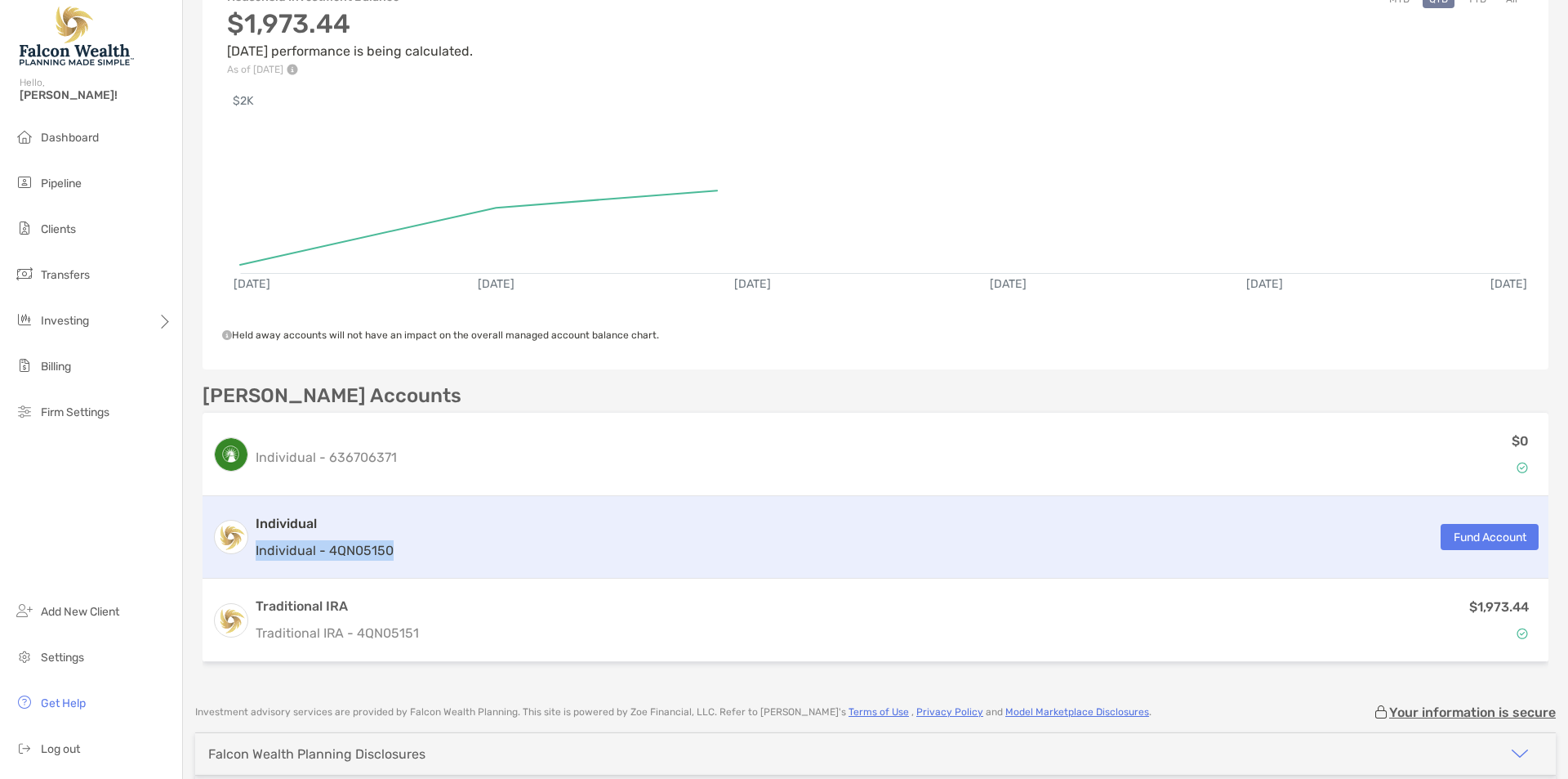
click at [528, 539] on div "Individual Individual - 4QN05150 Fund Account" at bounding box center [875, 537] width 1346 height 82
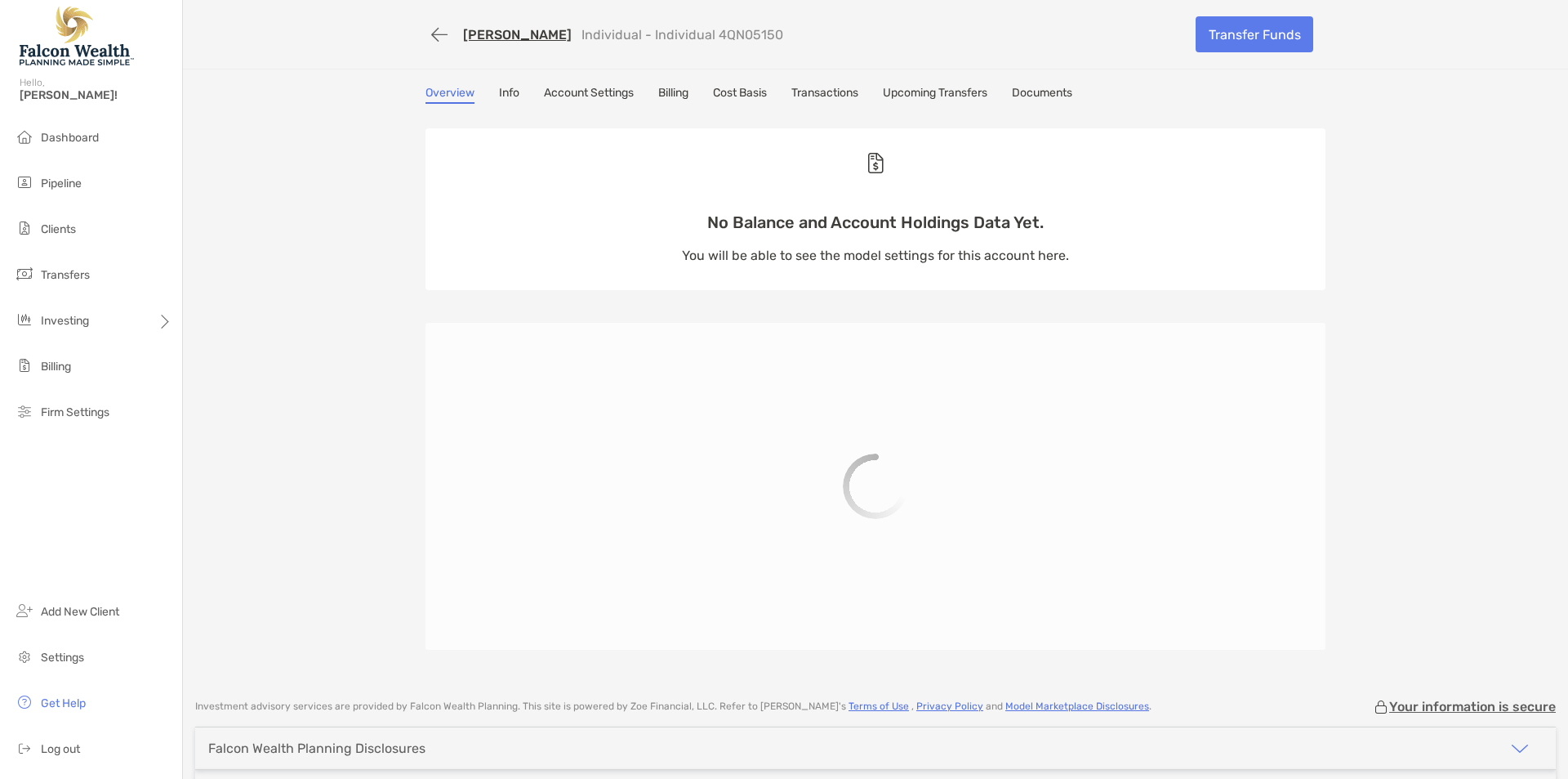
click at [509, 103] on link "Info" at bounding box center [509, 94] width 21 height 18
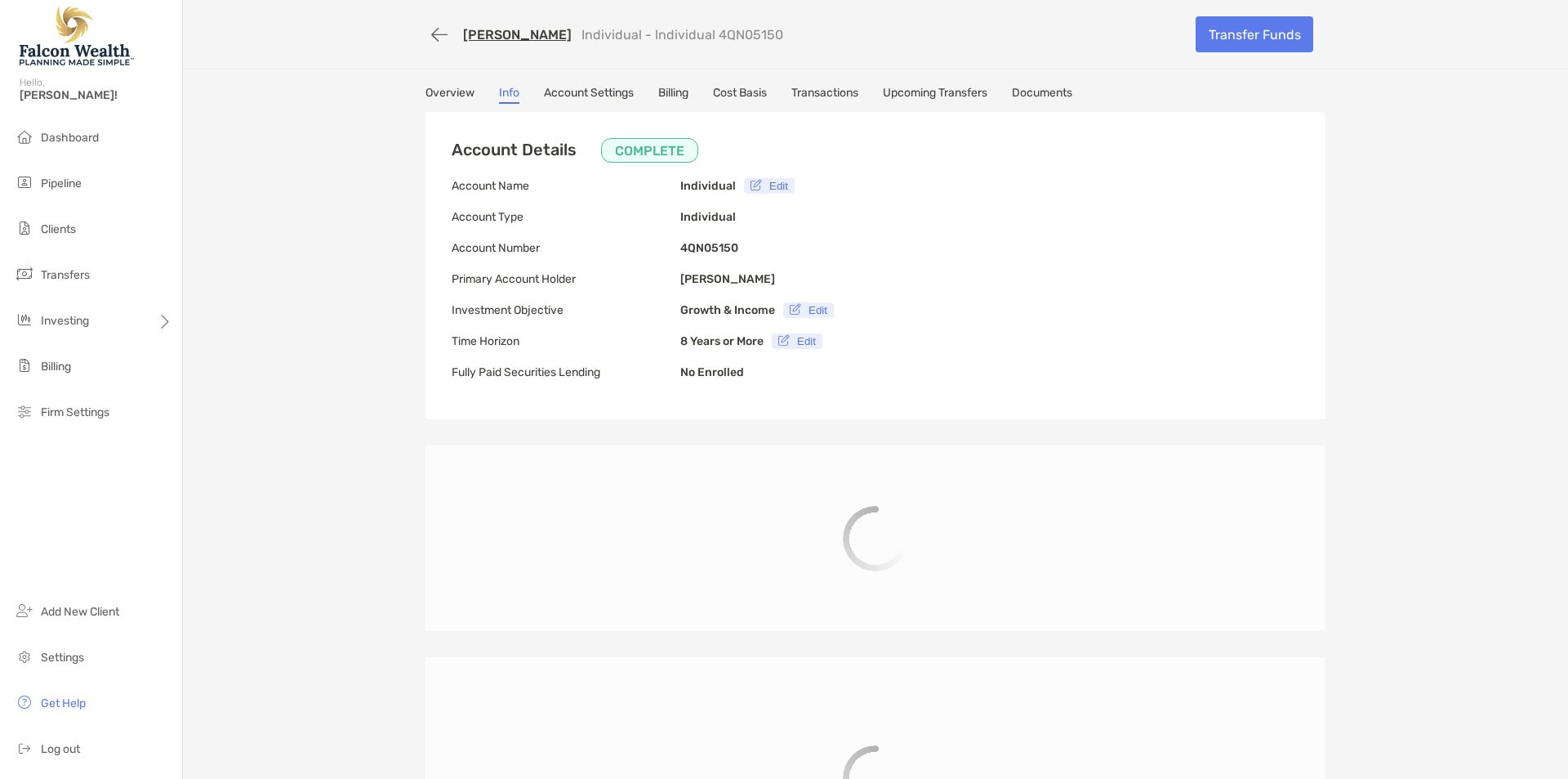
type input "**********"
click at [673, 87] on link "Billing" at bounding box center [673, 94] width 30 height 18
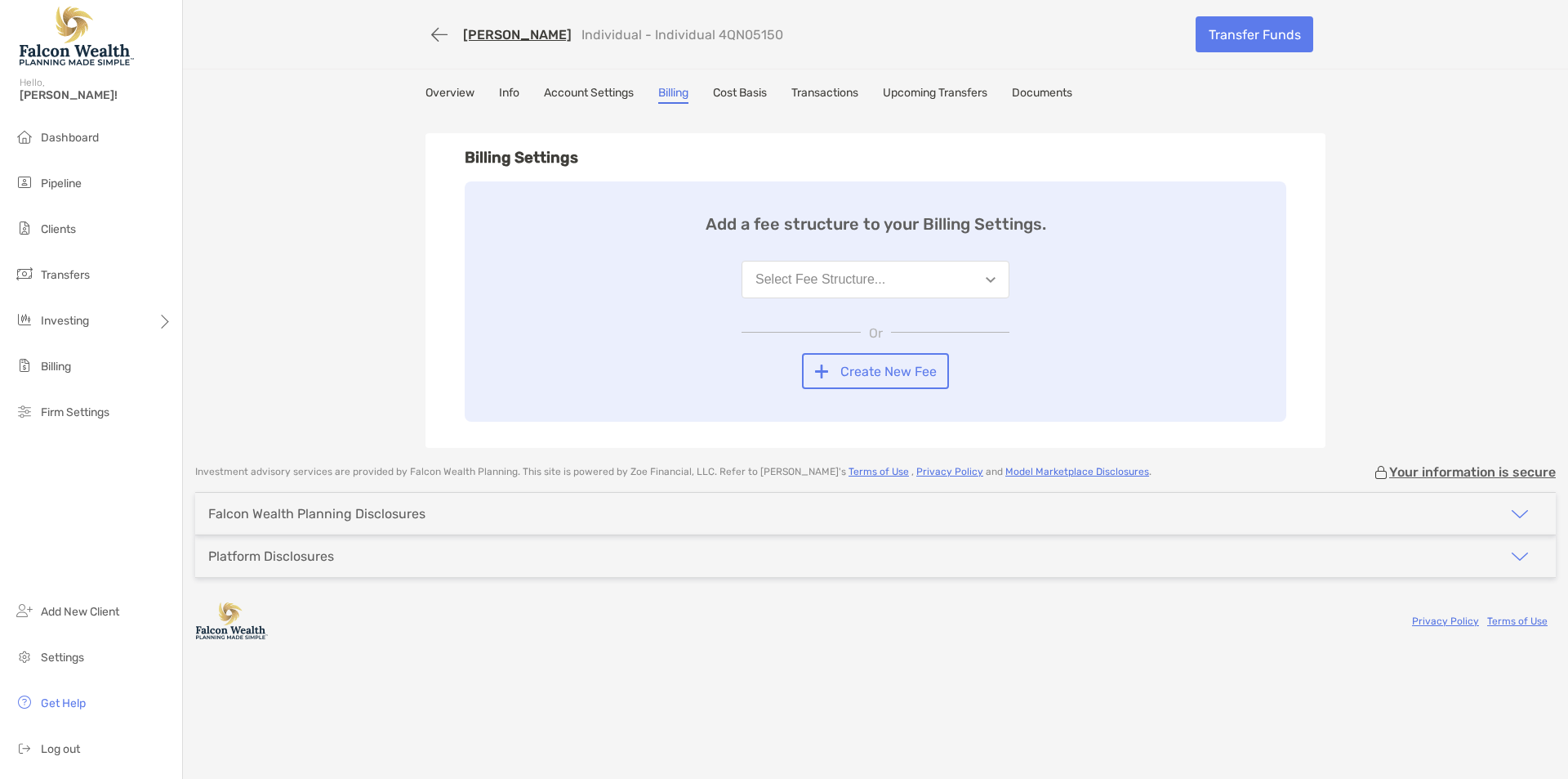
click at [844, 275] on div "Select Fee Structure..." at bounding box center [820, 279] width 130 height 15
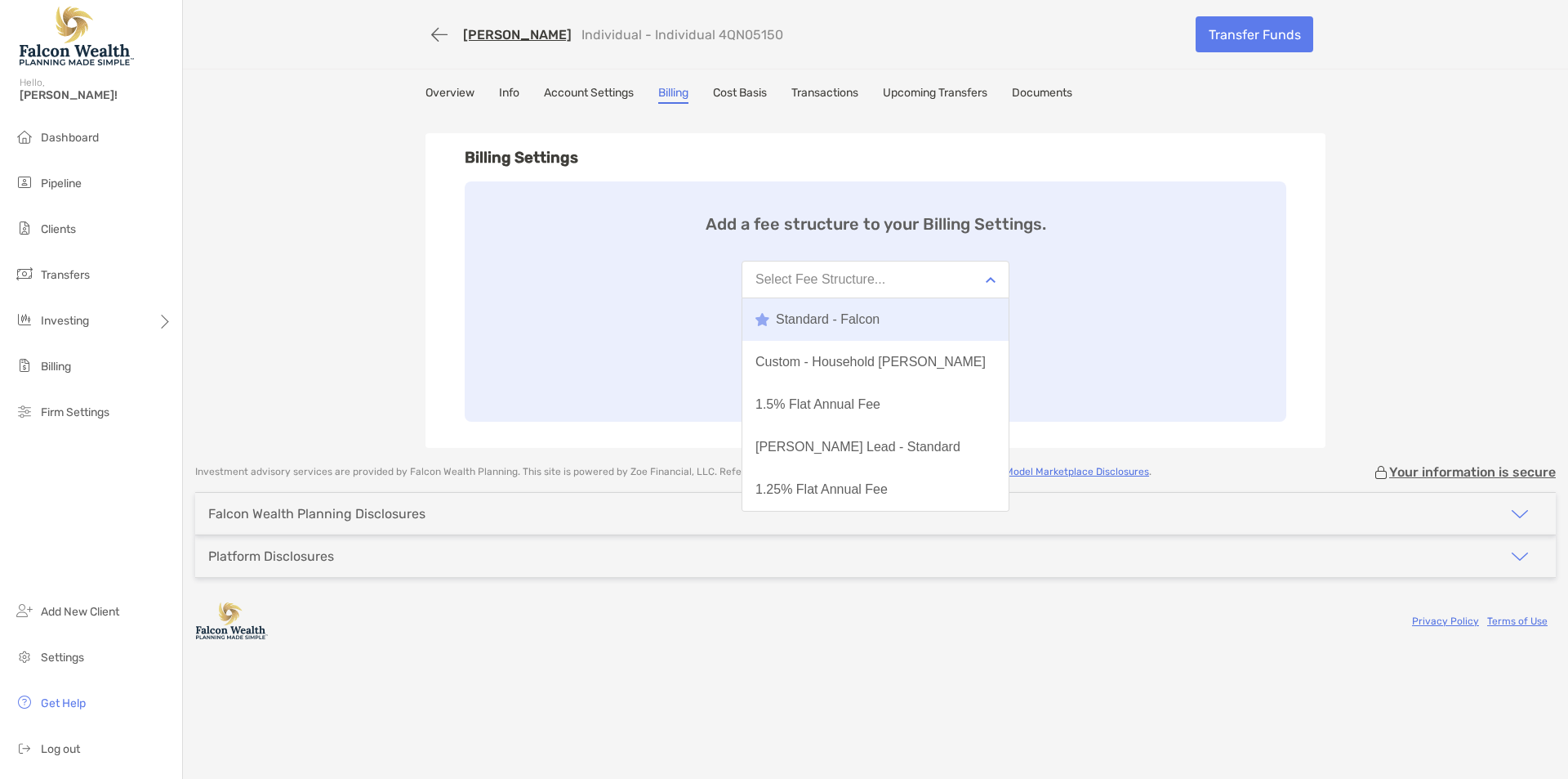
click at [833, 318] on div "Standard - Falcon" at bounding box center [817, 320] width 124 height 15
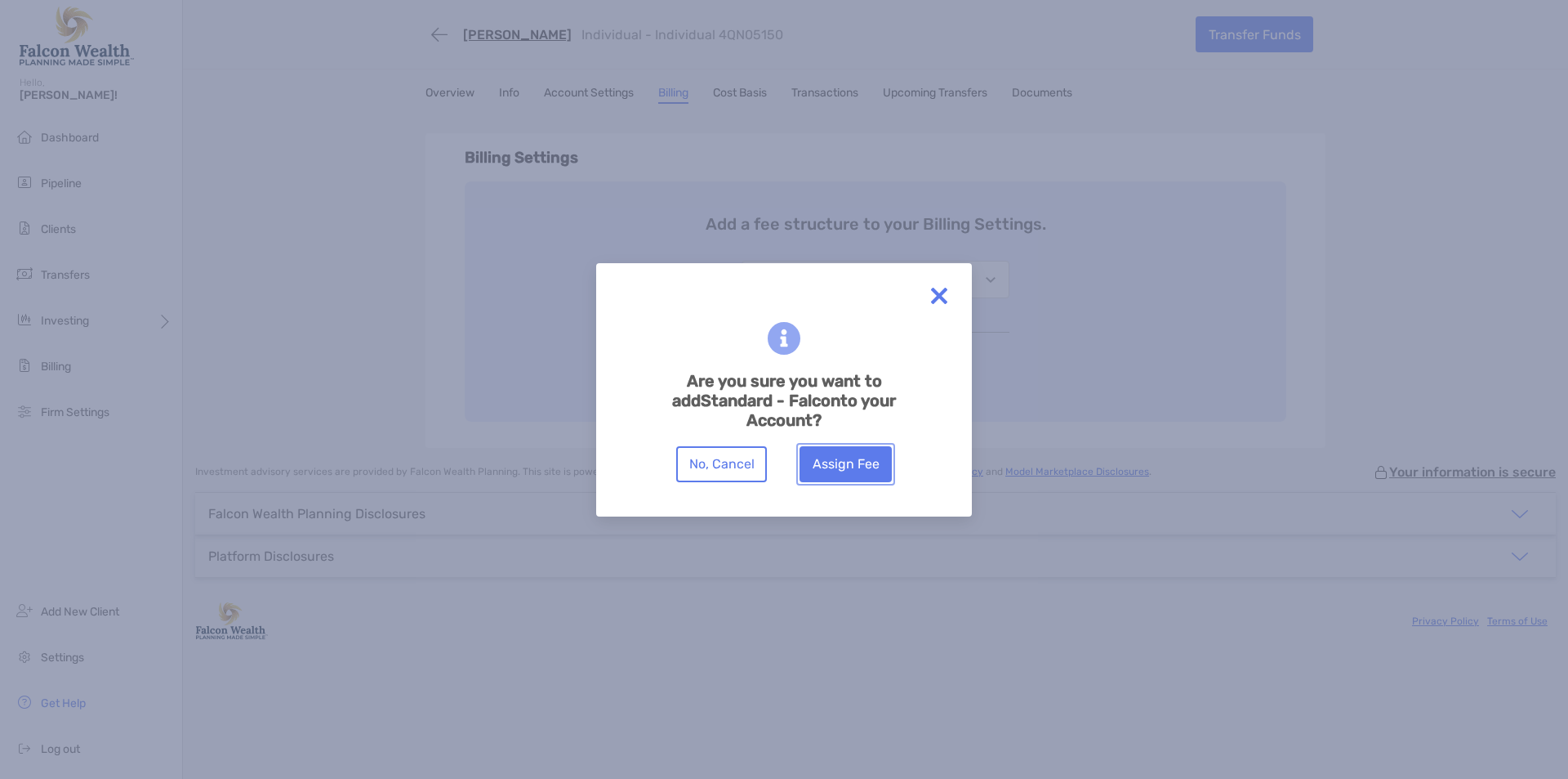
click at [853, 476] on button "Assign Fee" at bounding box center [845, 464] width 92 height 36
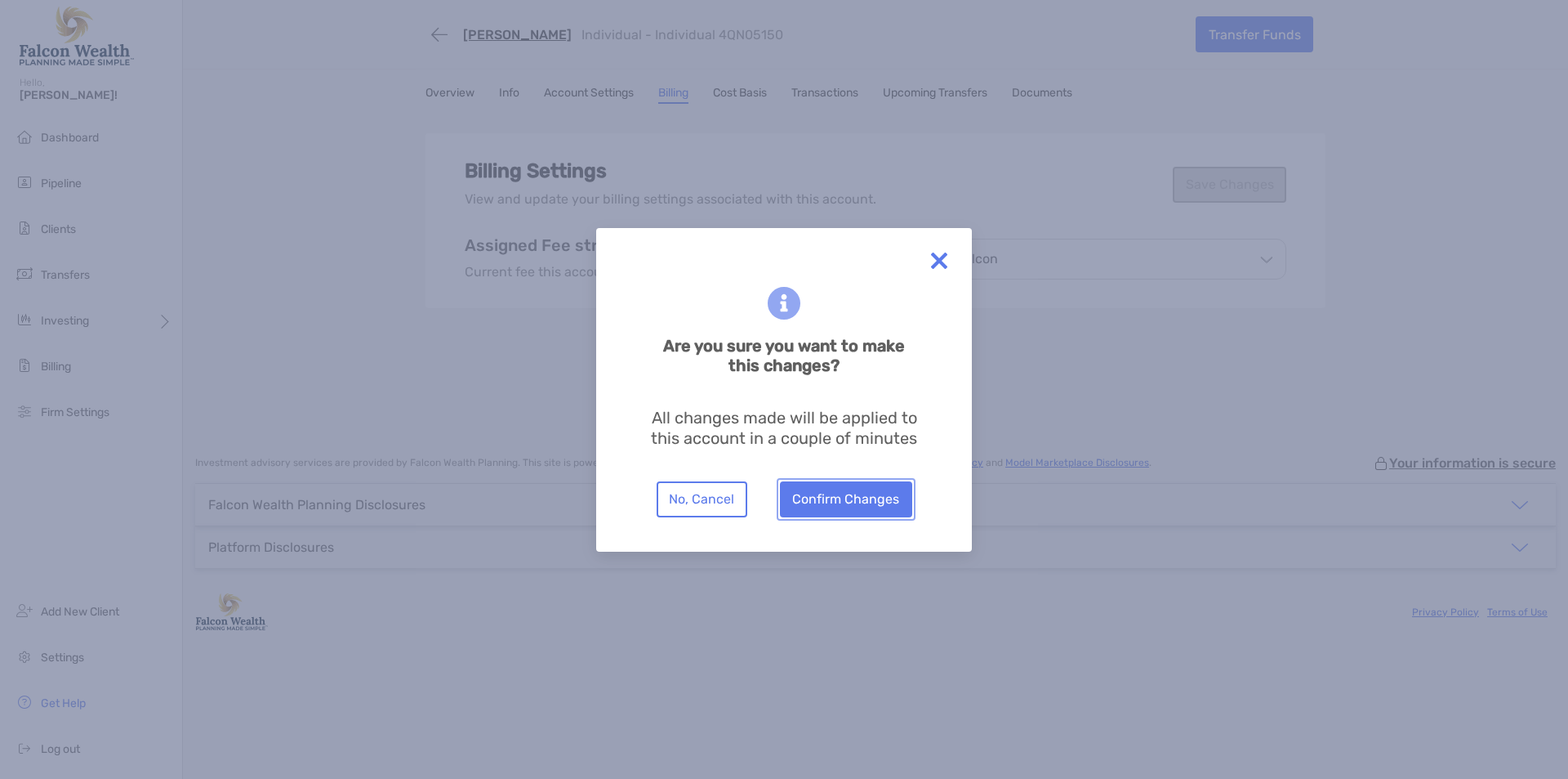
click at [798, 487] on button "Confirm Changes" at bounding box center [845, 499] width 132 height 36
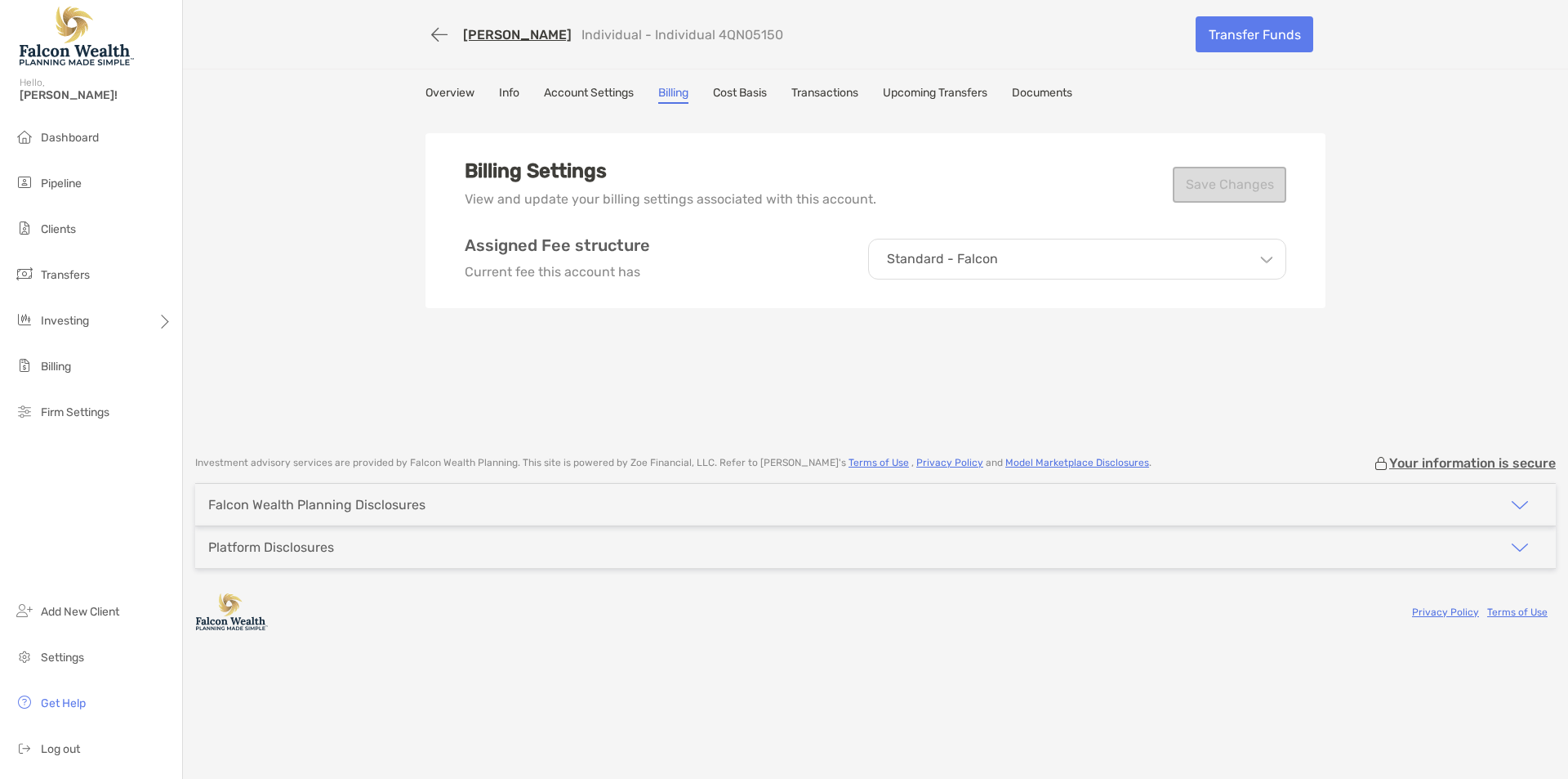
click at [365, 275] on div "[PERSON_NAME] Individual - Individual 4QN05150 Transfer Funds Overview Info Acc…" at bounding box center [875, 219] width 1386 height 439
click at [508, 33] on link "[PERSON_NAME]" at bounding box center [518, 35] width 109 height 16
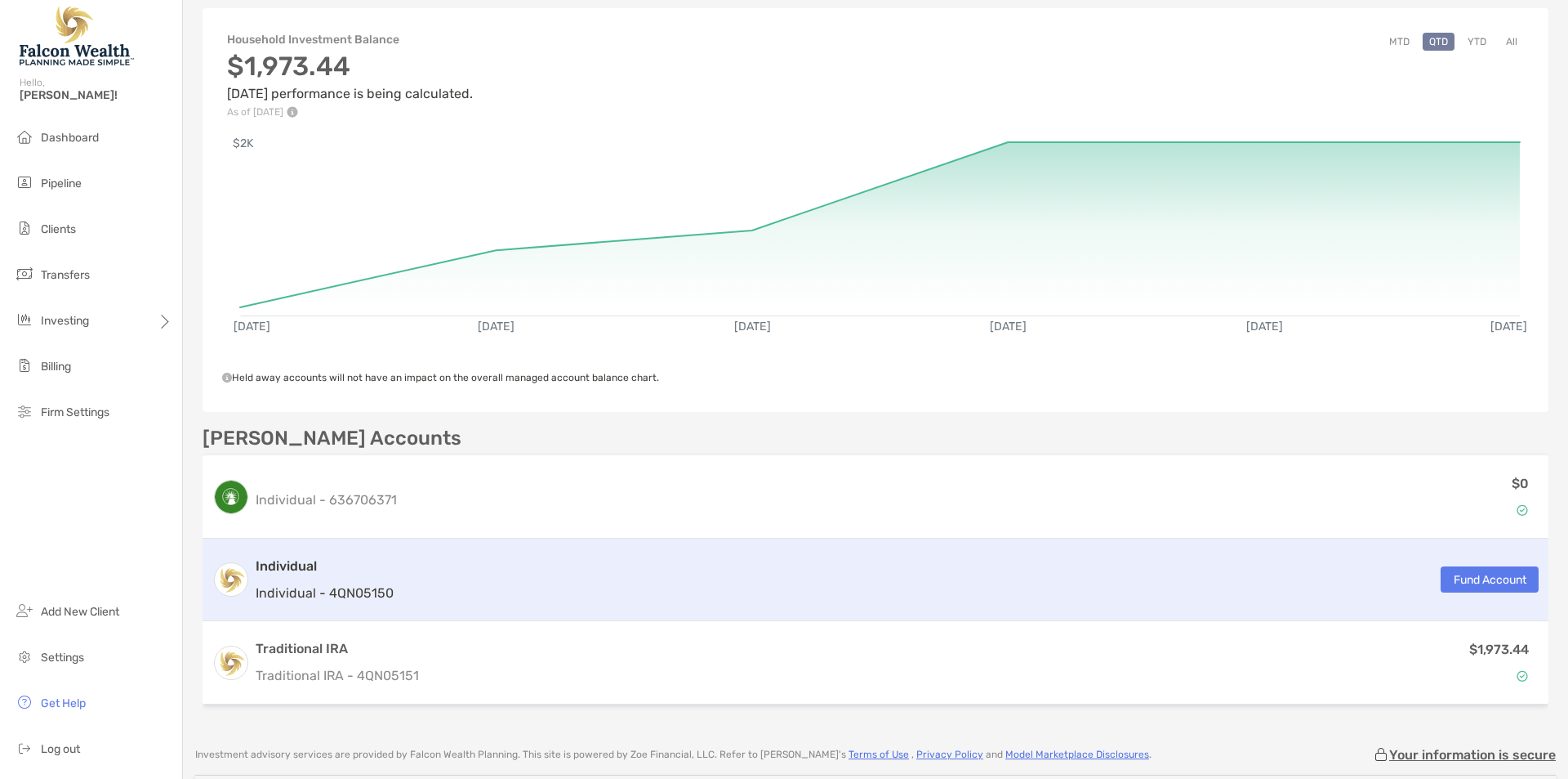
scroll to position [334, 0]
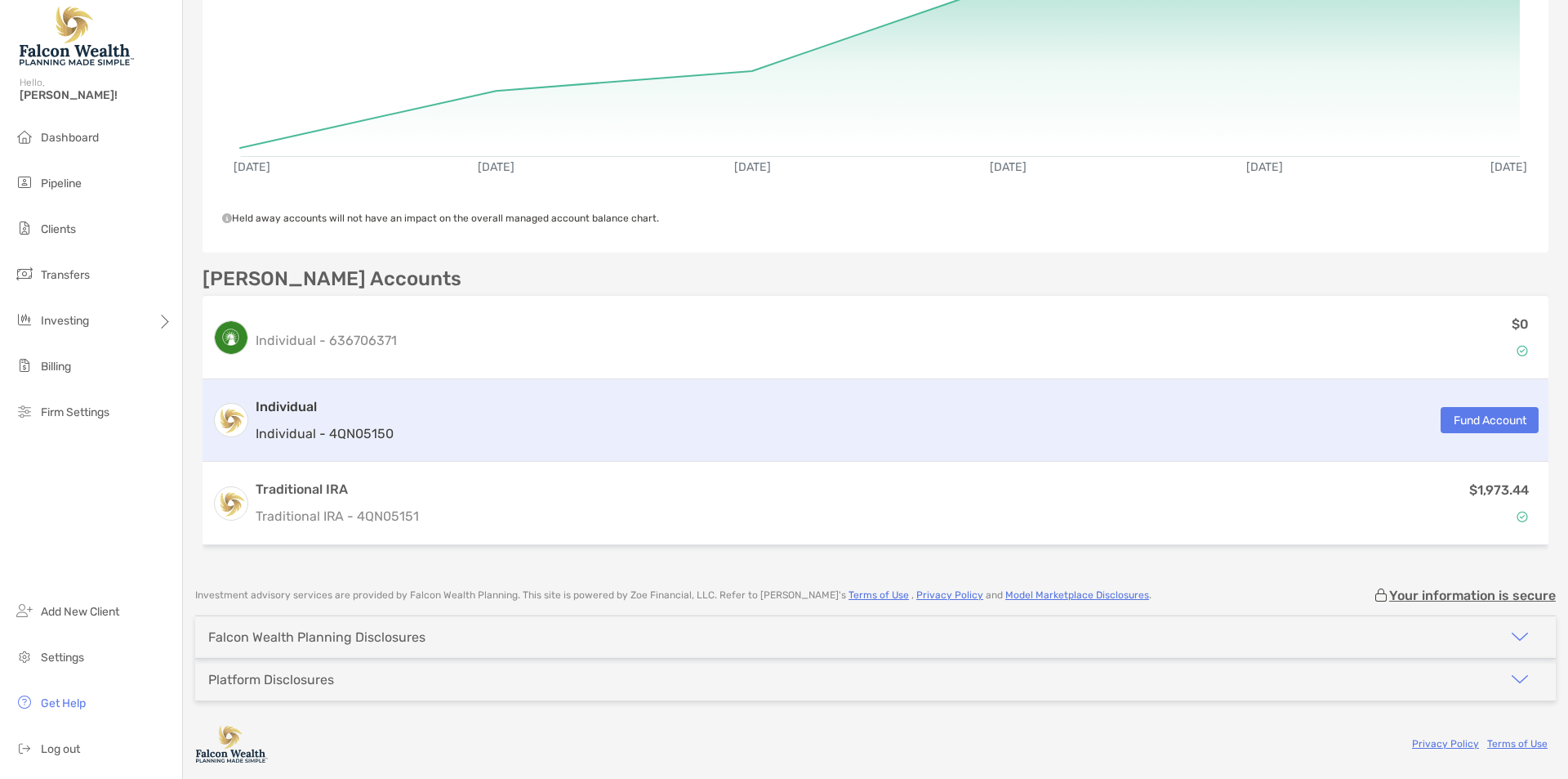
click at [382, 434] on p "Individual - 4QN05150" at bounding box center [324, 434] width 138 height 21
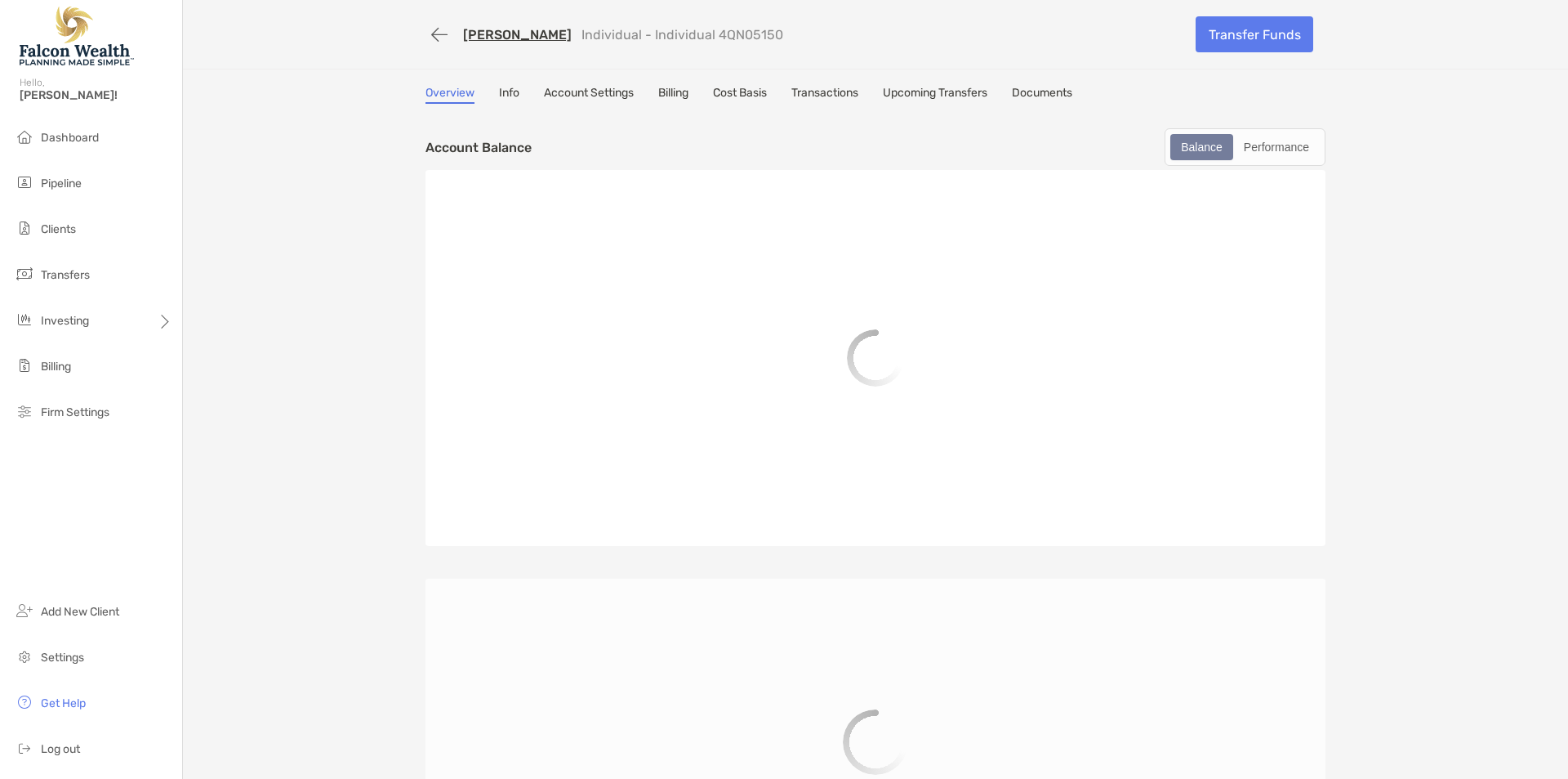
click at [687, 97] on link "Billing" at bounding box center [673, 94] width 30 height 18
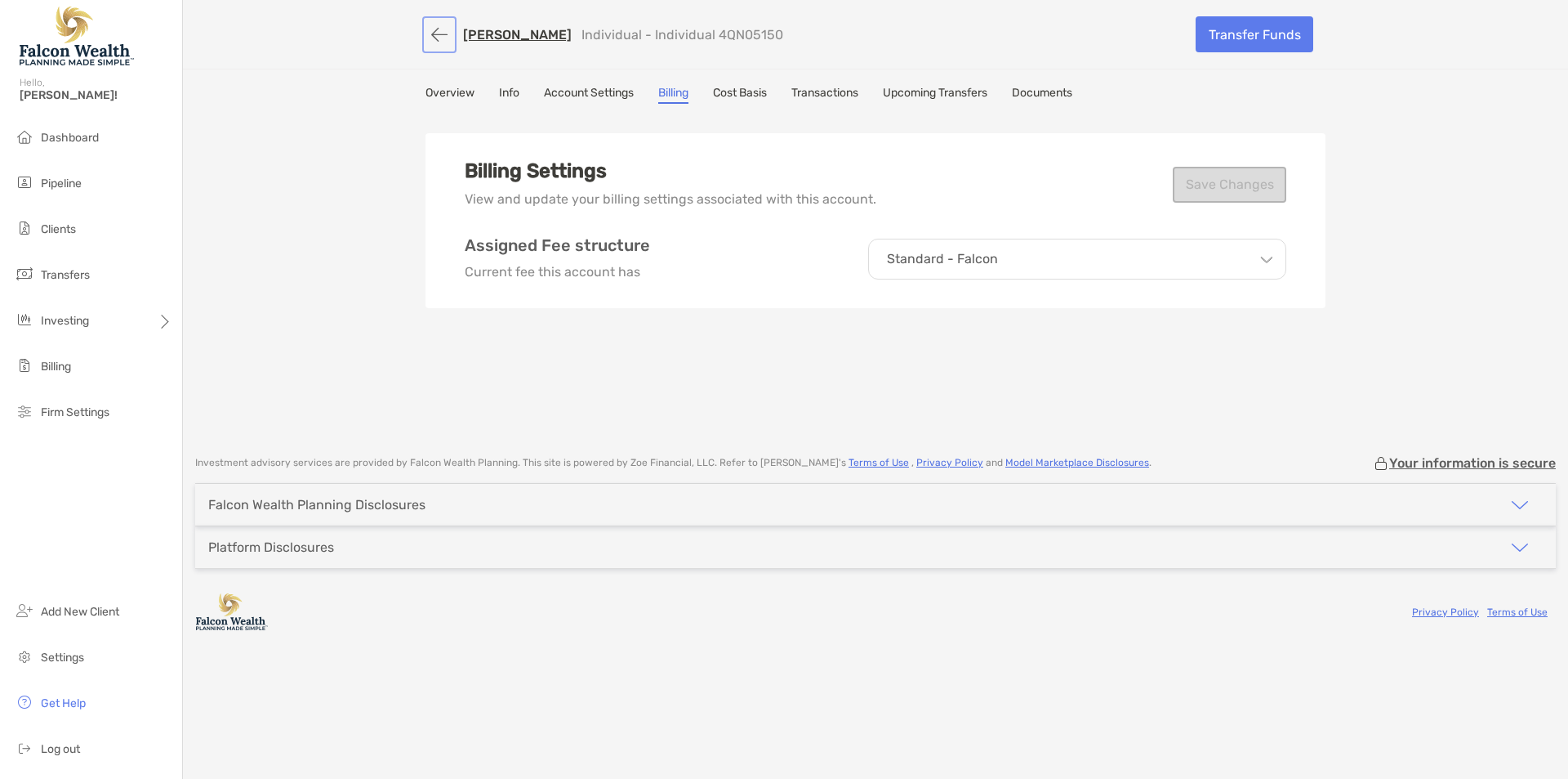
click at [449, 40] on button "button" at bounding box center [439, 35] width 28 height 30
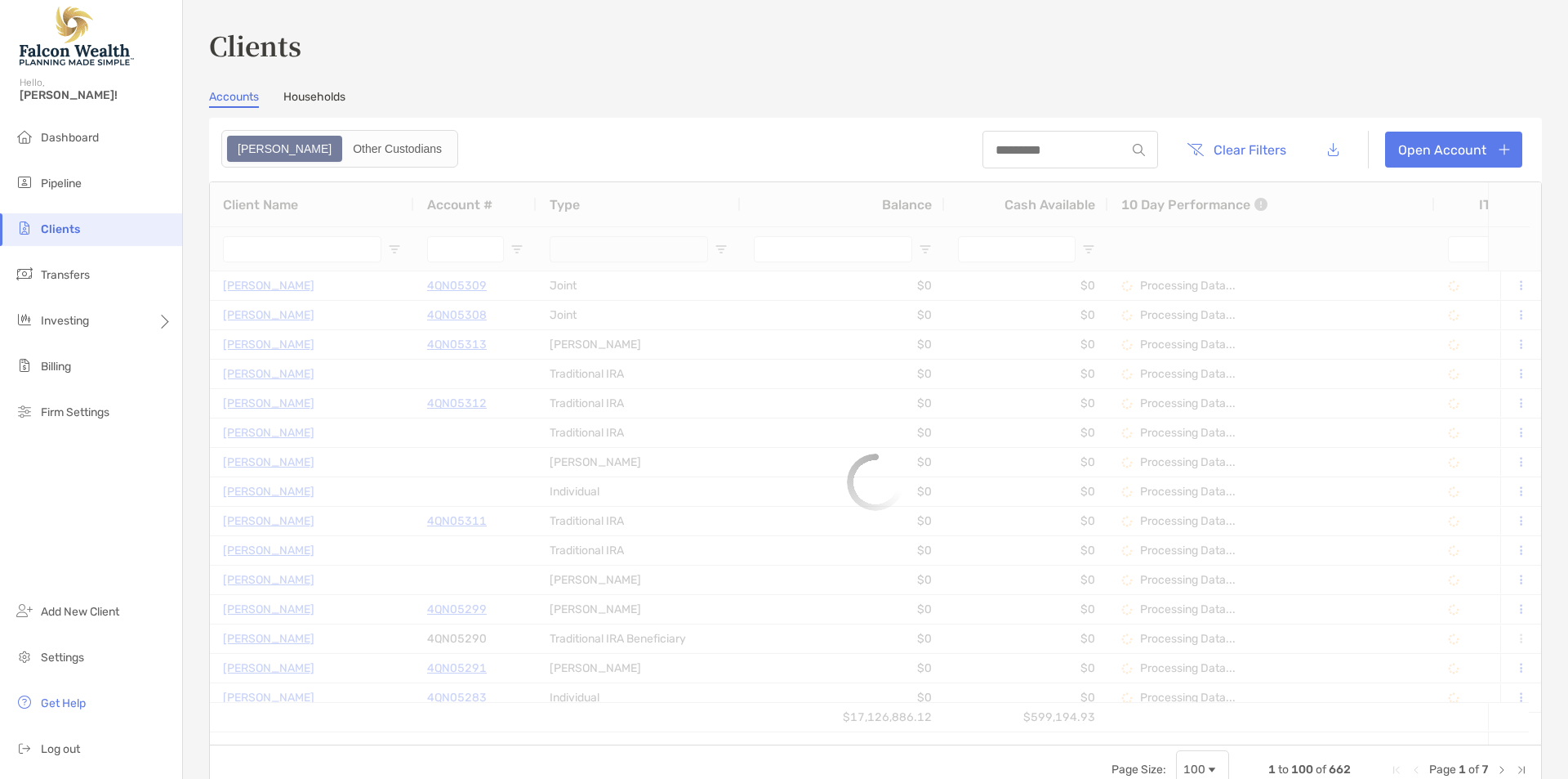
type input "******"
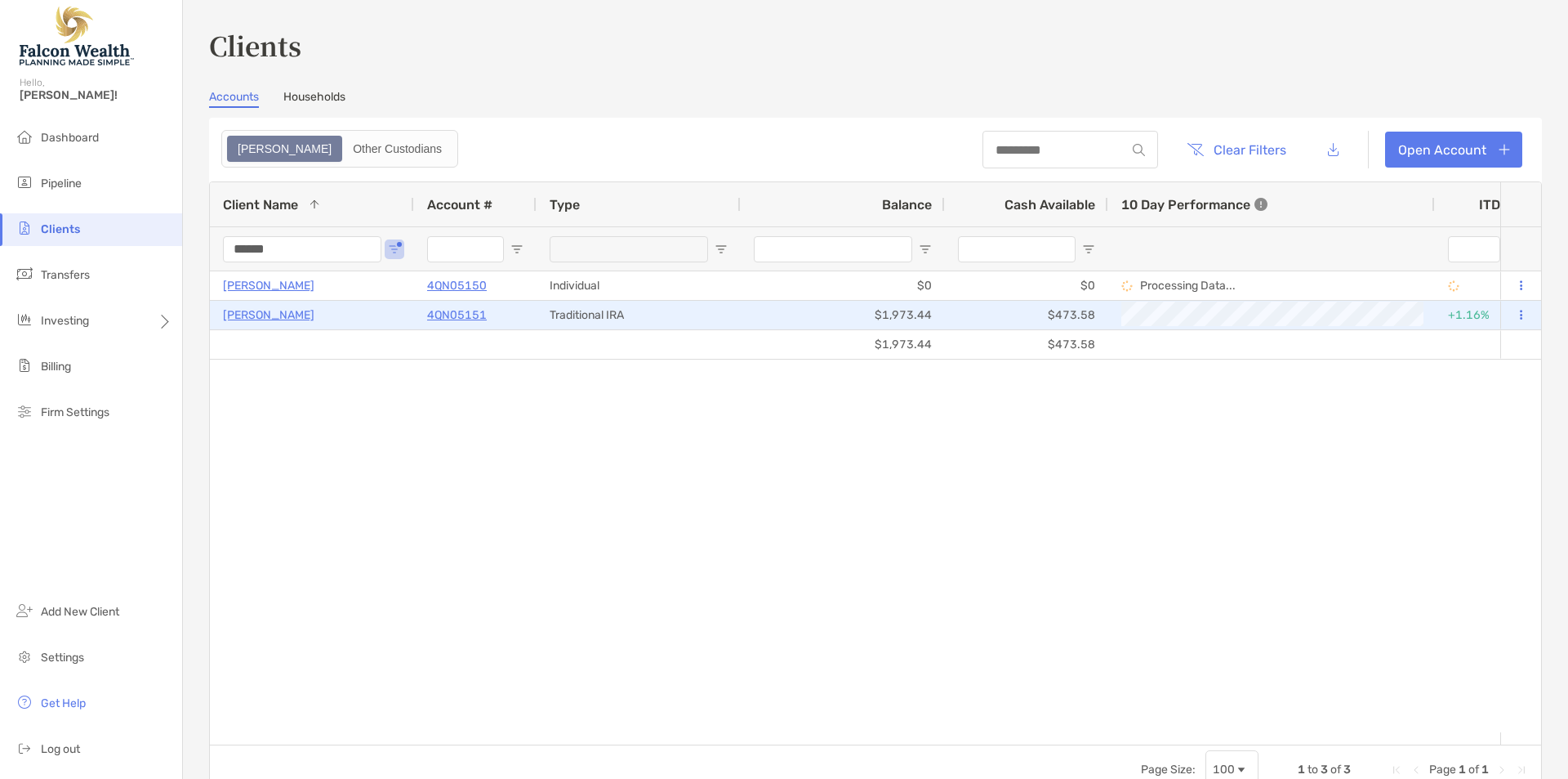
click at [285, 316] on p "LLOYD GARCEAU" at bounding box center [269, 315] width 91 height 21
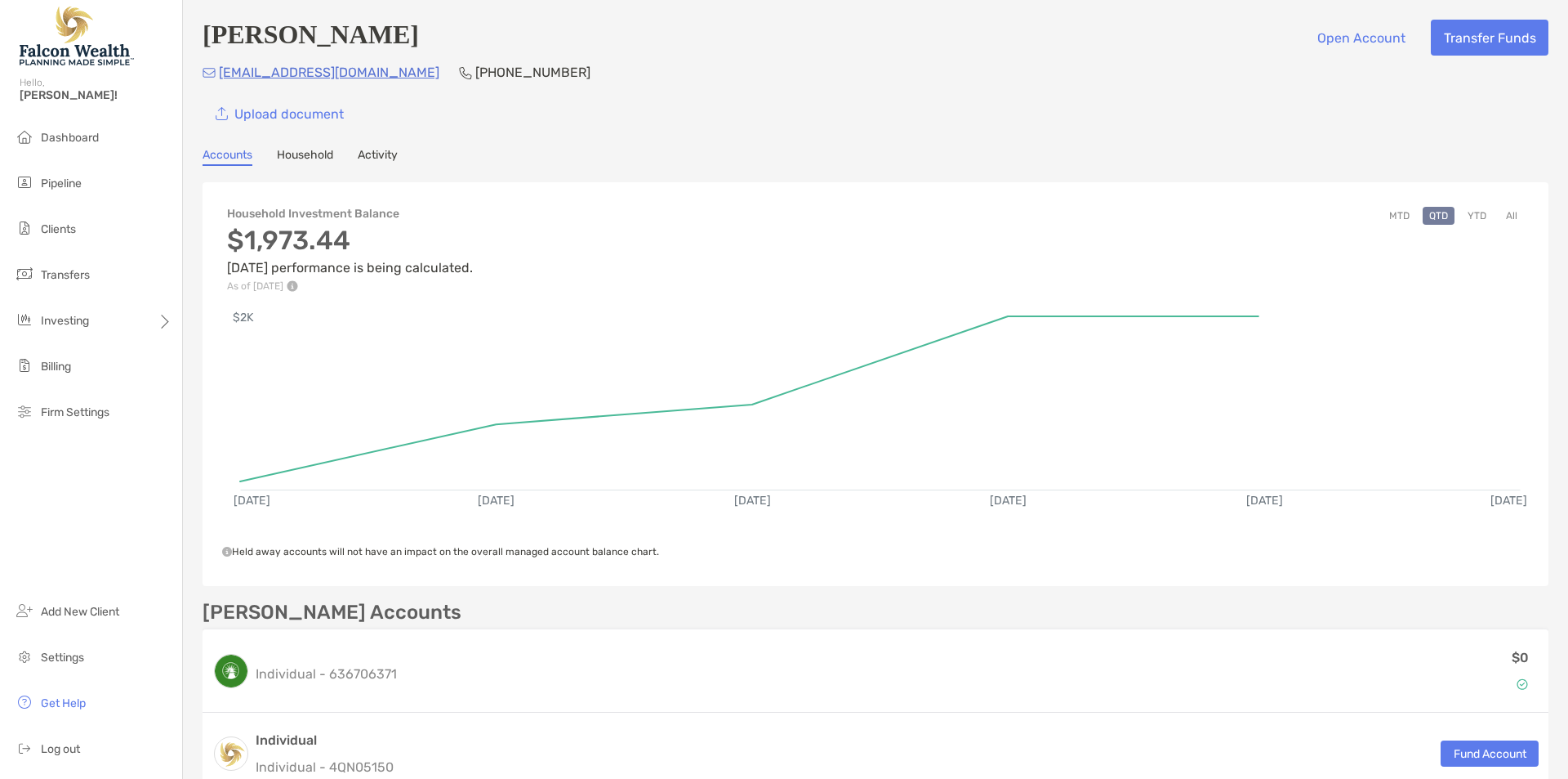
click at [650, 161] on div "Accounts Household Activity" at bounding box center [875, 157] width 1346 height 18
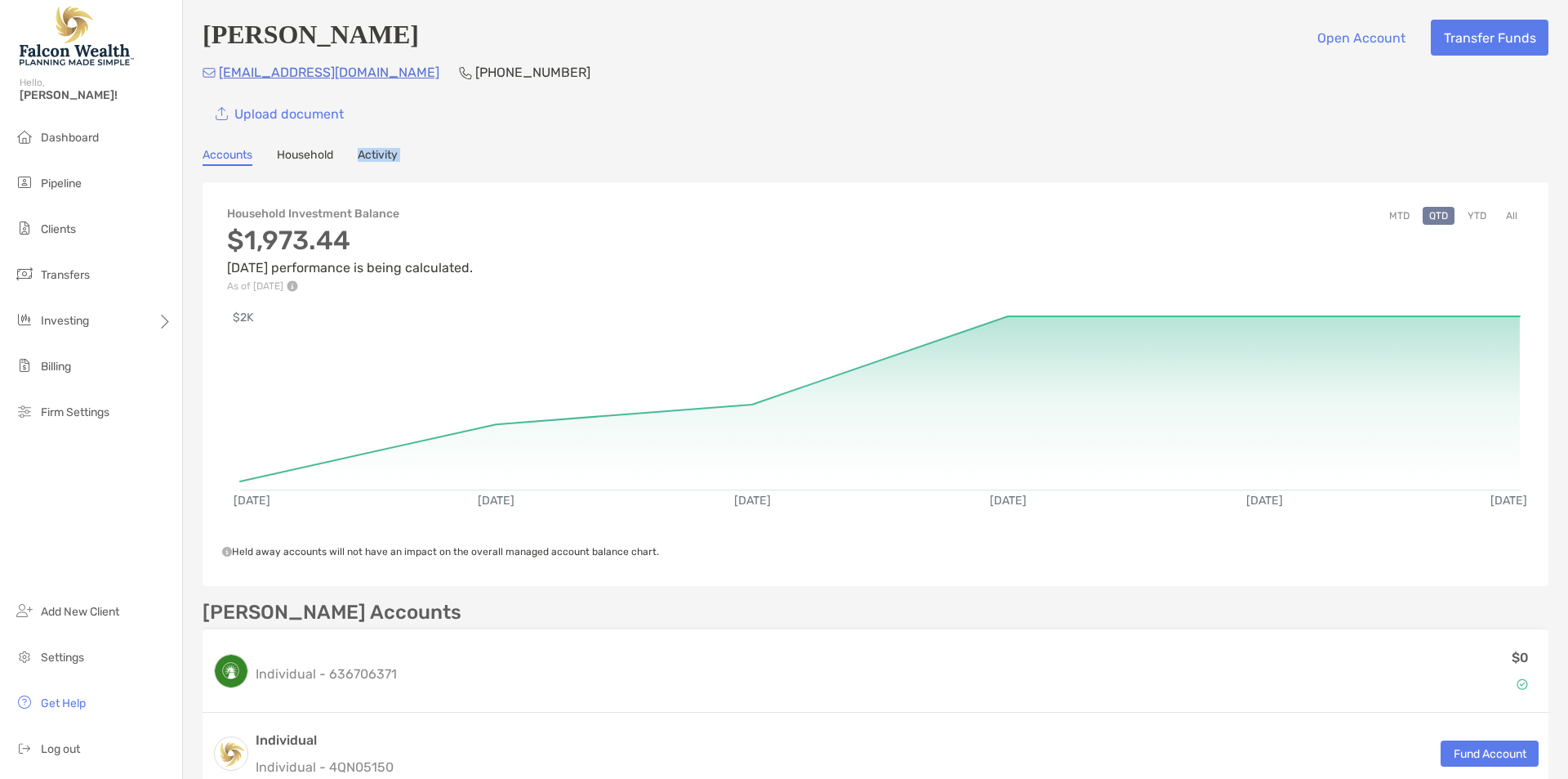
click at [650, 161] on div "Accounts Household Activity" at bounding box center [875, 157] width 1346 height 18
click at [647, 160] on div "Accounts Household Activity" at bounding box center [875, 157] width 1346 height 18
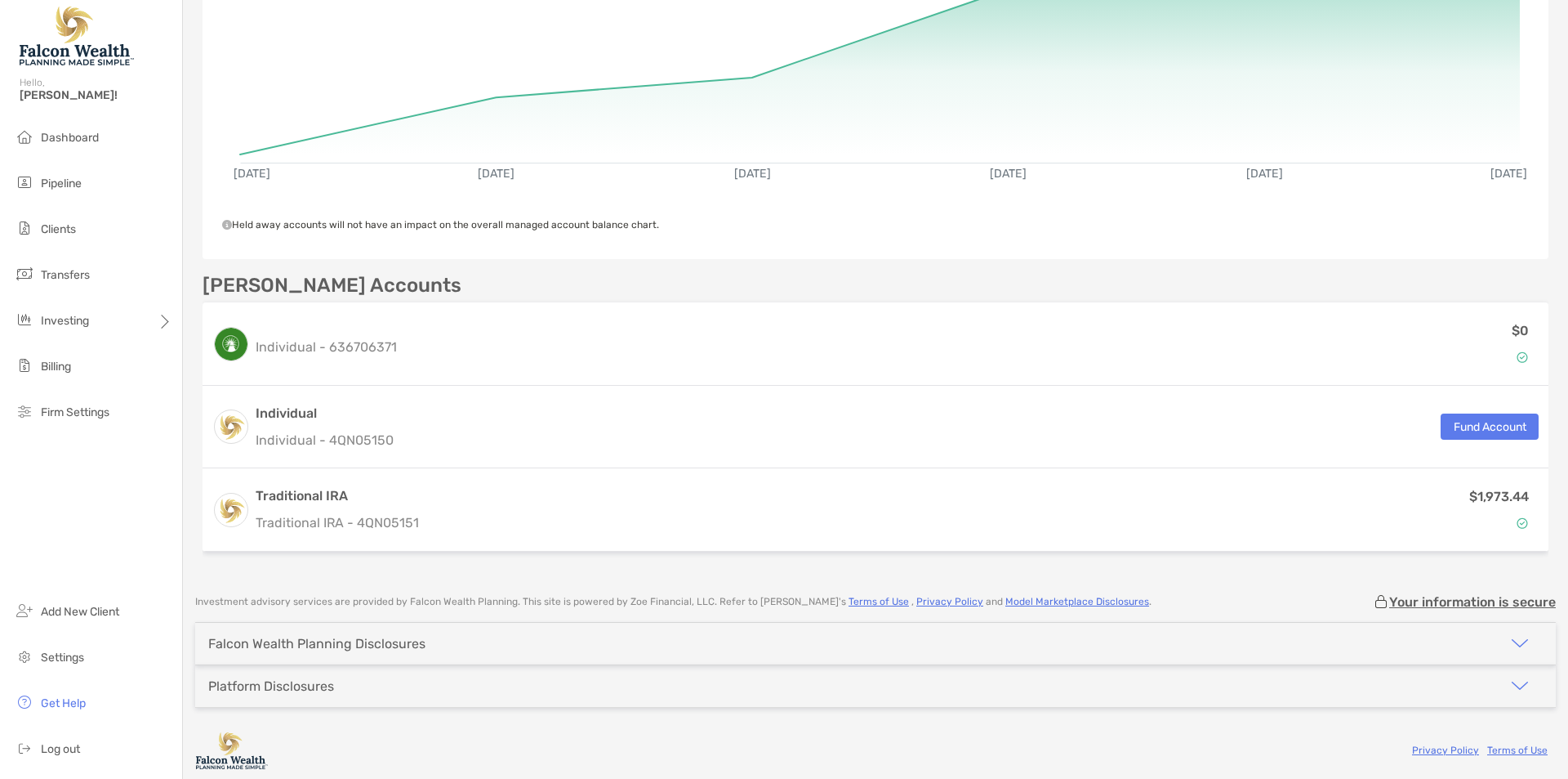
scroll to position [326, 0]
click at [585, 229] on span "Held away accounts will not have an impact on the overall managed account balan…" at bounding box center [440, 225] width 437 height 12
click at [566, 240] on div "Household Investment Balance $1,973.44 Today’s performance is being calculated.…" at bounding box center [875, 57] width 1346 height 404
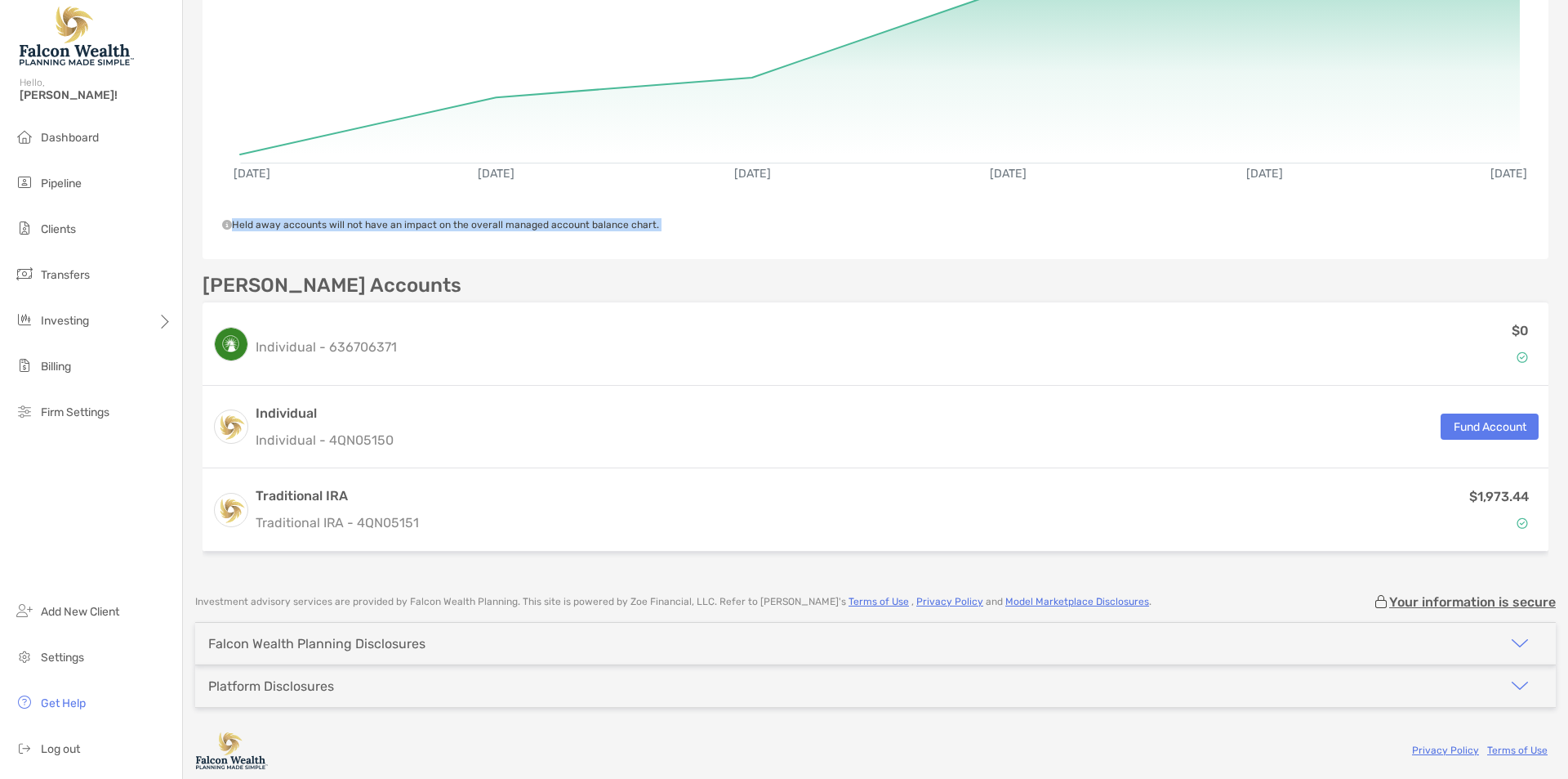
click at [559, 259] on div "Household Investment Balance $1,973.44 Today’s performance is being calculated.…" at bounding box center [875, 57] width 1346 height 404
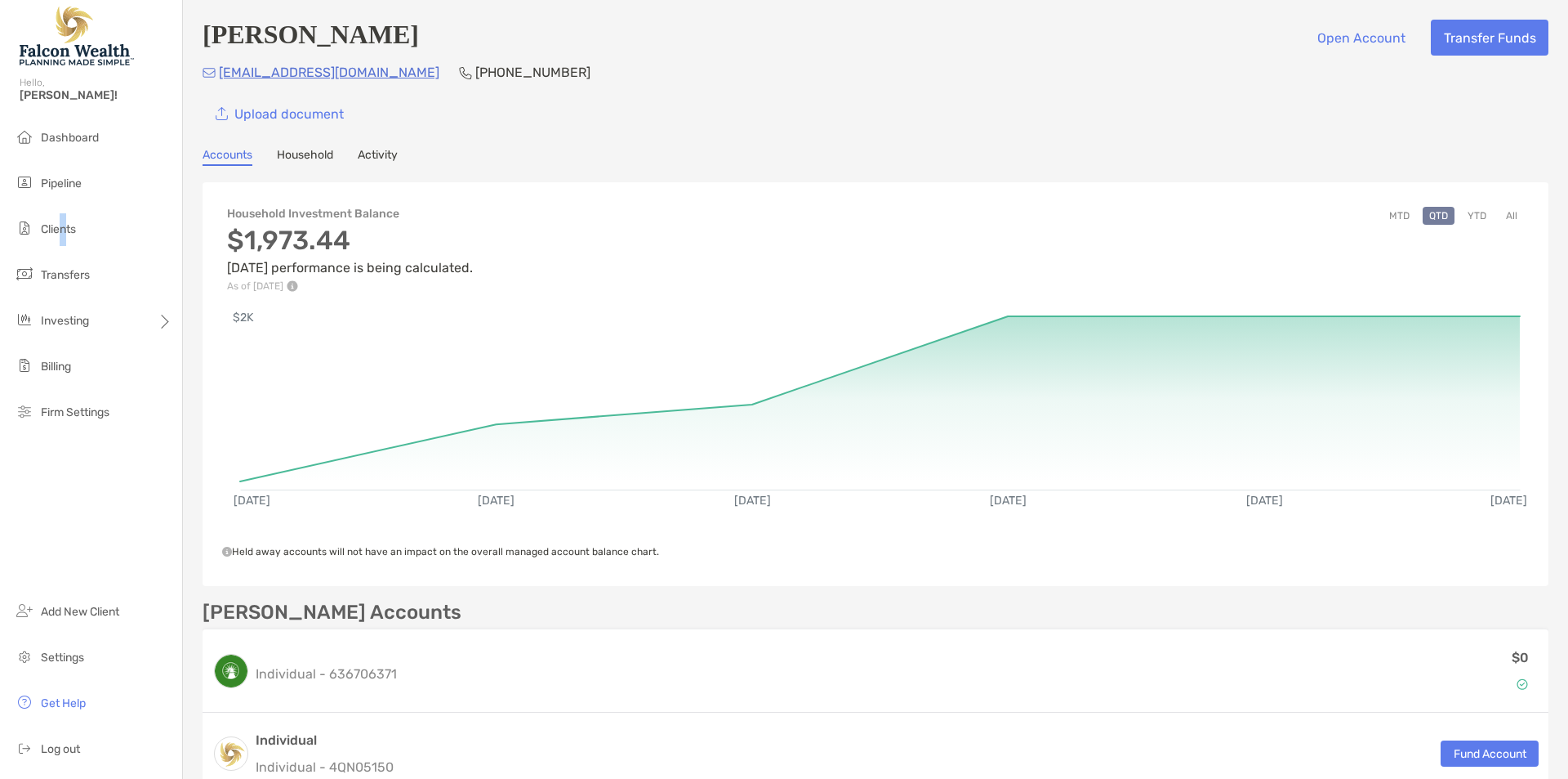
click at [64, 210] on ul "Dashboard Pipeline Clients Transfers Investing Billing Firm Settings" at bounding box center [91, 282] width 182 height 321
click at [64, 224] on span "Clients" at bounding box center [58, 229] width 35 height 14
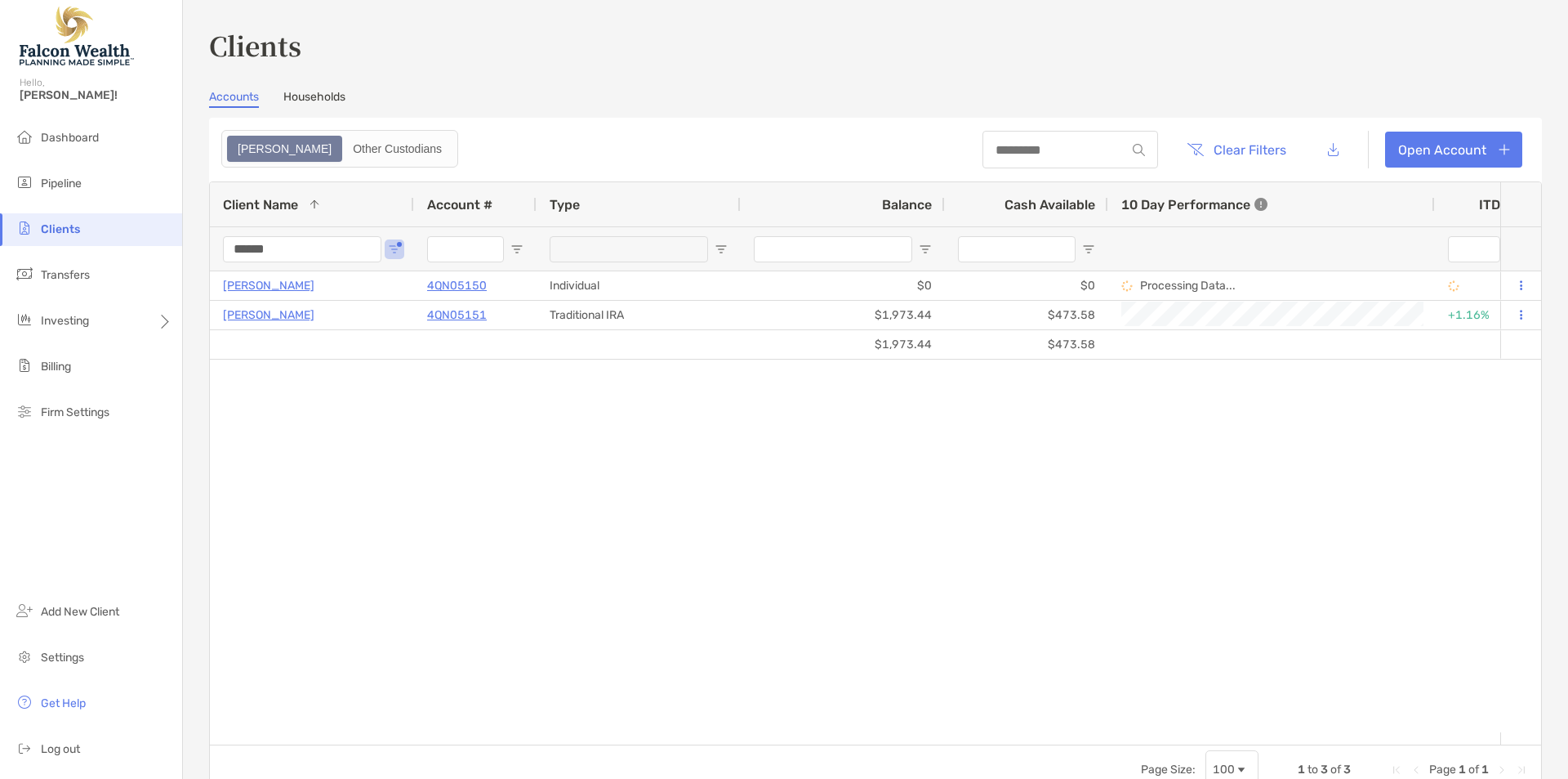
click at [277, 253] on input "******" at bounding box center [302, 249] width 159 height 26
click at [280, 253] on input "******" at bounding box center [302, 249] width 159 height 26
click at [289, 257] on input "******" at bounding box center [302, 249] width 159 height 26
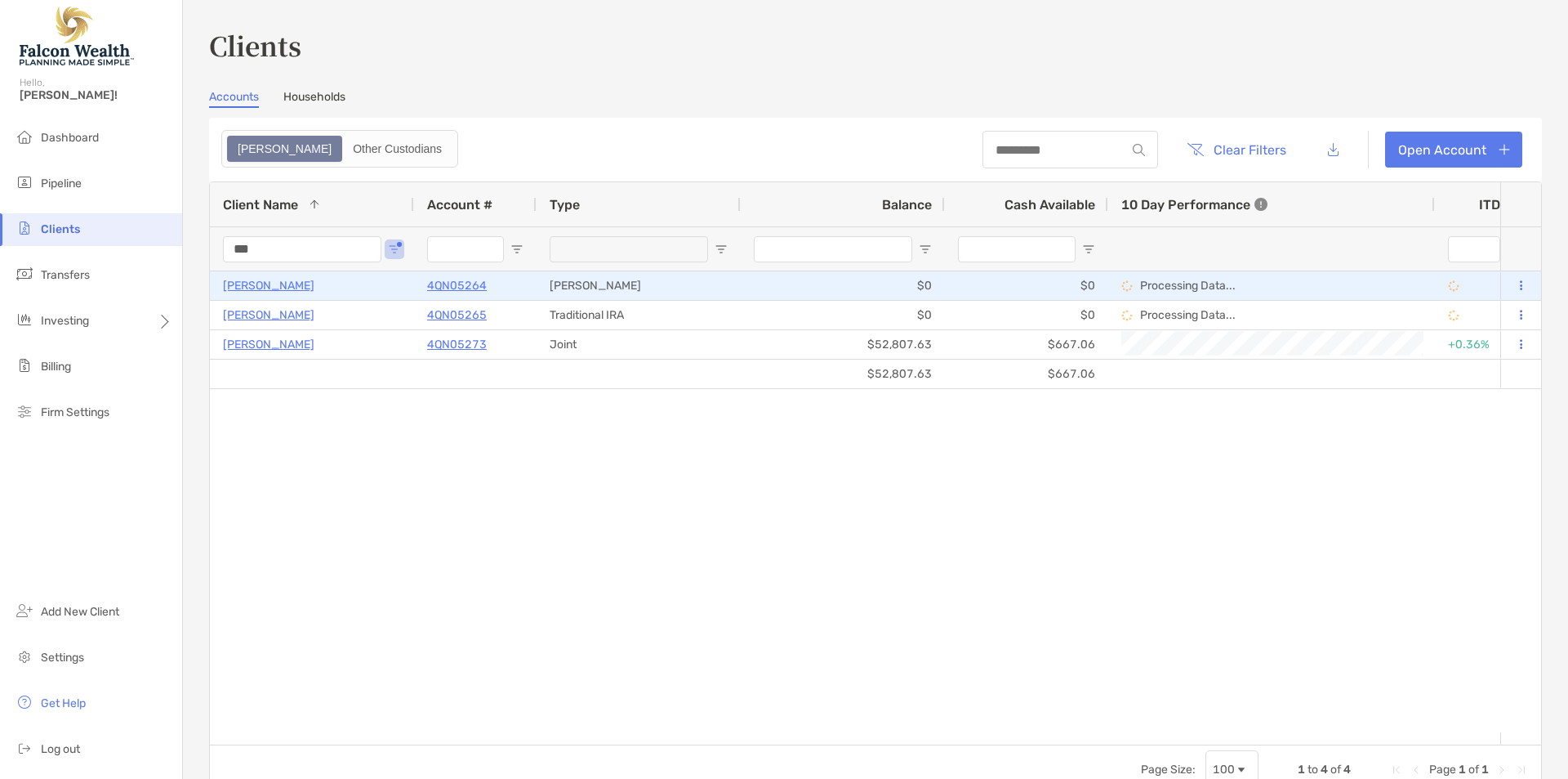
type input "***"
click at [278, 287] on p "Cherylin Lew" at bounding box center [269, 285] width 91 height 21
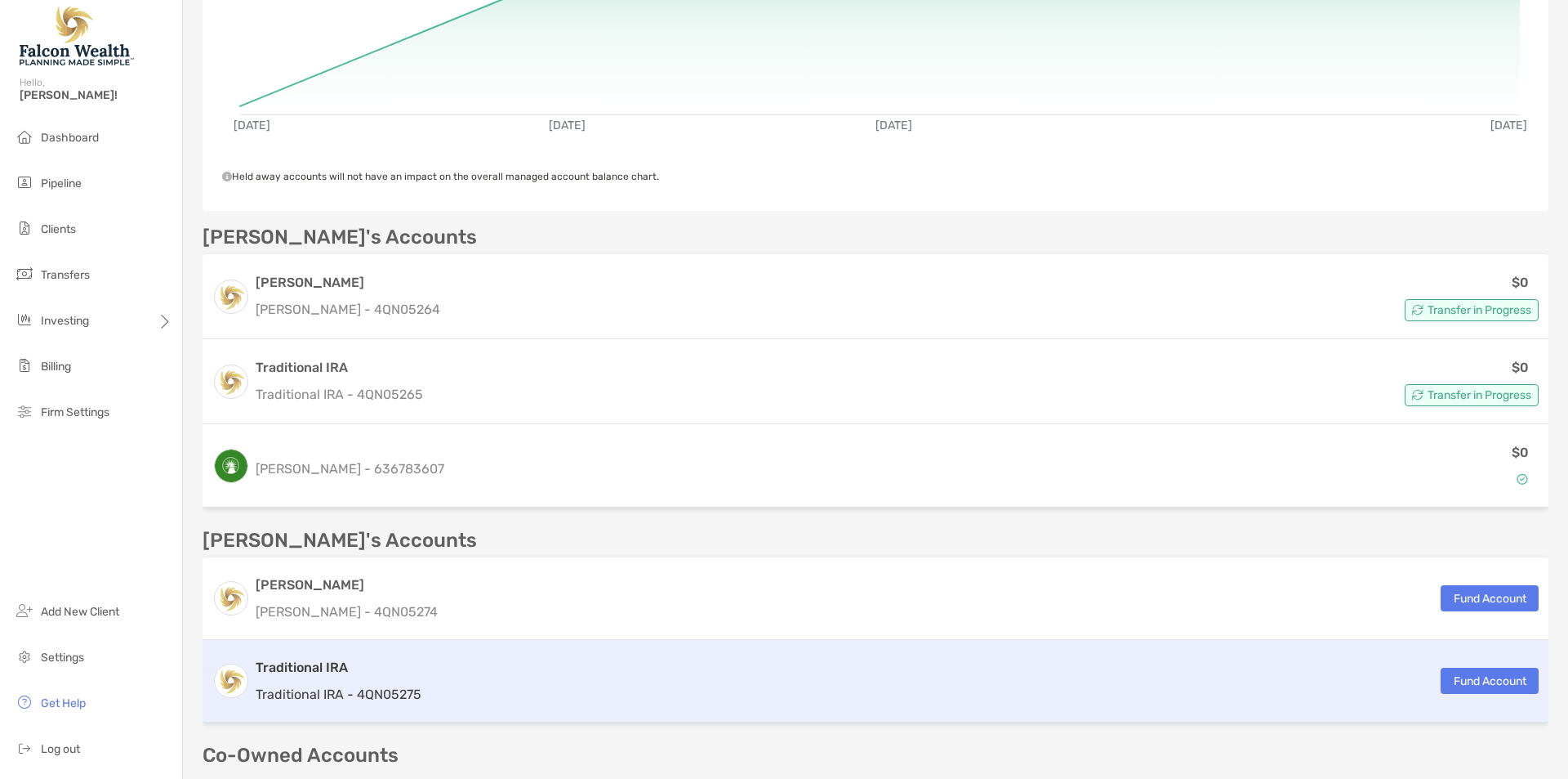
scroll to position [481, 0]
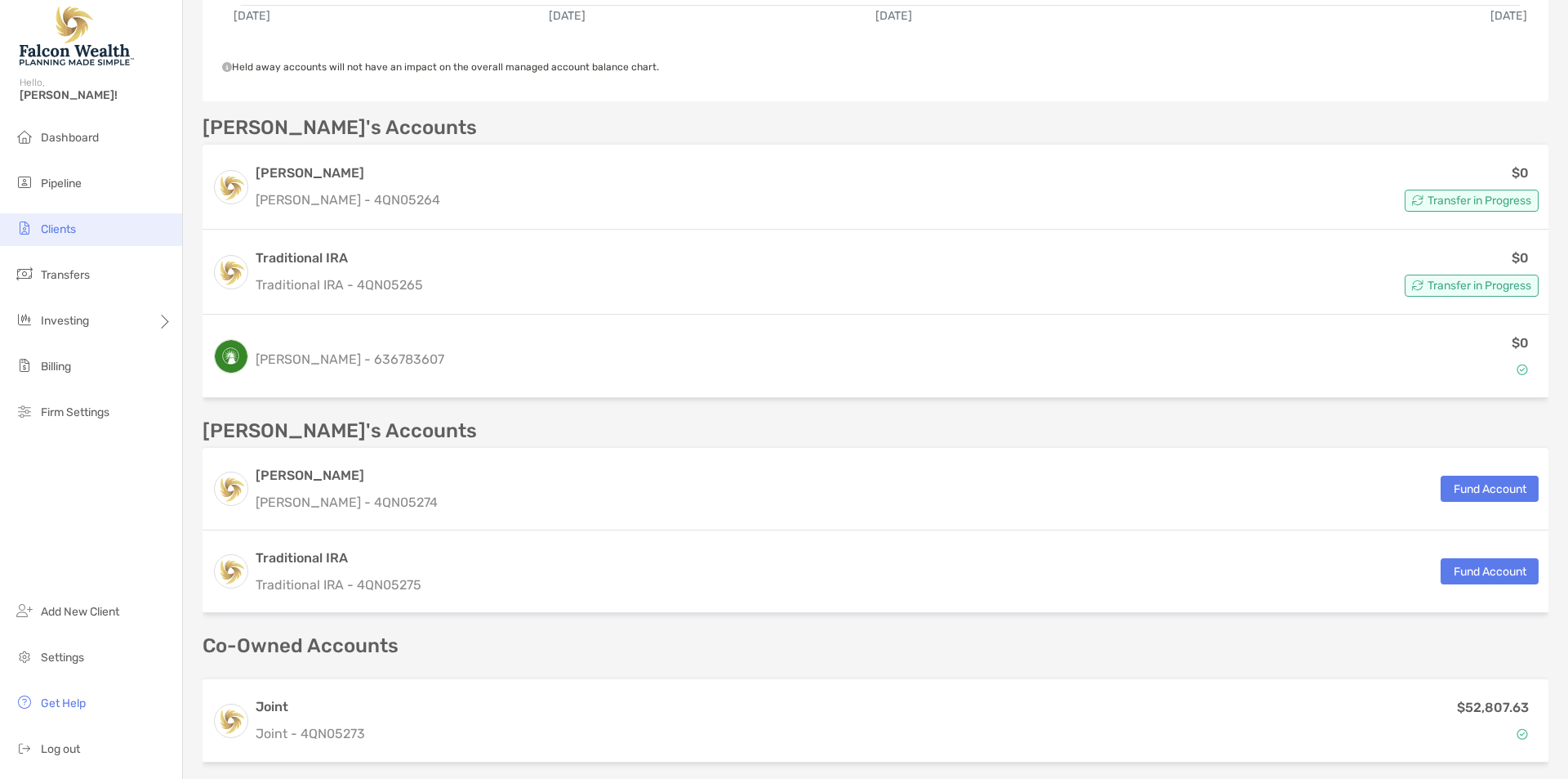
click at [62, 229] on span "Clients" at bounding box center [58, 229] width 35 height 14
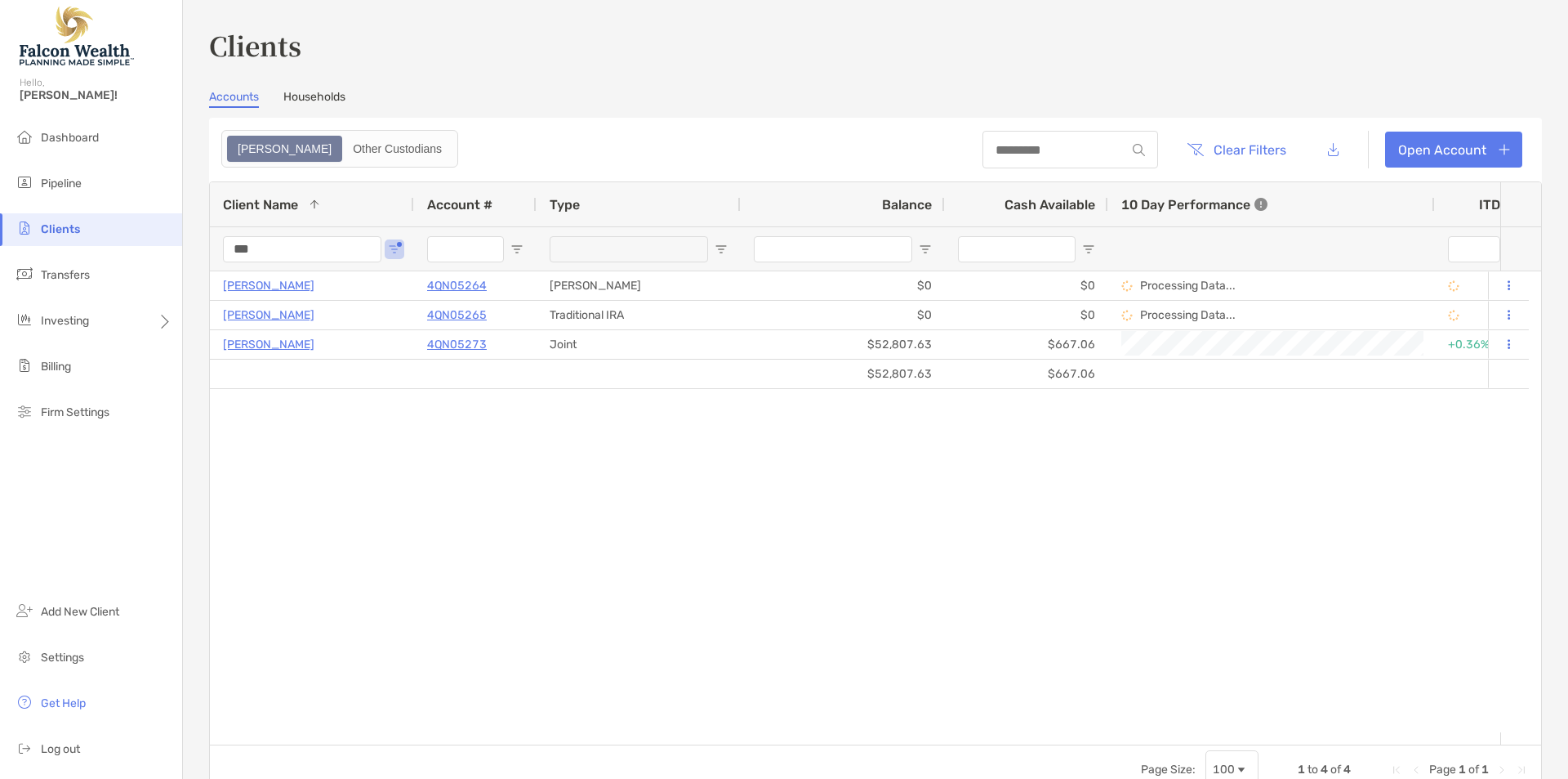
click at [294, 246] on input "***" at bounding box center [302, 249] width 159 height 26
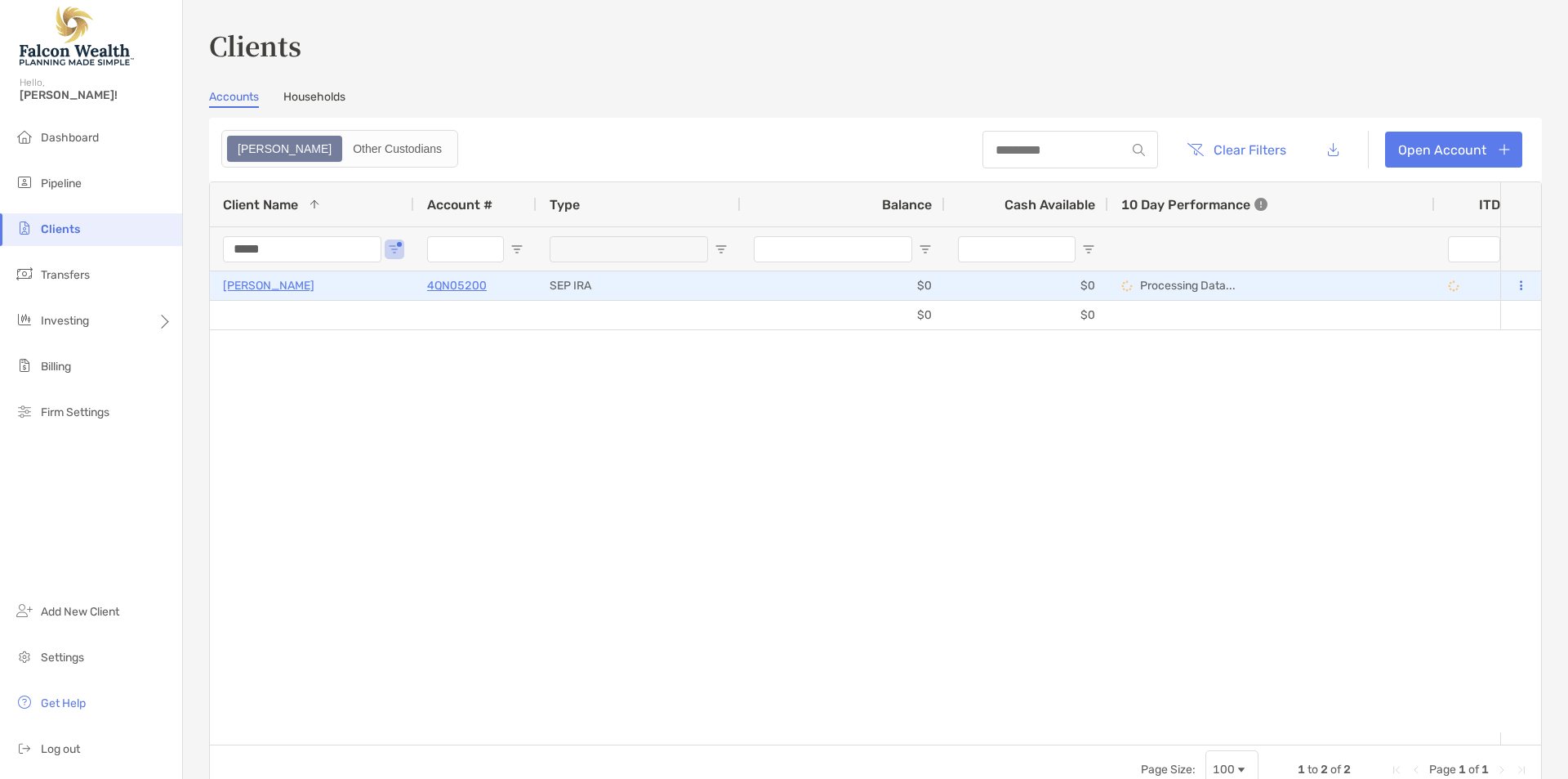
type input "*****"
click at [249, 295] on p "FELIX ORTIZ" at bounding box center [269, 285] width 91 height 21
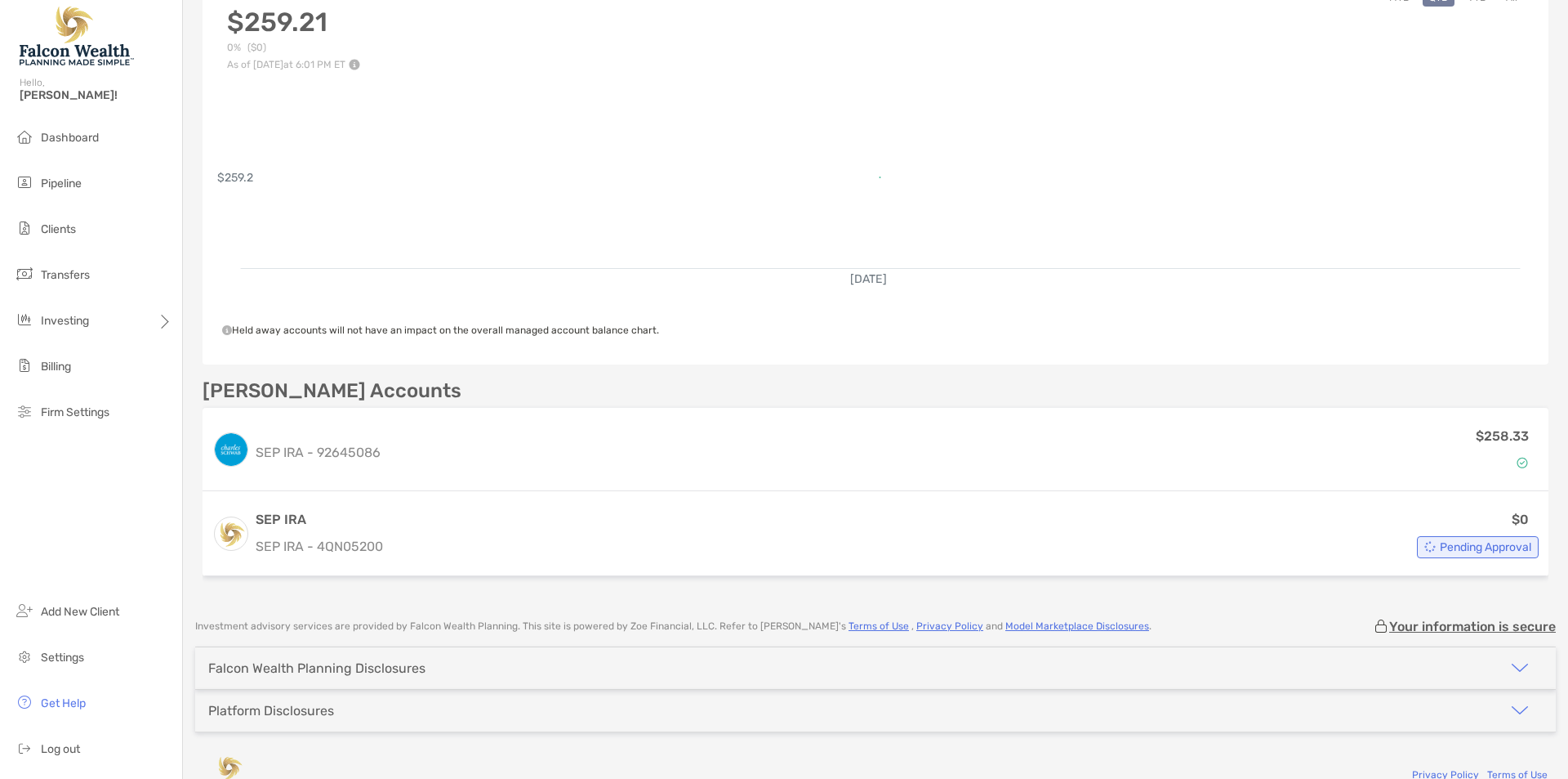
scroll to position [250, 0]
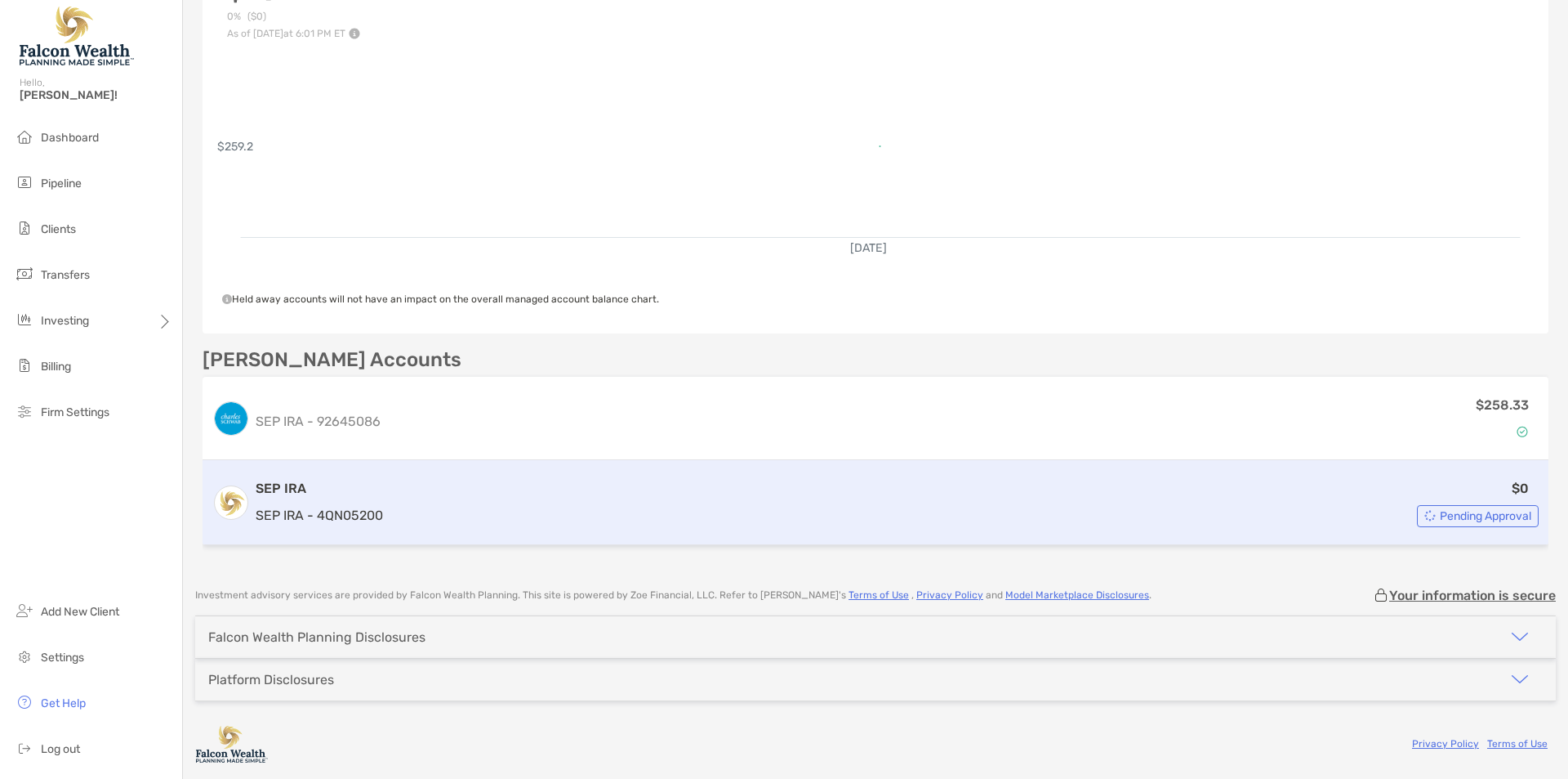
click at [1016, 499] on div "$0 Pending Approval" at bounding box center [964, 502] width 1149 height 49
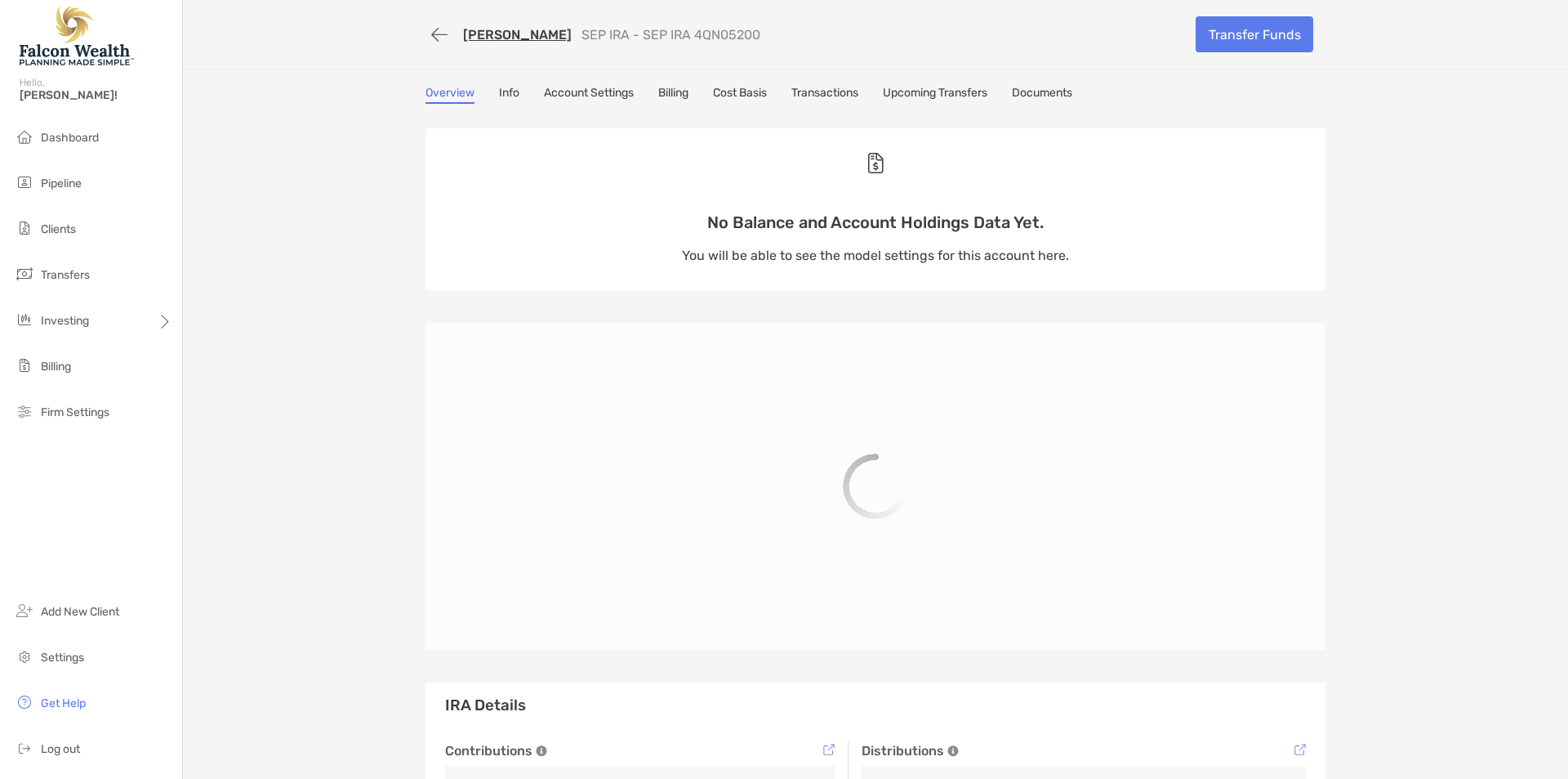
click at [649, 87] on div "Overview Info Account Settings Billing Cost Basis Transactions Upcoming Transfe…" at bounding box center [875, 94] width 900 height 18
click at [664, 90] on link "Billing" at bounding box center [673, 94] width 30 height 18
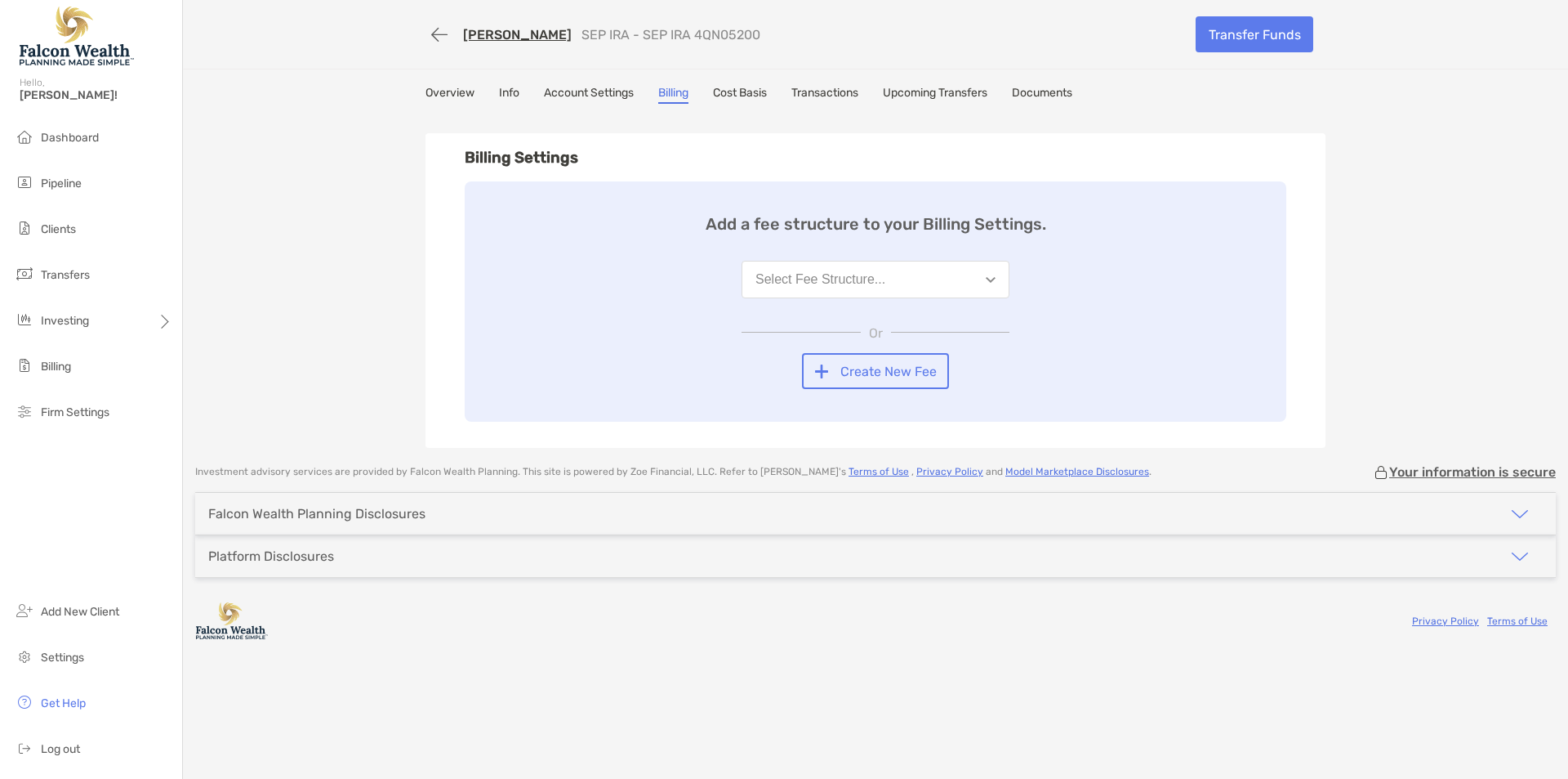
click at [962, 289] on button "Select Fee Structure..." at bounding box center [876, 280] width 268 height 38
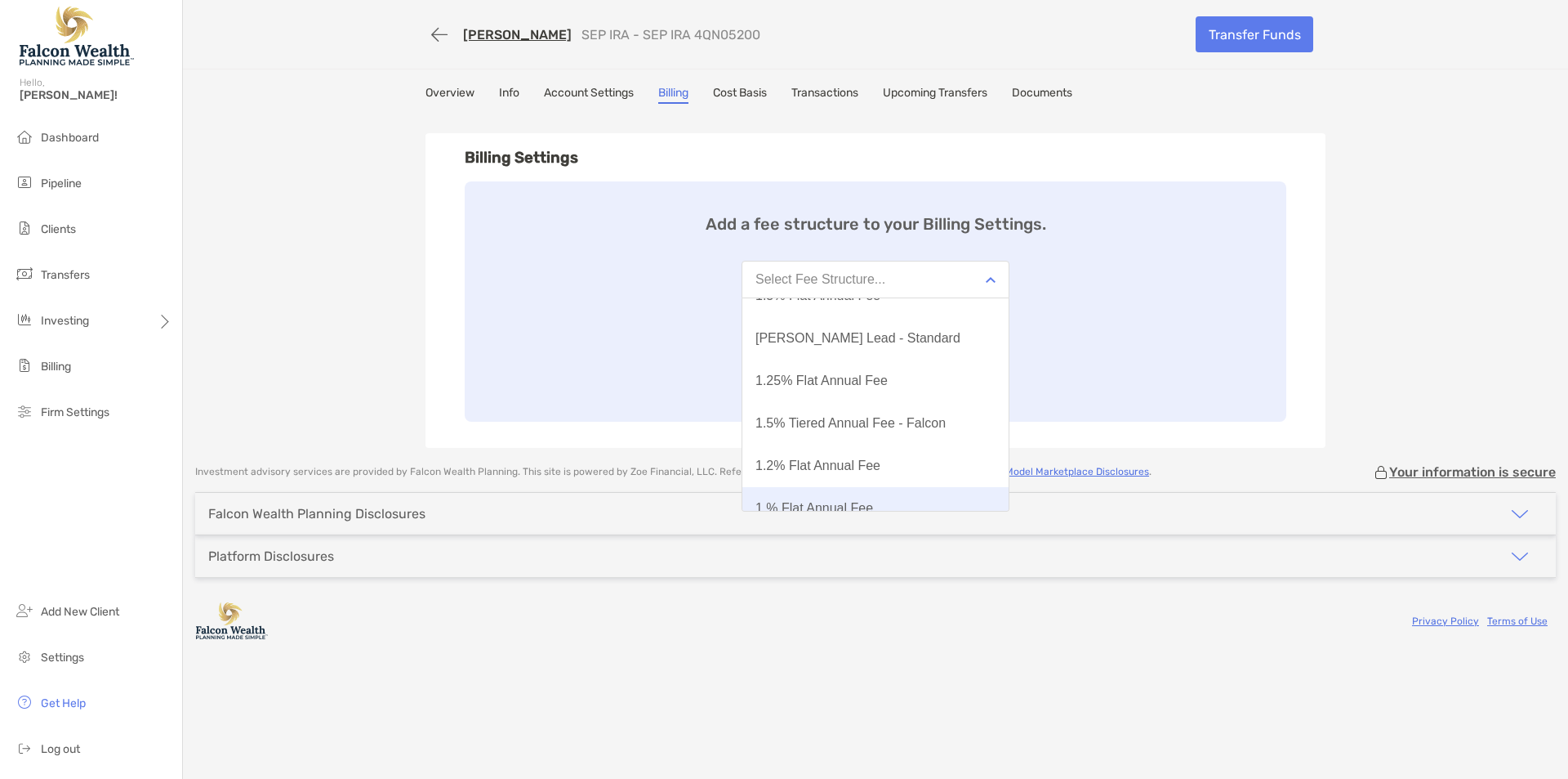
scroll to position [218, 0]
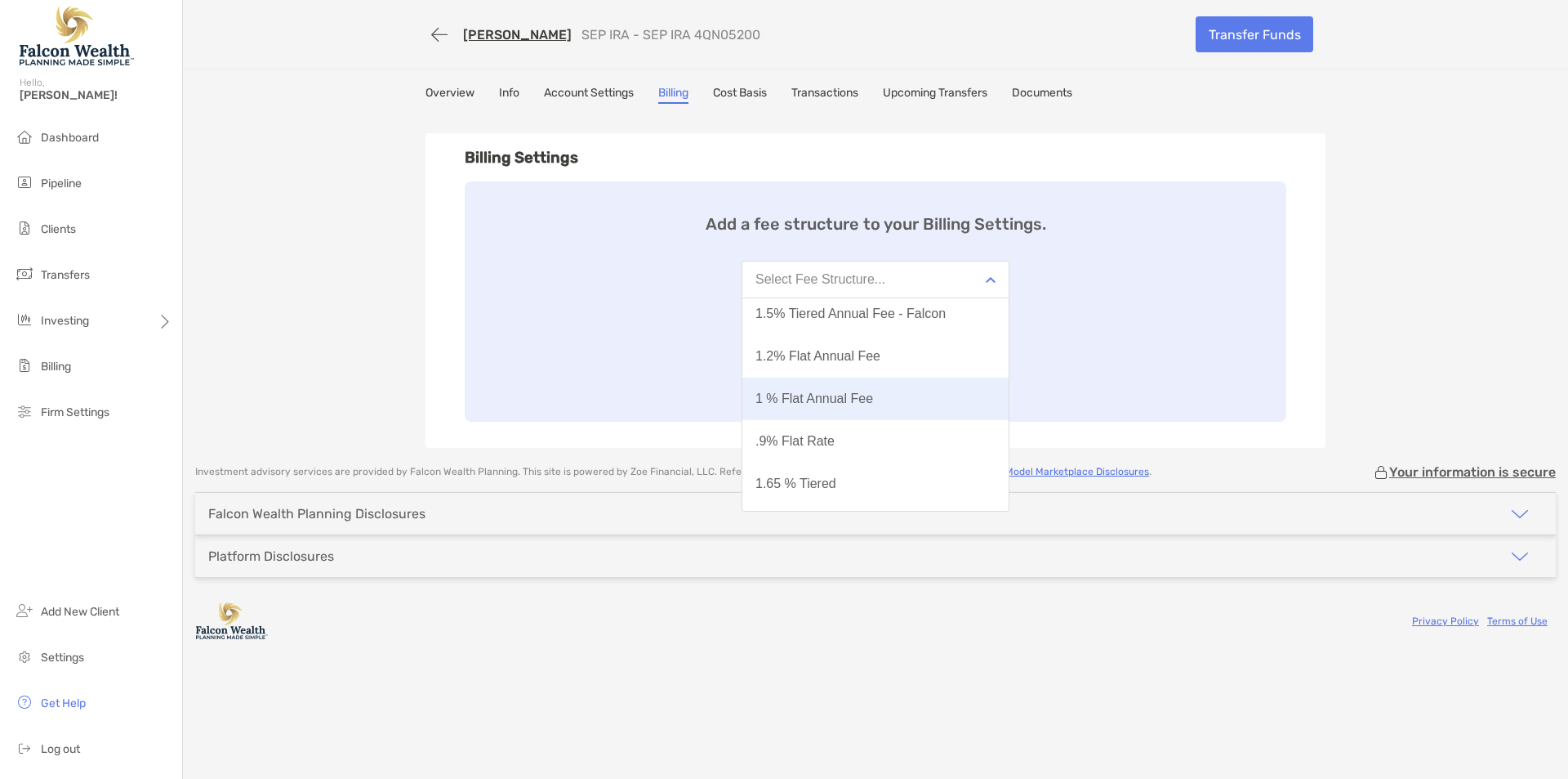
click at [851, 391] on div "1 % Flat Annual Fee" at bounding box center [814, 398] width 118 height 15
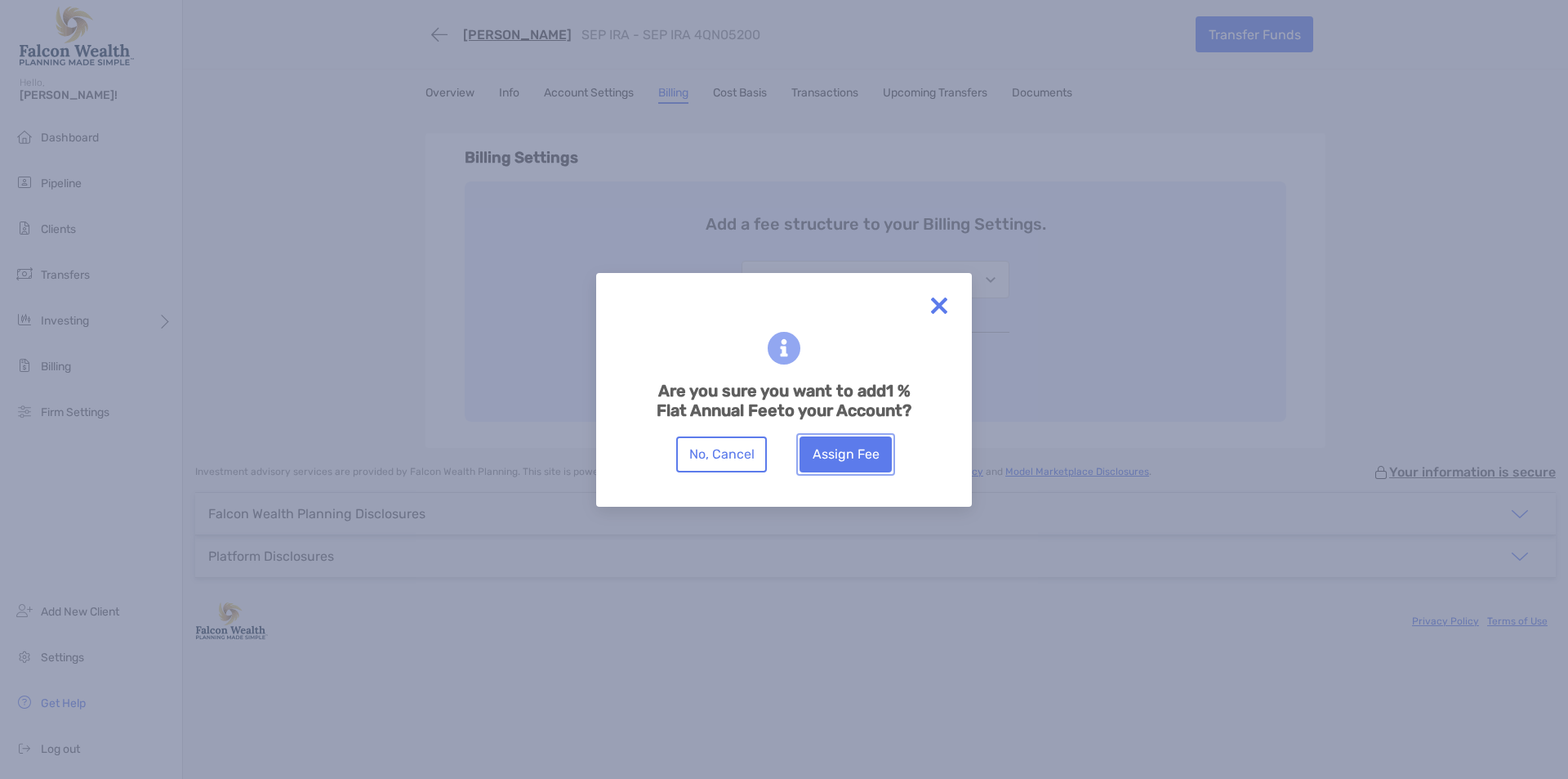
click at [861, 459] on button "Assign Fee" at bounding box center [845, 454] width 92 height 36
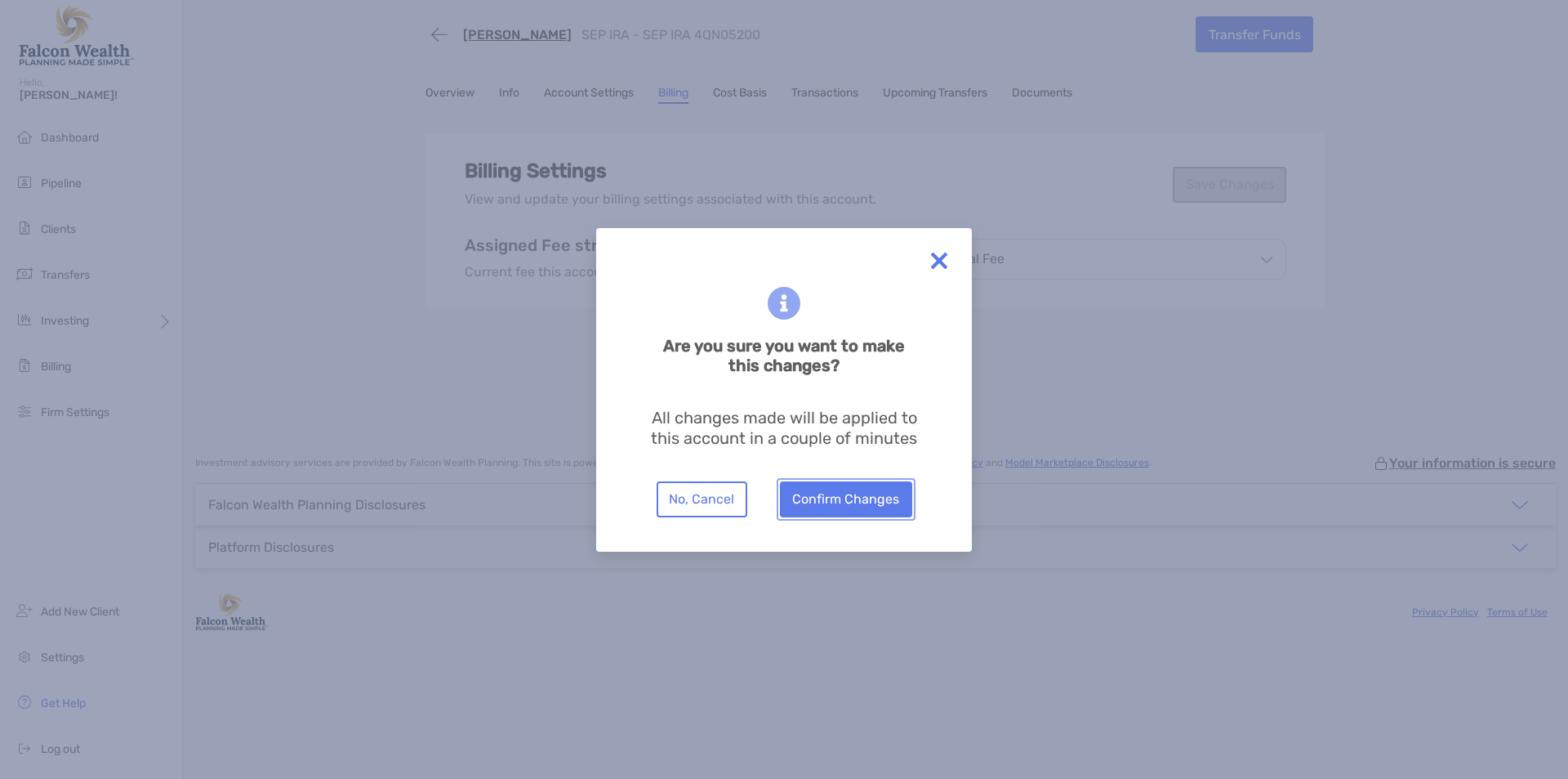
click at [849, 488] on button "Confirm Changes" at bounding box center [845, 499] width 132 height 36
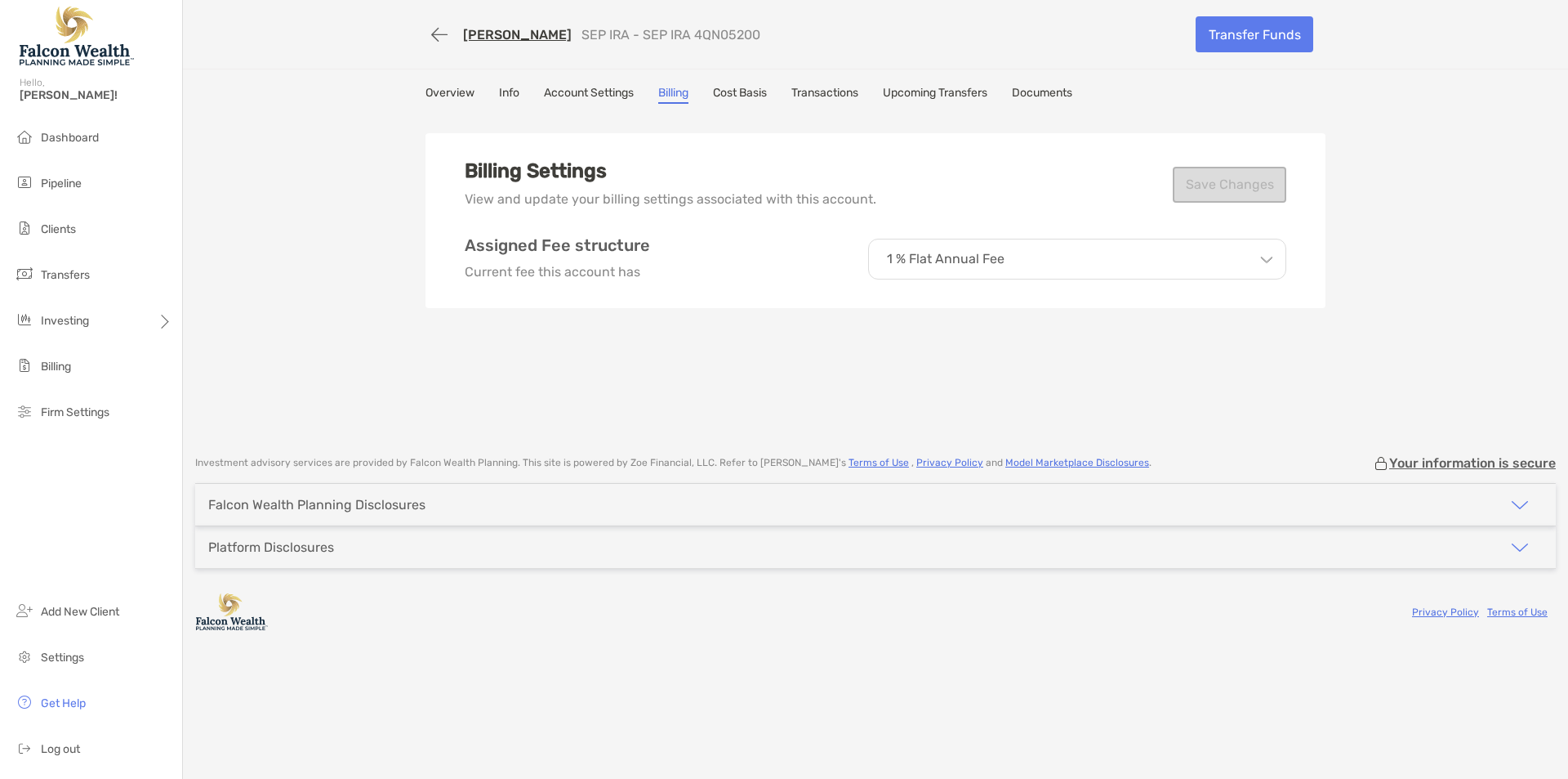
click at [326, 308] on div "FELIX ORTIZ SEP IRA - SEP IRA 4QN05200 Transfer Funds Overview Info Account Set…" at bounding box center [875, 219] width 1386 height 439
click at [438, 33] on button "button" at bounding box center [439, 35] width 28 height 30
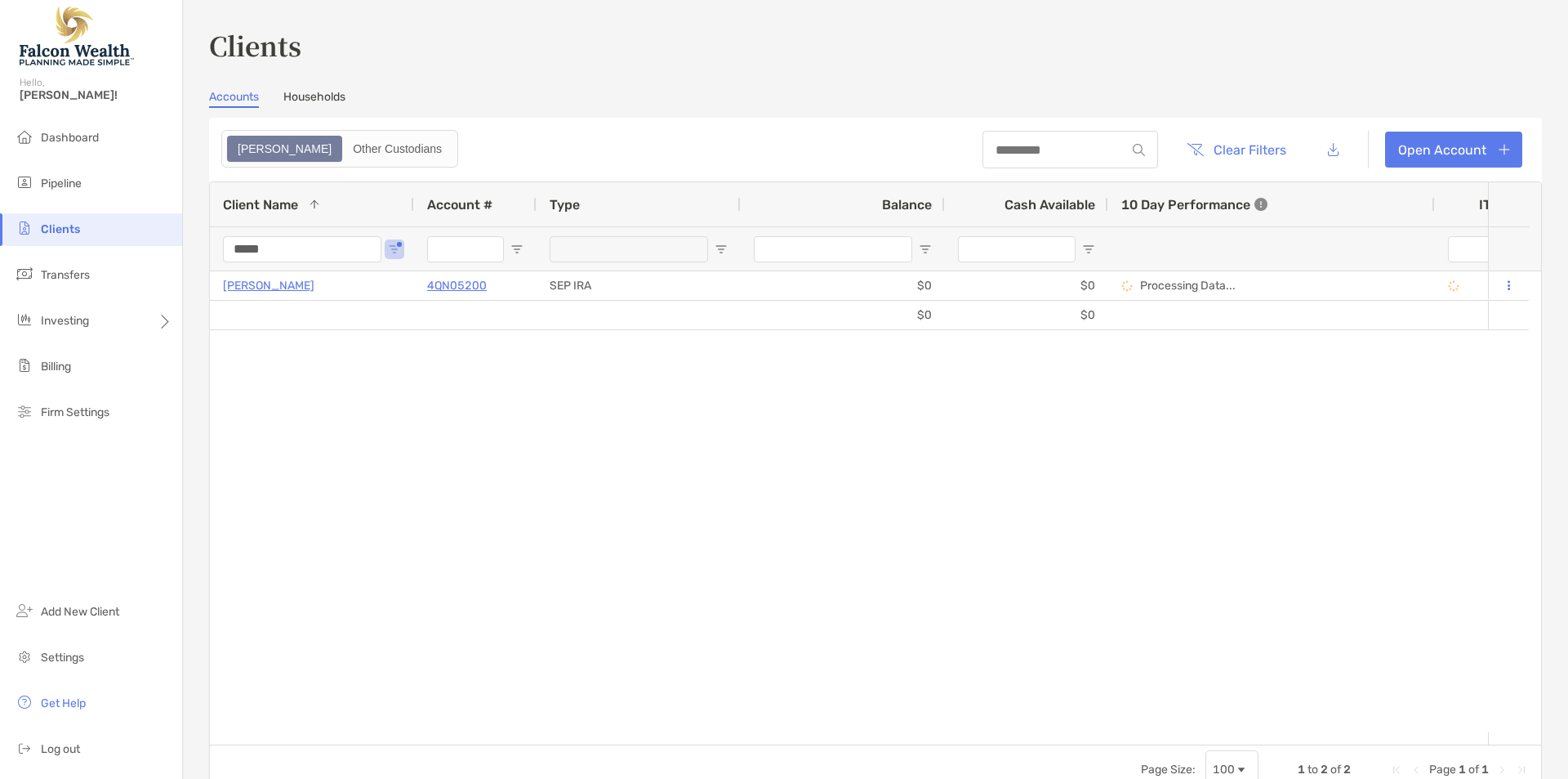
click at [258, 252] on input "*****" at bounding box center [302, 249] width 159 height 26
click at [280, 252] on input "*****" at bounding box center [302, 249] width 159 height 26
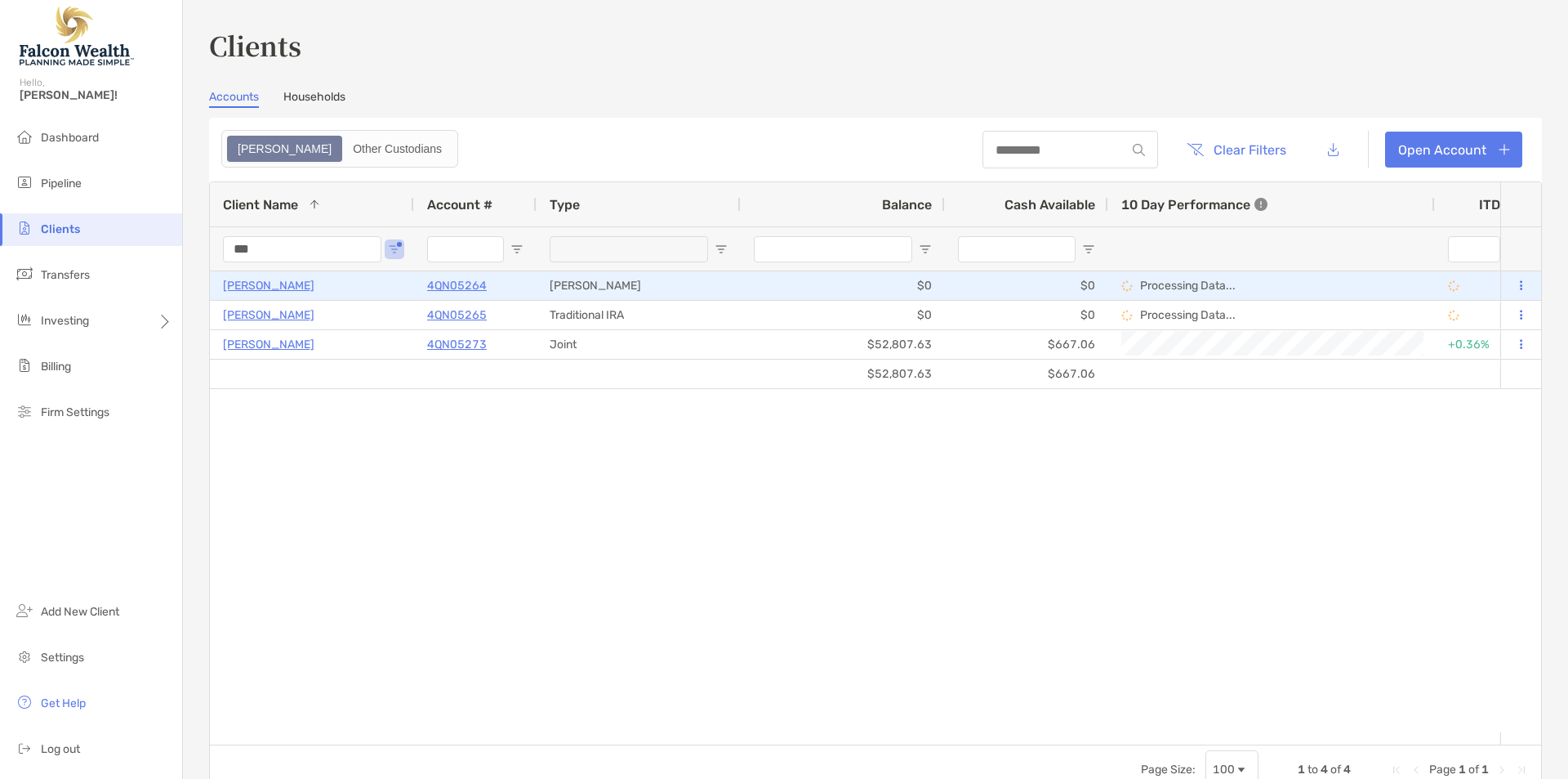
type input "***"
click at [269, 289] on p "Cherylin Lew" at bounding box center [269, 285] width 91 height 21
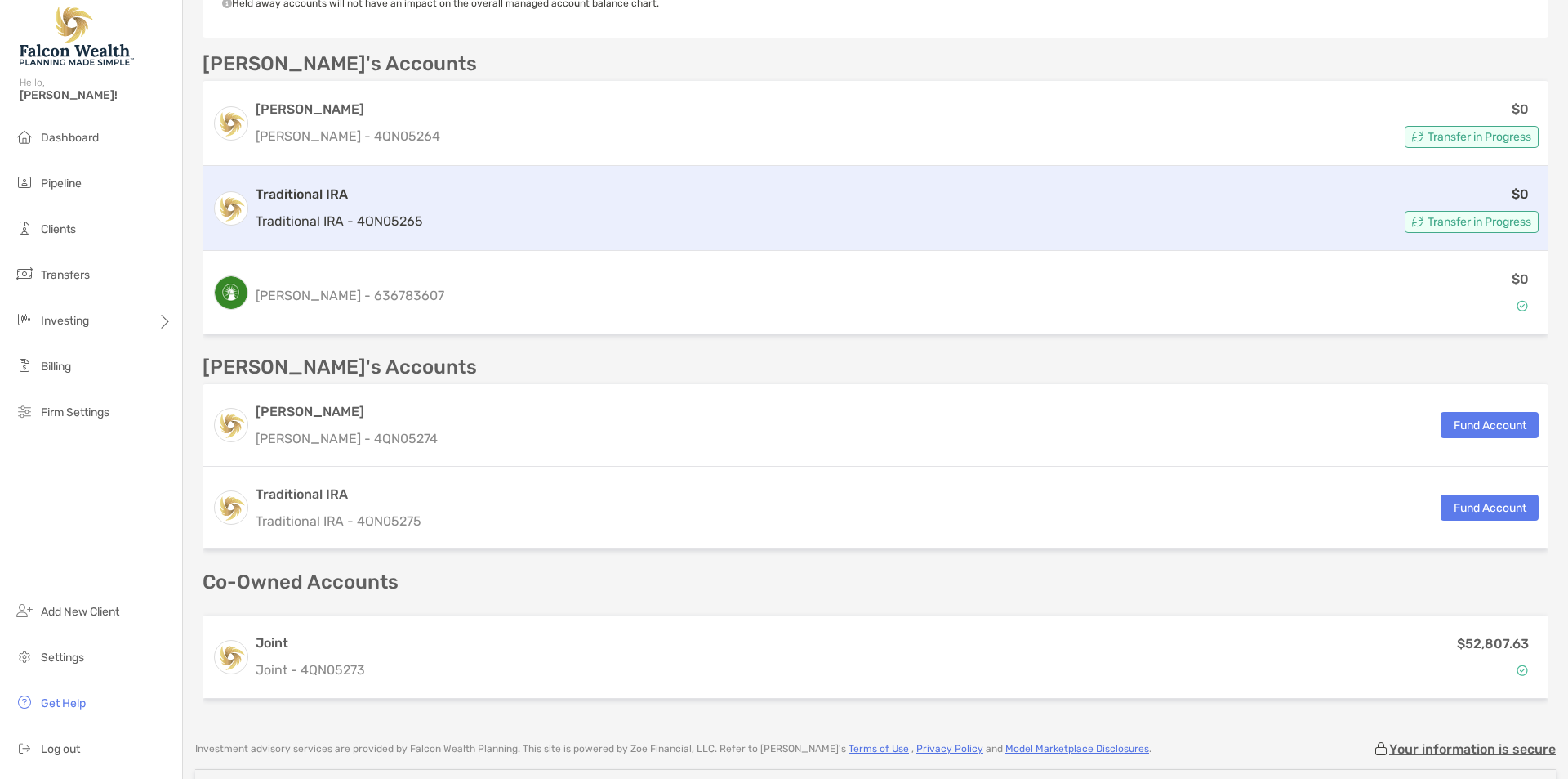
scroll to position [436, 0]
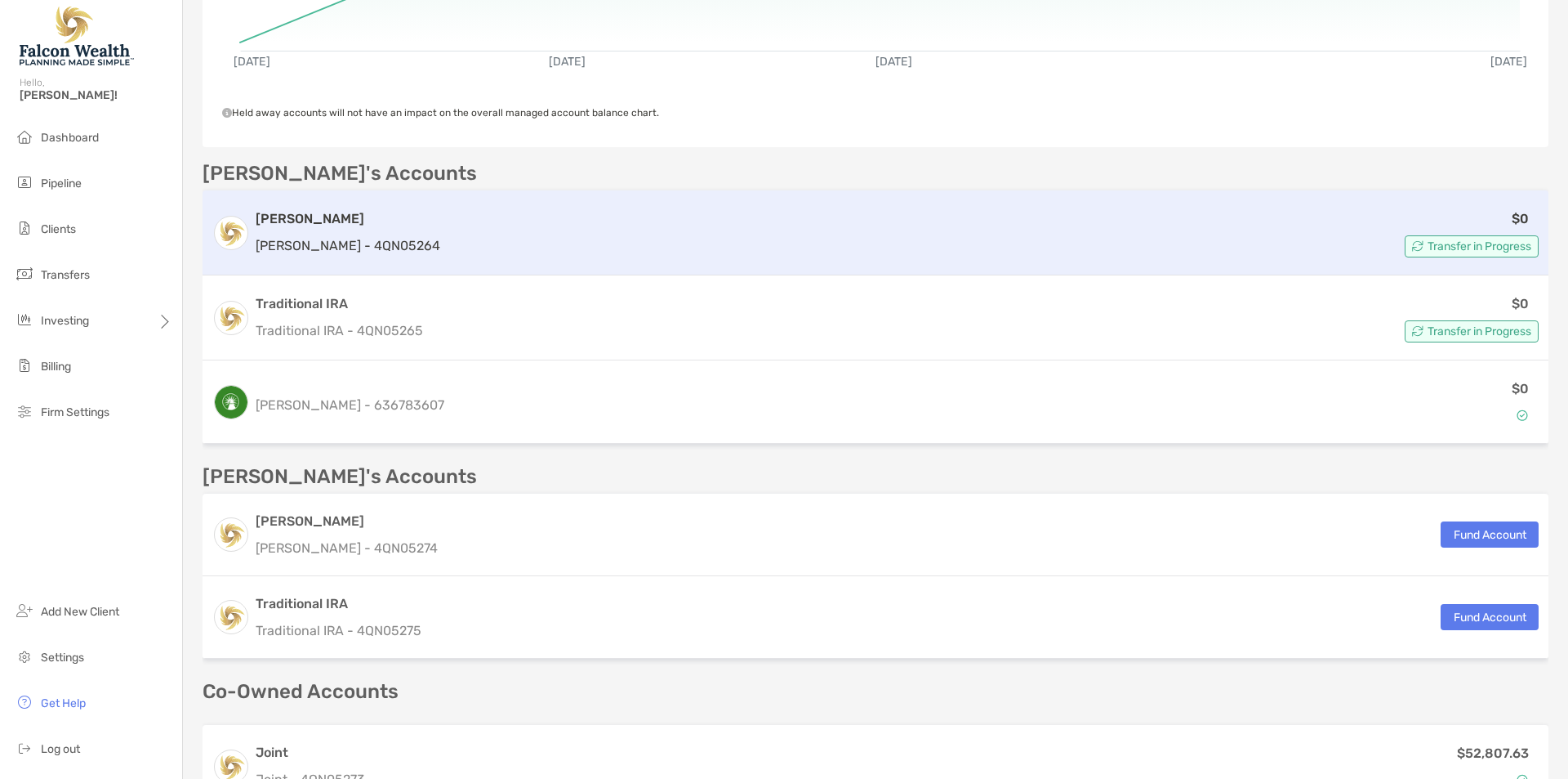
click at [446, 238] on div "$0 Transfer in Progress" at bounding box center [992, 232] width 1092 height 49
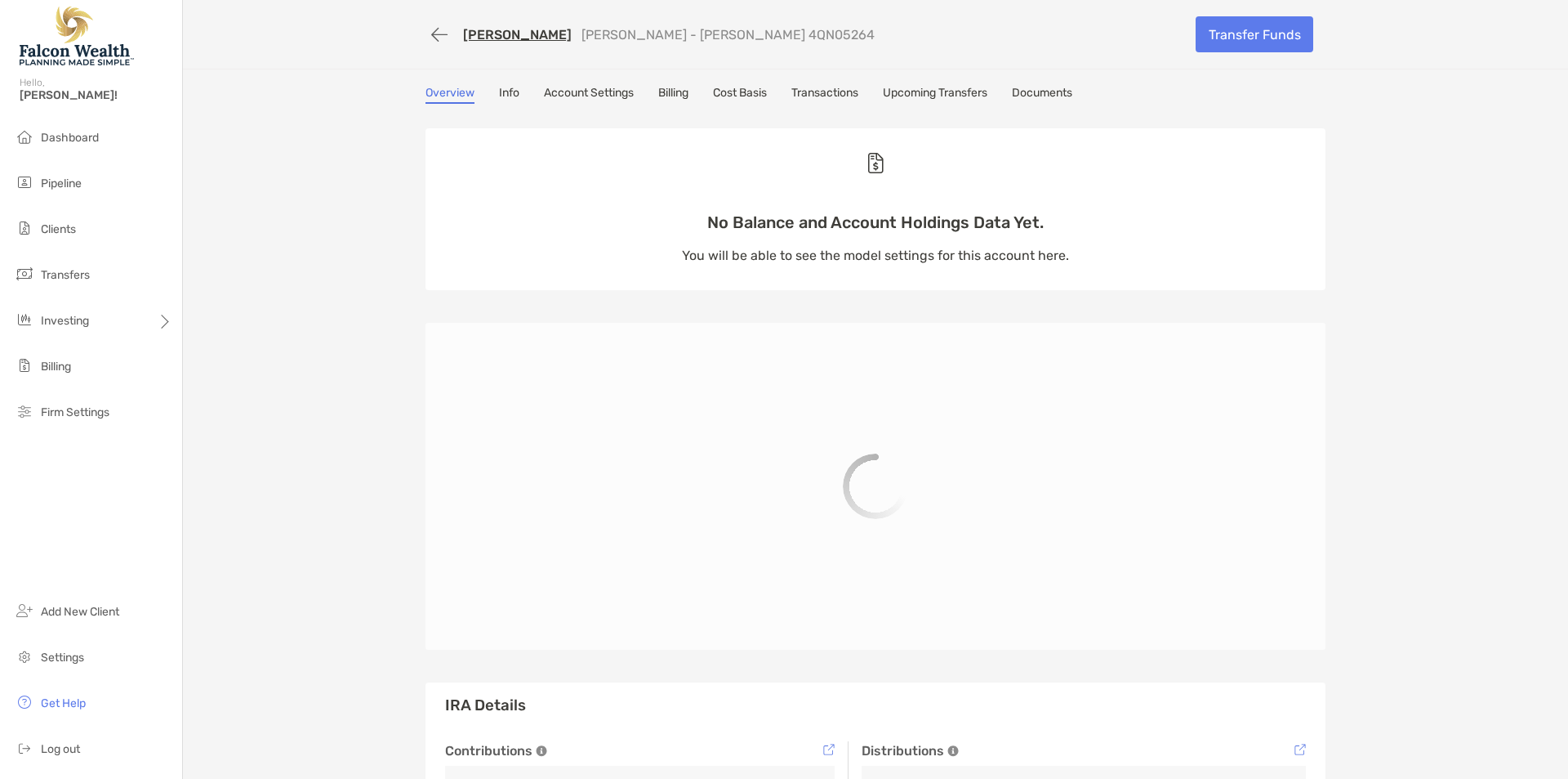
click at [326, 304] on div "Cherylin Lew Roth IRA - Roth IRA 4QN05264 Transfer Funds Overview Info Account …" at bounding box center [875, 441] width 1386 height 881
click at [369, 323] on div "Cherylin Lew Roth IRA - Roth IRA 4QN05264 Transfer Funds Overview Info Account …" at bounding box center [875, 441] width 1386 height 881
click at [663, 92] on link "Billing" at bounding box center [673, 94] width 30 height 18
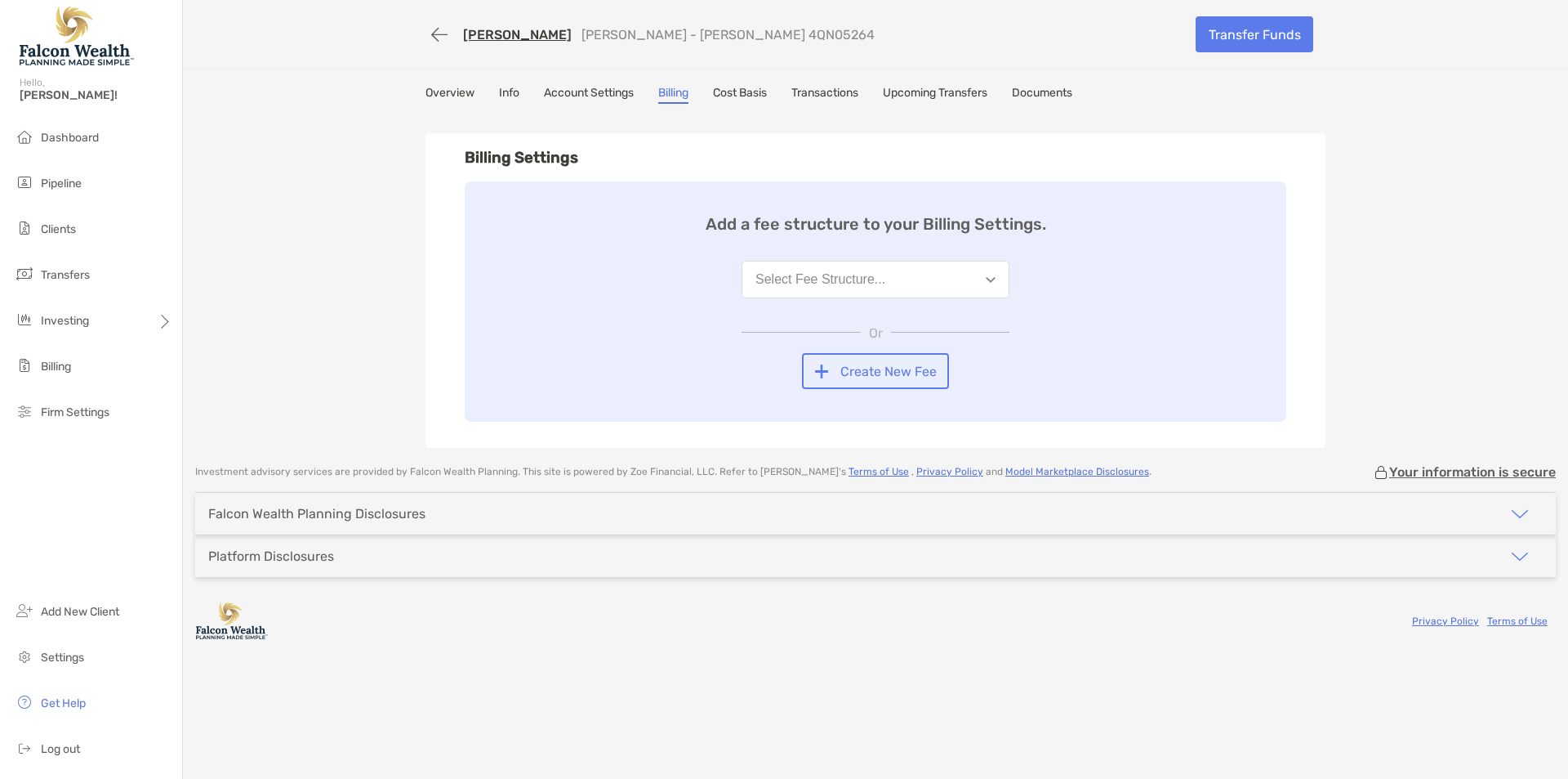
click at [342, 333] on div "Cherylin Lew Roth IRA - Roth IRA 4QN05264 Transfer Funds Overview Info Account …" at bounding box center [875, 223] width 1386 height 448
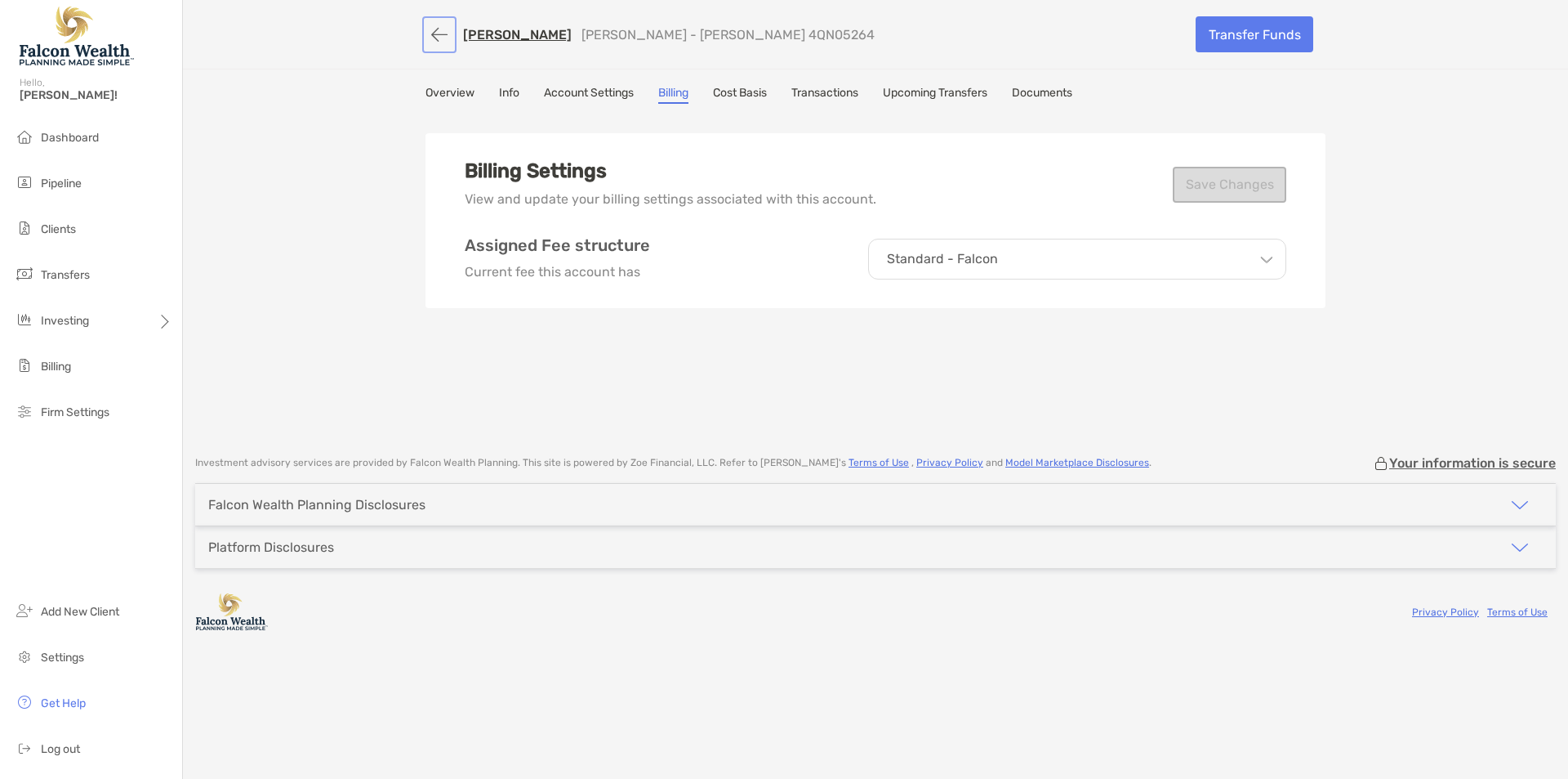
click at [435, 39] on button "button" at bounding box center [439, 35] width 28 height 30
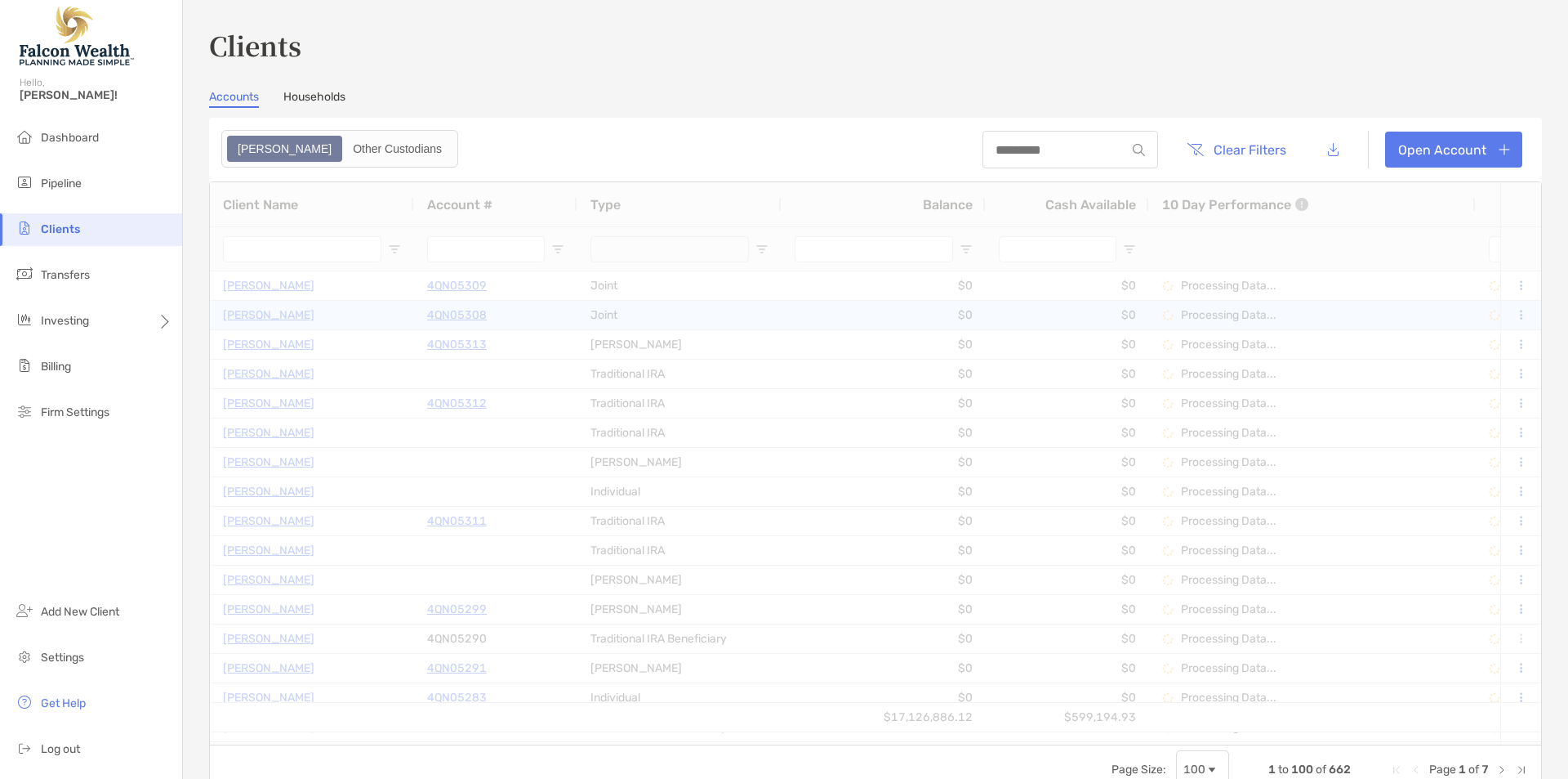
type input "***"
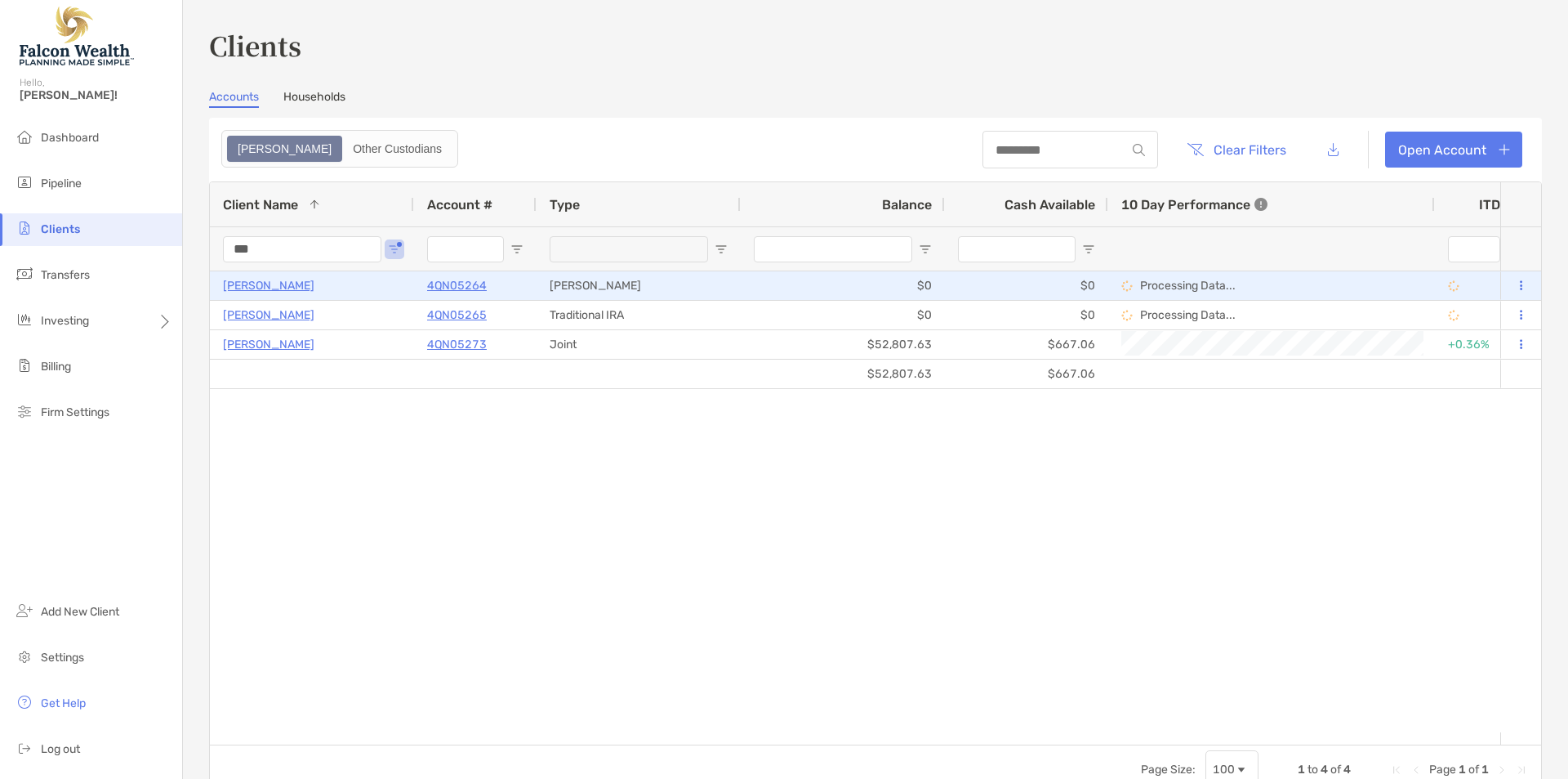
click at [280, 294] on p "Cherylin Lew" at bounding box center [269, 285] width 91 height 21
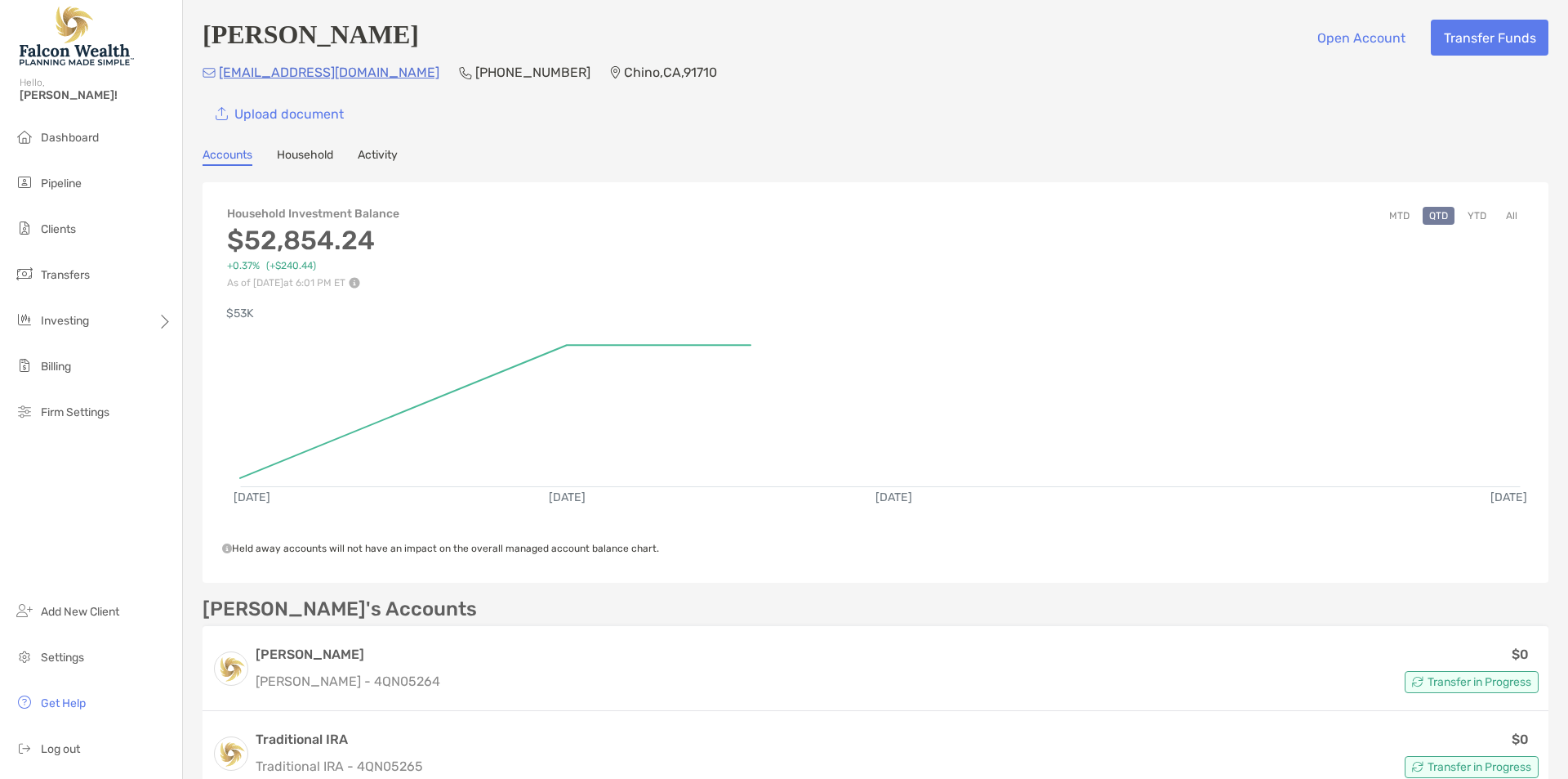
click at [560, 155] on div "Accounts Household Activity" at bounding box center [875, 157] width 1346 height 18
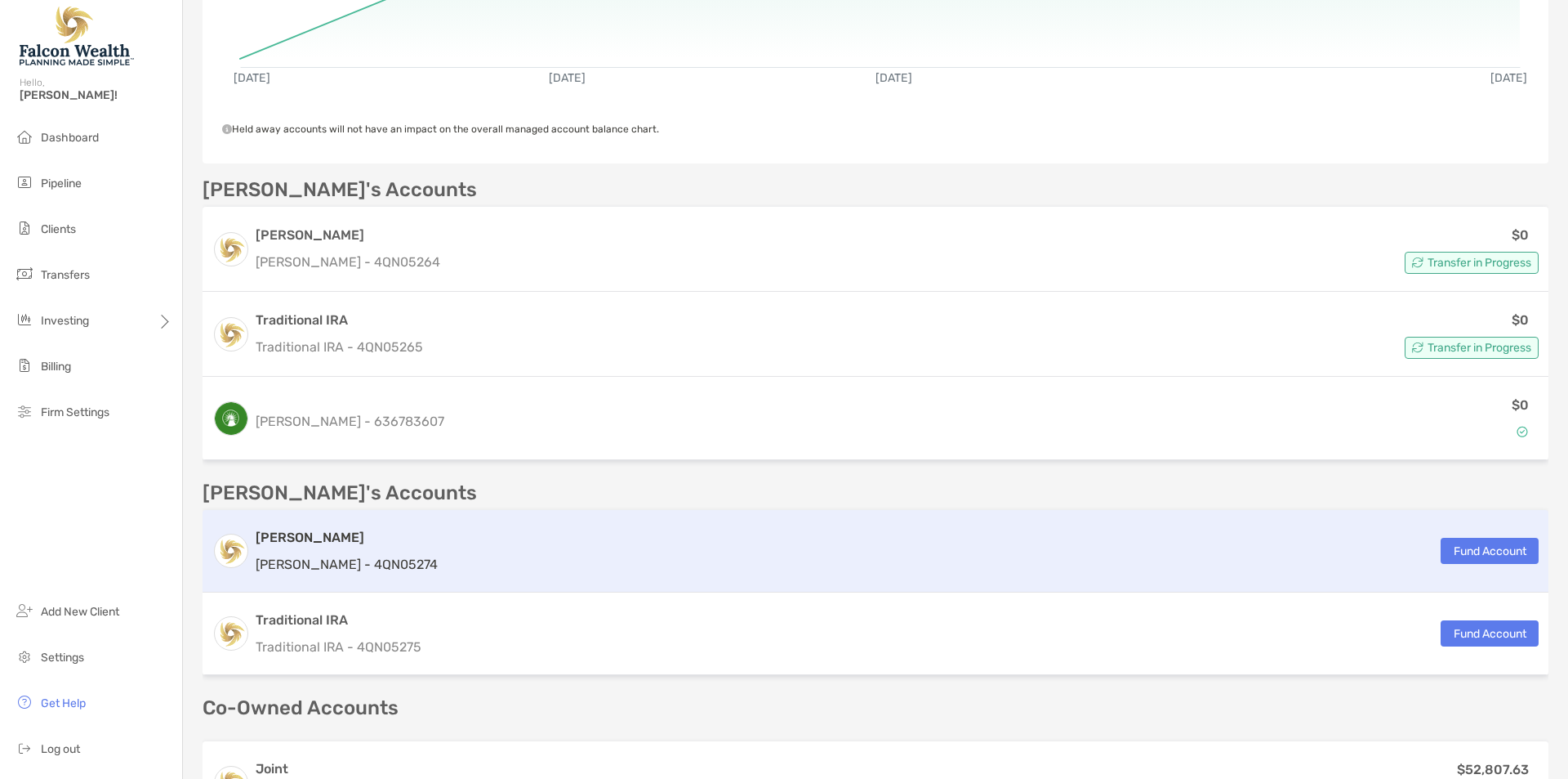
scroll to position [436, 0]
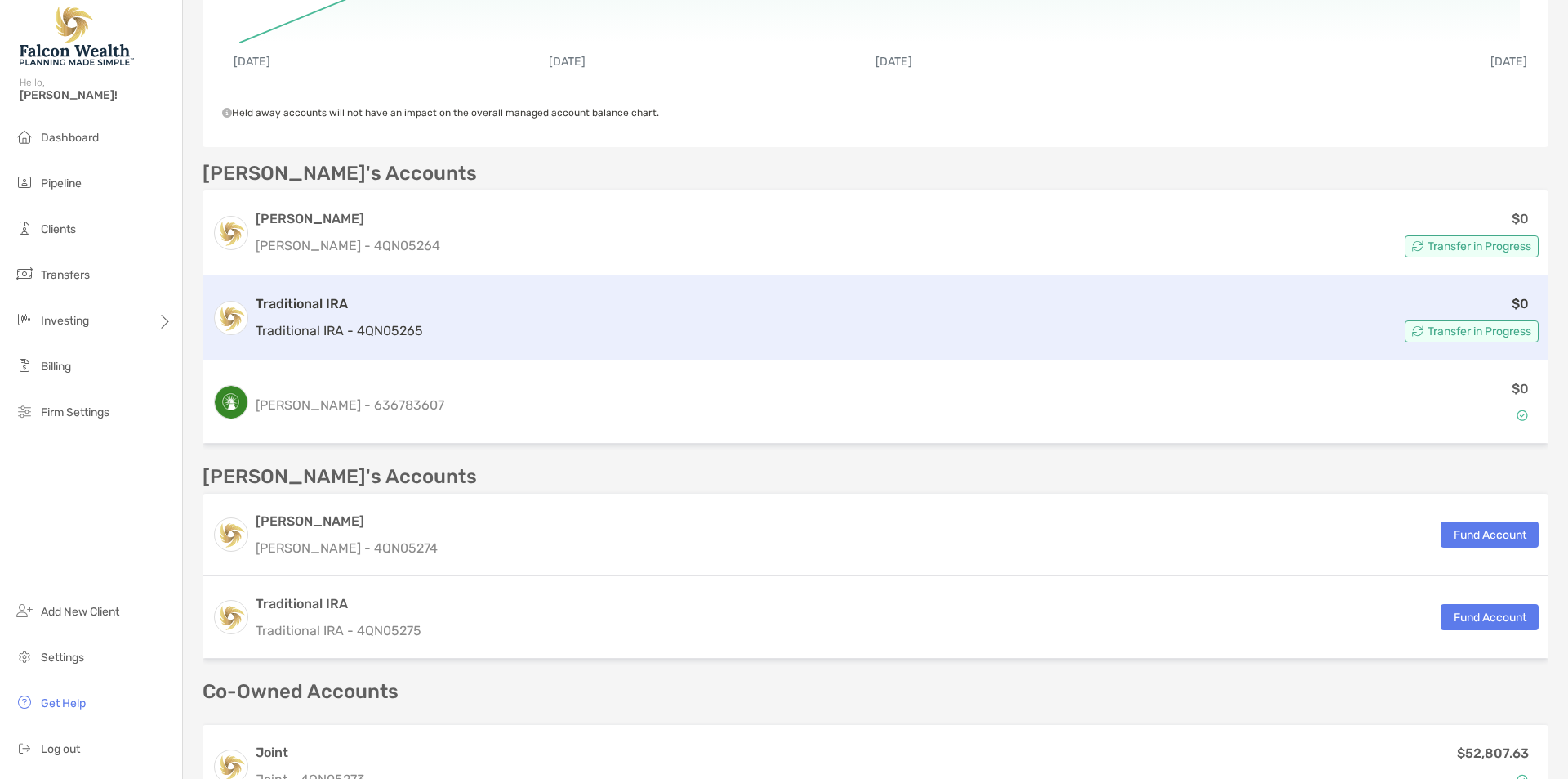
click at [562, 323] on div "$0 Transfer in Progress" at bounding box center [984, 318] width 1109 height 49
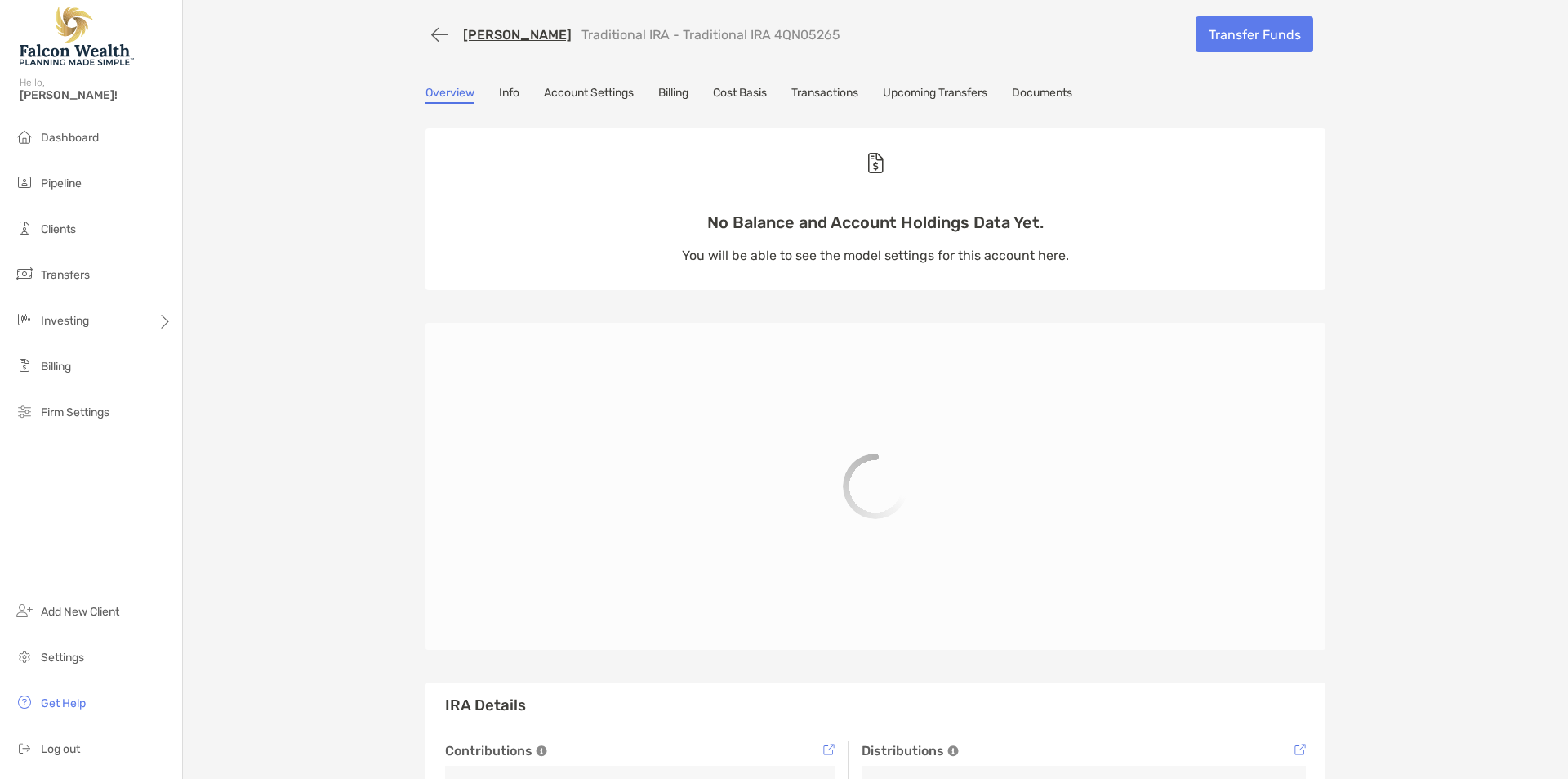
click at [810, 93] on link "Transactions" at bounding box center [825, 94] width 67 height 18
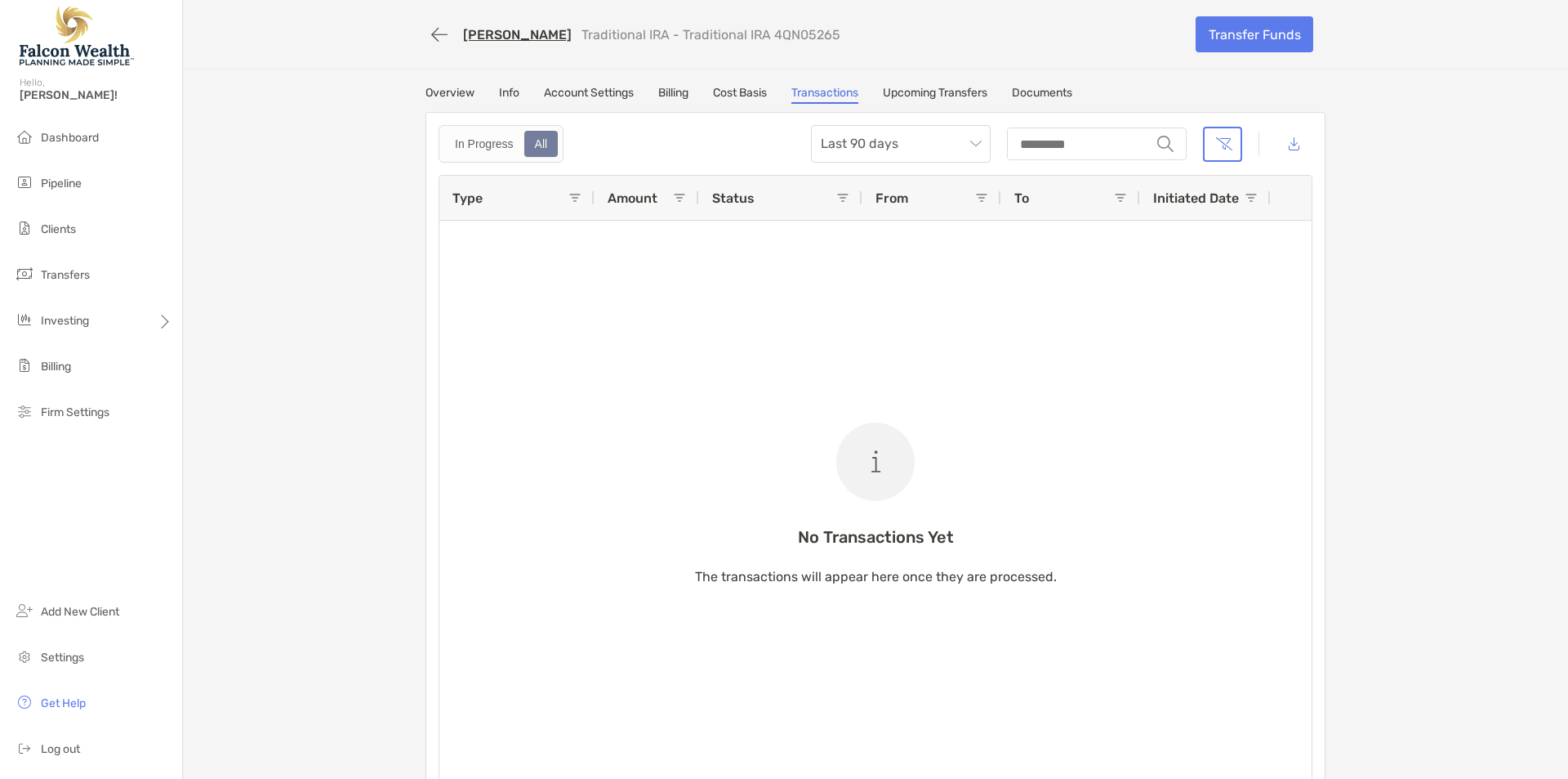
click at [671, 95] on link "Billing" at bounding box center [673, 94] width 30 height 18
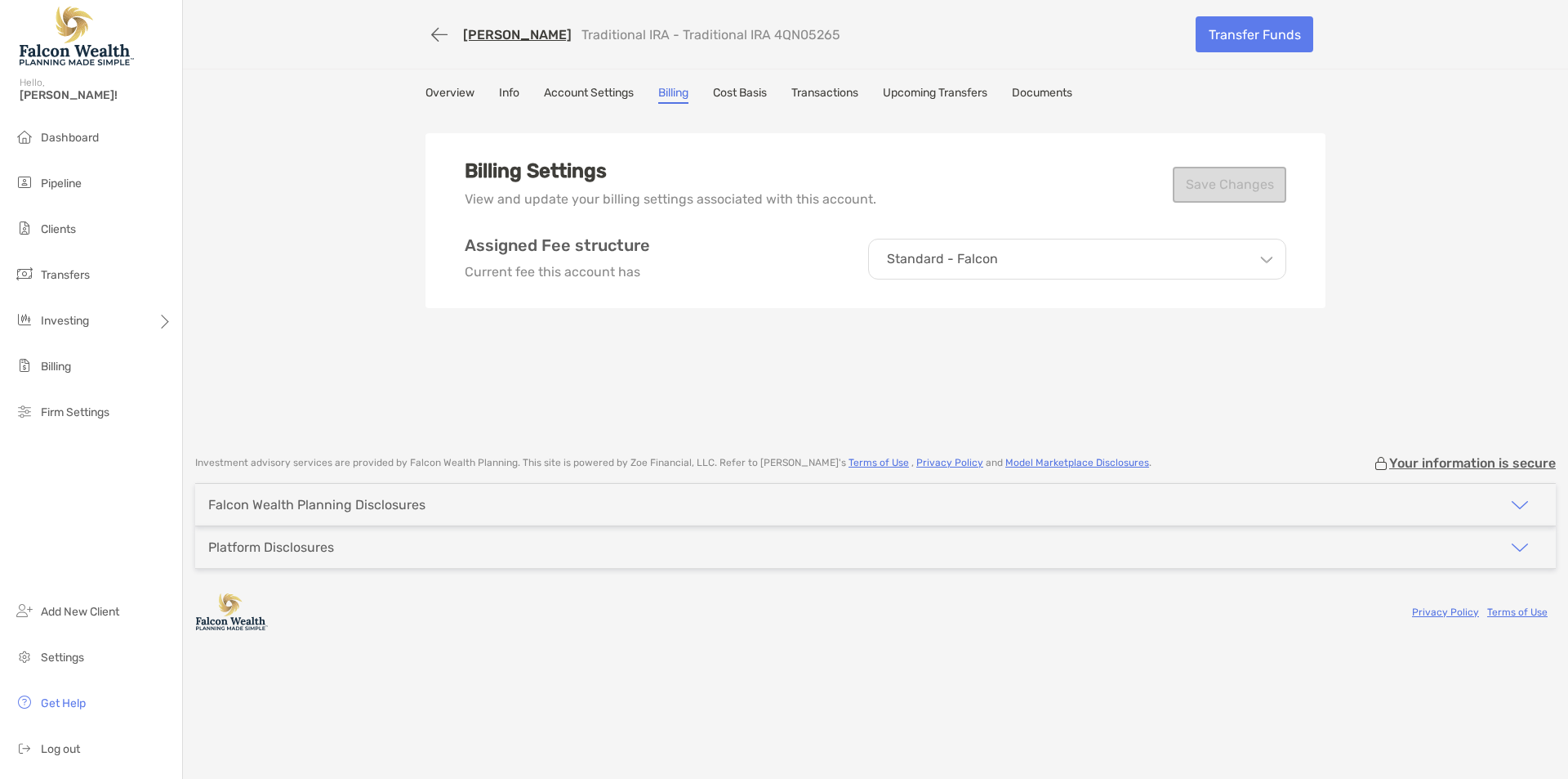
click at [490, 31] on link "Cherylin Lew" at bounding box center [518, 35] width 109 height 16
click at [47, 230] on span "Clients" at bounding box center [58, 229] width 35 height 14
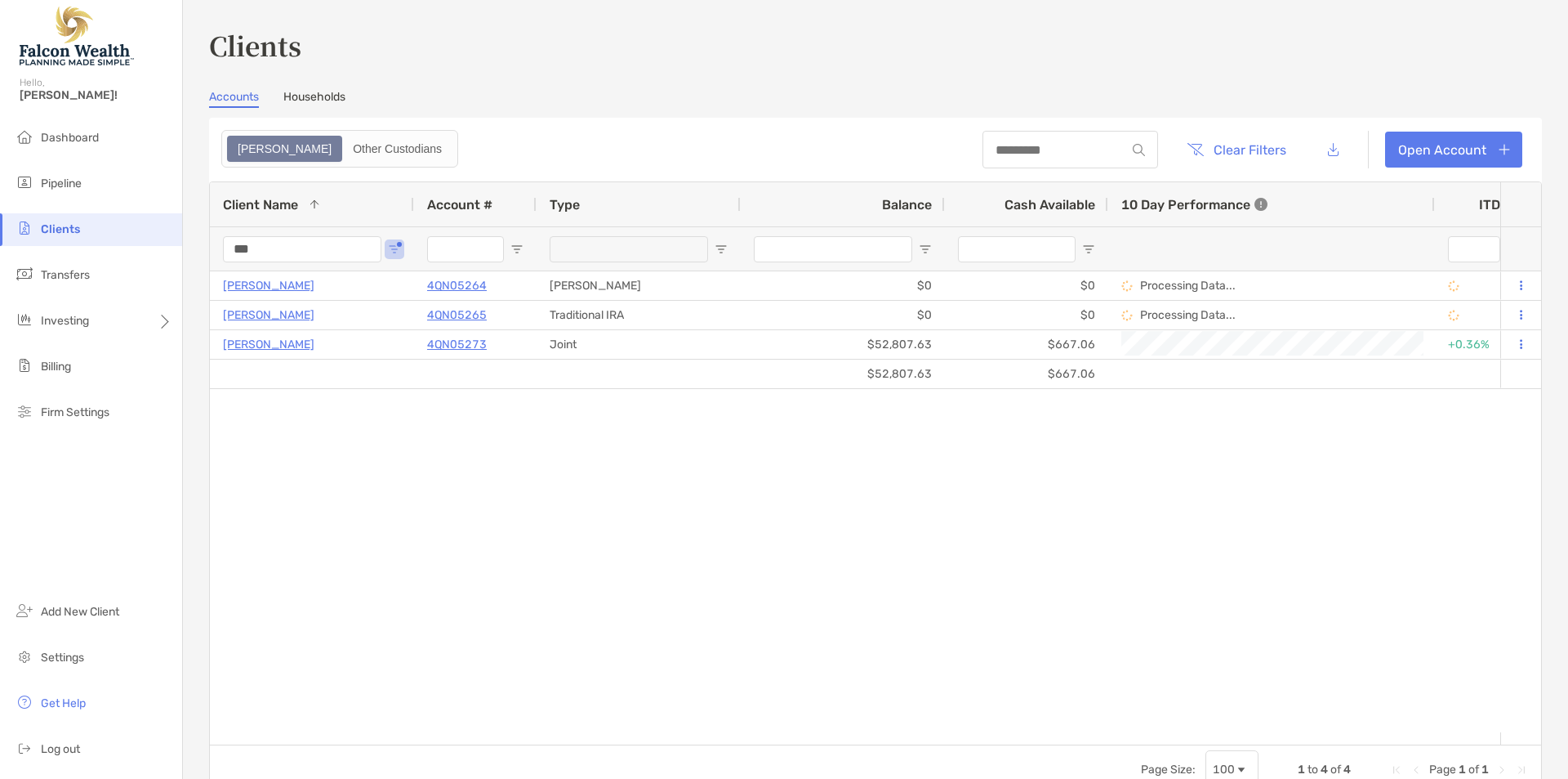
click at [276, 243] on input "***" at bounding box center [302, 249] width 159 height 26
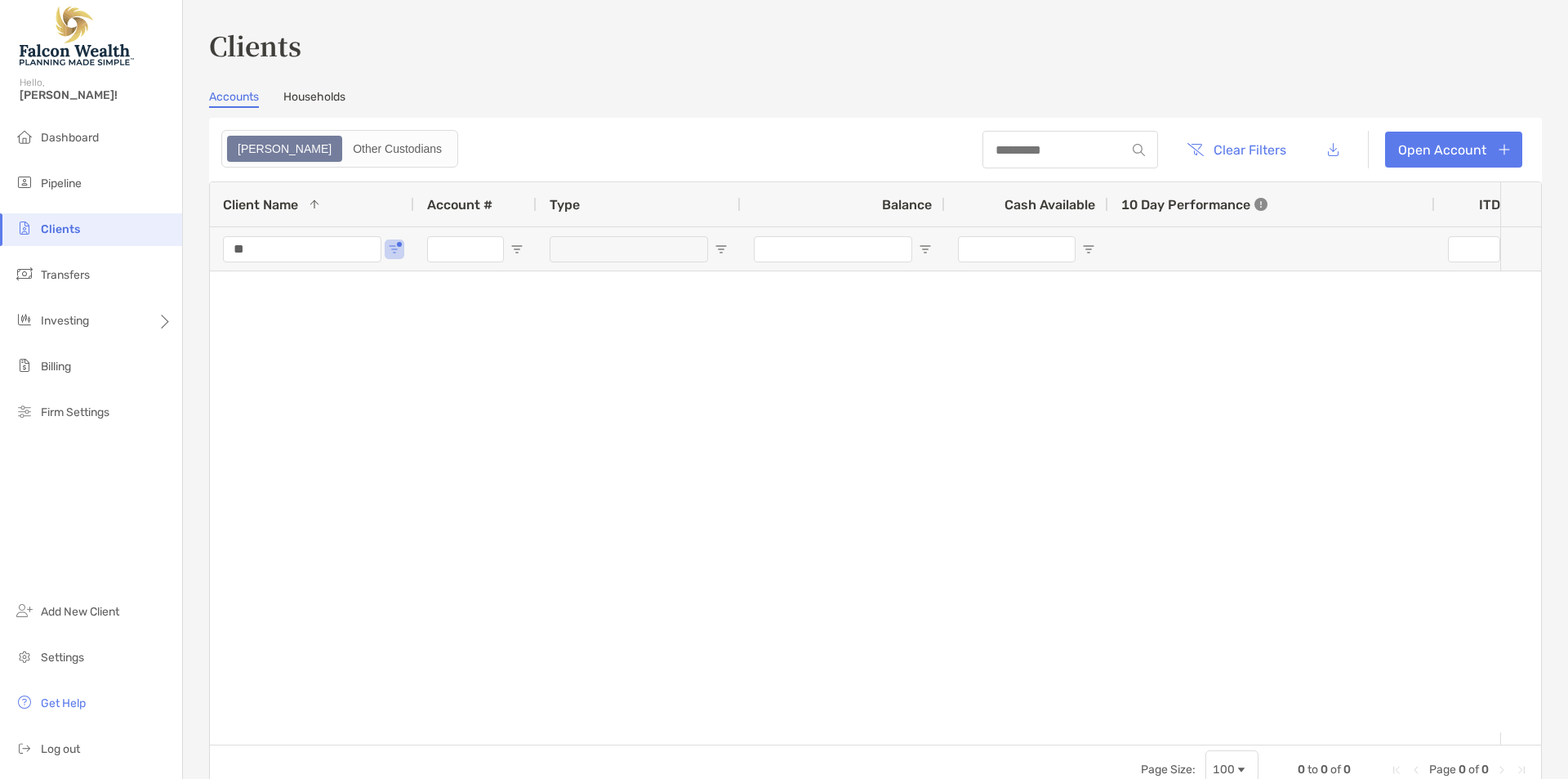
type input "*"
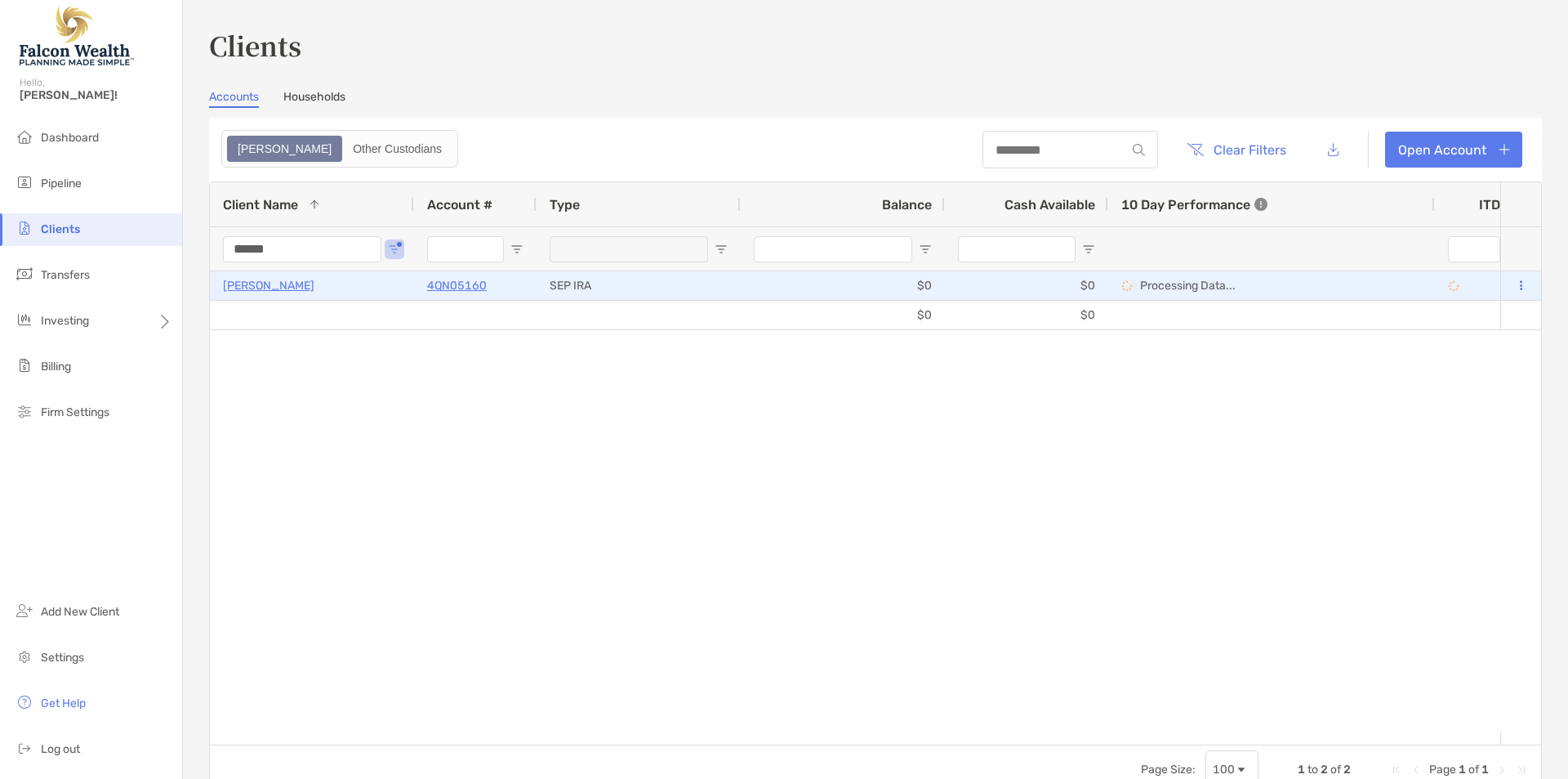
type input "******"
click at [266, 283] on p "[PERSON_NAME]" at bounding box center [269, 285] width 91 height 21
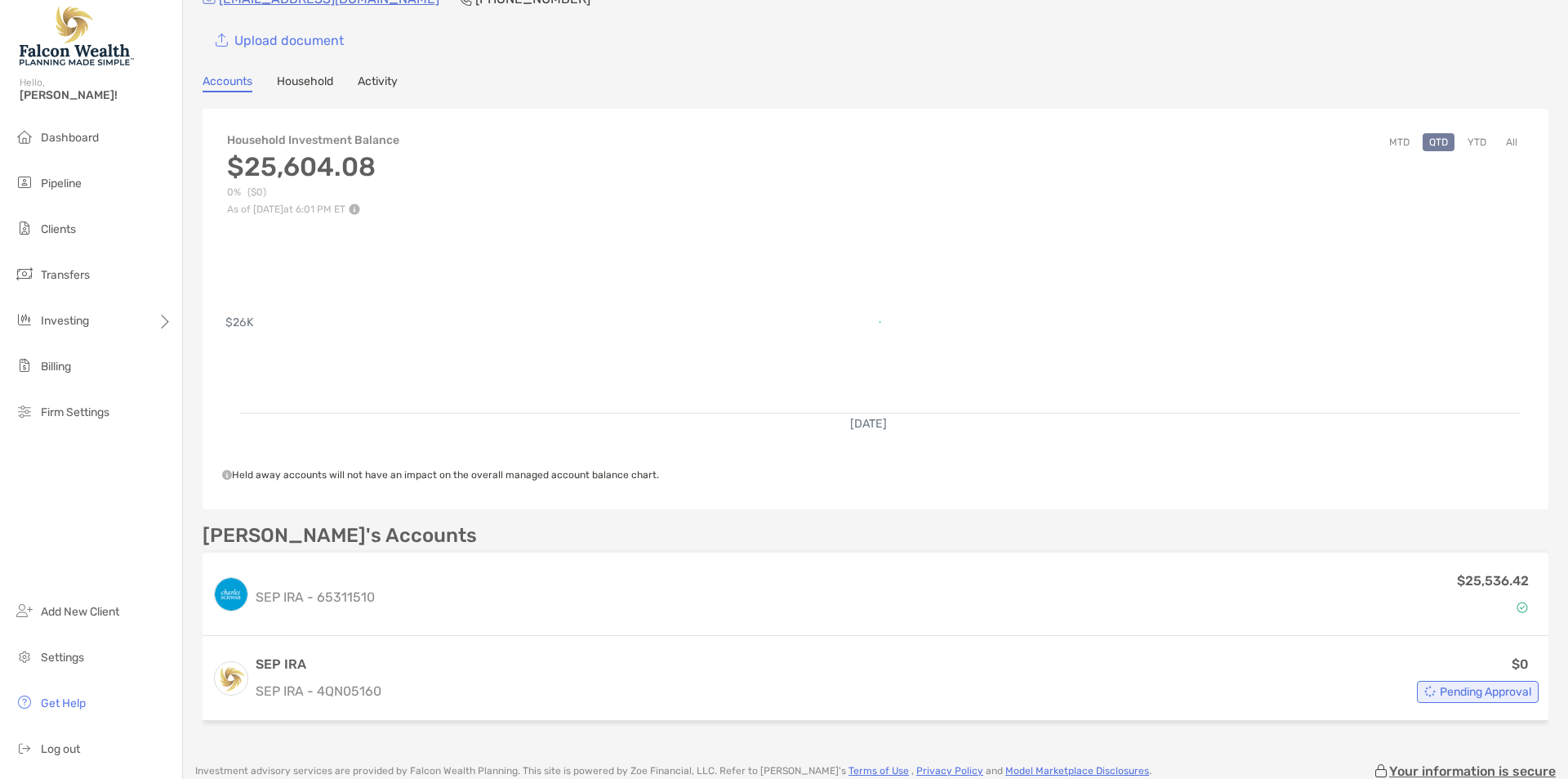
scroll to position [109, 0]
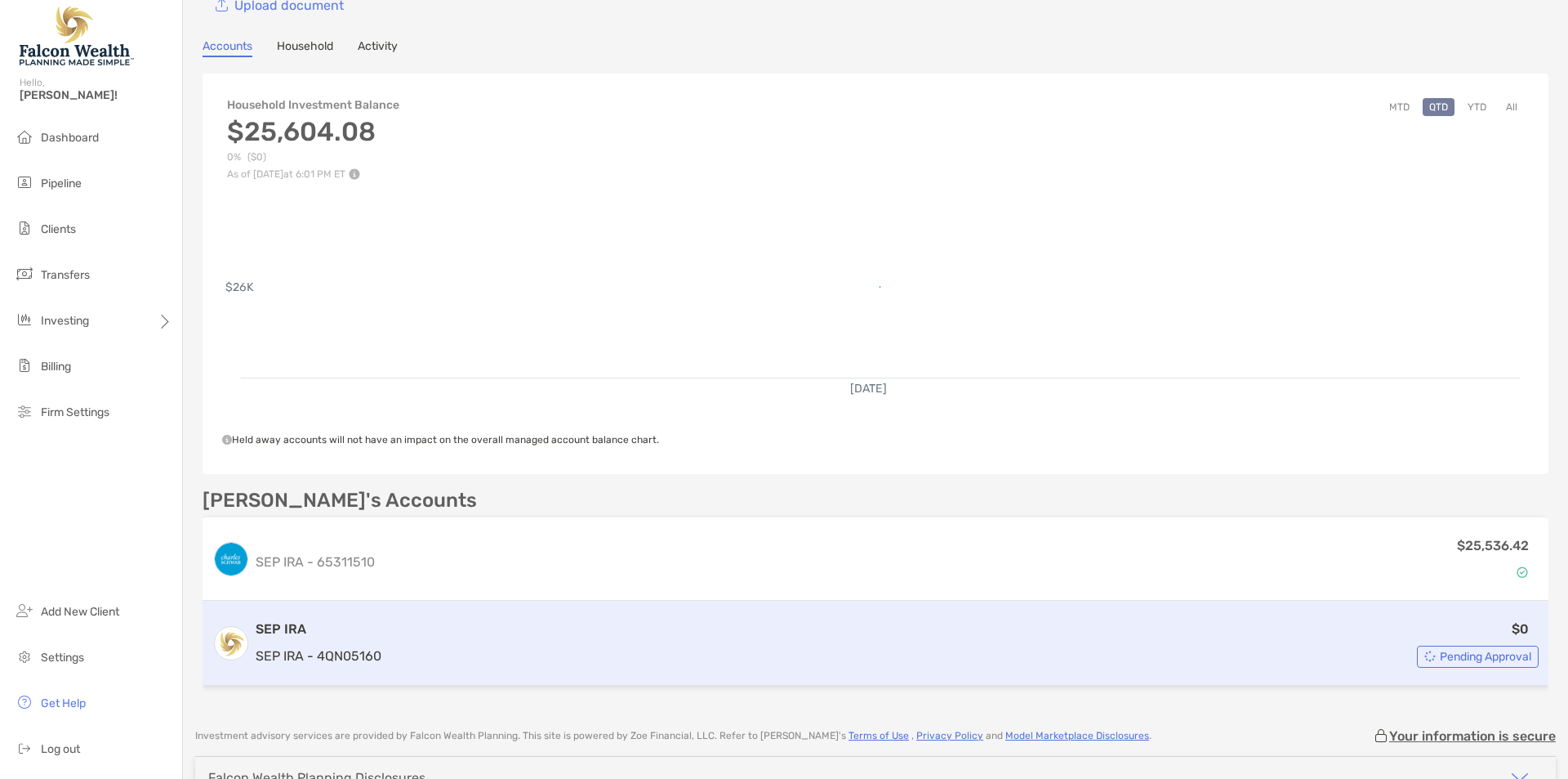
click at [486, 627] on div "$0 Pending Approval" at bounding box center [963, 642] width 1150 height 49
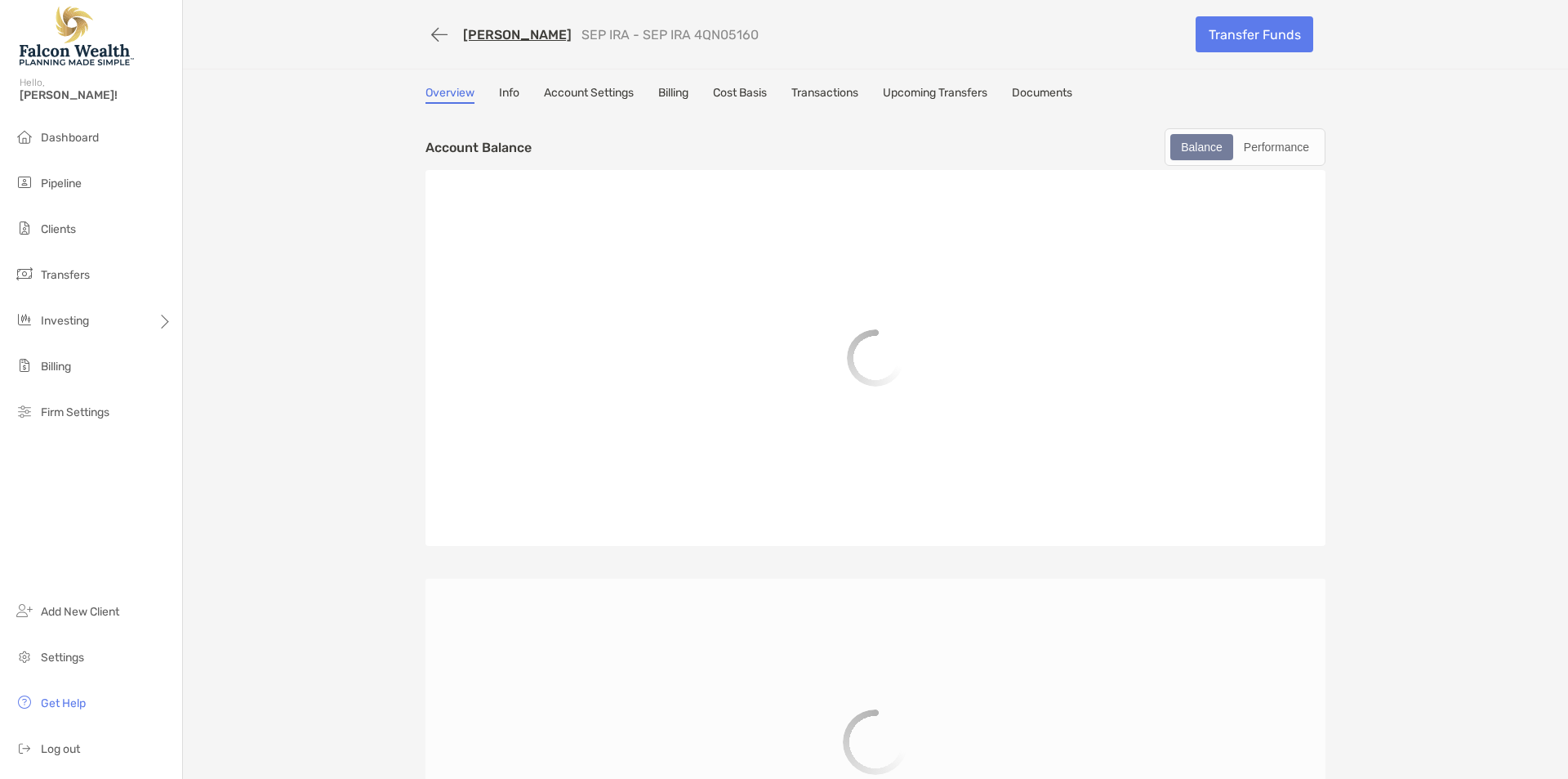
click at [502, 91] on link "Info" at bounding box center [509, 94] width 21 height 18
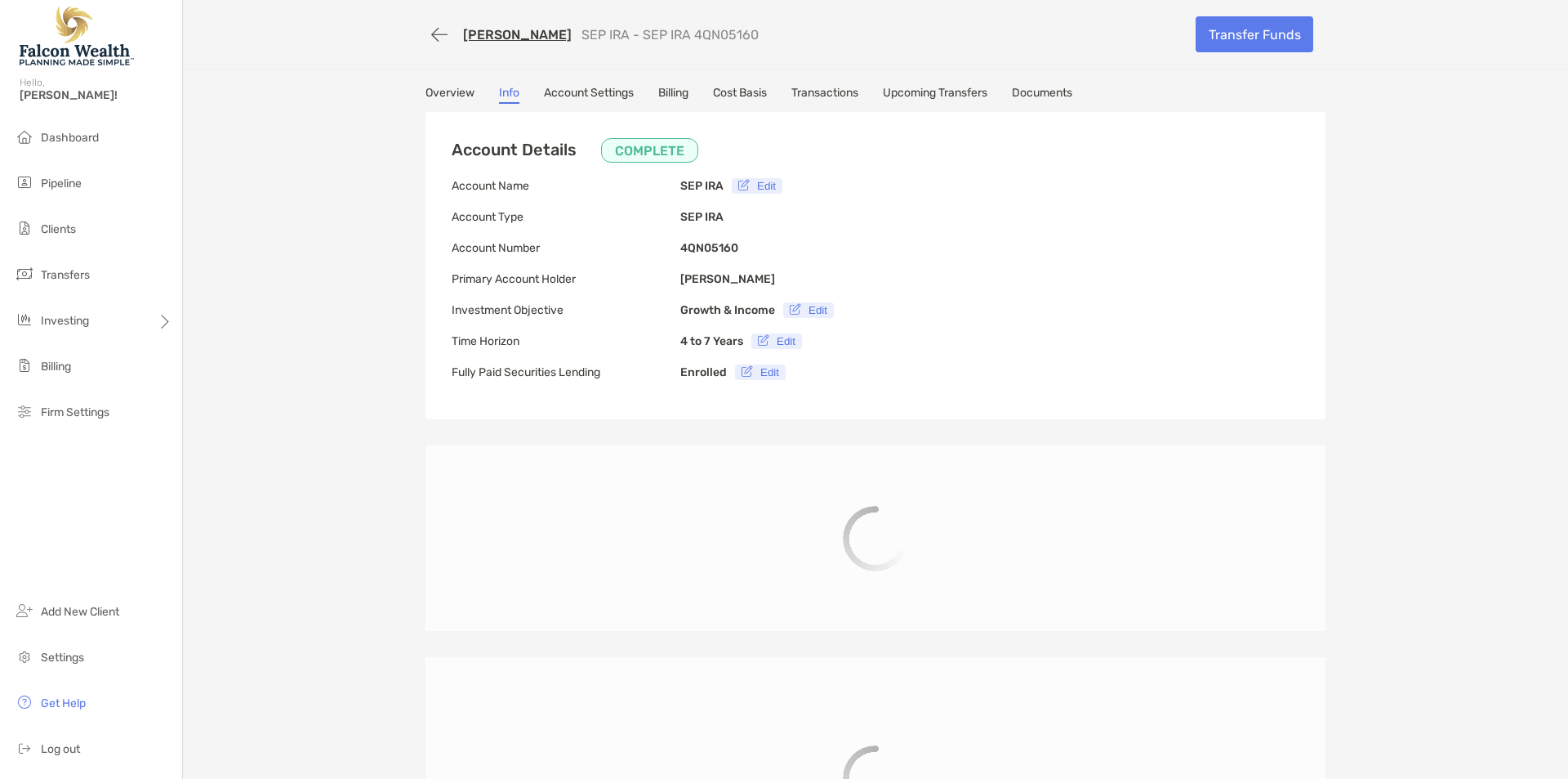
type input "**********"
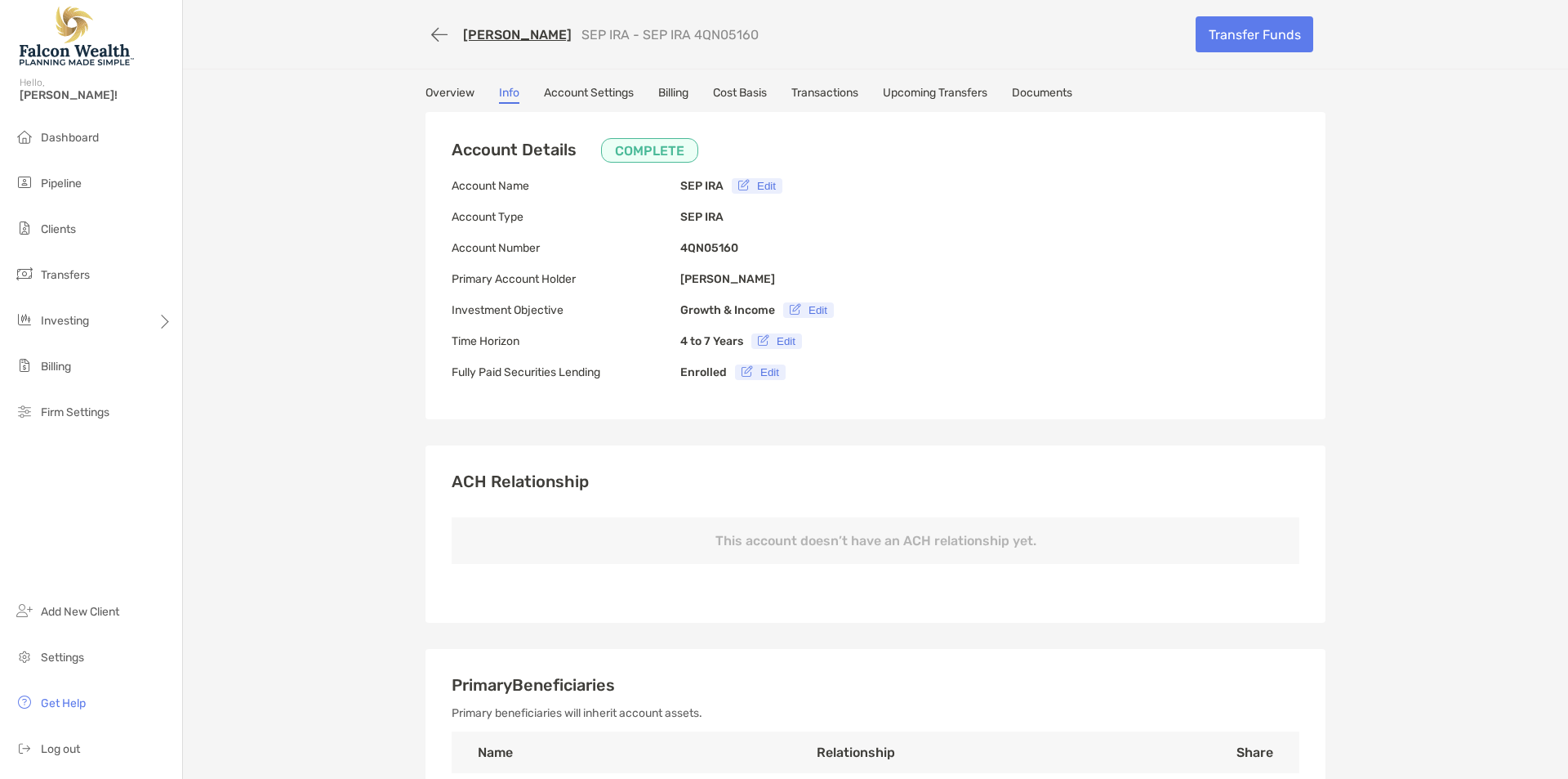
drag, startPoint x: 1209, startPoint y: 431, endPoint x: 964, endPoint y: 129, distance: 388.9
click at [683, 87] on link "Billing" at bounding box center [673, 94] width 30 height 18
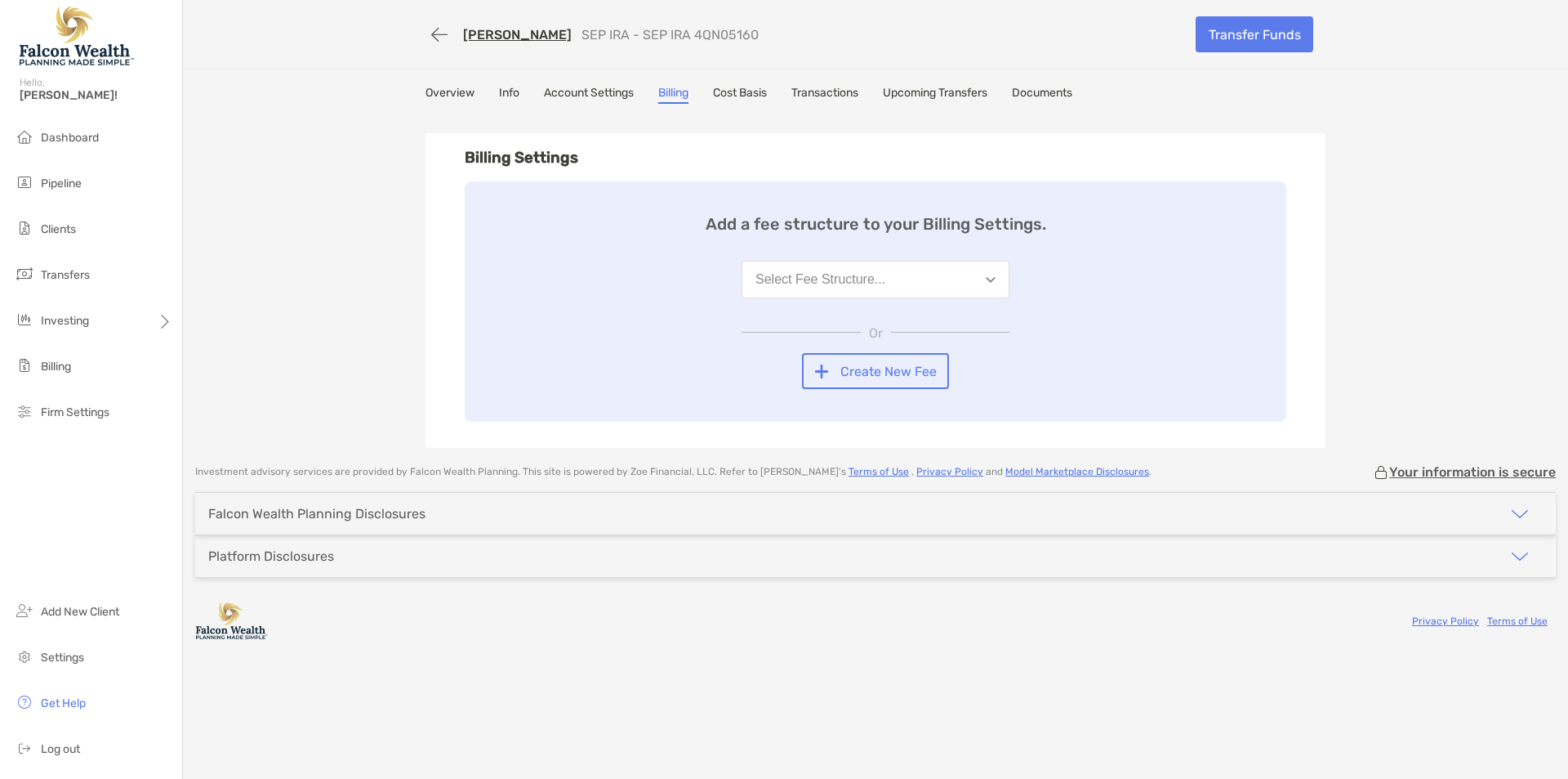
click at [830, 293] on button "Select Fee Structure..." at bounding box center [876, 280] width 268 height 38
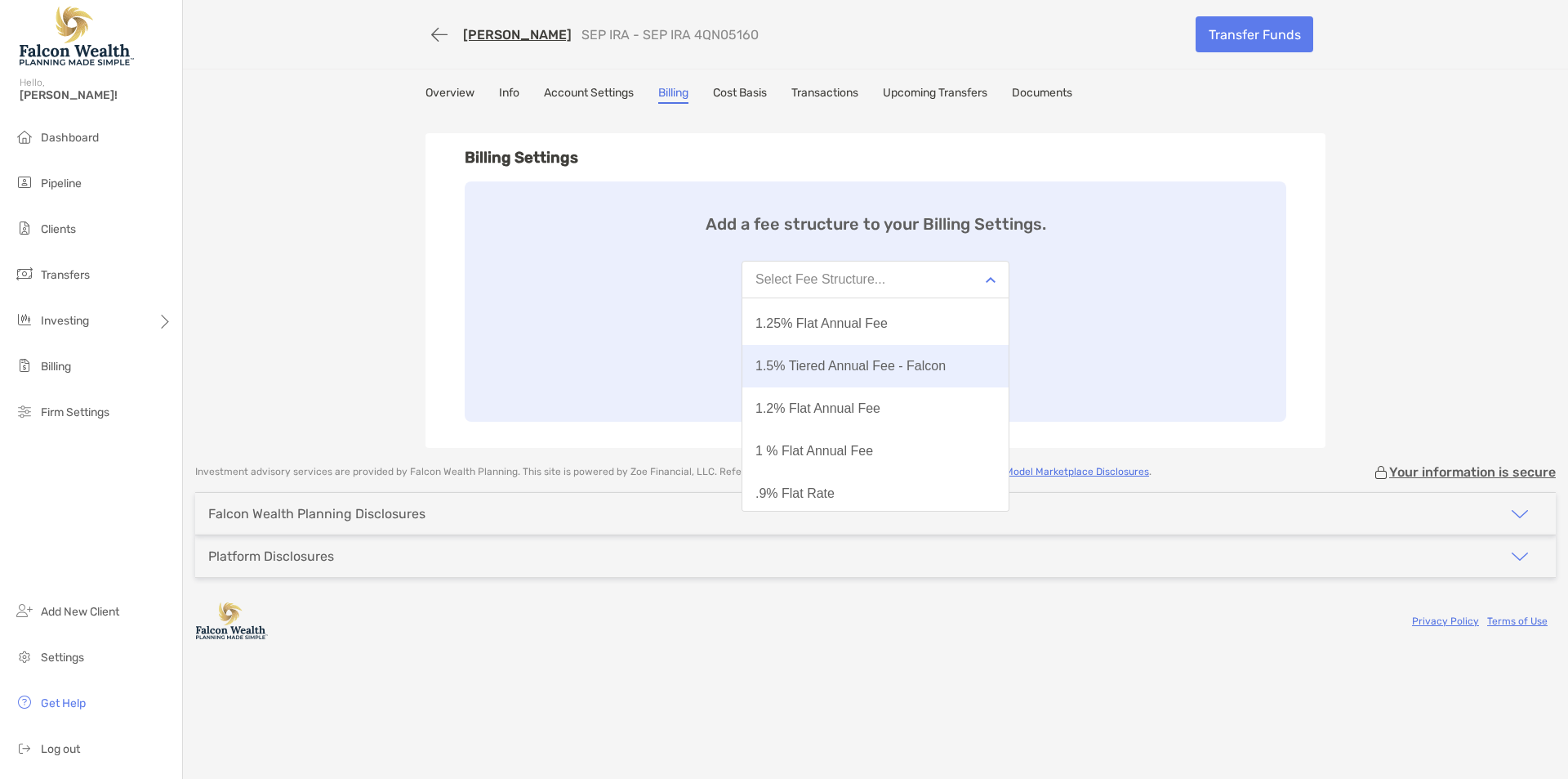
scroll to position [218, 0]
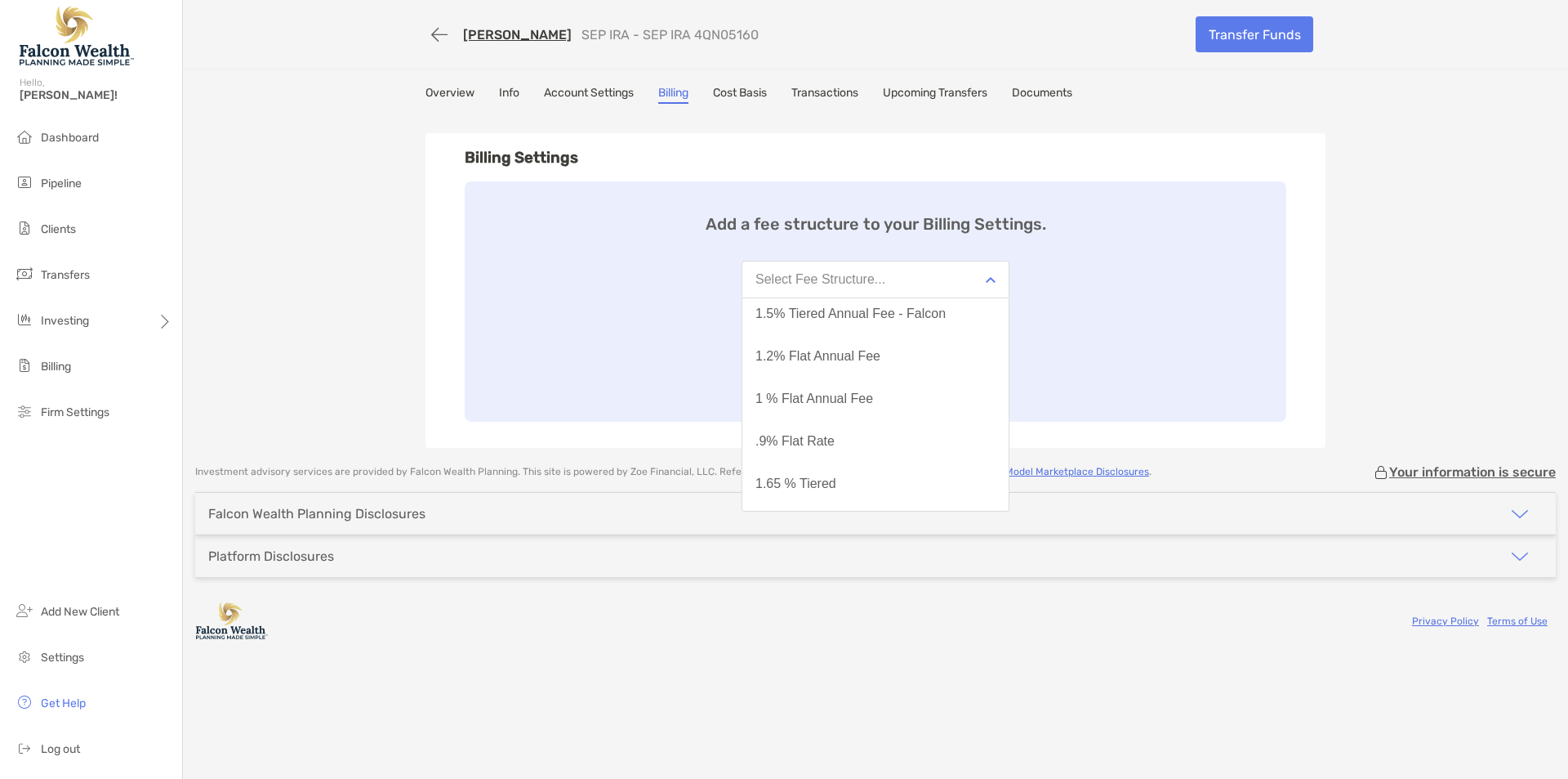
click at [272, 294] on div "FREDDY ALFARO SEP IRA - SEP IRA 4QN05160 Transfer Funds Overview Info Account S…" at bounding box center [875, 223] width 1386 height 448
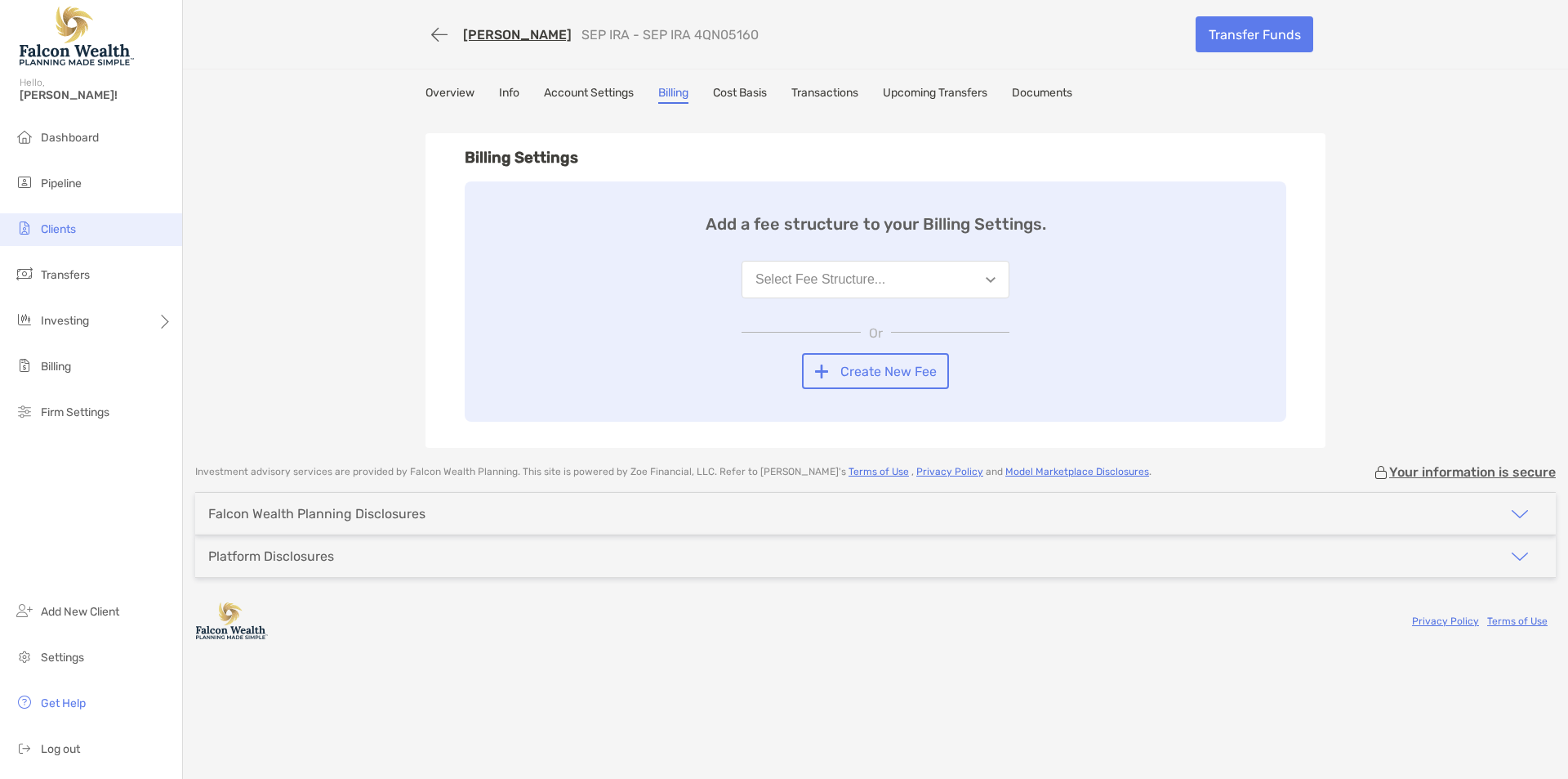
click at [98, 241] on li "Clients" at bounding box center [91, 229] width 182 height 33
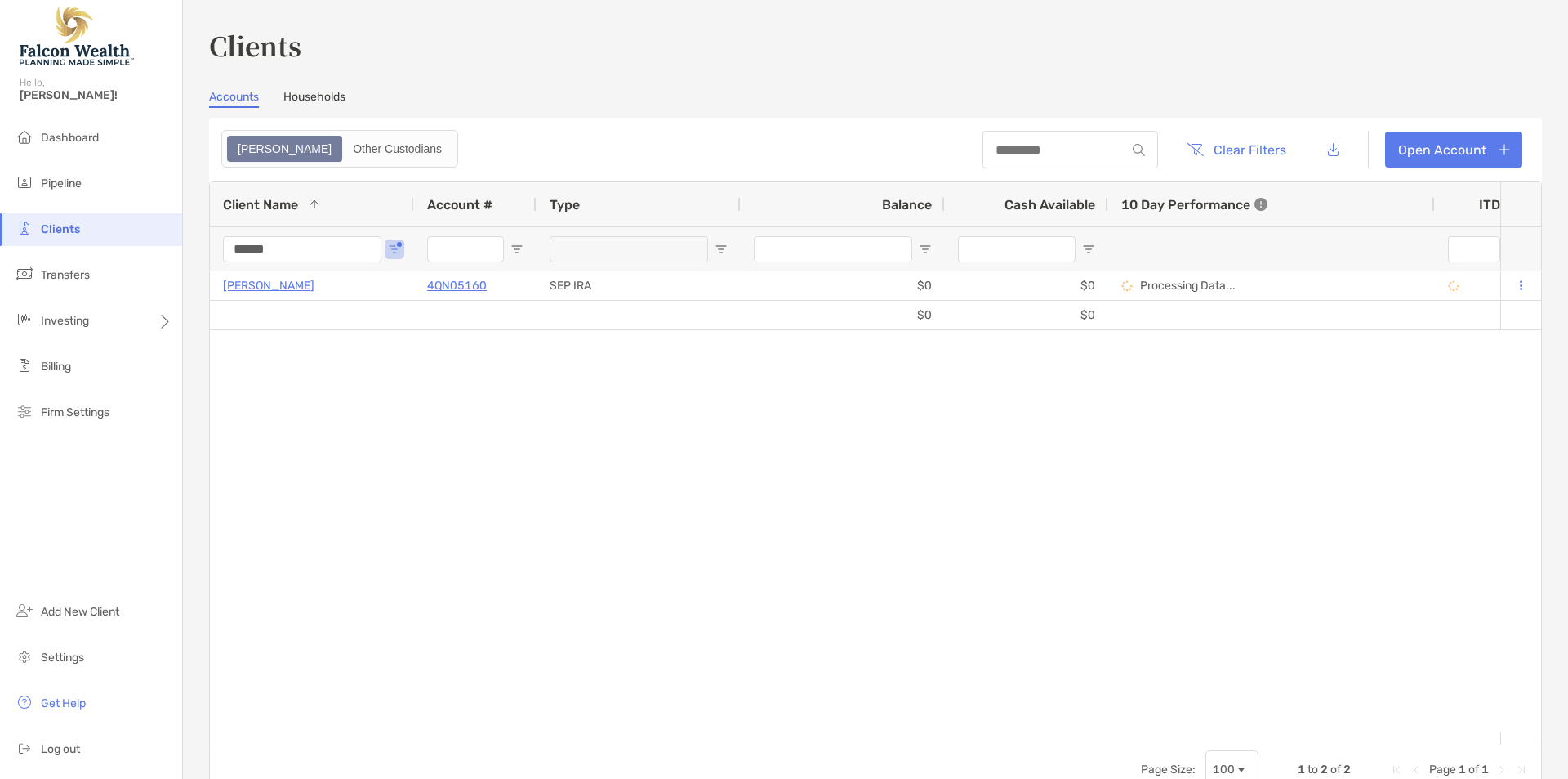
click at [289, 240] on input "******" at bounding box center [302, 249] width 159 height 26
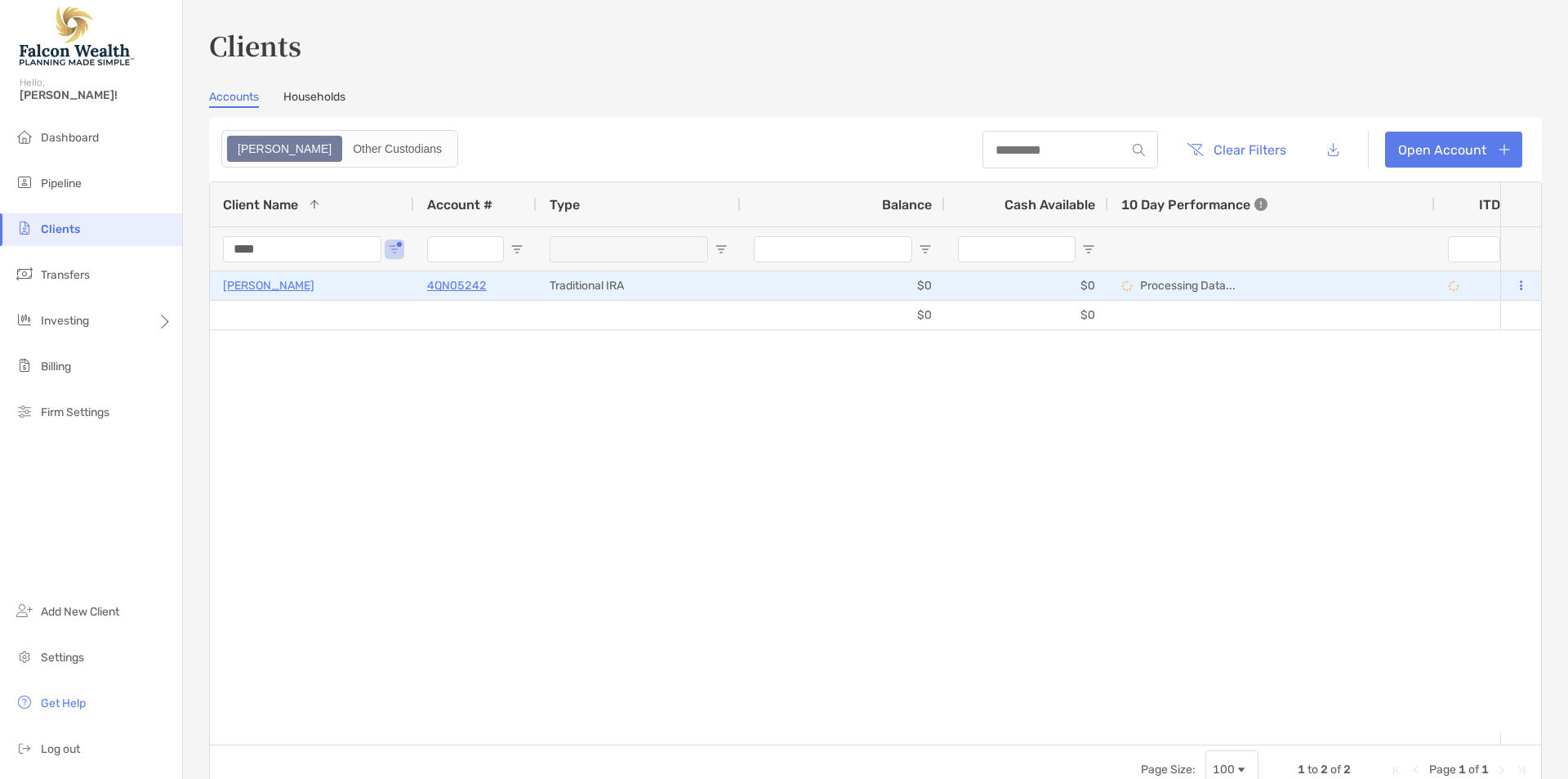
type input "****"
click at [251, 294] on p "[PERSON_NAME]" at bounding box center [269, 285] width 91 height 21
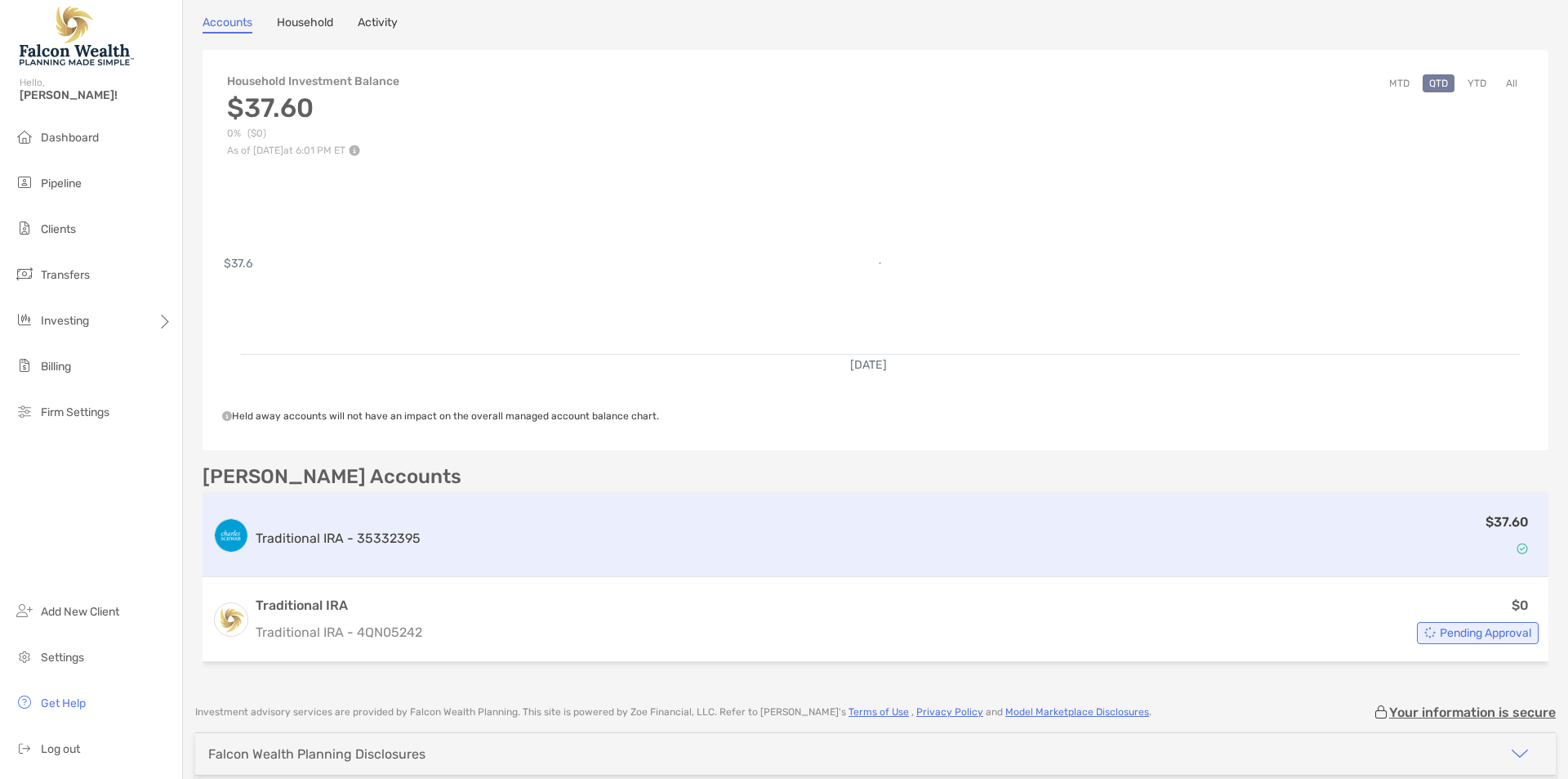
scroll to position [250, 0]
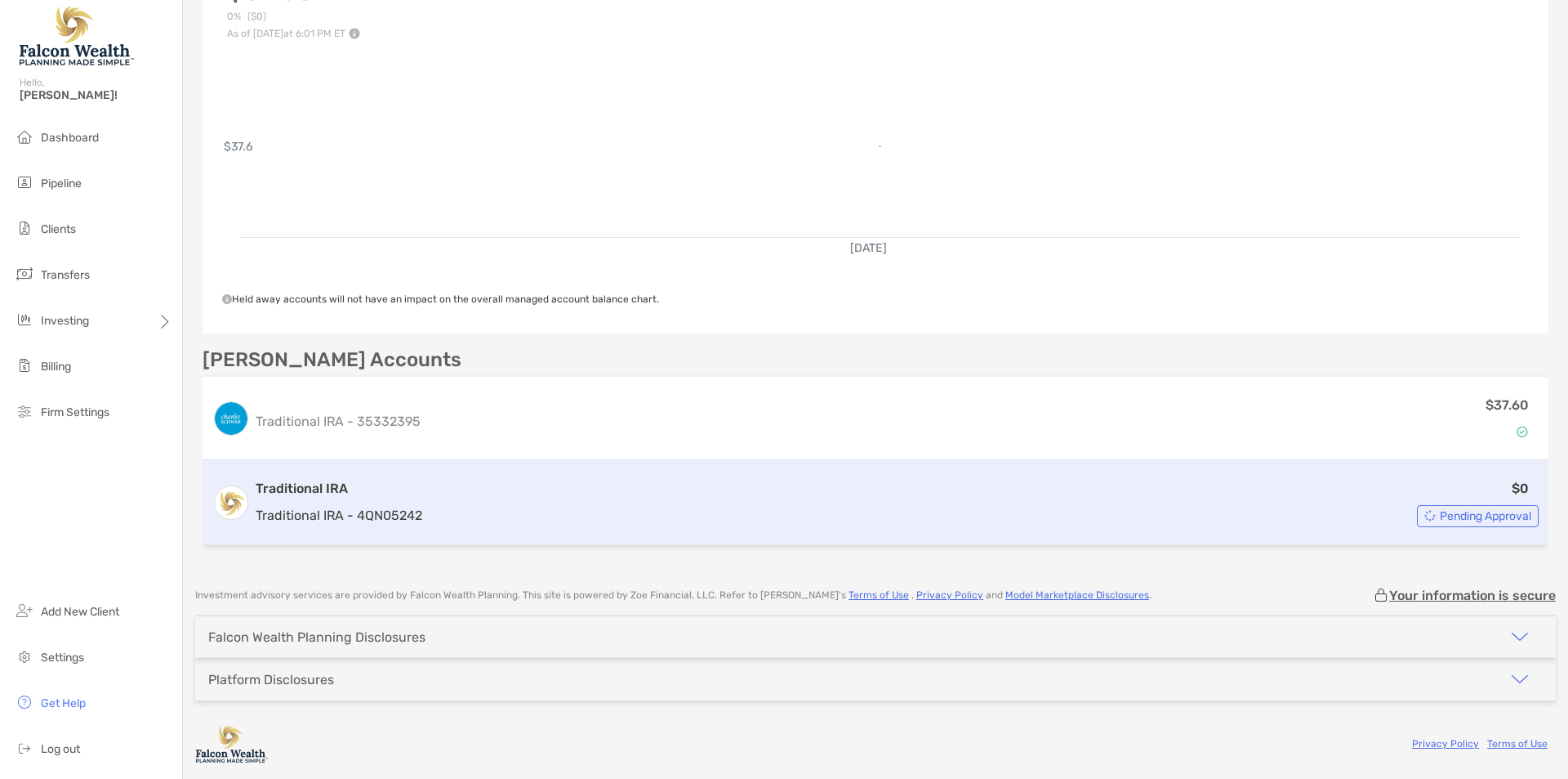
click at [884, 493] on div "$0 Pending Approval" at bounding box center [983, 502] width 1110 height 49
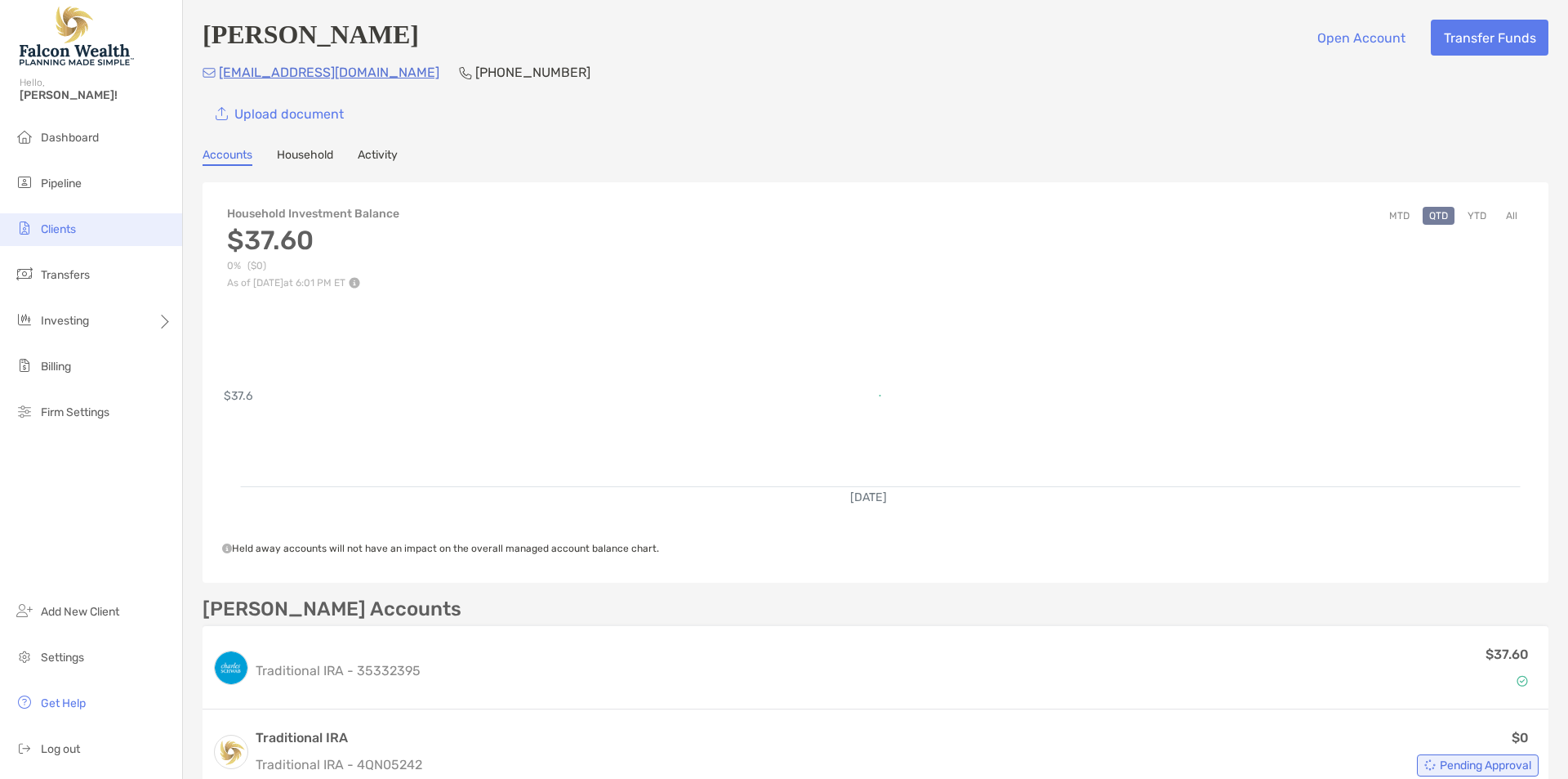
click at [66, 229] on span "Clients" at bounding box center [58, 229] width 35 height 14
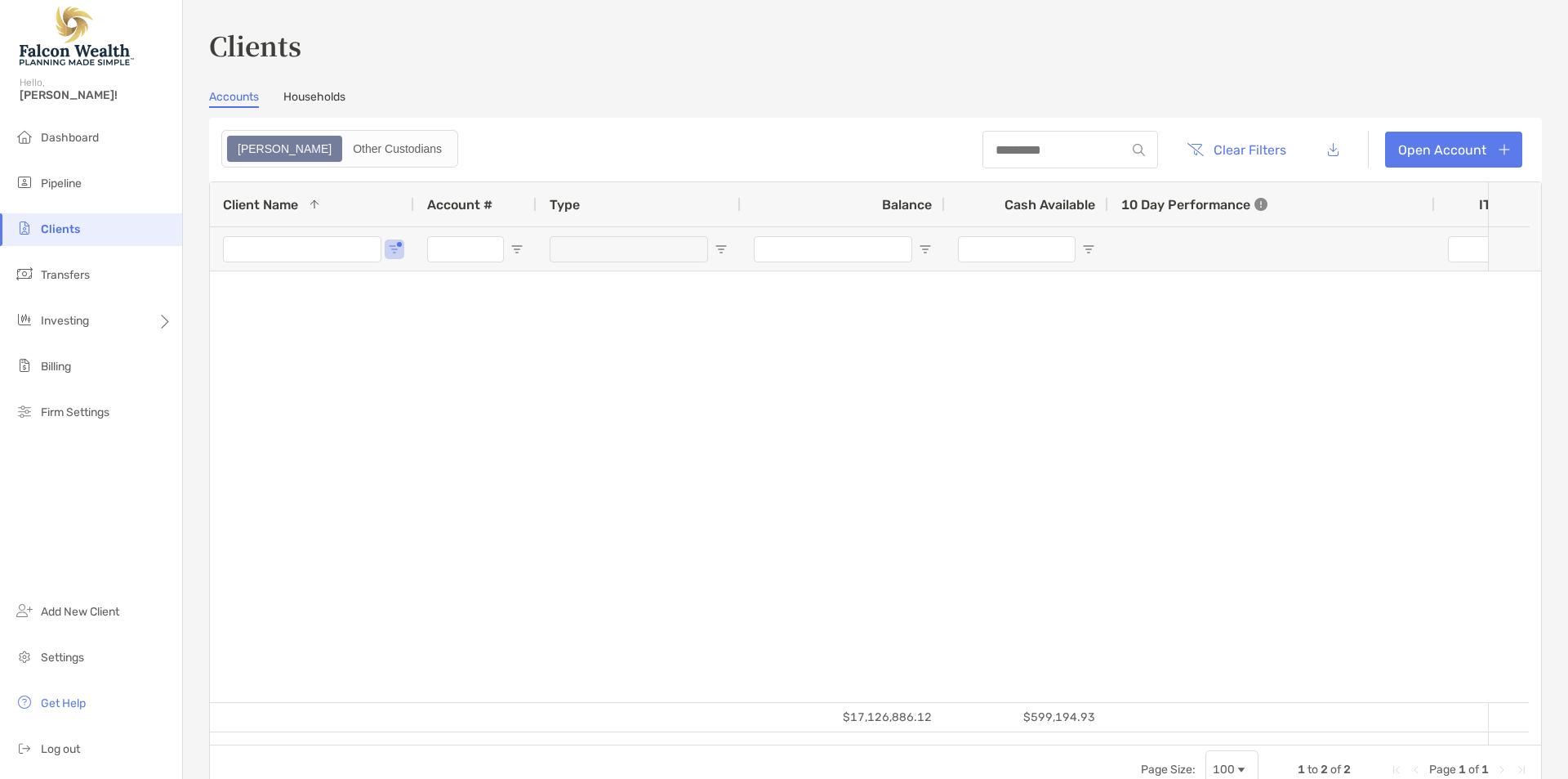
type input "****"
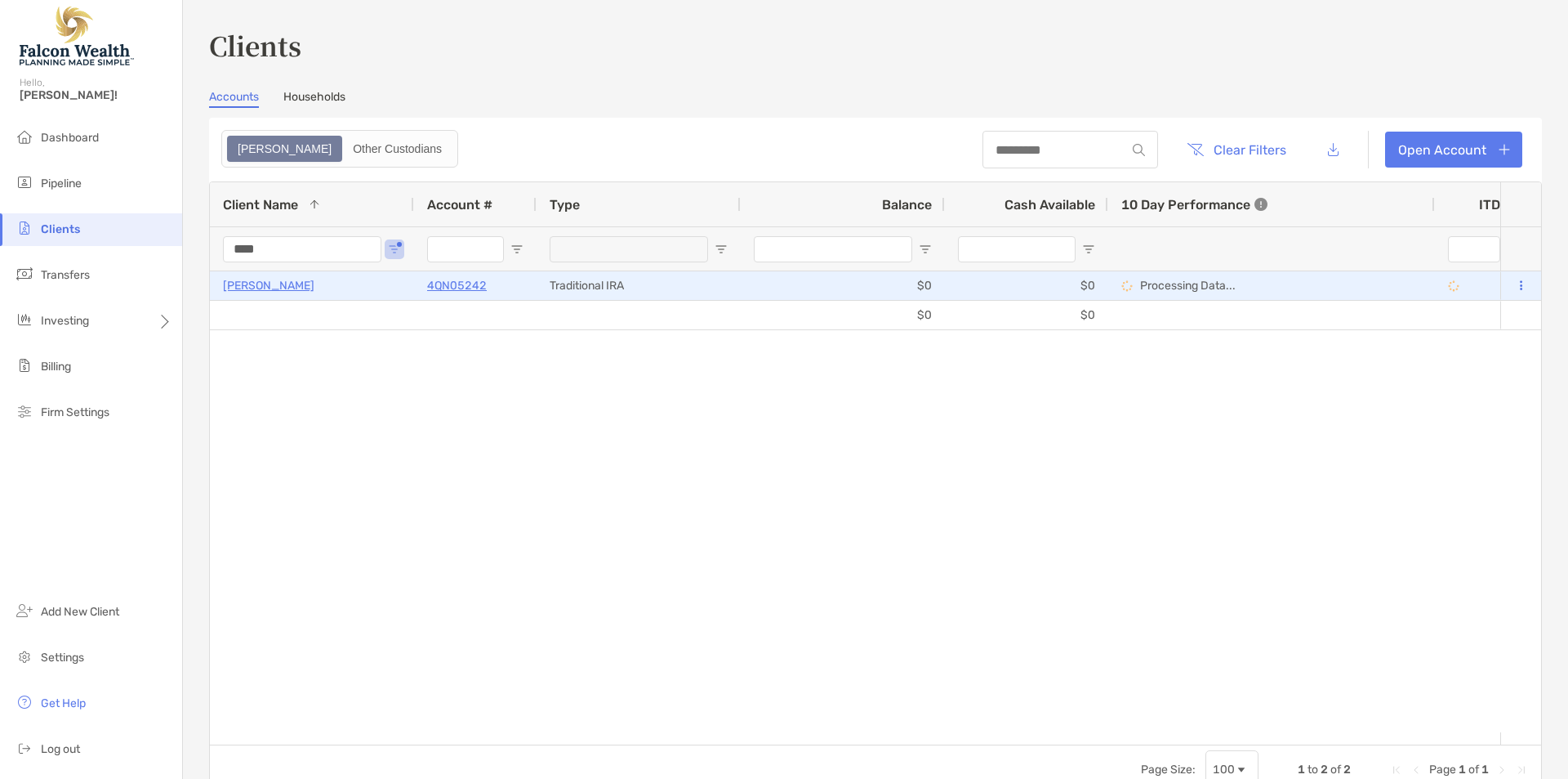
click at [472, 292] on p "4QN05242" at bounding box center [457, 285] width 60 height 21
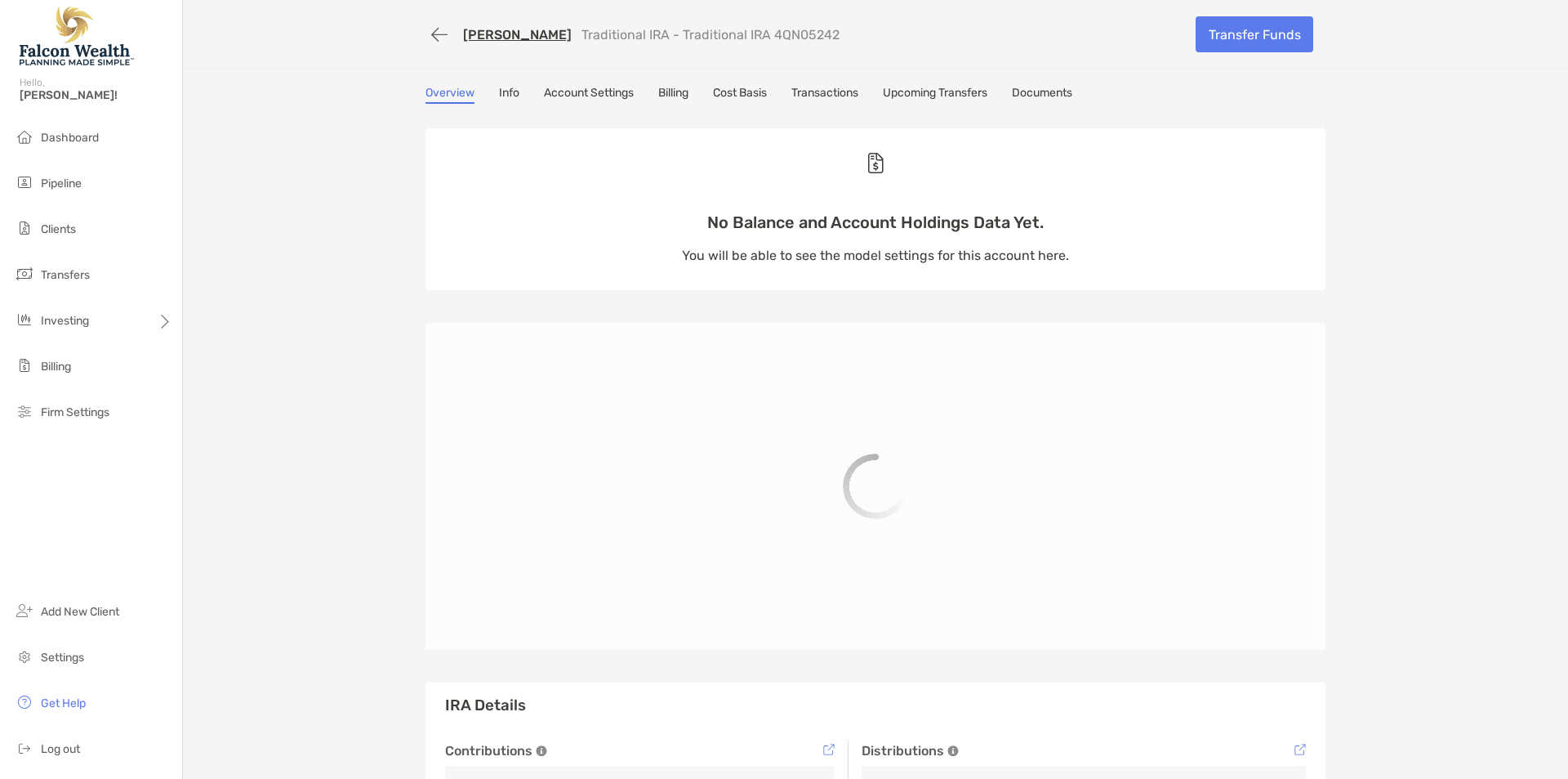
click at [390, 366] on div "TODD BANKS Traditional IRA - Traditional IRA 4QN05242 Transfer Funds Overview I…" at bounding box center [875, 441] width 1386 height 881
click at [501, 81] on div "TODD BANKS Traditional IRA - Traditional IRA 4QN05242 Transfer Funds Overview I…" at bounding box center [875, 493] width 1386 height 986
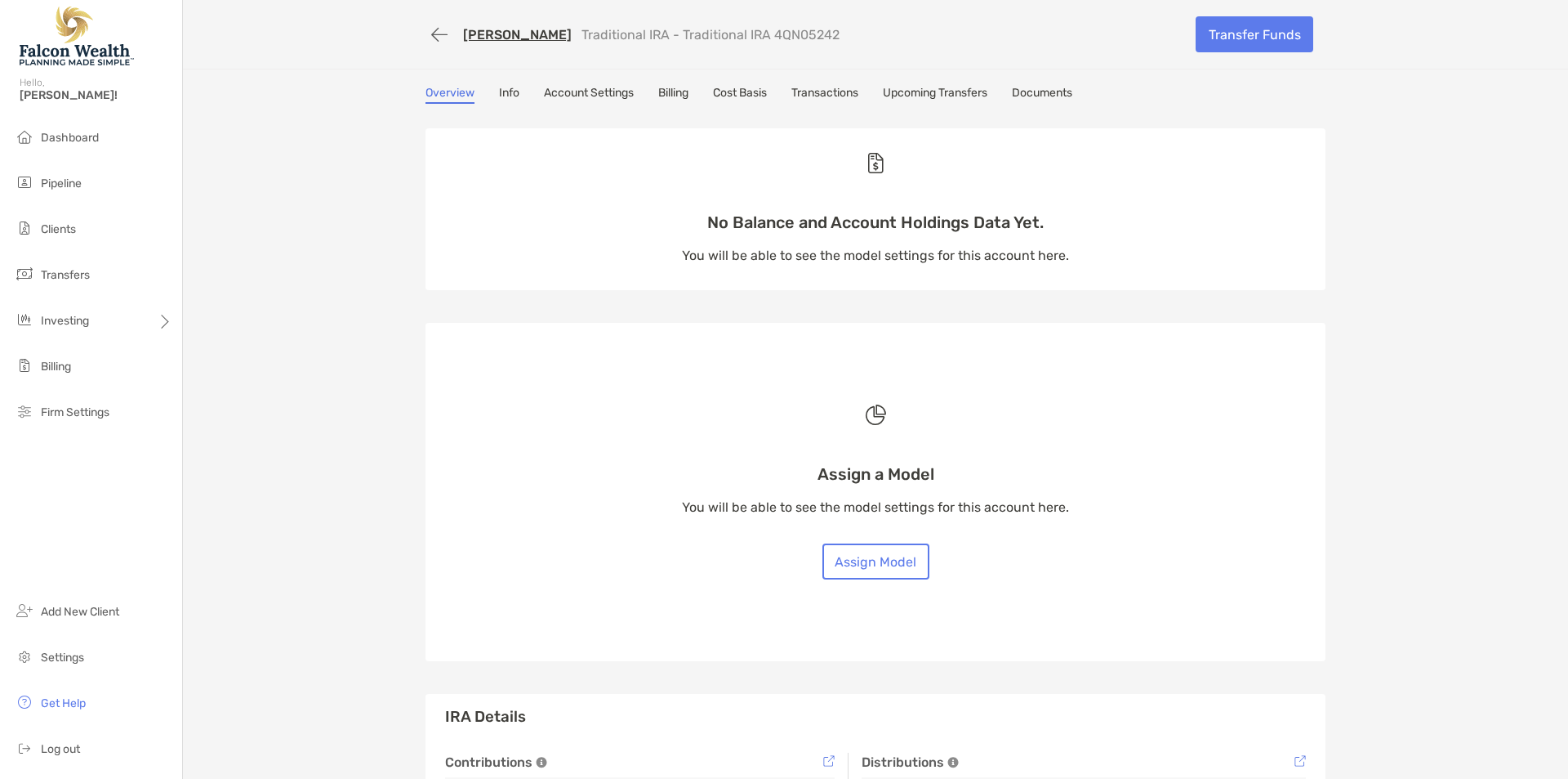
click at [499, 90] on link "Info" at bounding box center [509, 94] width 21 height 18
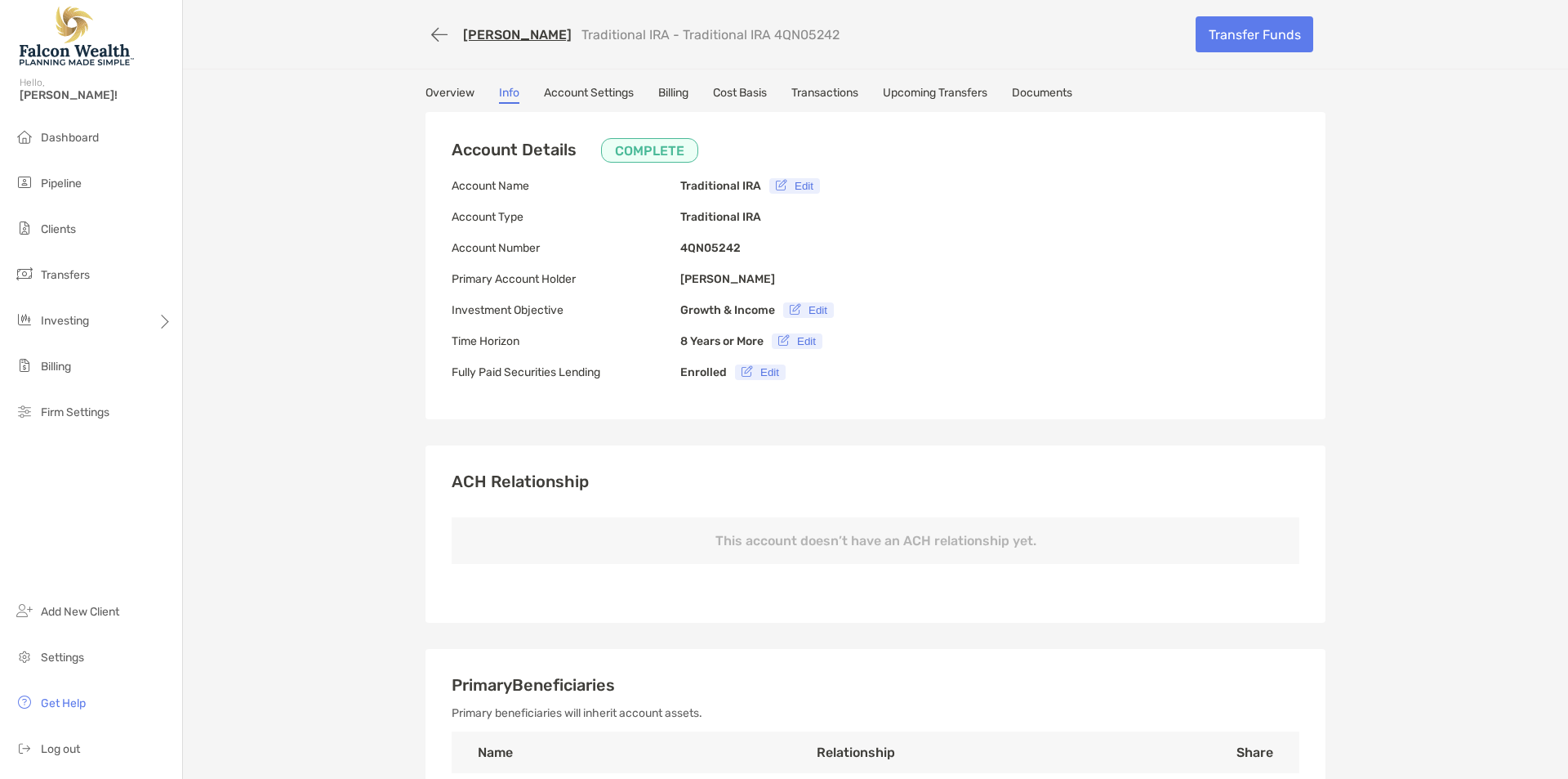
type input "**********"
click at [662, 88] on link "Billing" at bounding box center [673, 94] width 30 height 18
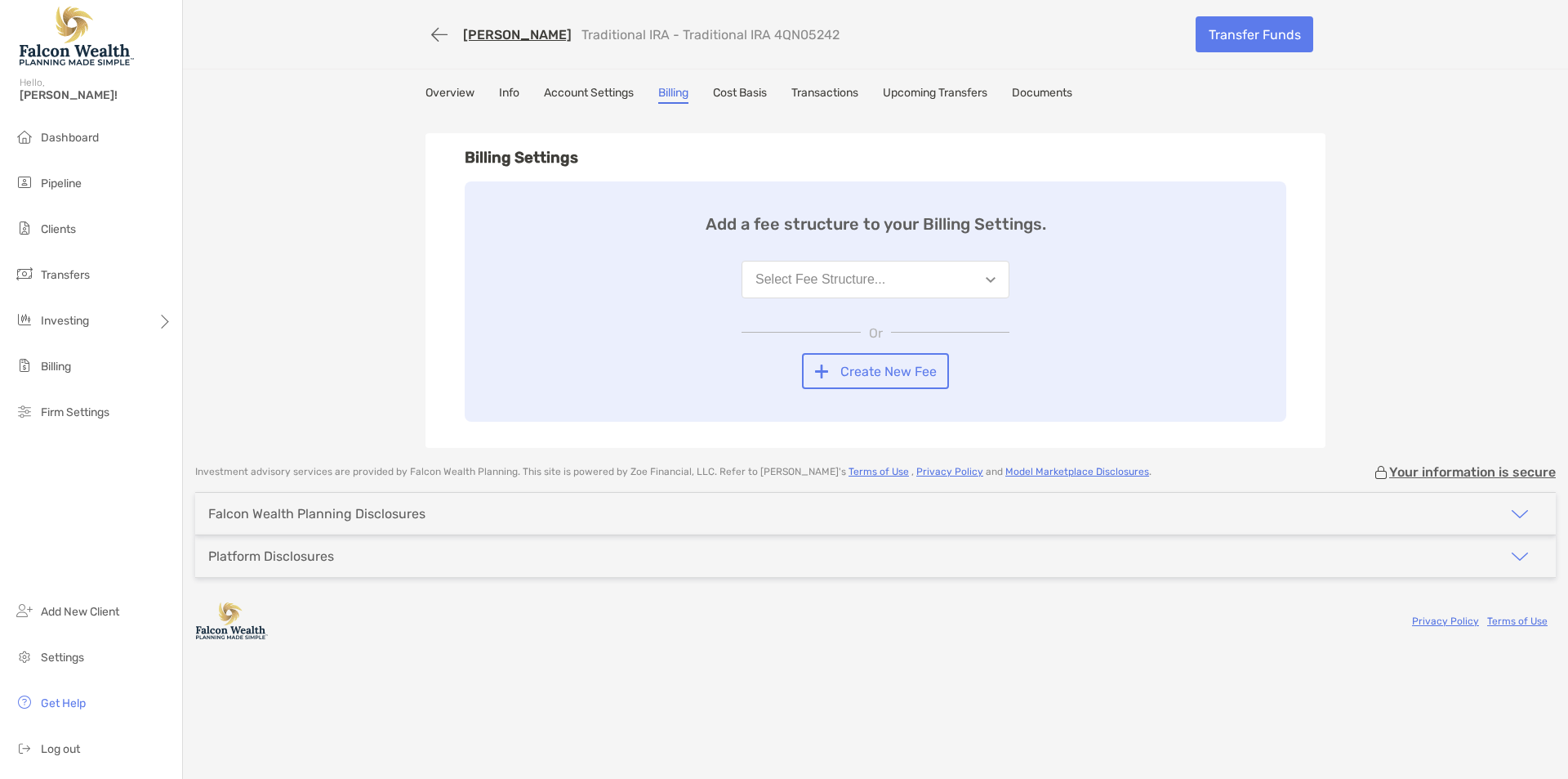
click at [421, 322] on div "Overview Info Account Settings Billing Cost Basis Transactions Upcoming Transfe…" at bounding box center [876, 266] width 932 height 362
click at [453, 33] on button "button" at bounding box center [439, 35] width 28 height 30
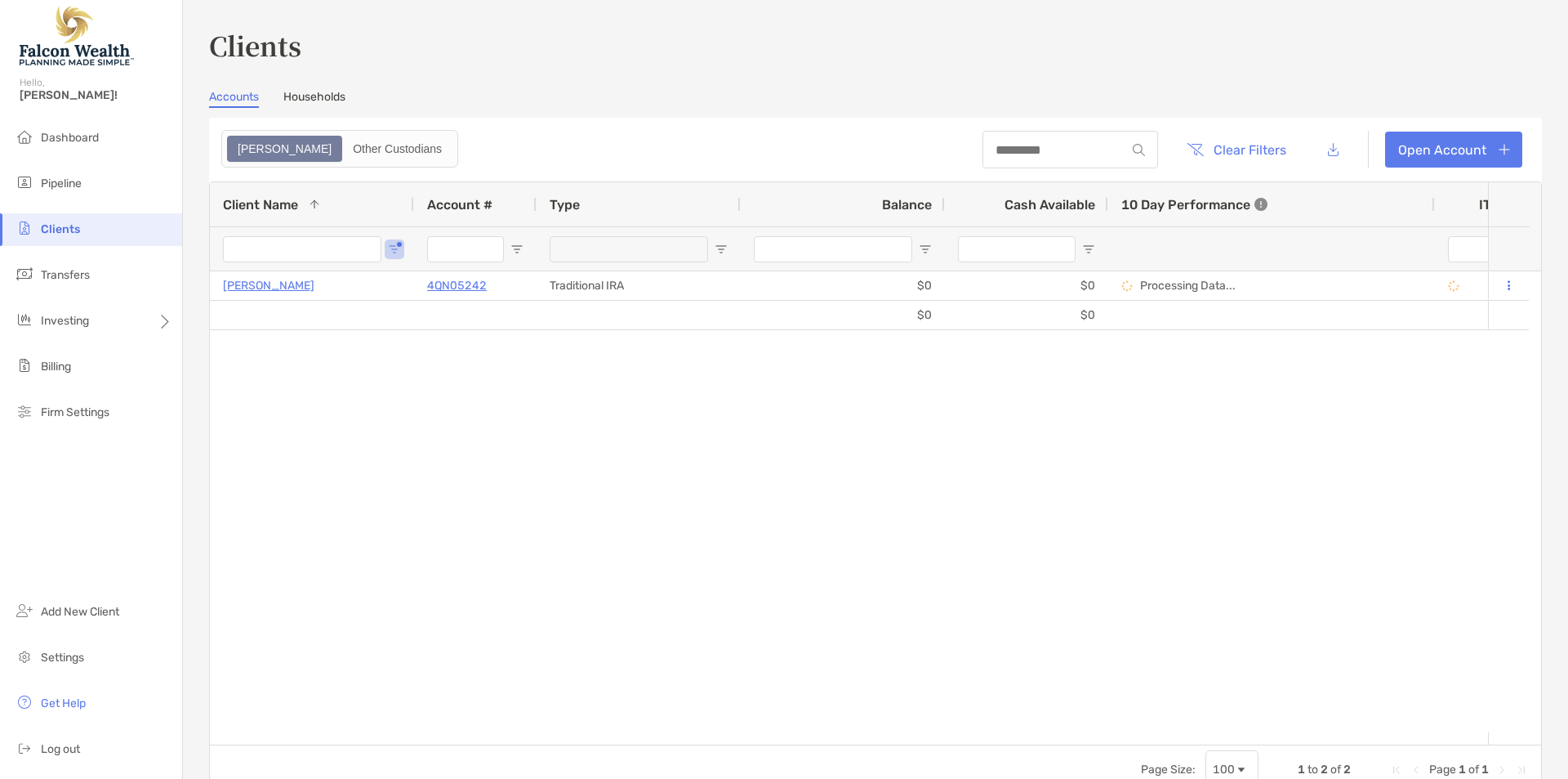
type input "****"
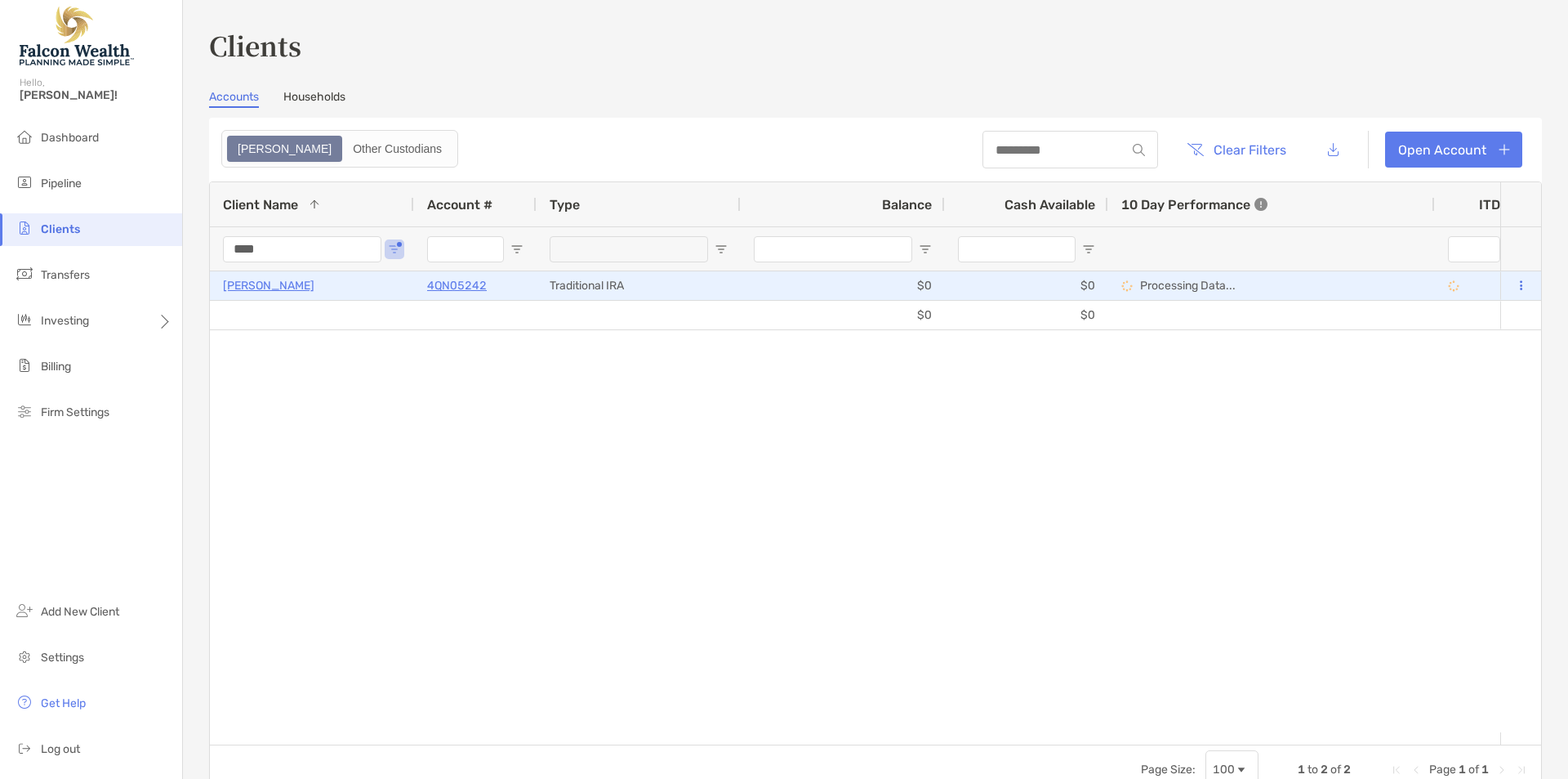
click at [269, 285] on p "[PERSON_NAME]" at bounding box center [269, 285] width 91 height 21
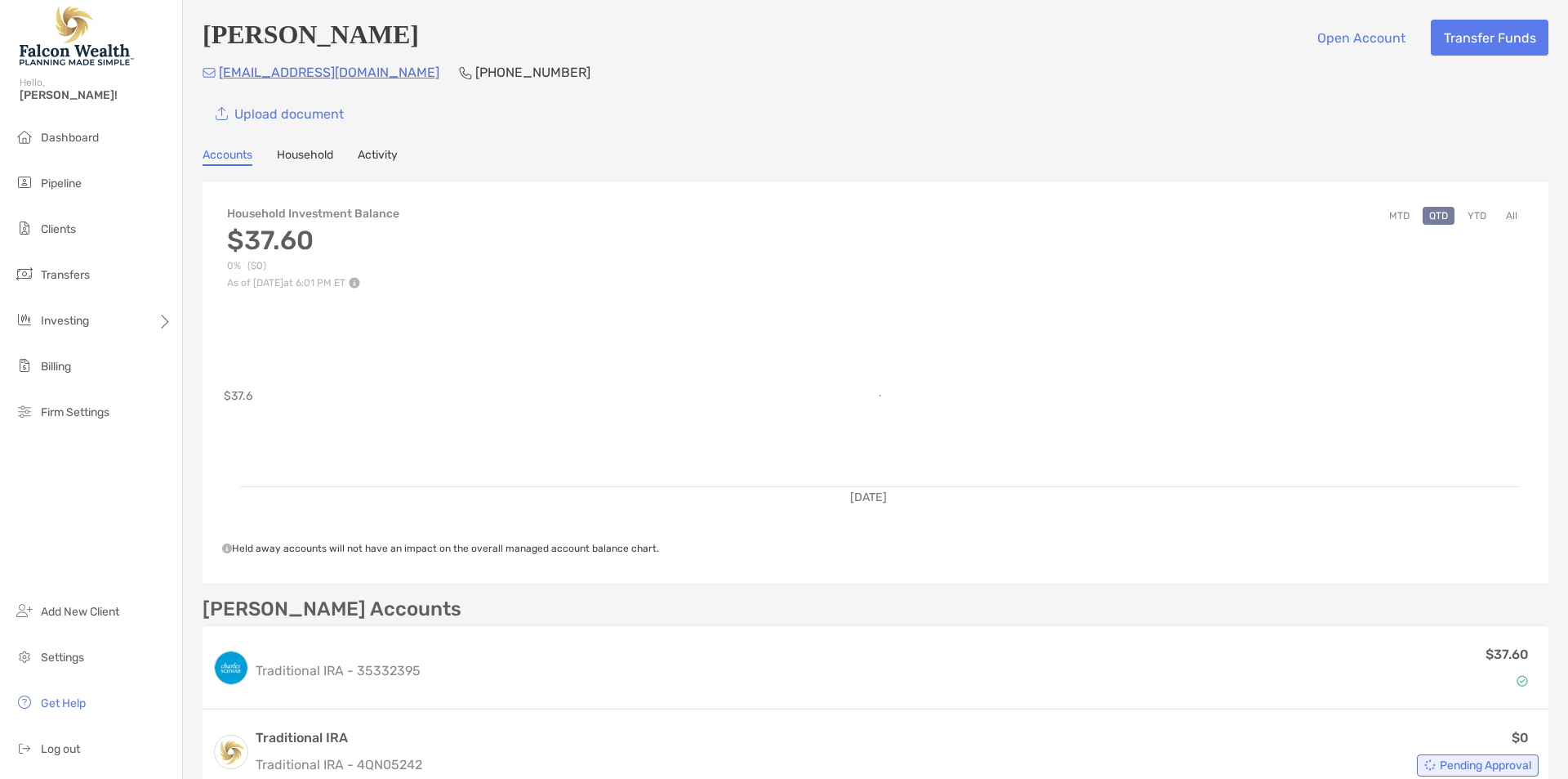
click at [642, 107] on div "Upload document" at bounding box center [875, 113] width 1346 height 36
click at [657, 134] on div "Todd Banks Open Account Transfer Funds tddbnks433@yahoo.com (773) 310-2247 Uplo…" at bounding box center [875, 410] width 1386 height 821
drag, startPoint x: 189, startPoint y: 380, endPoint x: 193, endPoint y: 432, distance: 52.2
click at [189, 380] on div "Todd Banks Open Account Transfer Funds tddbnks433@yahoo.com (773) 310-2247 Uplo…" at bounding box center [875, 410] width 1386 height 821
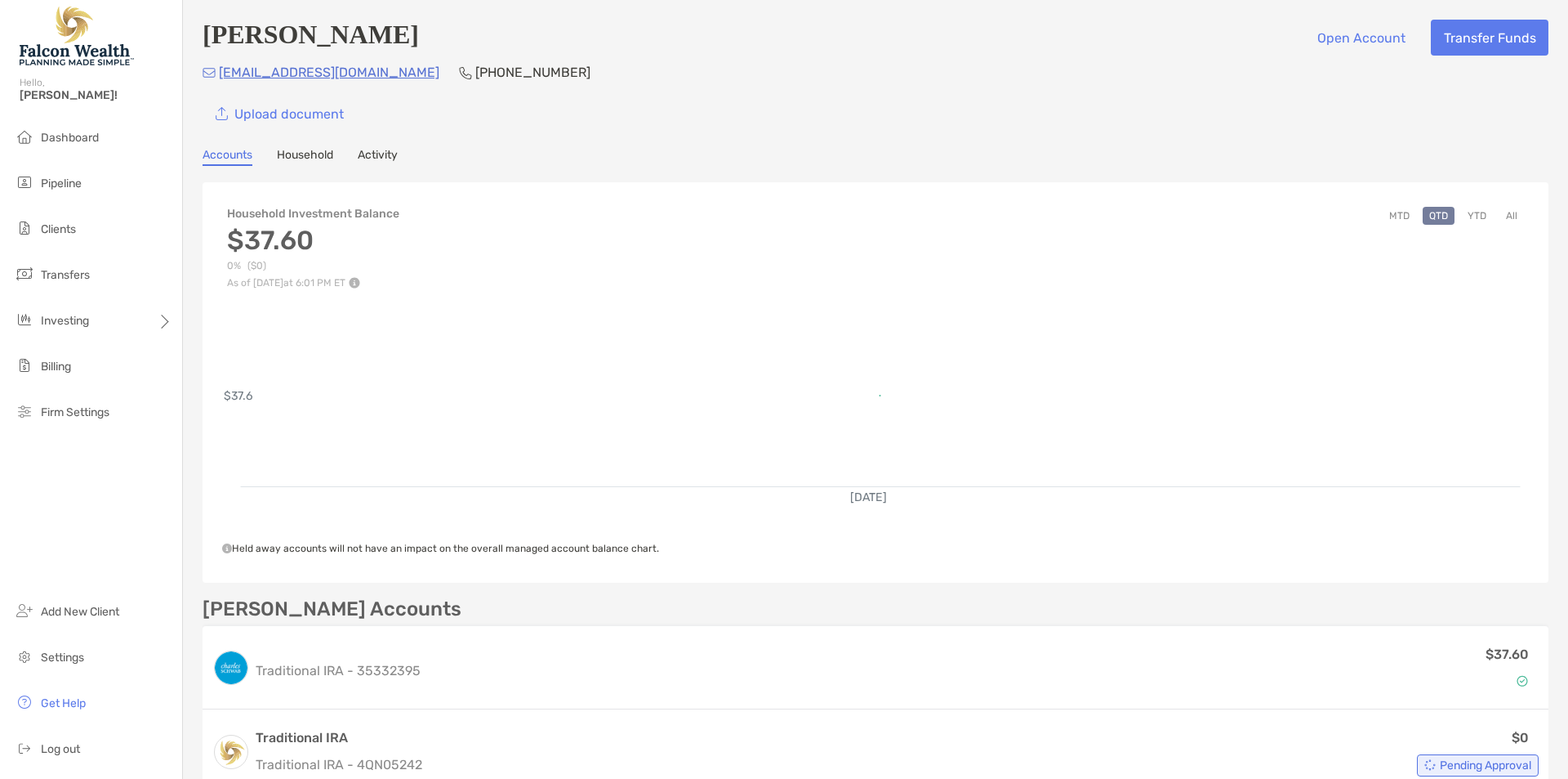
click at [872, 29] on div "Todd Banks Open Account Transfer Funds" at bounding box center [875, 38] width 1346 height 36
click at [58, 243] on li "Clients" at bounding box center [91, 229] width 182 height 33
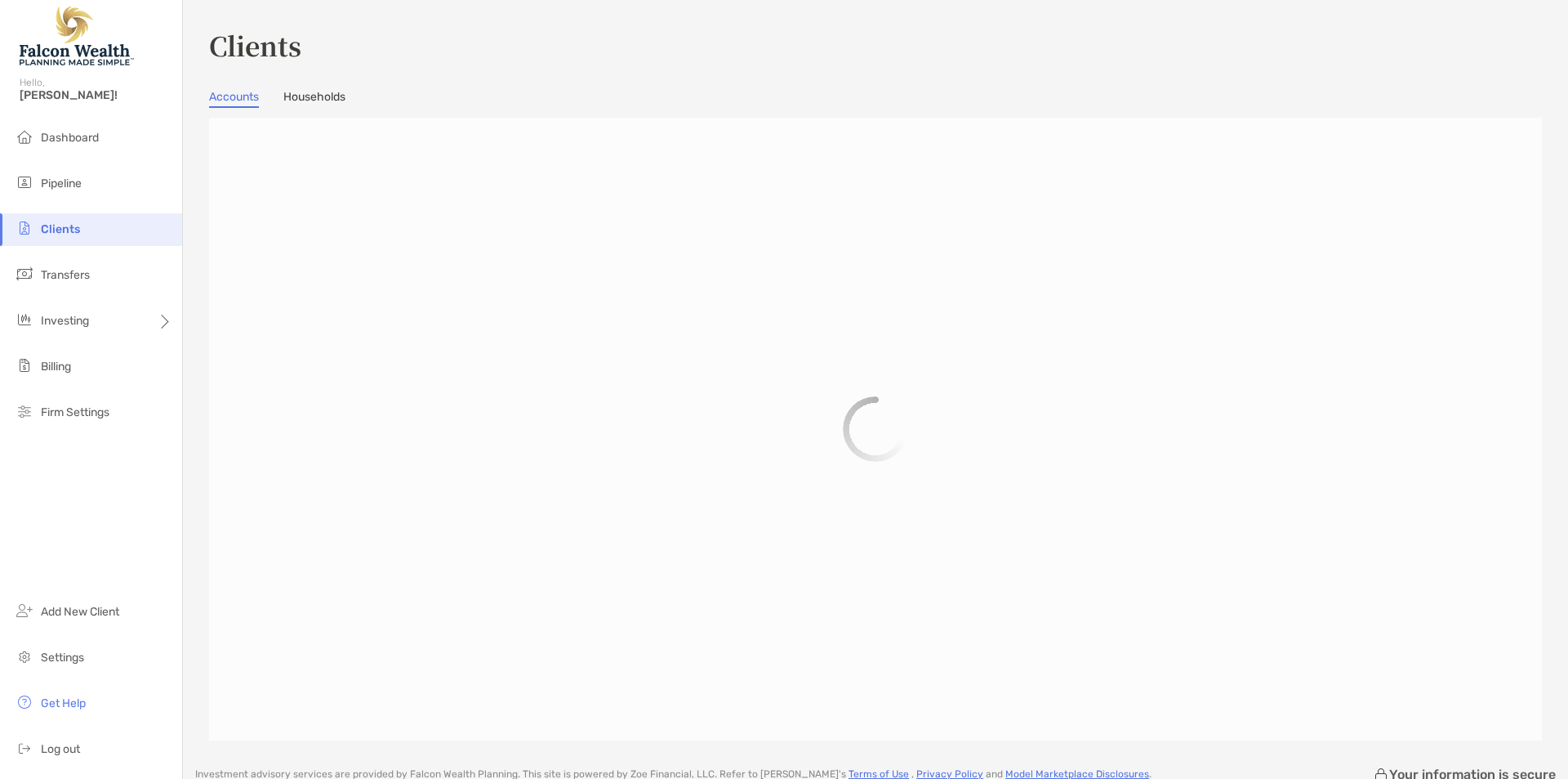
click at [328, 40] on h3 "Clients" at bounding box center [876, 45] width 1333 height 38
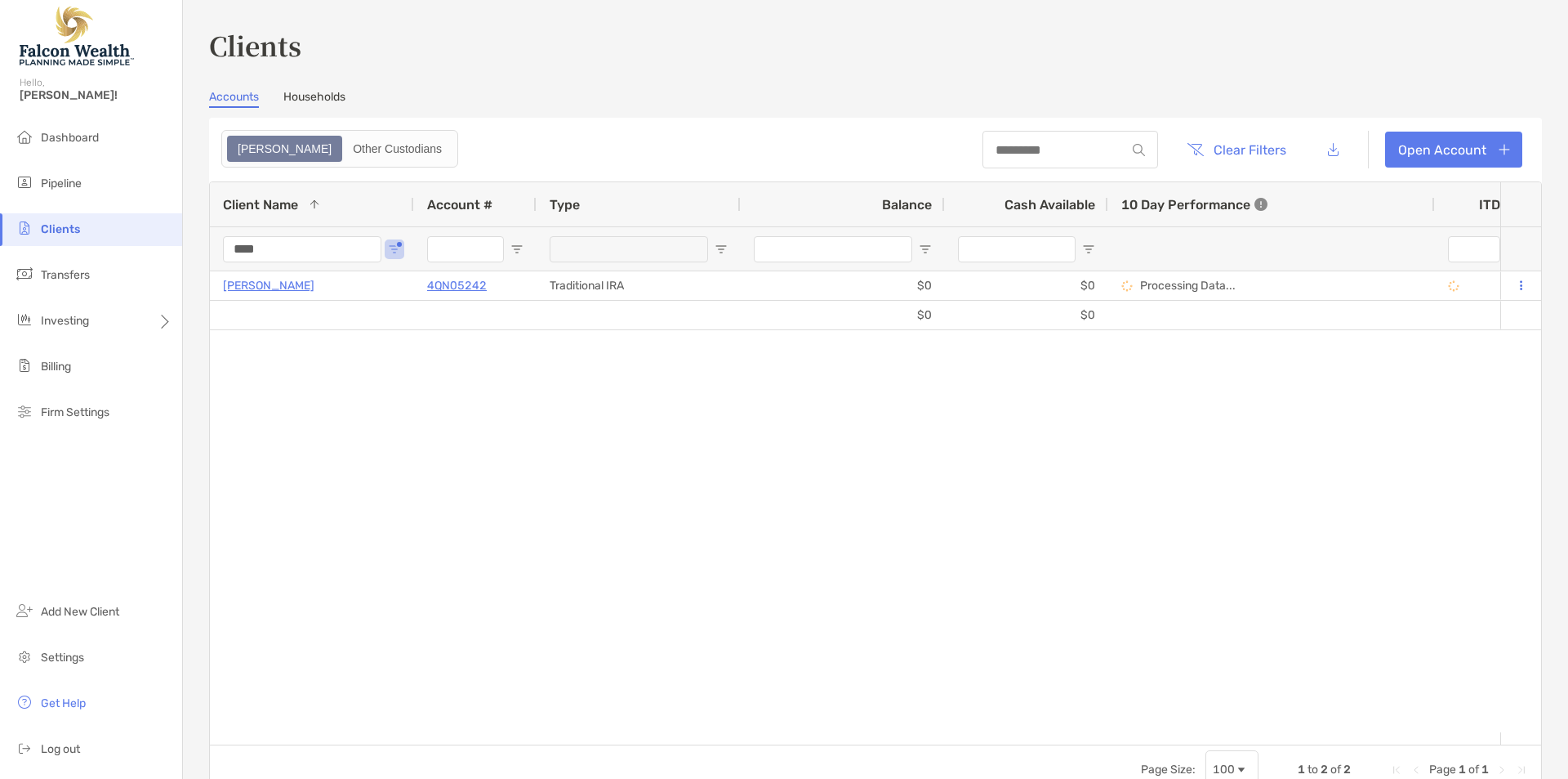
click at [285, 244] on input "****" at bounding box center [302, 249] width 159 height 26
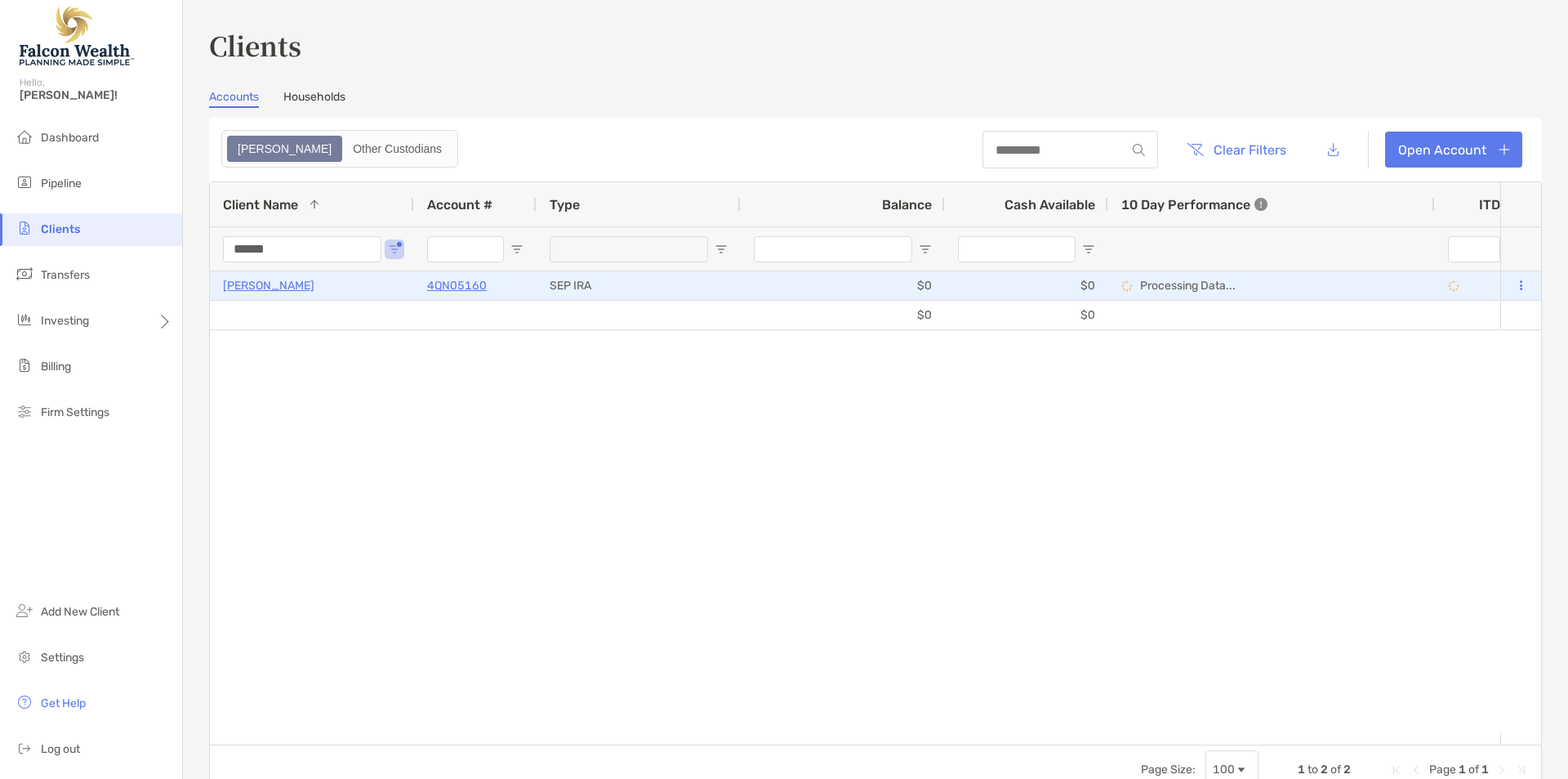
type input "******"
click at [275, 285] on p "[PERSON_NAME]" at bounding box center [269, 285] width 91 height 21
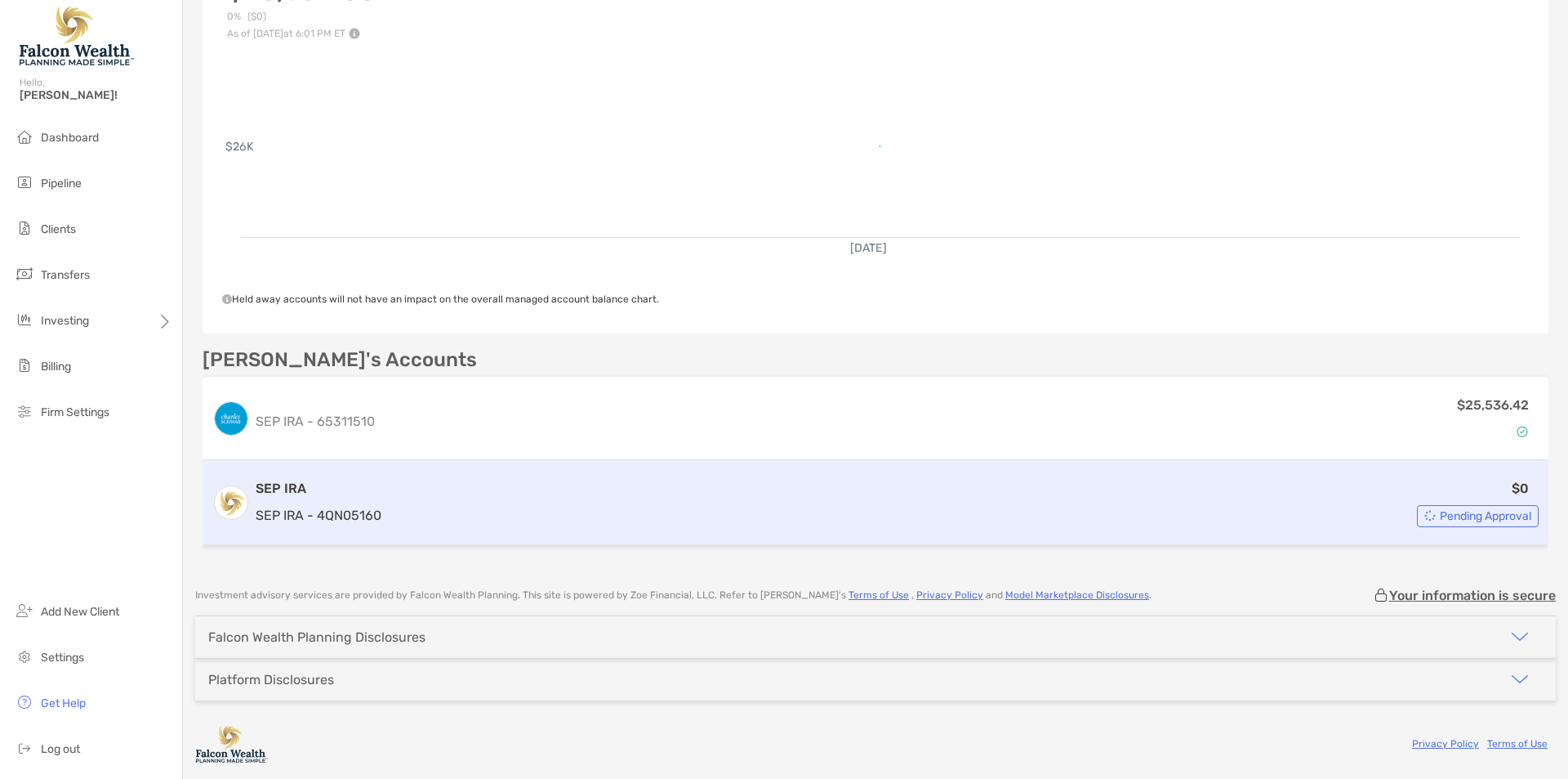
scroll to position [250, 0]
click at [292, 488] on h3 "SEP IRA" at bounding box center [318, 489] width 126 height 20
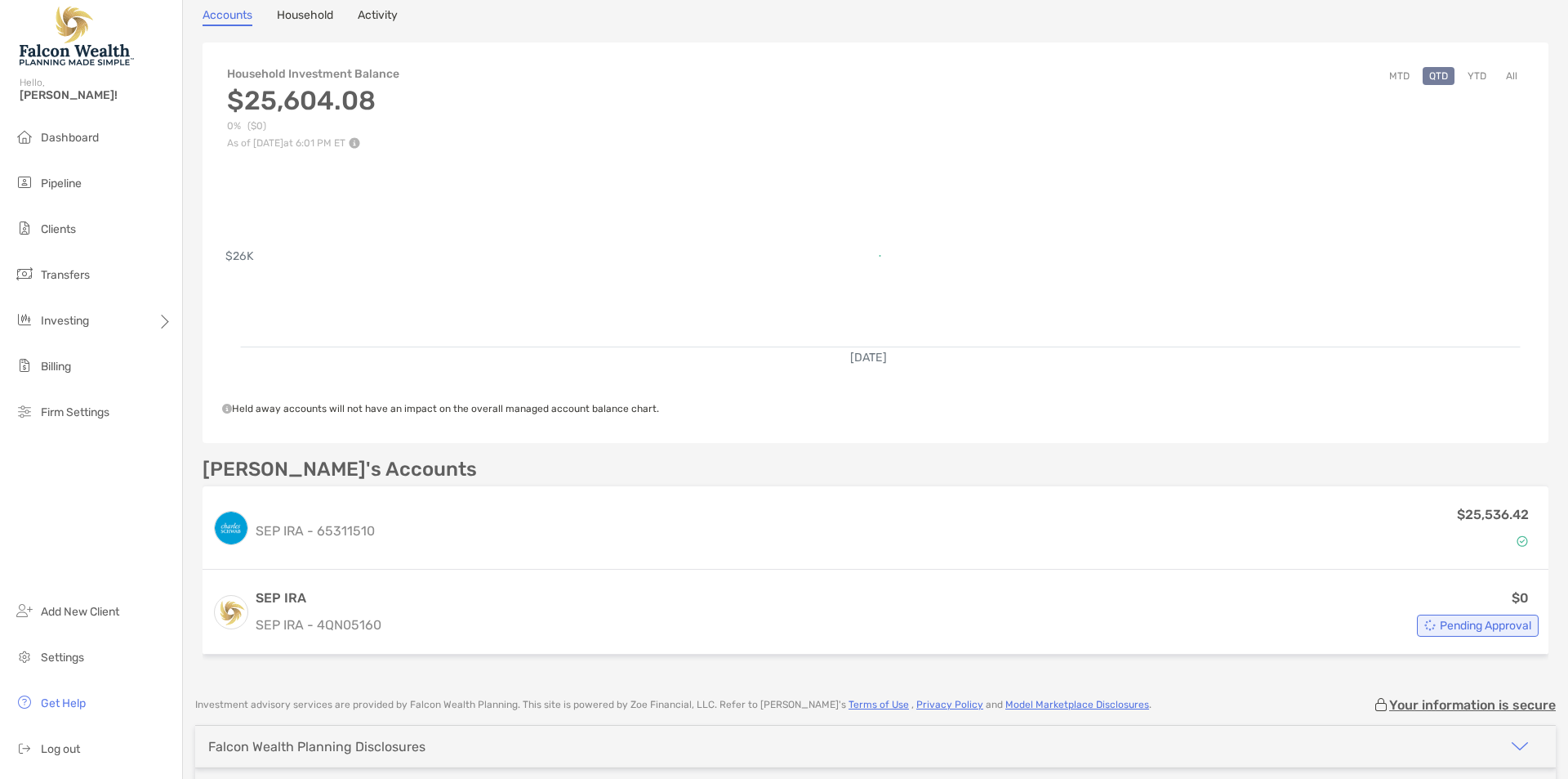
scroll to position [218, 0]
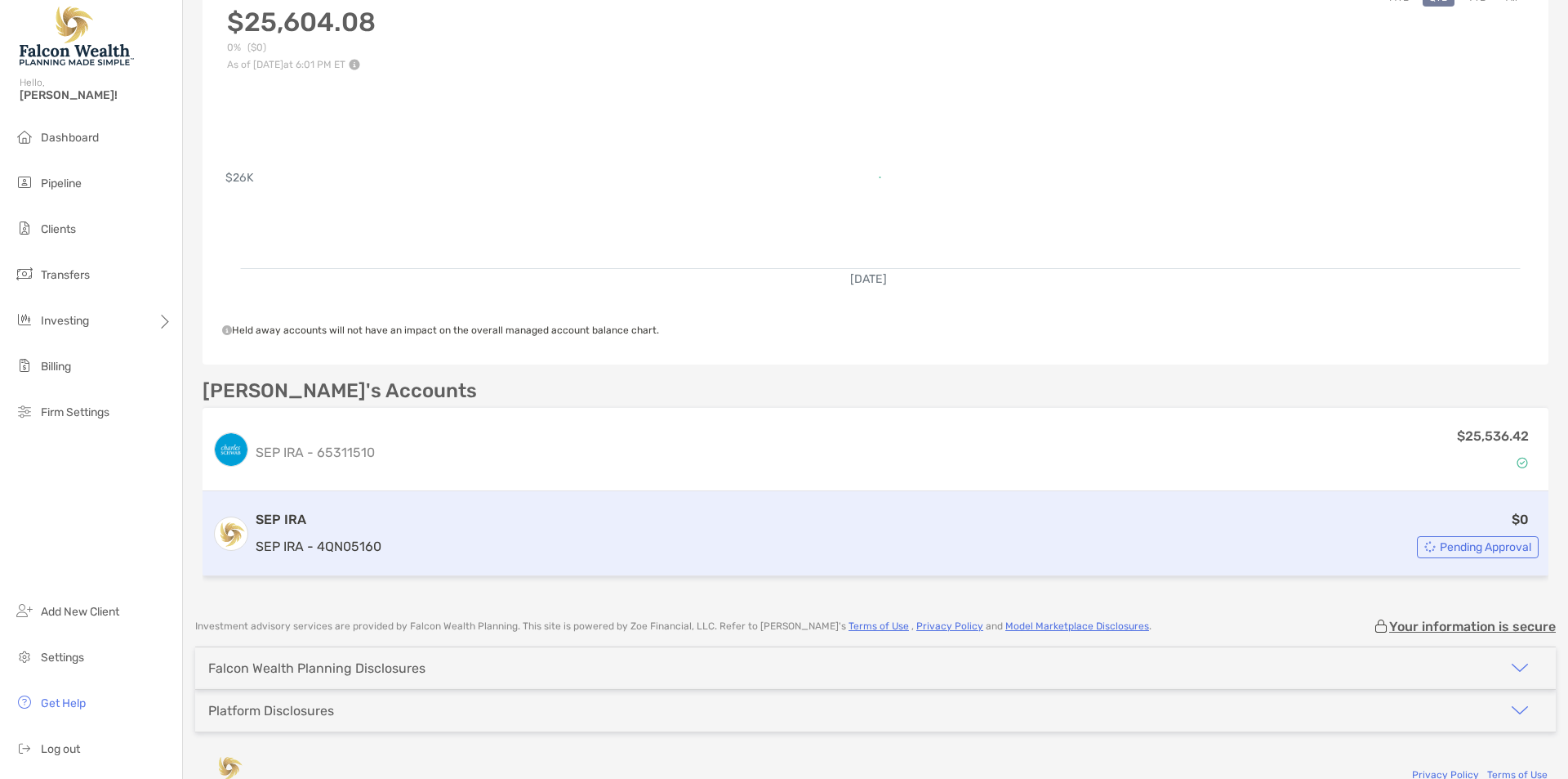
click at [315, 517] on h3 "SEP IRA" at bounding box center [318, 520] width 126 height 20
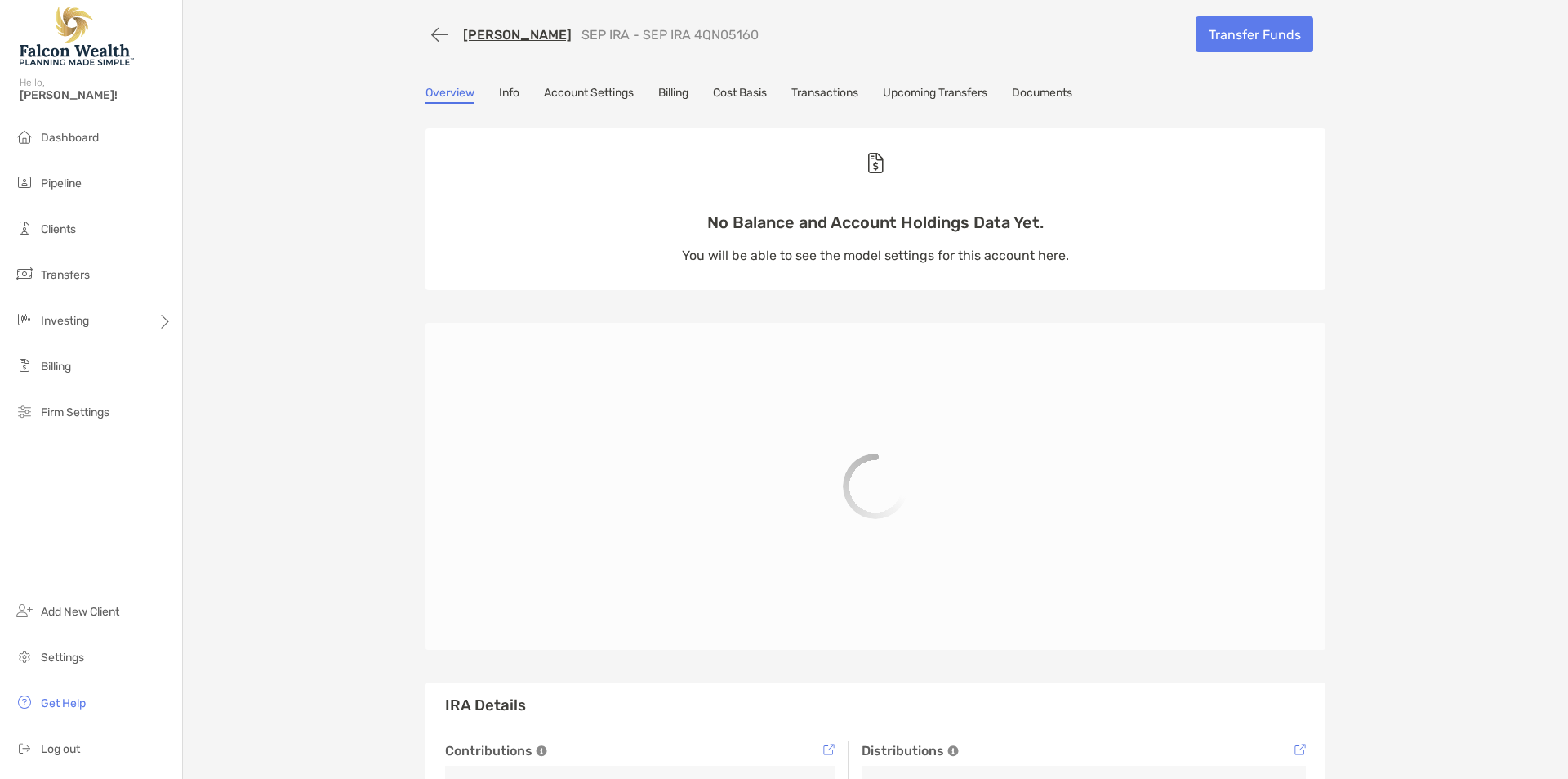
click at [494, 44] on div "FREDDY ALFARO SEP IRA - SEP IRA 4QN05160" at bounding box center [804, 35] width 758 height 30
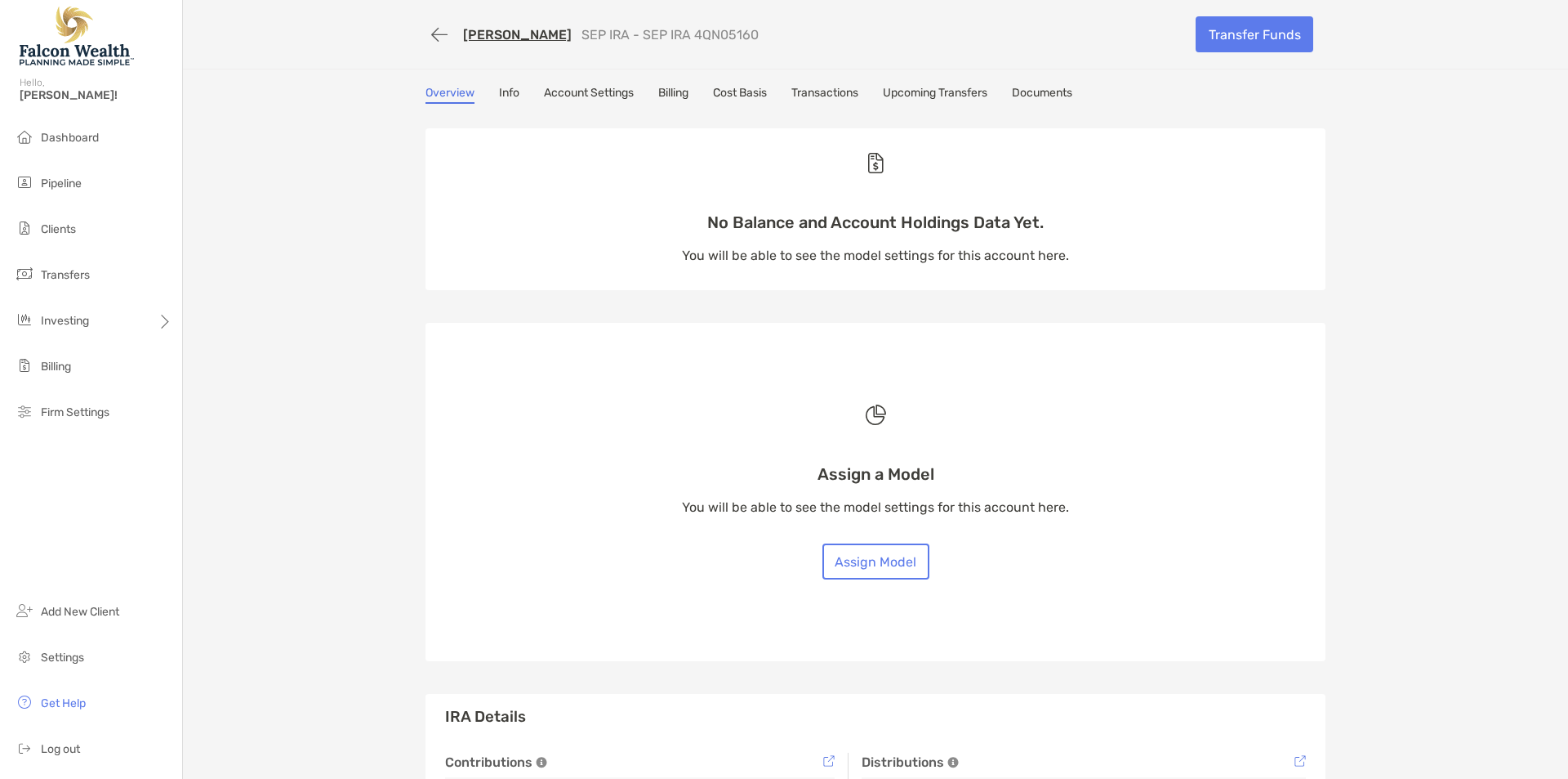
click at [500, 30] on link "[PERSON_NAME]" at bounding box center [518, 35] width 109 height 16
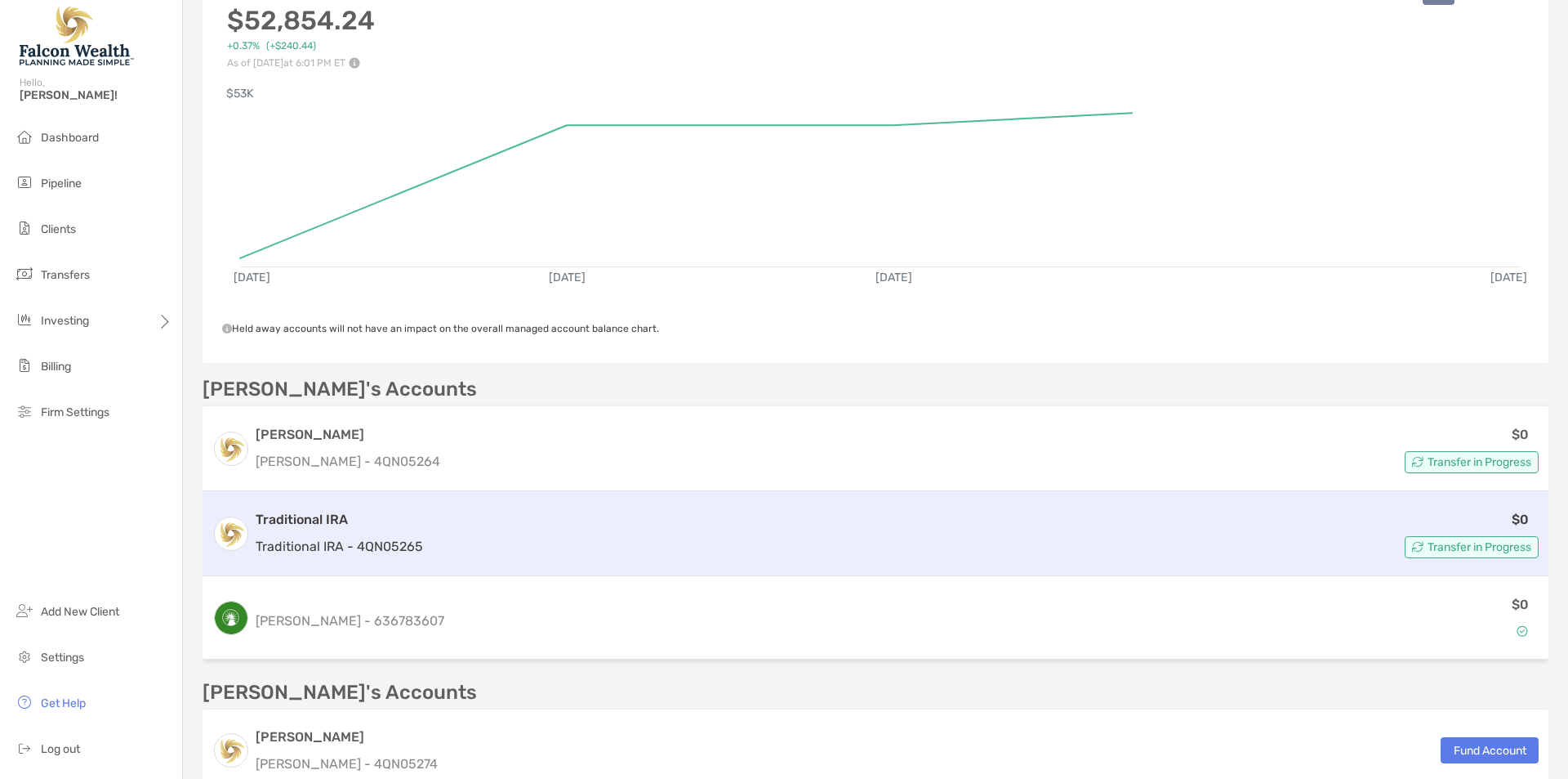
scroll to position [326, 0]
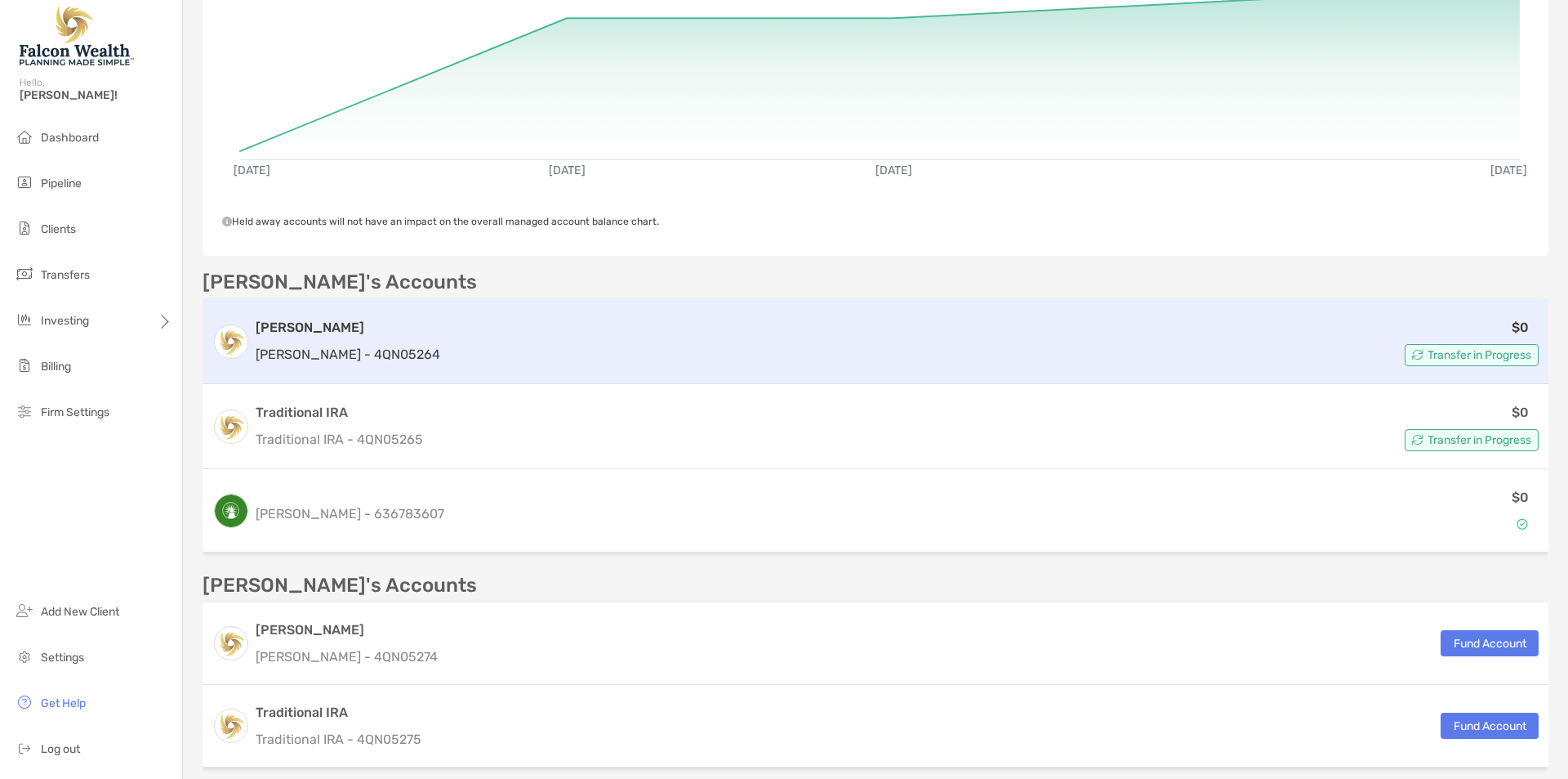
click at [446, 347] on div "$0 Transfer in Progress" at bounding box center [992, 340] width 1092 height 49
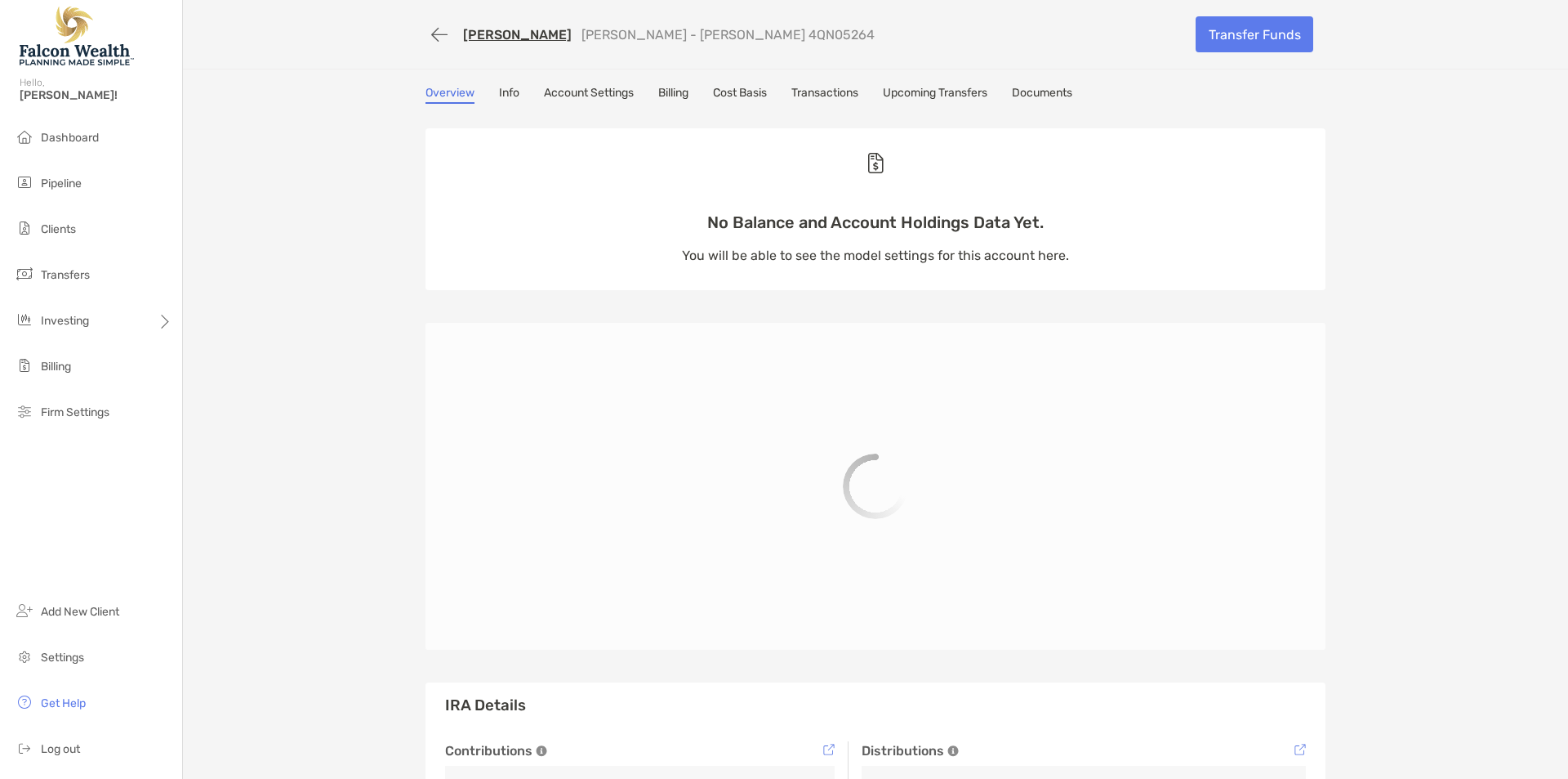
click at [678, 81] on div "Cherylin Lew Roth IRA - Roth IRA 4QN05264 Transfer Funds Overview Info Account …" at bounding box center [875, 545] width 1386 height 1091
click at [672, 90] on link "Billing" at bounding box center [673, 94] width 30 height 18
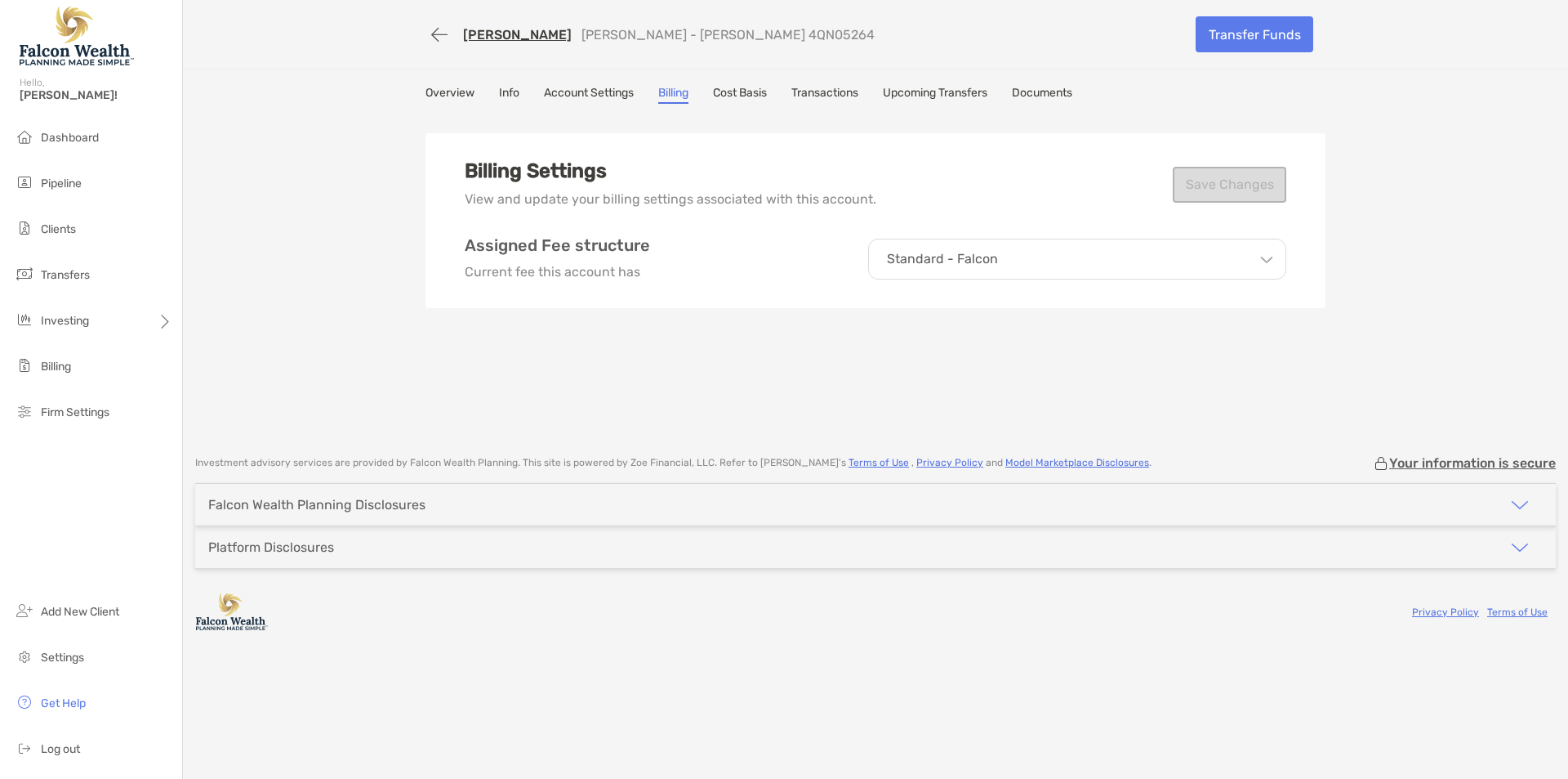
click at [516, 38] on link "[PERSON_NAME]" at bounding box center [518, 35] width 109 height 16
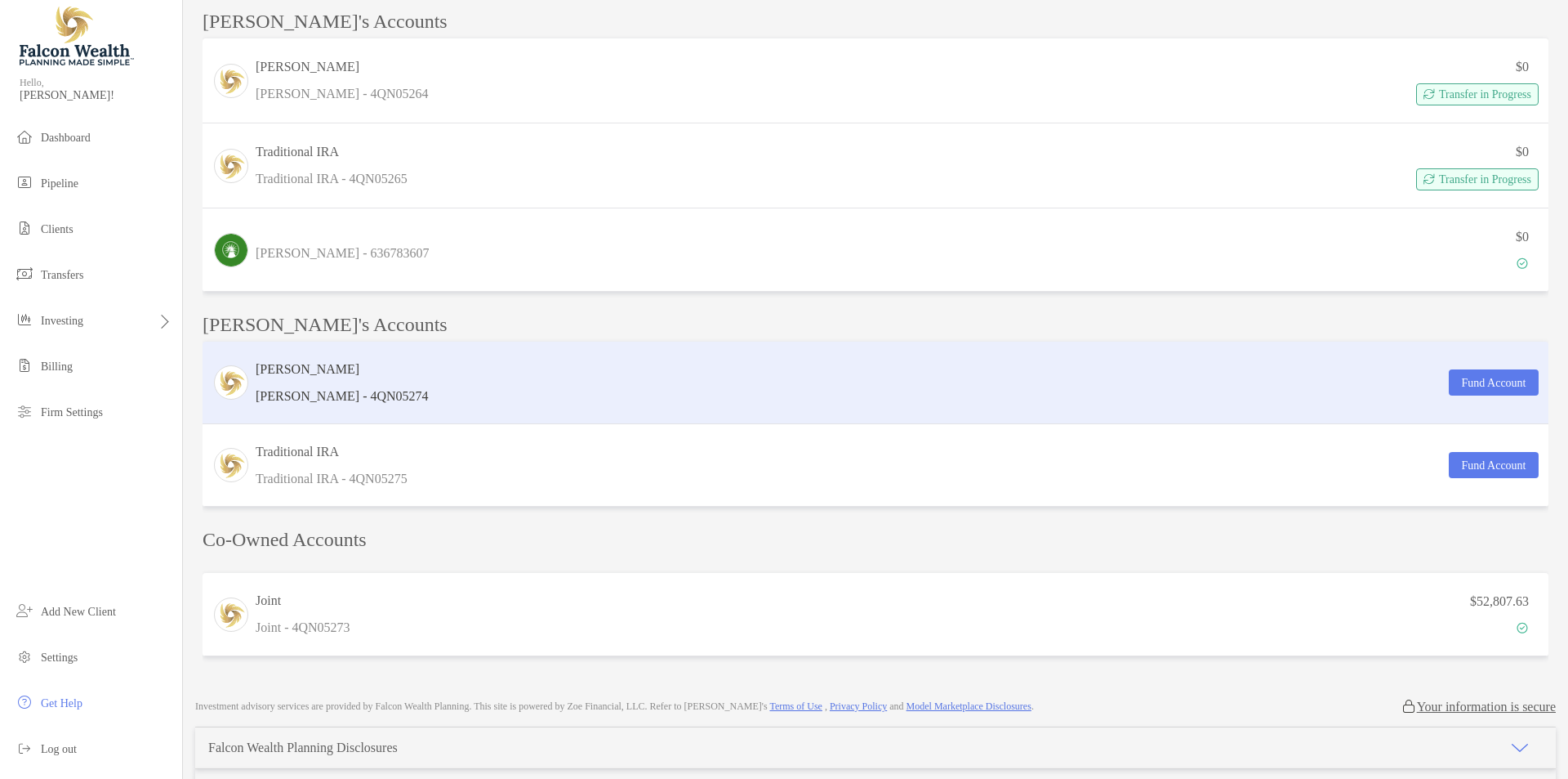
scroll to position [654, 0]
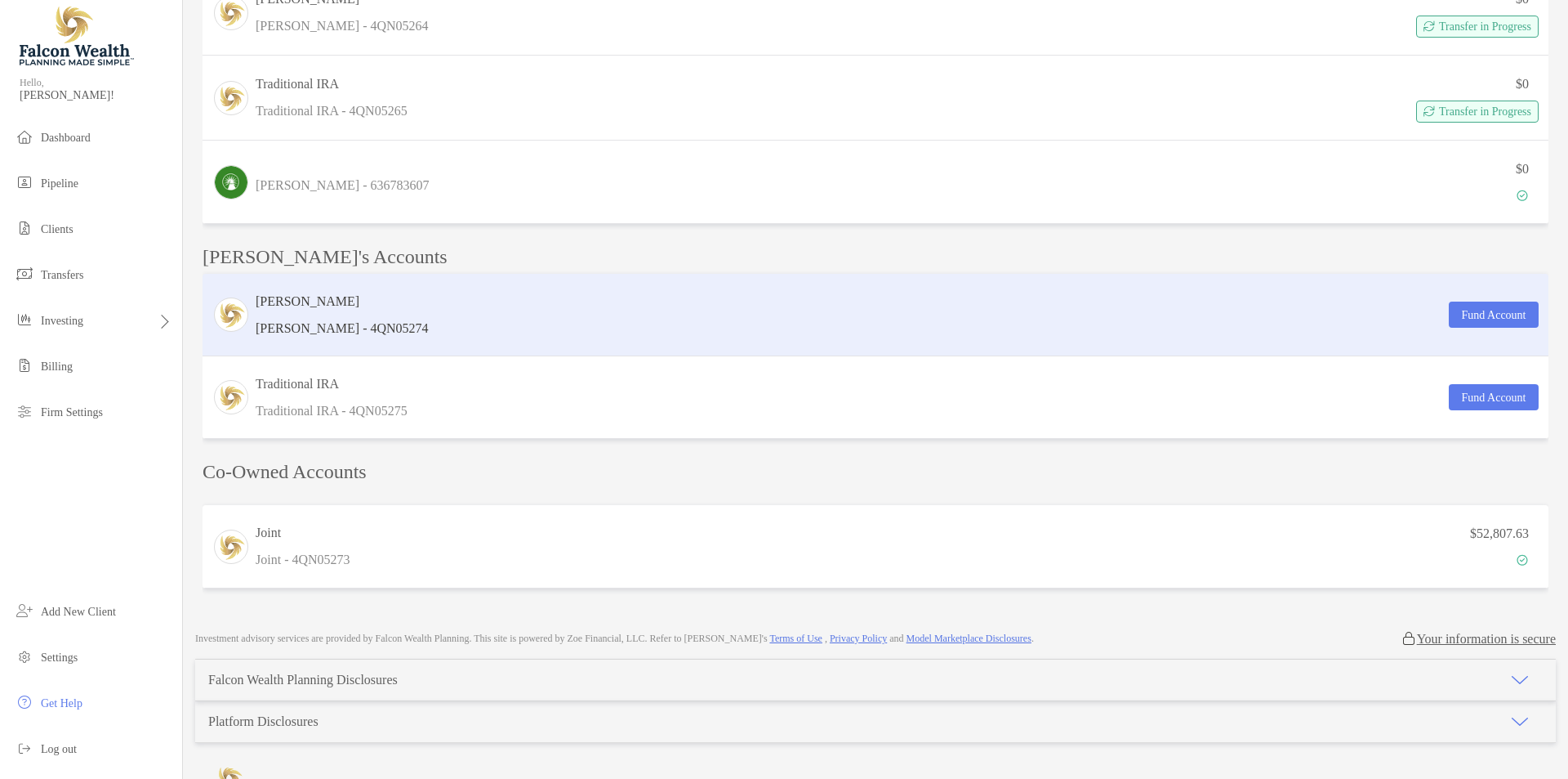
click at [581, 299] on div "[PERSON_NAME] [PERSON_NAME] - 4QN05274 Fund Account" at bounding box center [875, 315] width 1346 height 82
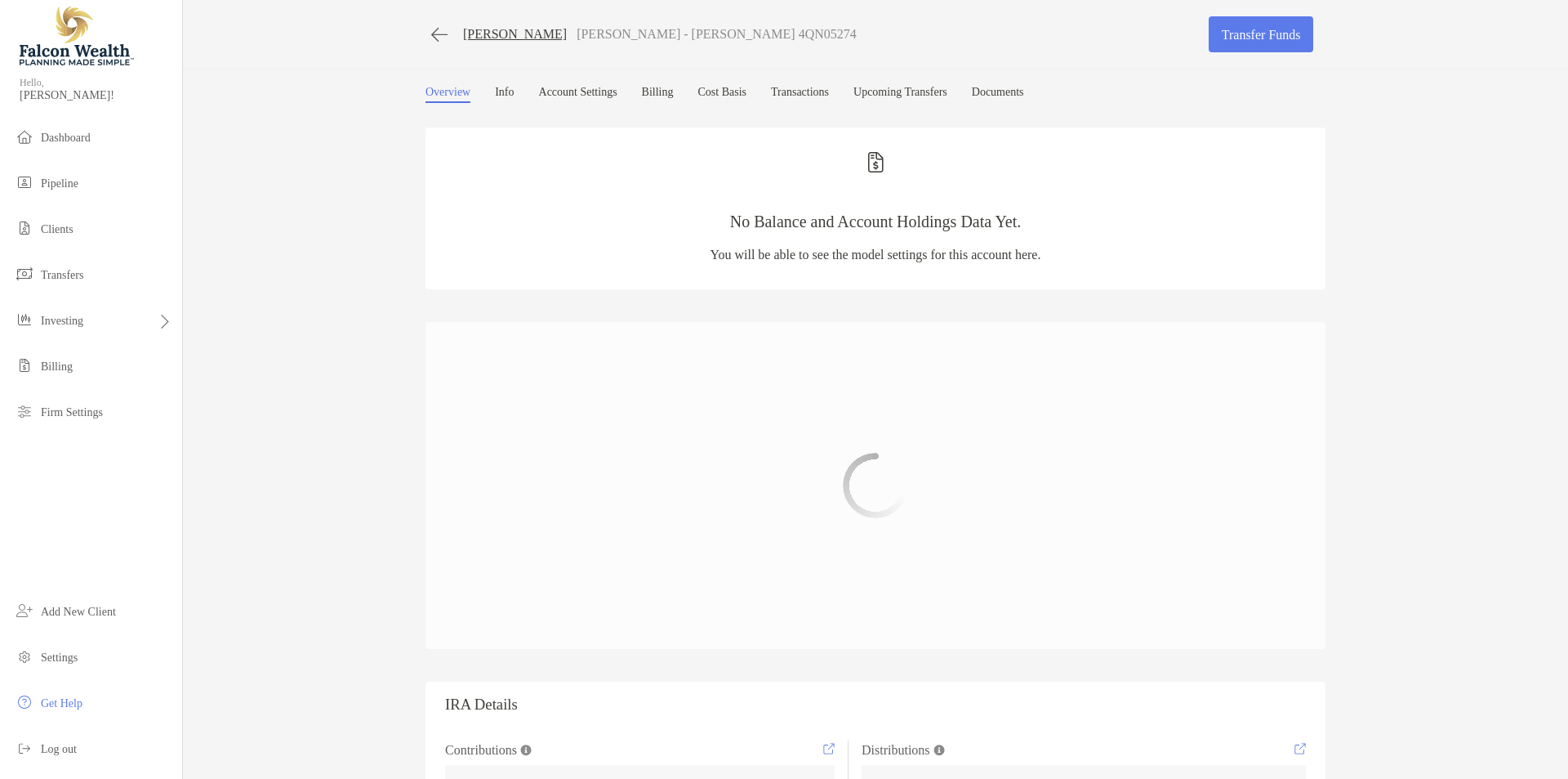
click at [673, 92] on link "Billing" at bounding box center [658, 93] width 32 height 17
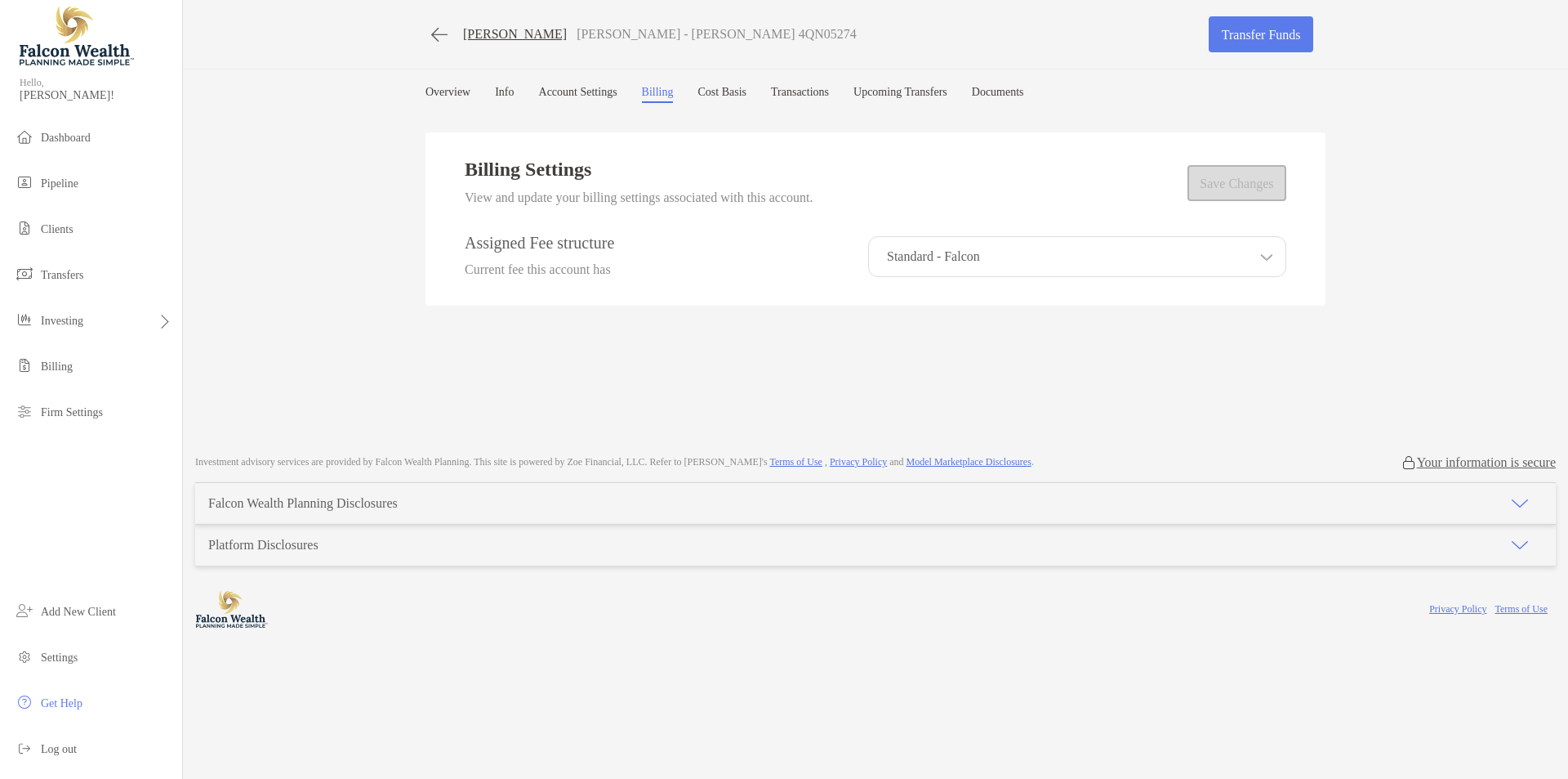
click at [543, 41] on link "Napoleon Sadsad" at bounding box center [515, 34] width 104 height 15
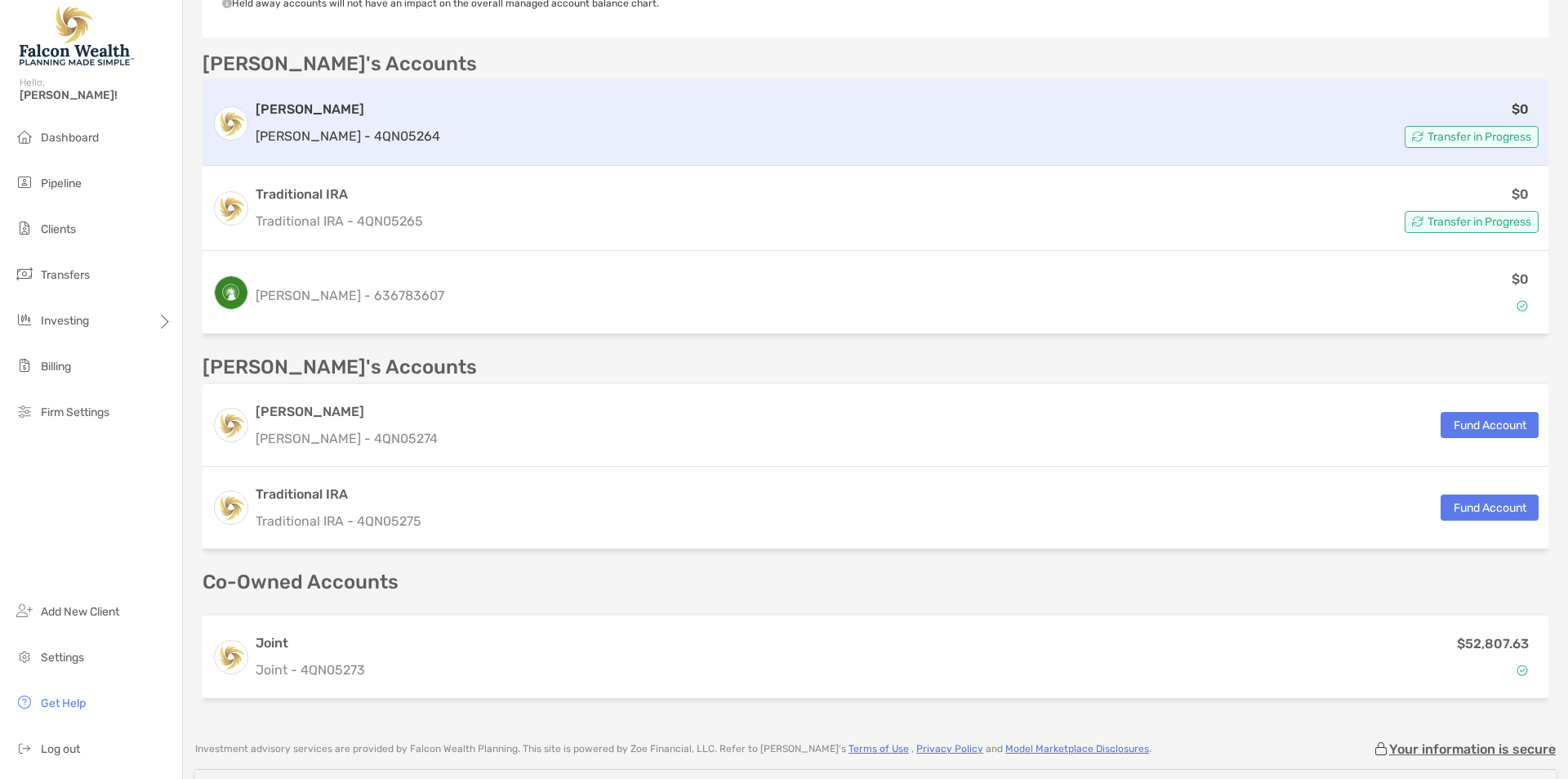
scroll to position [700, 0]
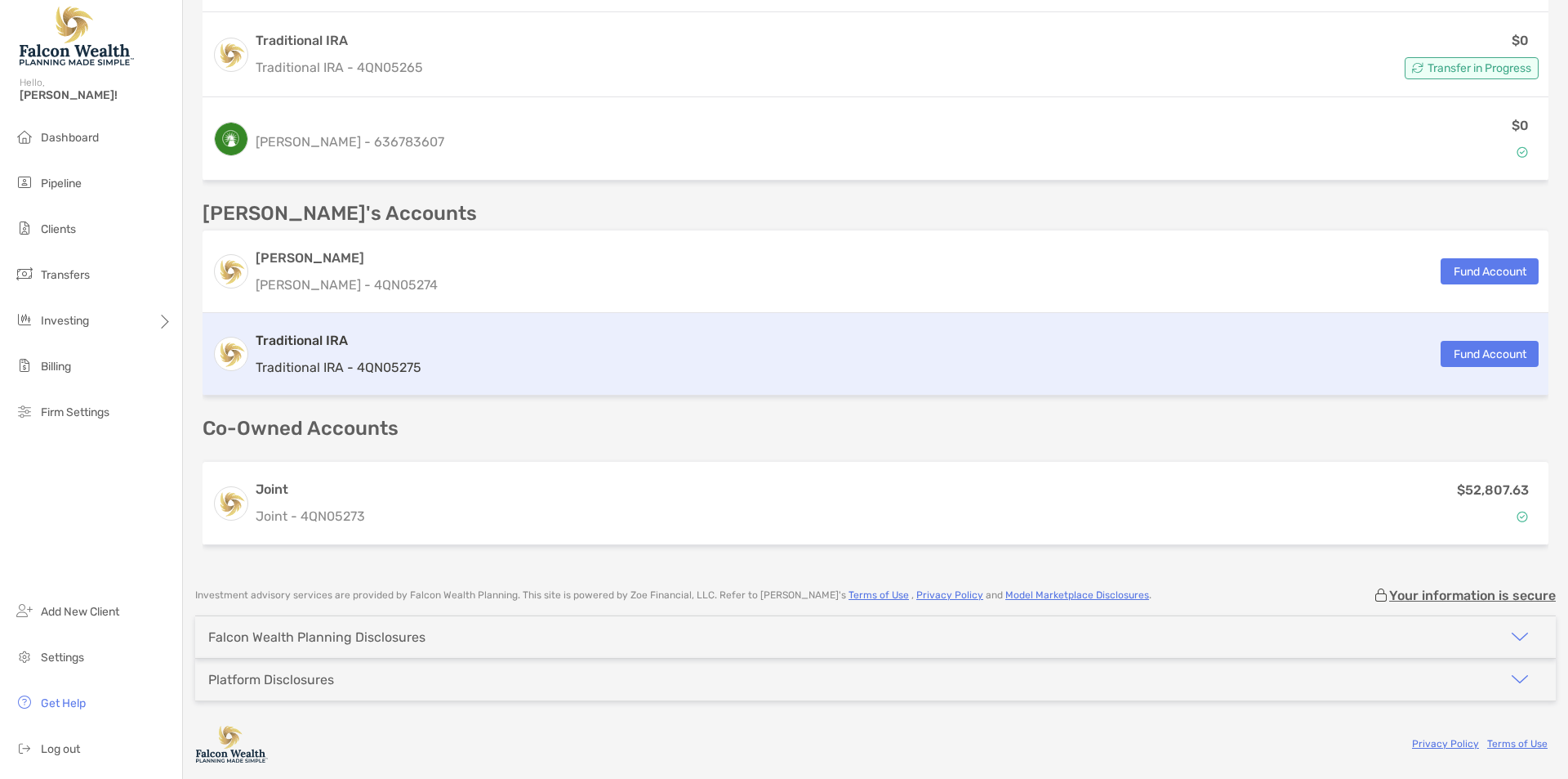
click at [606, 352] on div "Traditional IRA Traditional IRA - 4QN05275 Fund Account" at bounding box center [875, 353] width 1346 height 82
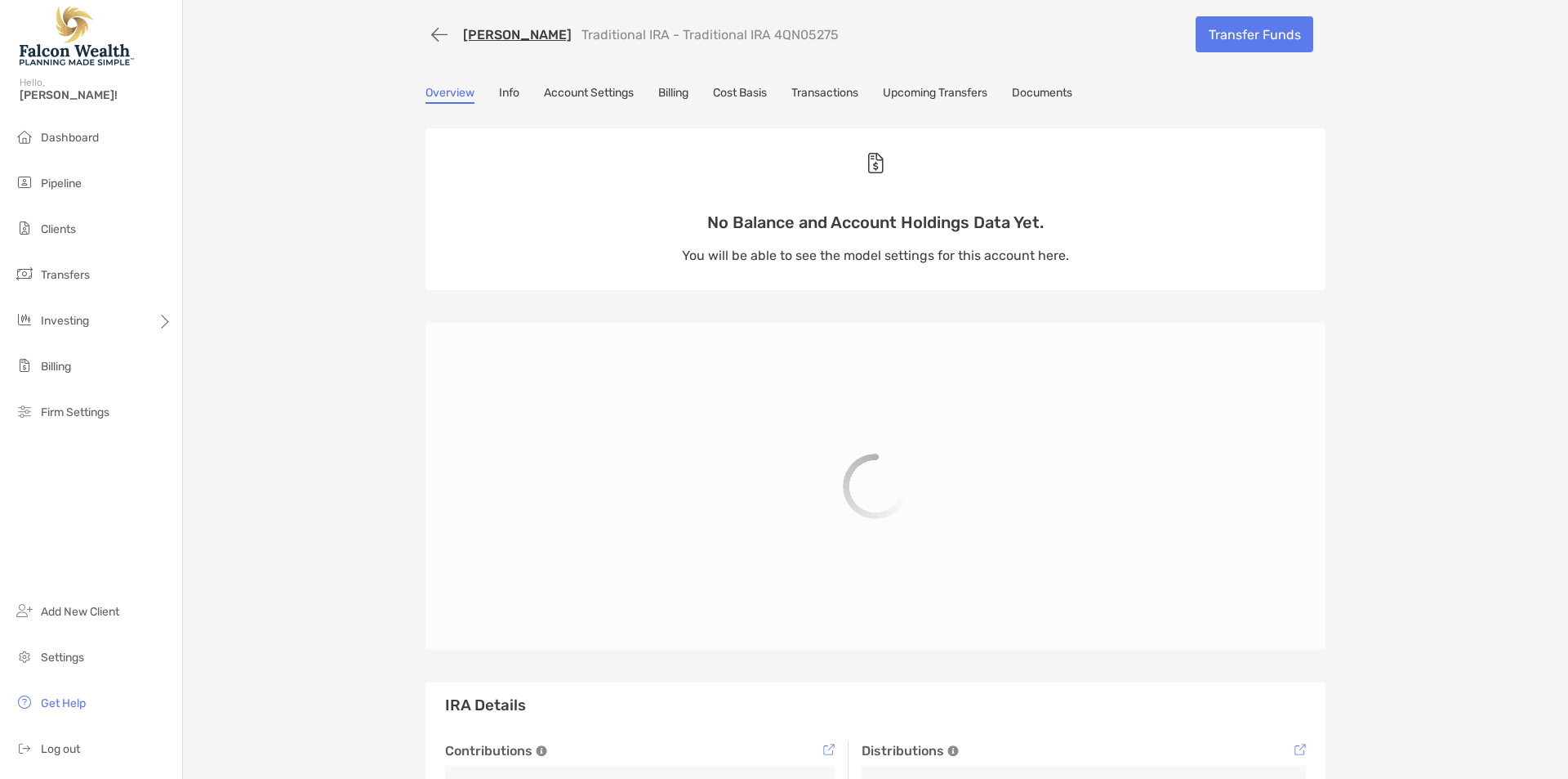
click at [673, 90] on link "Billing" at bounding box center [673, 94] width 30 height 18
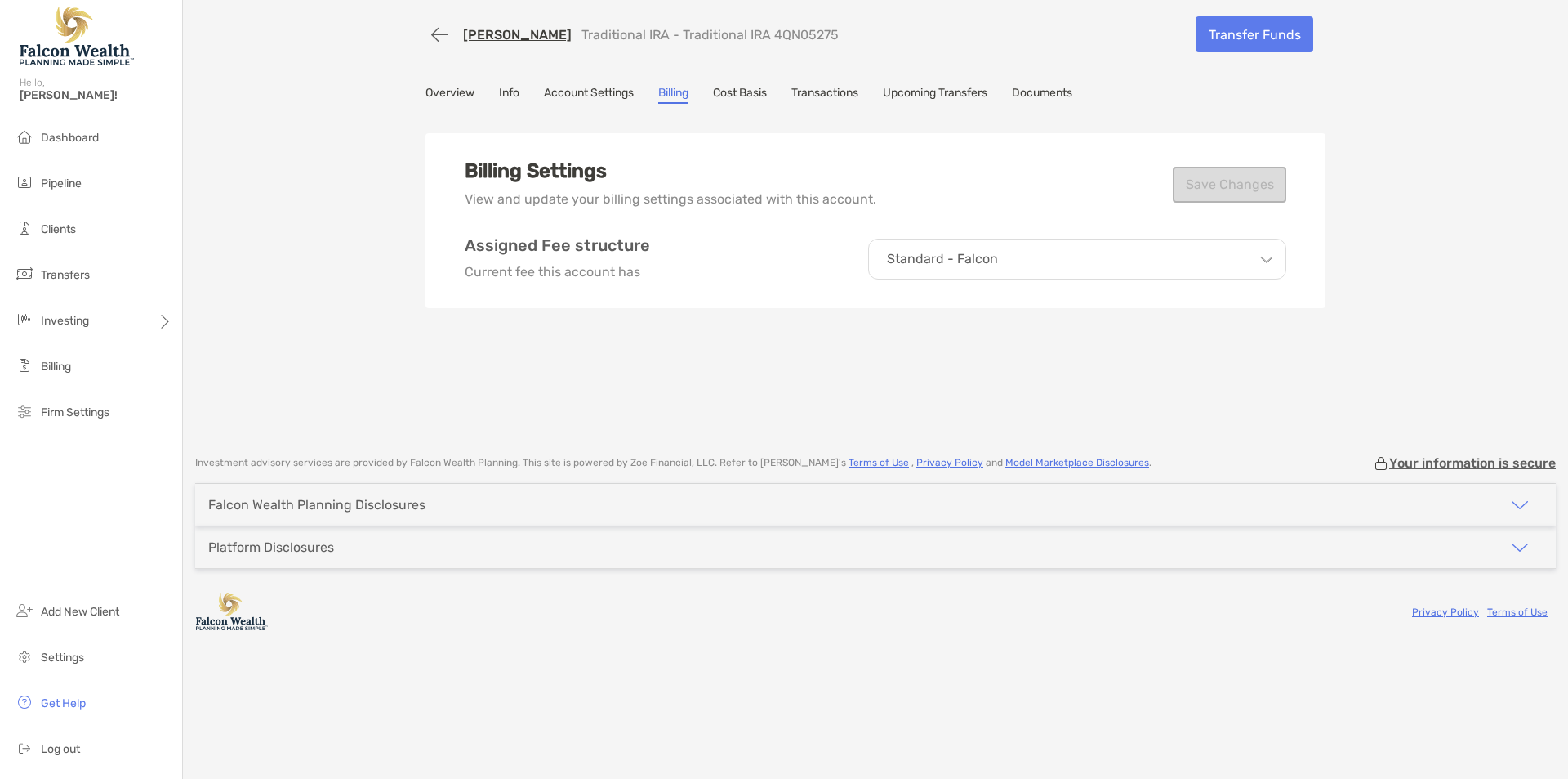
click at [389, 301] on div "Napoleon Sadsad Traditional IRA - Traditional IRA 4QN05275 Transfer Funds Overv…" at bounding box center [875, 219] width 1386 height 439
click at [544, 40] on link "Napoleon Sadsad" at bounding box center [518, 35] width 109 height 16
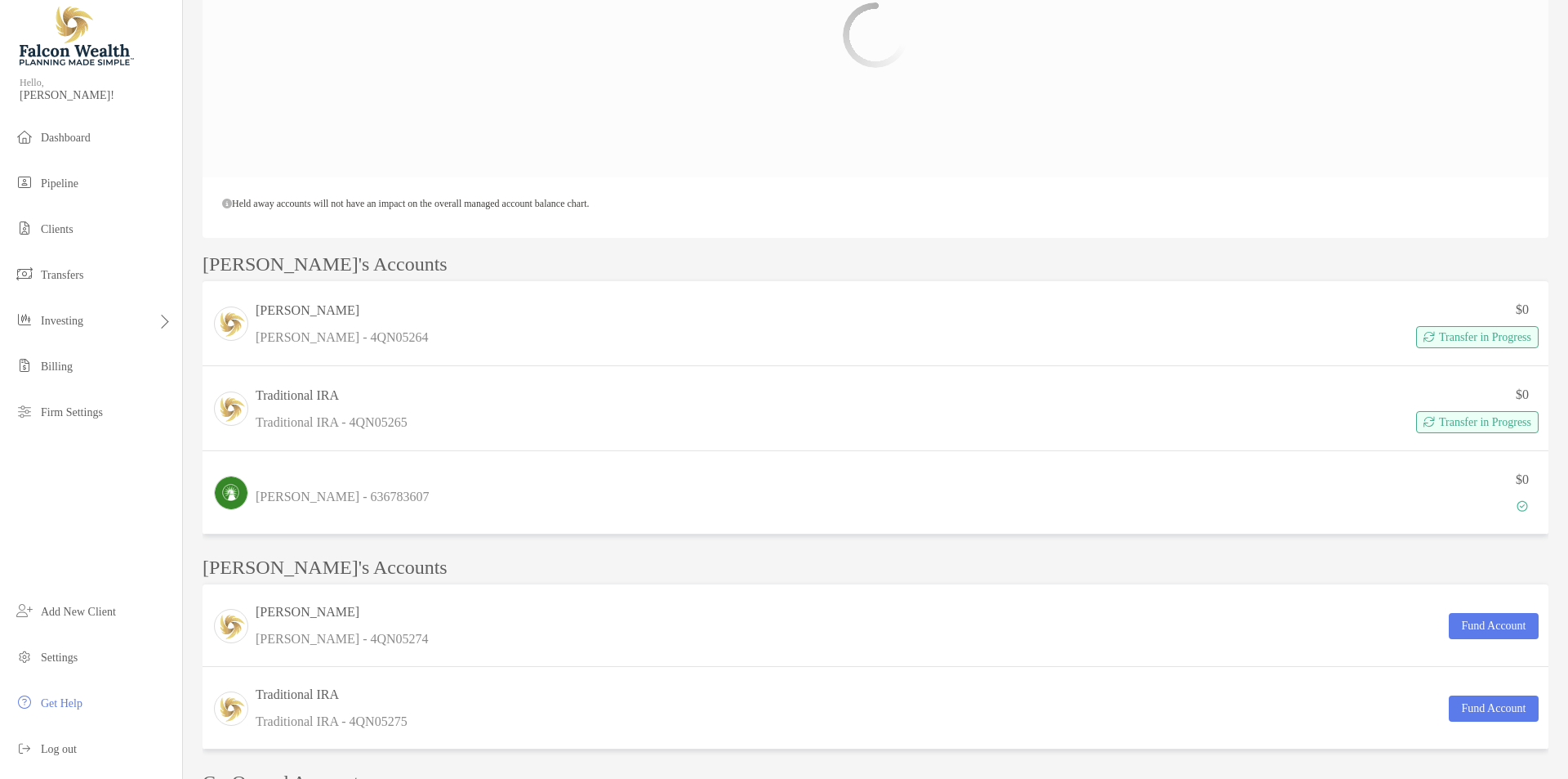
scroll to position [683, 0]
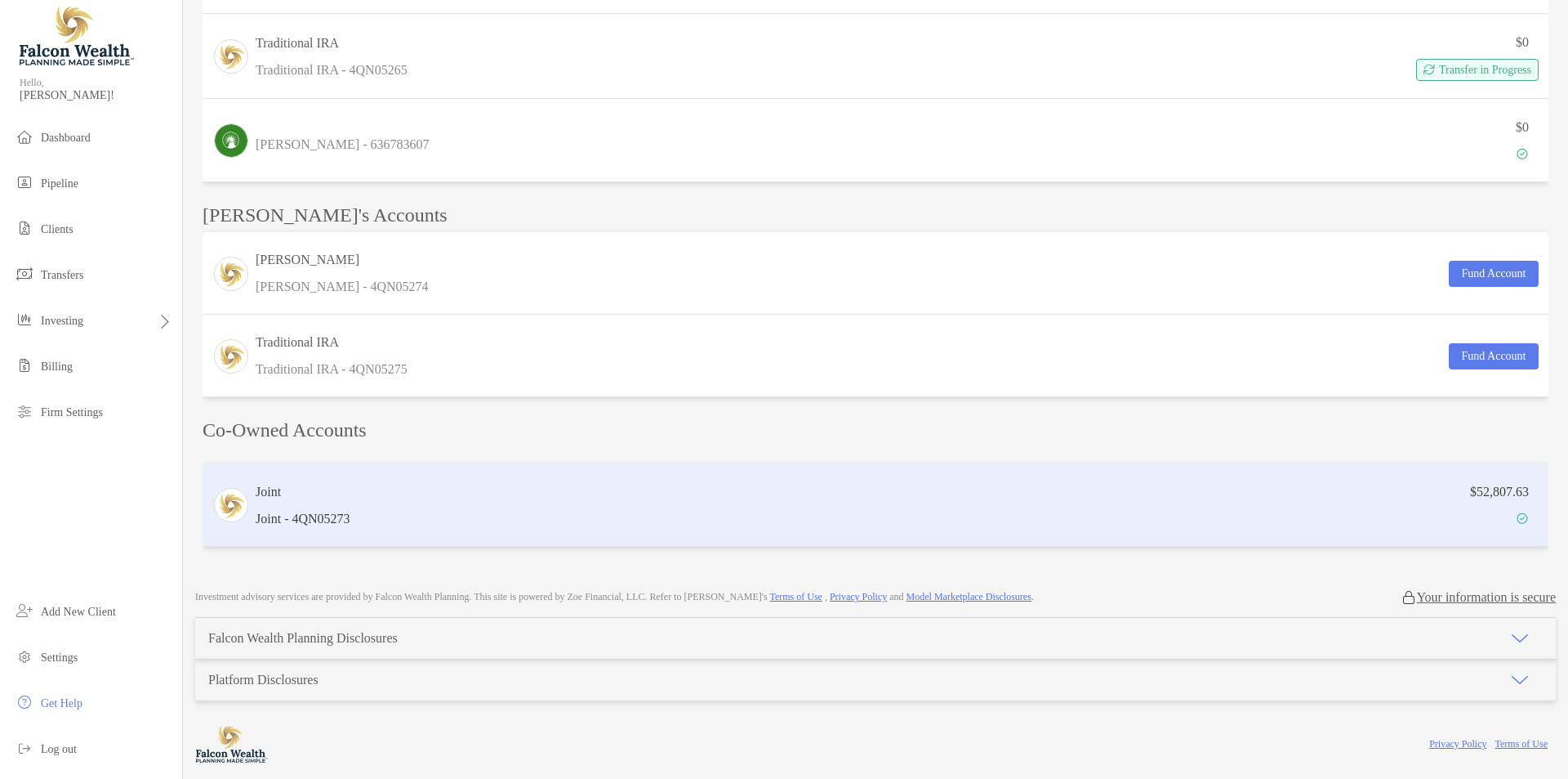
click at [534, 481] on div "$52,807.63" at bounding box center [947, 505] width 1181 height 48
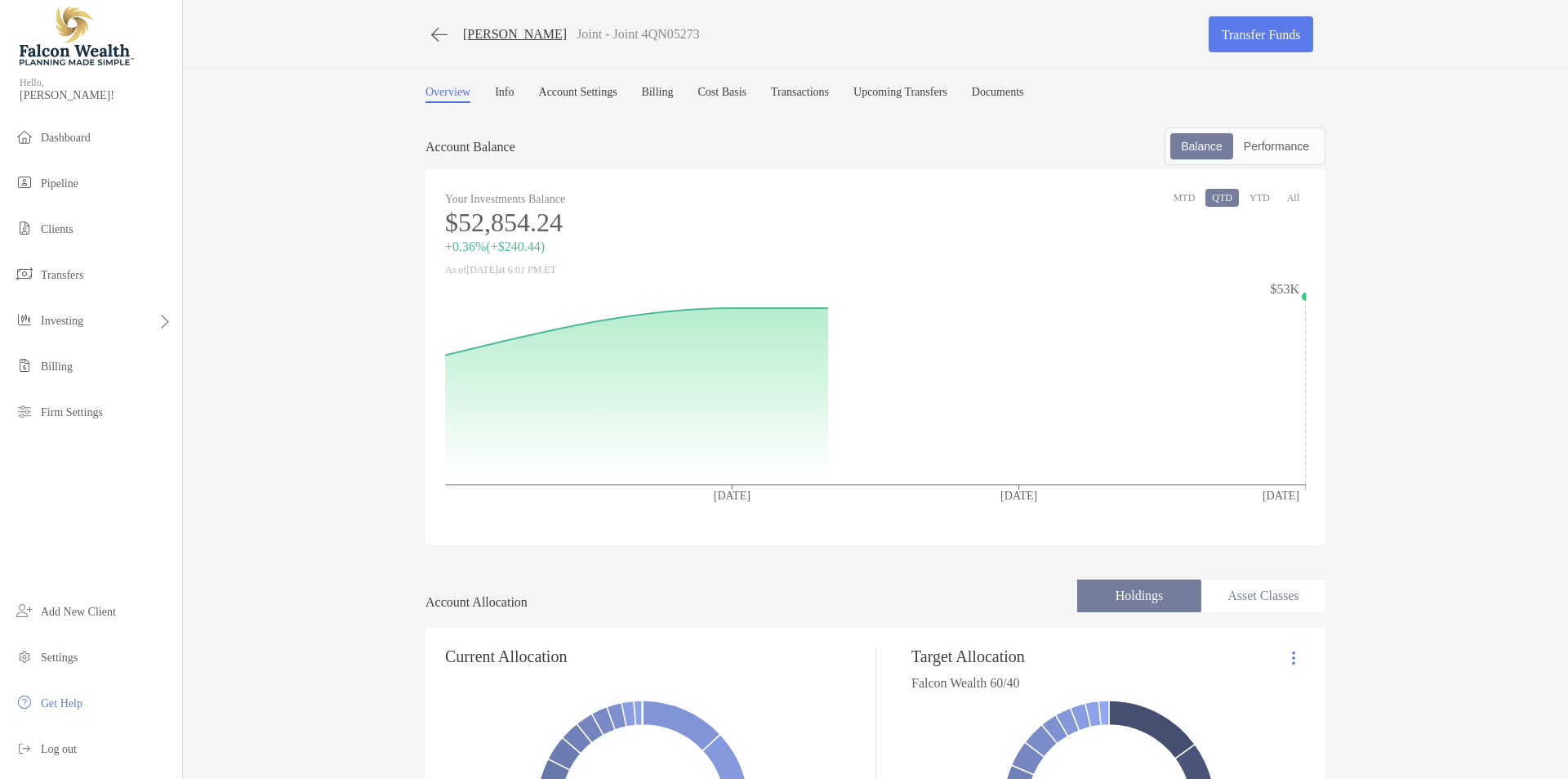
click at [667, 90] on link "Billing" at bounding box center [658, 93] width 32 height 17
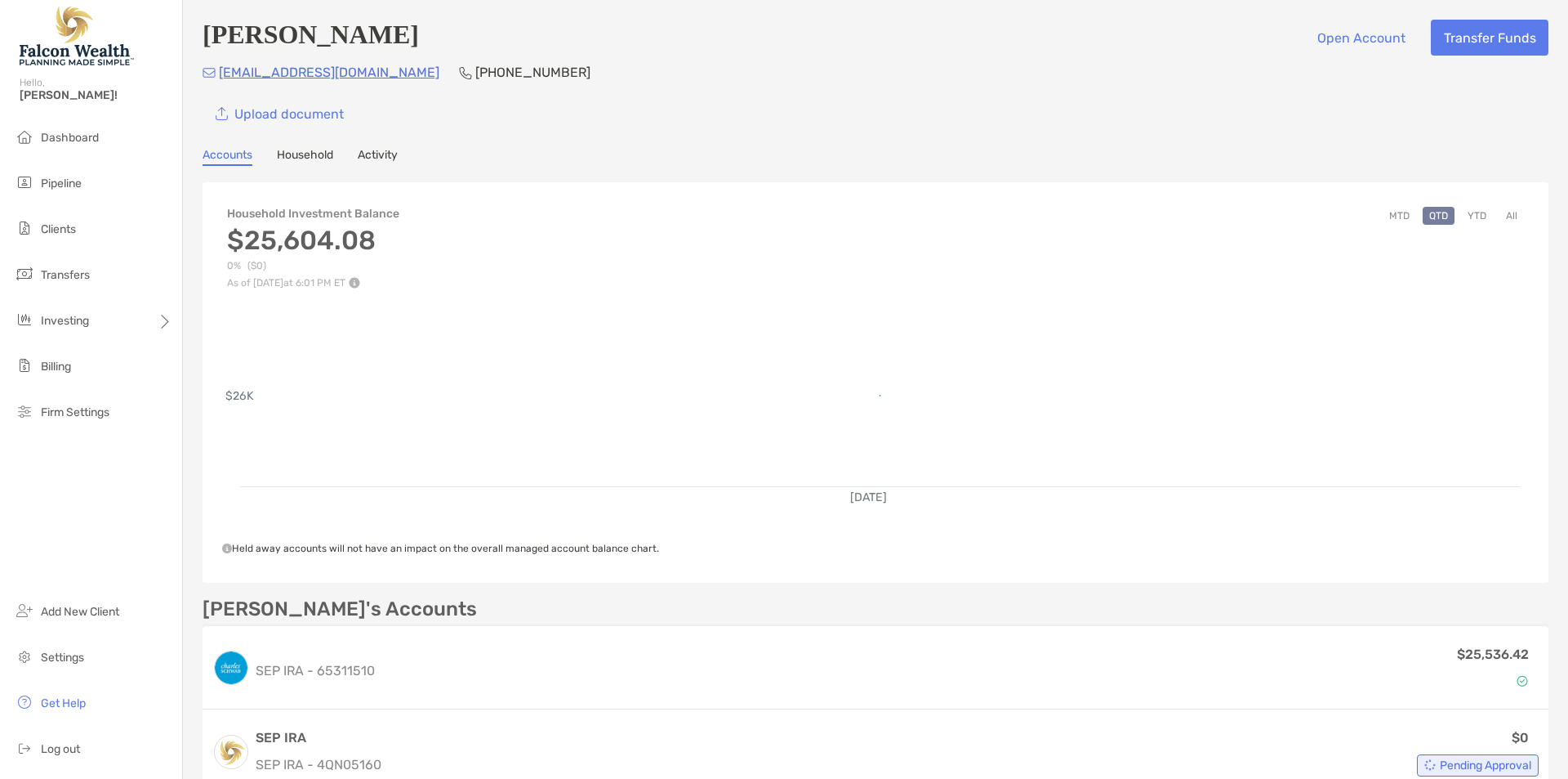
click at [800, 135] on div "[PERSON_NAME] Open Account Transfer Funds [EMAIL_ADDRESS][DOMAIN_NAME] [PHONE_N…" at bounding box center [875, 410] width 1386 height 821
click at [81, 239] on li "Clients" at bounding box center [91, 229] width 182 height 33
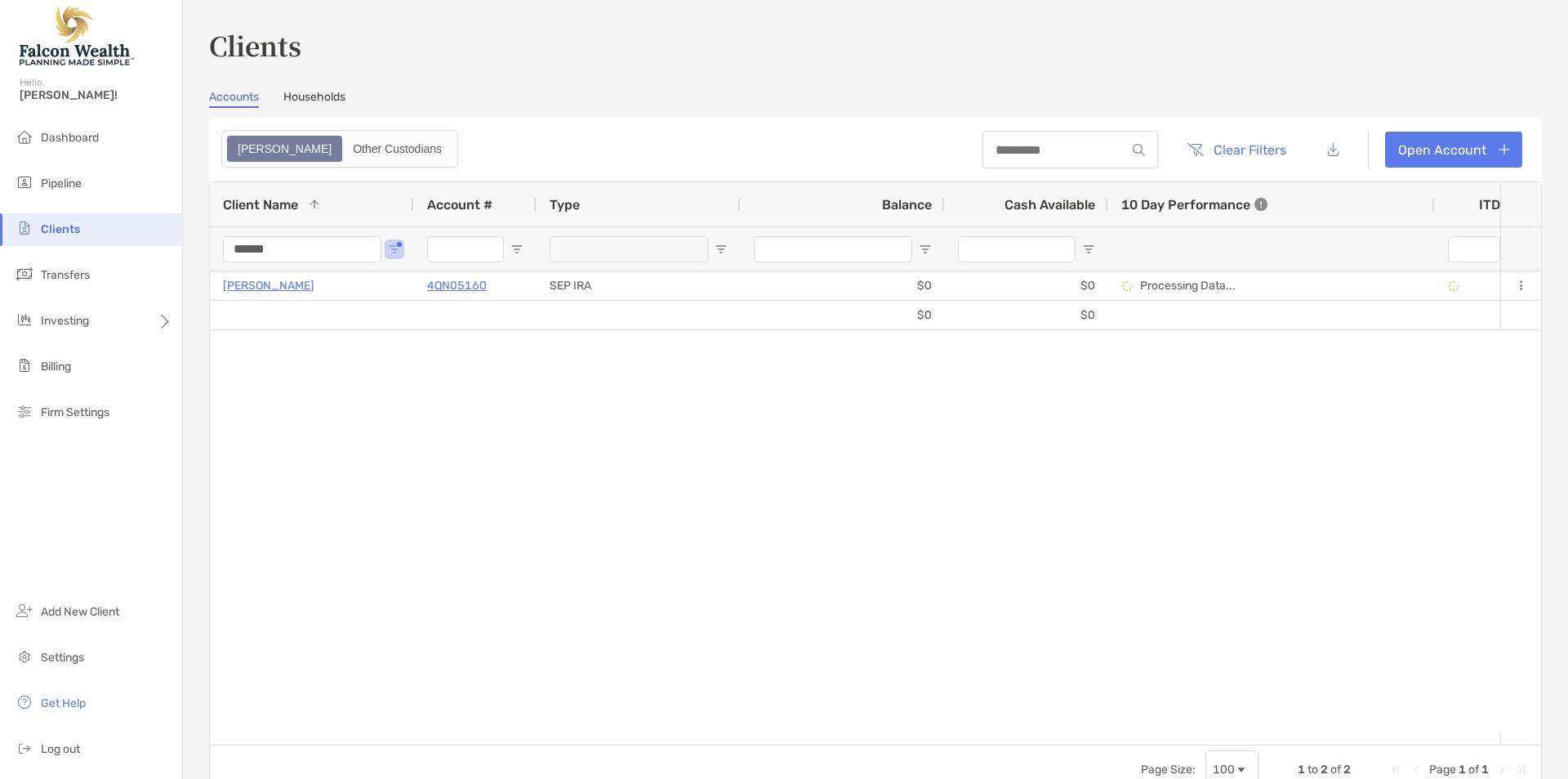
click at [299, 252] on input "******" at bounding box center [302, 249] width 159 height 26
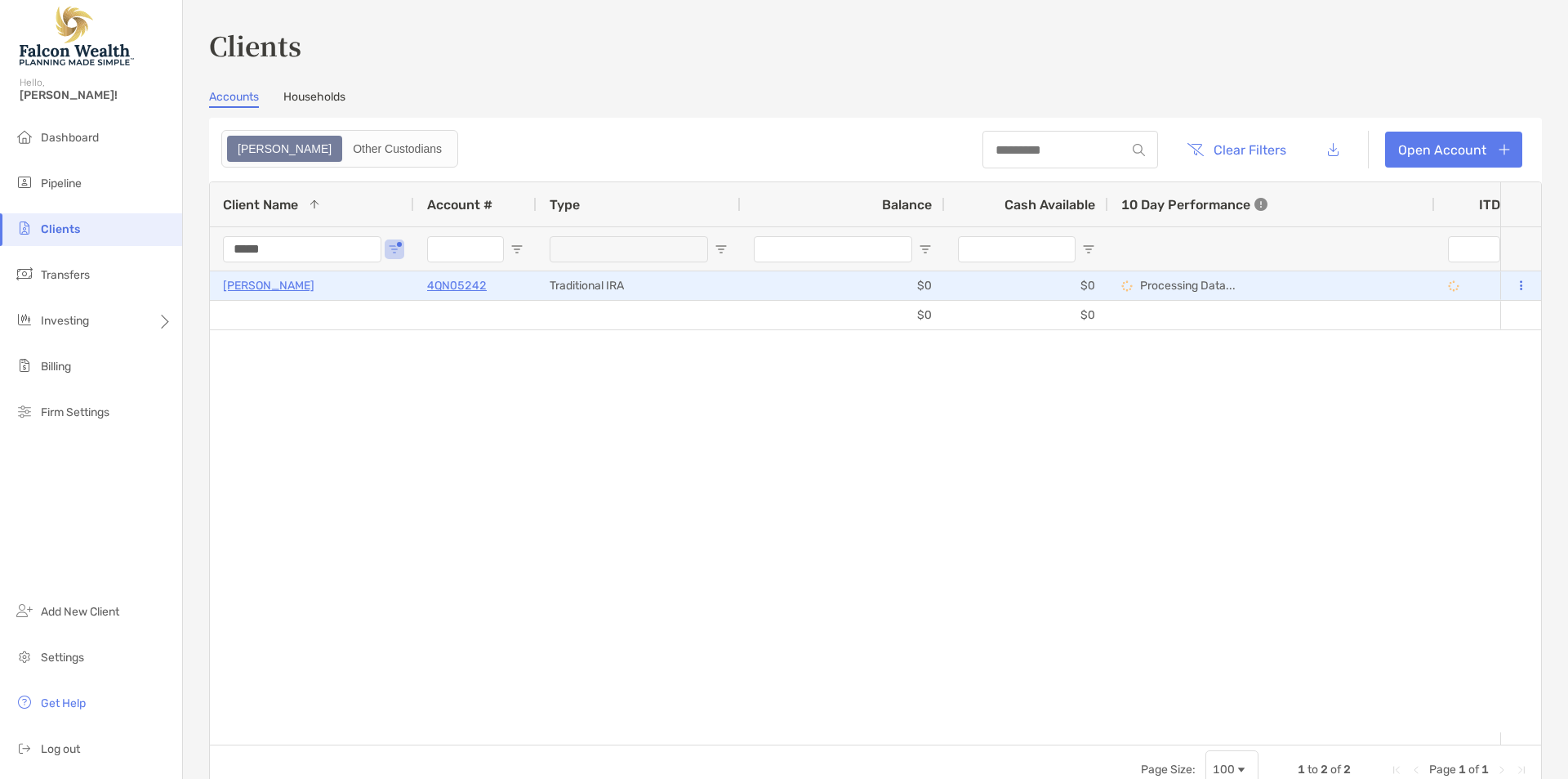
type input "*****"
click at [266, 286] on p "[PERSON_NAME]" at bounding box center [269, 285] width 91 height 21
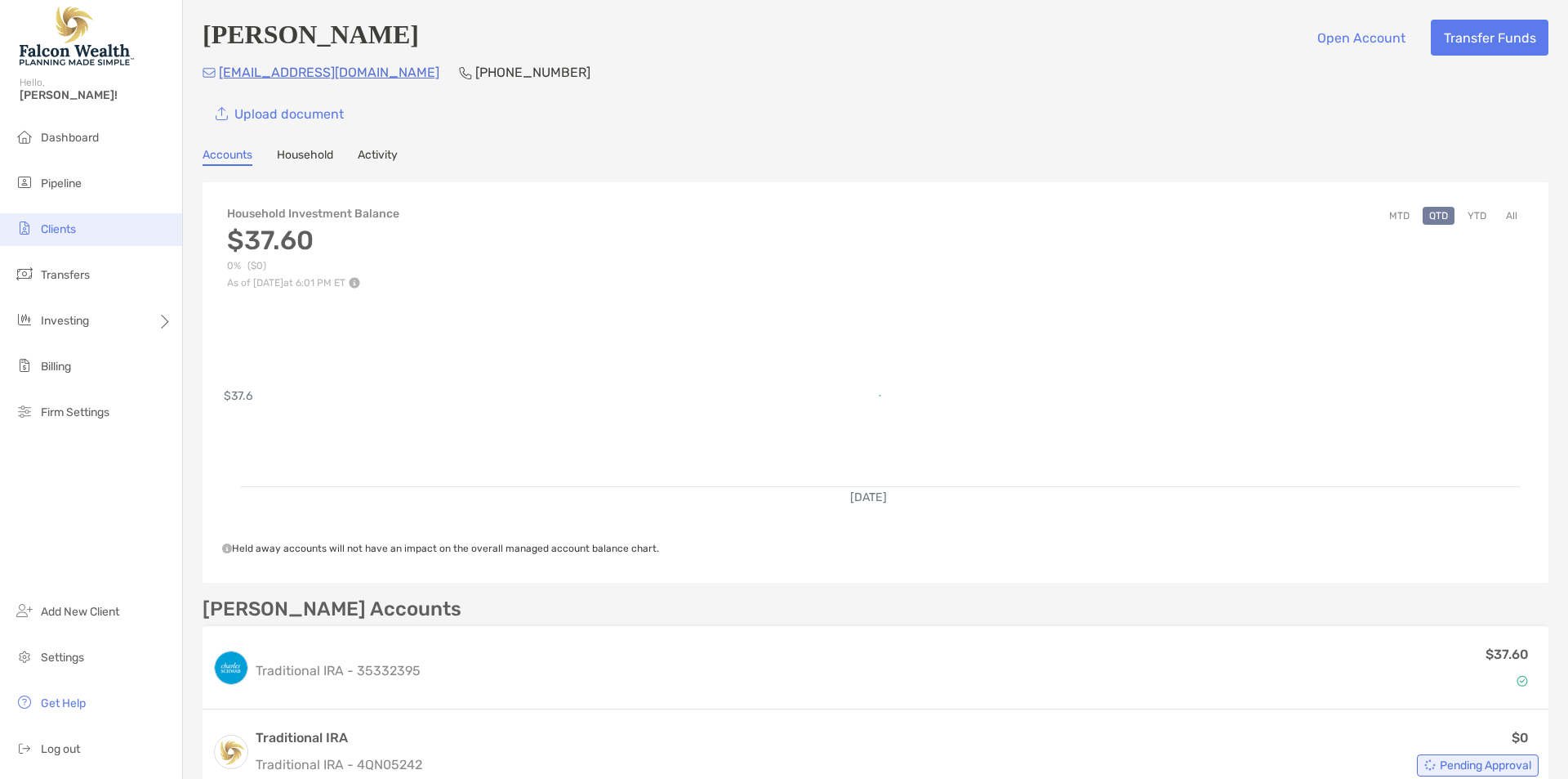
click at [55, 233] on span "Clients" at bounding box center [58, 229] width 35 height 14
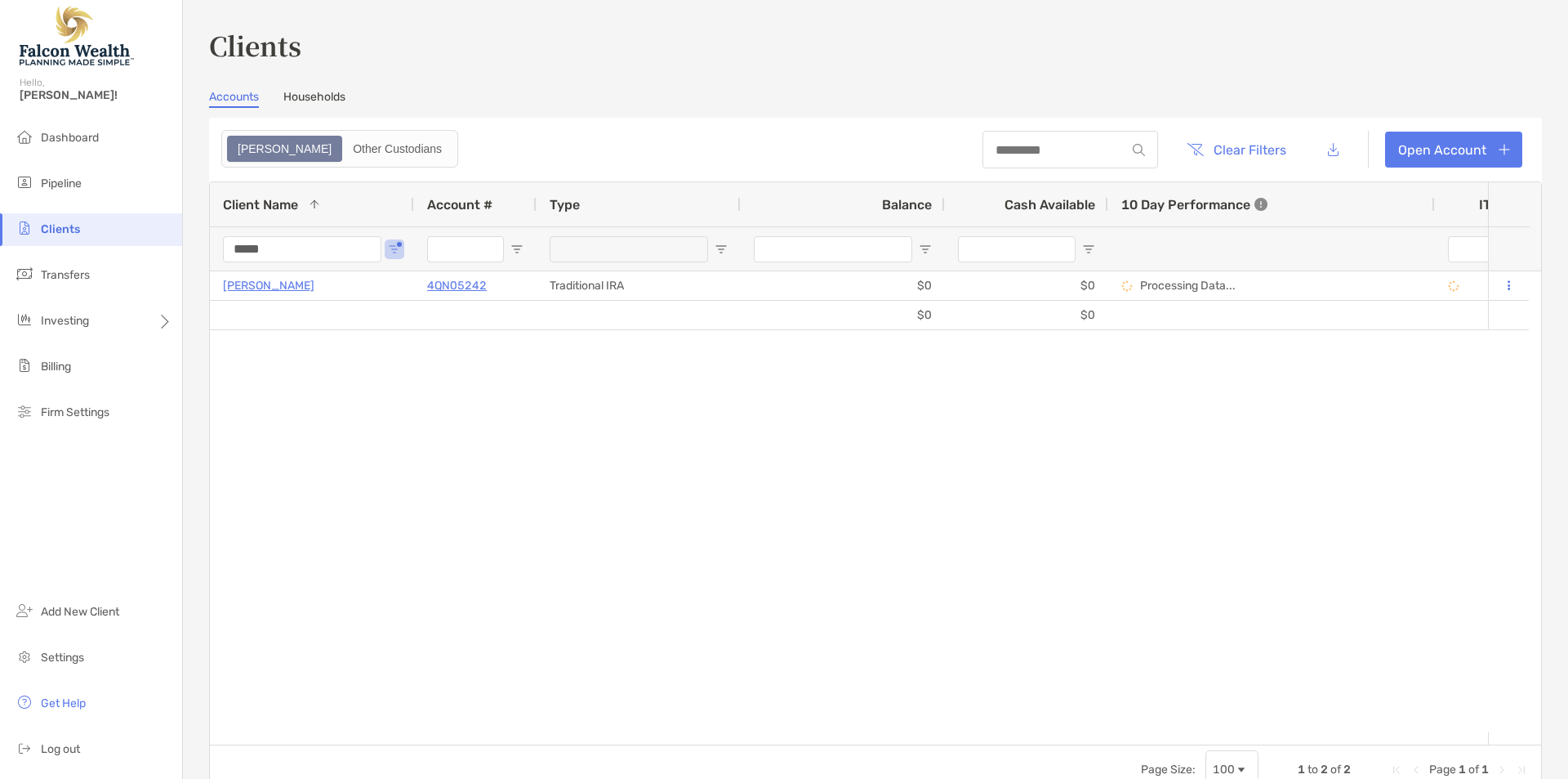
click at [257, 252] on input "*****" at bounding box center [302, 249] width 159 height 26
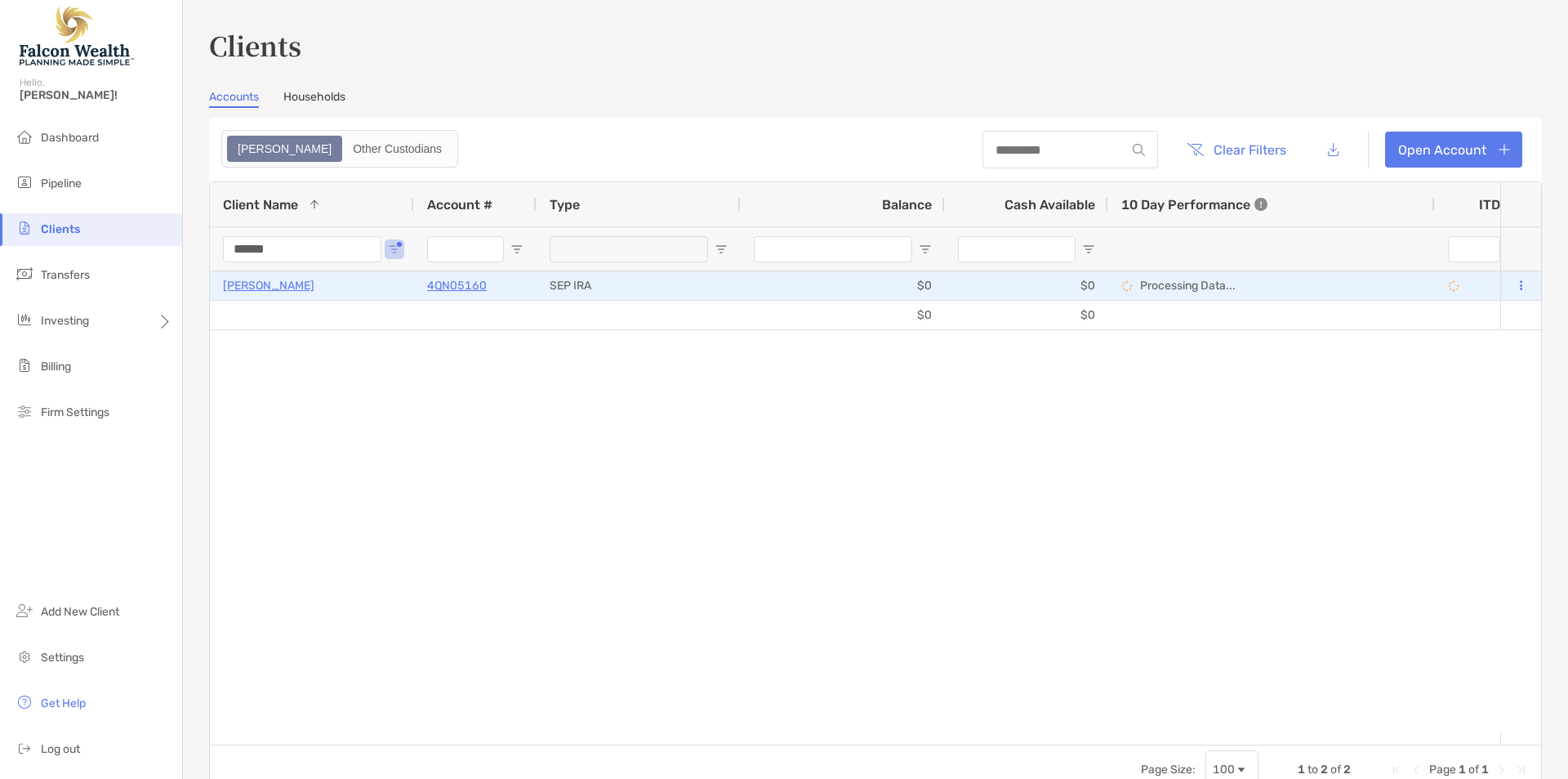
type input "******"
click at [272, 296] on div "[PERSON_NAME]" at bounding box center [312, 285] width 179 height 27
click at [279, 289] on p "[PERSON_NAME]" at bounding box center [269, 285] width 91 height 21
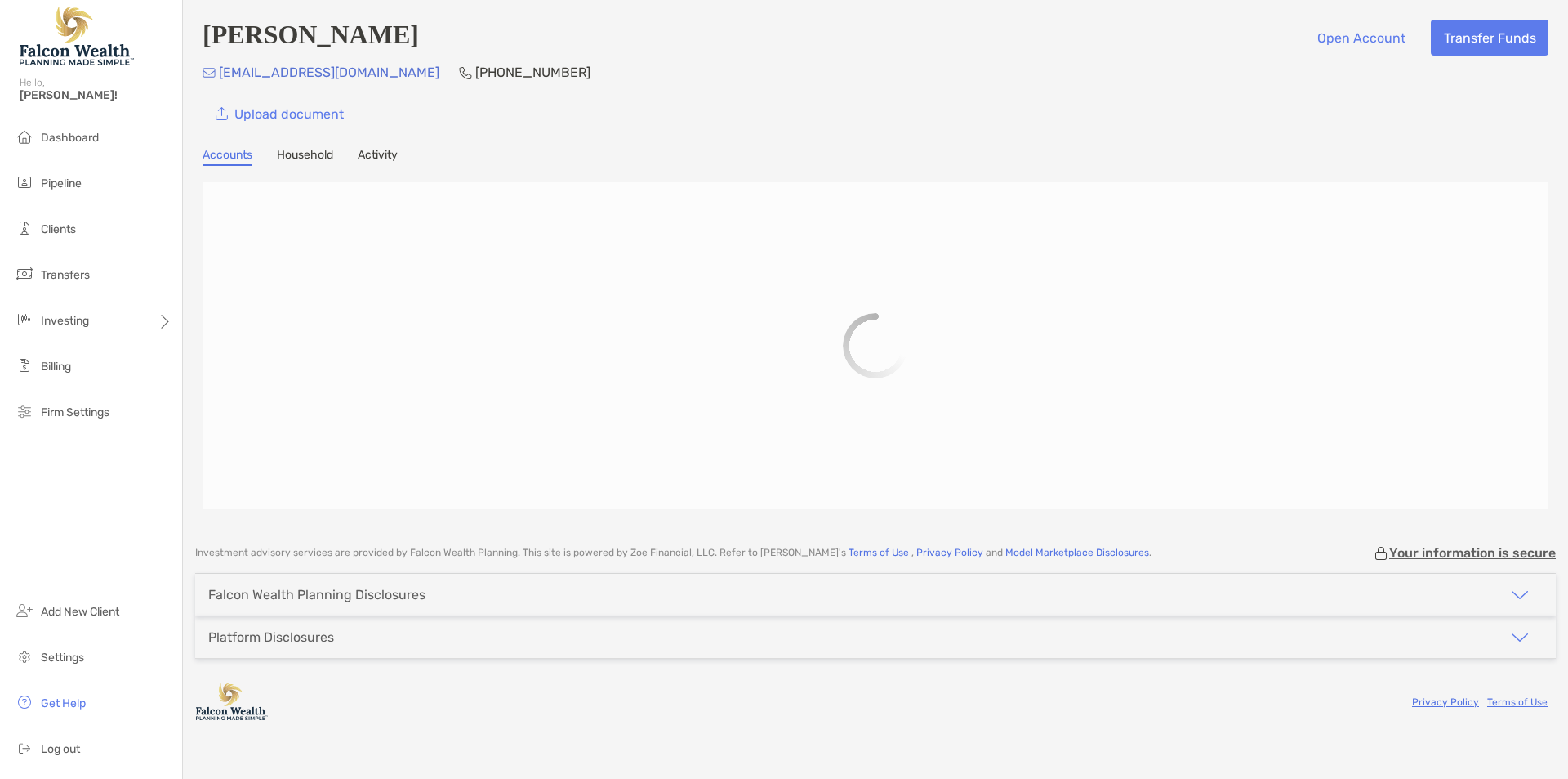
click at [677, 152] on div "Accounts Household Activity" at bounding box center [875, 157] width 1346 height 18
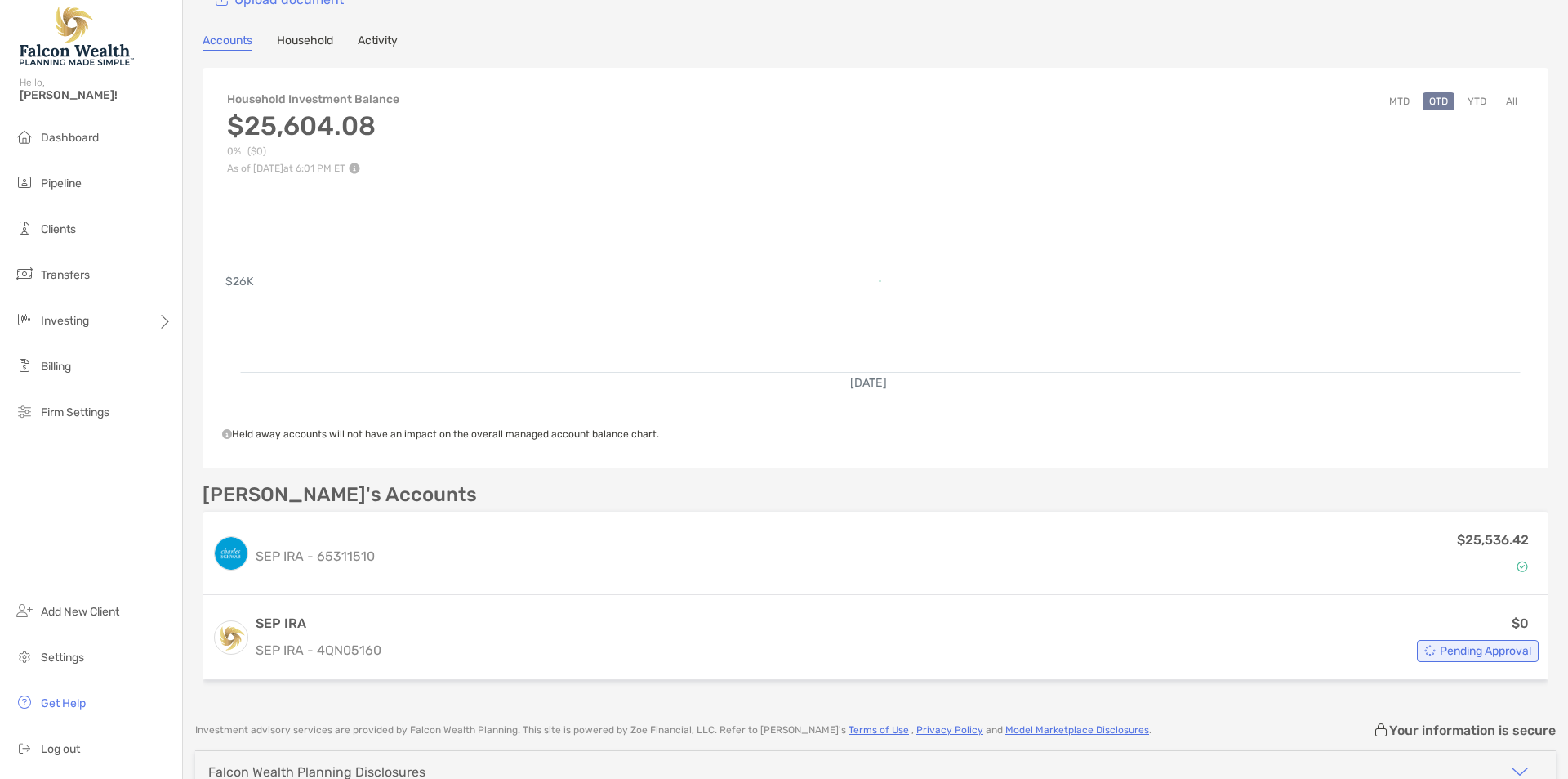
scroll to position [218, 0]
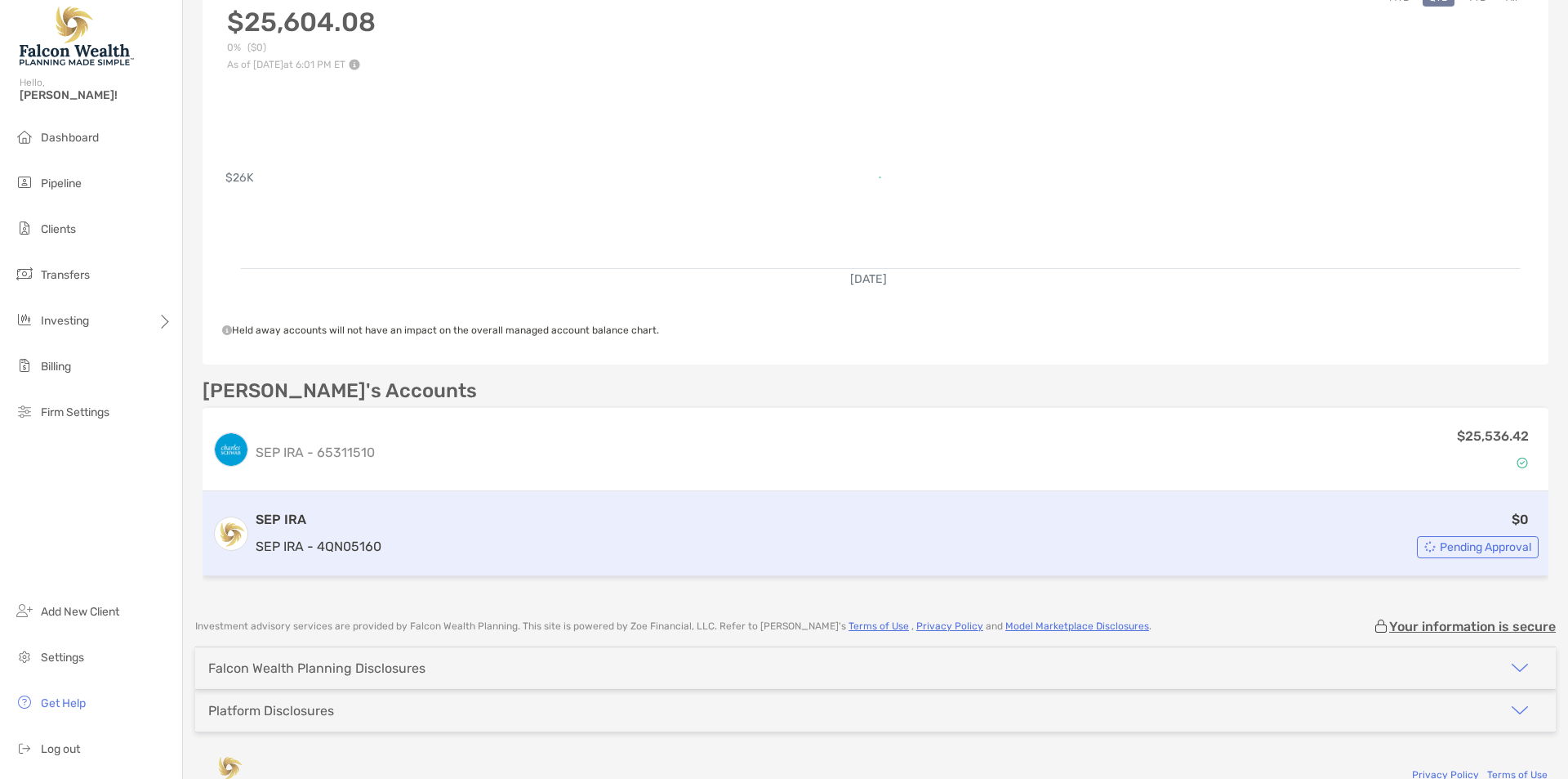
click at [745, 535] on div "$0 Pending Approval" at bounding box center [963, 533] width 1150 height 49
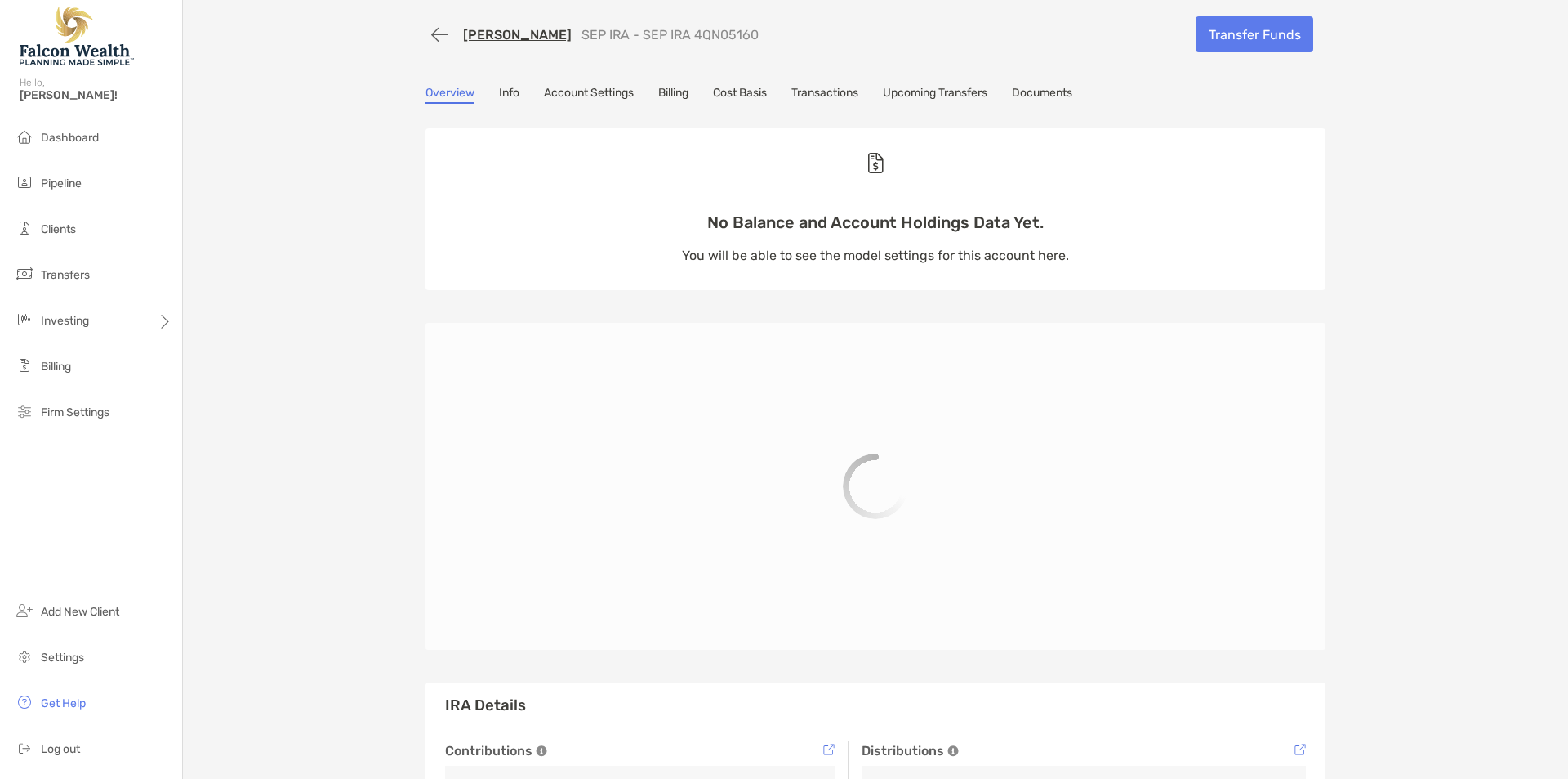
click at [329, 276] on div "[PERSON_NAME] SEP IRA - SEP IRA 4QN05160 Transfer Funds Overview Info Account S…" at bounding box center [875, 493] width 1386 height 986
click at [677, 100] on link "Billing" at bounding box center [673, 94] width 30 height 18
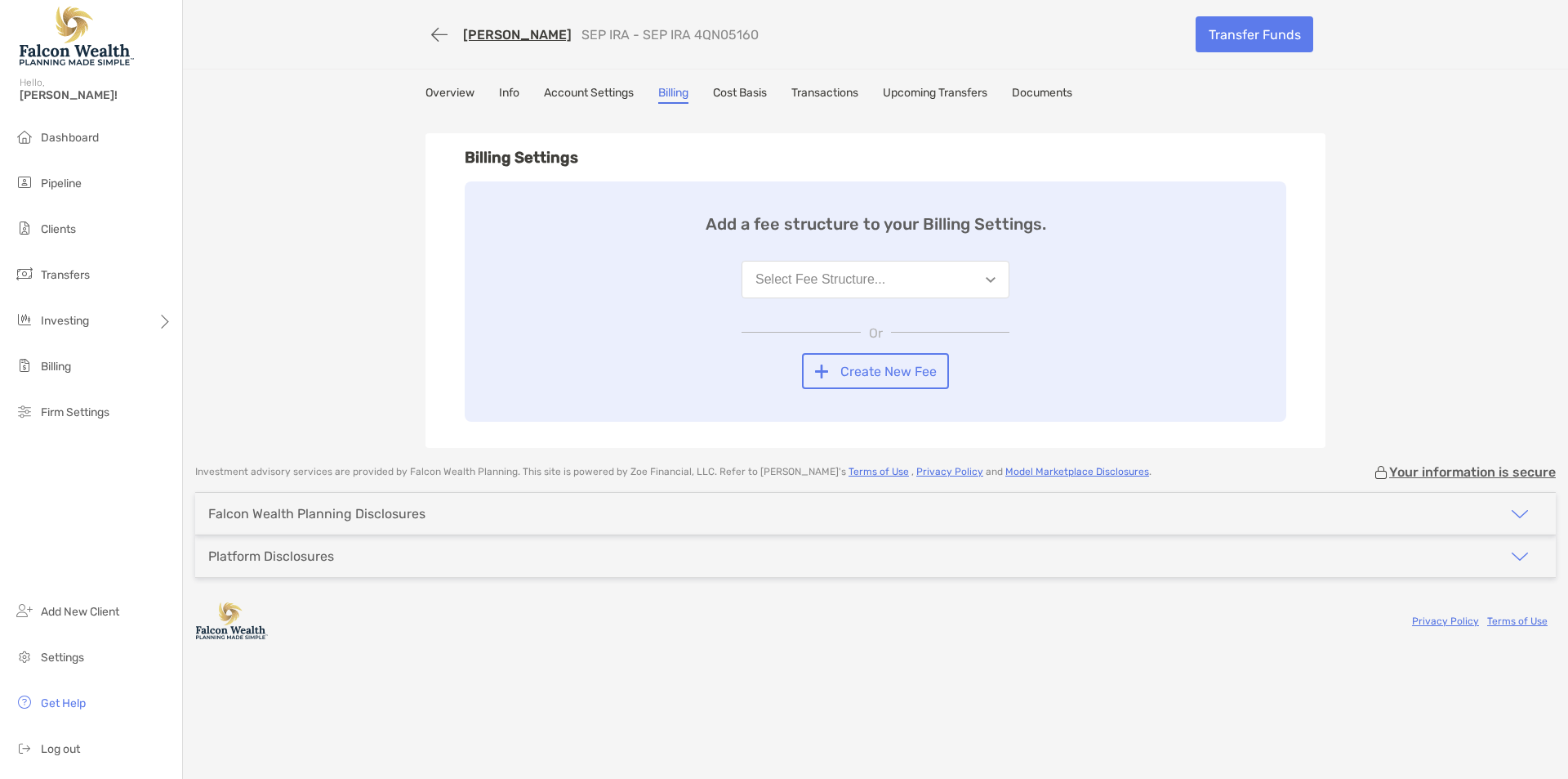
click at [366, 310] on div "[PERSON_NAME] SEP IRA - SEP IRA 4QN05160 Transfer Funds Overview Info Account S…" at bounding box center [875, 223] width 1386 height 448
click at [799, 266] on button "Select Fee Structure..." at bounding box center [876, 280] width 268 height 38
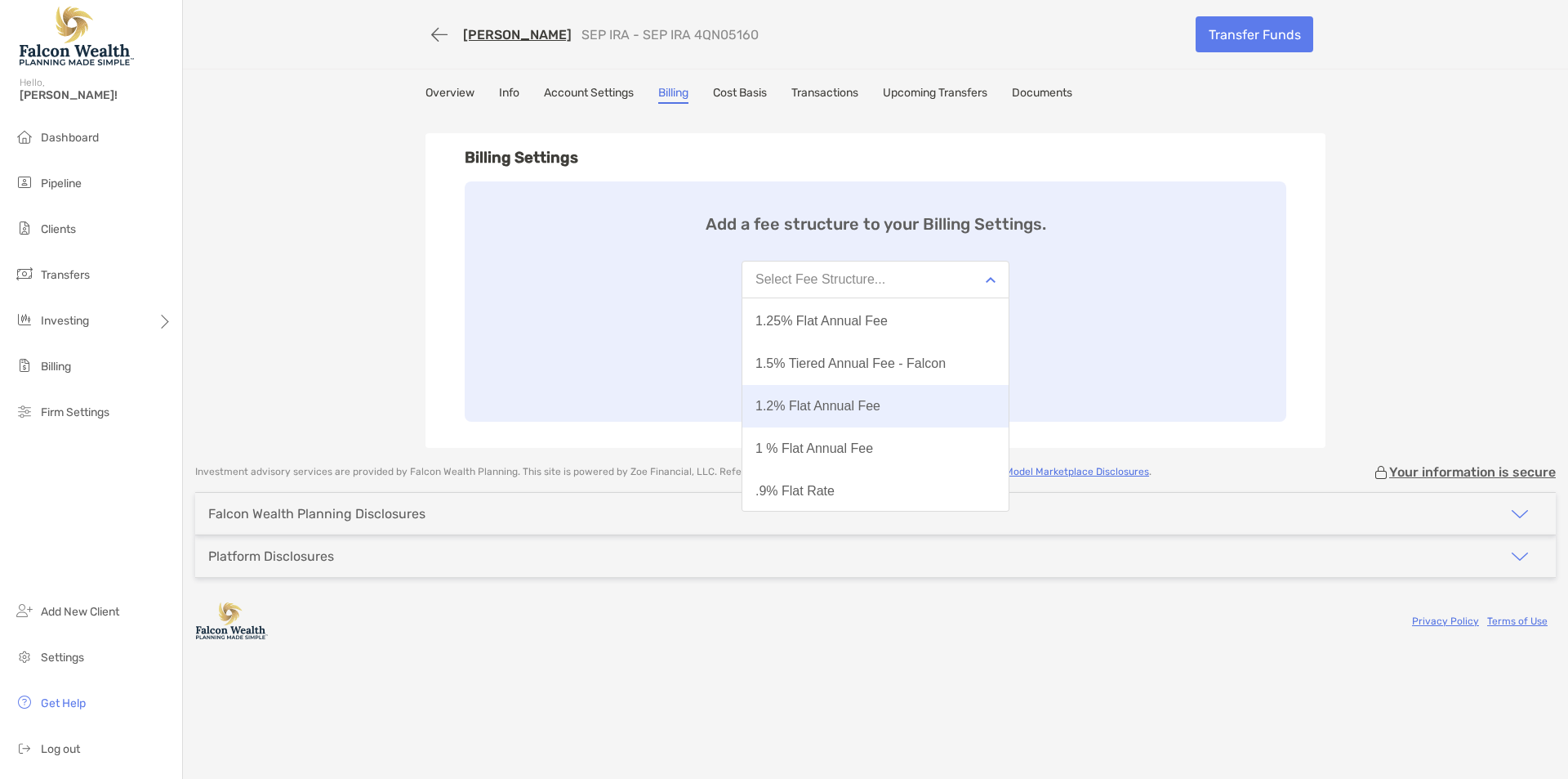
scroll to position [218, 0]
click at [827, 394] on div "1 % Flat Annual Fee" at bounding box center [814, 398] width 118 height 15
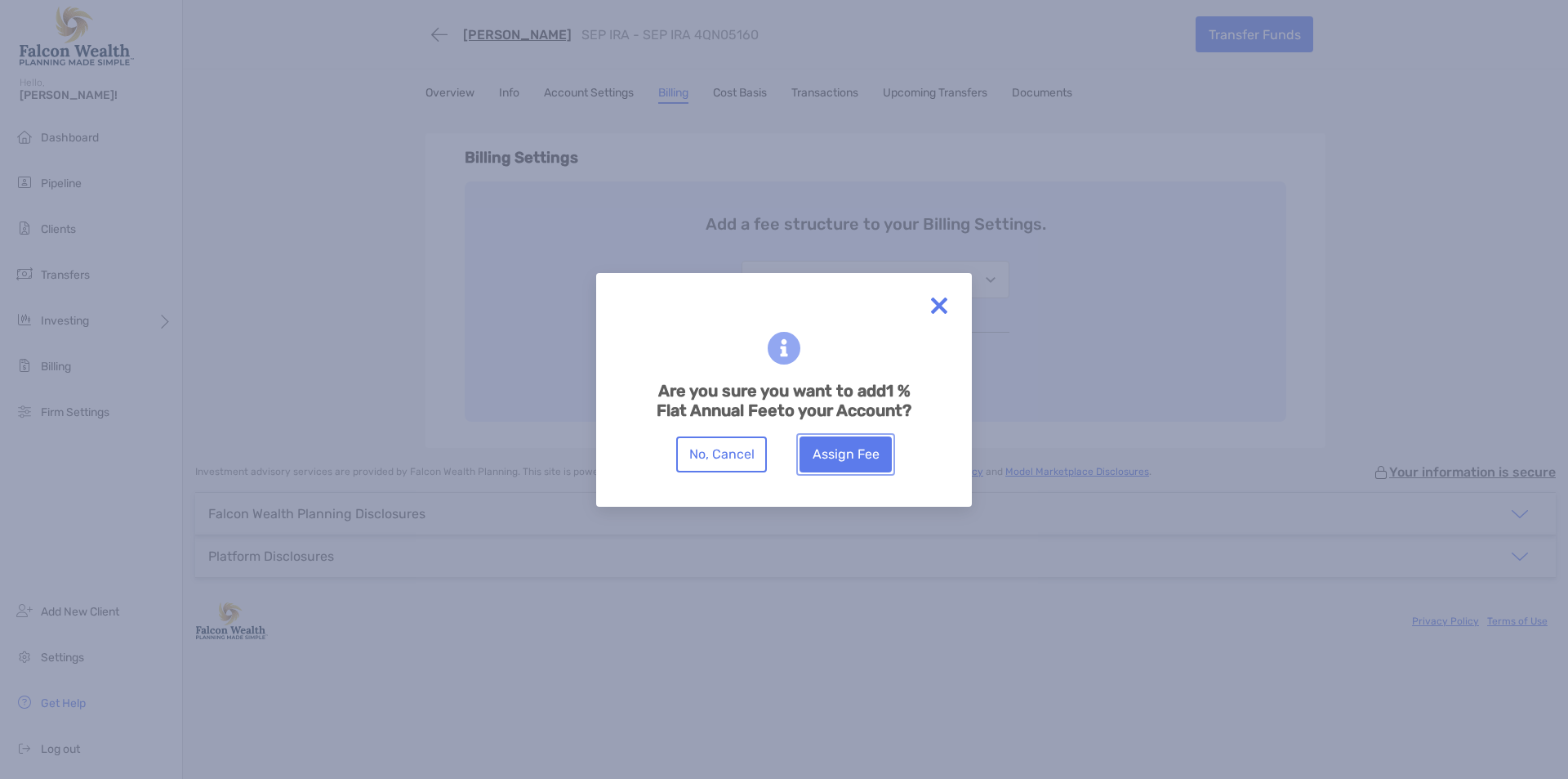
click at [859, 463] on button "Assign Fee" at bounding box center [845, 454] width 92 height 36
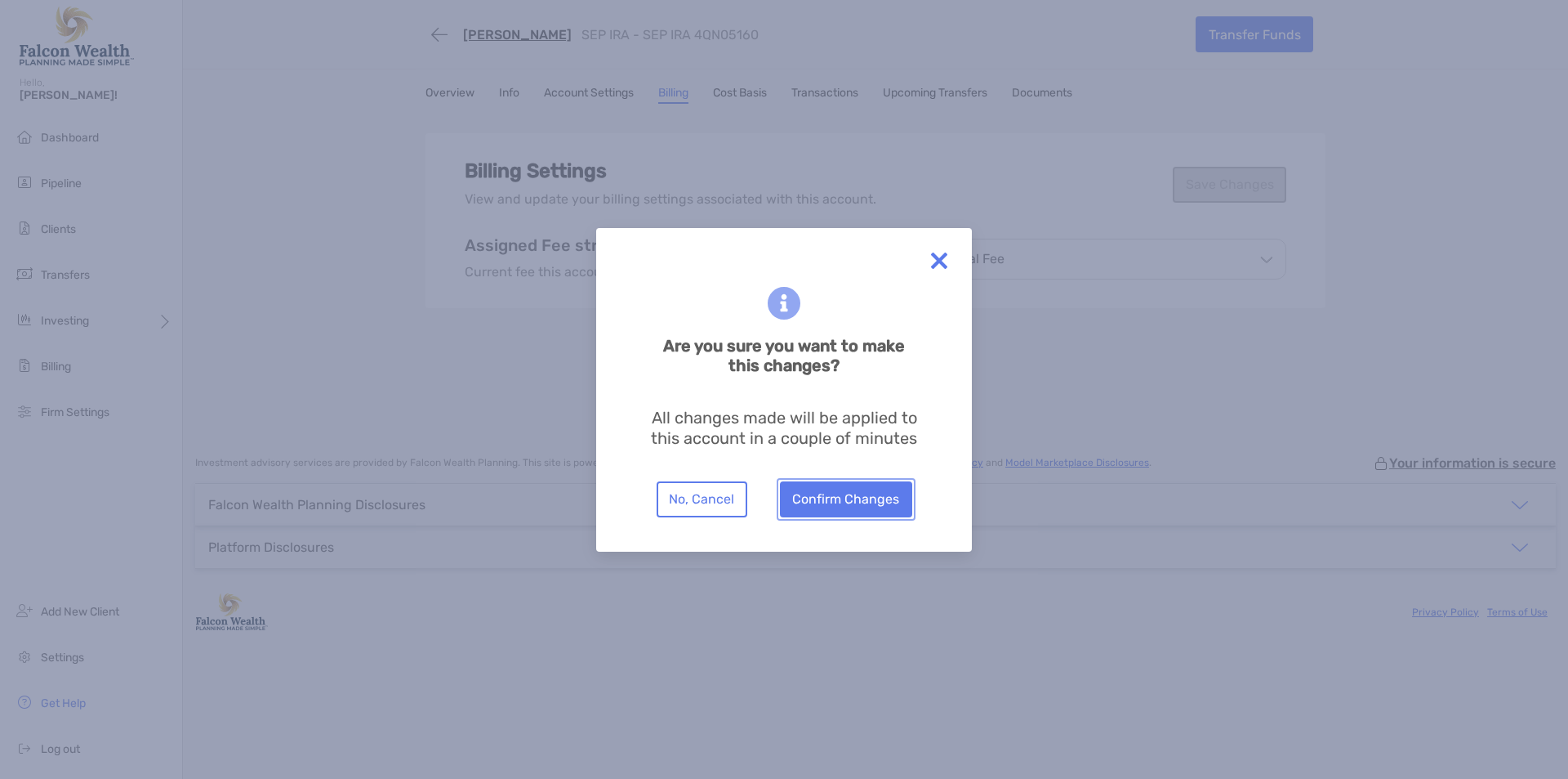
click at [848, 500] on button "Confirm Changes" at bounding box center [845, 499] width 132 height 36
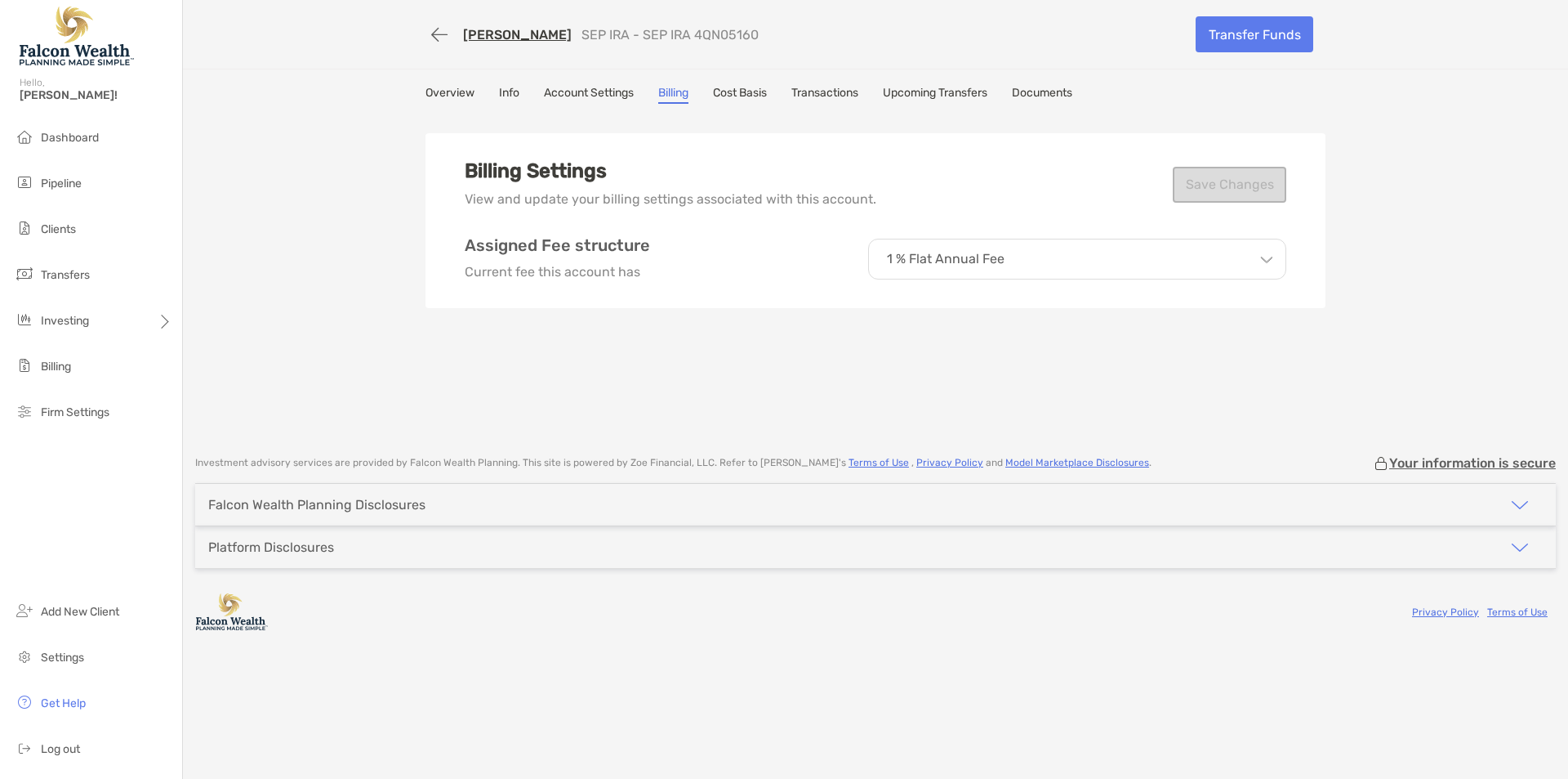
click at [328, 290] on div "[PERSON_NAME] SEP IRA - SEP IRA 4QN05160 Transfer Funds Overview Info Account S…" at bounding box center [875, 219] width 1386 height 439
